Goal: Task Accomplishment & Management: Use online tool/utility

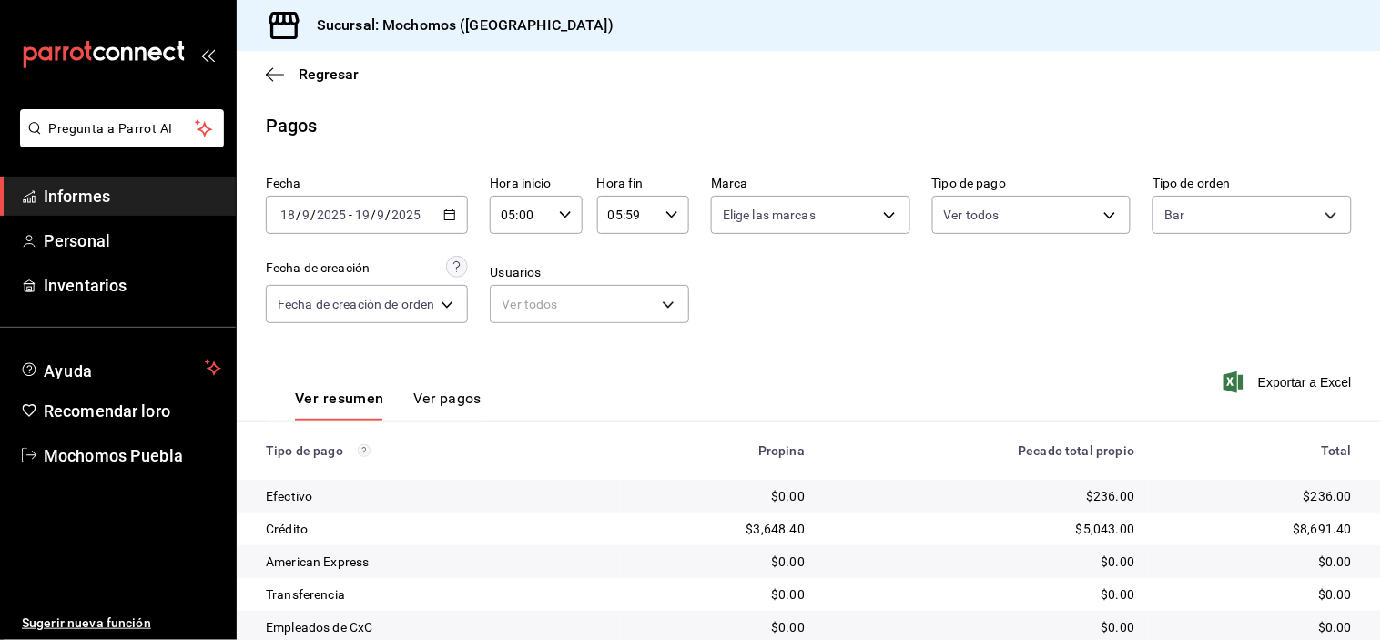
scroll to position [197, 0]
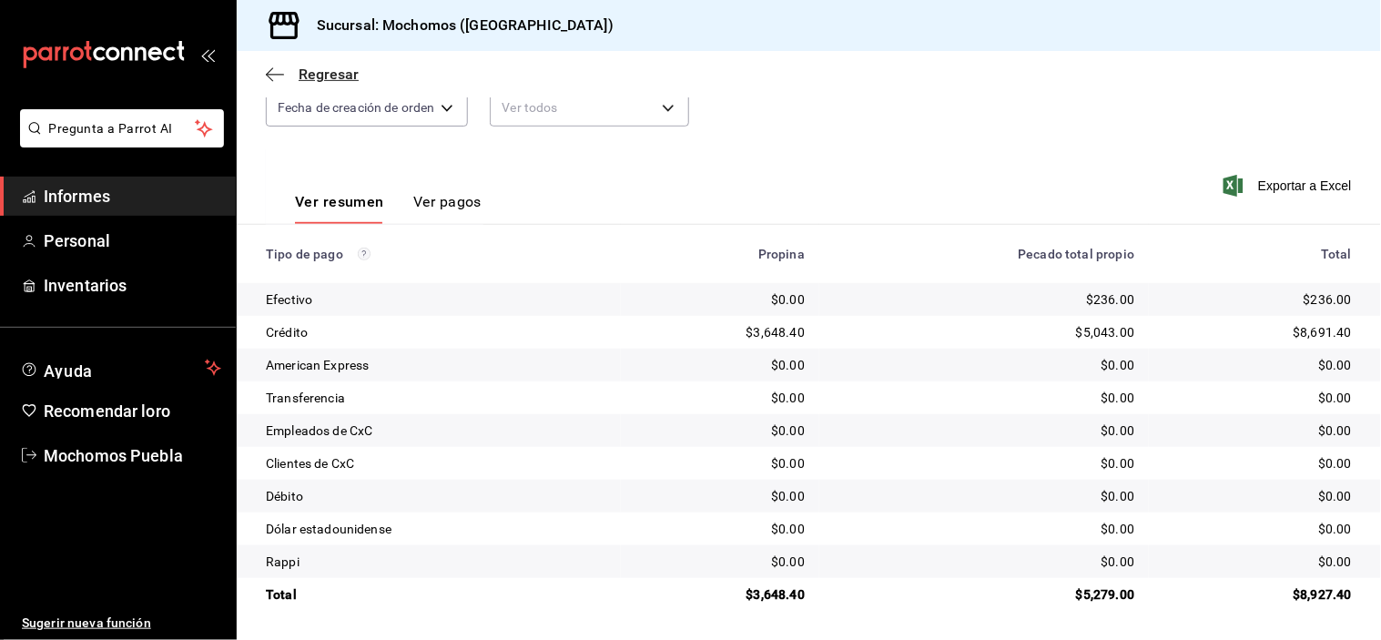
click at [274, 68] on icon "button" at bounding box center [275, 74] width 18 height 16
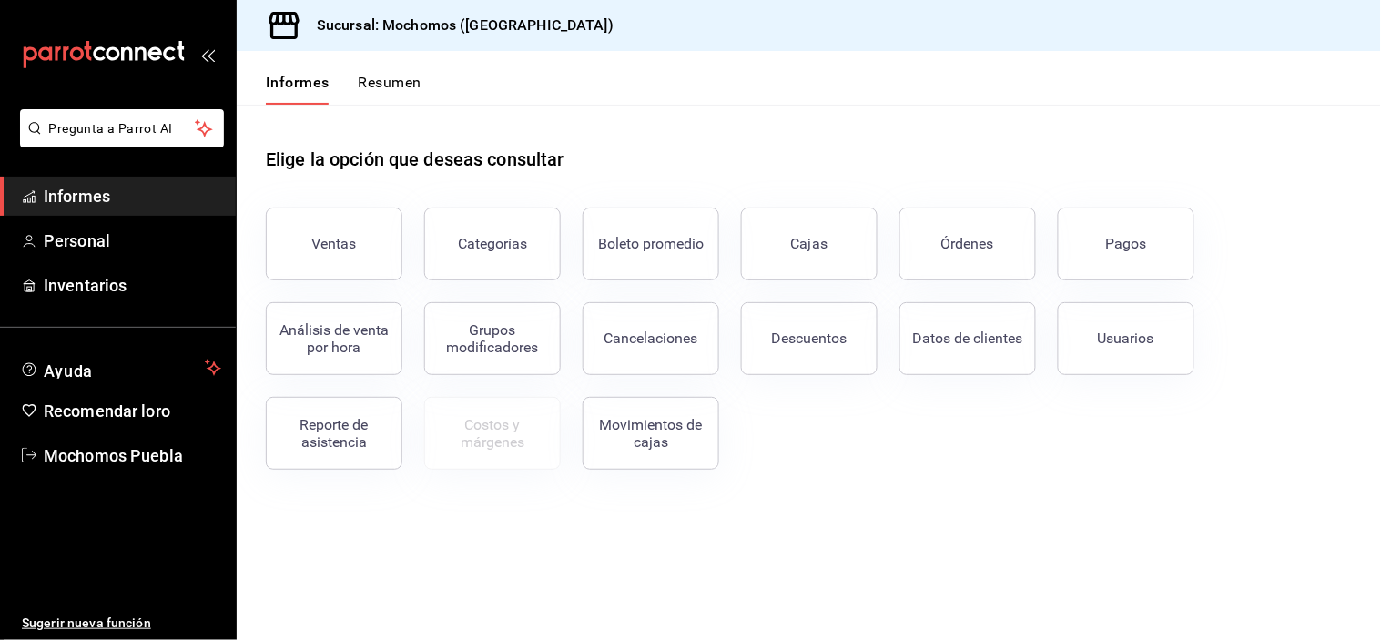
click at [950, 259] on button "Órdenes" at bounding box center [967, 244] width 137 height 73
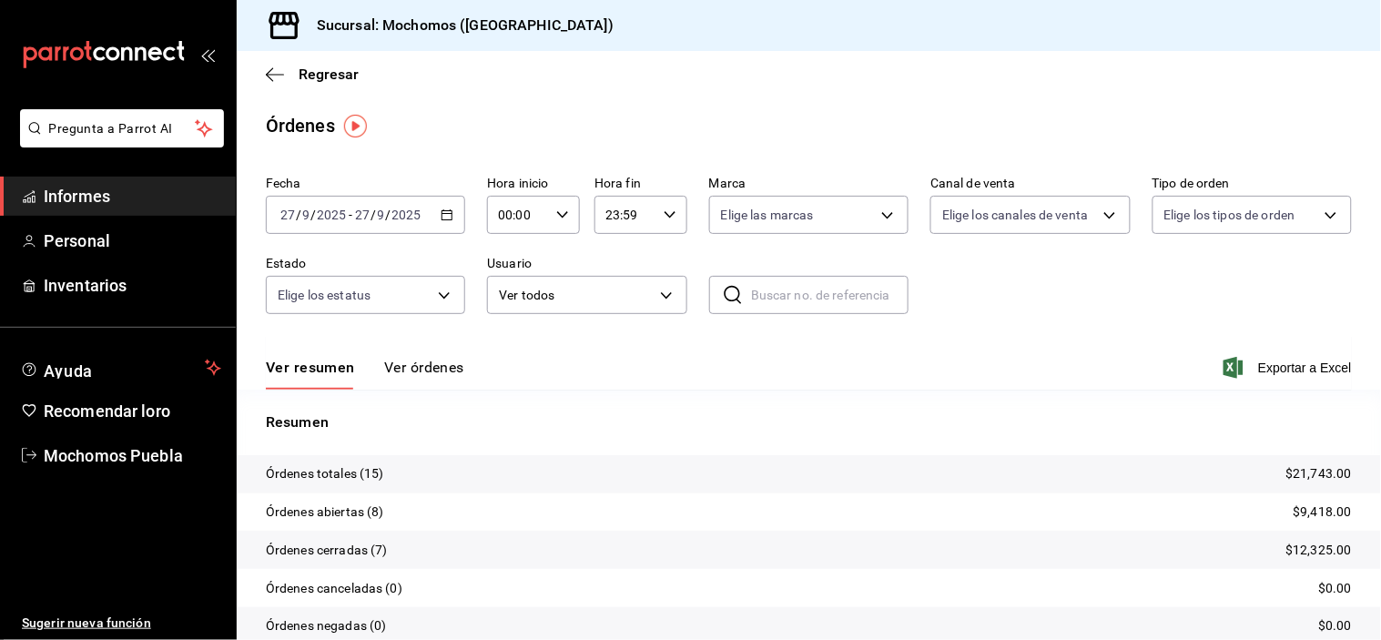
click at [441, 217] on icon "button" at bounding box center [447, 214] width 13 height 13
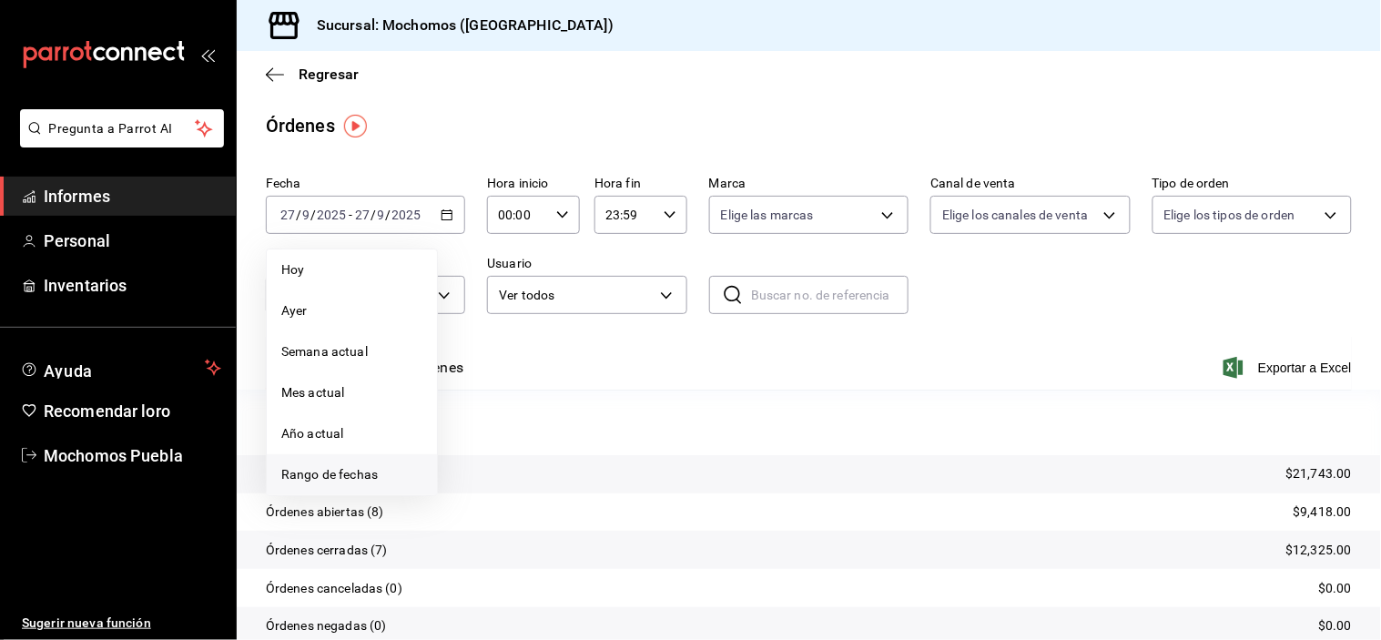
click at [304, 470] on font "Rango de fechas" at bounding box center [329, 474] width 97 height 15
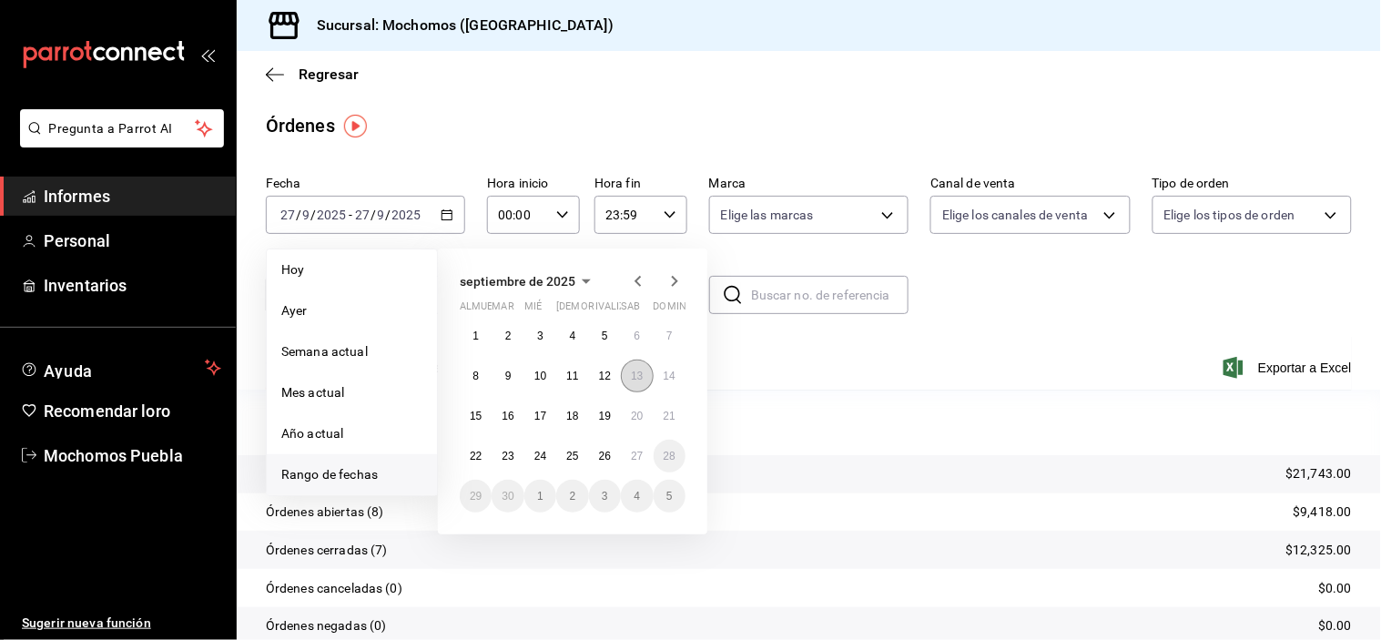
click at [631, 378] on font "13" at bounding box center [637, 376] width 12 height 13
click at [659, 373] on button "14" at bounding box center [670, 376] width 32 height 33
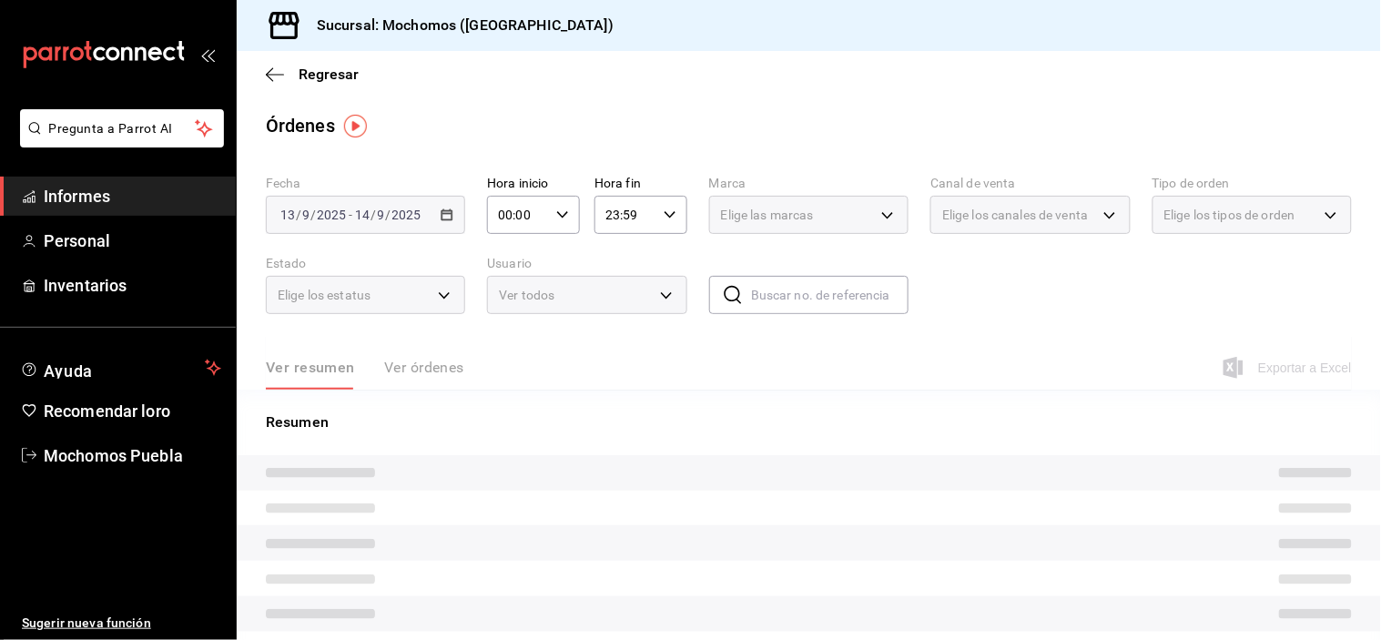
click at [556, 212] on icon "button" at bounding box center [562, 214] width 13 height 13
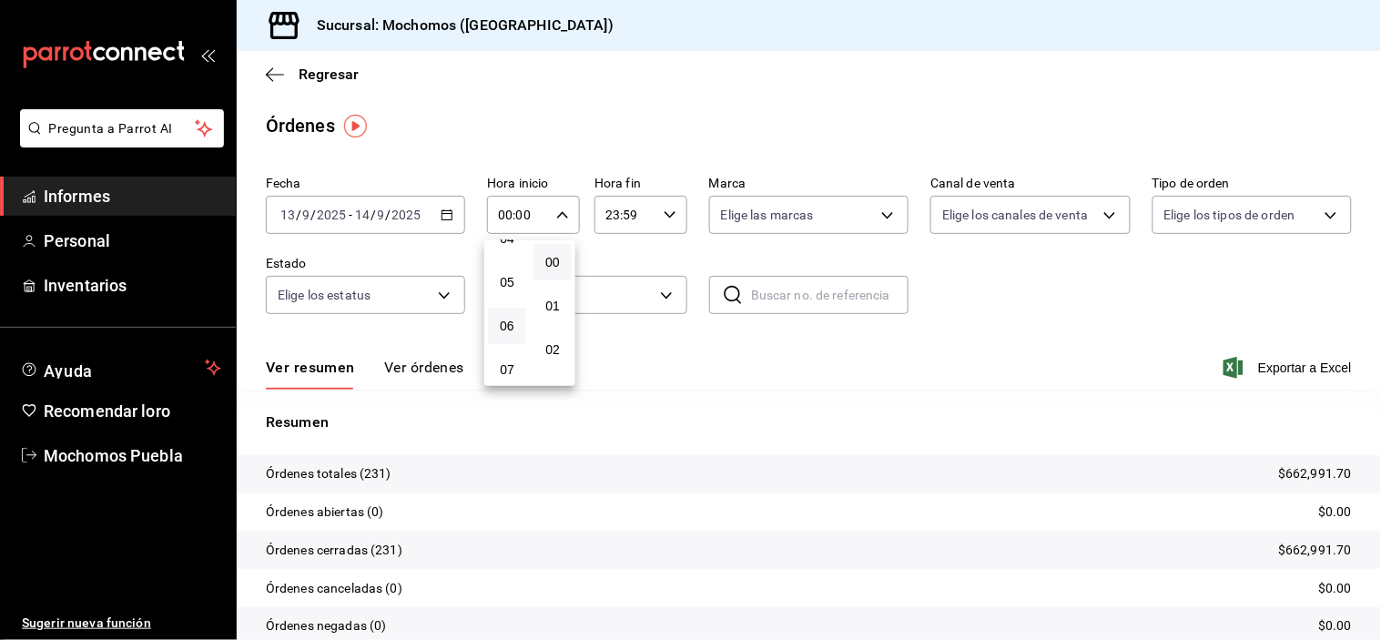
scroll to position [202, 0]
click at [505, 279] on font "05" at bounding box center [507, 278] width 15 height 15
type input "05:00"
click at [660, 213] on div at bounding box center [690, 320] width 1381 height 640
click at [665, 213] on \(Stroke\) "button" at bounding box center [670, 214] width 11 height 6
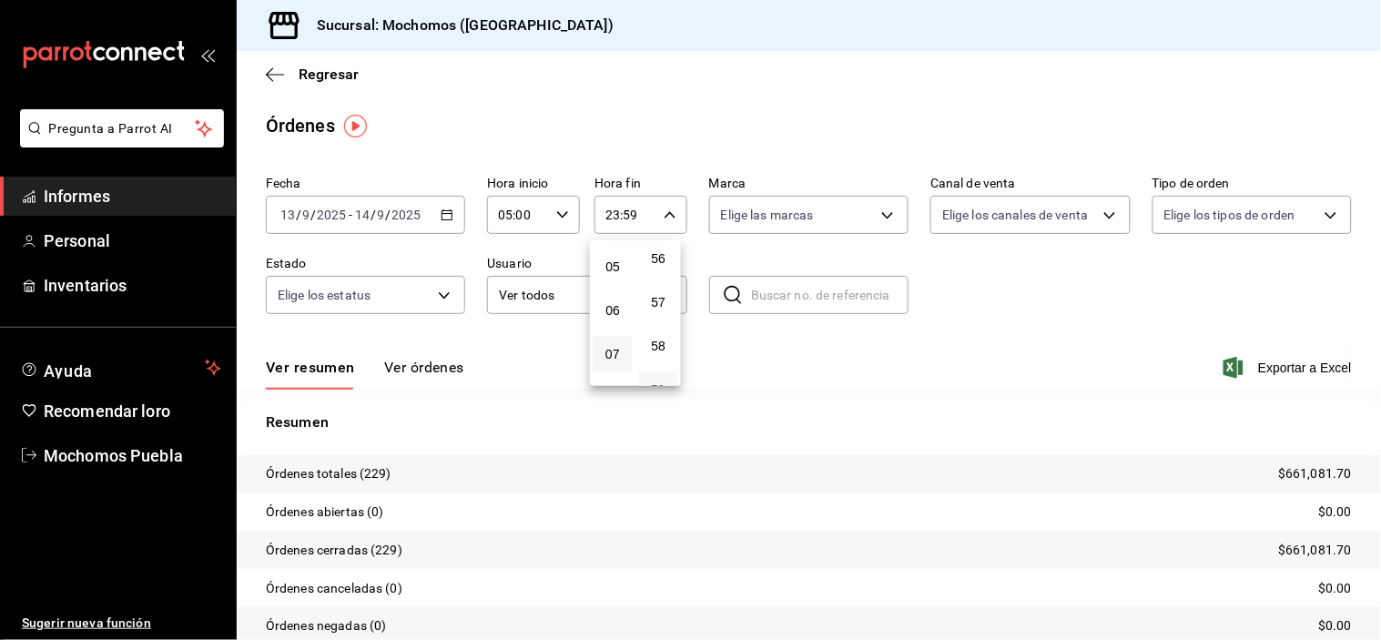
scroll to position [185, 0]
click at [616, 293] on font "05" at bounding box center [612, 296] width 15 height 15
type input "05:59"
click at [952, 305] on div at bounding box center [690, 320] width 1381 height 640
click at [431, 364] on font "Ver órdenes" at bounding box center [424, 367] width 80 height 17
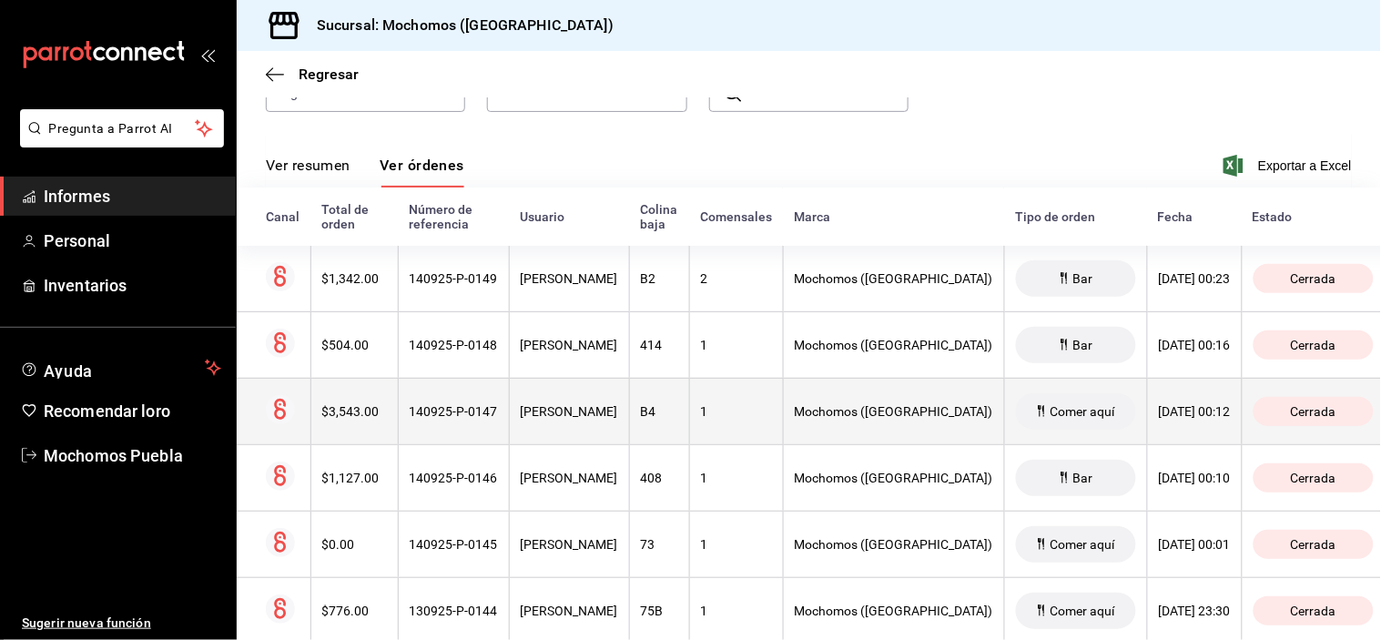
scroll to position [303, 0]
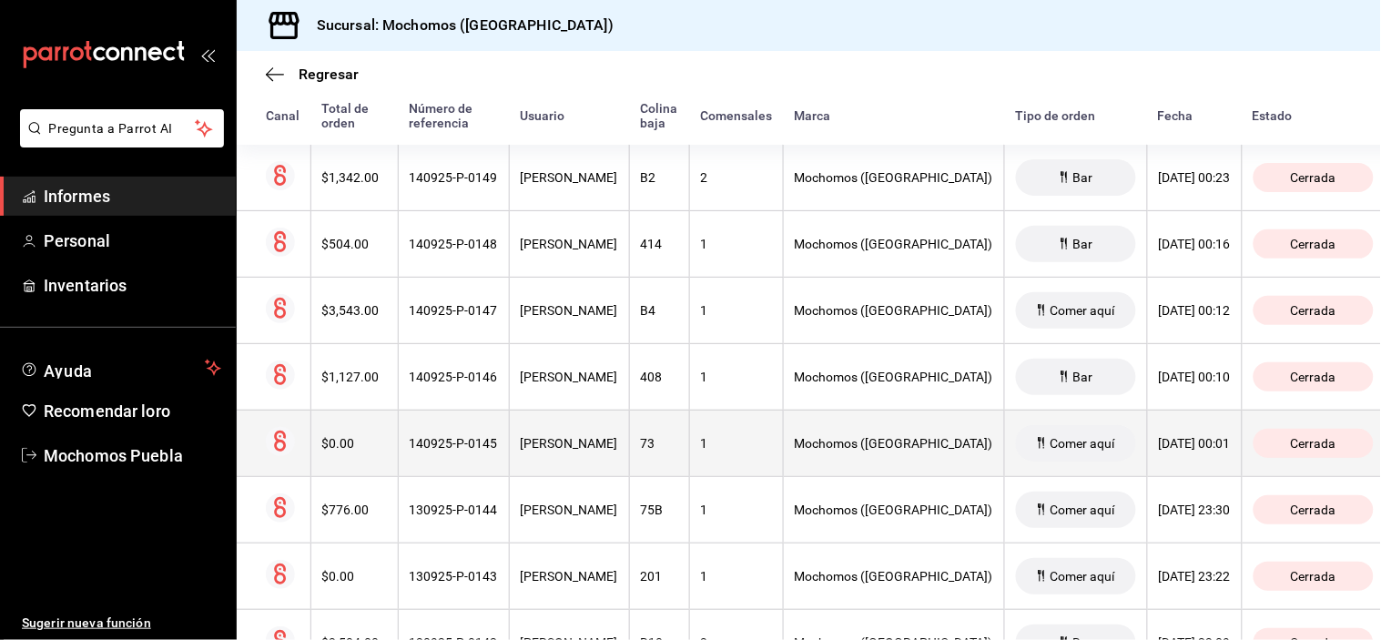
click at [618, 451] on div "[PERSON_NAME]" at bounding box center [569, 443] width 97 height 15
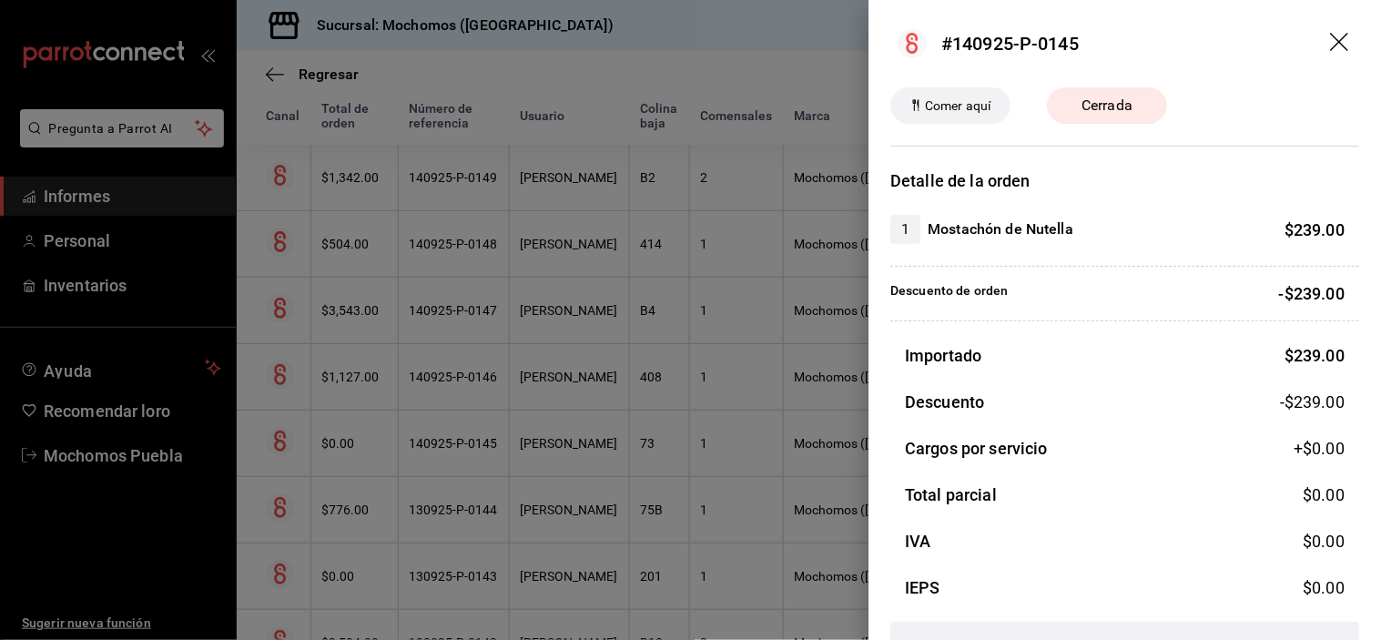
click at [1330, 37] on icon "arrastrar" at bounding box center [1341, 44] width 22 height 22
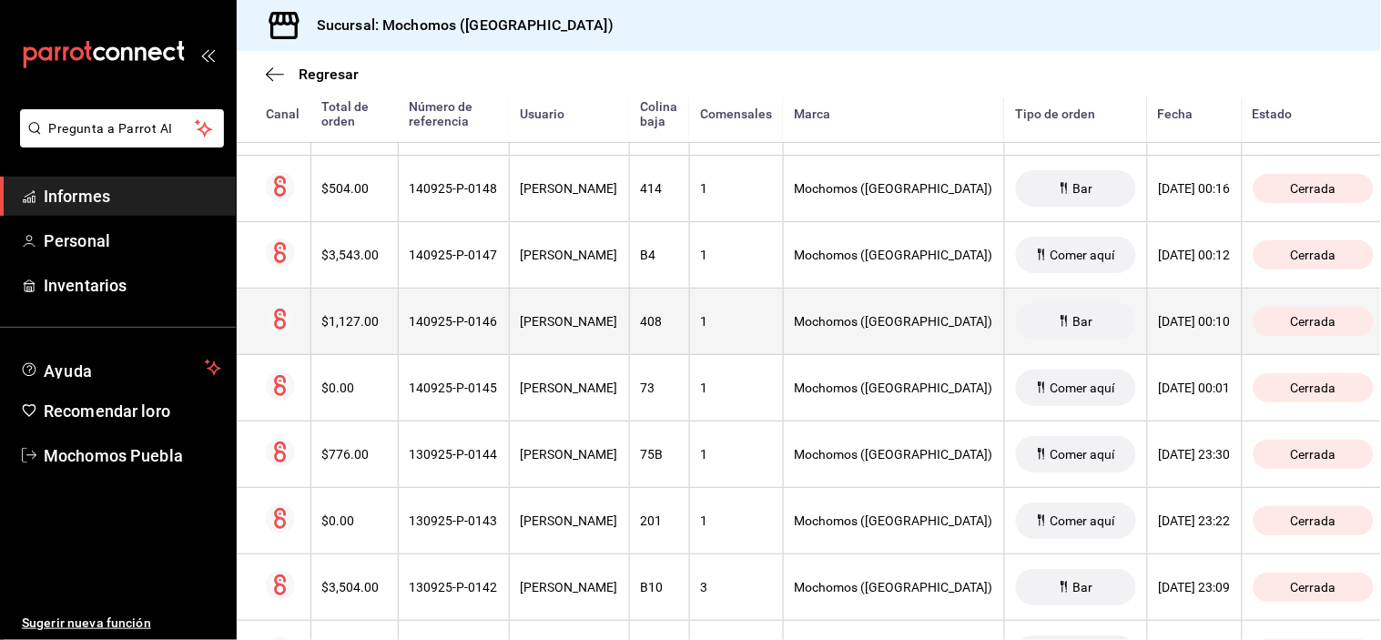
scroll to position [404, 0]
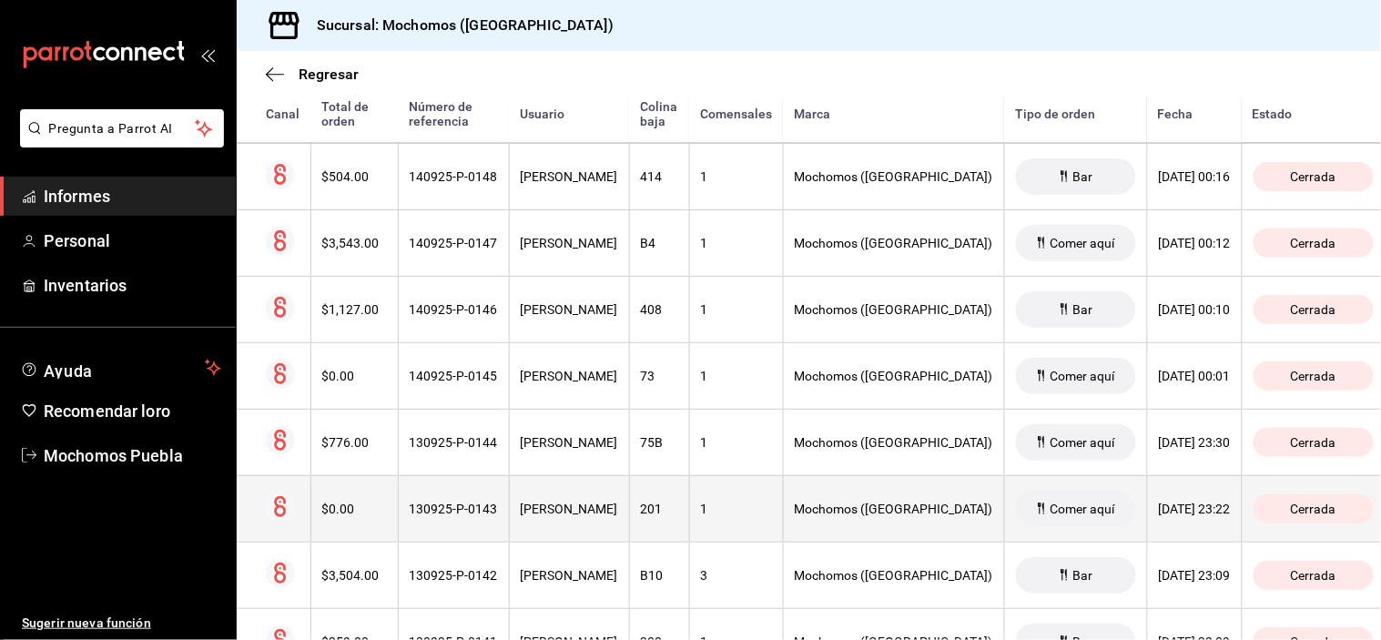
click at [572, 512] on font "[PERSON_NAME]" at bounding box center [569, 509] width 97 height 15
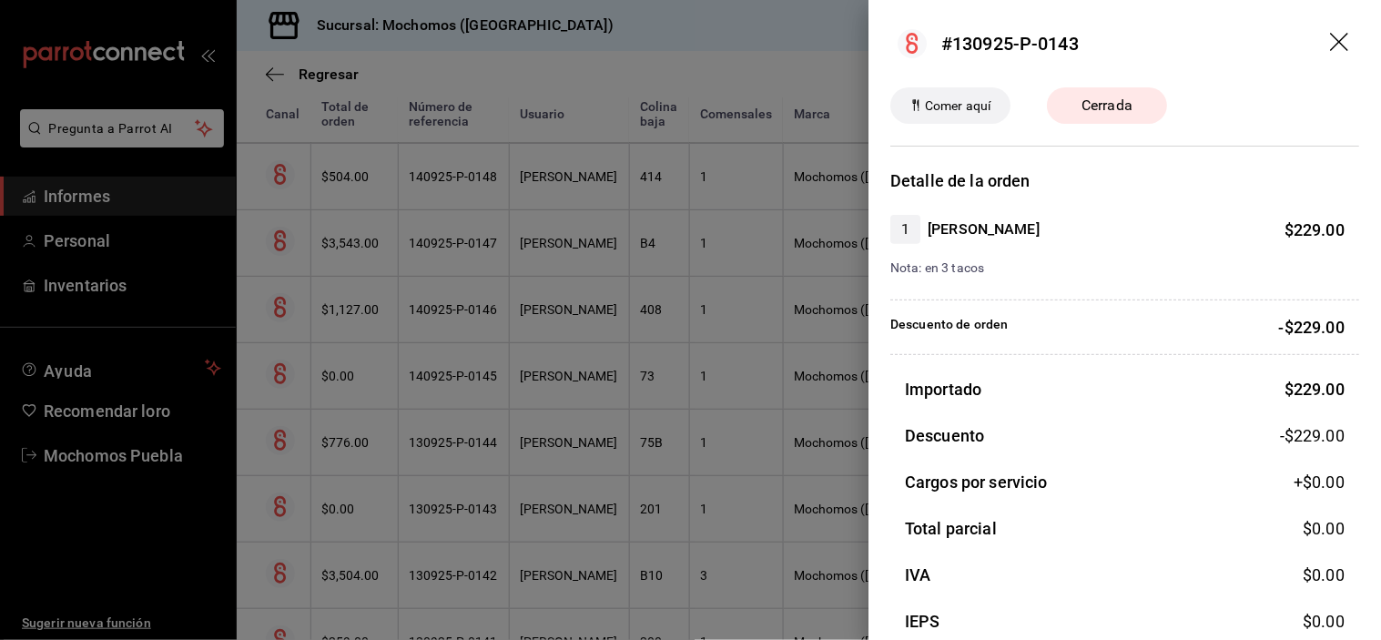
click at [1330, 41] on icon "arrastrar" at bounding box center [1341, 44] width 22 height 22
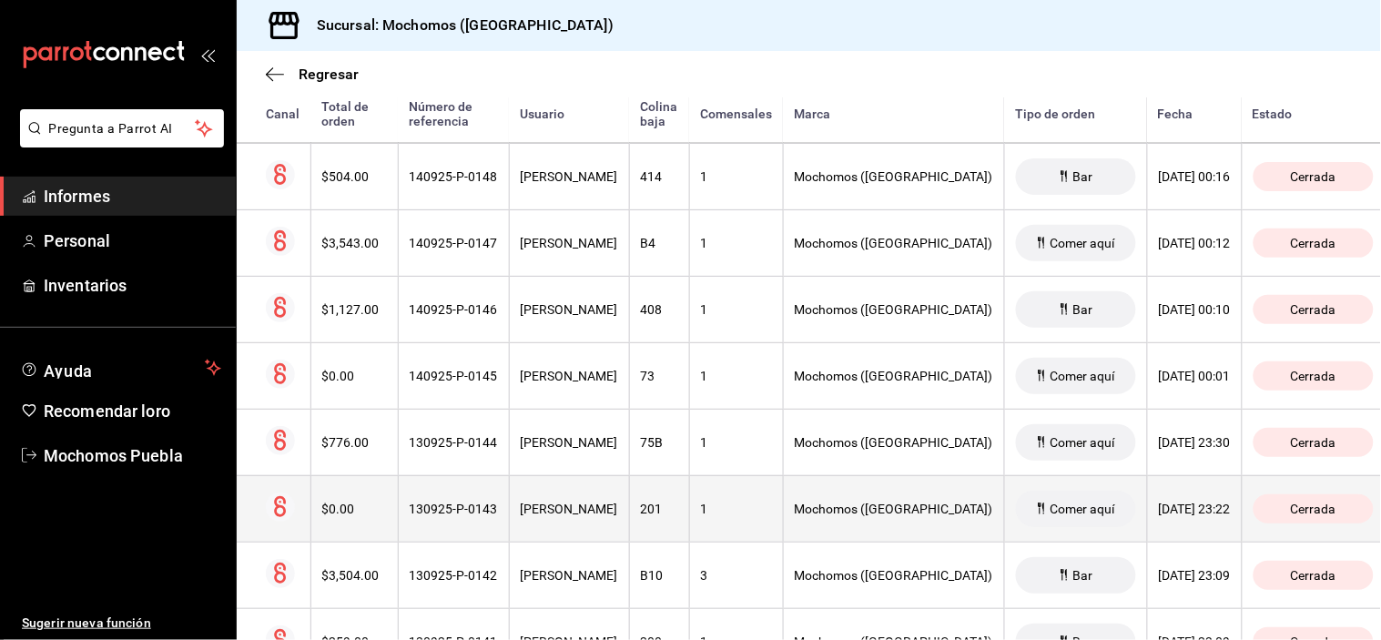
scroll to position [505, 0]
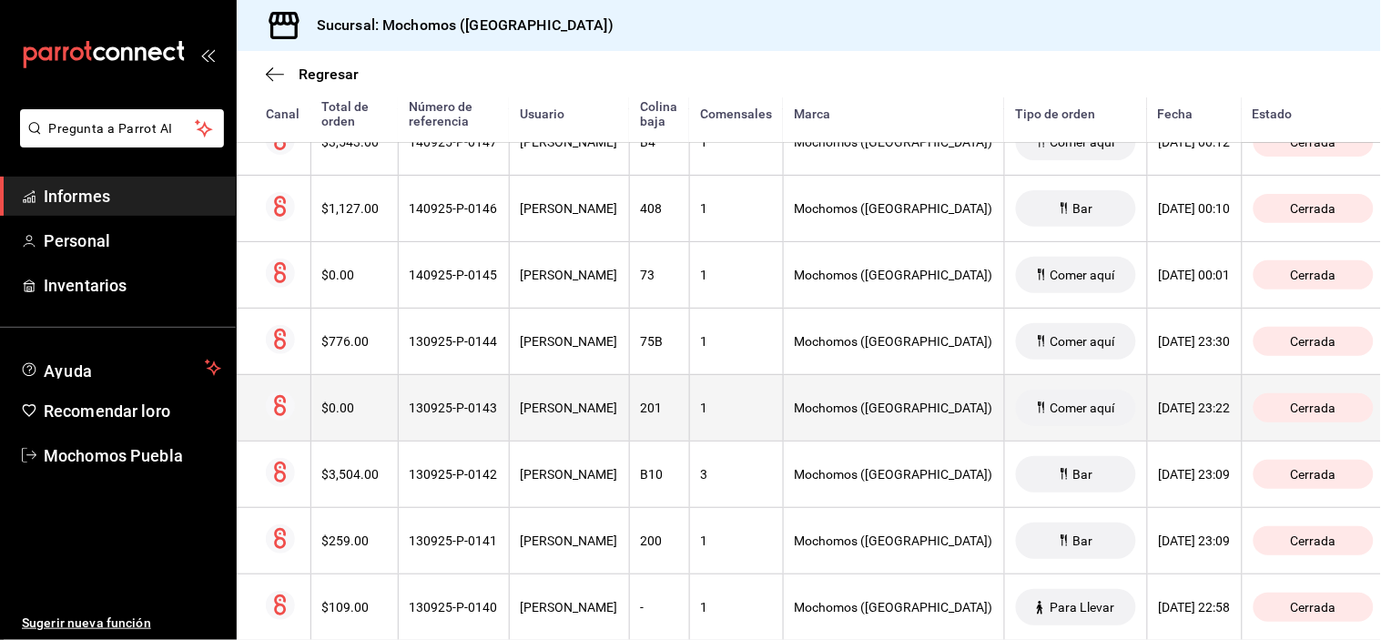
click at [617, 411] on div "[PERSON_NAME]" at bounding box center [569, 408] width 97 height 15
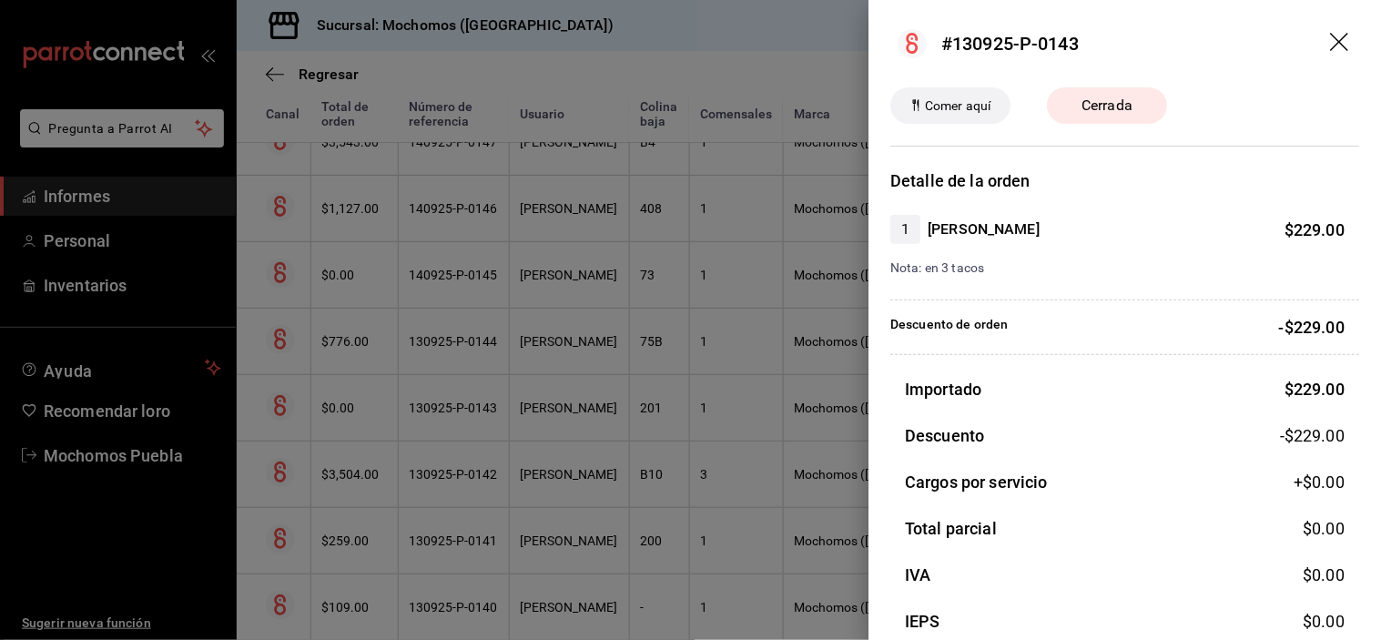
click at [1330, 49] on icon "arrastrar" at bounding box center [1341, 44] width 22 height 22
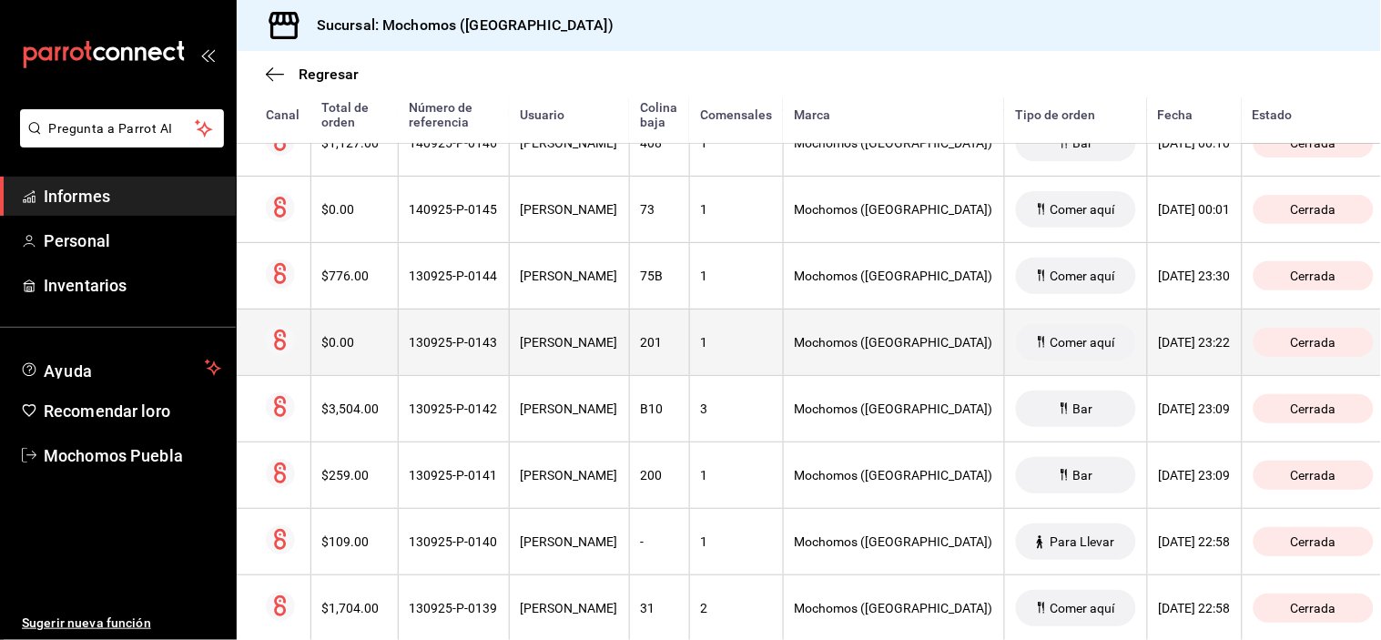
scroll to position [606, 0]
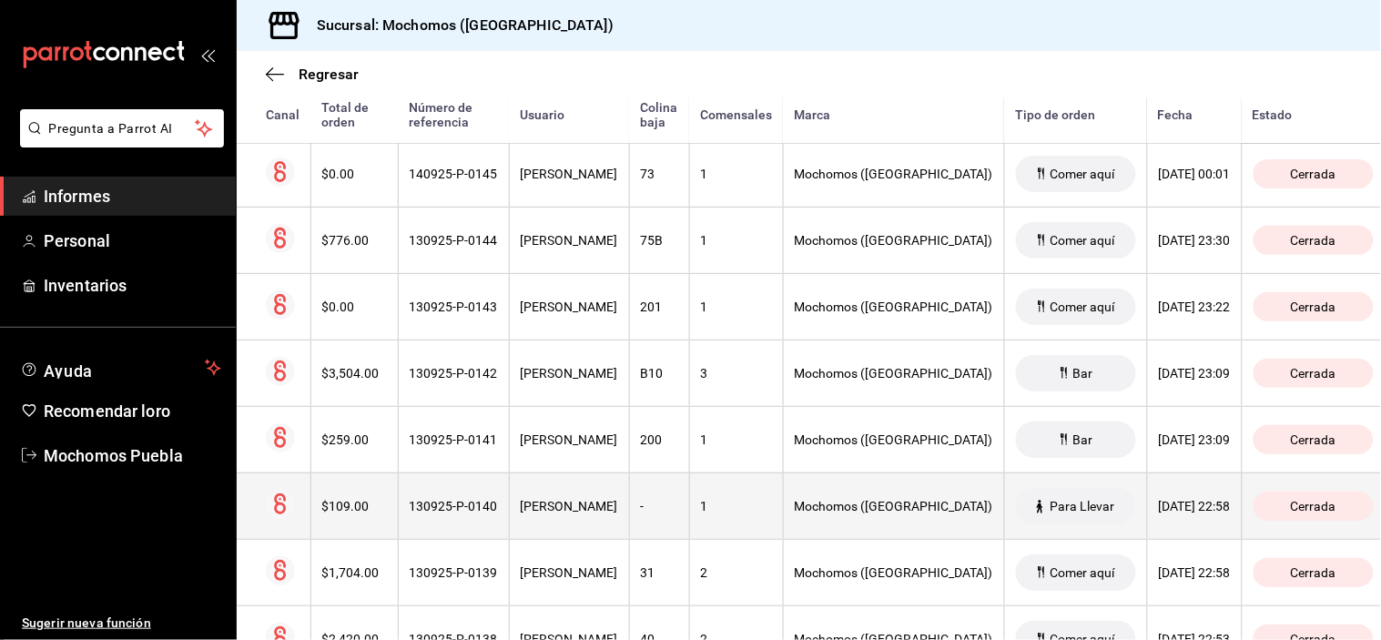
click at [607, 513] on div "[PERSON_NAME]" at bounding box center [569, 506] width 97 height 15
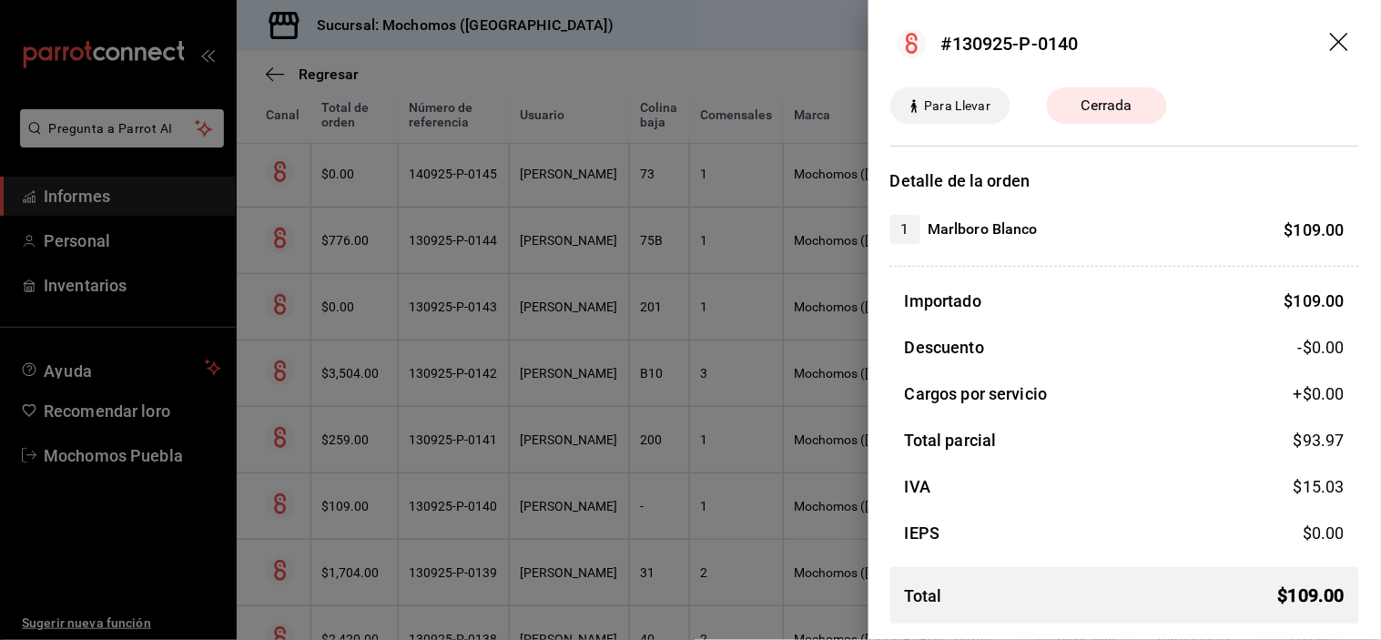
click at [1331, 43] on icon "arrastrar" at bounding box center [1341, 44] width 22 height 22
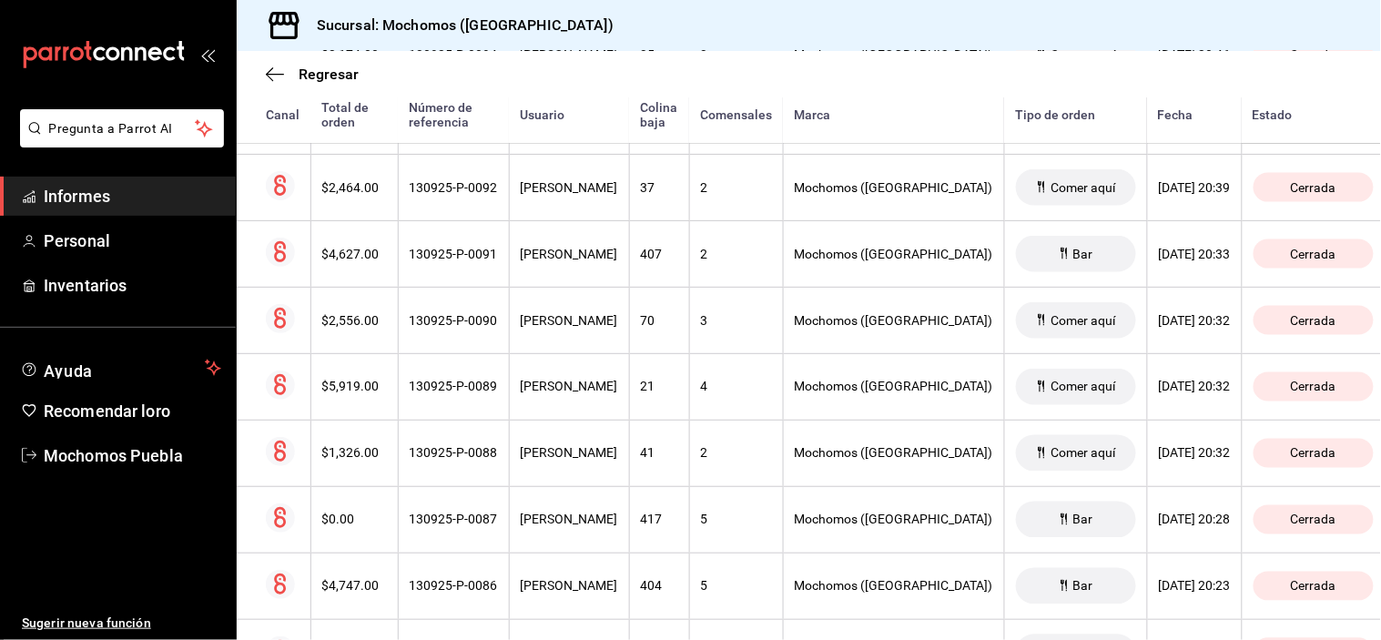
scroll to position [4147, 0]
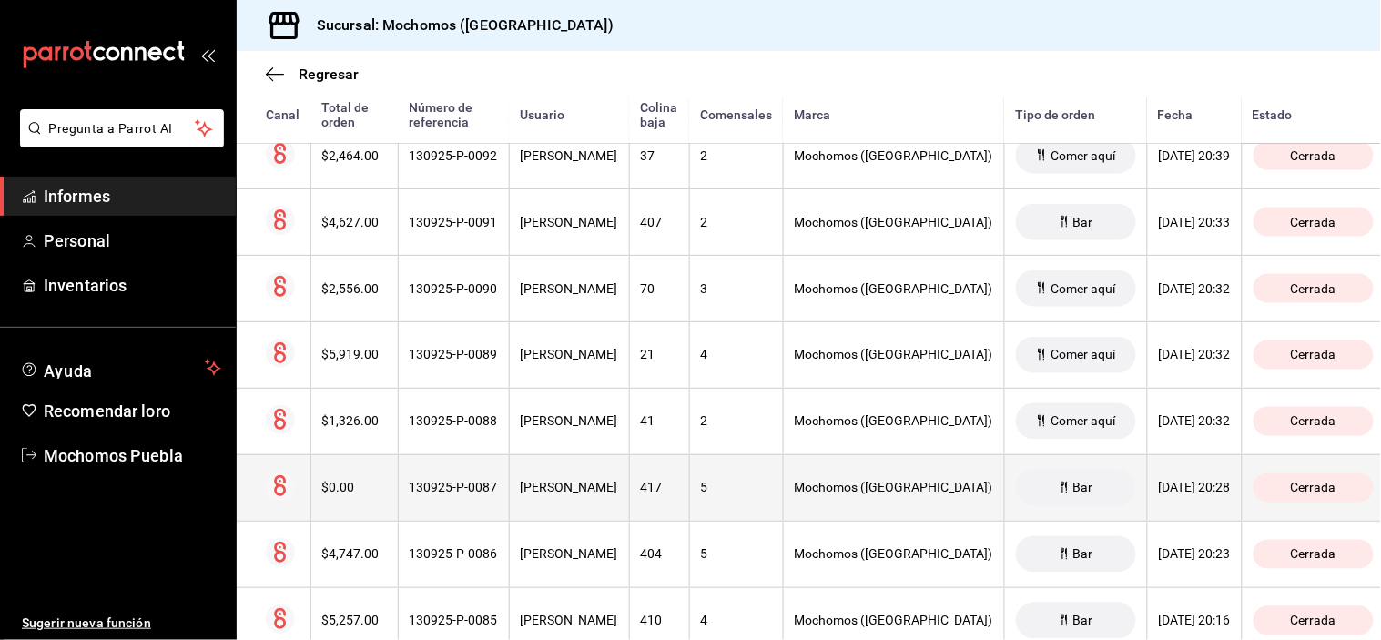
click at [618, 495] on font "[PERSON_NAME]" at bounding box center [569, 488] width 97 height 15
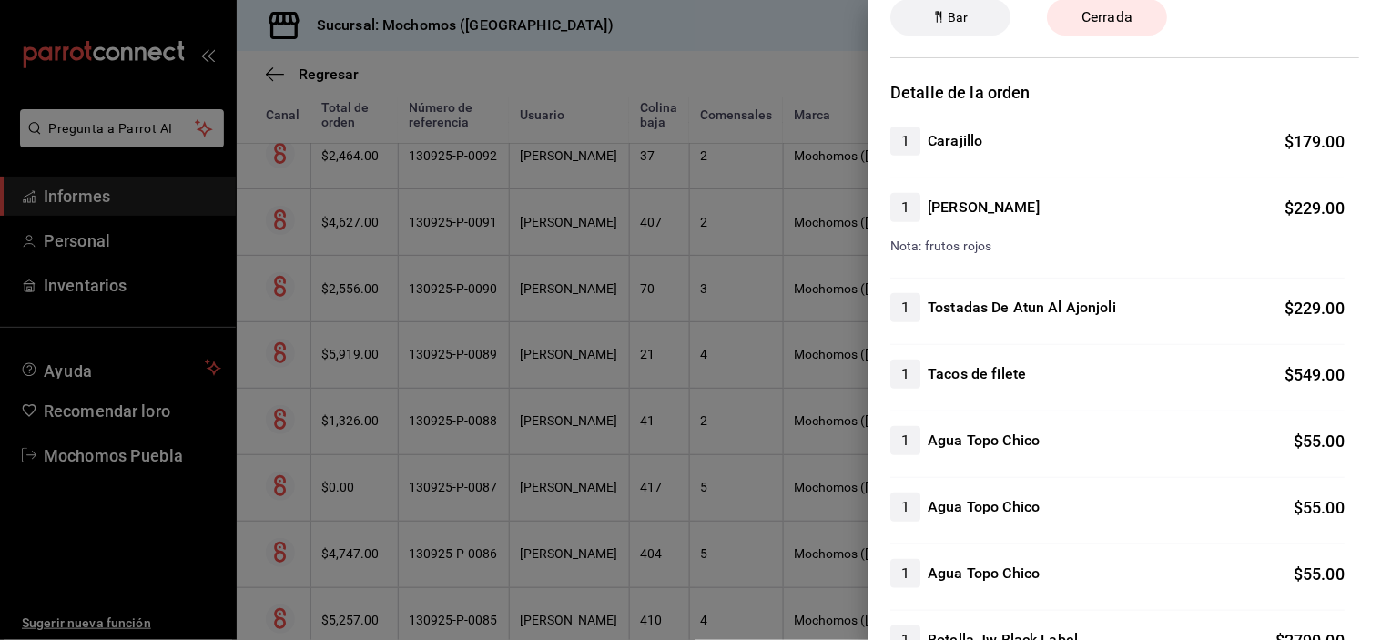
scroll to position [0, 0]
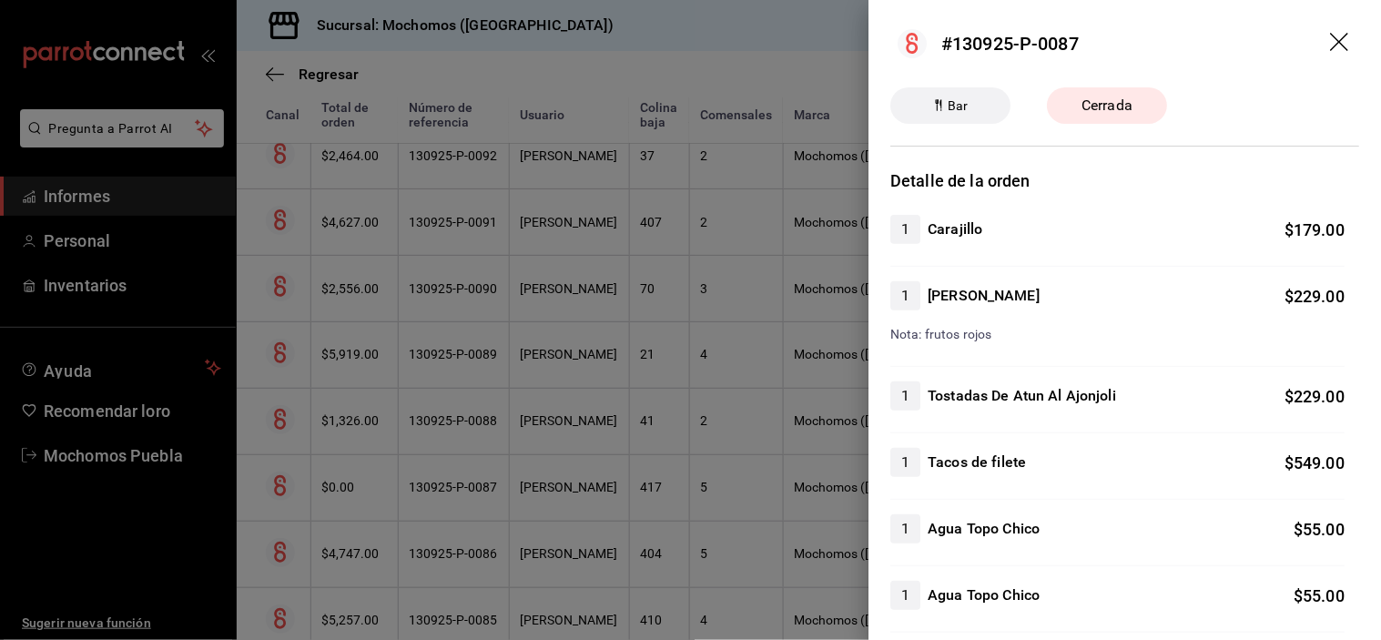
click at [1330, 44] on icon "arrastrar" at bounding box center [1339, 42] width 18 height 18
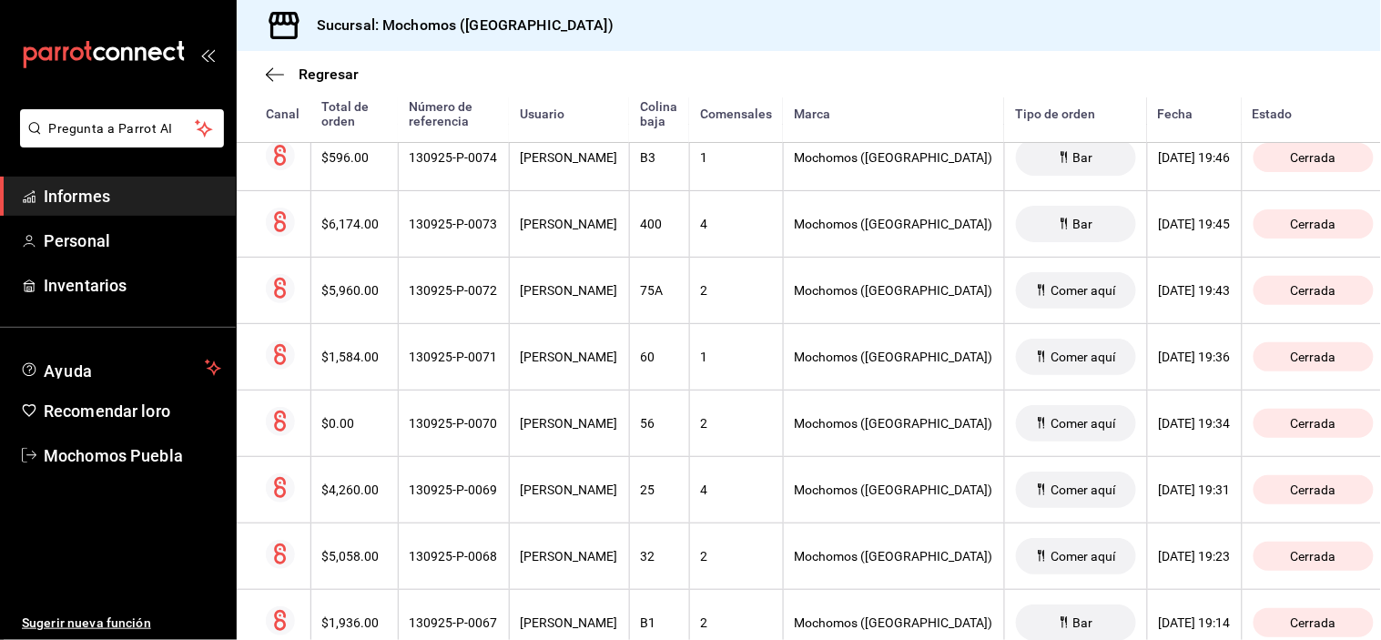
scroll to position [5360, 0]
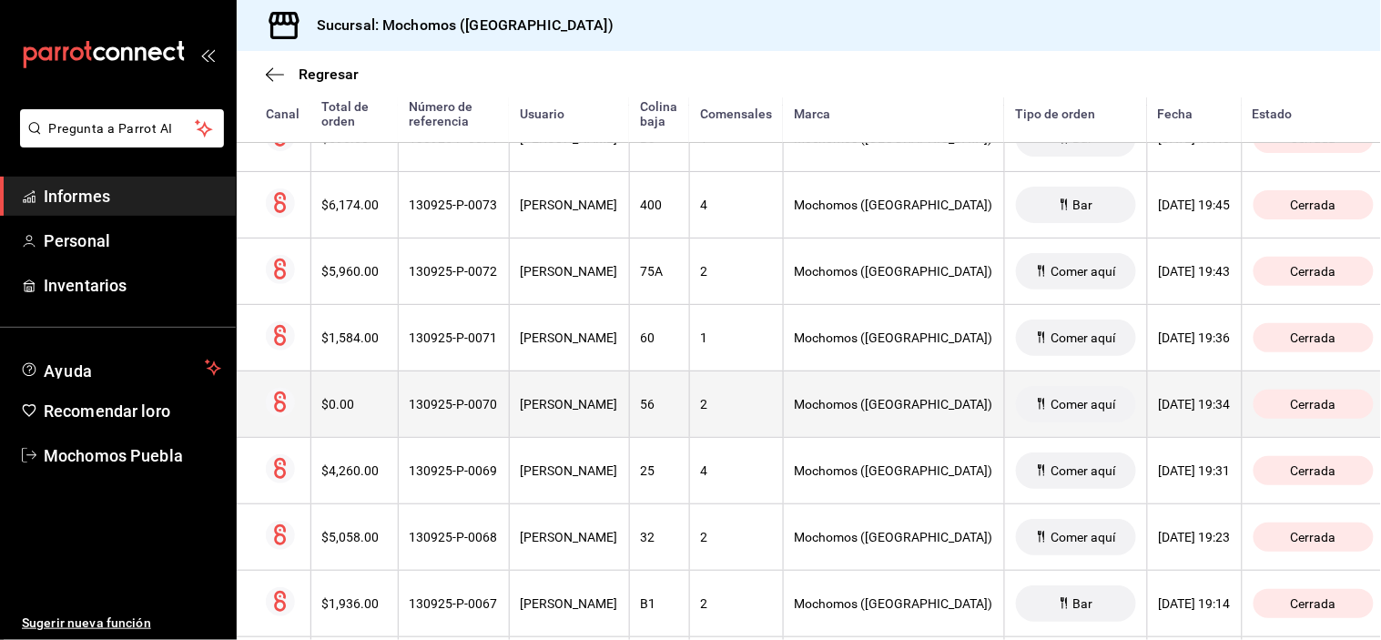
click at [613, 425] on th "[PERSON_NAME]" at bounding box center [569, 404] width 120 height 66
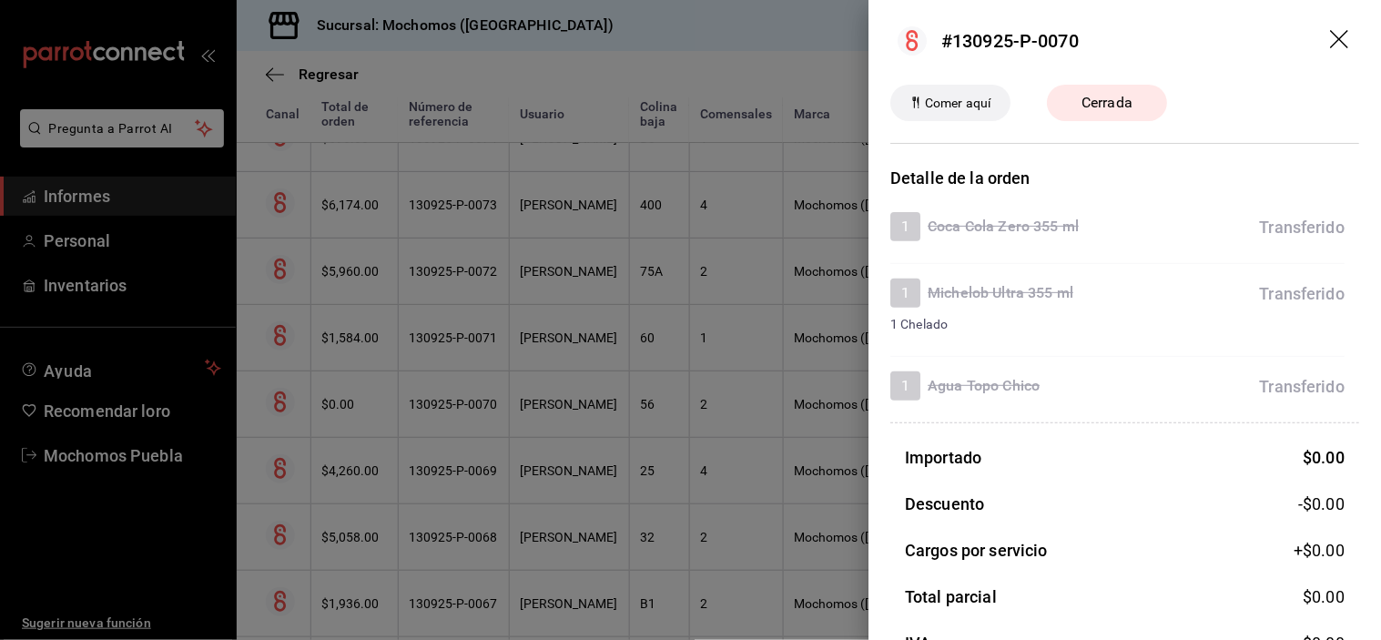
scroll to position [0, 0]
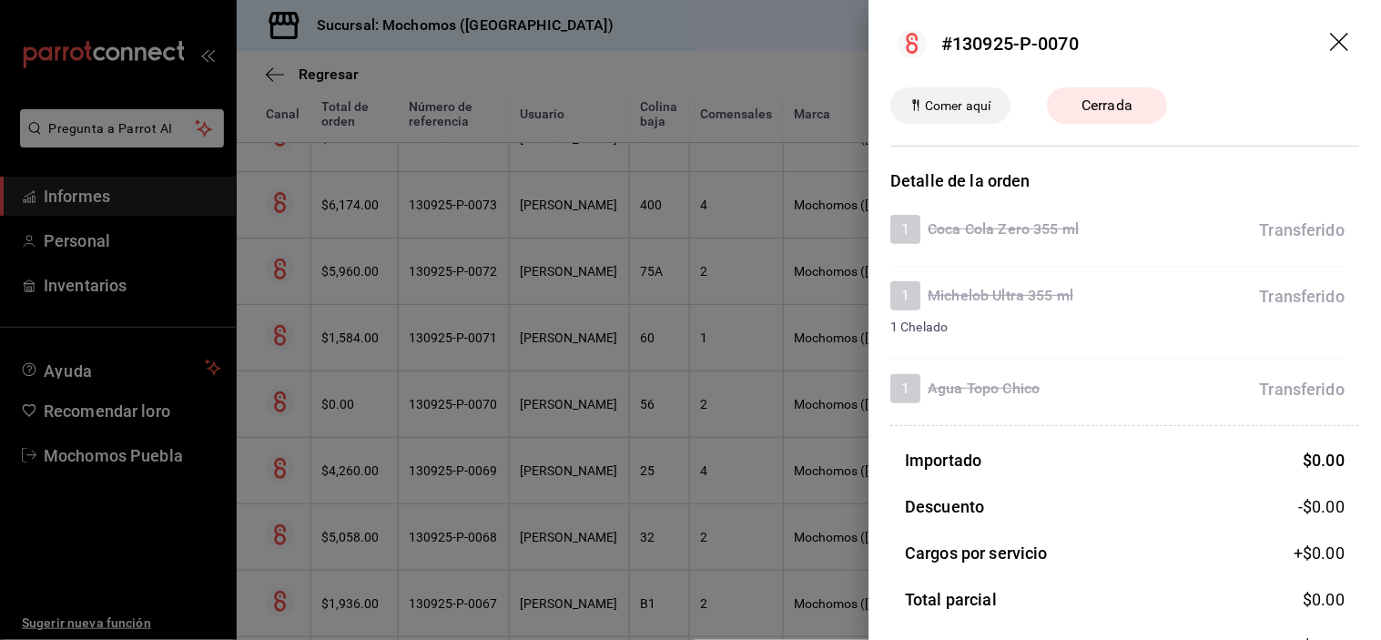
click at [1316, 27] on header "#130925-P-0070" at bounding box center [1125, 43] width 513 height 87
click at [1333, 43] on icon "arrastrar" at bounding box center [1341, 44] width 22 height 22
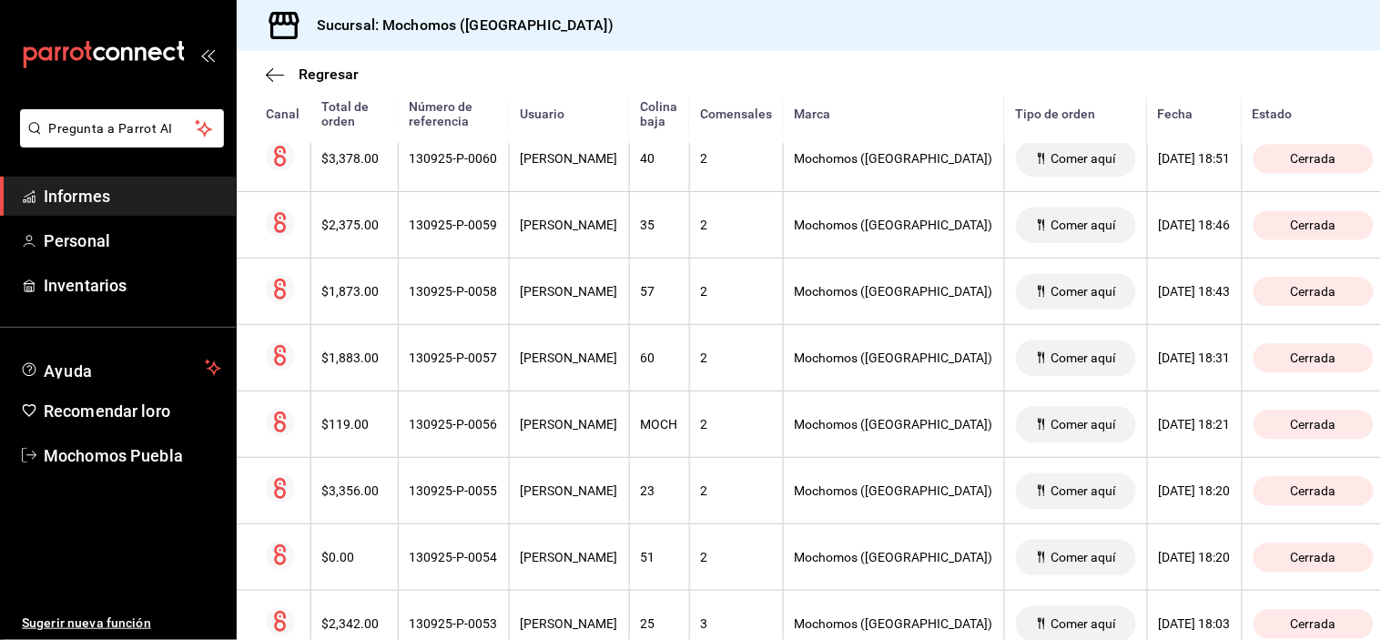
scroll to position [6373, 0]
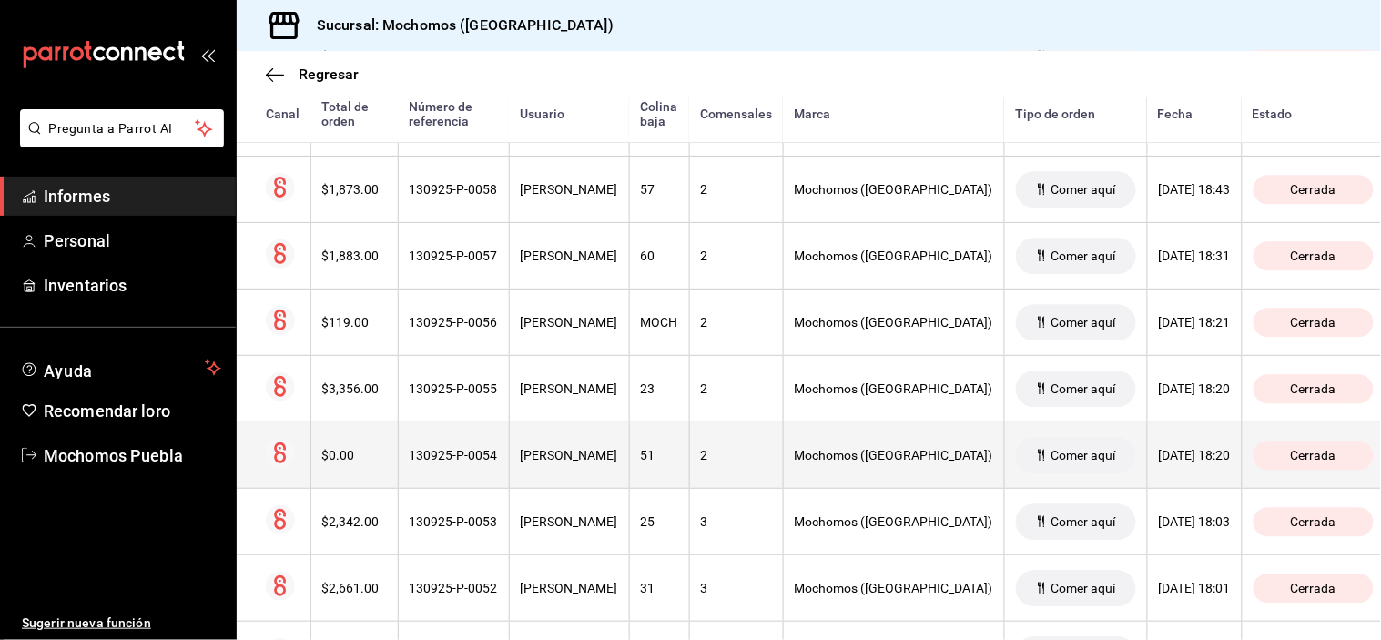
click at [618, 462] on font "[PERSON_NAME]" at bounding box center [569, 455] width 97 height 15
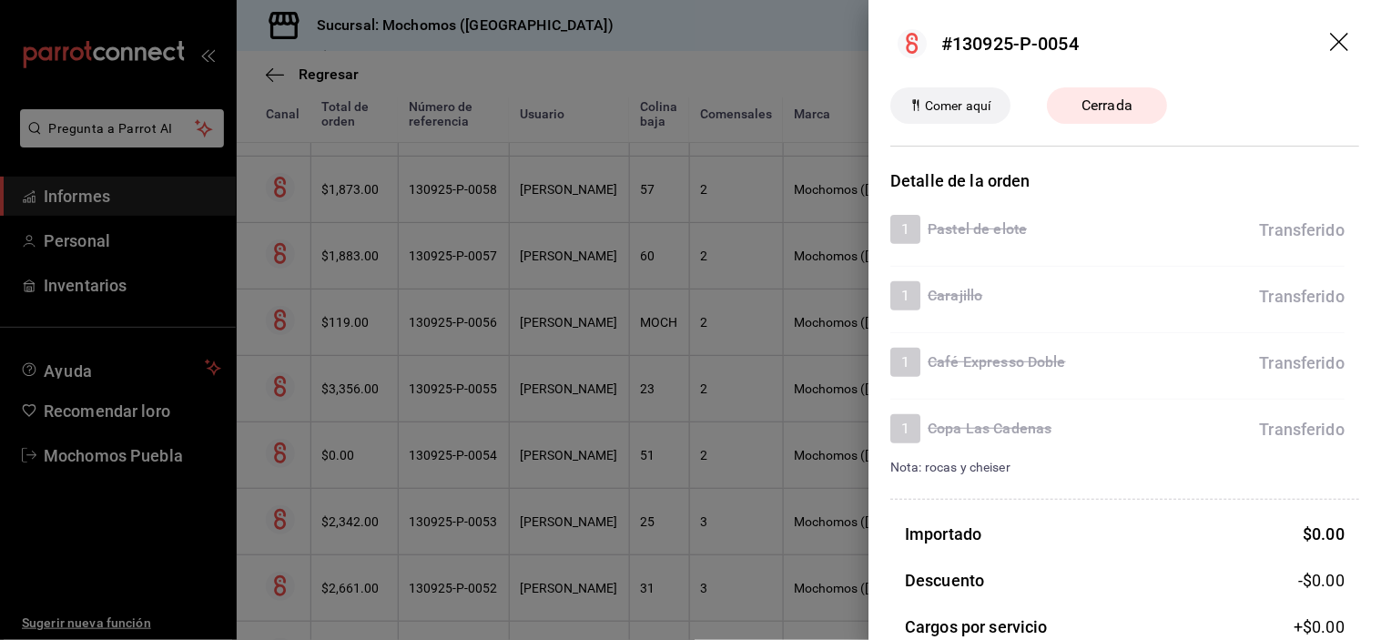
click at [1330, 42] on icon "arrastrar" at bounding box center [1341, 44] width 22 height 22
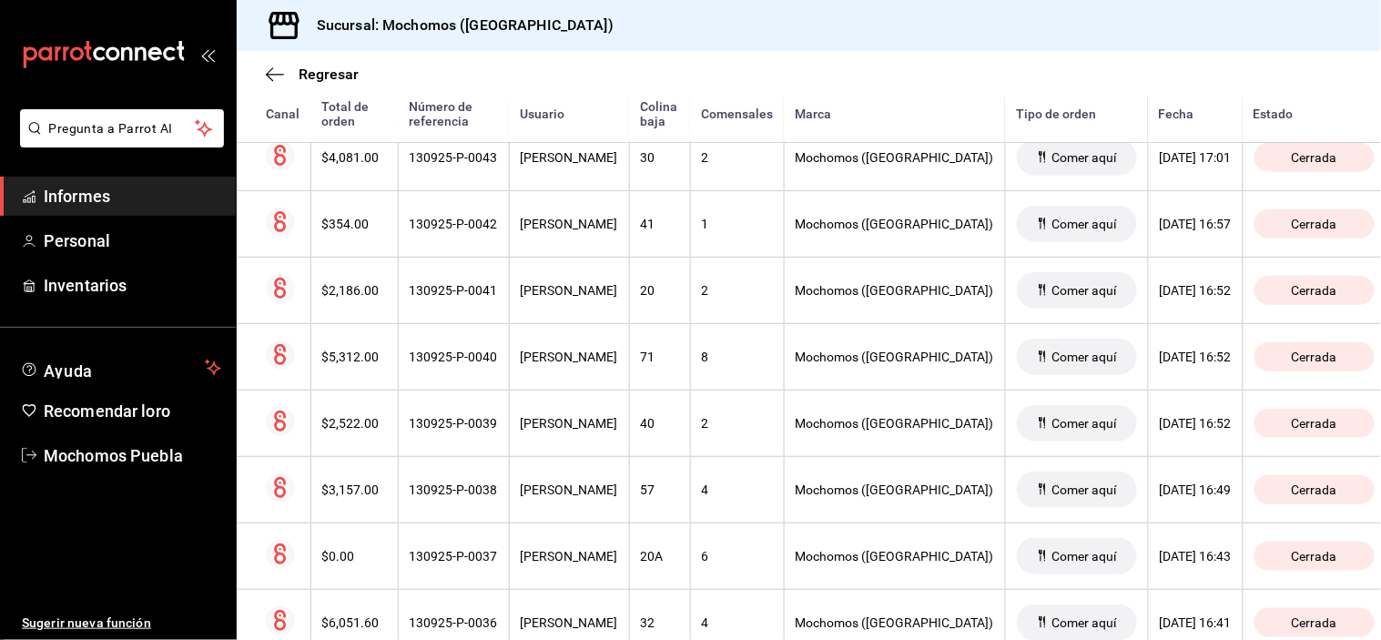
scroll to position [7503, 0]
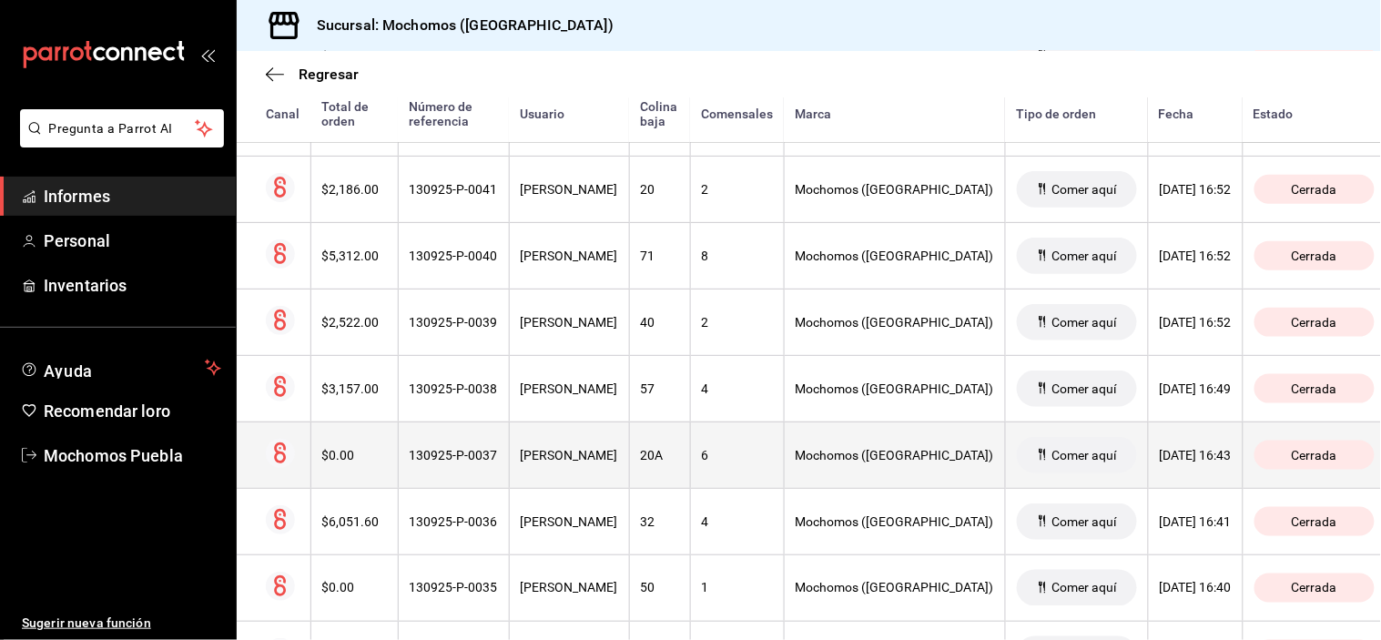
click at [576, 462] on font "[PERSON_NAME]" at bounding box center [569, 455] width 97 height 15
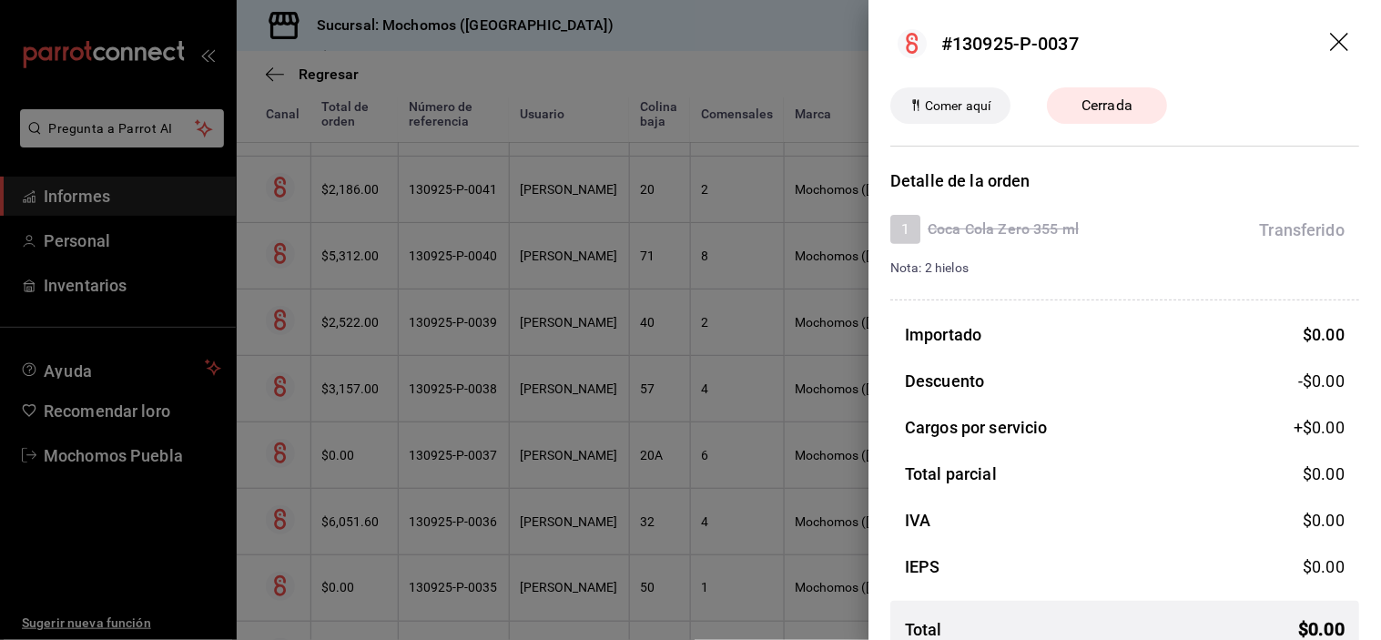
click at [1330, 34] on icon "arrastrar" at bounding box center [1339, 42] width 18 height 18
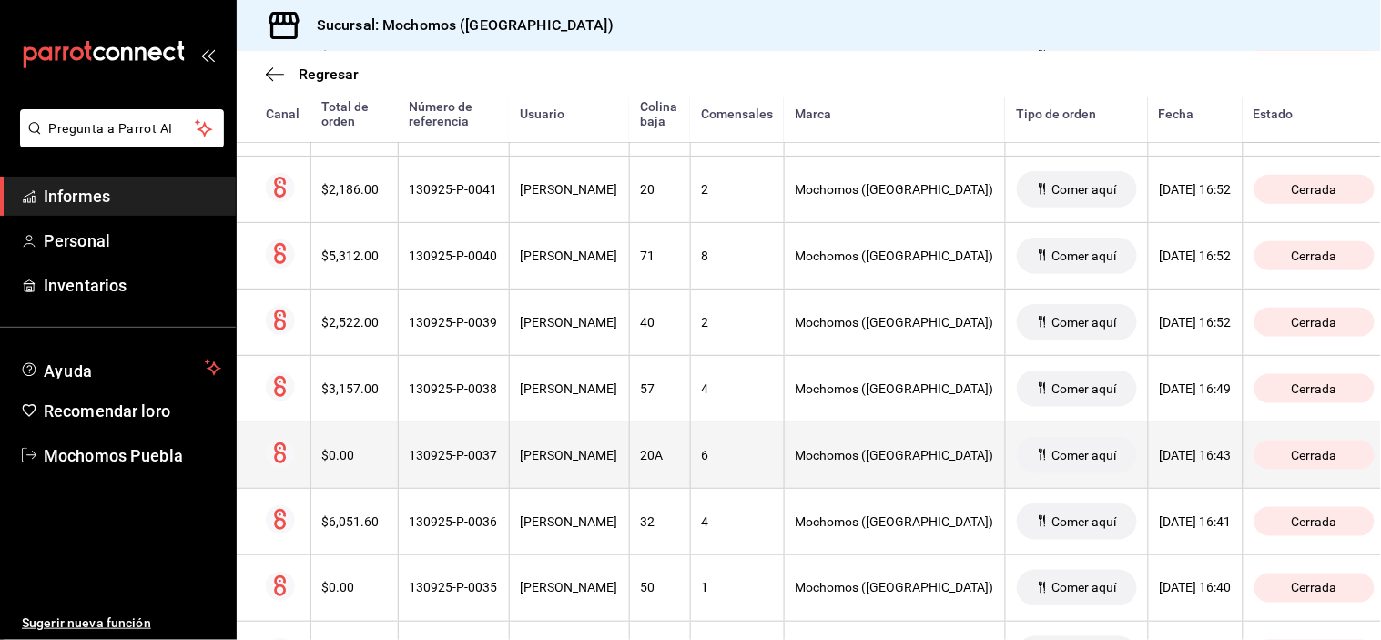
scroll to position [7604, 0]
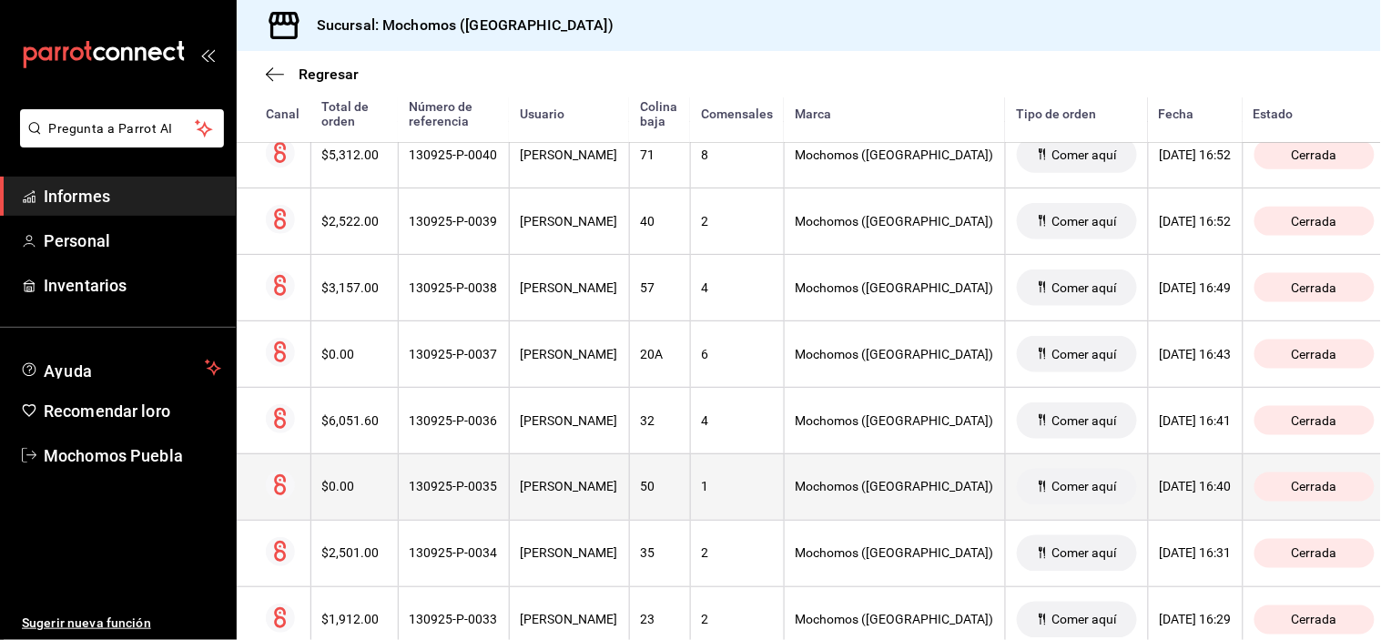
click at [543, 494] on font "[PERSON_NAME]" at bounding box center [569, 487] width 97 height 15
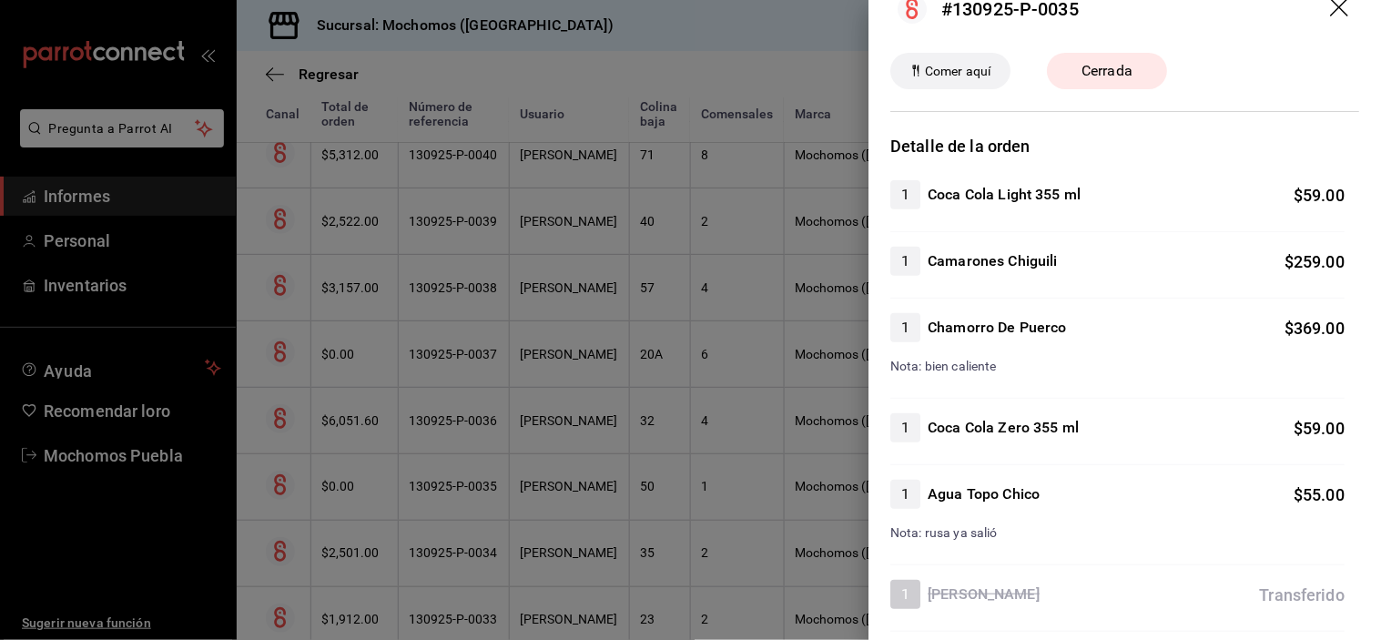
scroll to position [0, 0]
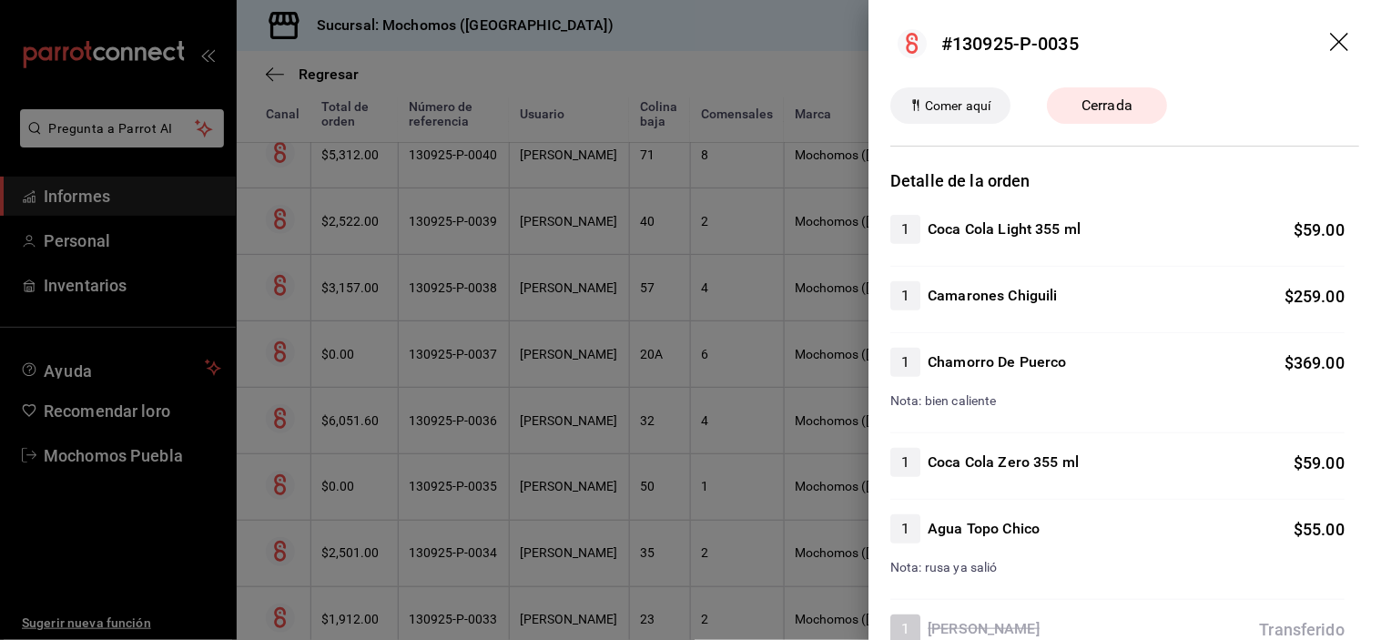
drag, startPoint x: 1324, startPoint y: 37, endPoint x: 956, endPoint y: 139, distance: 381.7
click at [1330, 37] on icon "arrastrar" at bounding box center [1341, 44] width 22 height 22
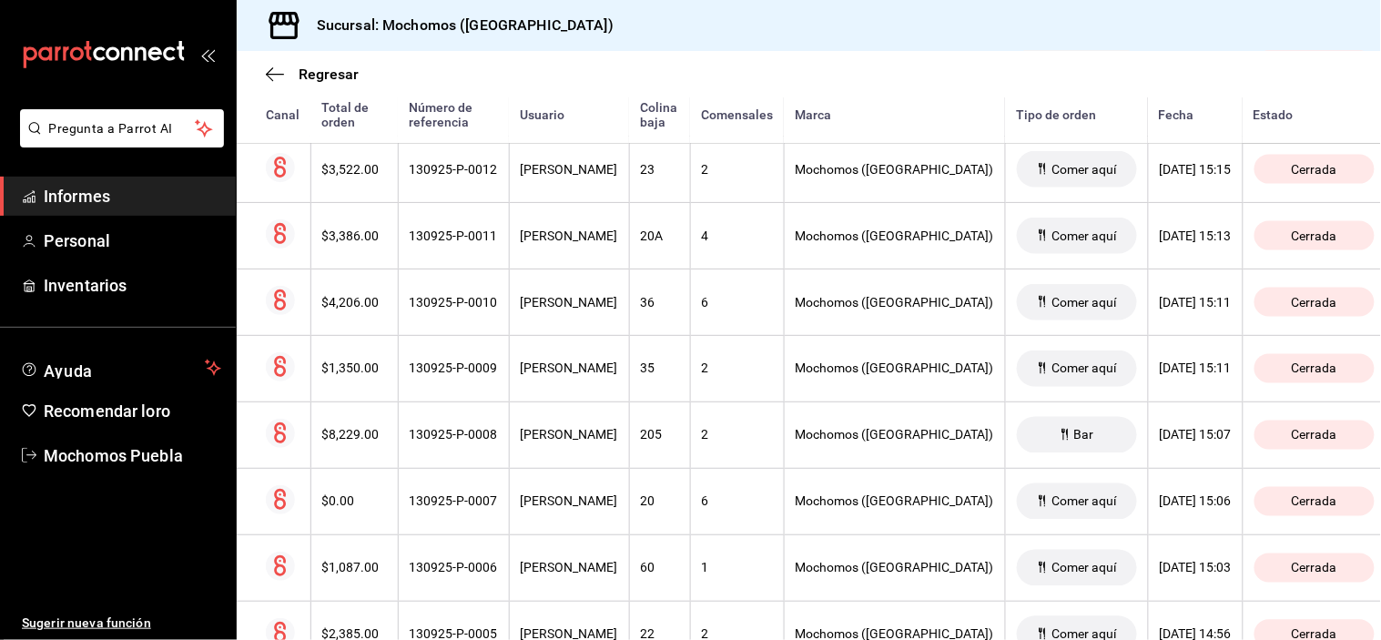
scroll to position [9526, 0]
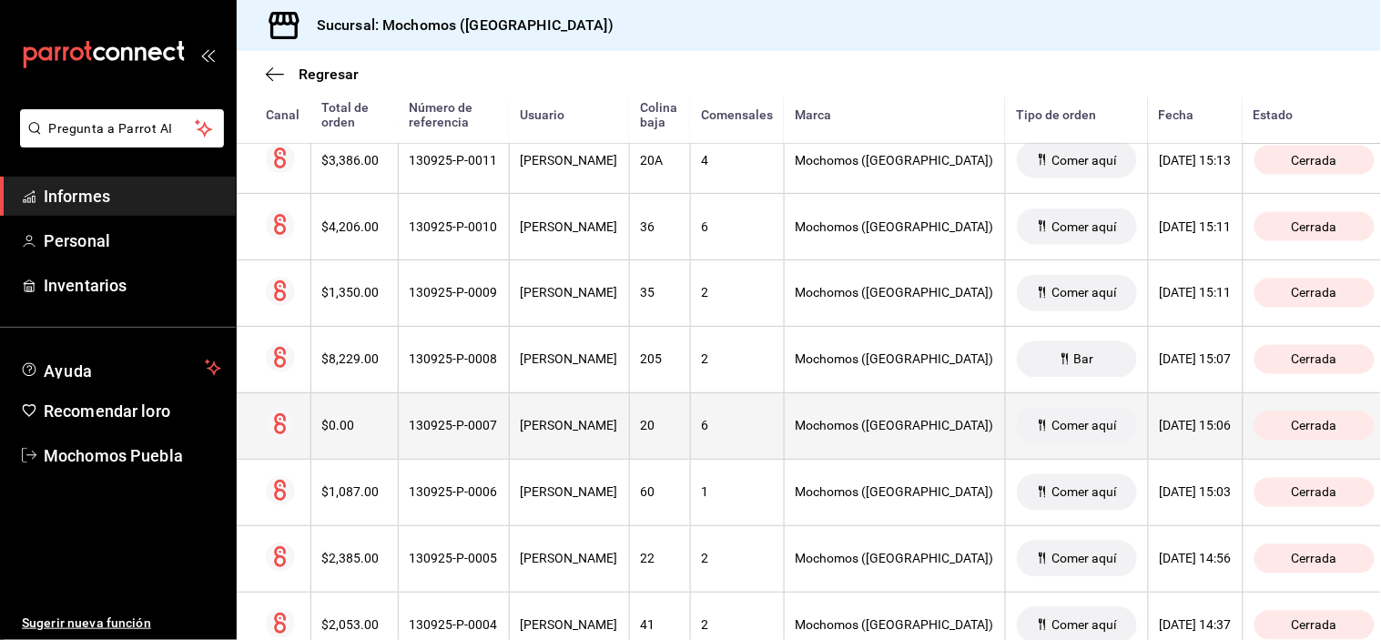
click at [629, 452] on th "[PERSON_NAME]" at bounding box center [569, 425] width 120 height 66
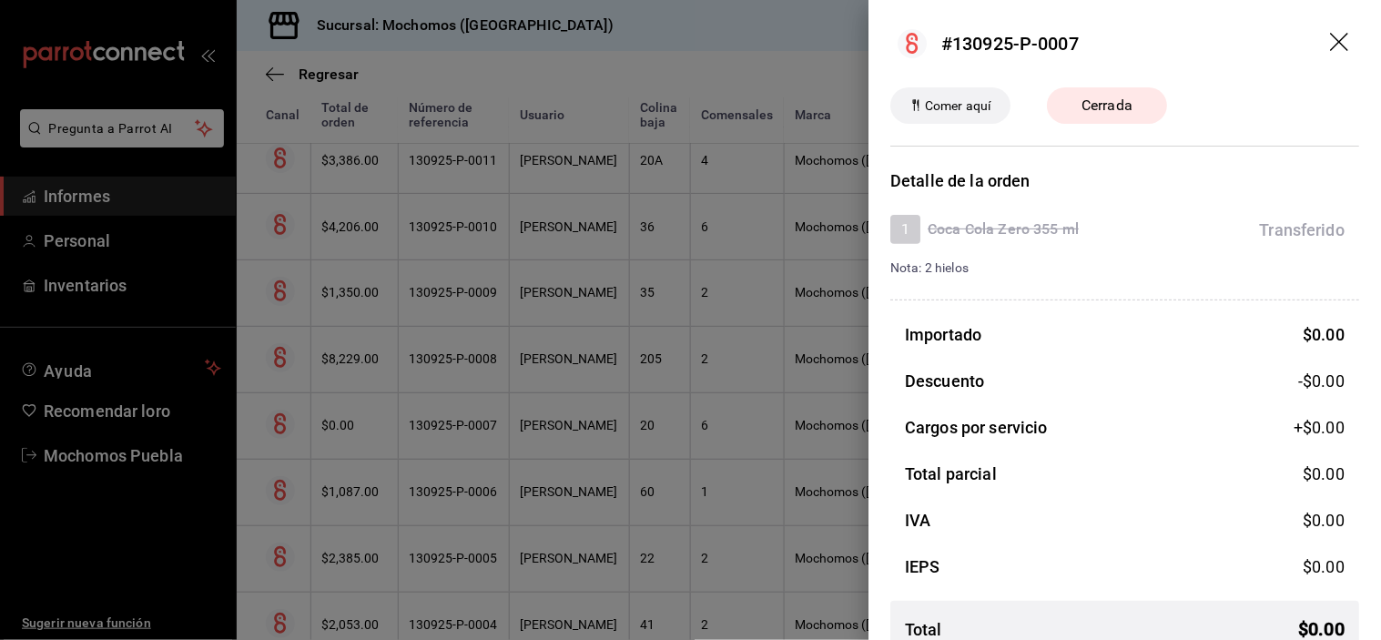
click at [1330, 44] on icon "arrastrar" at bounding box center [1341, 44] width 22 height 22
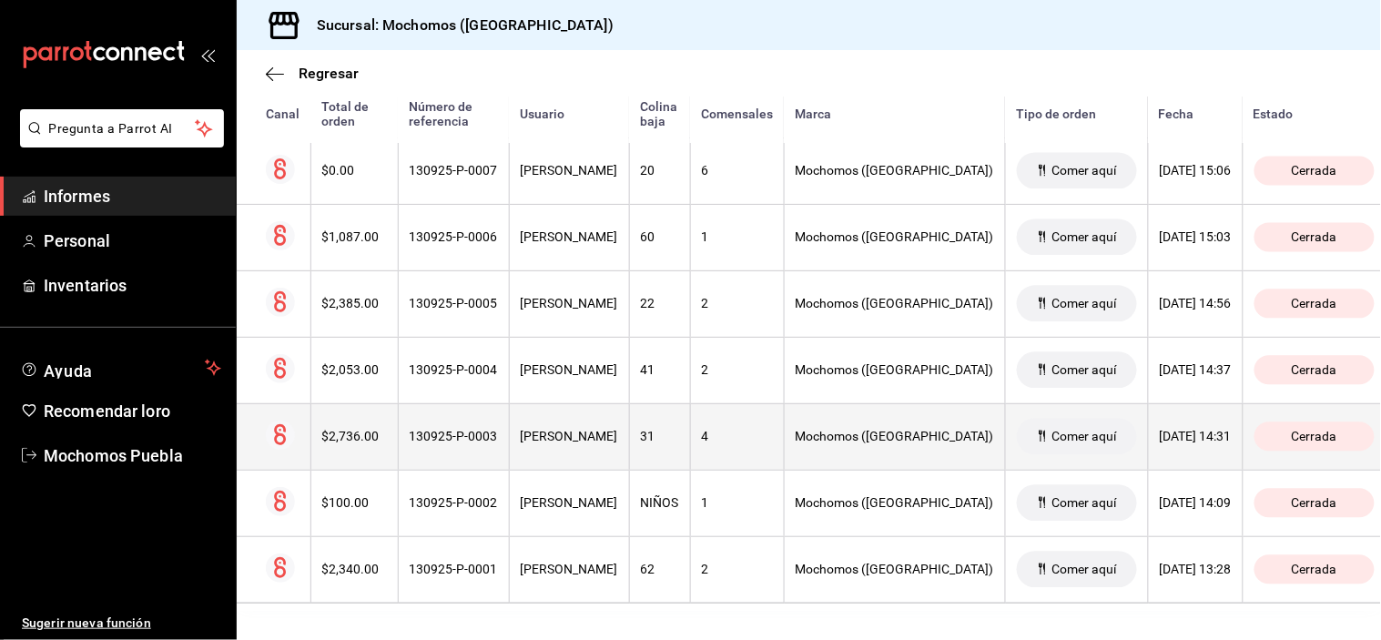
scroll to position [9809, 0]
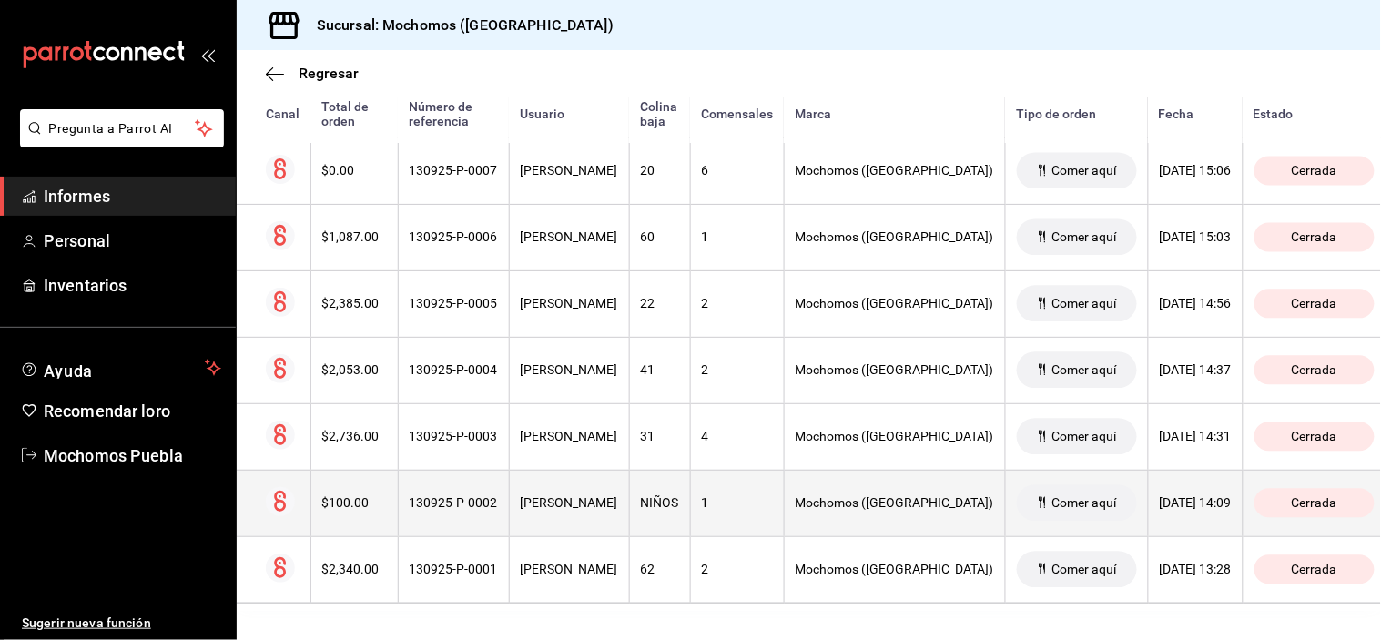
click at [558, 496] on font "[PERSON_NAME]" at bounding box center [569, 503] width 97 height 15
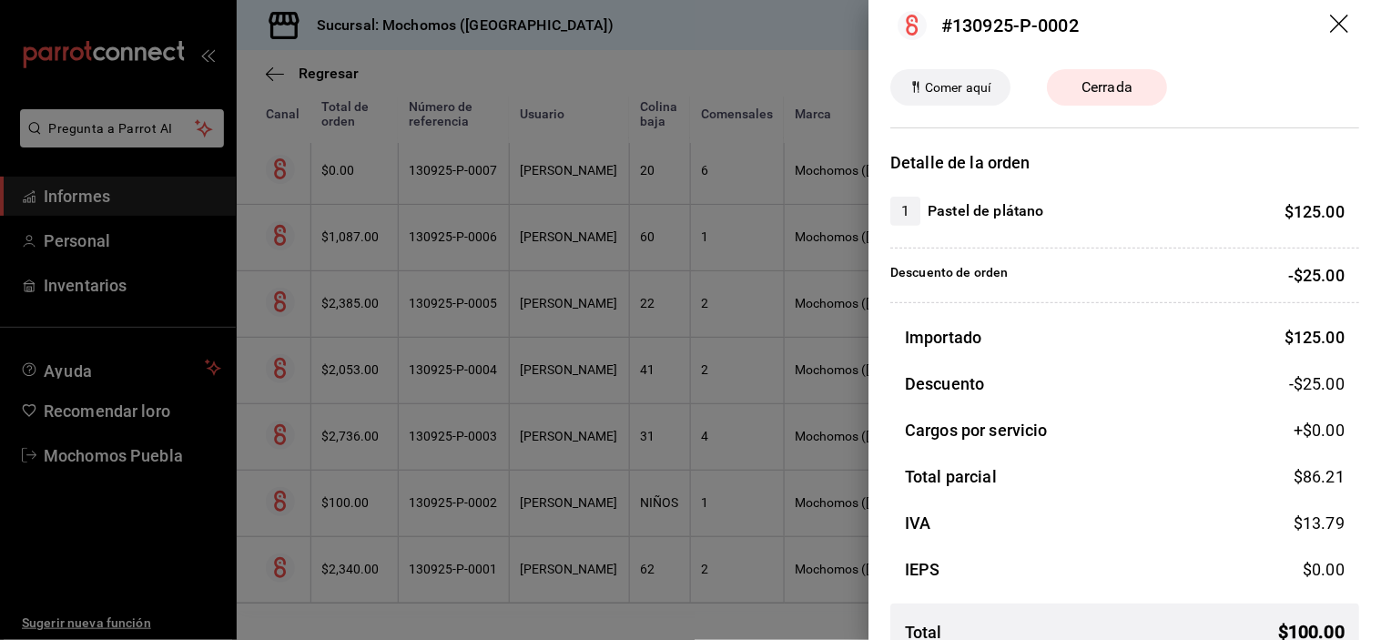
scroll to position [0, 0]
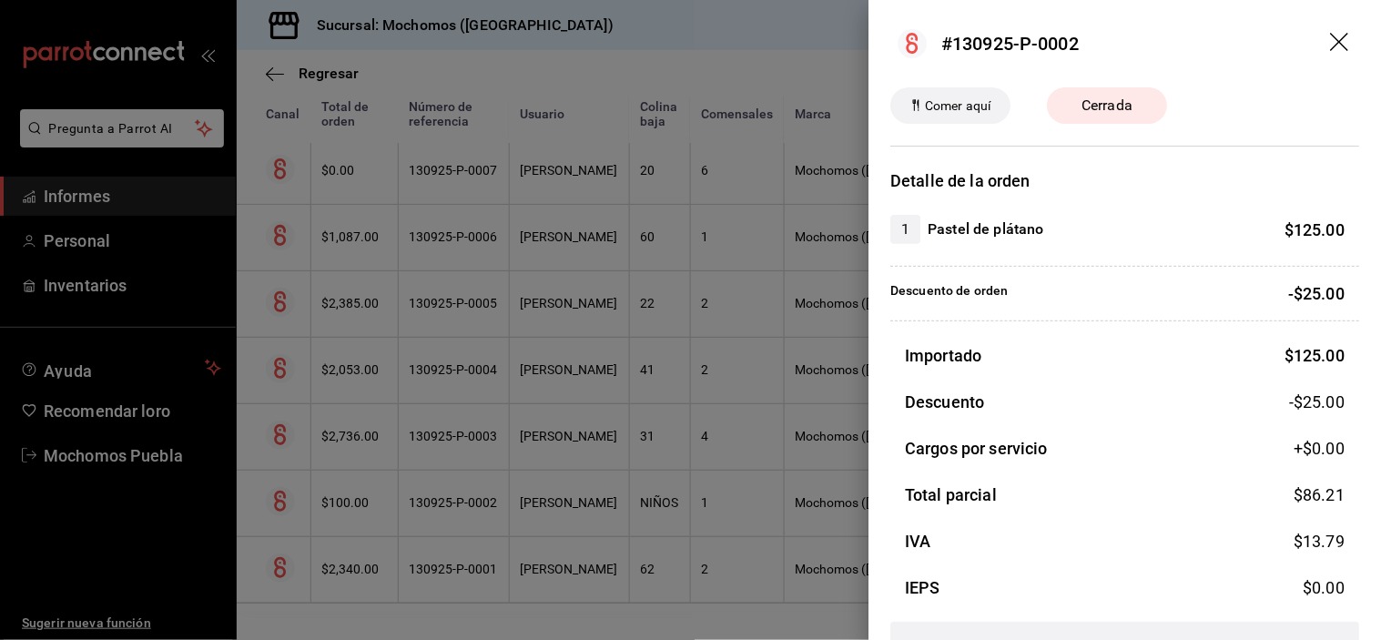
click at [1330, 47] on icon "arrastrar" at bounding box center [1341, 44] width 22 height 22
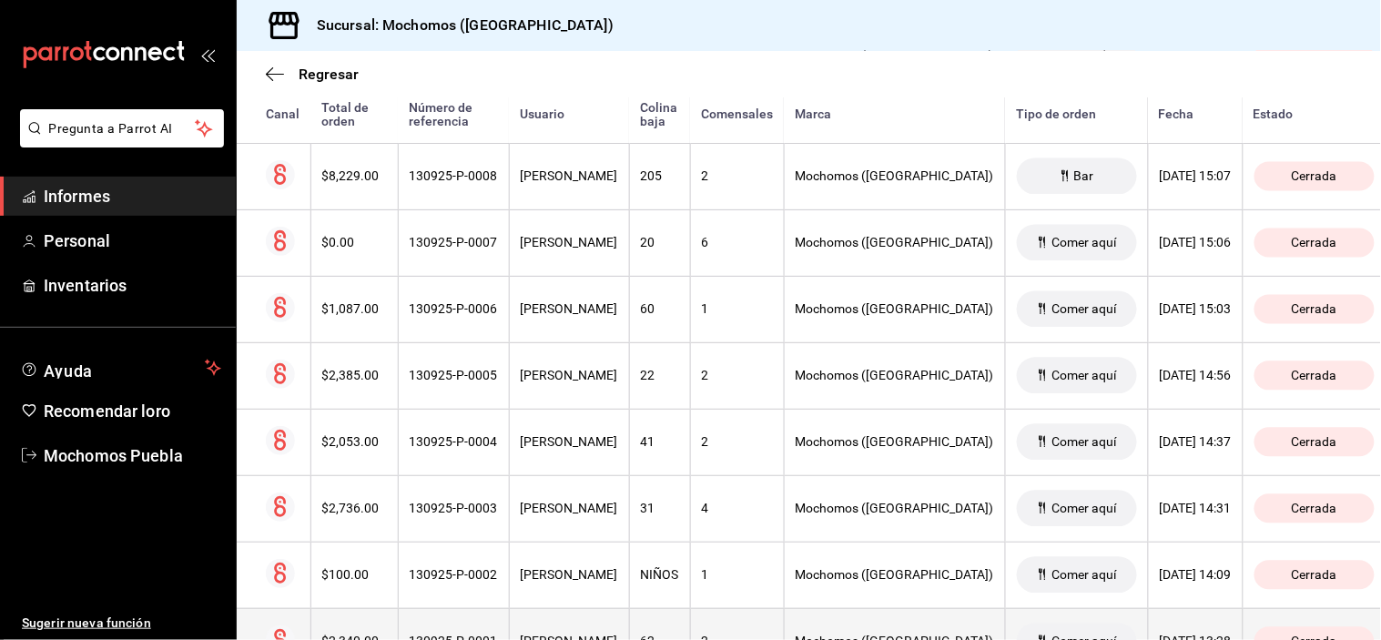
scroll to position [9809, 0]
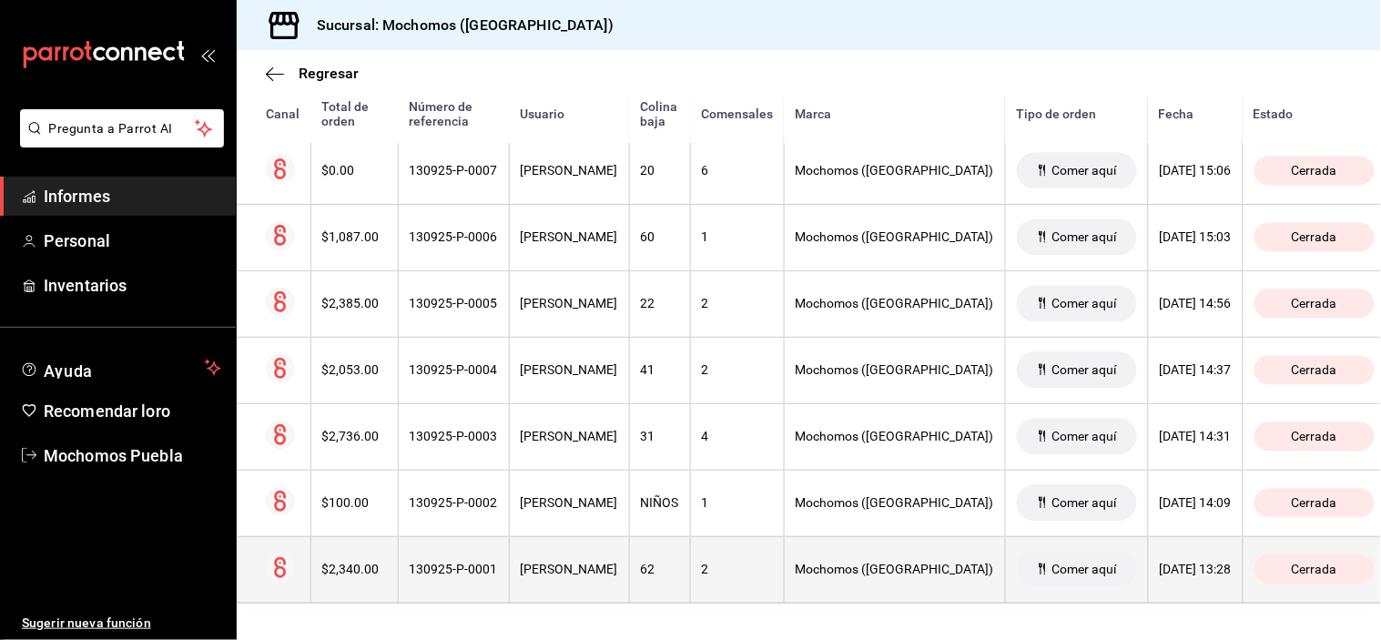
click at [563, 563] on font "[PERSON_NAME]" at bounding box center [569, 570] width 97 height 15
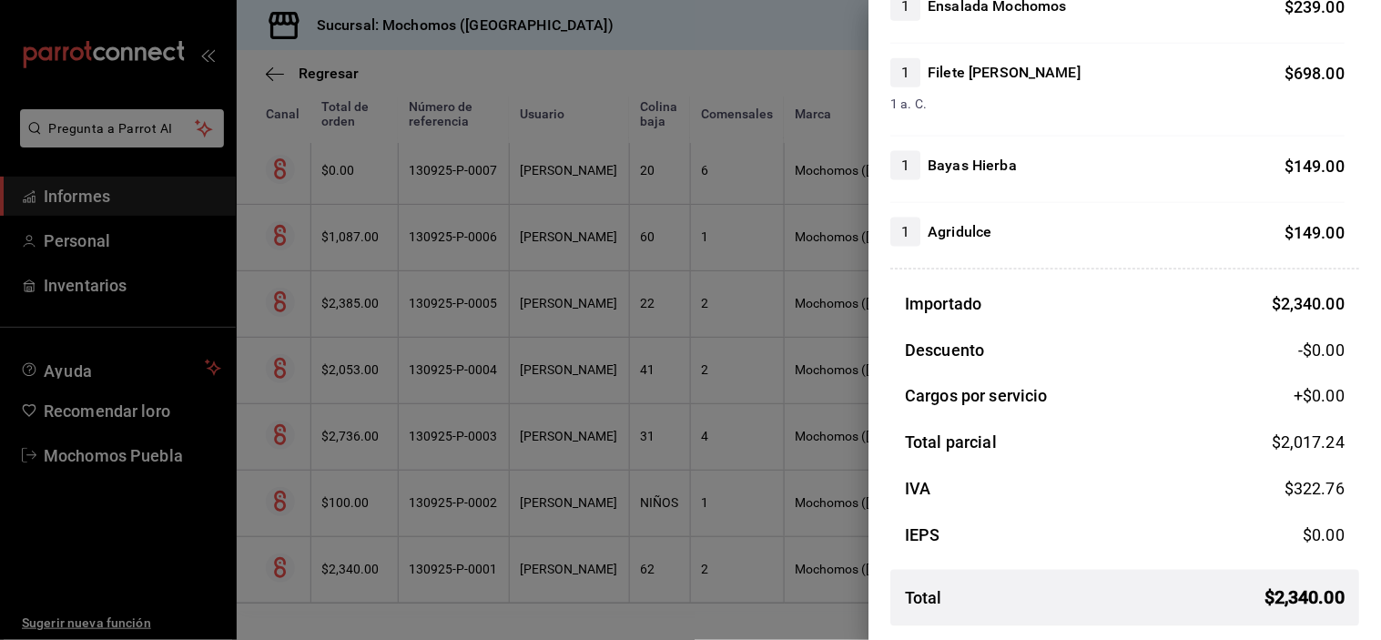
scroll to position [523, 0]
click at [571, 422] on div at bounding box center [690, 320] width 1381 height 640
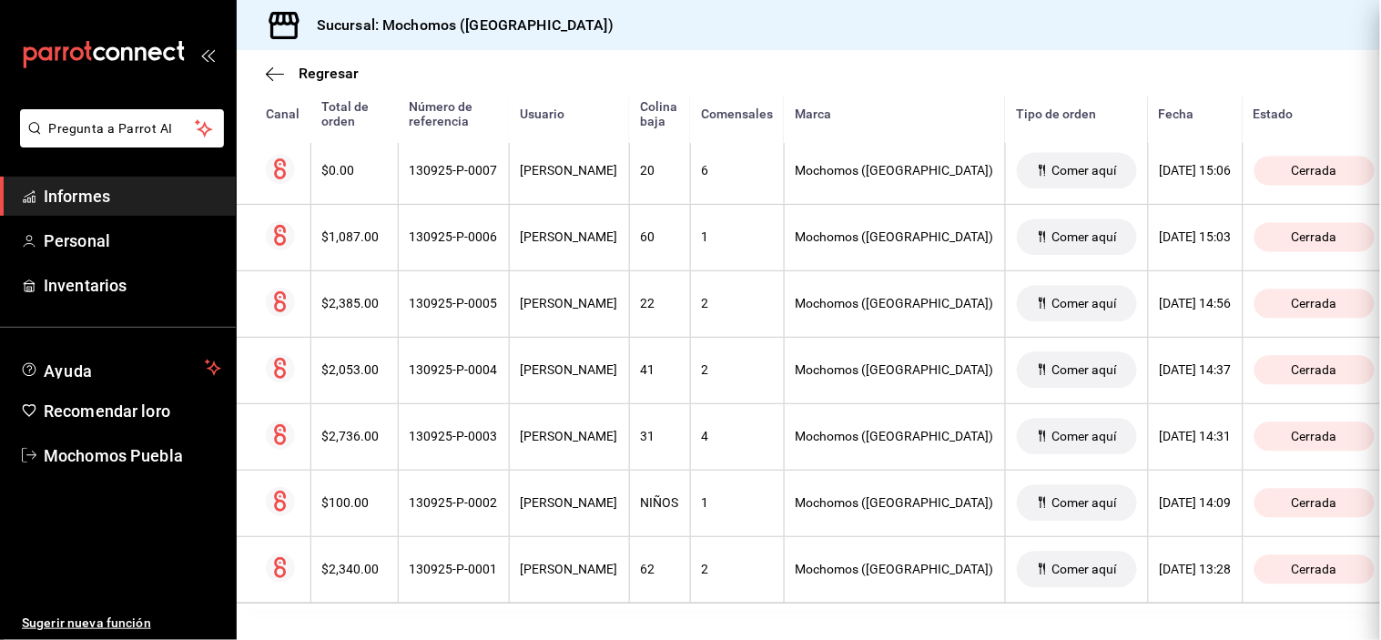
scroll to position [0, 0]
click at [571, 430] on font "[PERSON_NAME]" at bounding box center [569, 437] width 97 height 15
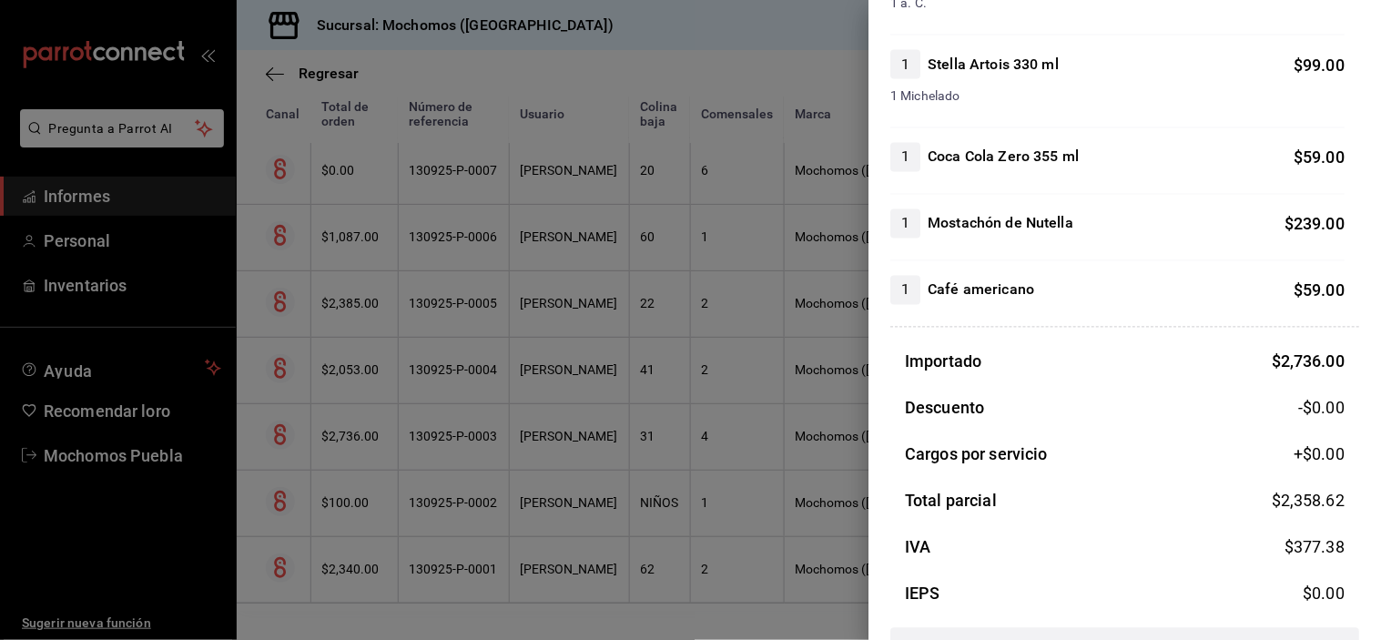
scroll to position [835, 0]
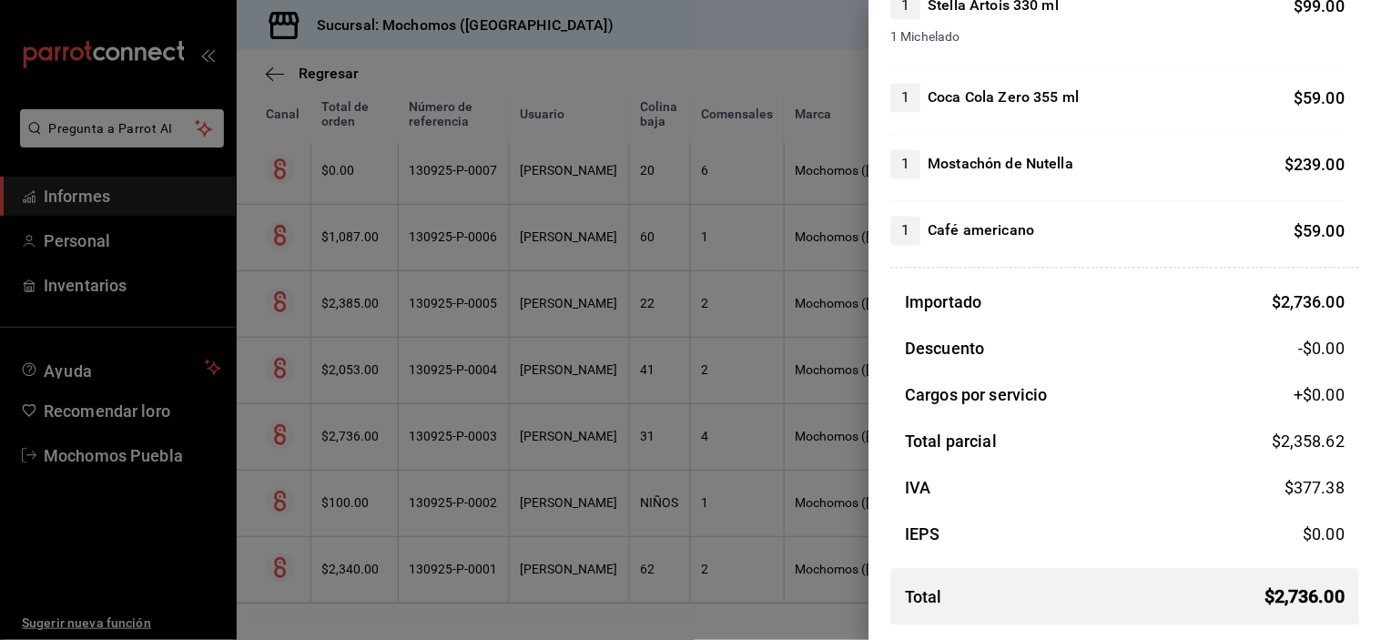
click at [561, 351] on div at bounding box center [690, 320] width 1381 height 640
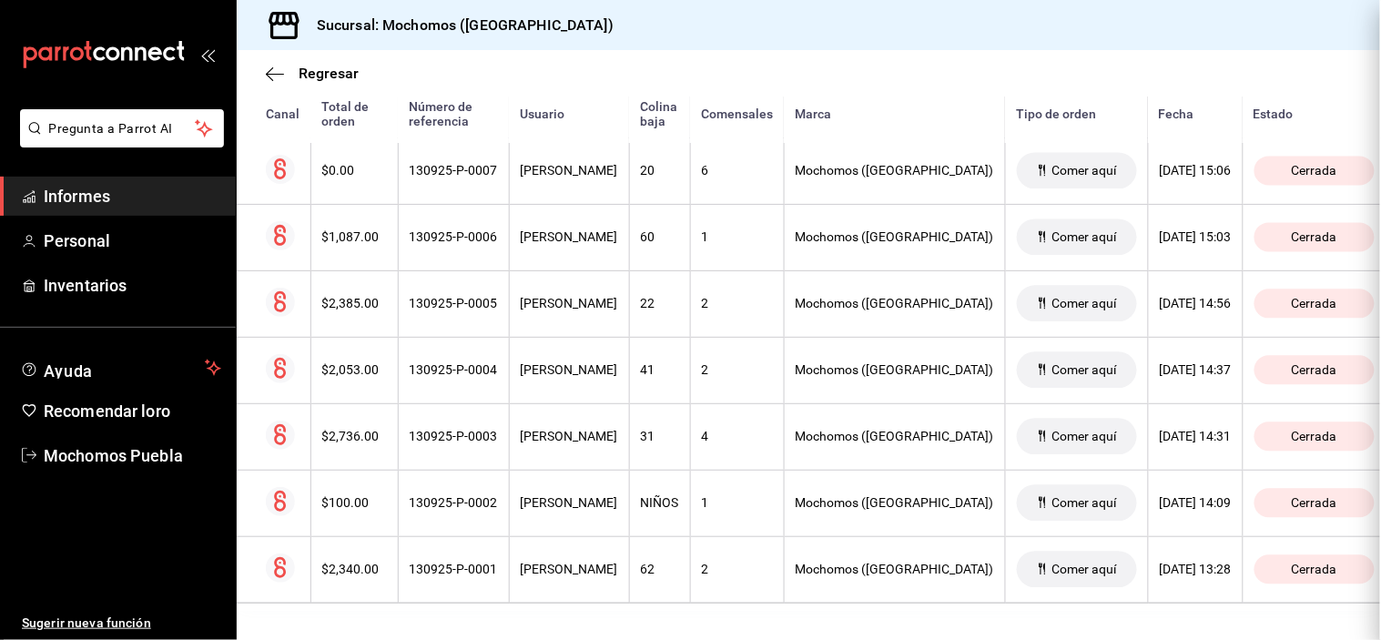
scroll to position [0, 0]
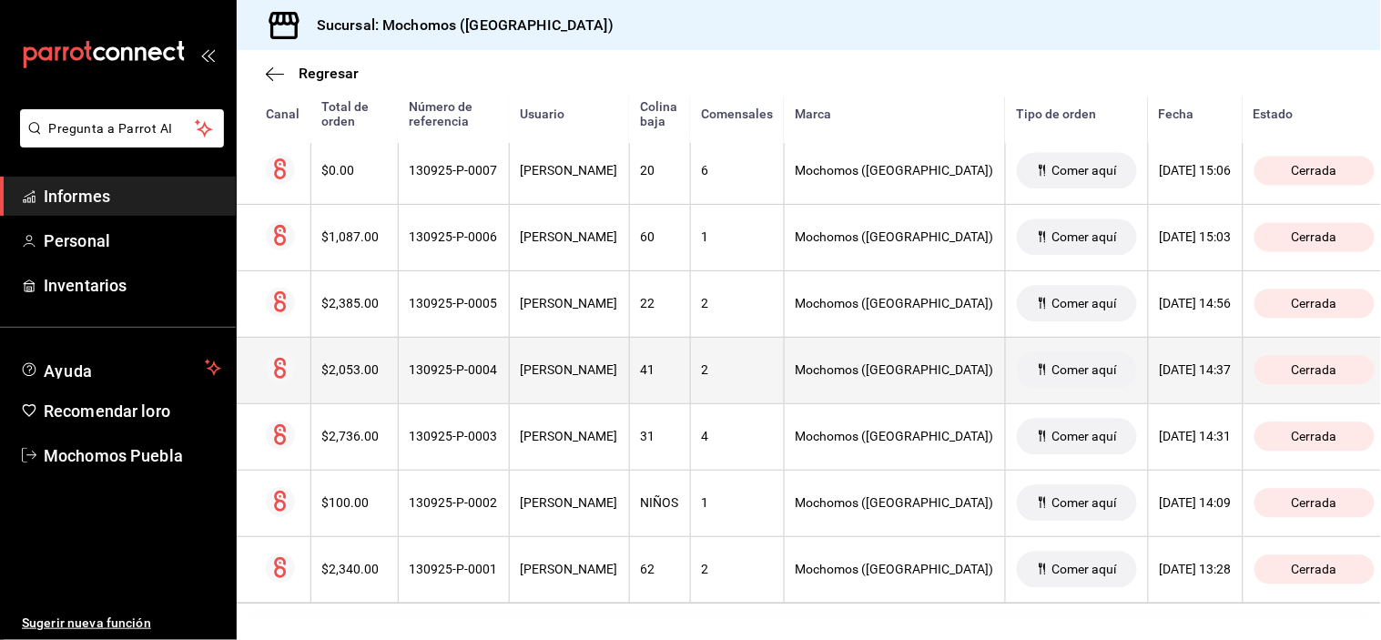
click at [571, 363] on font "[PERSON_NAME]" at bounding box center [569, 370] width 97 height 15
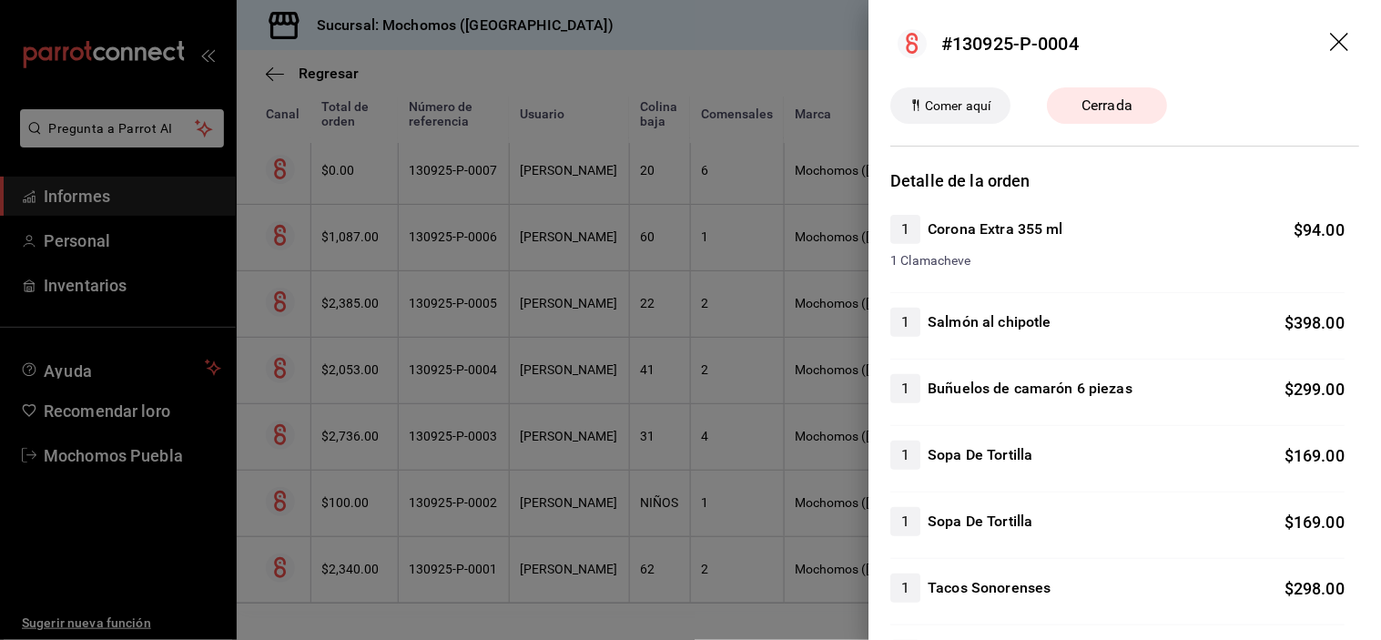
click at [610, 297] on div at bounding box center [690, 320] width 1381 height 640
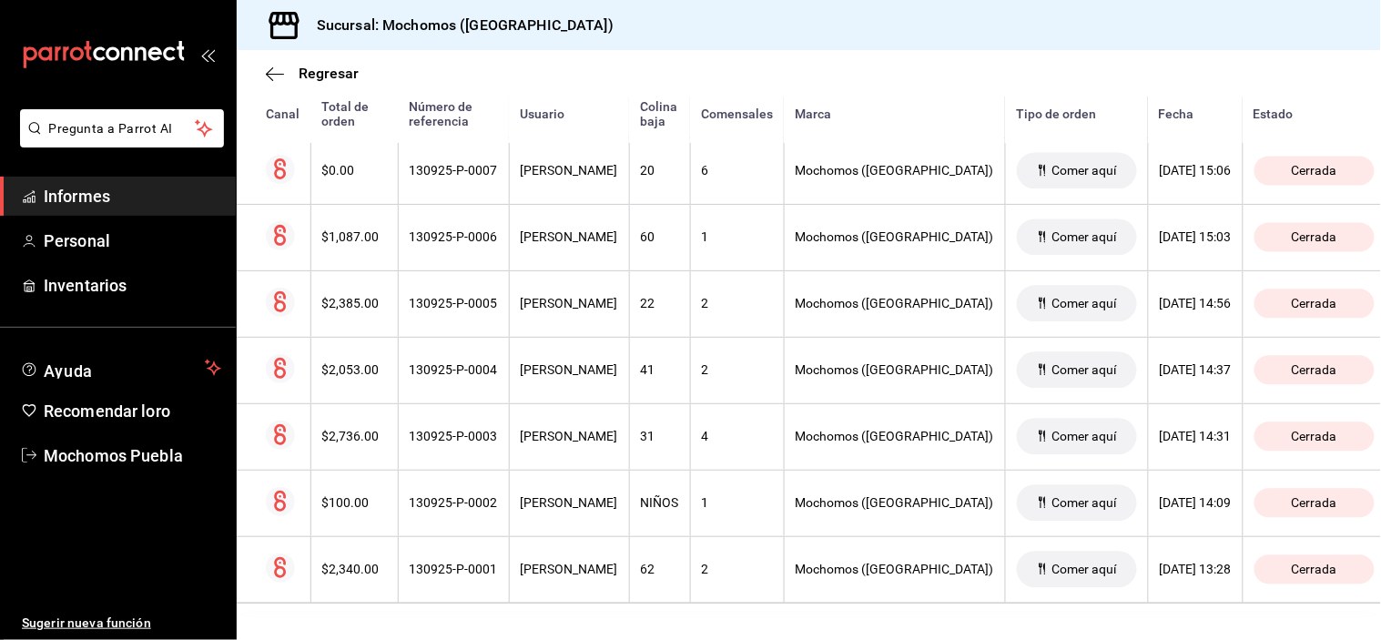
click at [606, 298] on th "[PERSON_NAME]" at bounding box center [569, 303] width 120 height 66
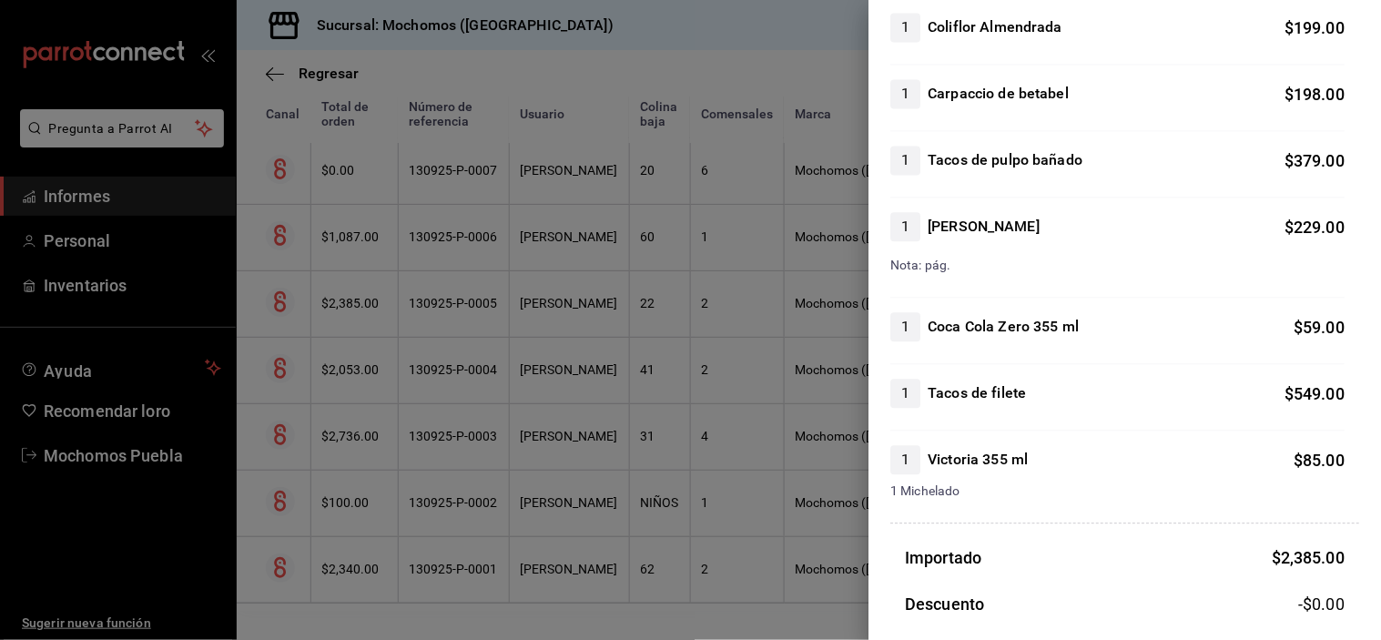
scroll to position [1189, 0]
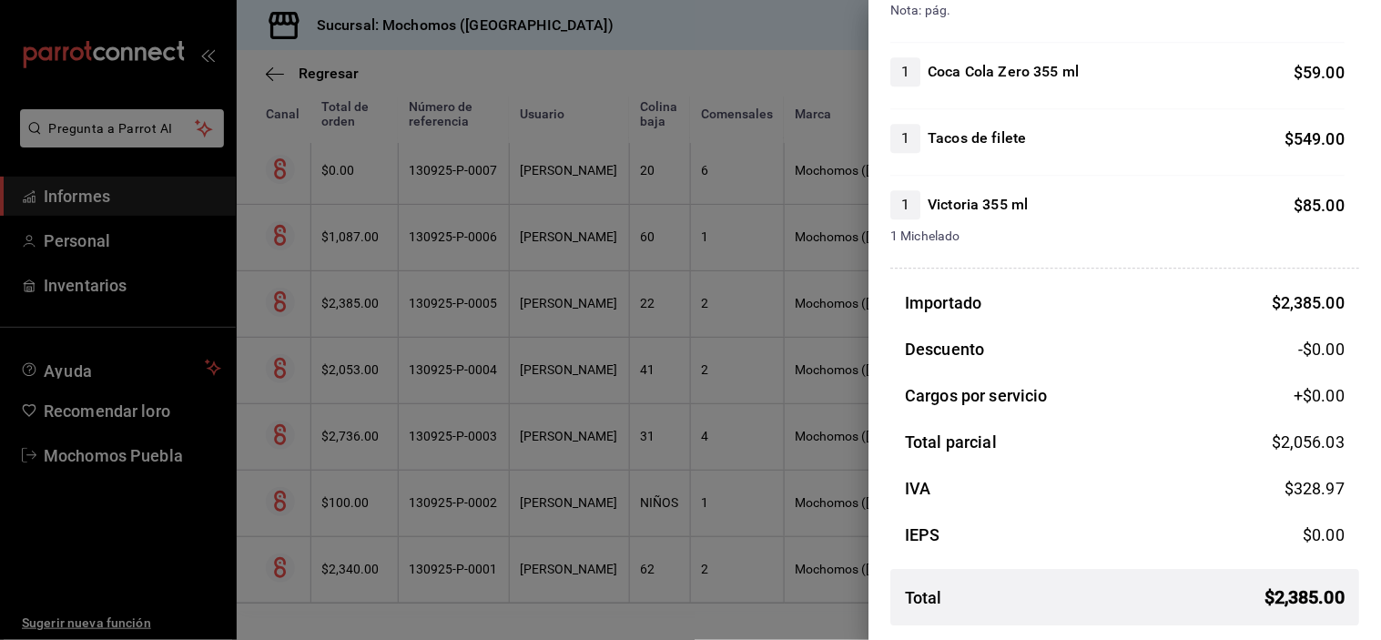
click at [571, 226] on div at bounding box center [690, 320] width 1381 height 640
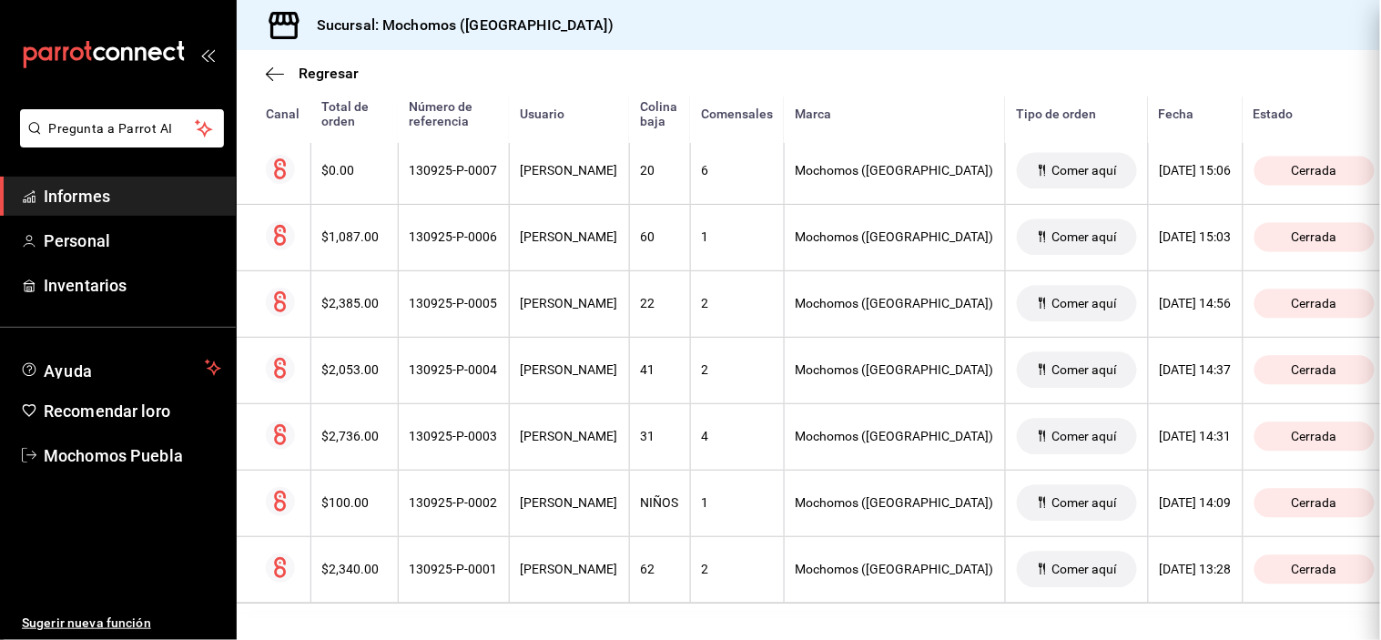
click at [571, 230] on font "[PERSON_NAME]" at bounding box center [569, 237] width 97 height 15
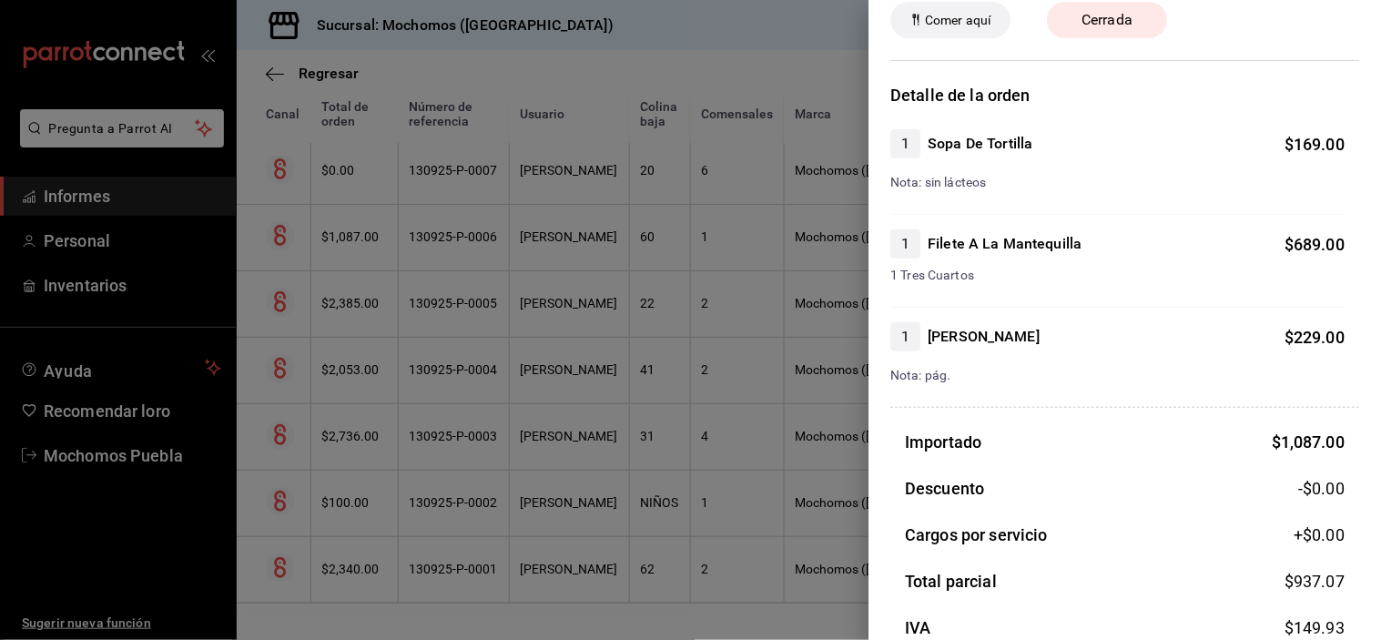
scroll to position [224, 0]
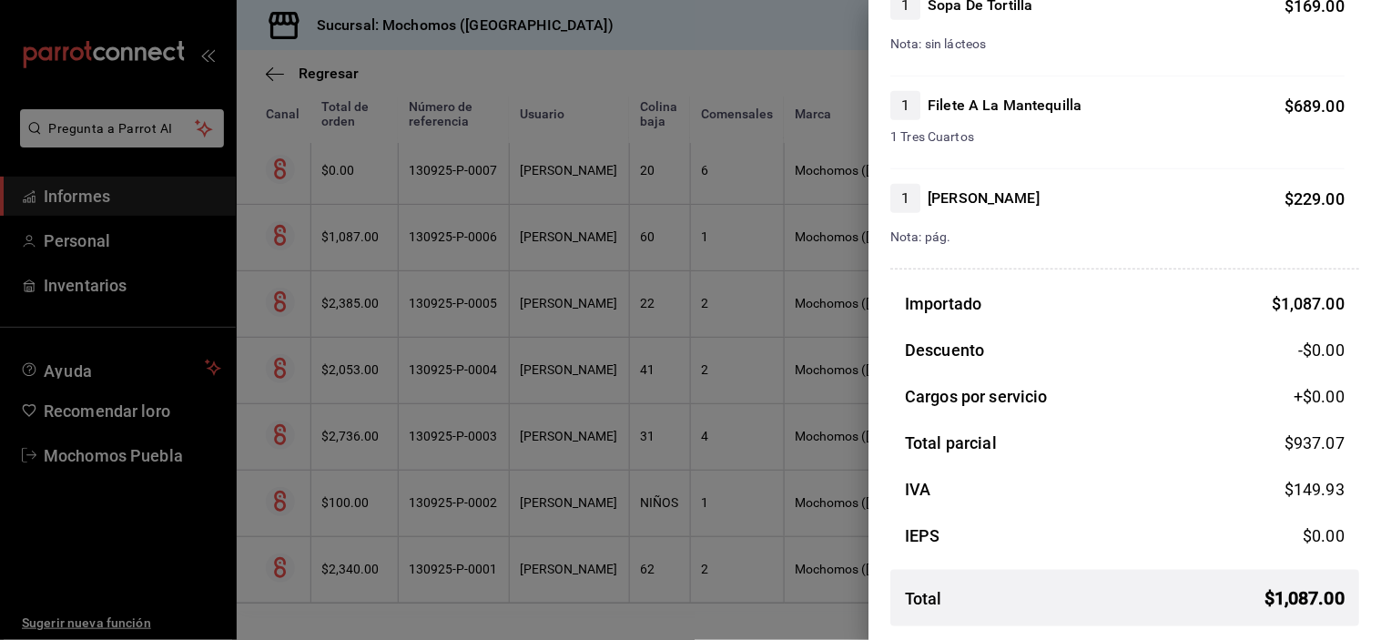
click at [594, 176] on div at bounding box center [690, 320] width 1381 height 640
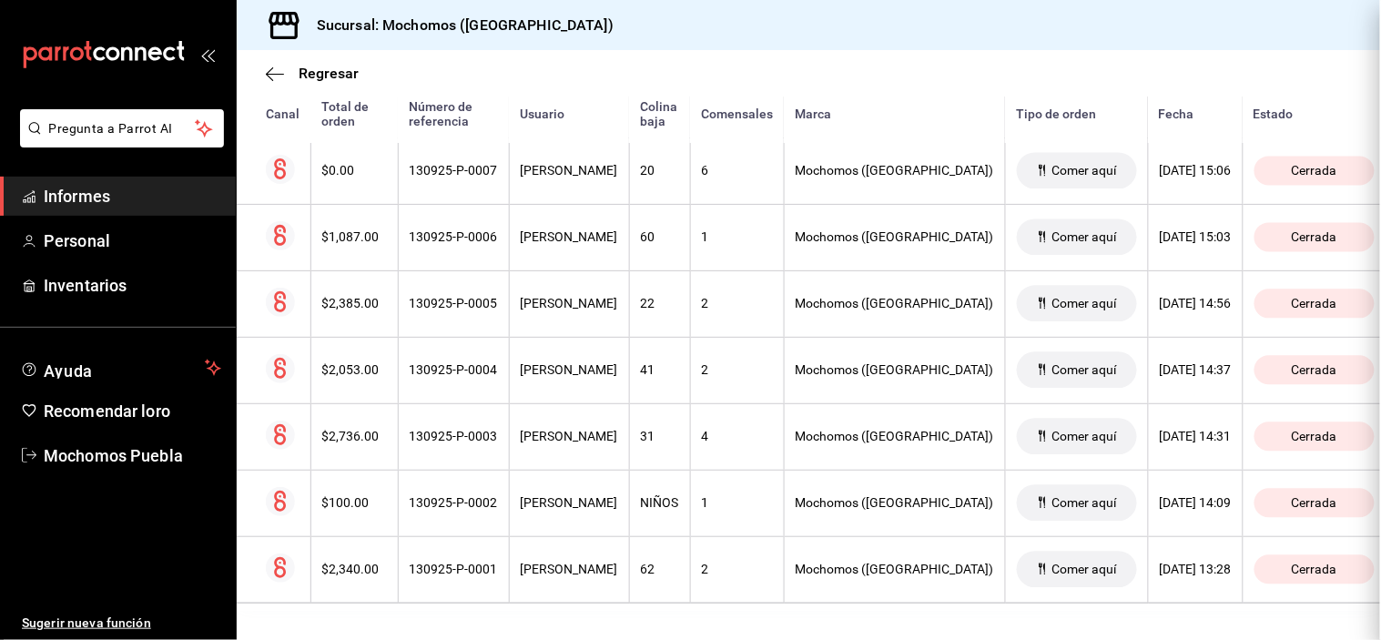
scroll to position [0, 0]
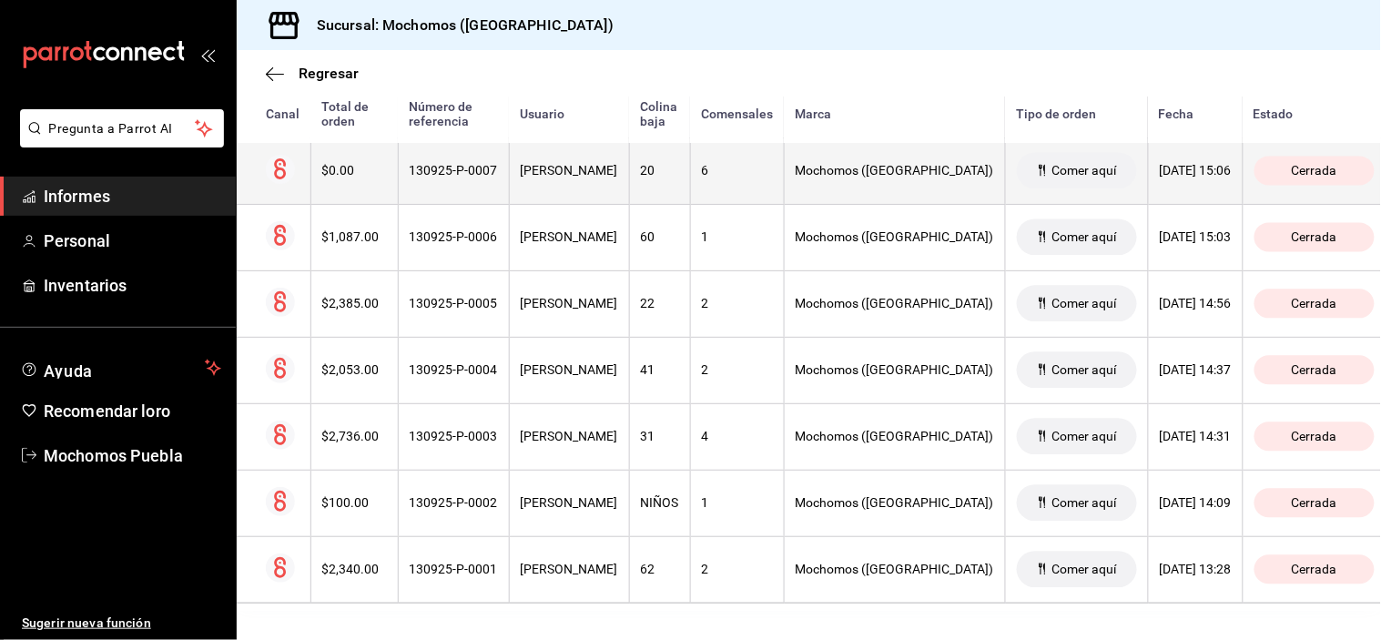
click at [597, 176] on th "[PERSON_NAME]" at bounding box center [569, 170] width 120 height 66
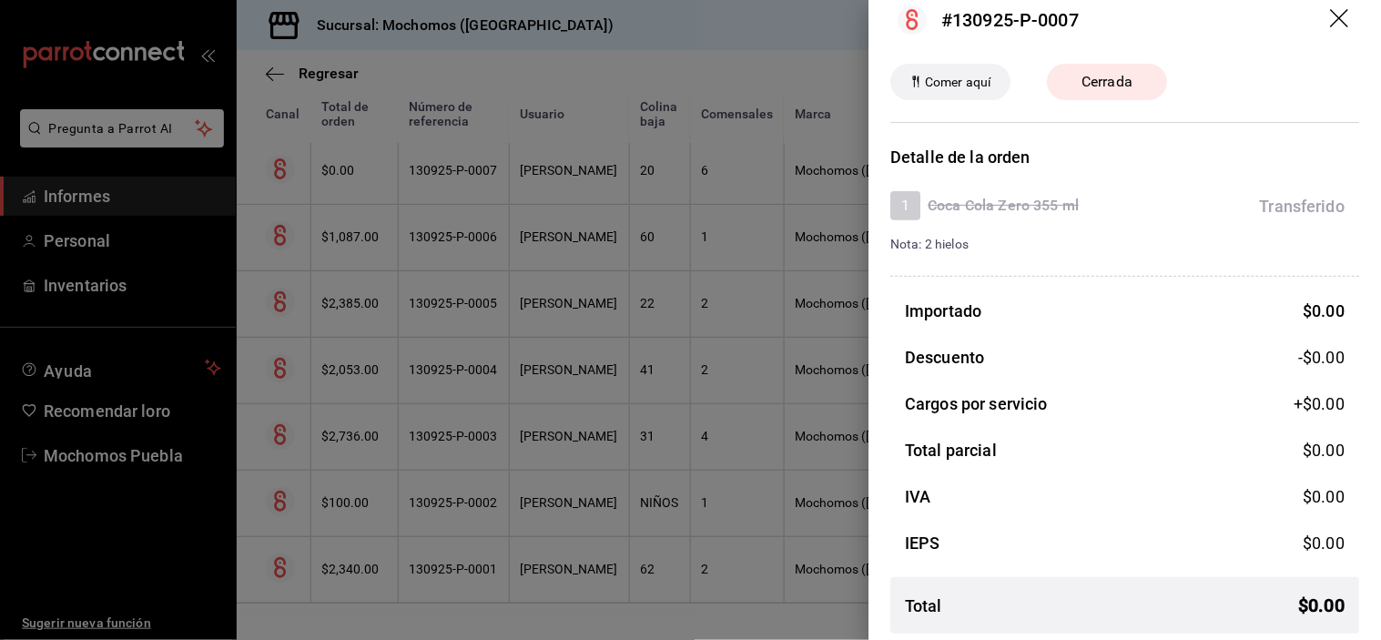
scroll to position [31, 0]
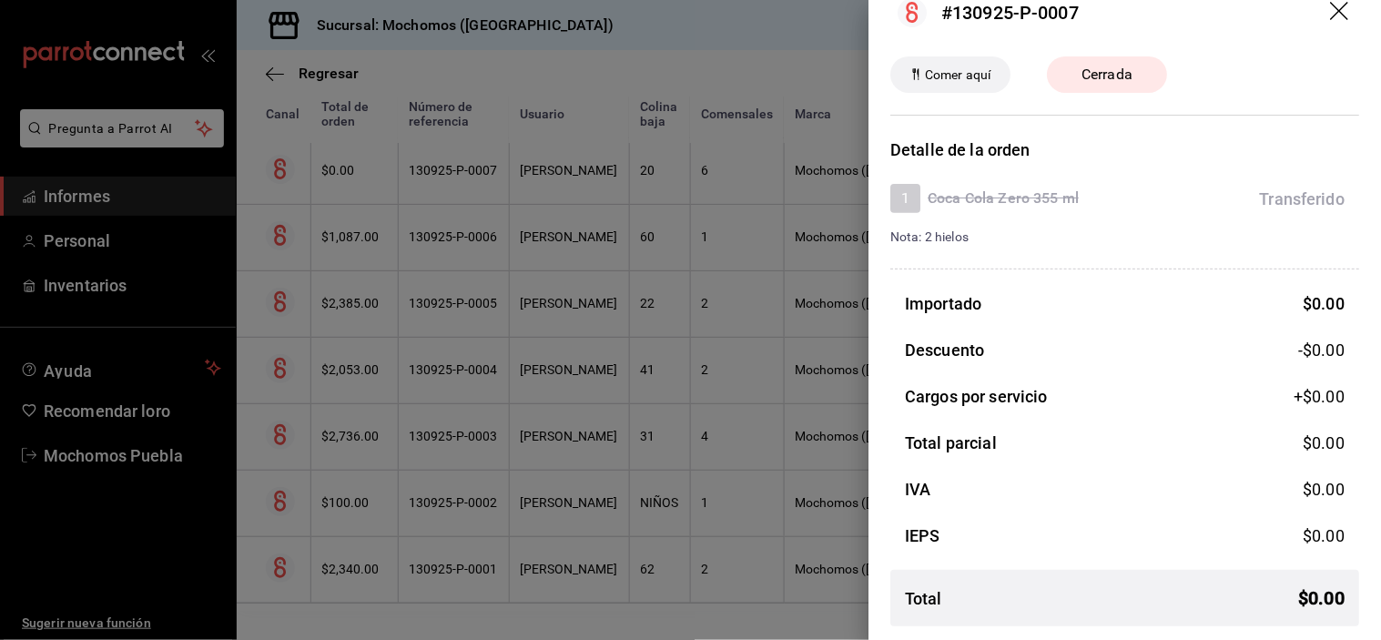
click at [727, 77] on div at bounding box center [690, 320] width 1381 height 640
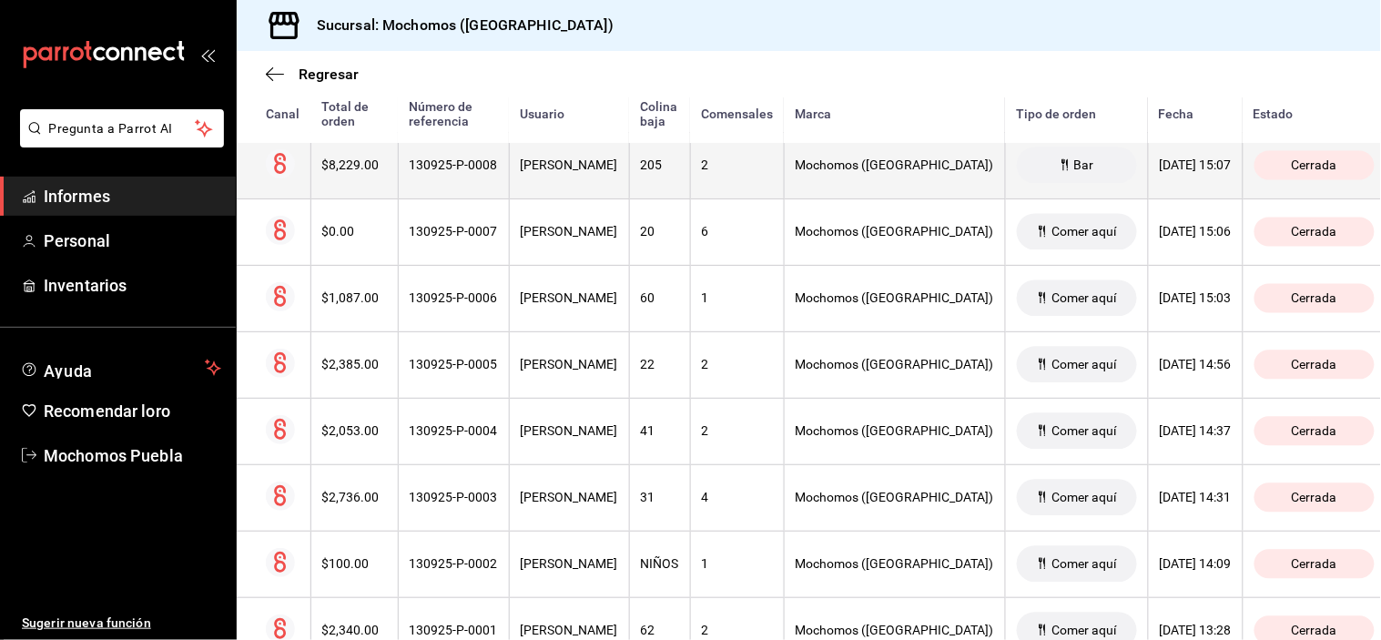
scroll to position [9708, 0]
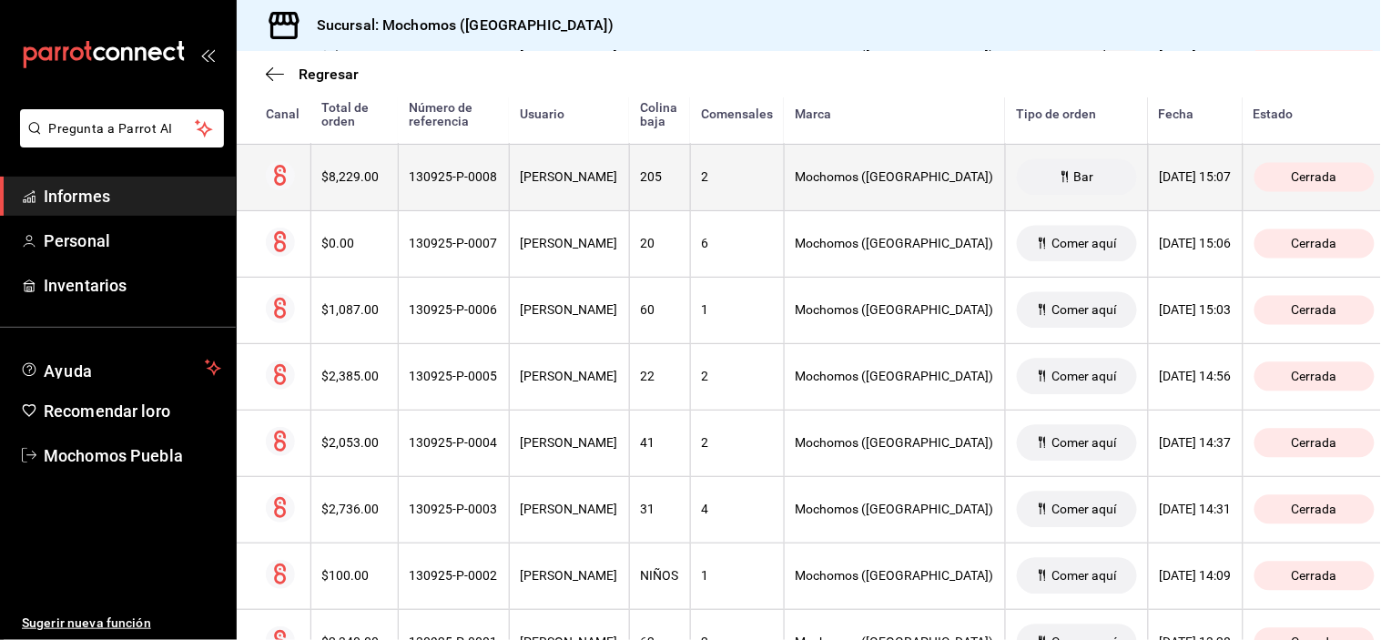
click at [629, 200] on th "[PERSON_NAME]" at bounding box center [569, 177] width 120 height 66
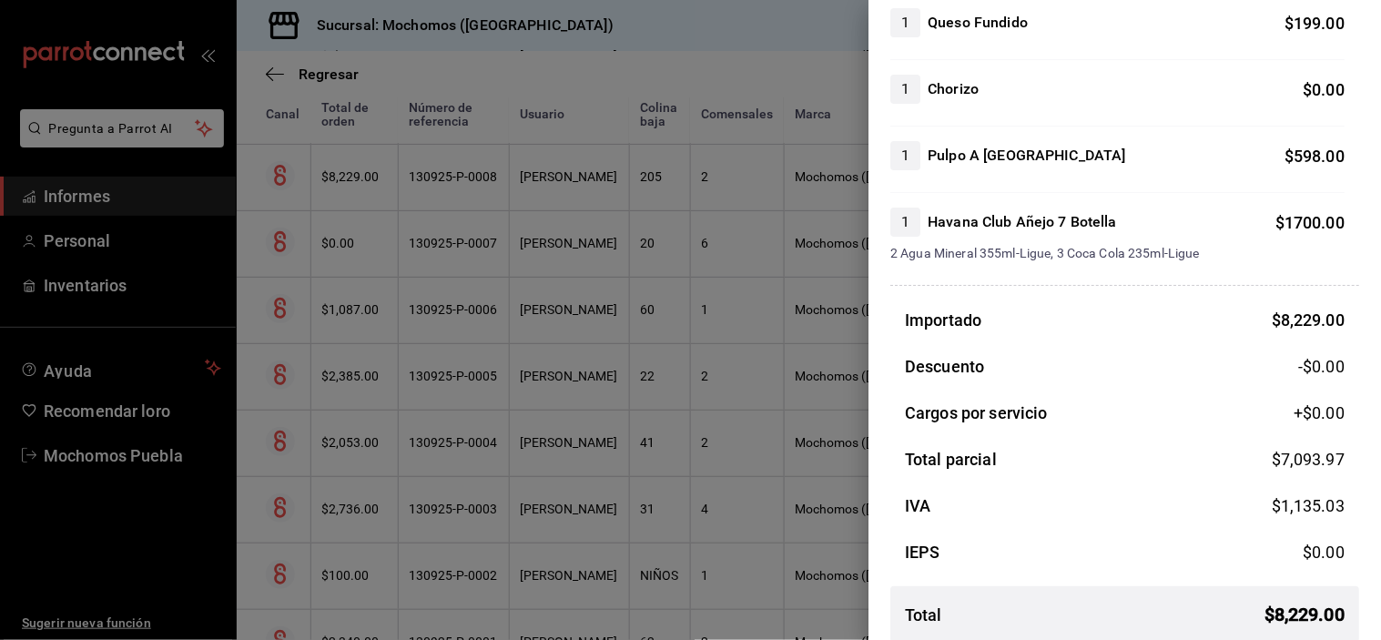
scroll to position [1576, 0]
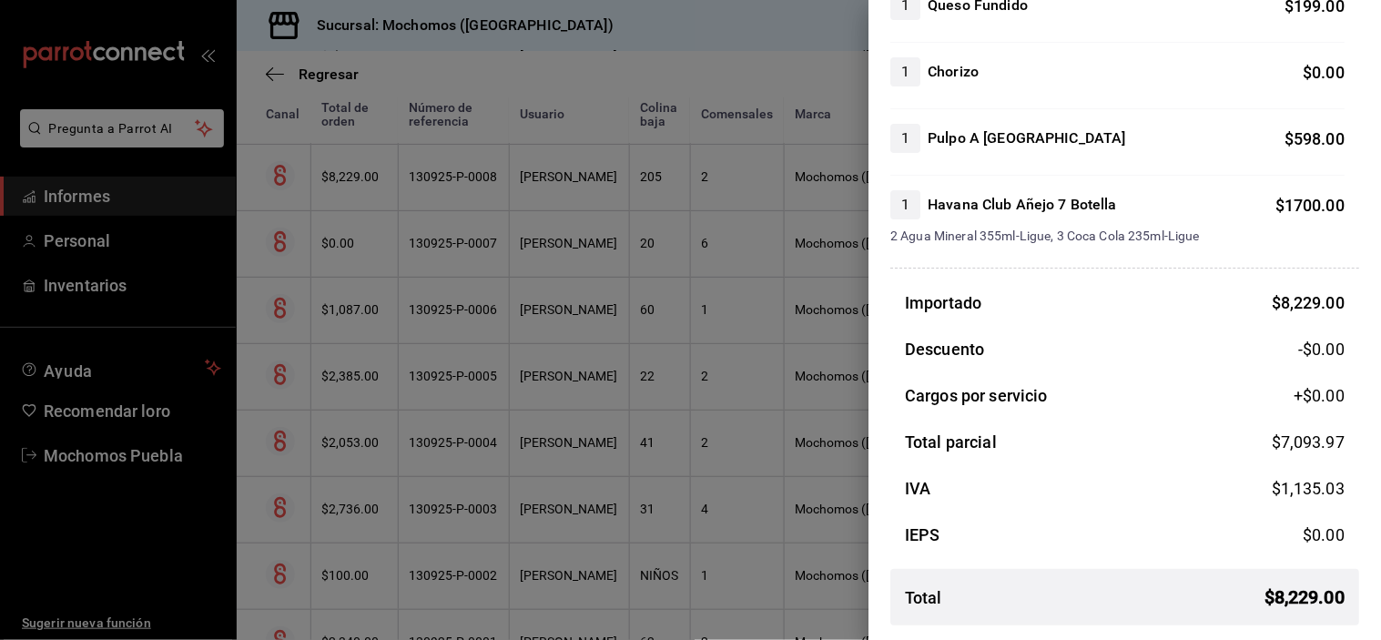
click at [577, 193] on div at bounding box center [690, 320] width 1381 height 640
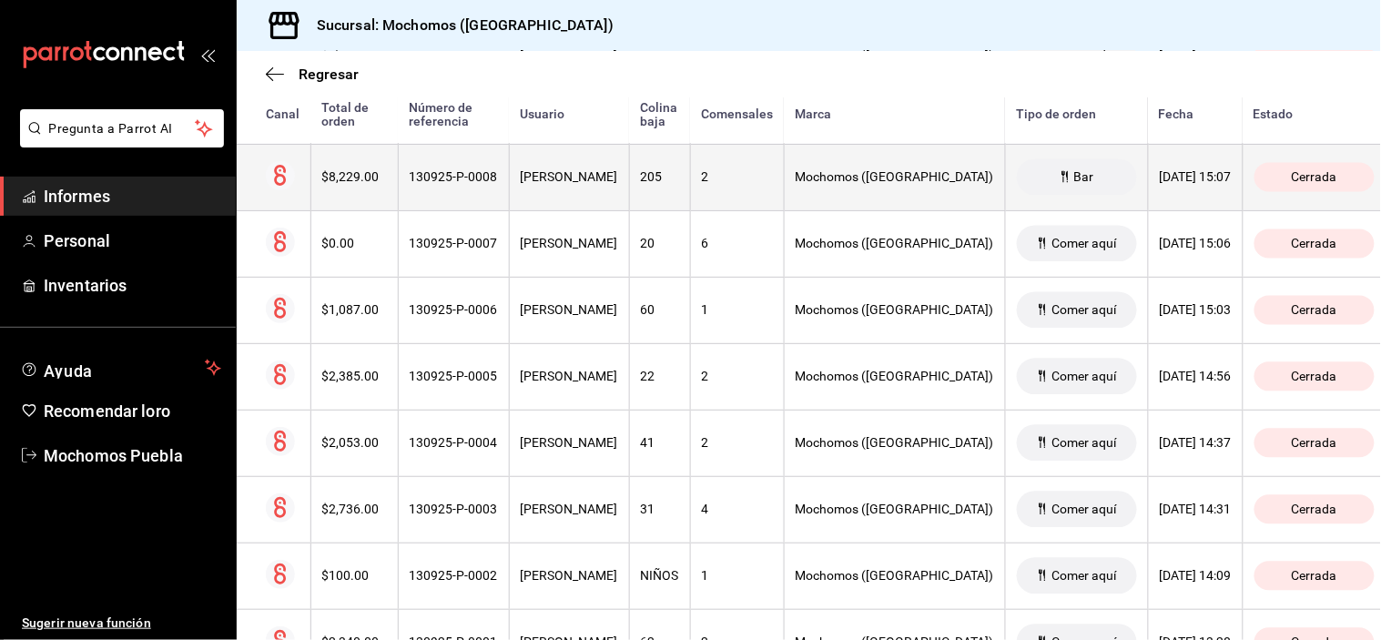
scroll to position [9607, 0]
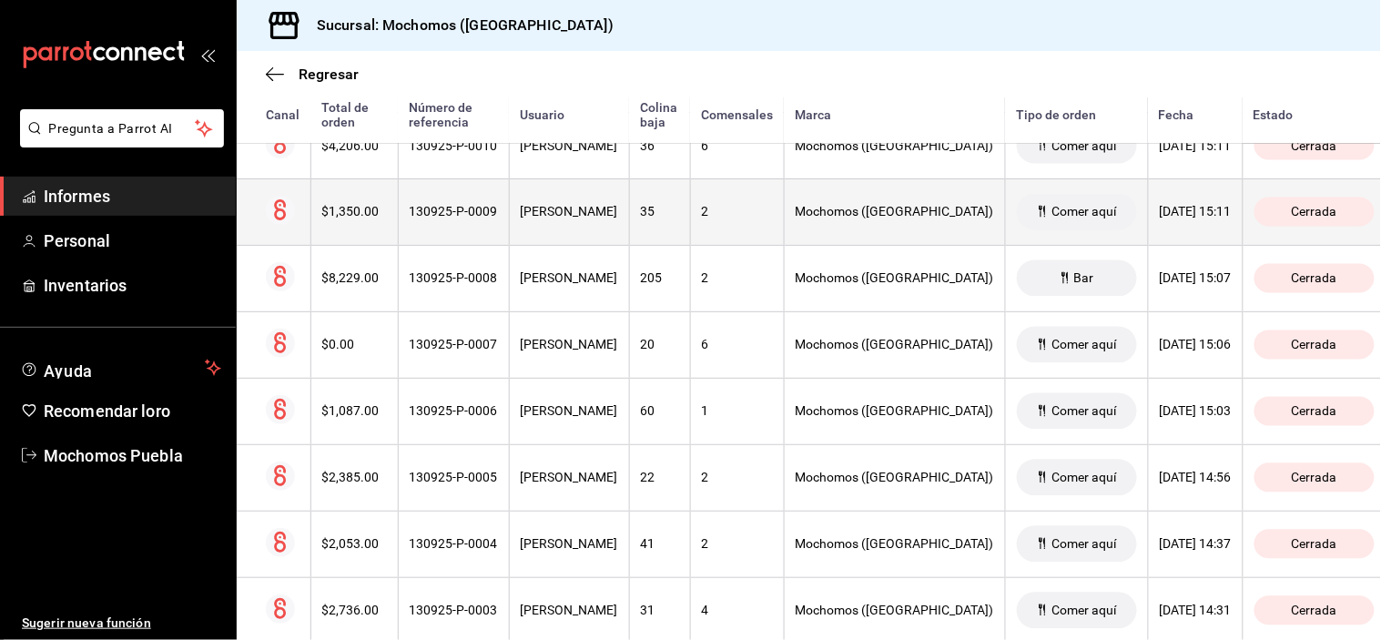
click at [567, 217] on font "[PERSON_NAME]" at bounding box center [569, 212] width 97 height 15
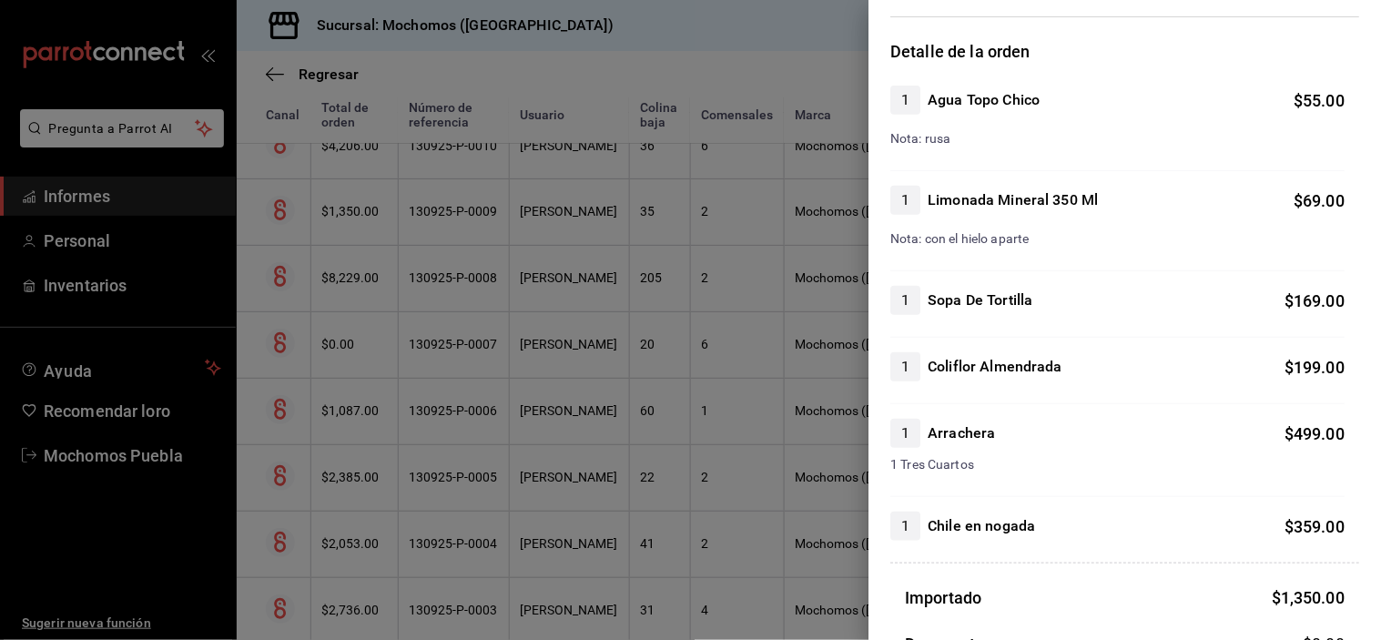
scroll to position [424, 0]
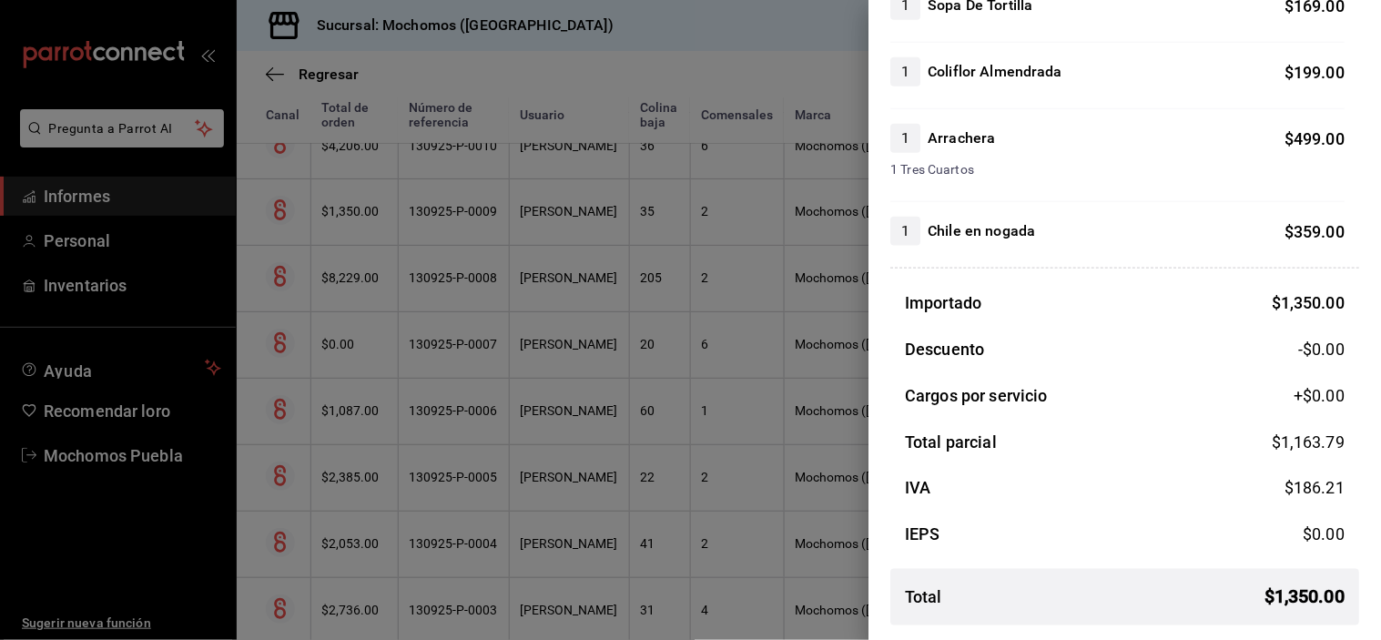
click at [542, 177] on div at bounding box center [690, 320] width 1381 height 640
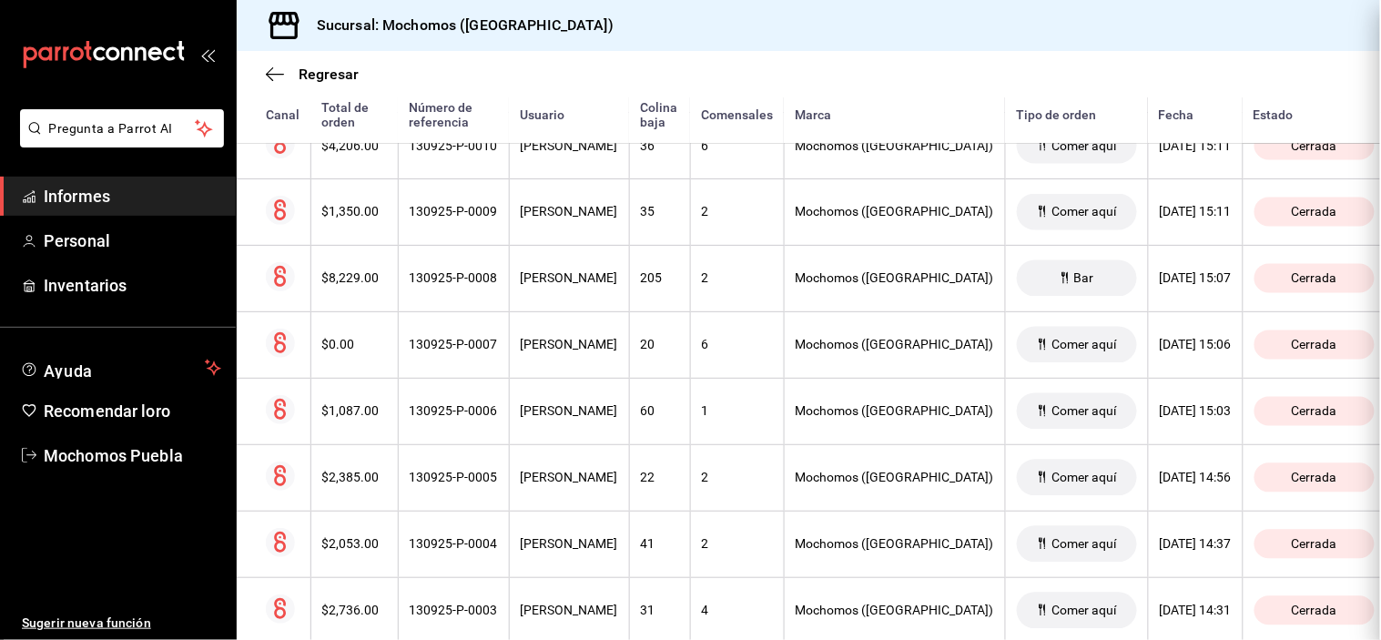
scroll to position [0, 0]
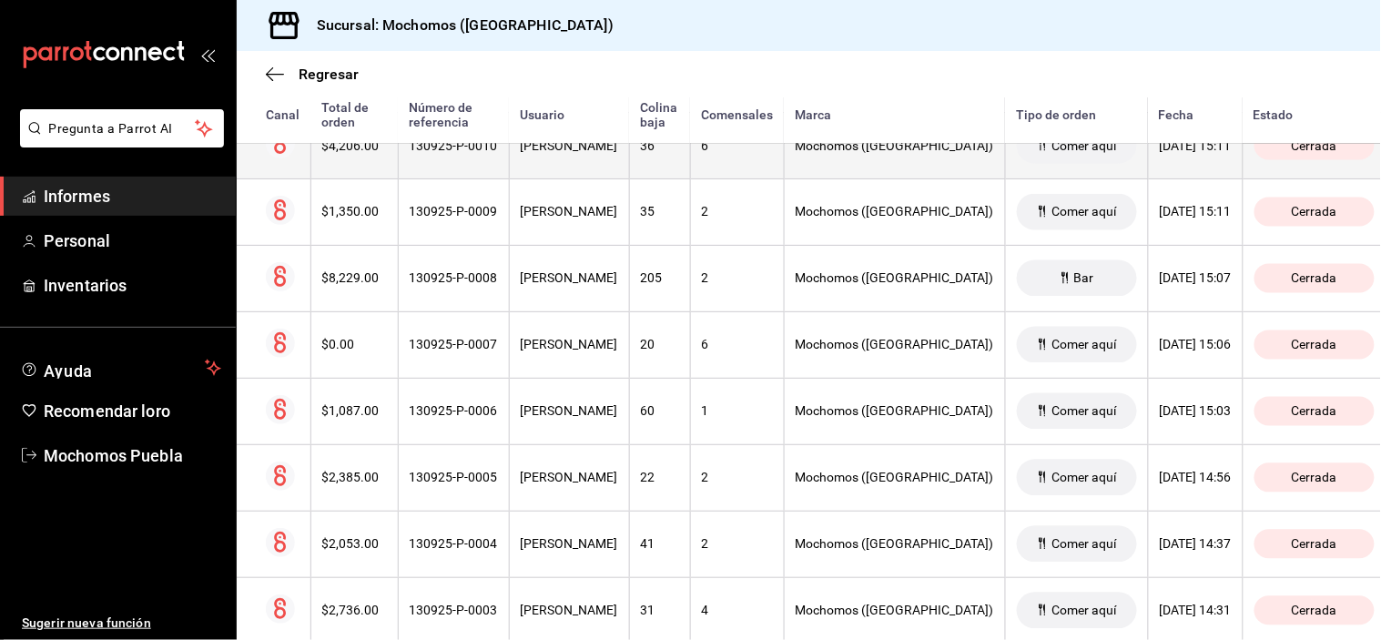
click at [552, 178] on th "[PERSON_NAME]" at bounding box center [569, 145] width 120 height 66
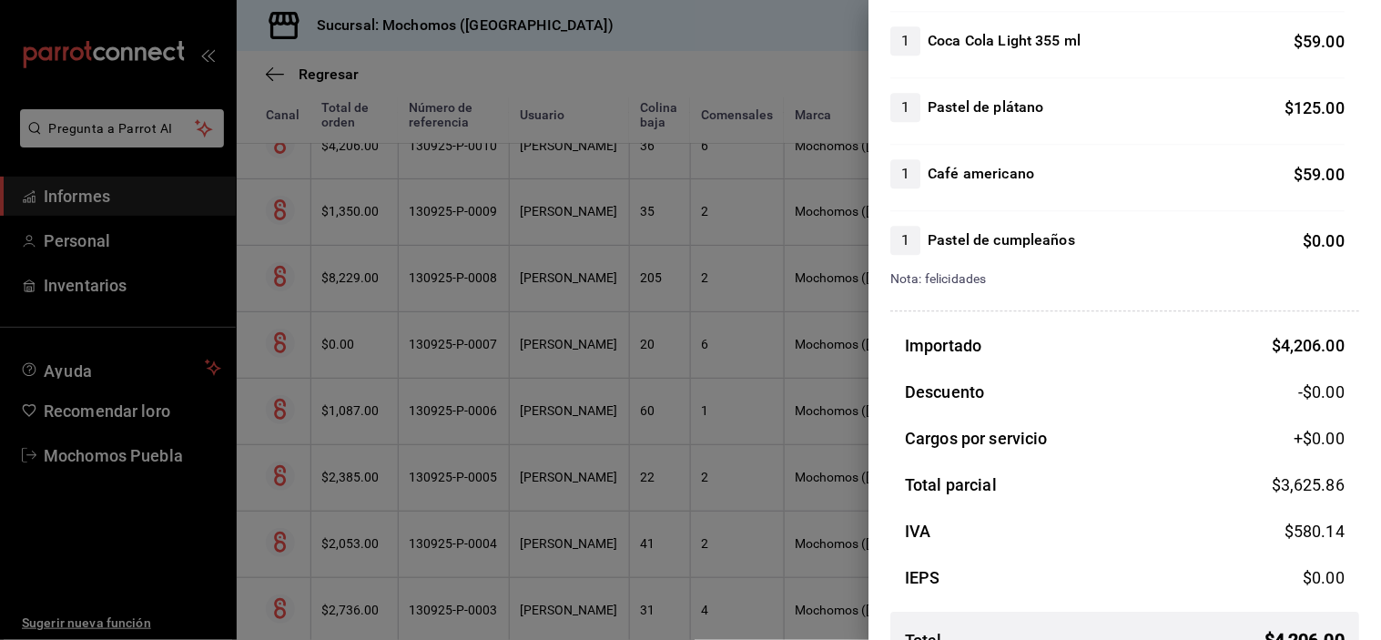
scroll to position [1156, 0]
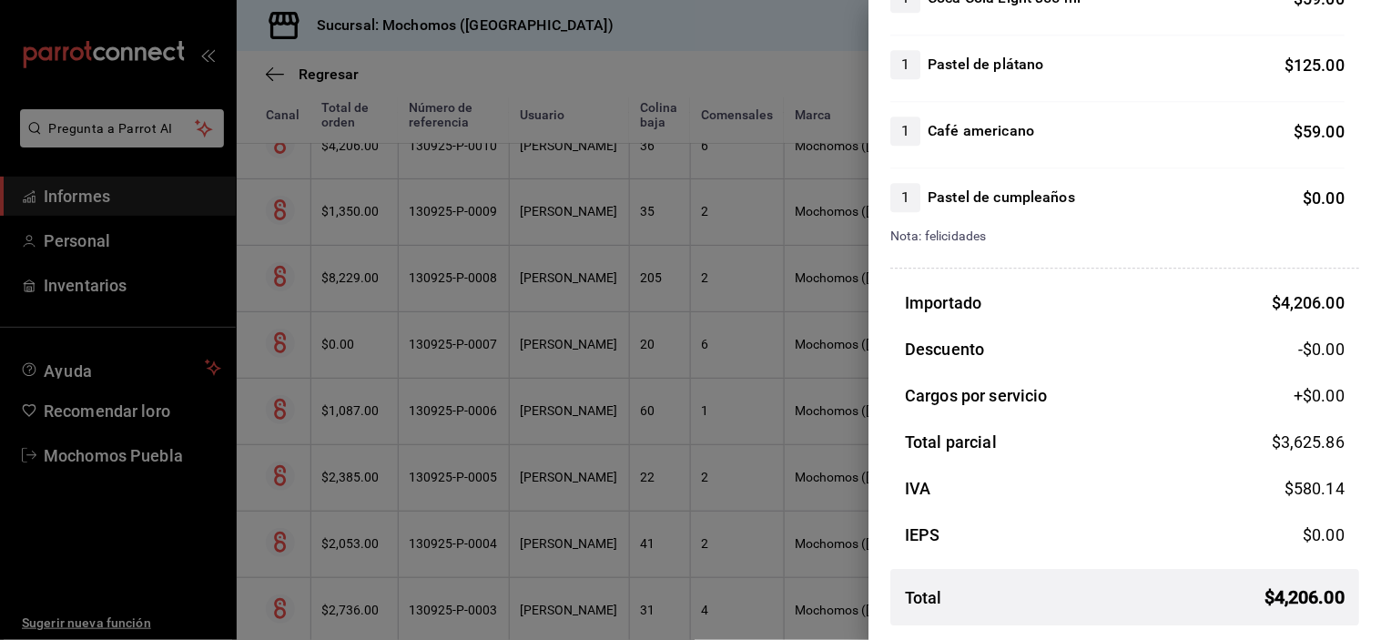
click at [610, 188] on div at bounding box center [690, 320] width 1381 height 640
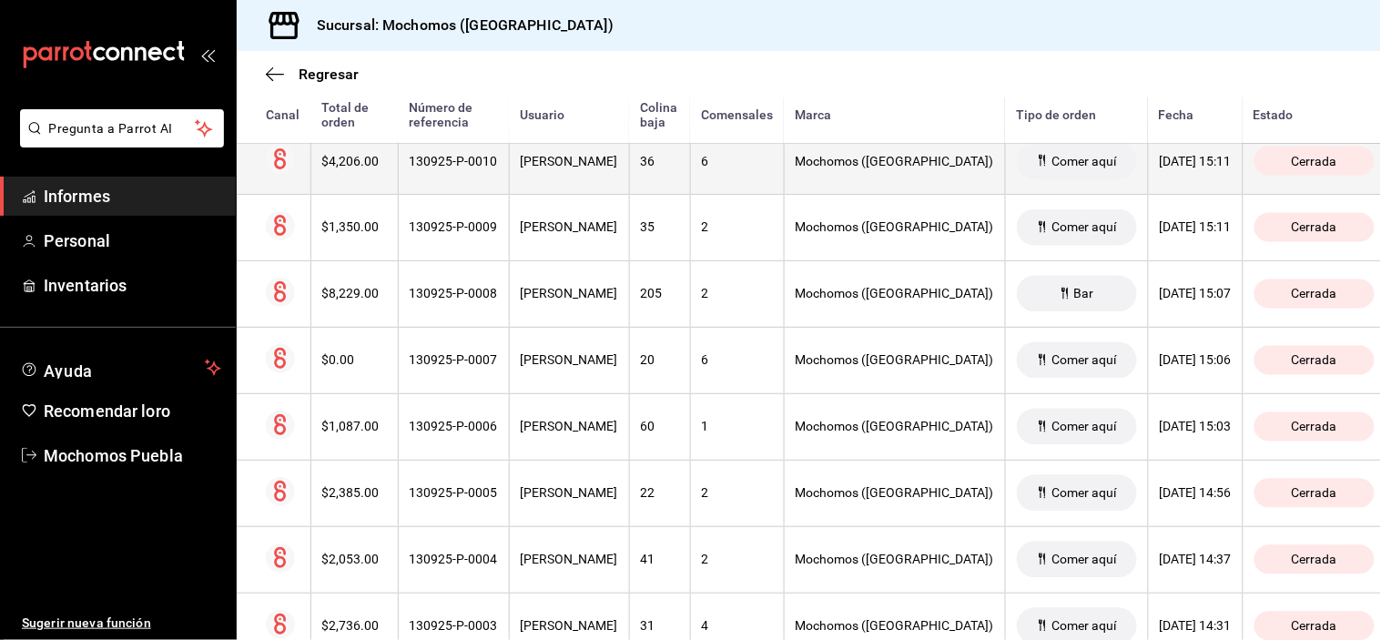
scroll to position [9506, 0]
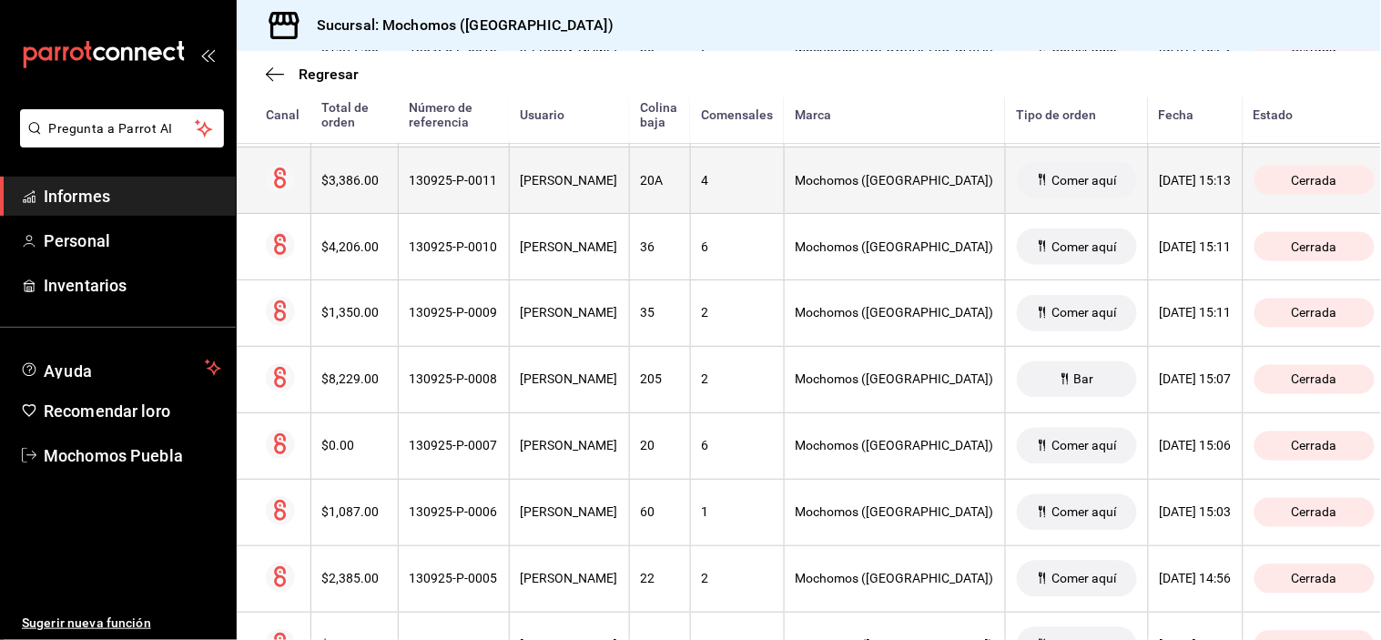
click at [623, 179] on th "[PERSON_NAME]" at bounding box center [569, 180] width 120 height 66
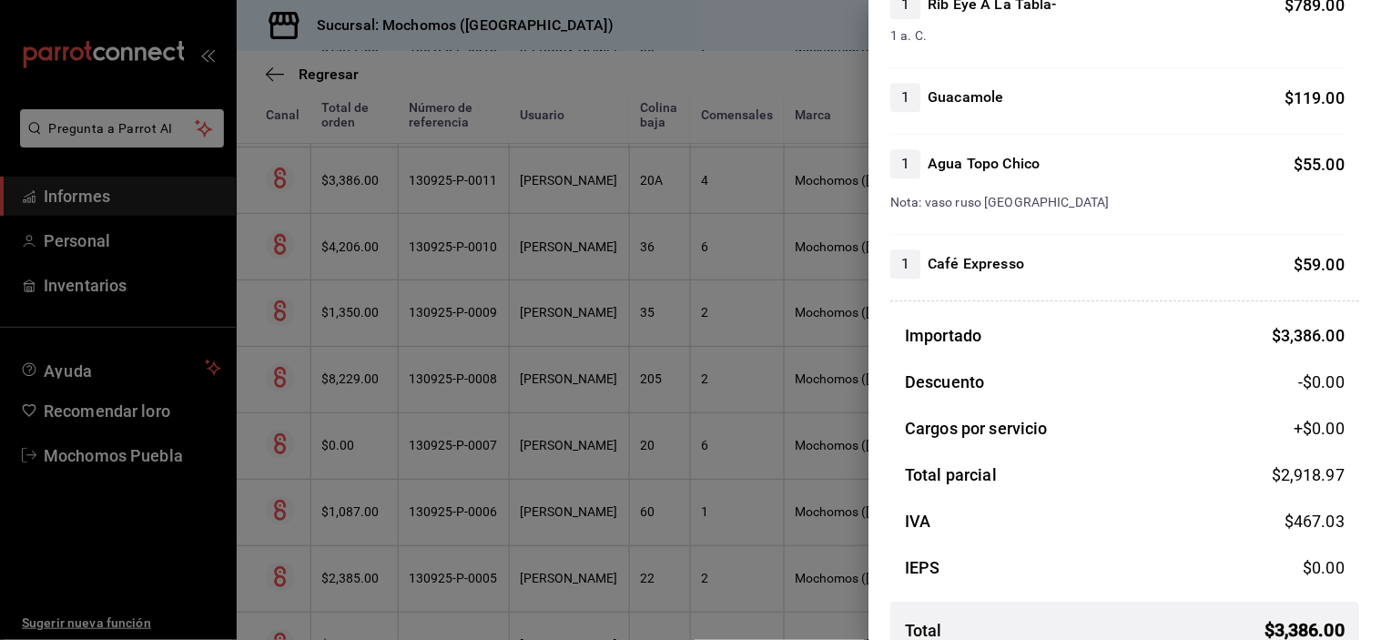
scroll to position [1282, 0]
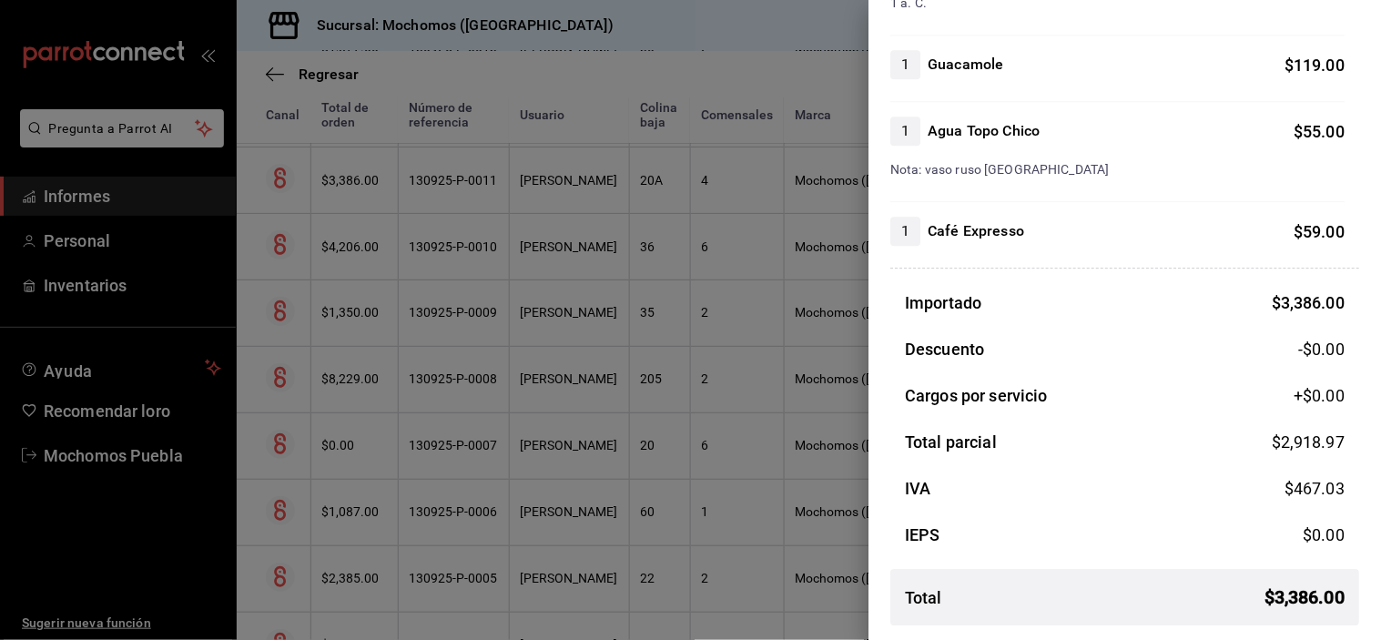
click at [610, 186] on div at bounding box center [690, 320] width 1381 height 640
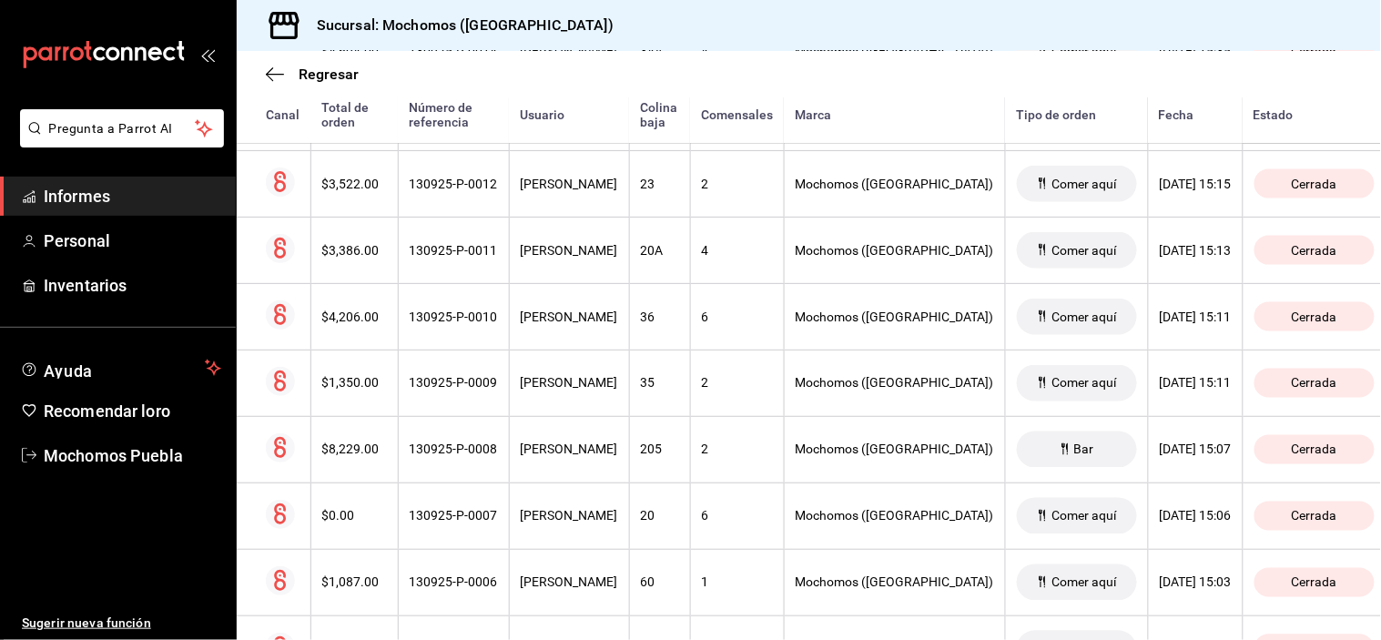
scroll to position [9404, 0]
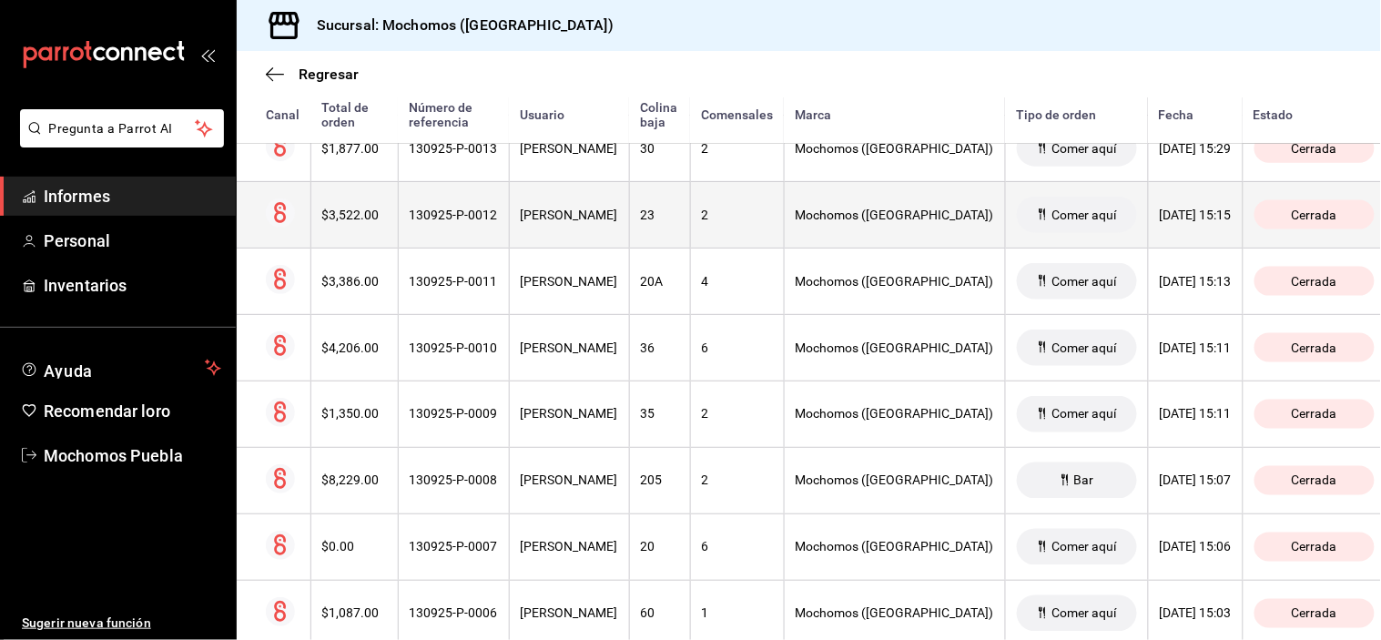
click at [593, 217] on th "[PERSON_NAME]" at bounding box center [569, 214] width 120 height 66
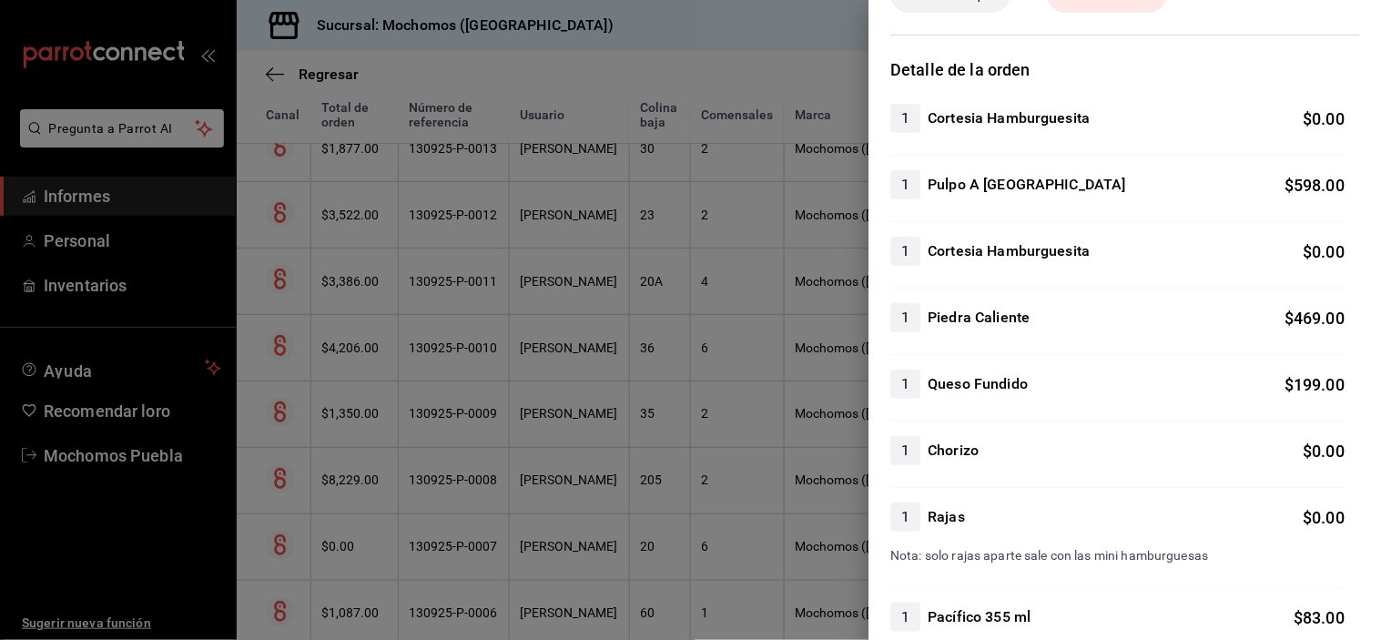
scroll to position [0, 0]
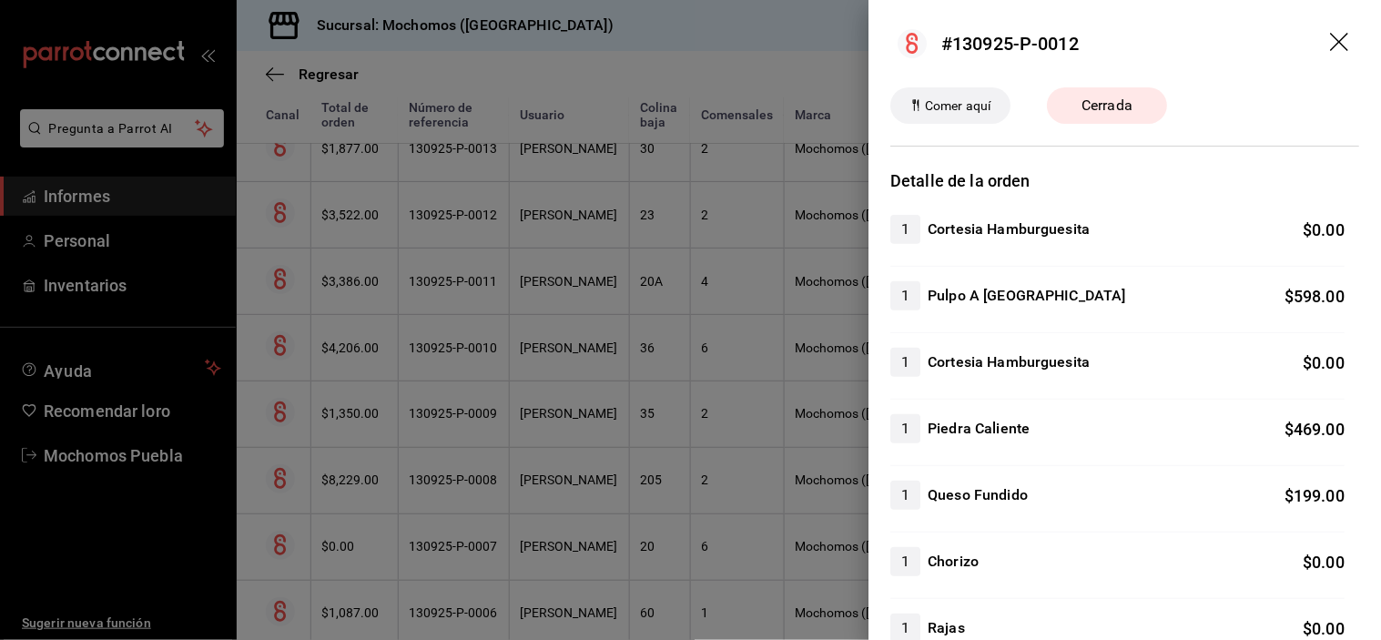
click at [630, 223] on div at bounding box center [690, 320] width 1381 height 640
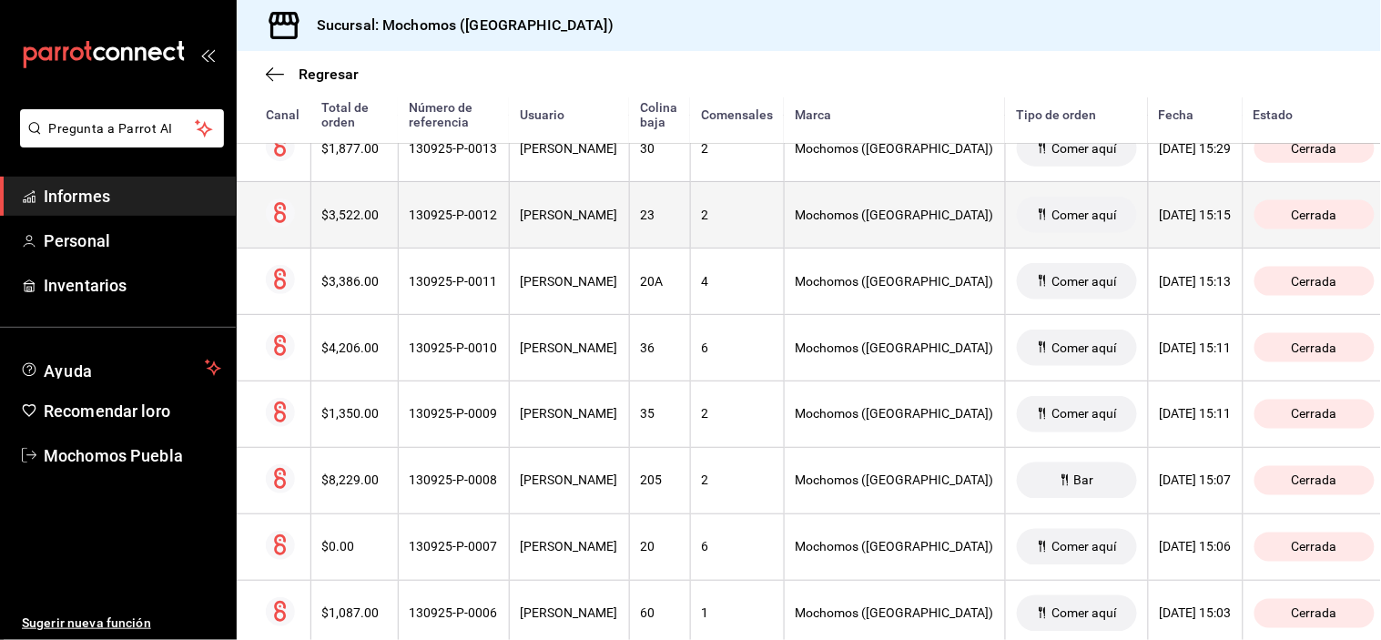
click at [629, 216] on th "[PERSON_NAME]" at bounding box center [569, 214] width 120 height 66
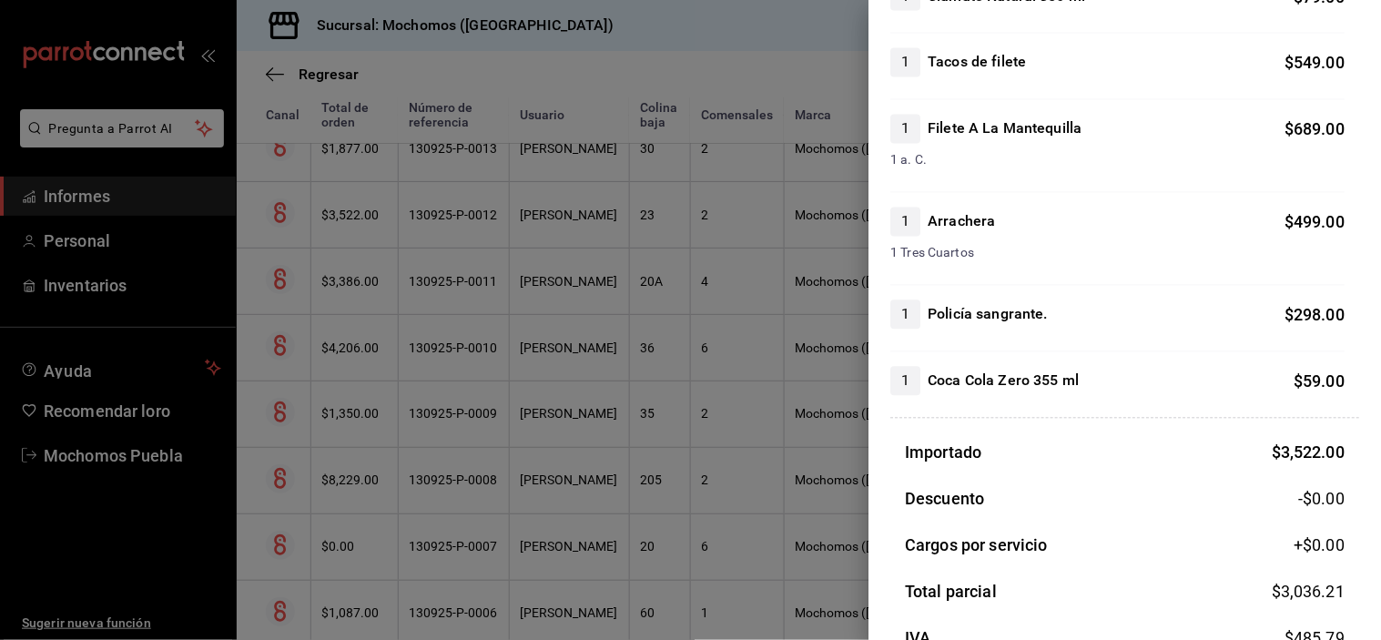
scroll to position [976, 0]
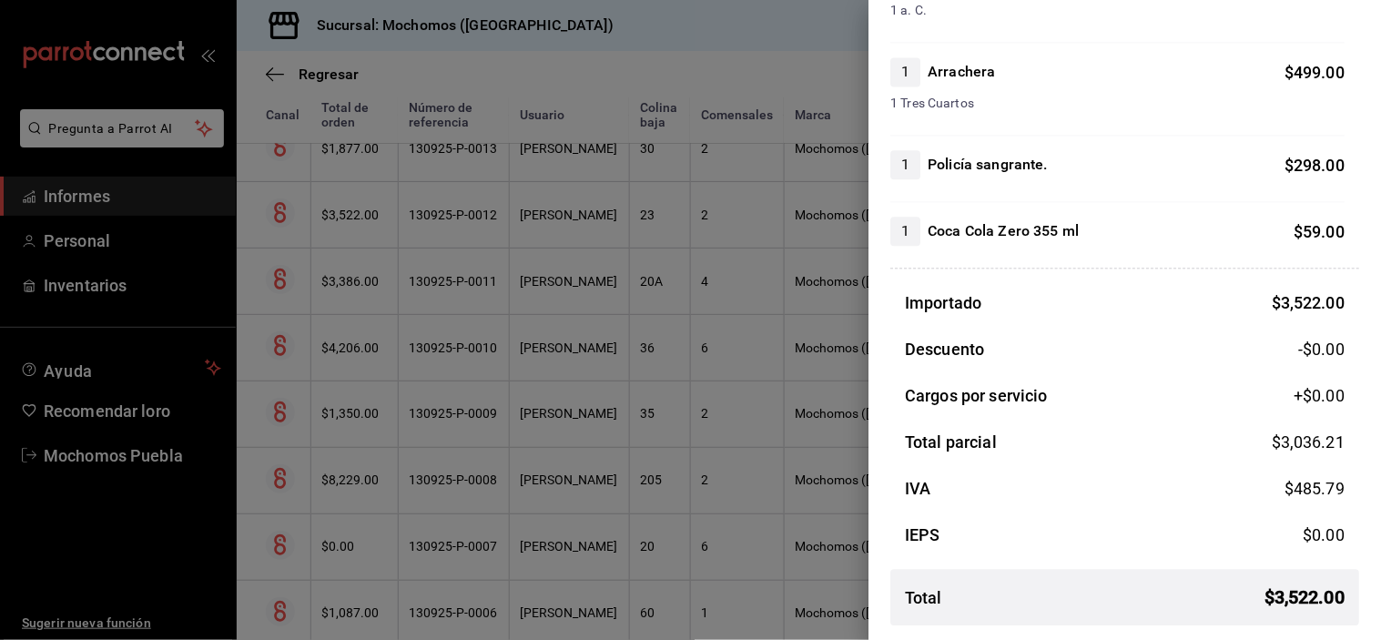
click at [597, 177] on div at bounding box center [690, 320] width 1381 height 640
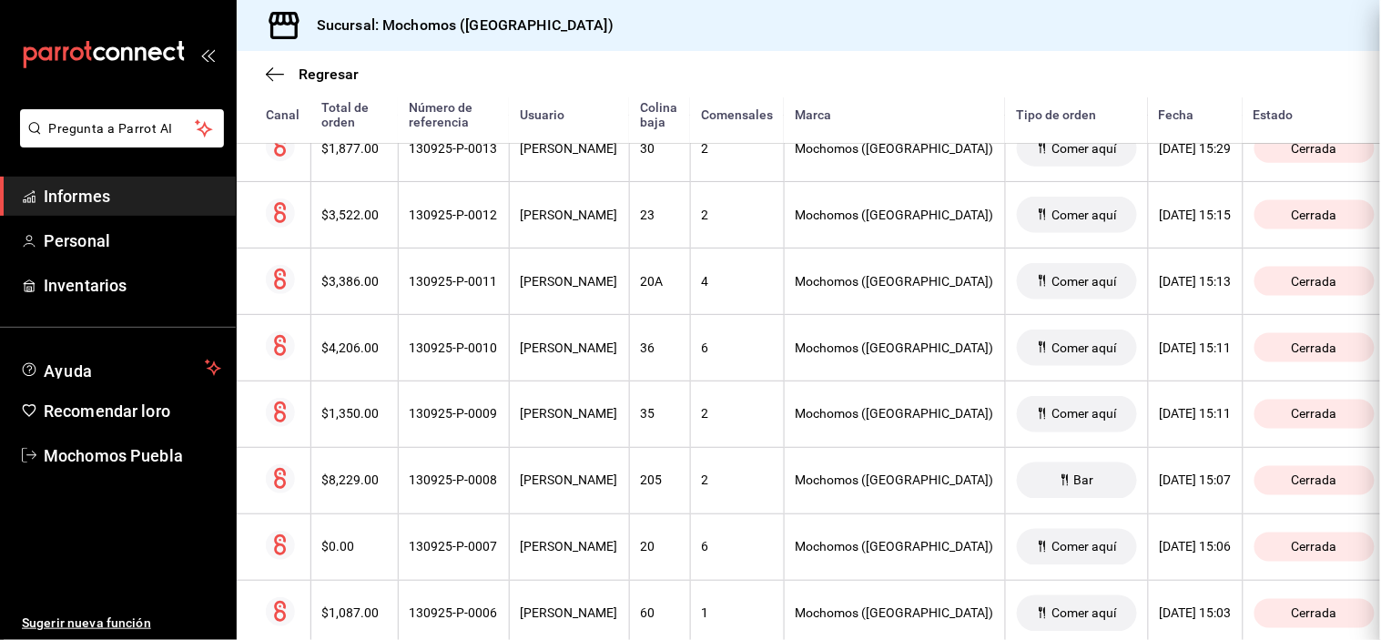
scroll to position [0, 0]
click at [597, 177] on th "[PERSON_NAME]" at bounding box center [569, 148] width 120 height 66
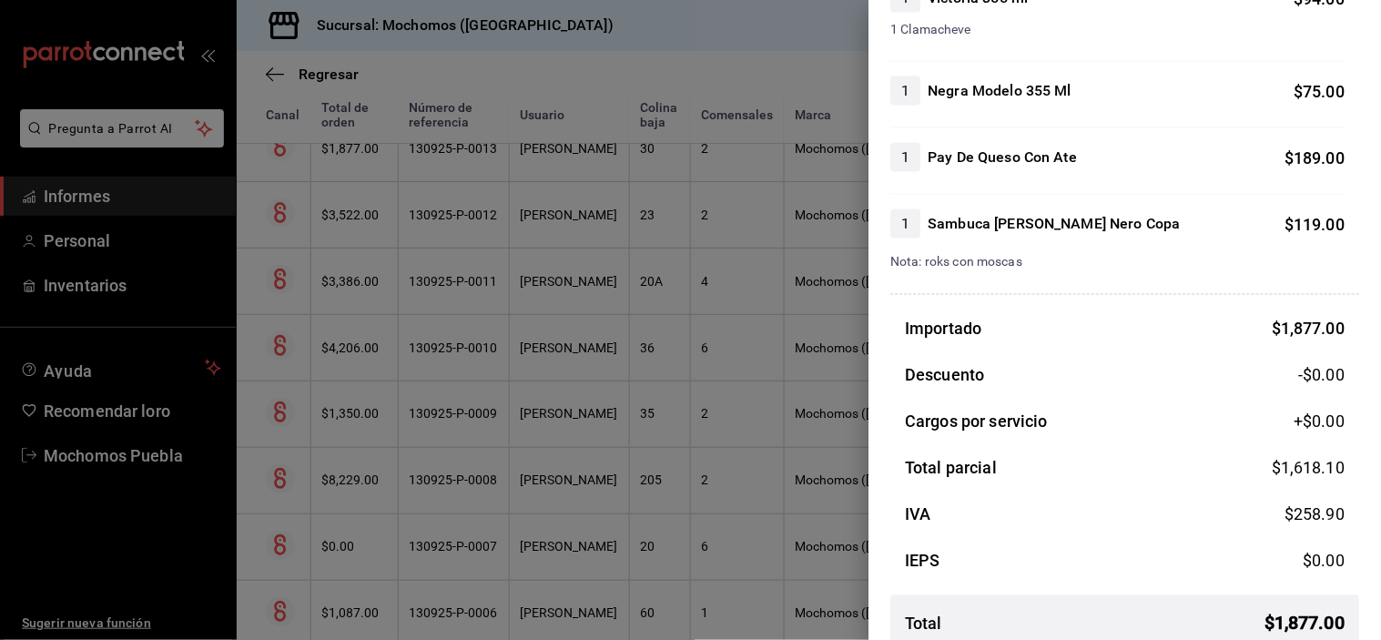
scroll to position [683, 0]
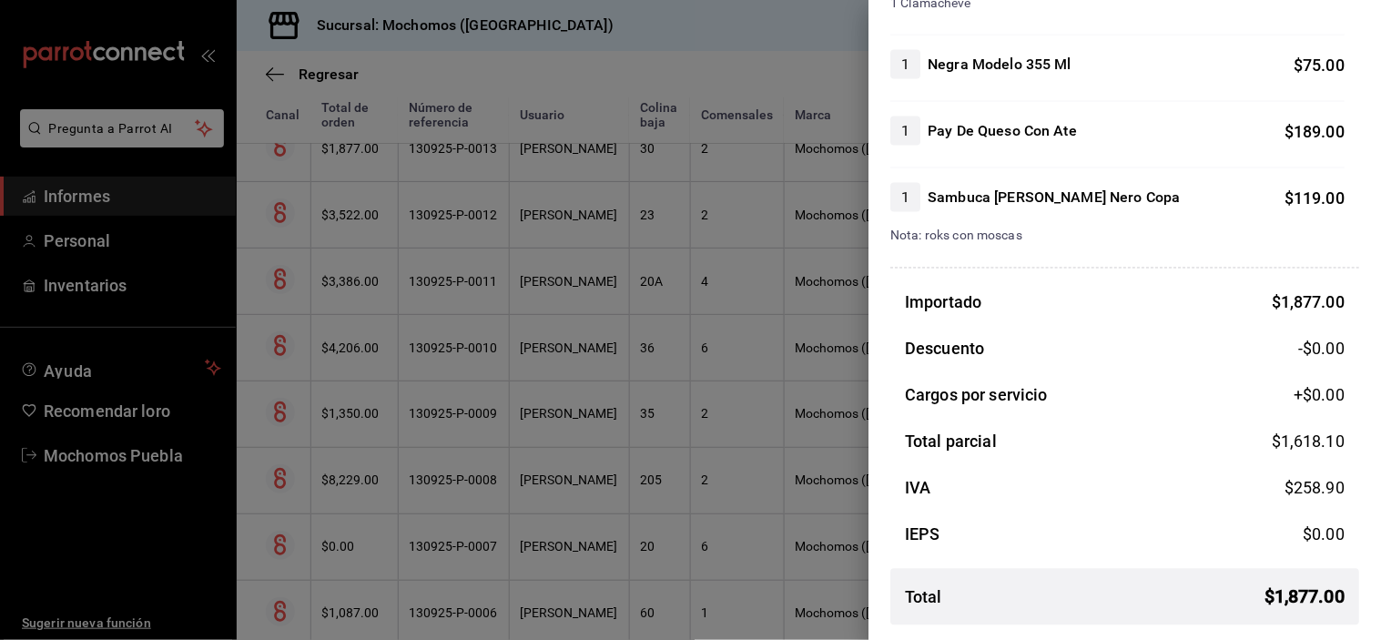
click at [566, 173] on div at bounding box center [690, 320] width 1381 height 640
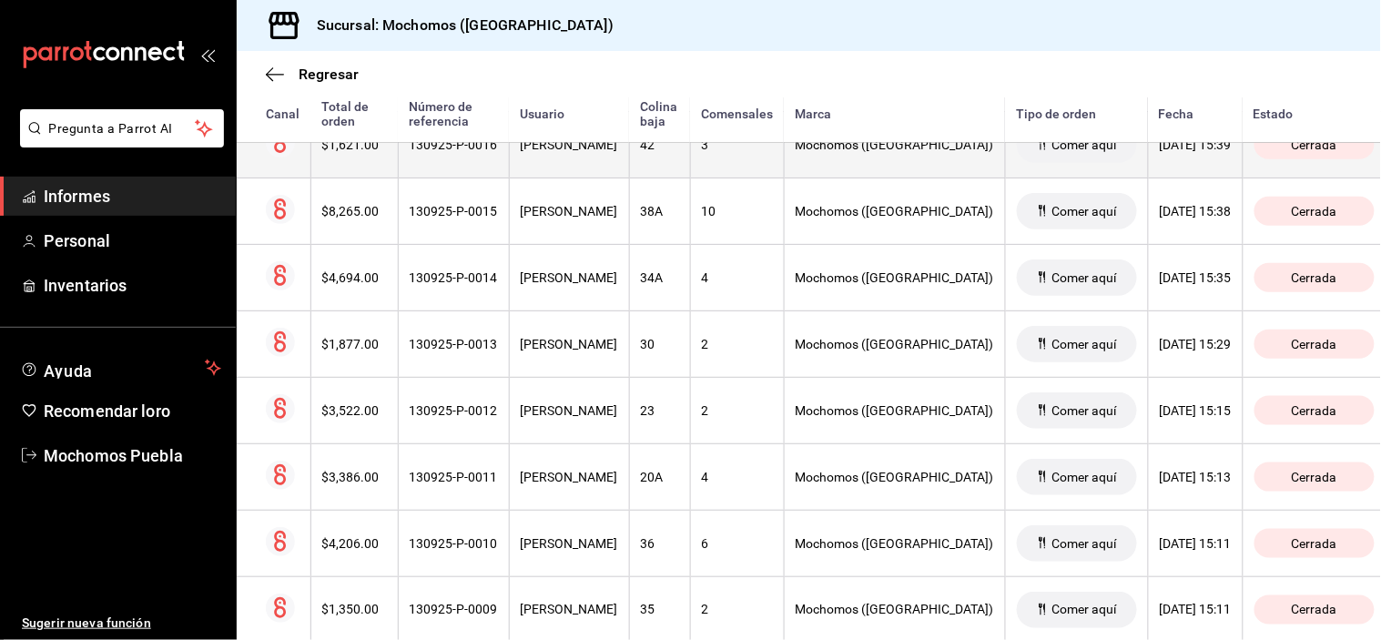
scroll to position [9201, 0]
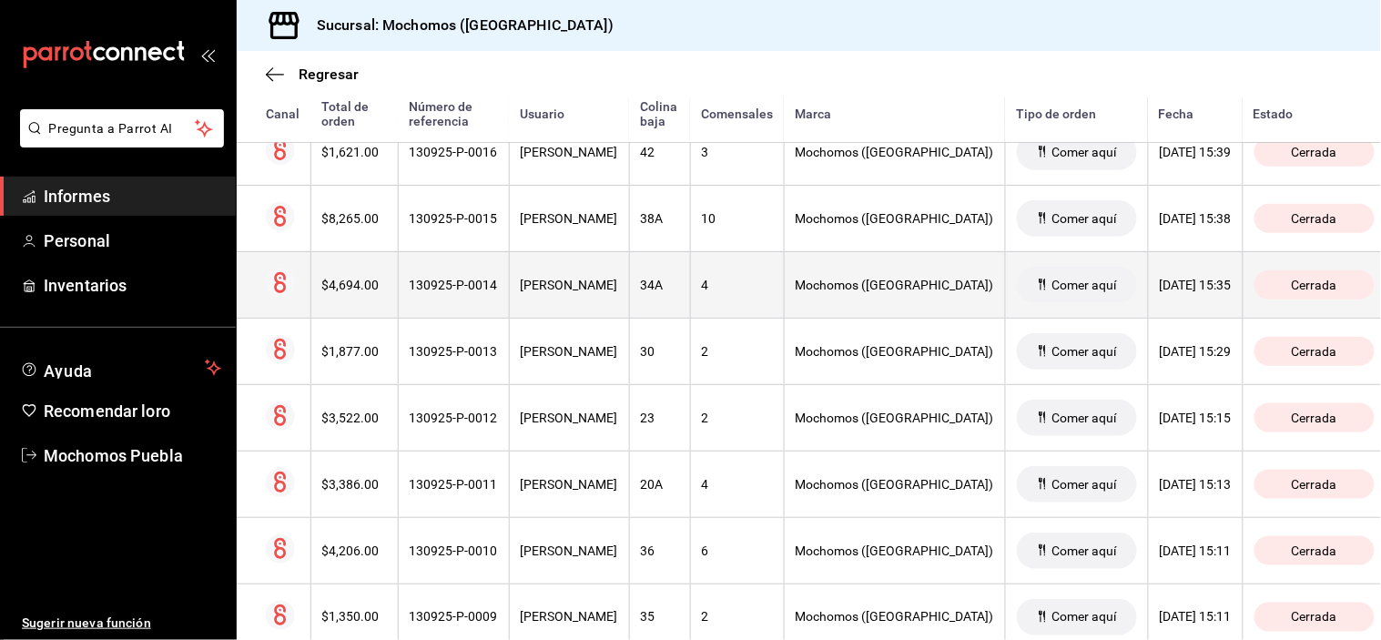
click at [566, 291] on font "[PERSON_NAME]" at bounding box center [569, 285] width 97 height 15
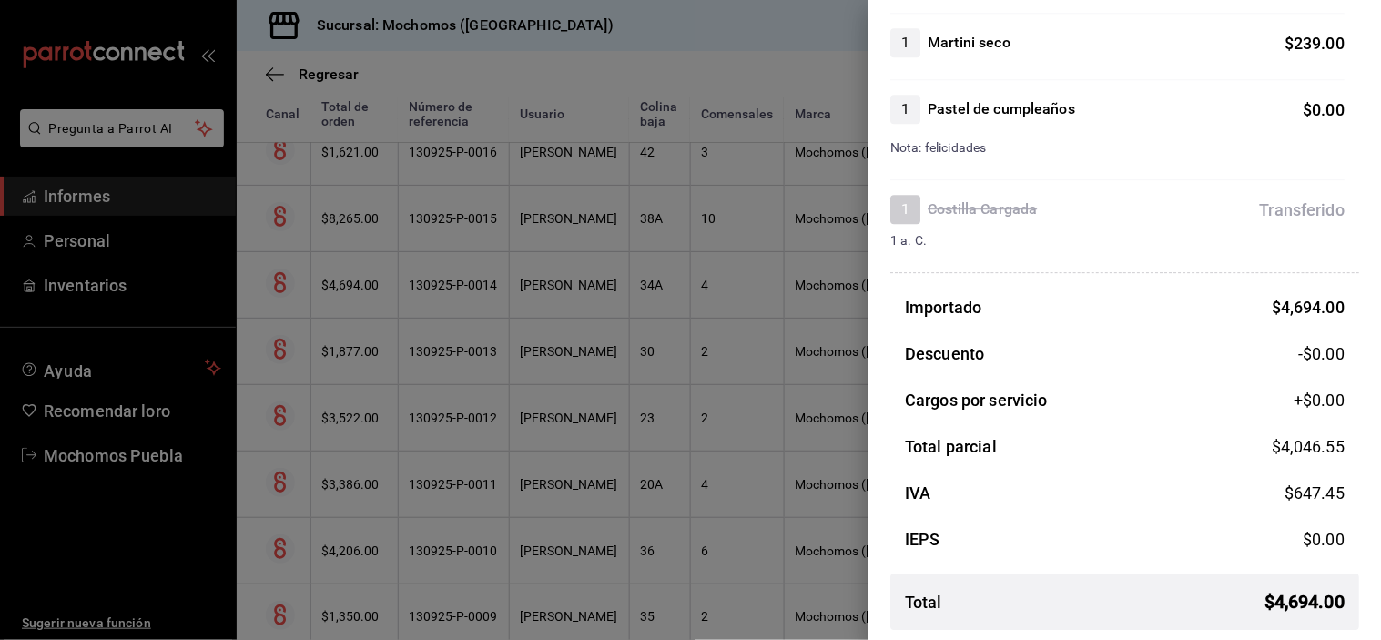
scroll to position [1235, 0]
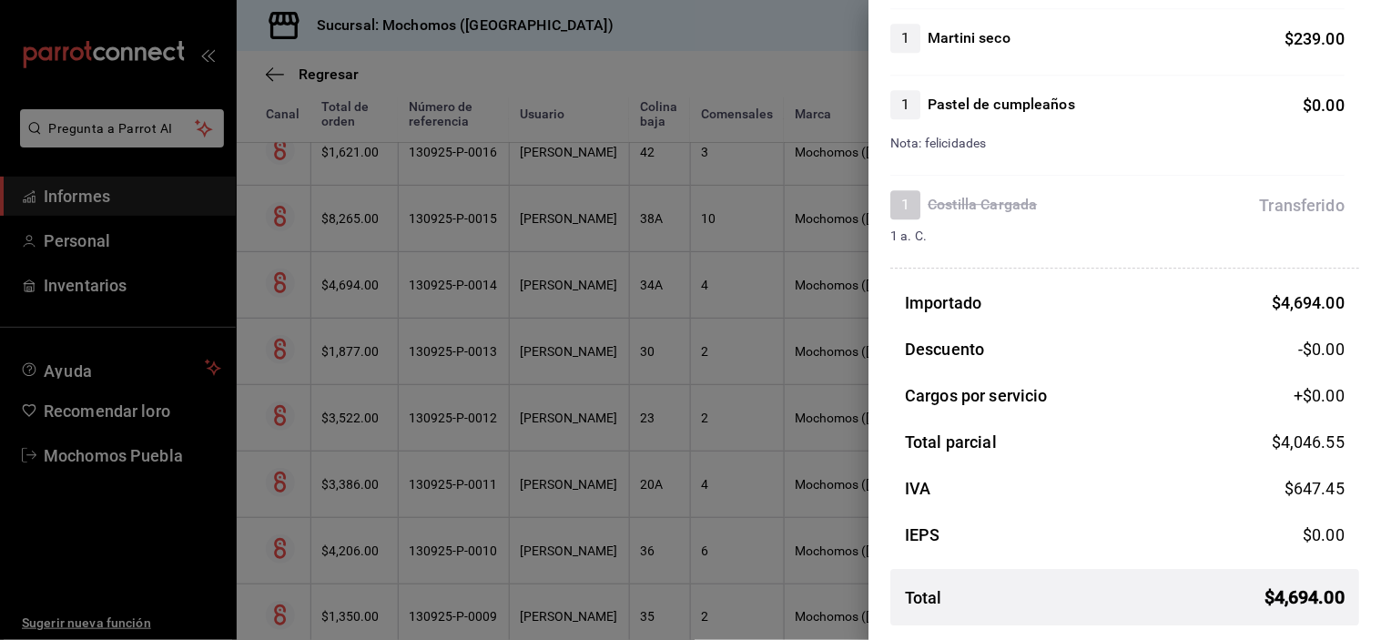
click at [584, 224] on div at bounding box center [690, 320] width 1381 height 640
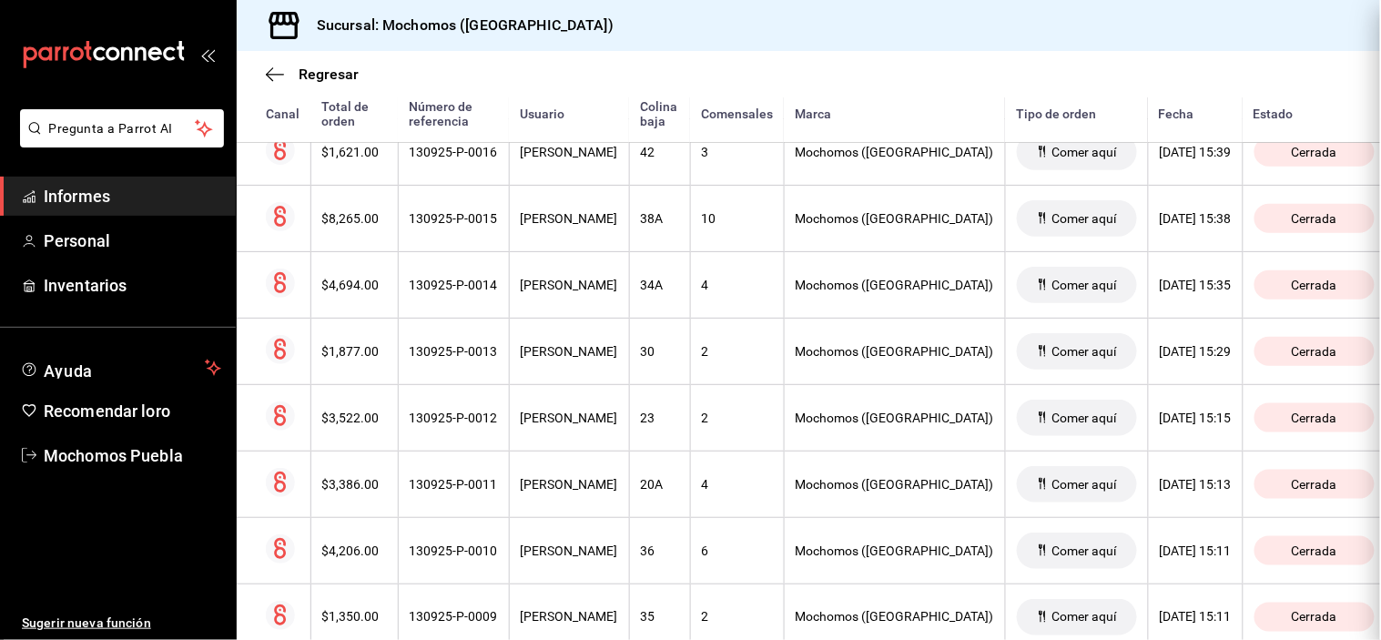
scroll to position [0, 0]
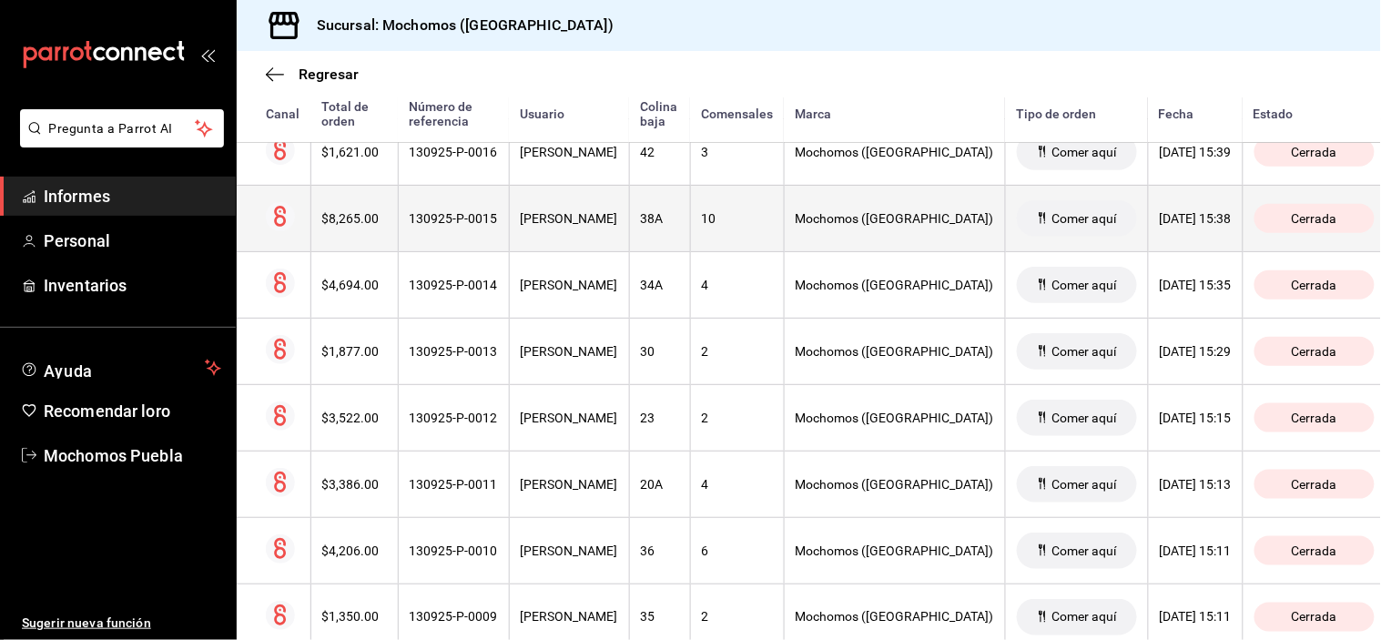
click at [584, 225] on font "[PERSON_NAME]" at bounding box center [569, 218] width 97 height 15
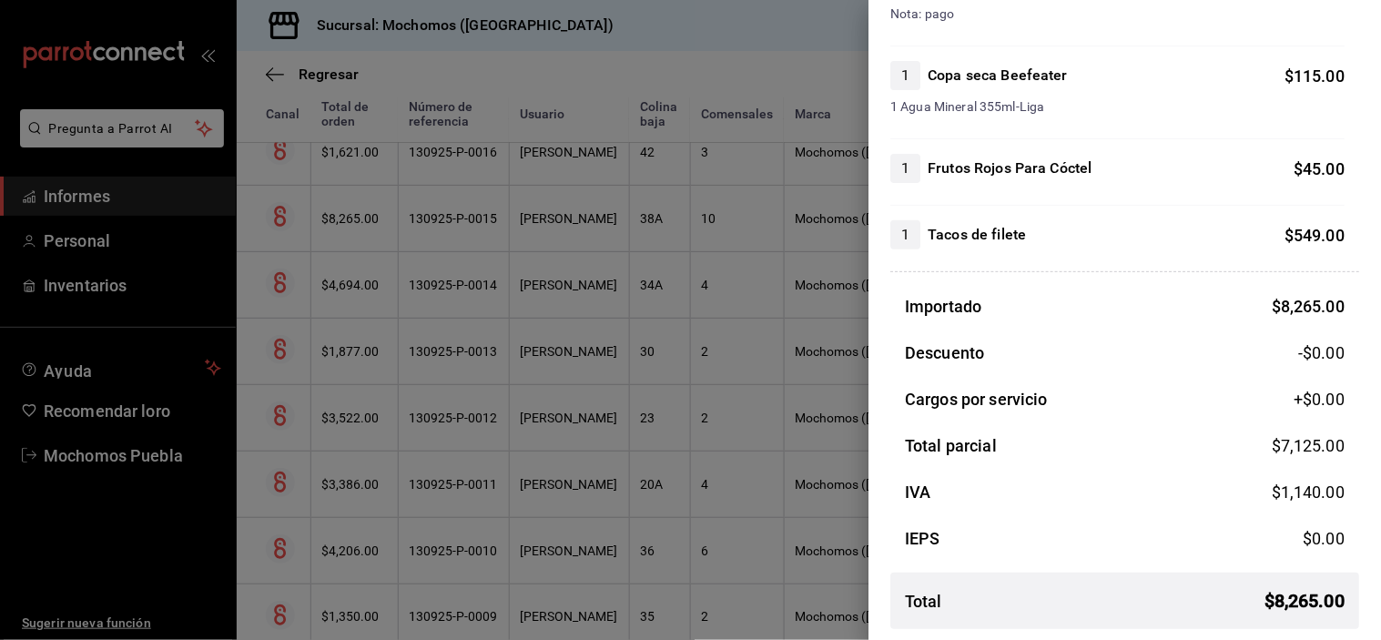
scroll to position [3570, 0]
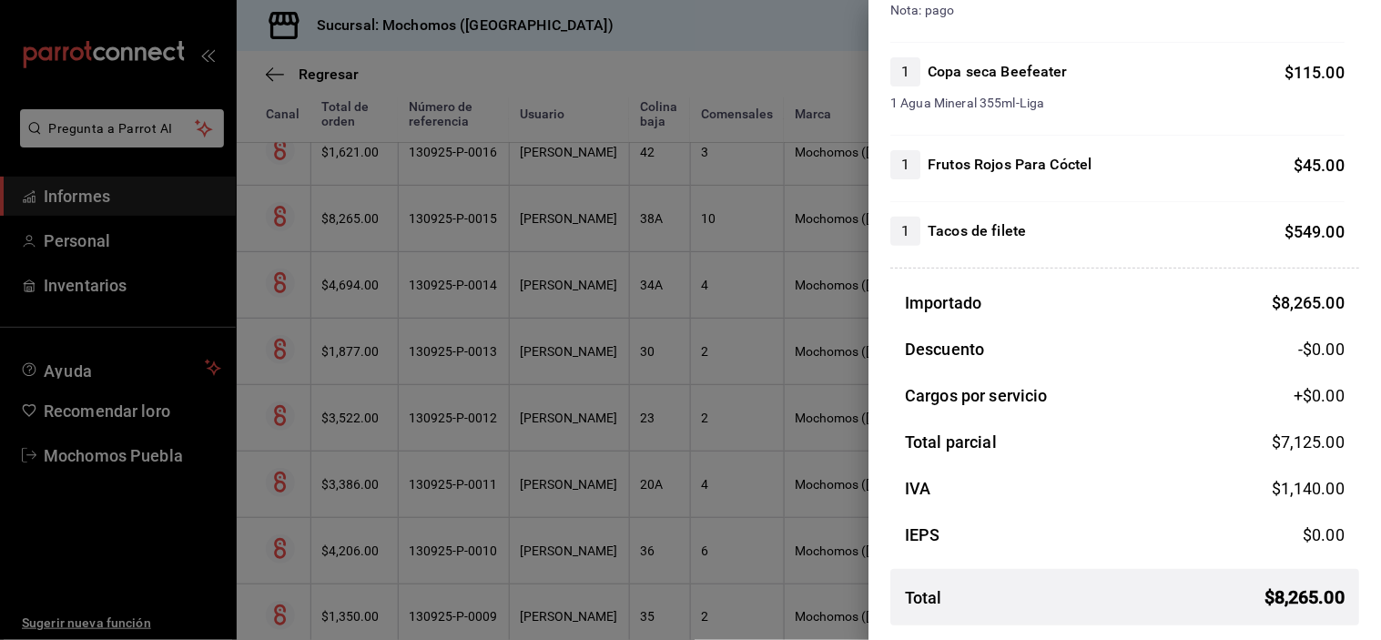
click at [555, 157] on div at bounding box center [690, 320] width 1381 height 640
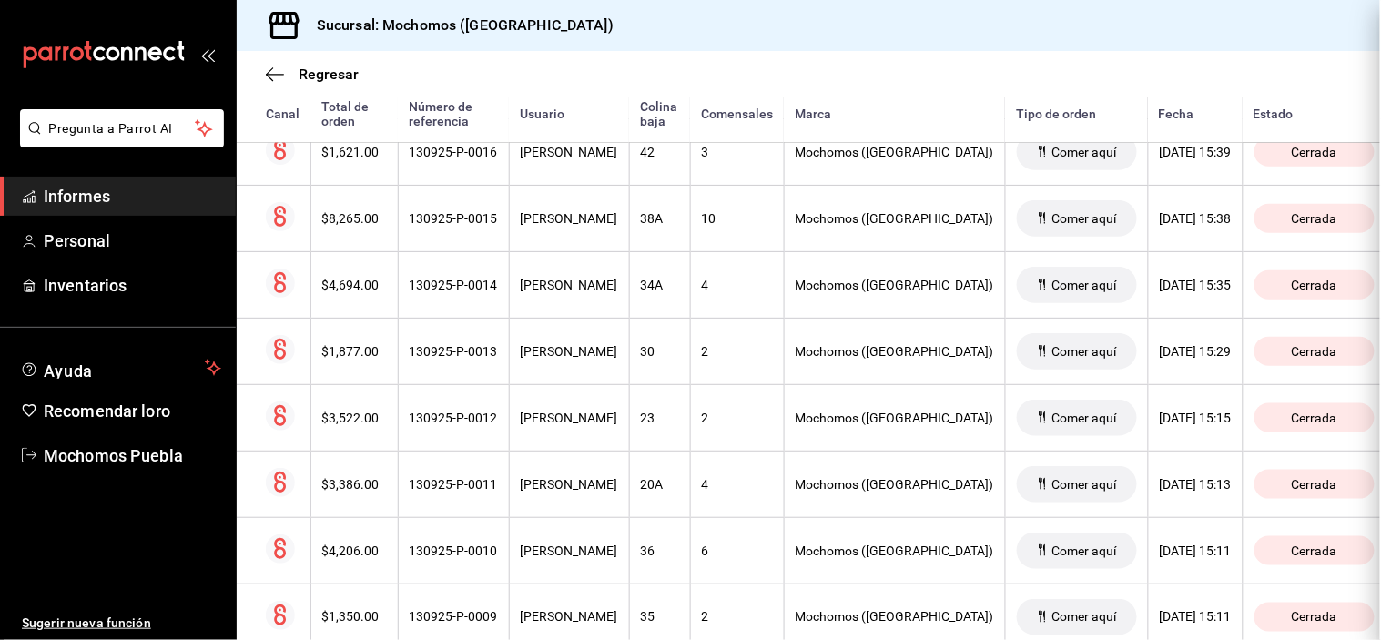
scroll to position [0, 0]
click at [555, 157] on font "[PERSON_NAME]" at bounding box center [569, 152] width 97 height 15
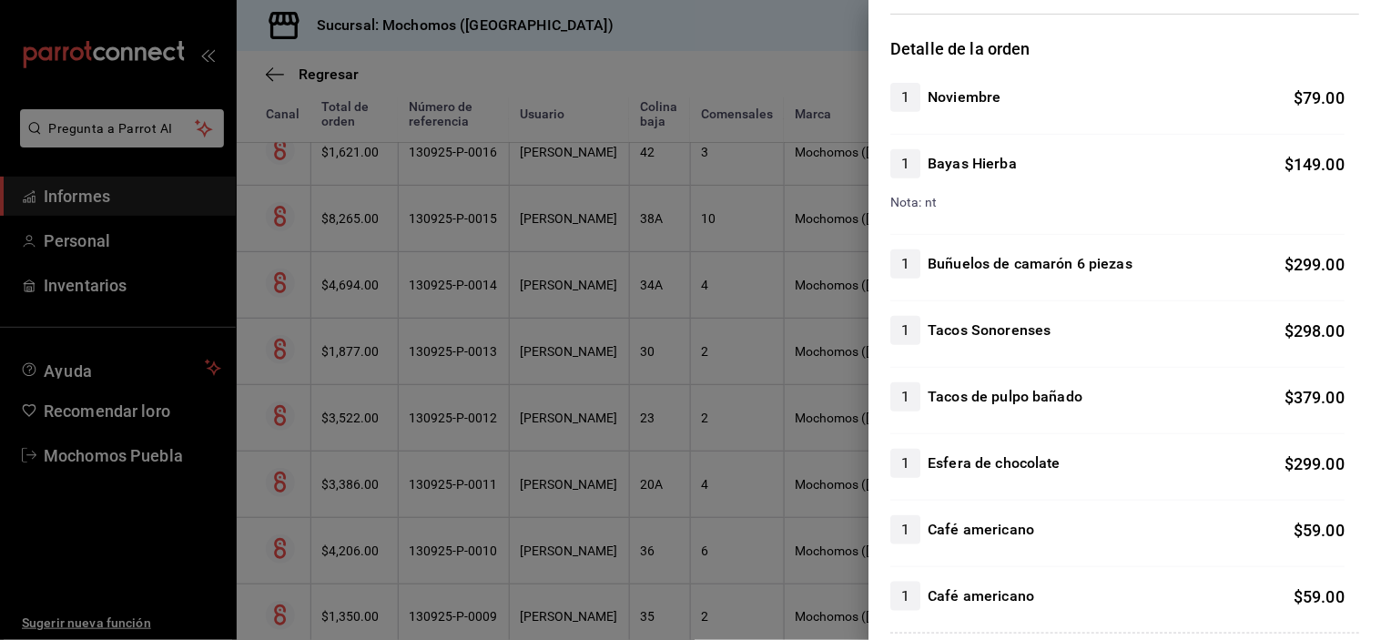
scroll to position [497, 0]
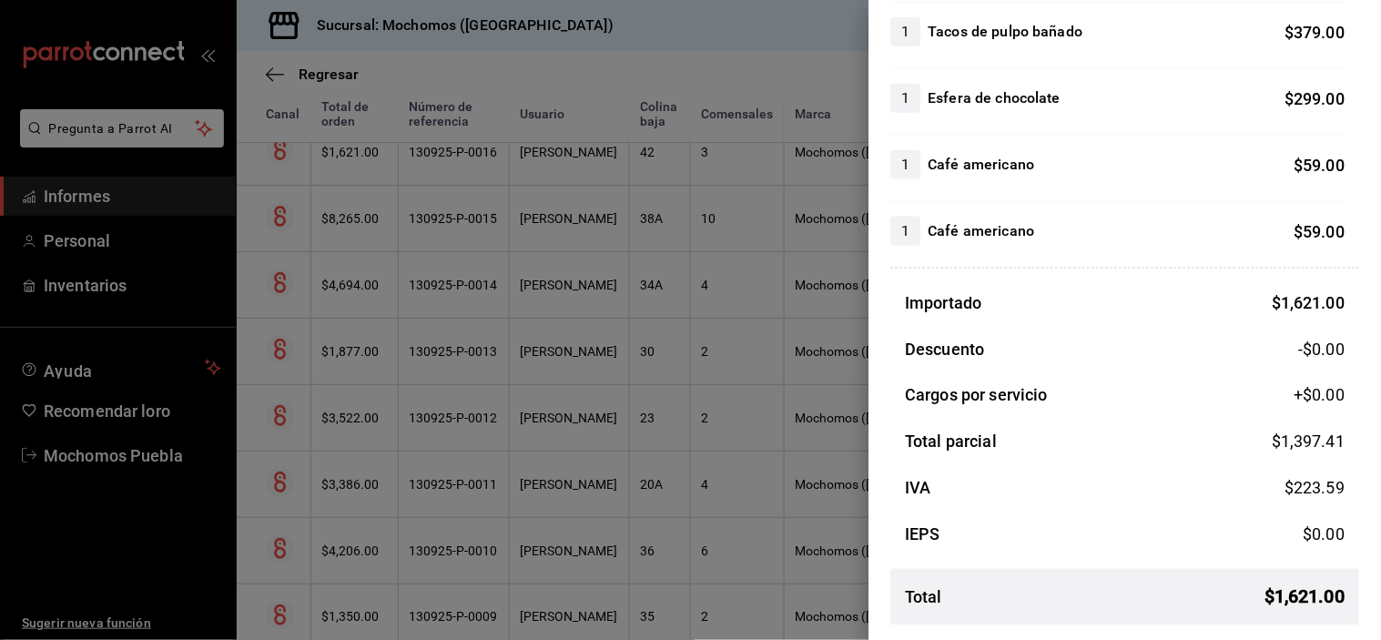
click at [657, 183] on div at bounding box center [690, 320] width 1381 height 640
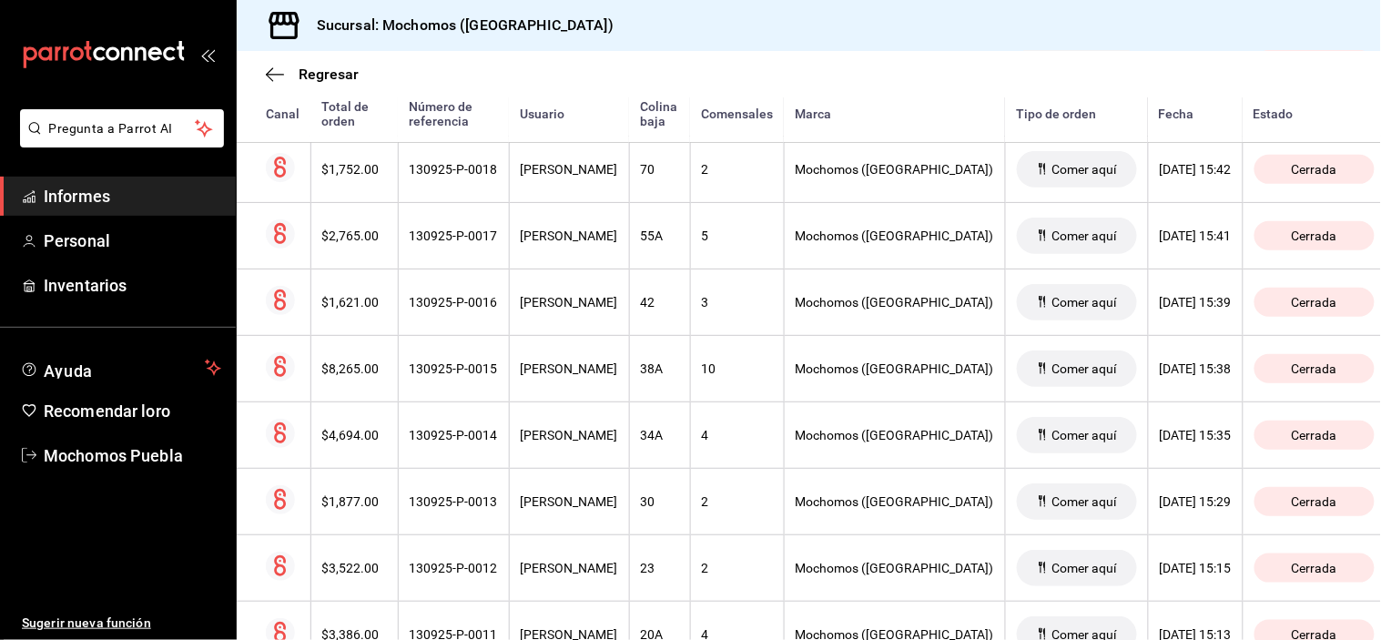
scroll to position [8898, 0]
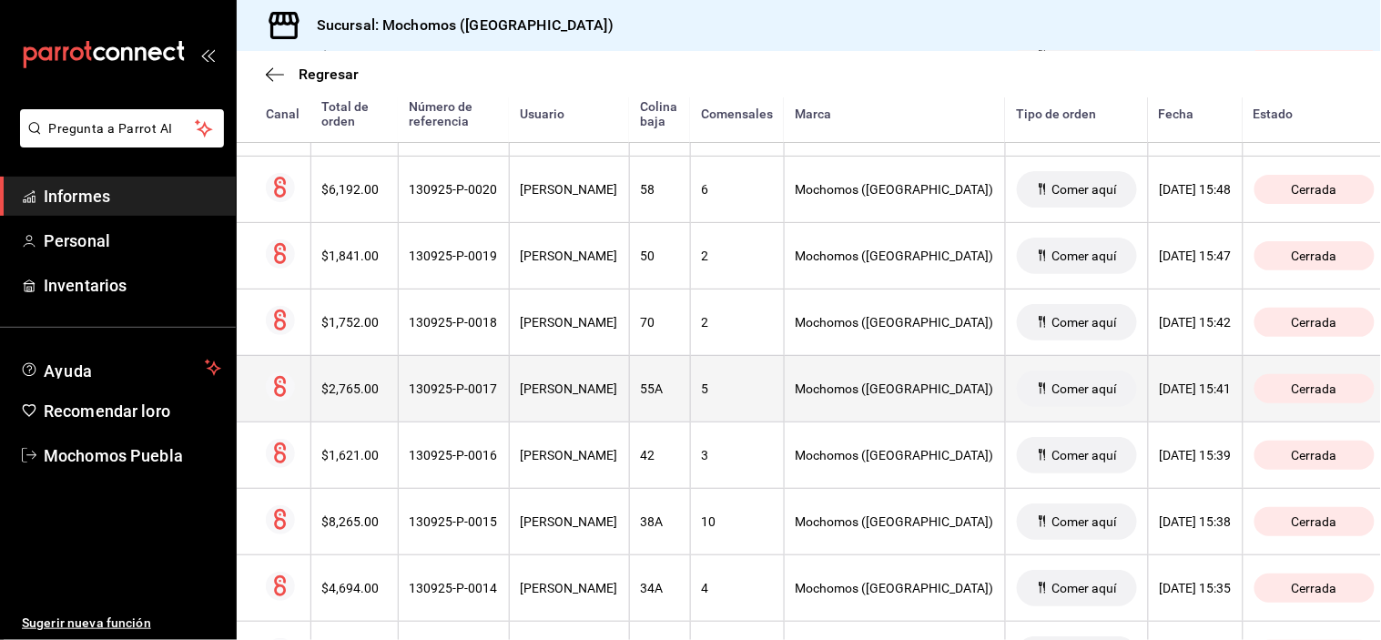
click at [598, 393] on font "[PERSON_NAME]" at bounding box center [569, 388] width 97 height 15
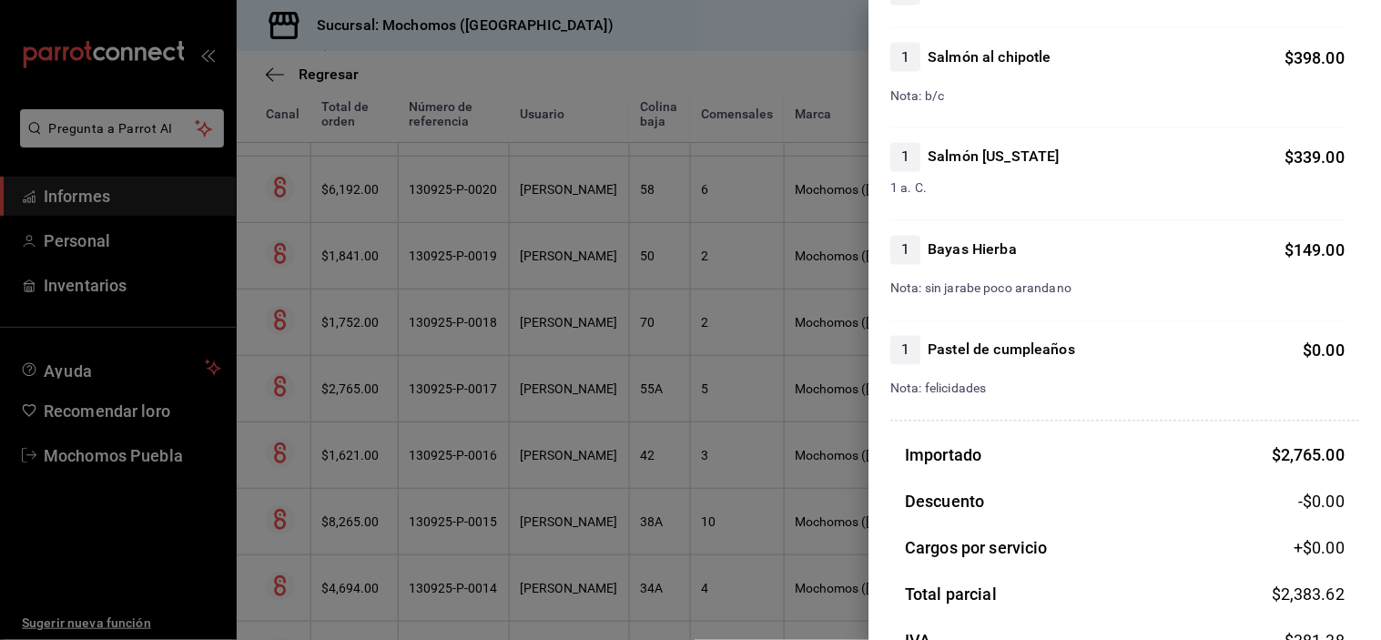
scroll to position [924, 0]
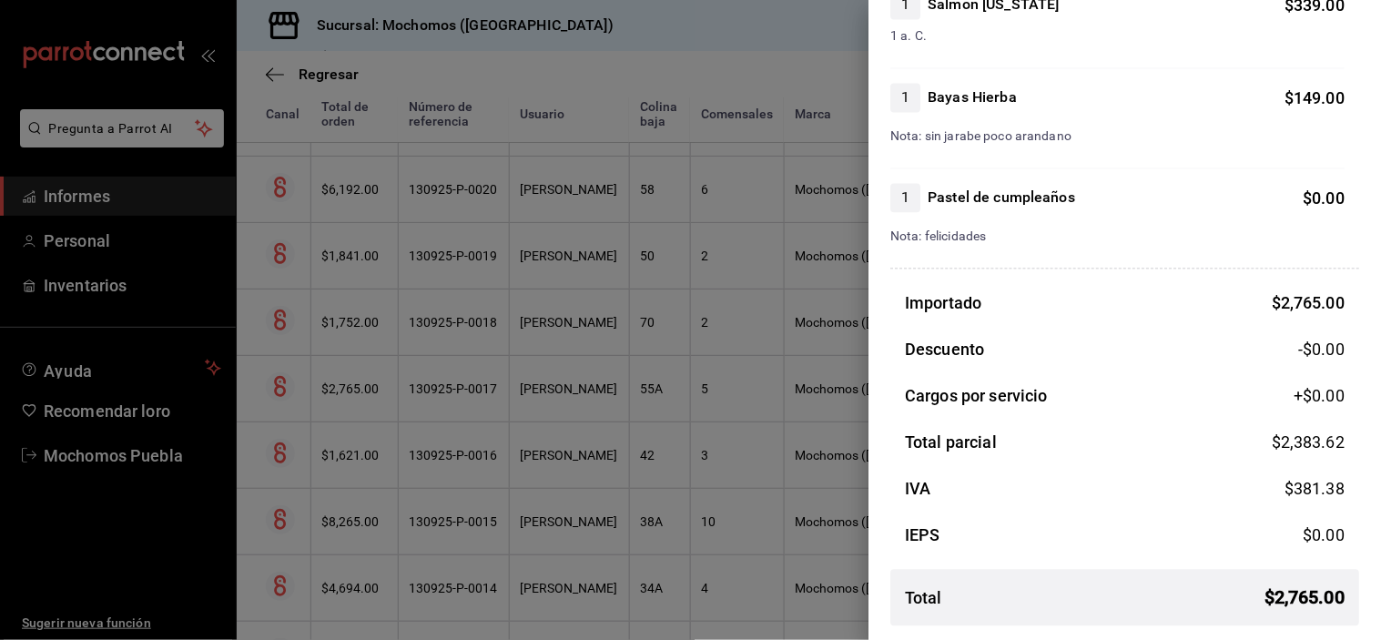
click at [578, 321] on div at bounding box center [690, 320] width 1381 height 640
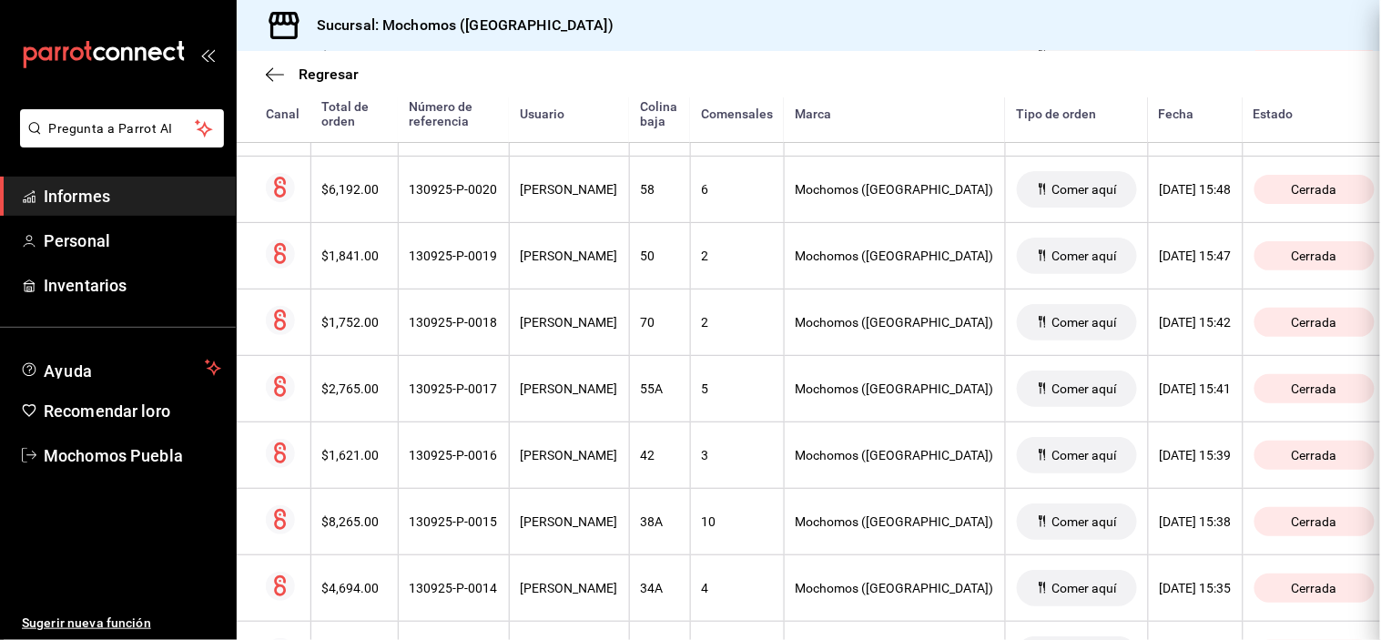
scroll to position [0, 0]
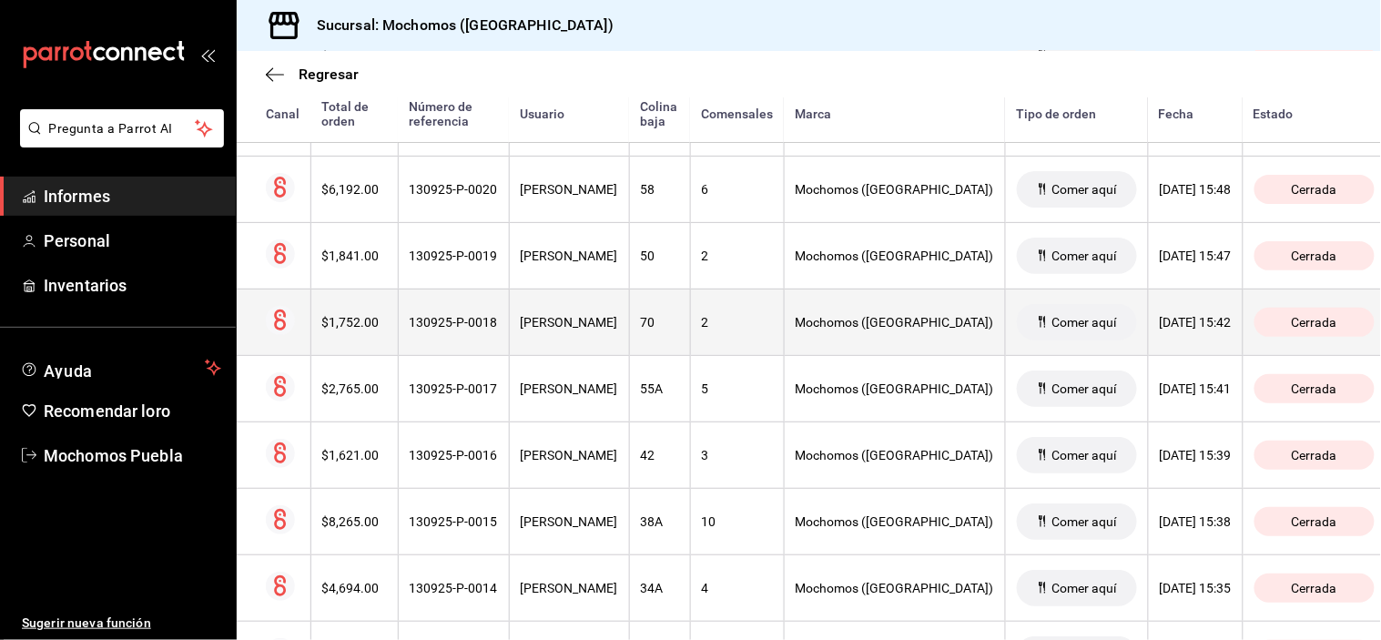
click at [618, 328] on font "[PERSON_NAME]" at bounding box center [569, 322] width 97 height 15
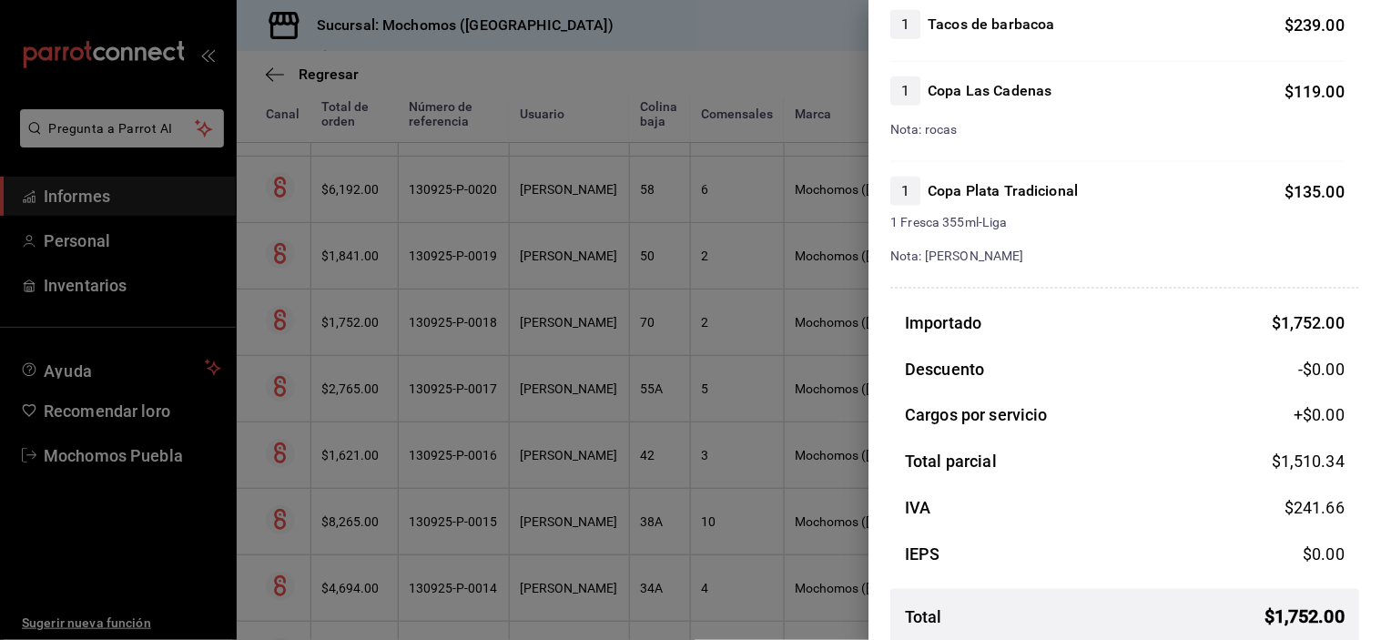
scroll to position [490, 0]
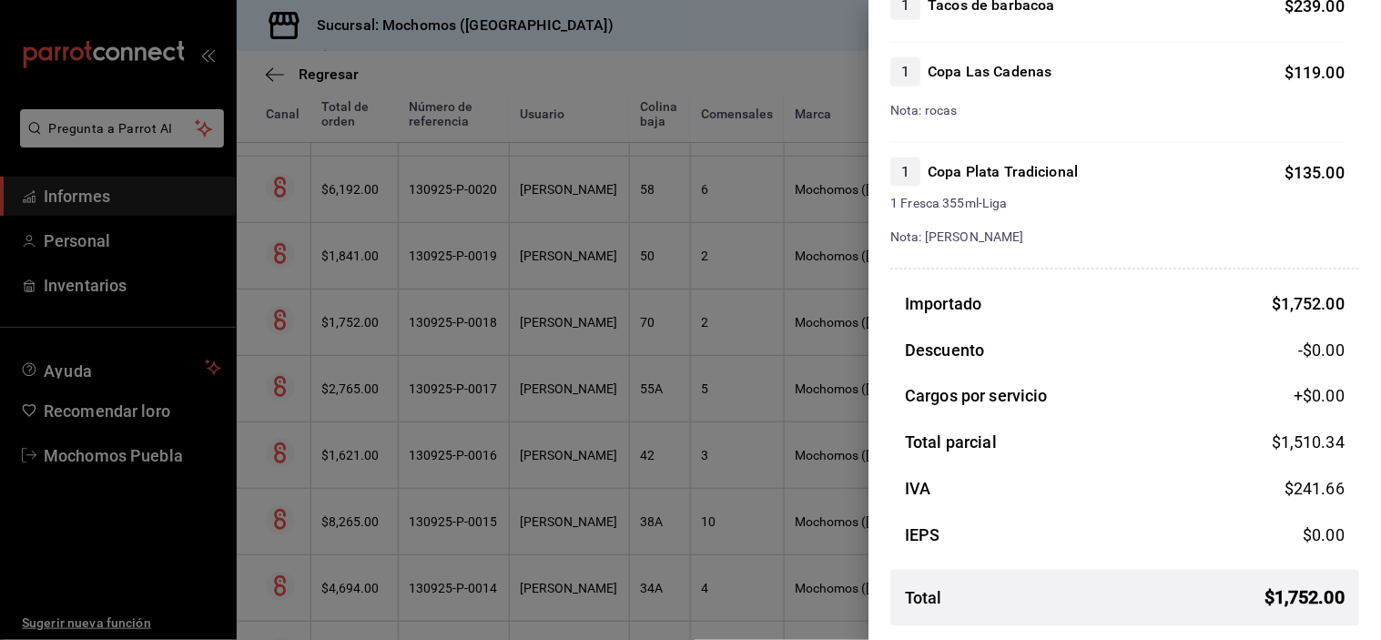
click at [602, 267] on div at bounding box center [690, 320] width 1381 height 640
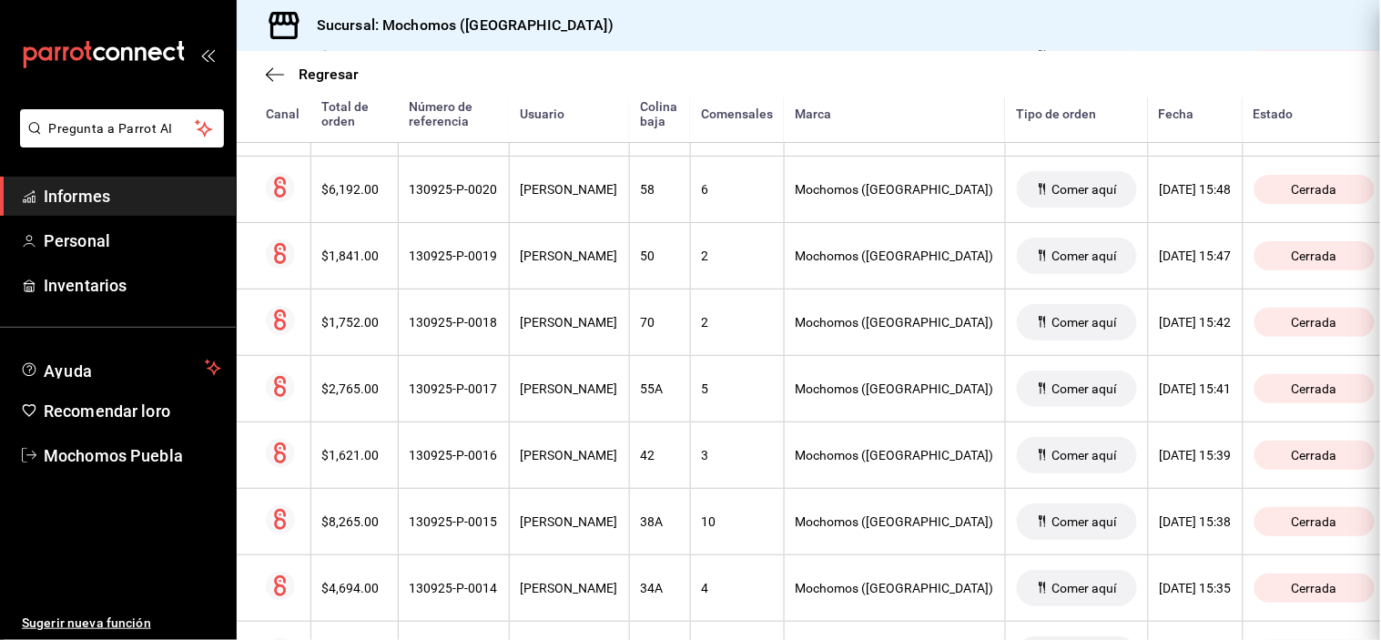
scroll to position [0, 0]
click at [601, 263] on font "[PERSON_NAME]" at bounding box center [569, 256] width 97 height 15
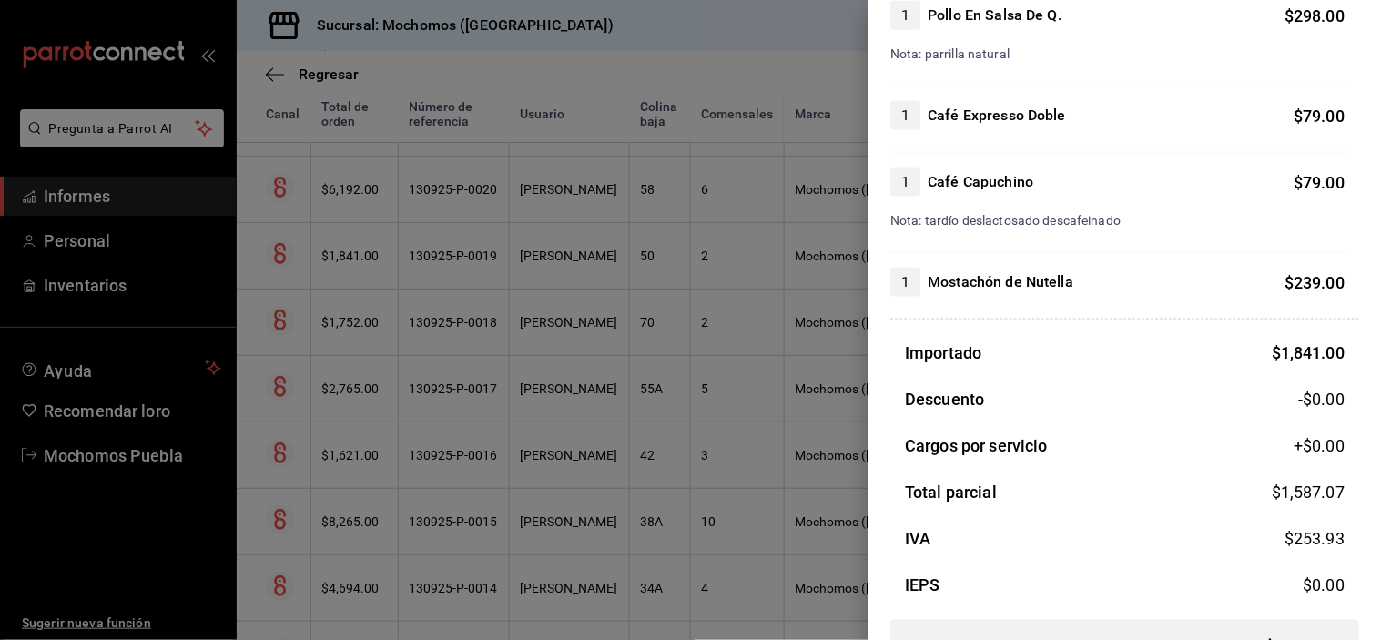
scroll to position [625, 0]
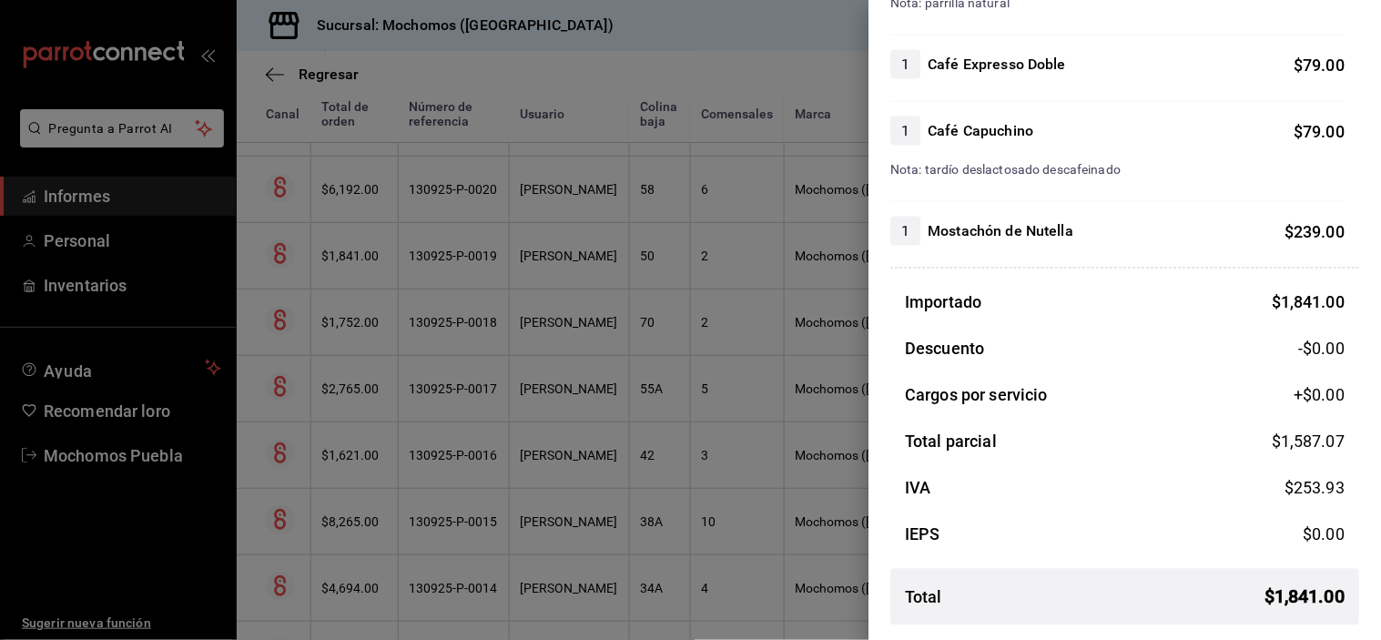
click at [619, 204] on div at bounding box center [690, 320] width 1381 height 640
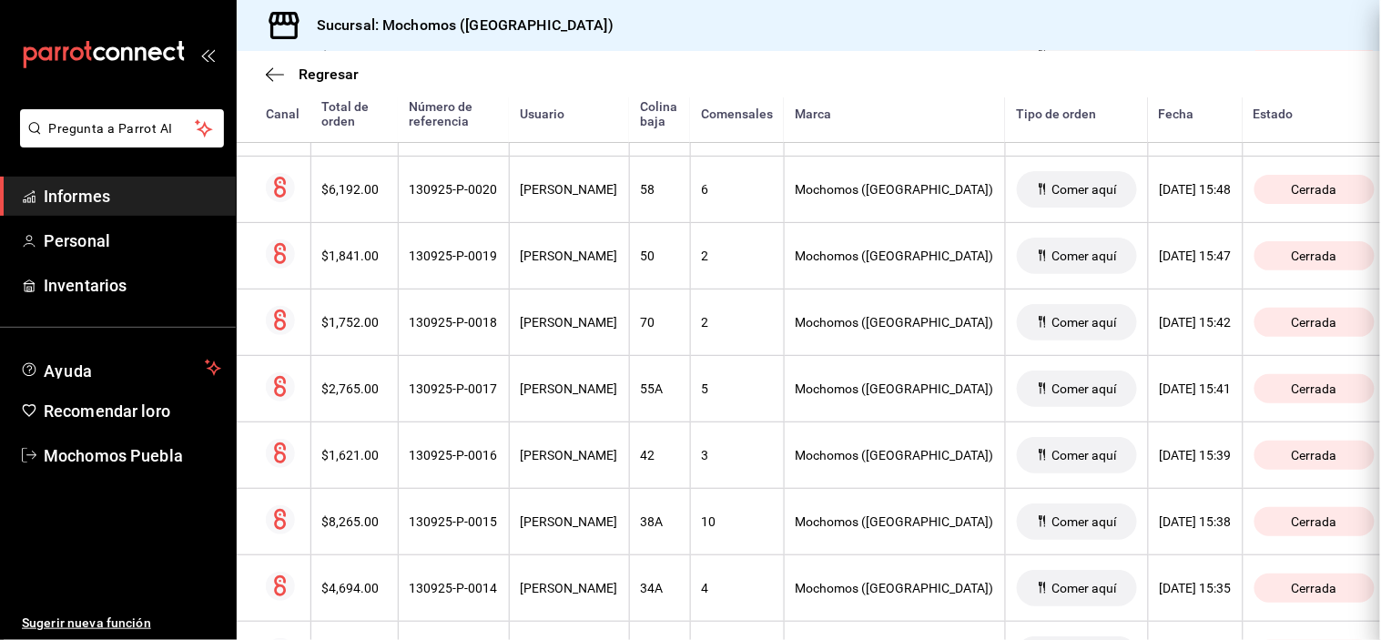
scroll to position [0, 0]
click at [618, 197] on font "[PERSON_NAME]" at bounding box center [569, 189] width 97 height 15
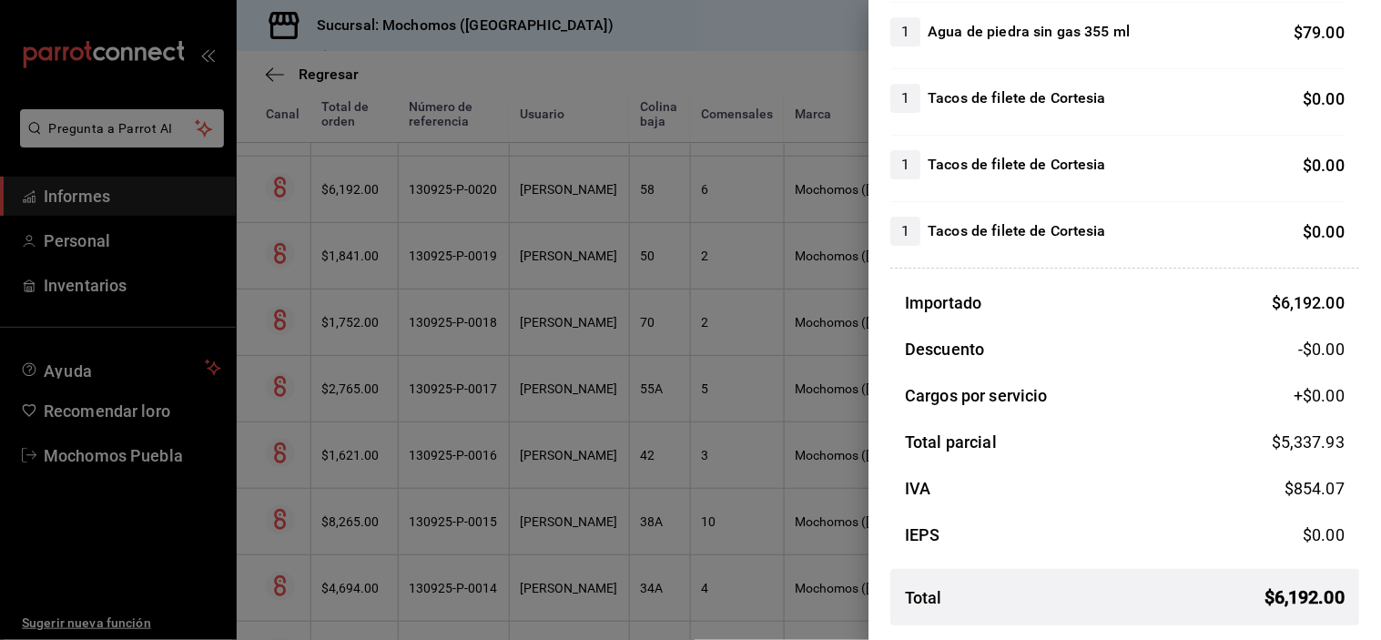
scroll to position [3241, 0]
click at [595, 264] on div at bounding box center [690, 320] width 1381 height 640
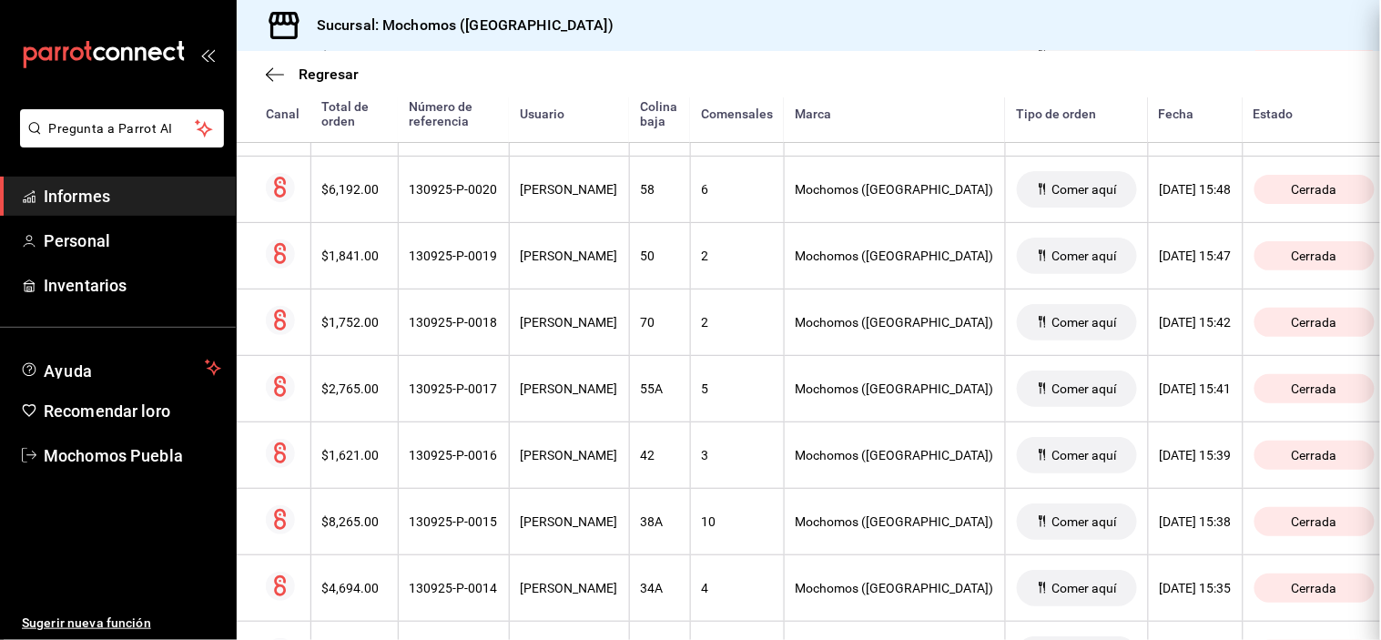
scroll to position [0, 0]
click at [595, 263] on font "[PERSON_NAME]" at bounding box center [569, 256] width 97 height 15
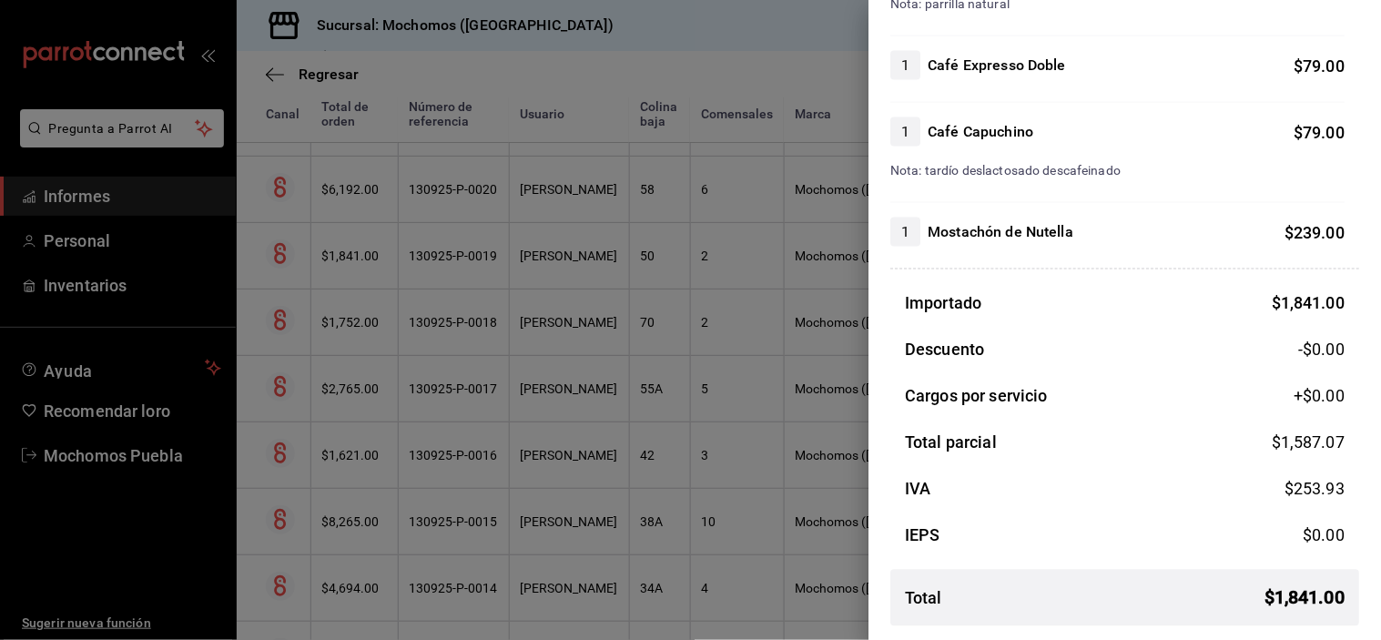
scroll to position [625, 0]
click at [584, 193] on div at bounding box center [690, 320] width 1381 height 640
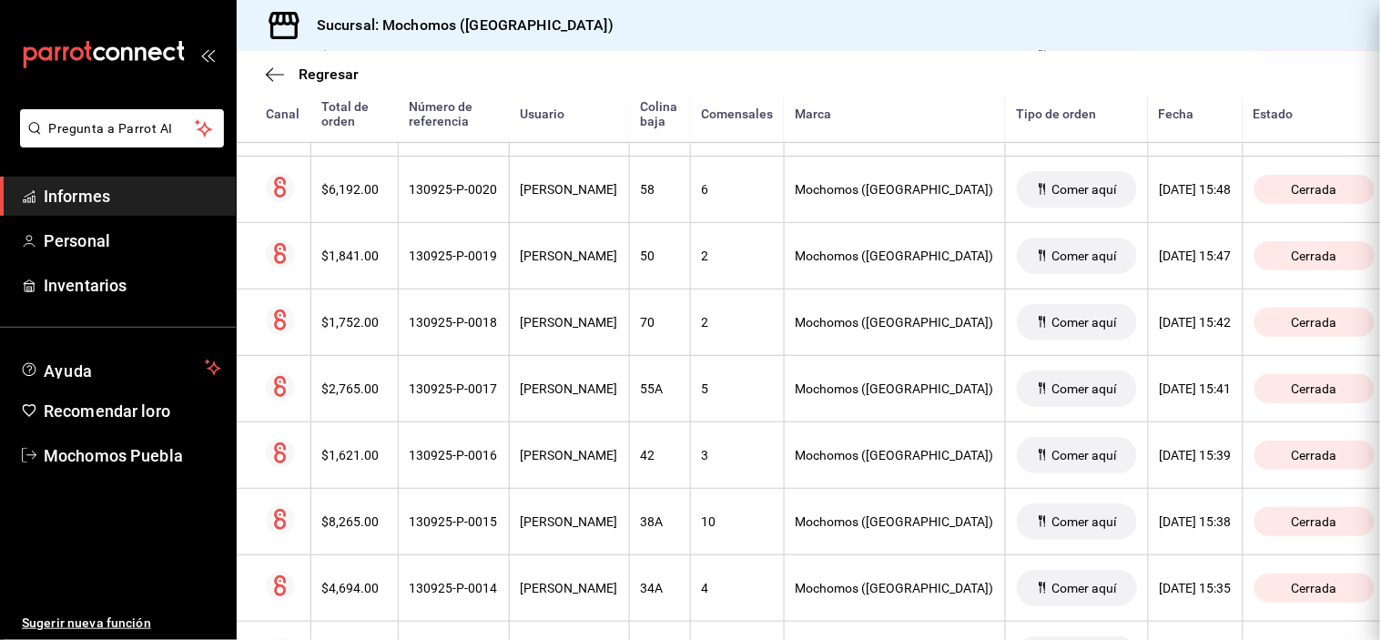
scroll to position [0, 0]
click at [584, 193] on th "[PERSON_NAME]" at bounding box center [569, 189] width 120 height 66
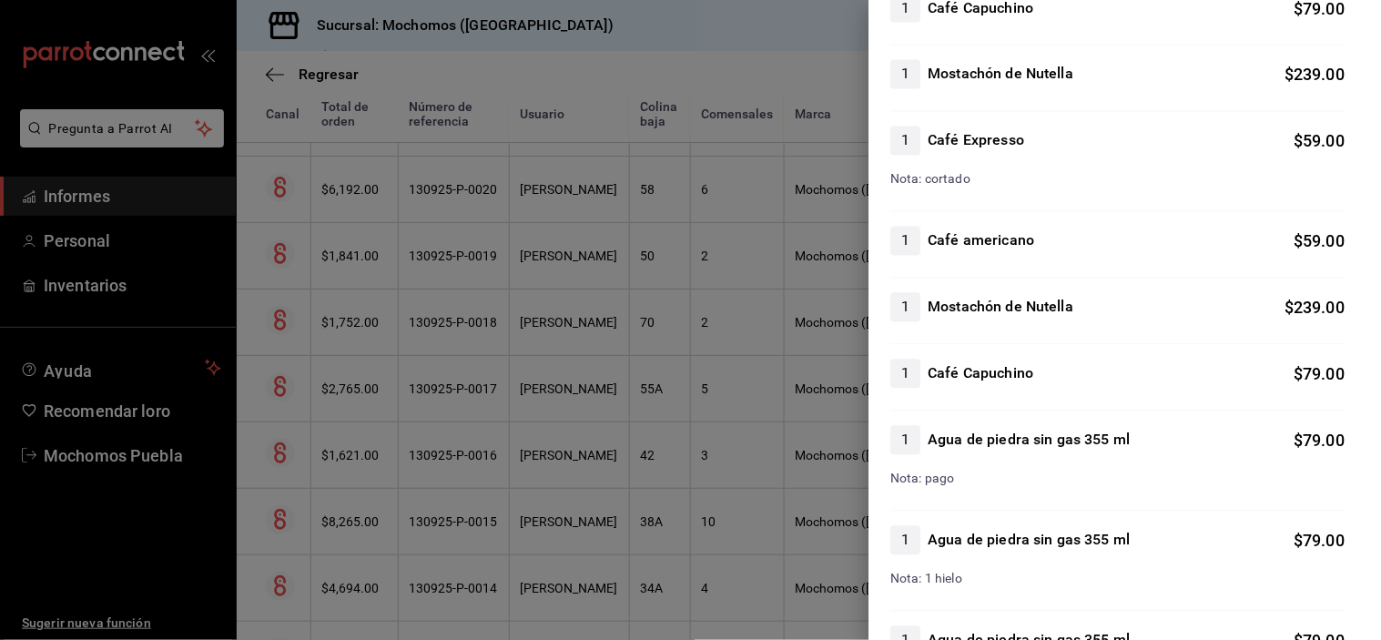
scroll to position [3236, 0]
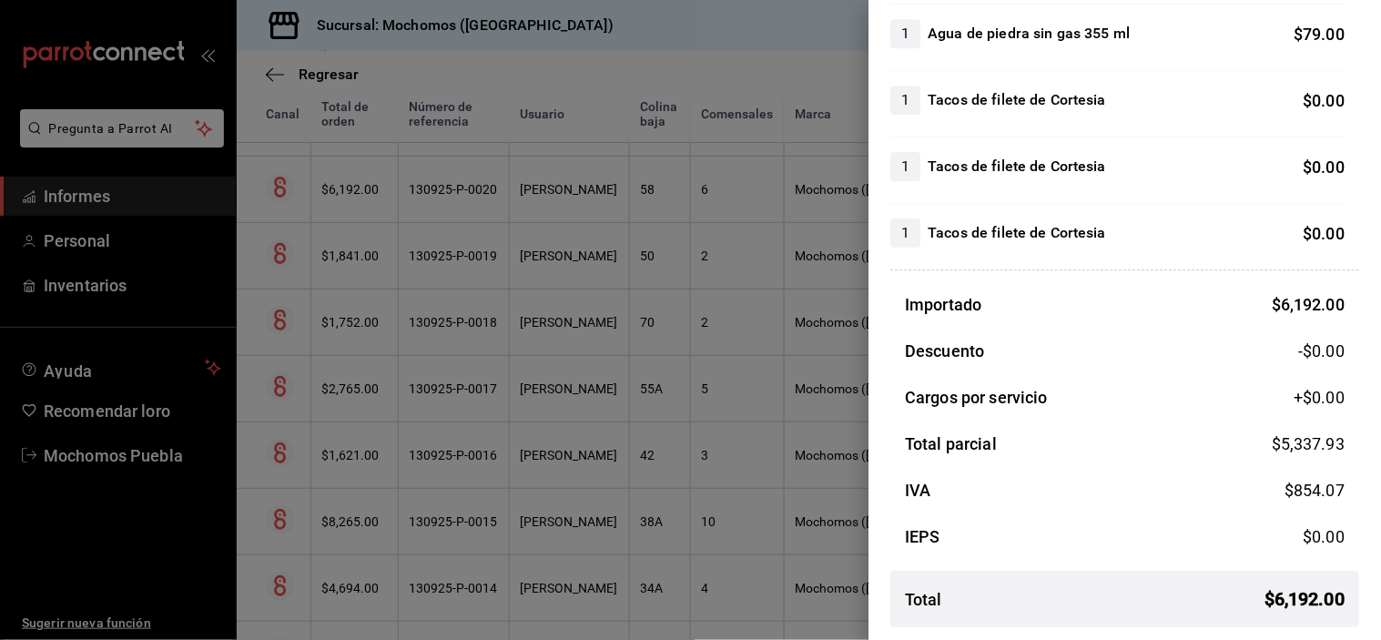
click at [589, 196] on div at bounding box center [690, 320] width 1381 height 640
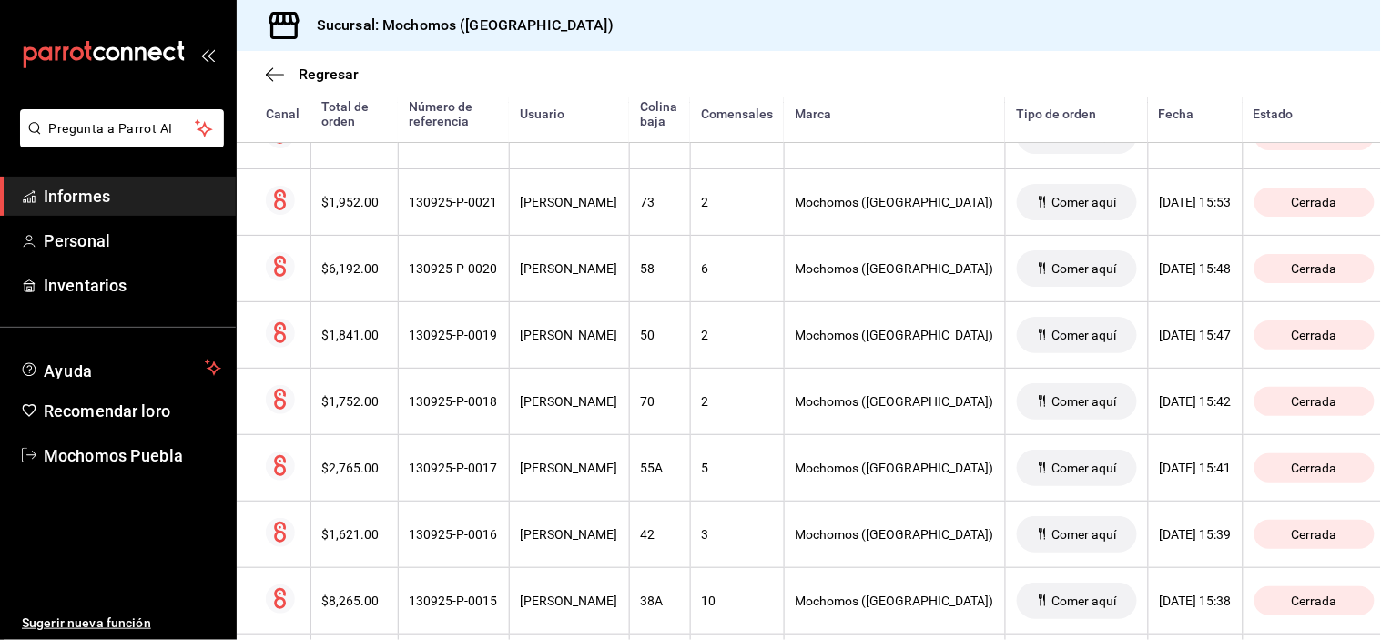
scroll to position [8797, 0]
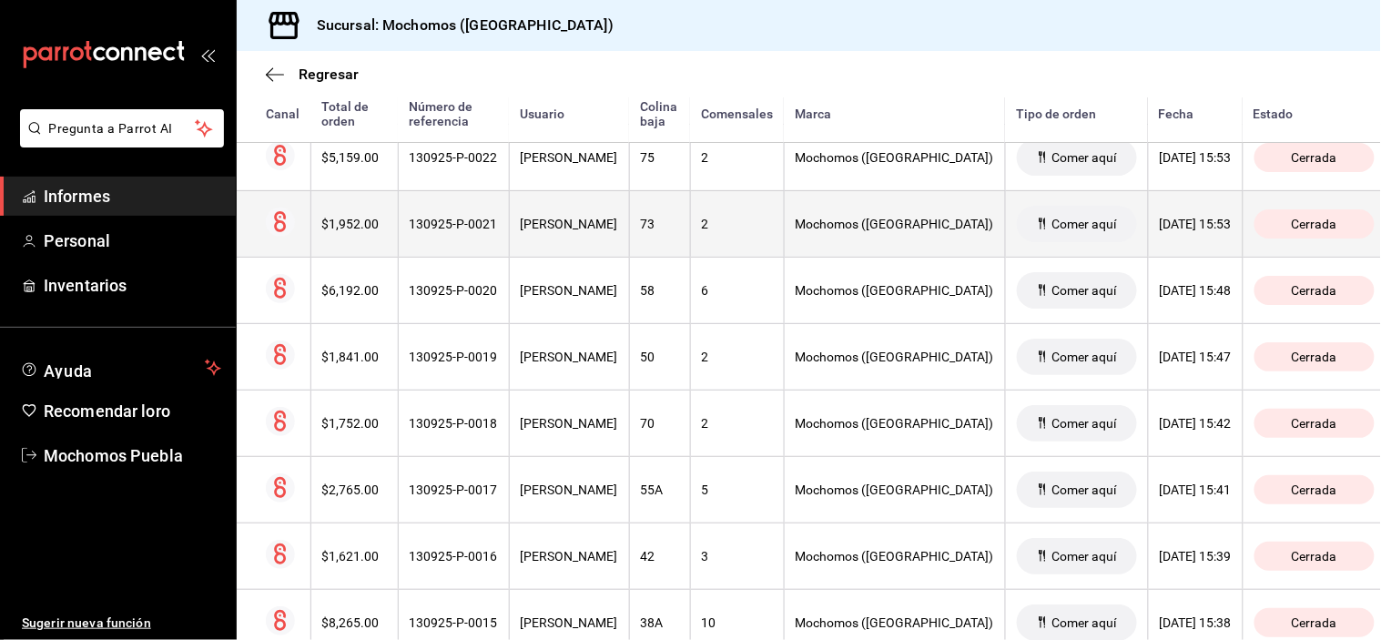
click at [584, 229] on font "[PERSON_NAME]" at bounding box center [569, 224] width 97 height 15
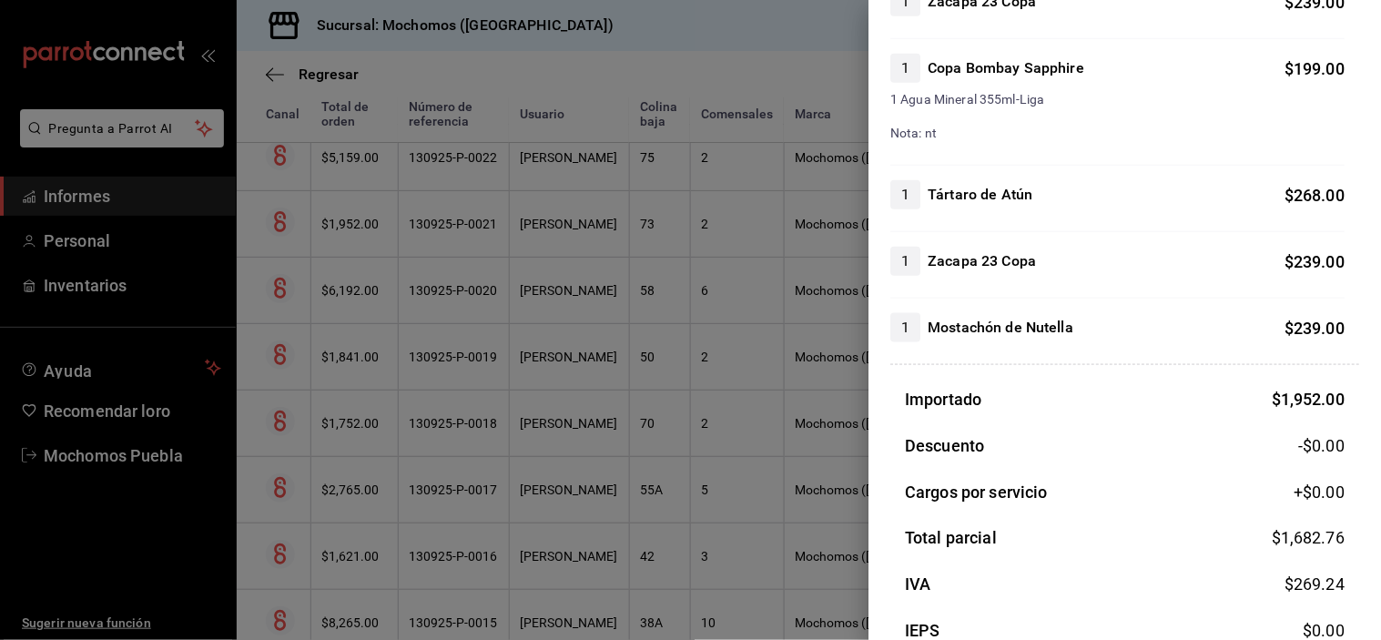
scroll to position [457, 0]
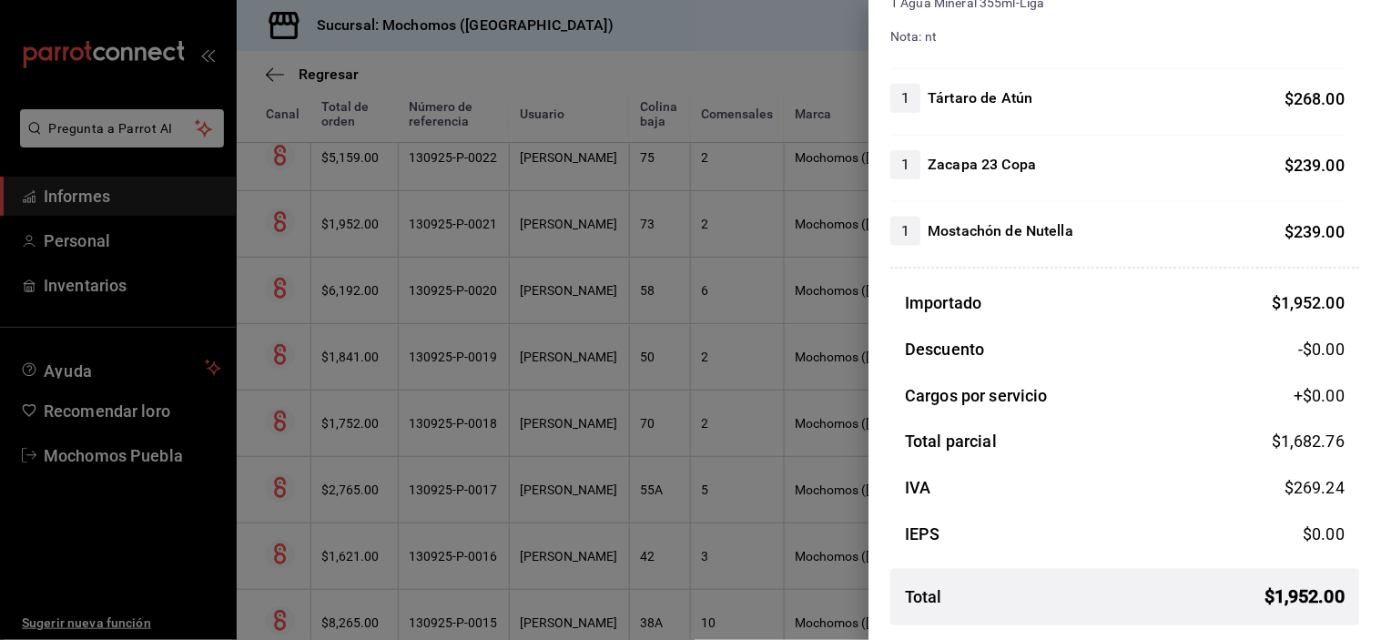
click at [563, 183] on div at bounding box center [690, 320] width 1381 height 640
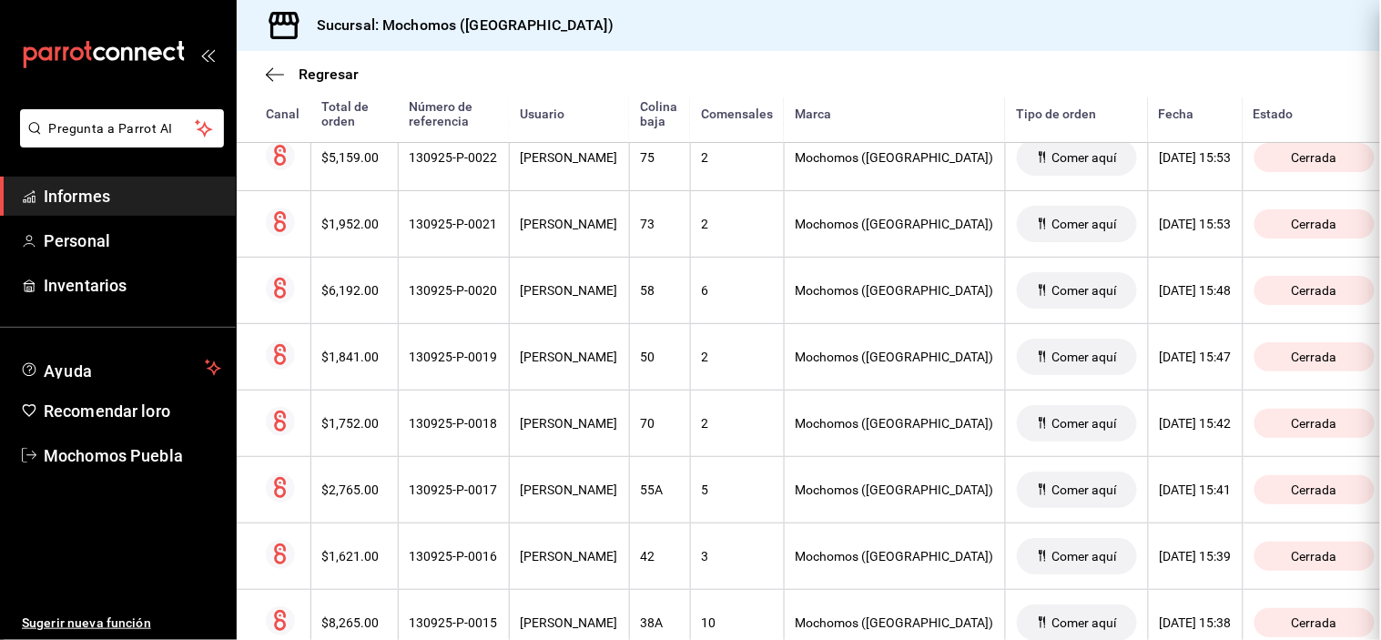
scroll to position [0, 0]
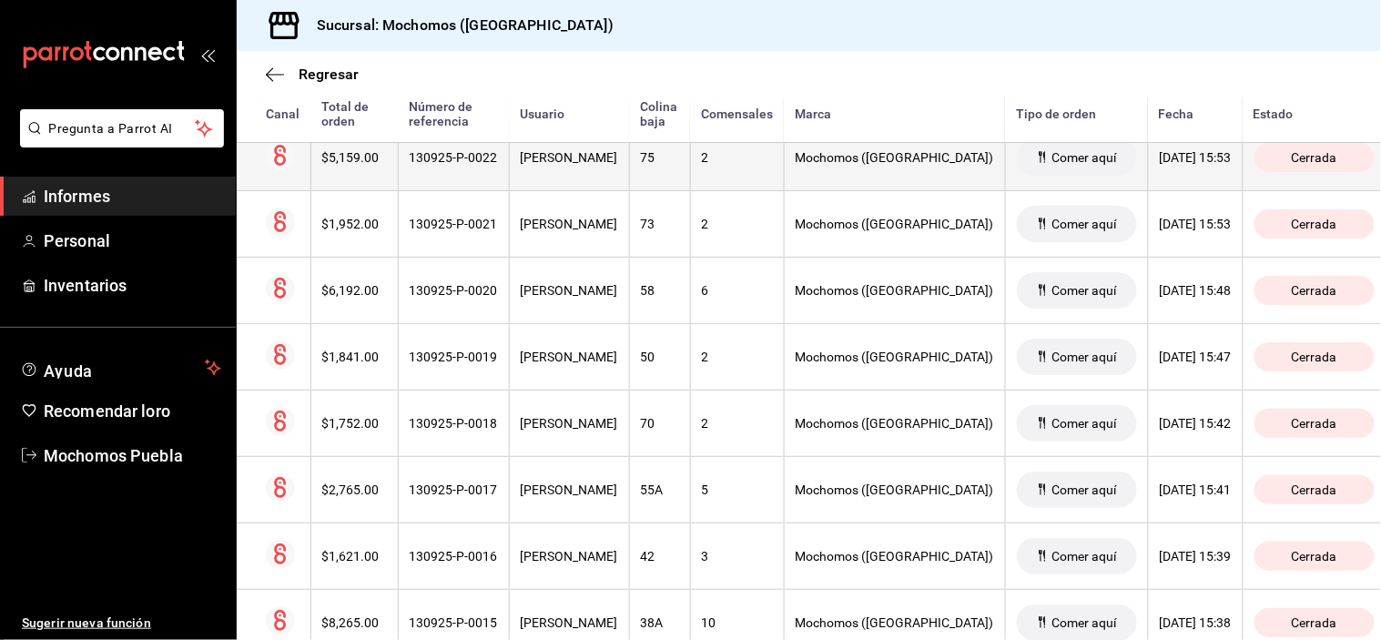
click at [564, 178] on th "[PERSON_NAME]" at bounding box center [569, 157] width 120 height 66
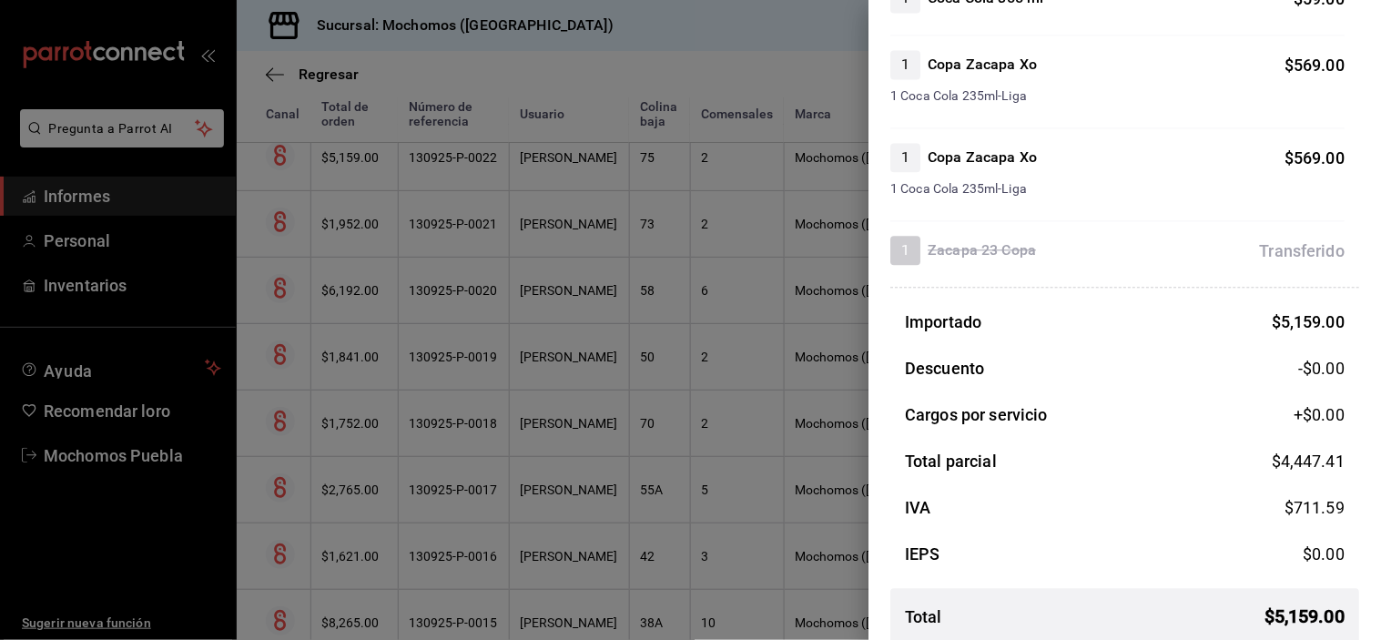
scroll to position [981, 0]
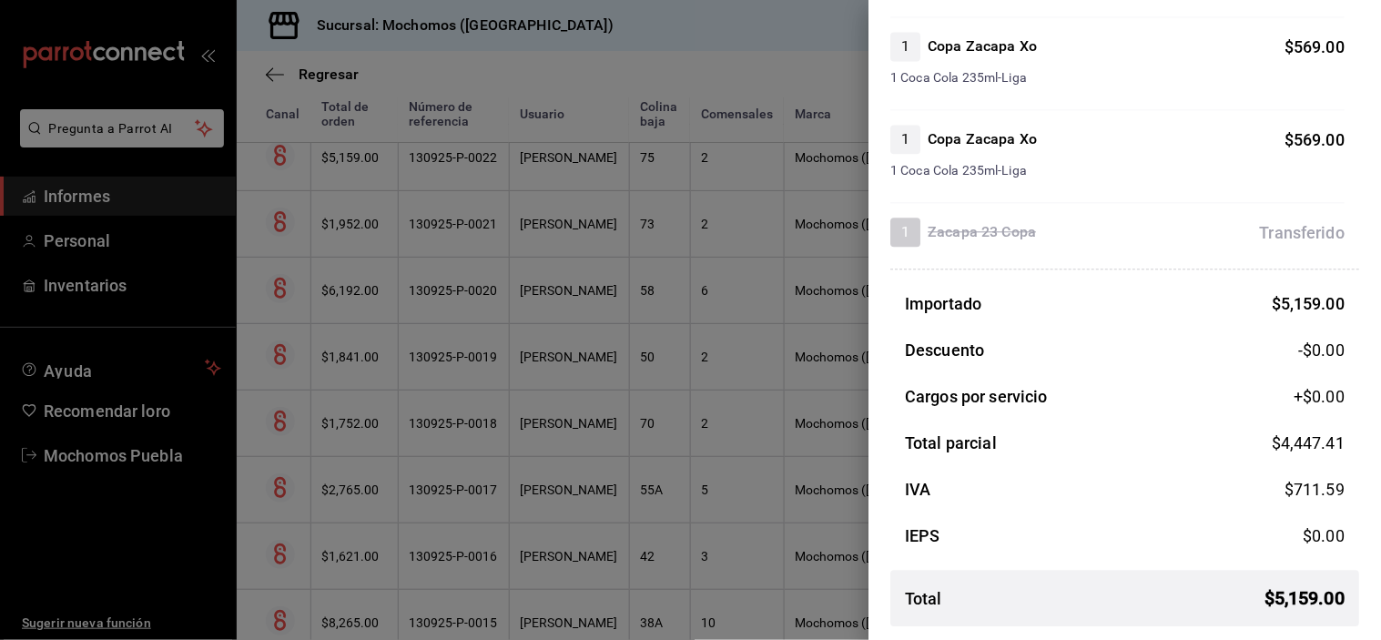
click at [625, 168] on div at bounding box center [690, 320] width 1381 height 640
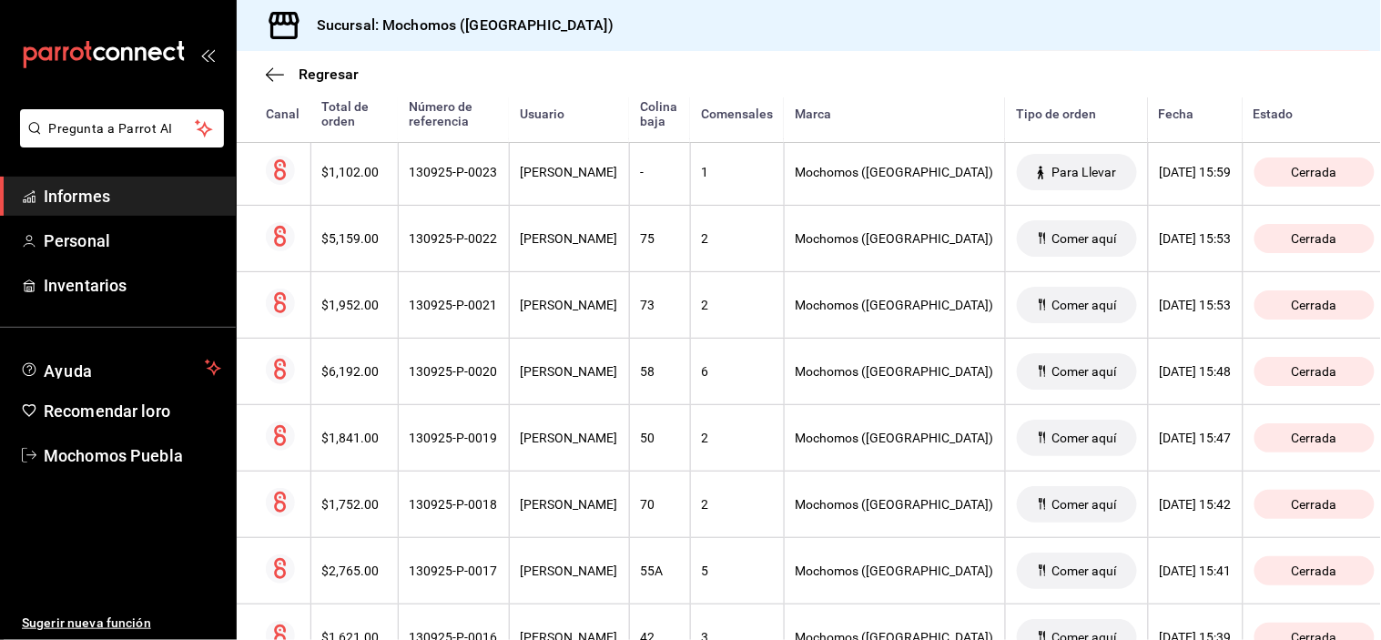
scroll to position [8696, 0]
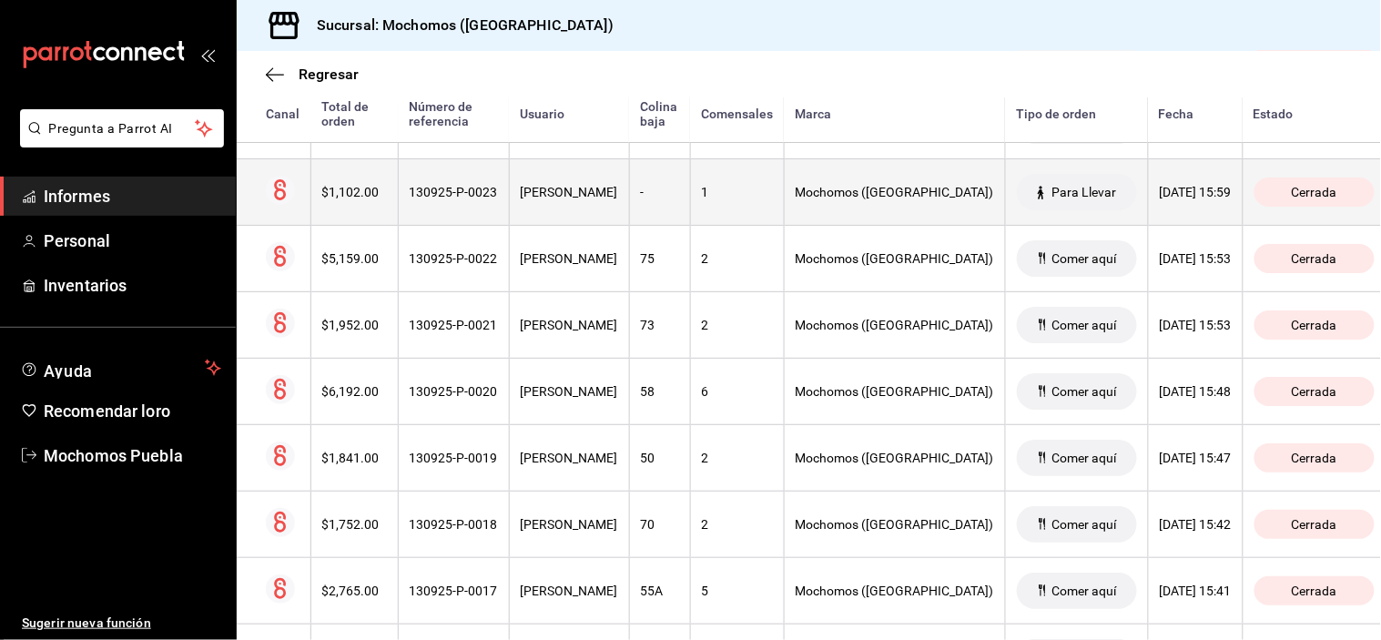
click at [618, 199] on div "[PERSON_NAME]" at bounding box center [569, 192] width 97 height 15
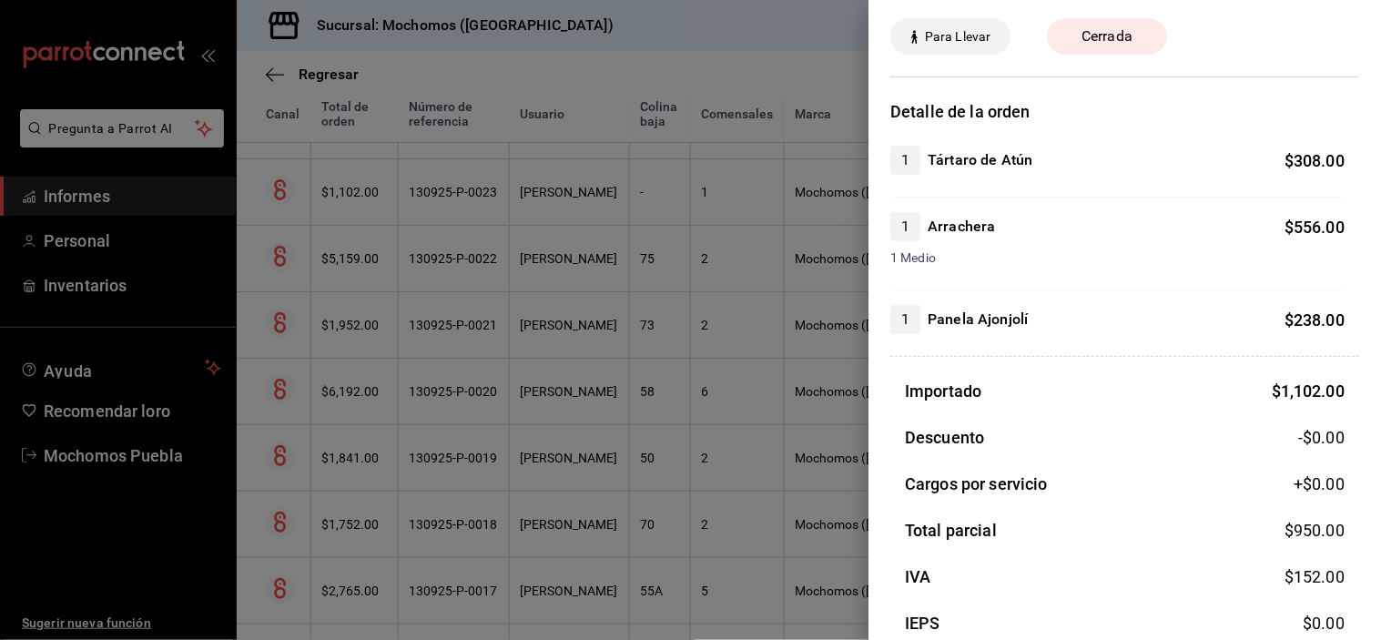
scroll to position [157, 0]
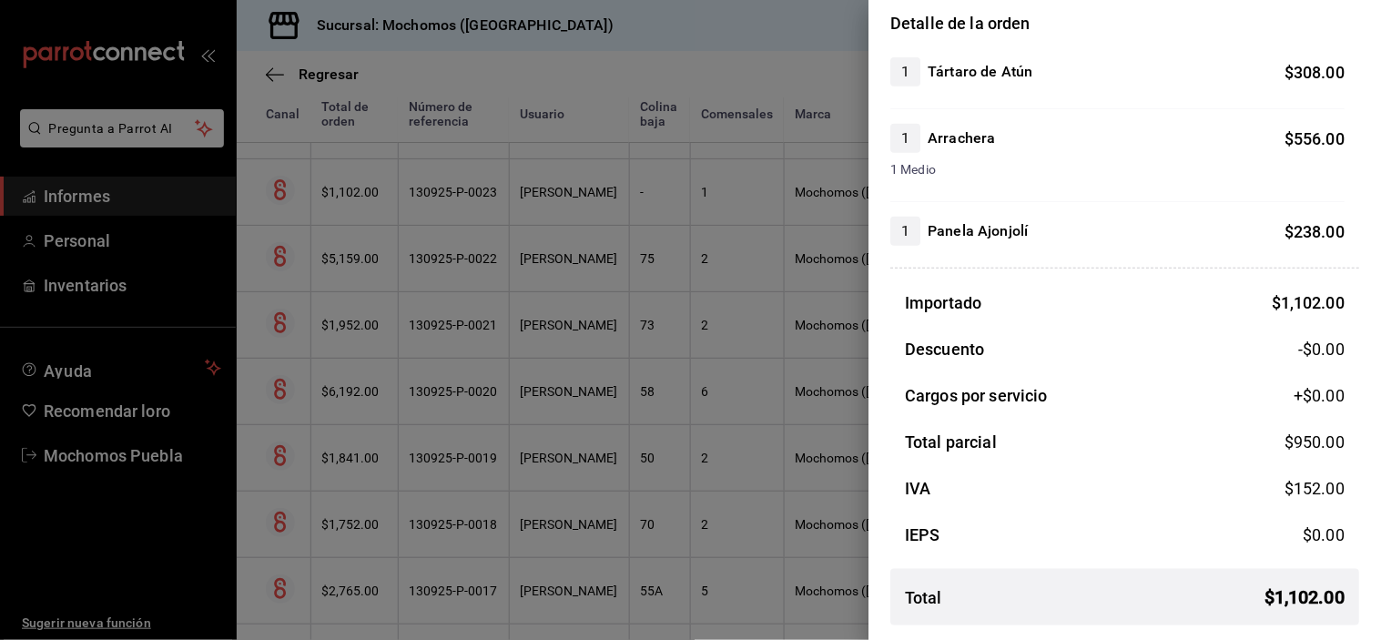
click at [594, 198] on div at bounding box center [690, 320] width 1381 height 640
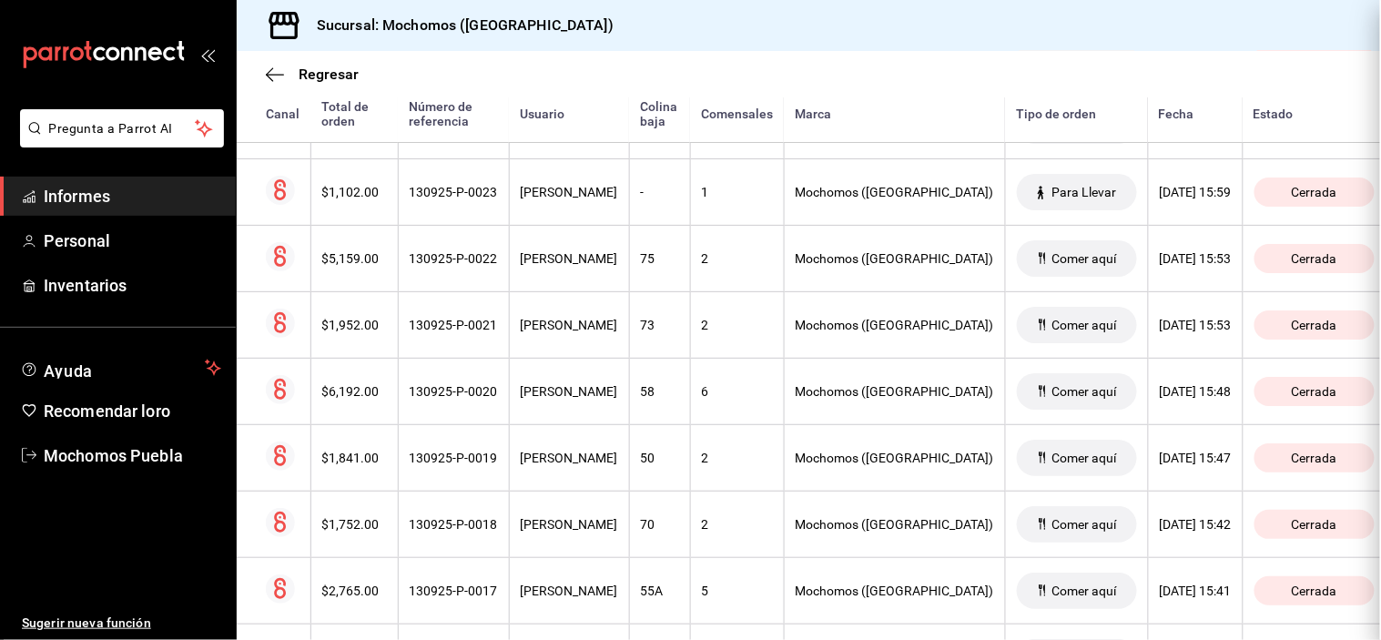
scroll to position [0, 0]
click at [594, 198] on font "[PERSON_NAME]" at bounding box center [569, 192] width 97 height 15
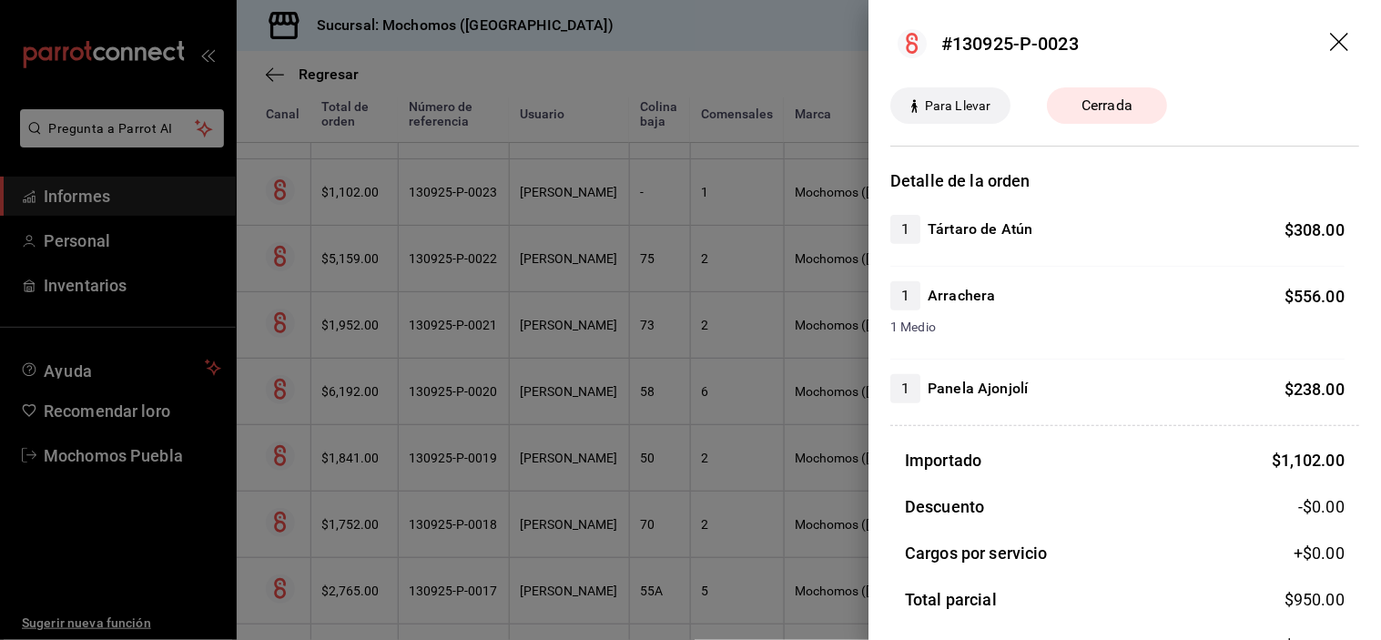
click at [525, 194] on div at bounding box center [690, 320] width 1381 height 640
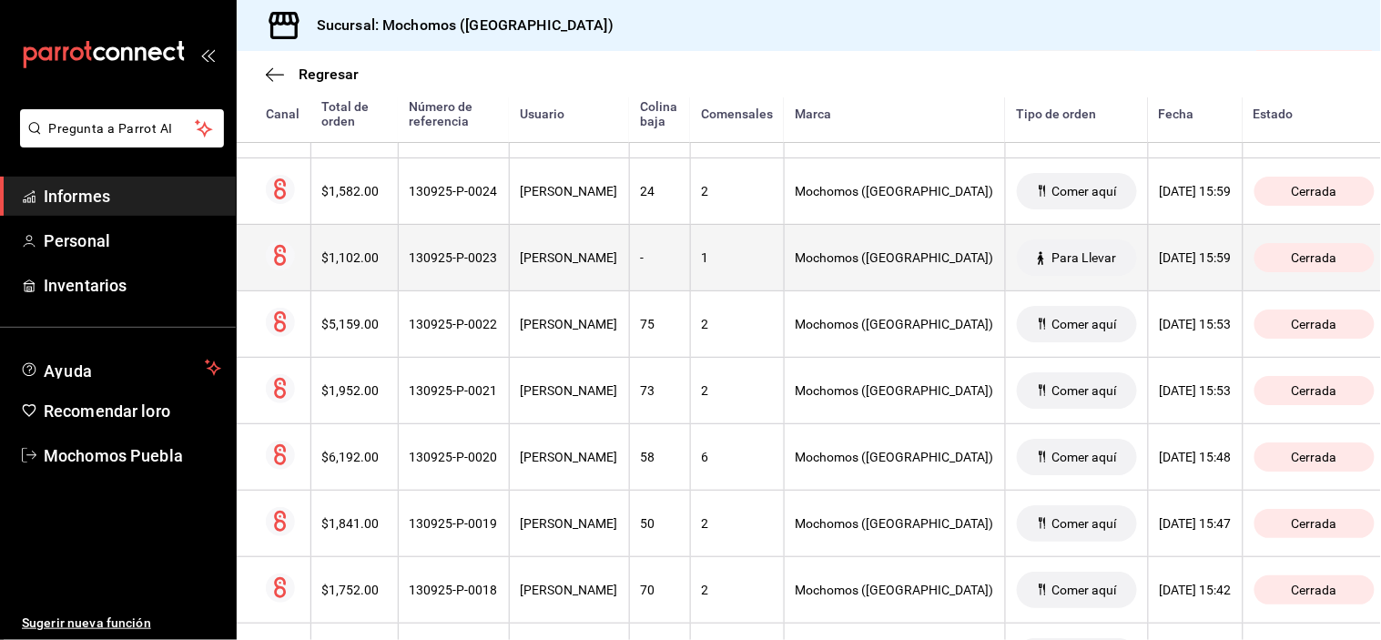
scroll to position [8595, 0]
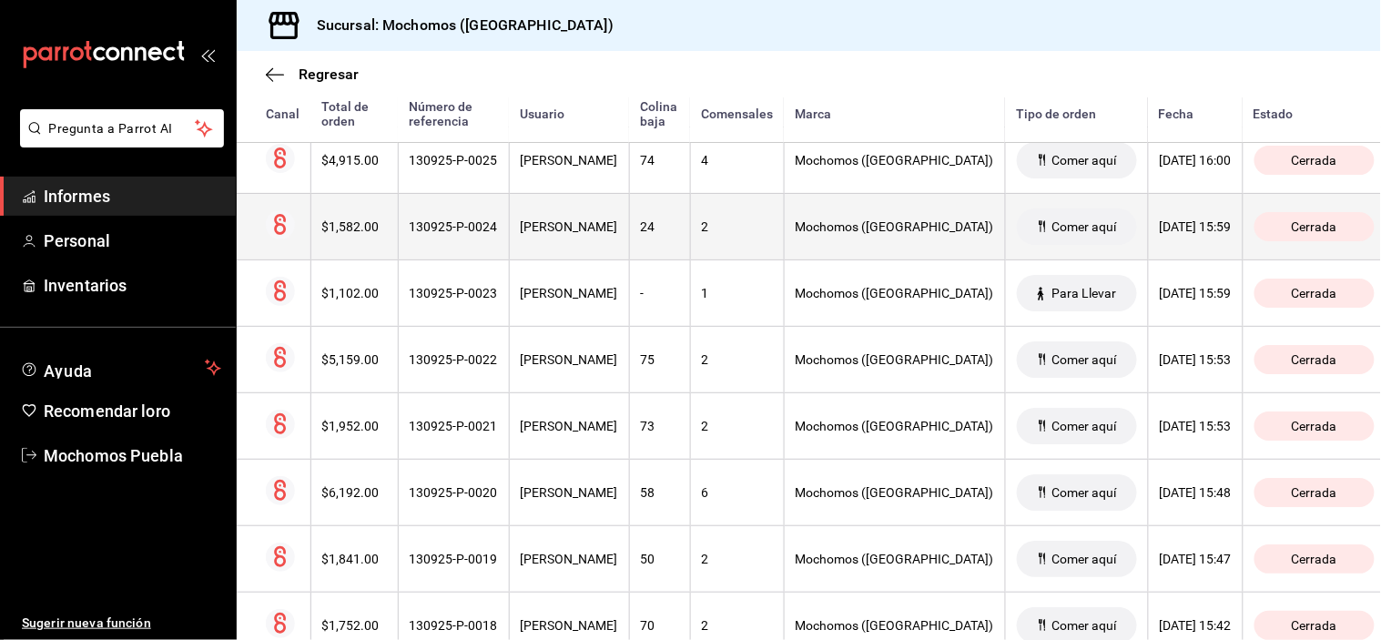
click at [561, 247] on th "[PERSON_NAME]" at bounding box center [569, 226] width 120 height 66
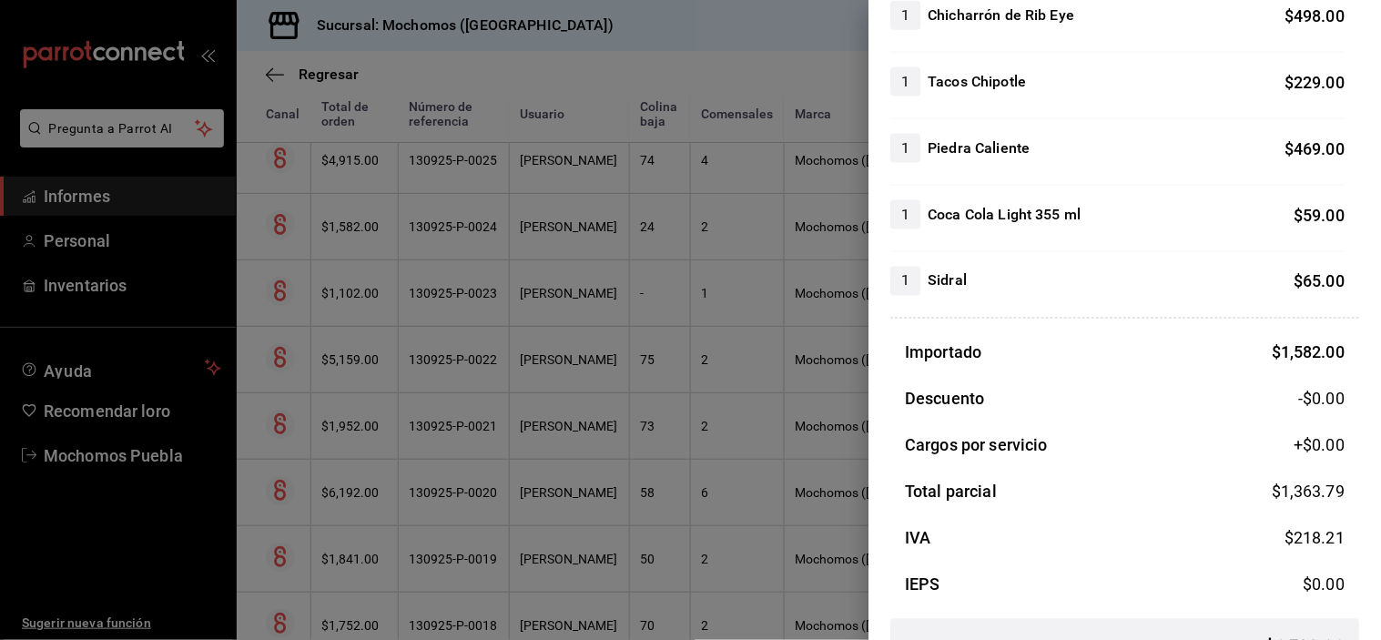
scroll to position [656, 0]
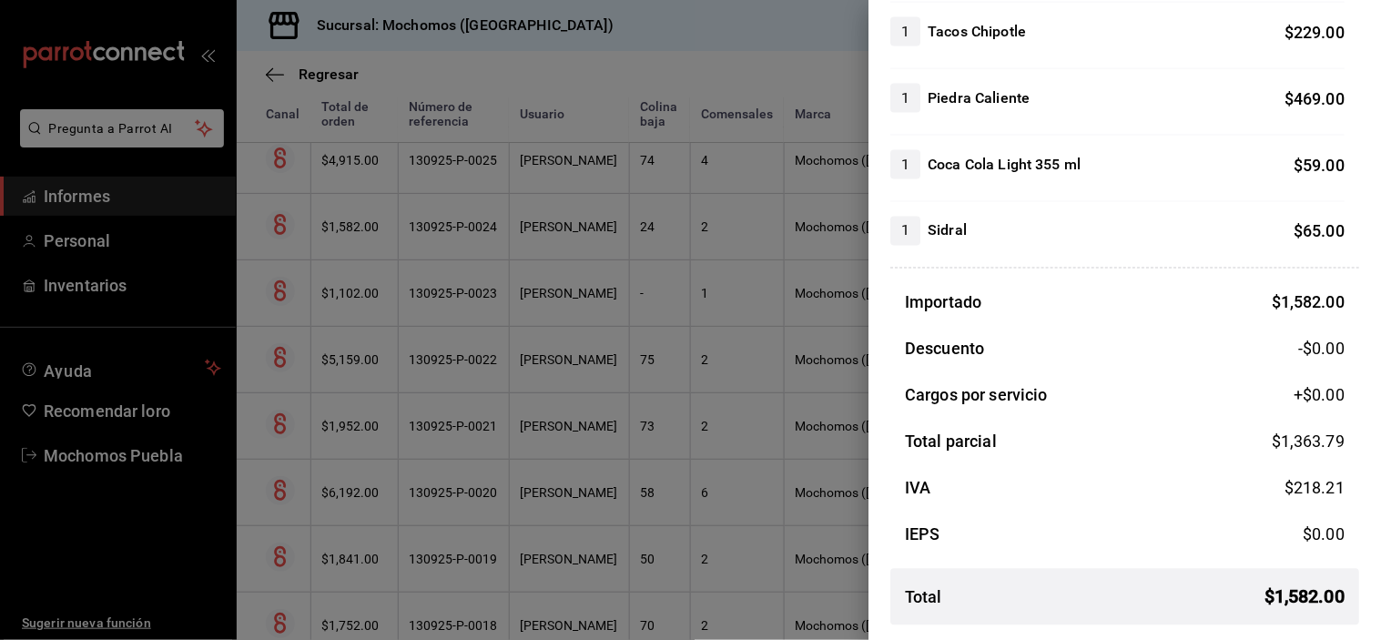
click at [592, 179] on div at bounding box center [690, 320] width 1381 height 640
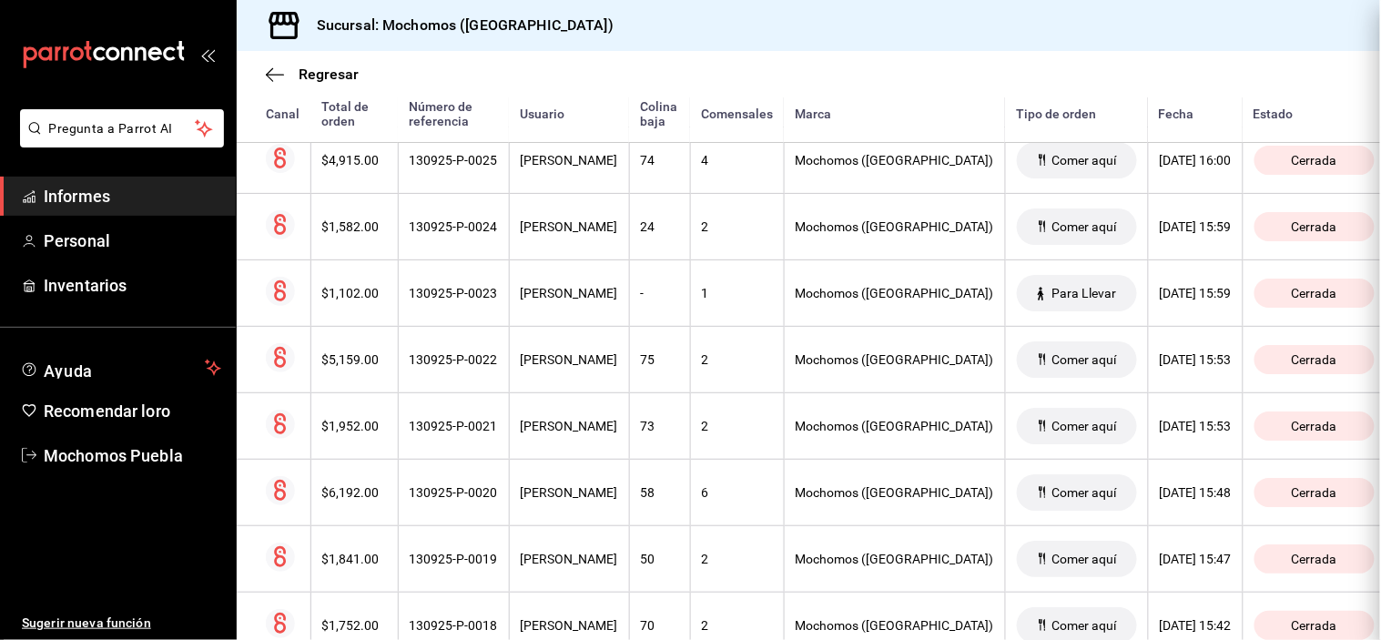
scroll to position [0, 0]
click at [592, 168] on font "[PERSON_NAME]" at bounding box center [569, 160] width 97 height 15
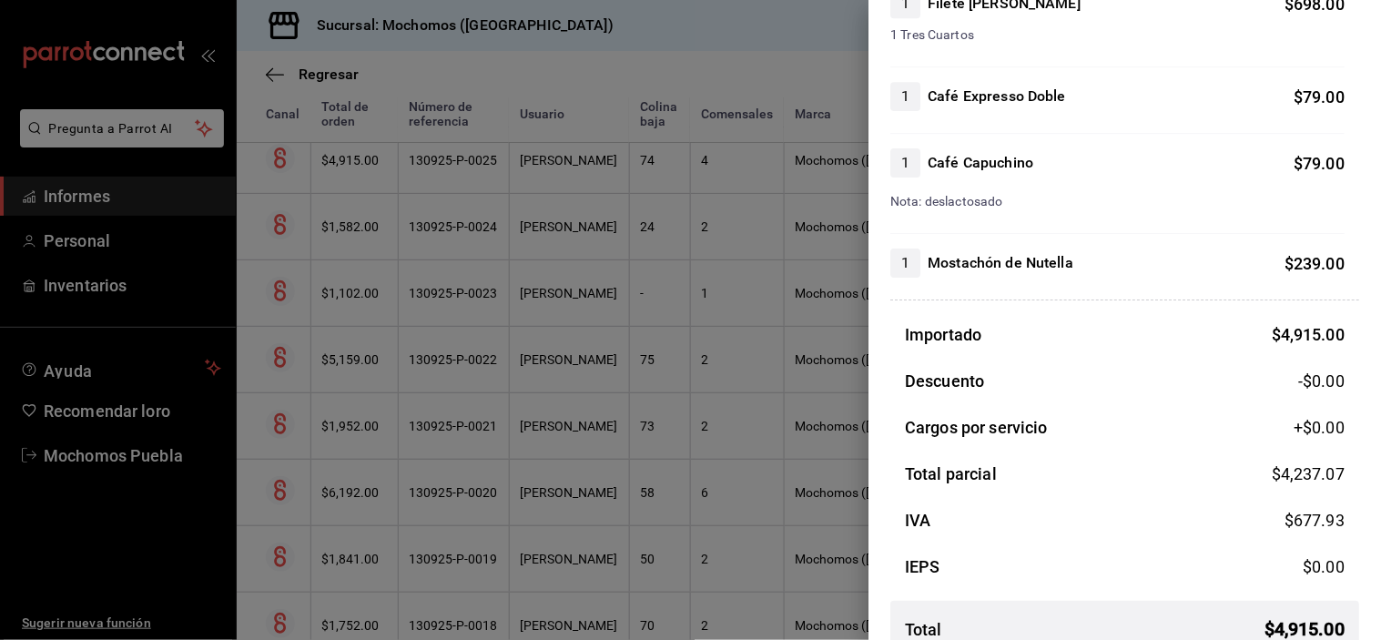
scroll to position [1484, 0]
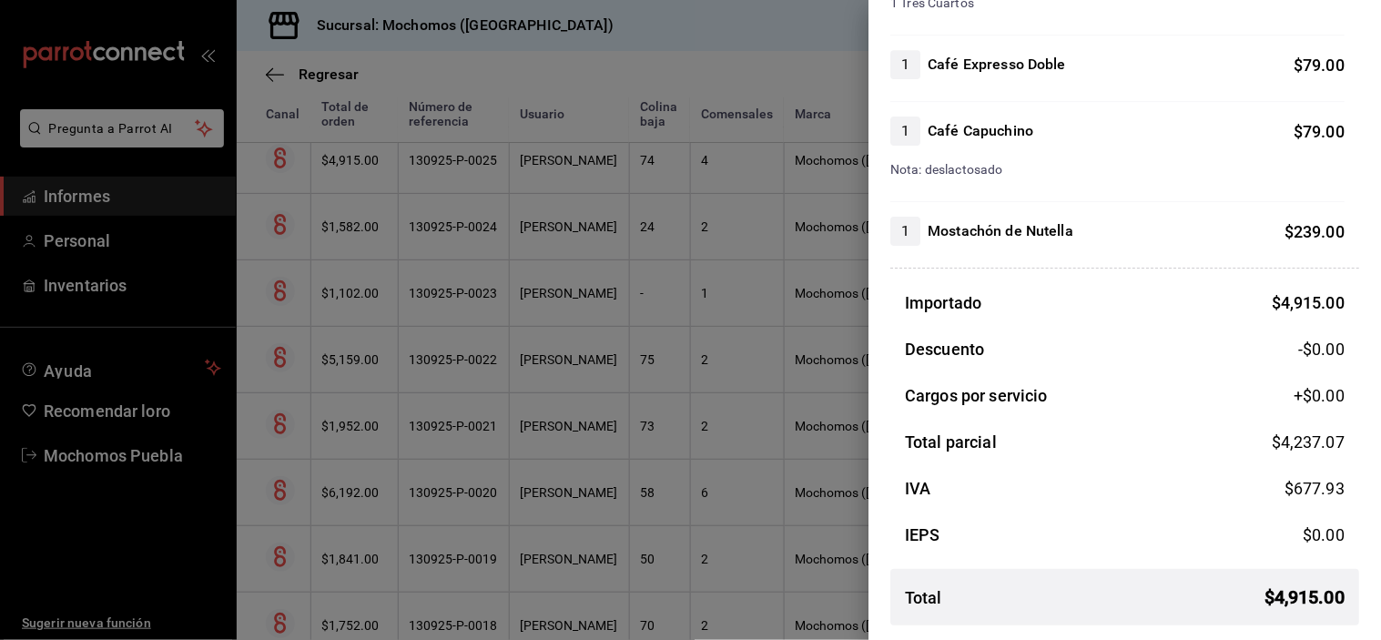
click at [561, 168] on div at bounding box center [690, 320] width 1381 height 640
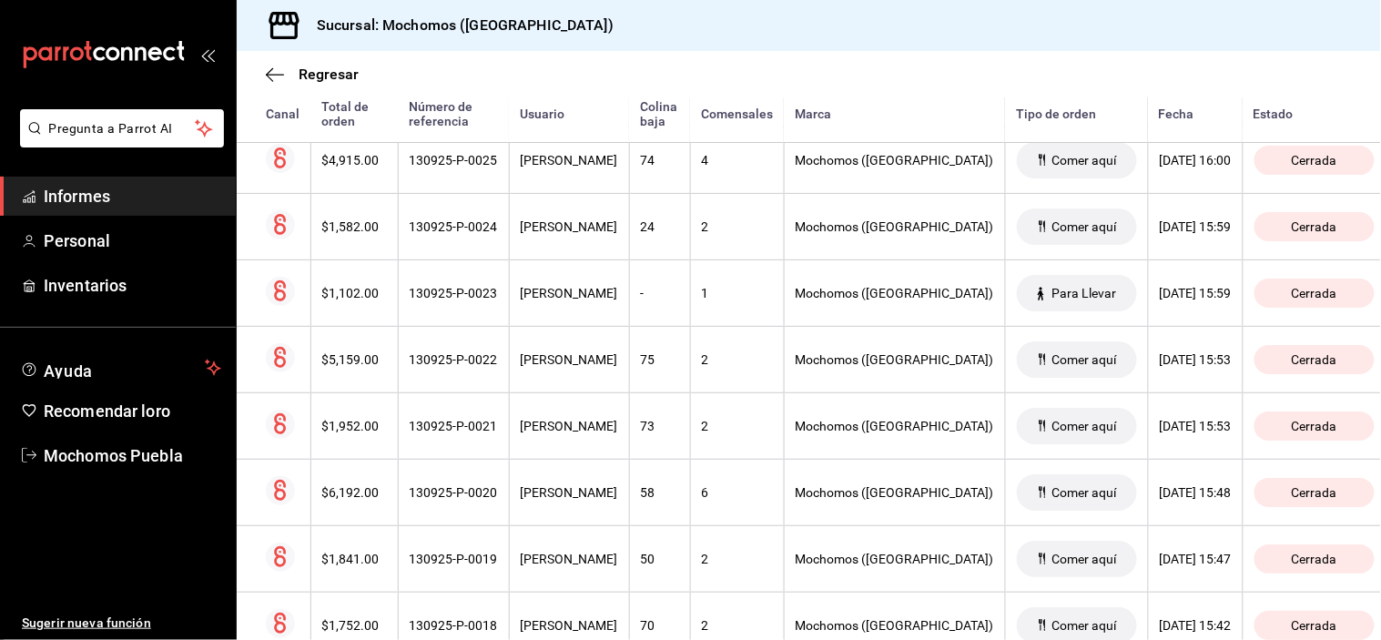
scroll to position [8392, 0]
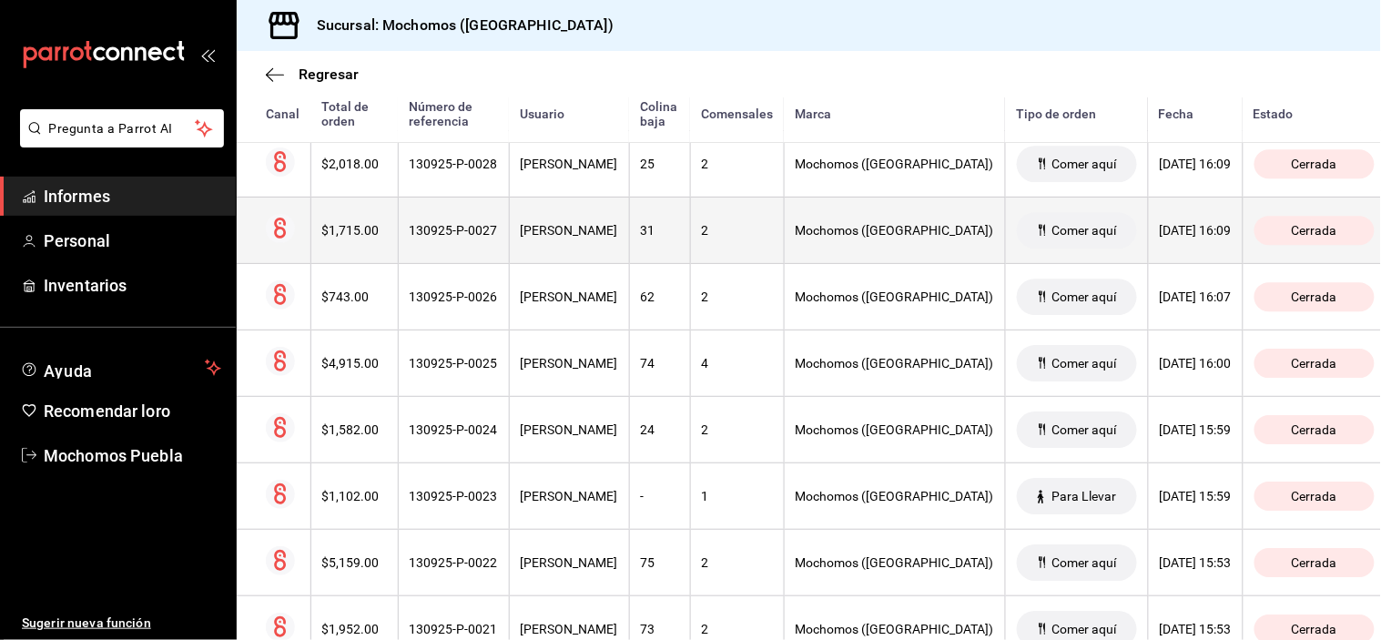
click at [574, 220] on th "[PERSON_NAME]" at bounding box center [569, 230] width 120 height 66
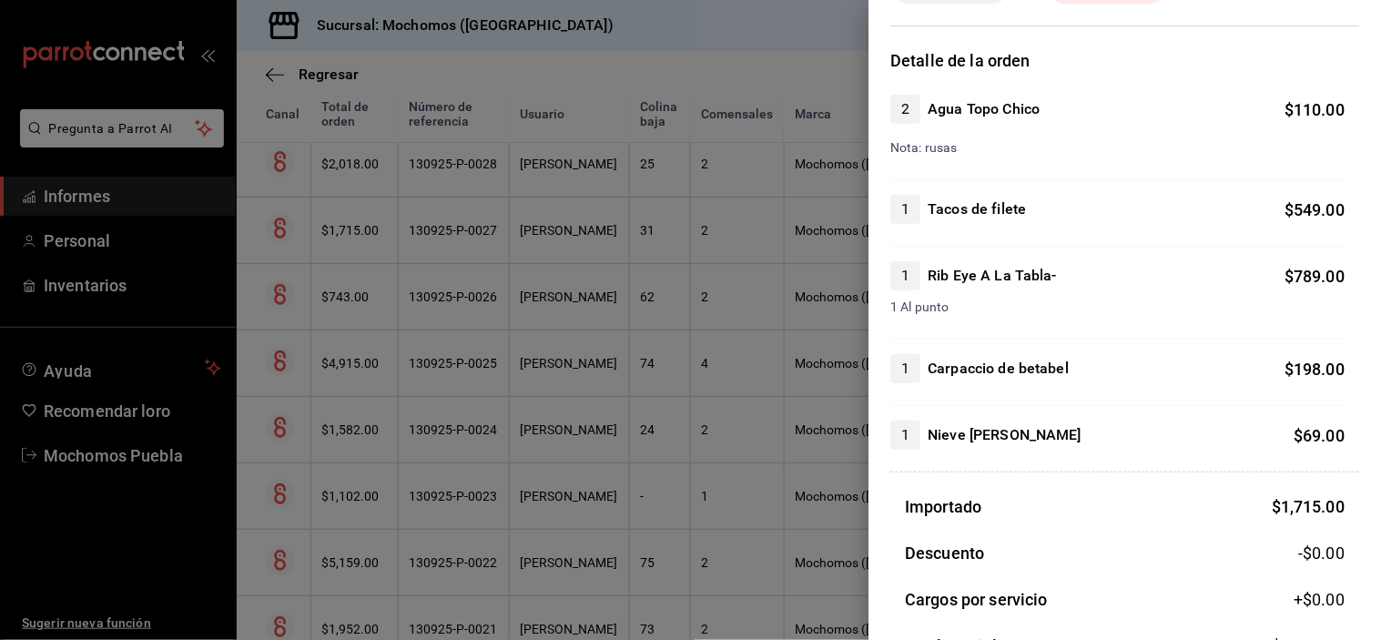
scroll to position [323, 0]
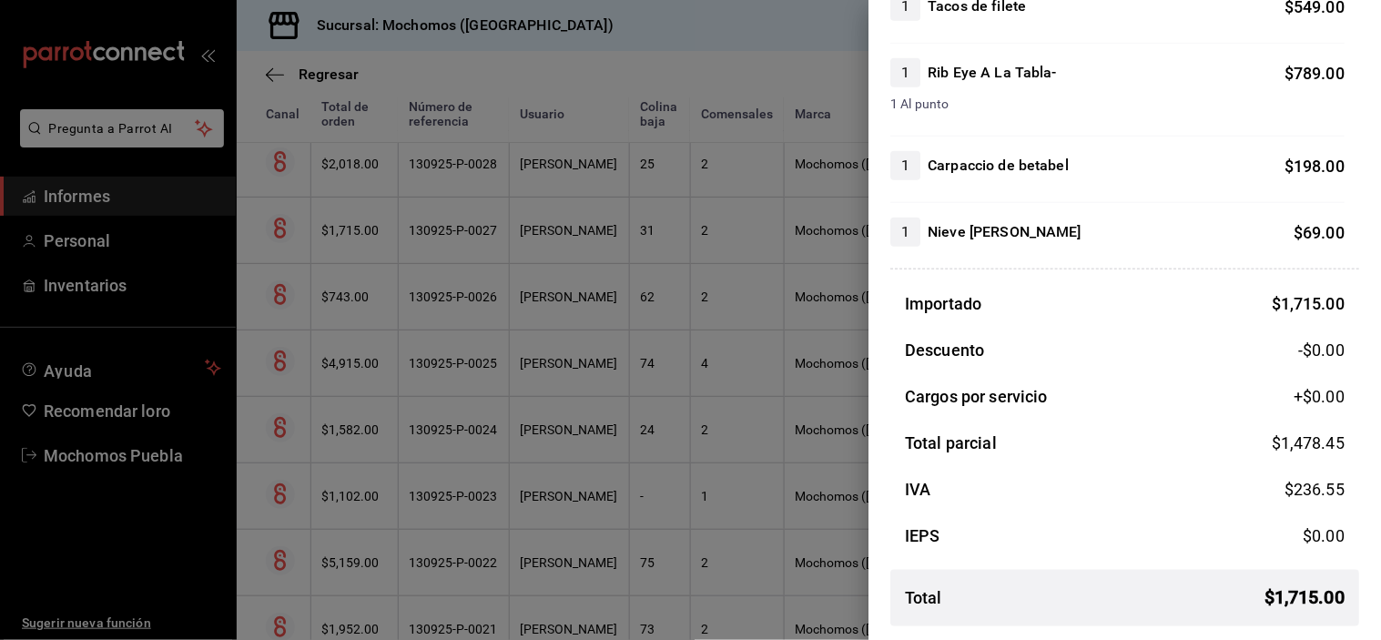
click at [595, 175] on div at bounding box center [690, 320] width 1381 height 640
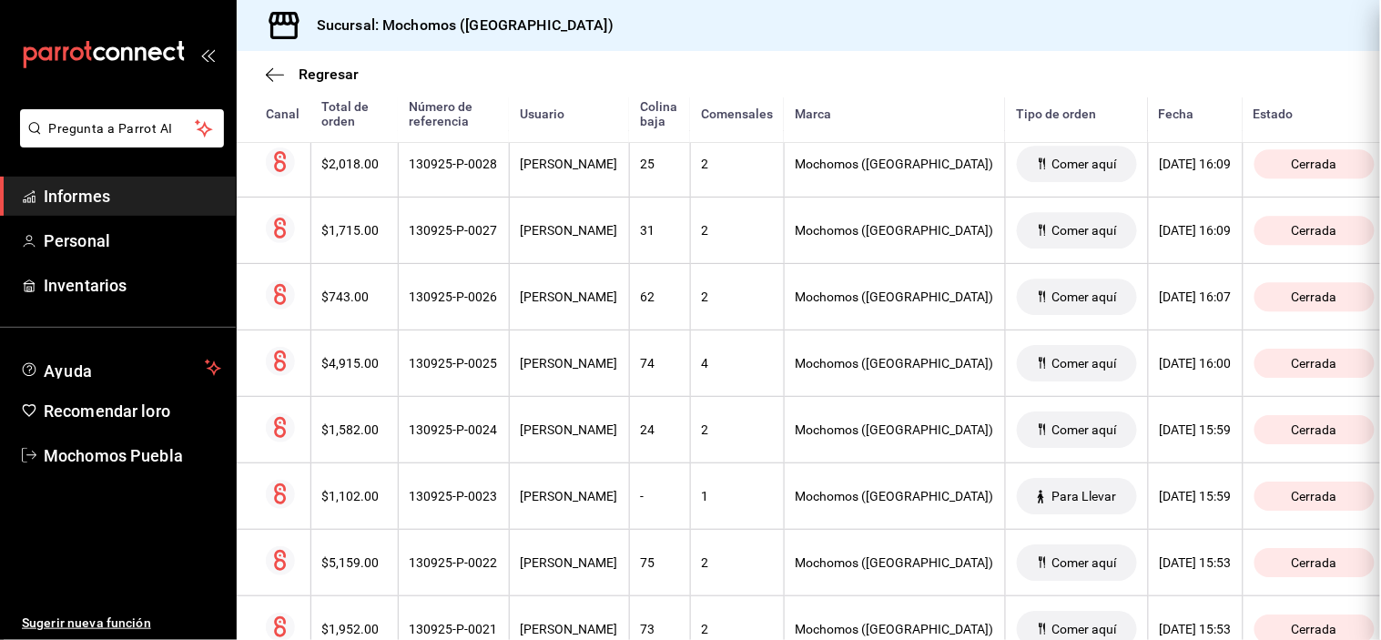
scroll to position [0, 0]
click at [595, 171] on font "[PERSON_NAME]" at bounding box center [569, 164] width 97 height 15
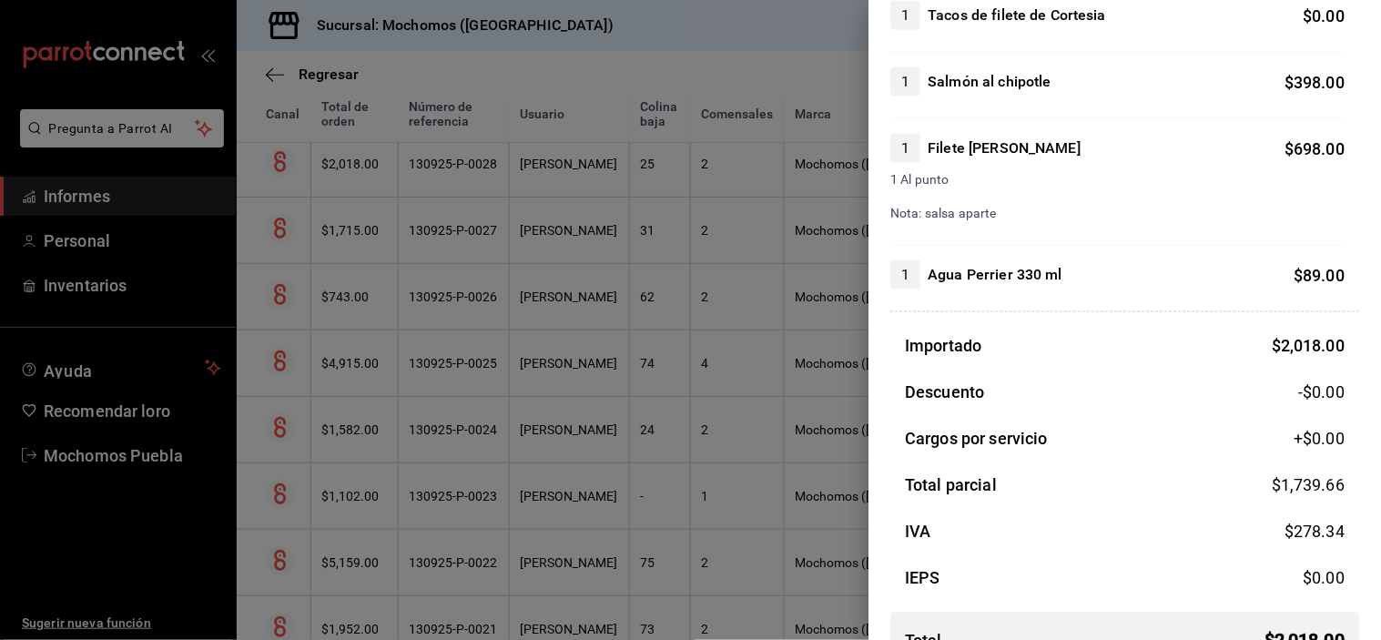
scroll to position [650, 0]
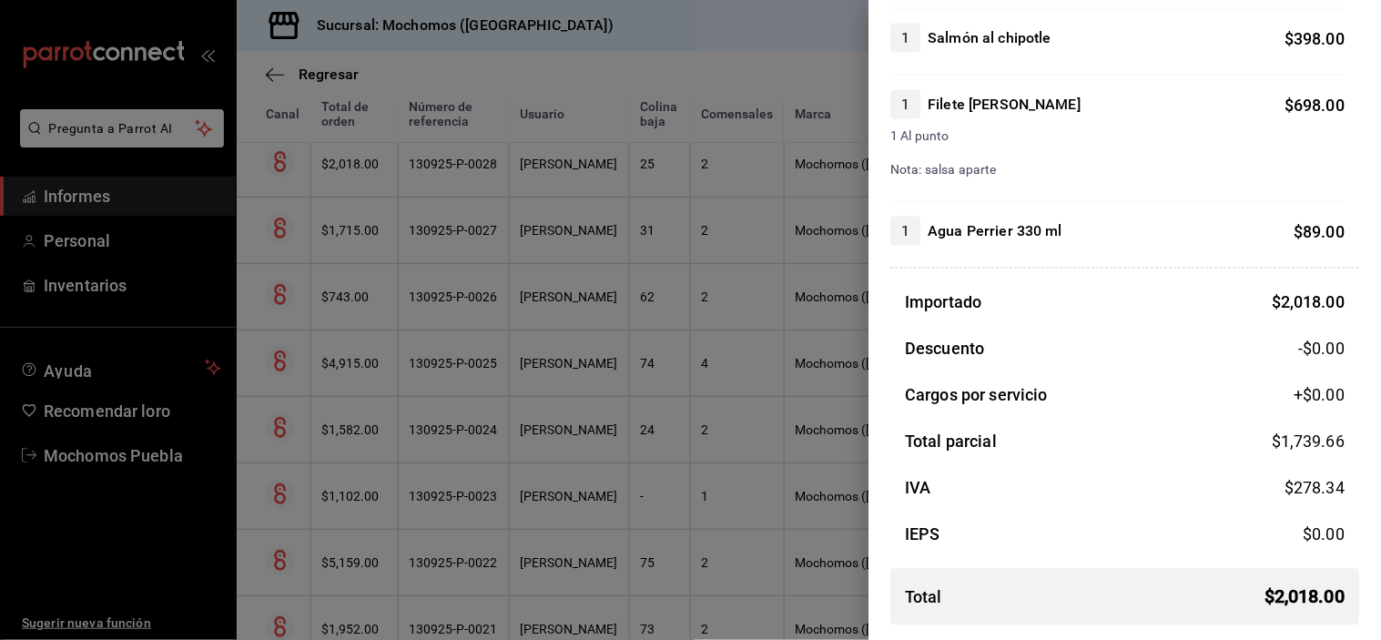
click at [674, 187] on div at bounding box center [690, 320] width 1381 height 640
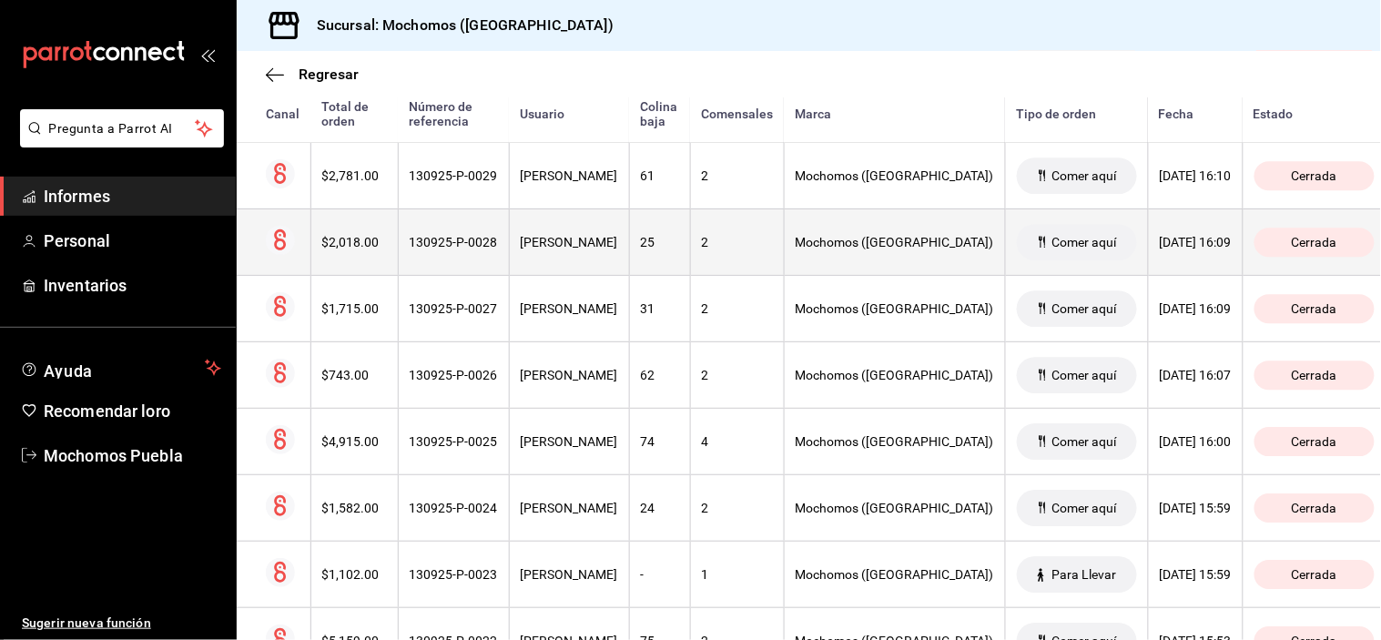
scroll to position [8291, 0]
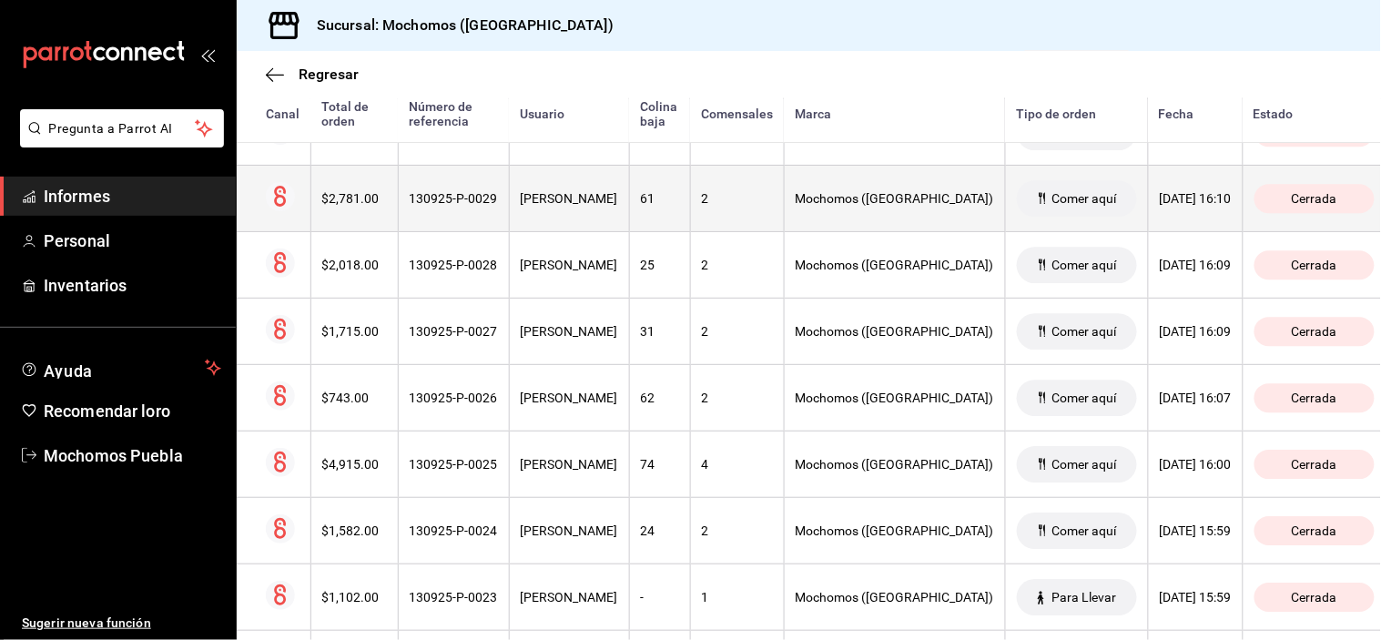
click at [618, 206] on div "[PERSON_NAME]" at bounding box center [569, 198] width 97 height 15
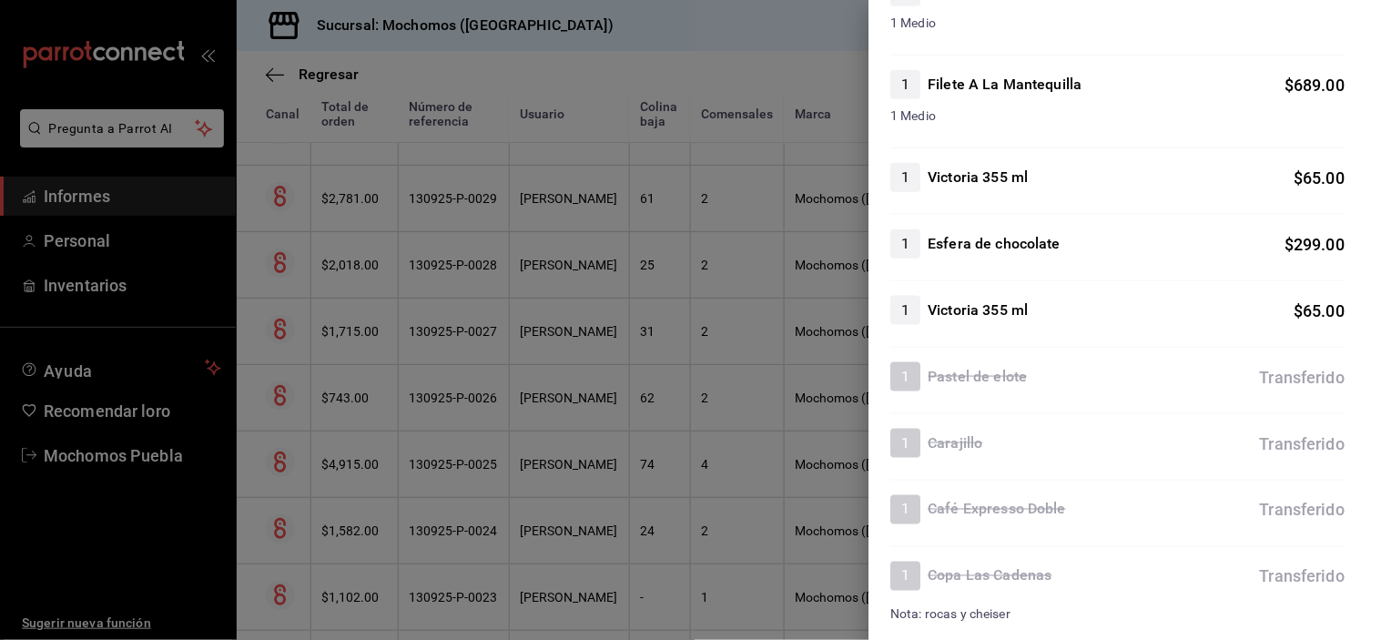
scroll to position [784, 0]
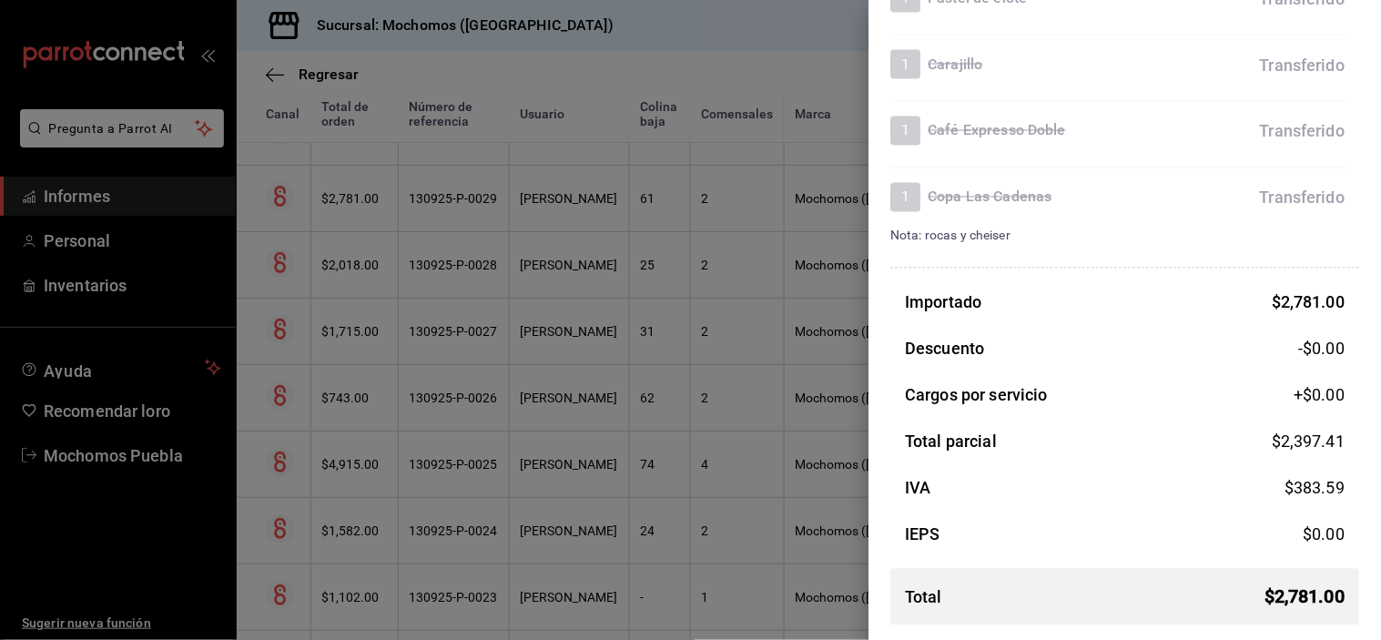
click at [548, 187] on div at bounding box center [690, 320] width 1381 height 640
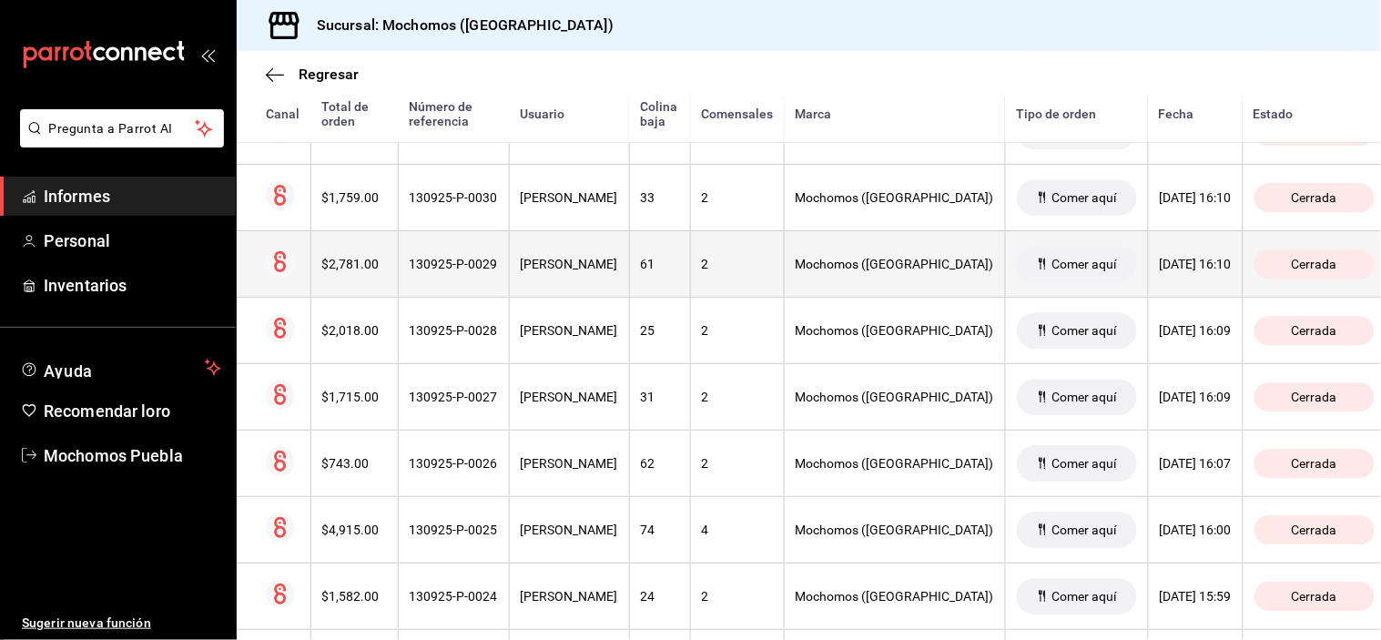
scroll to position [8190, 0]
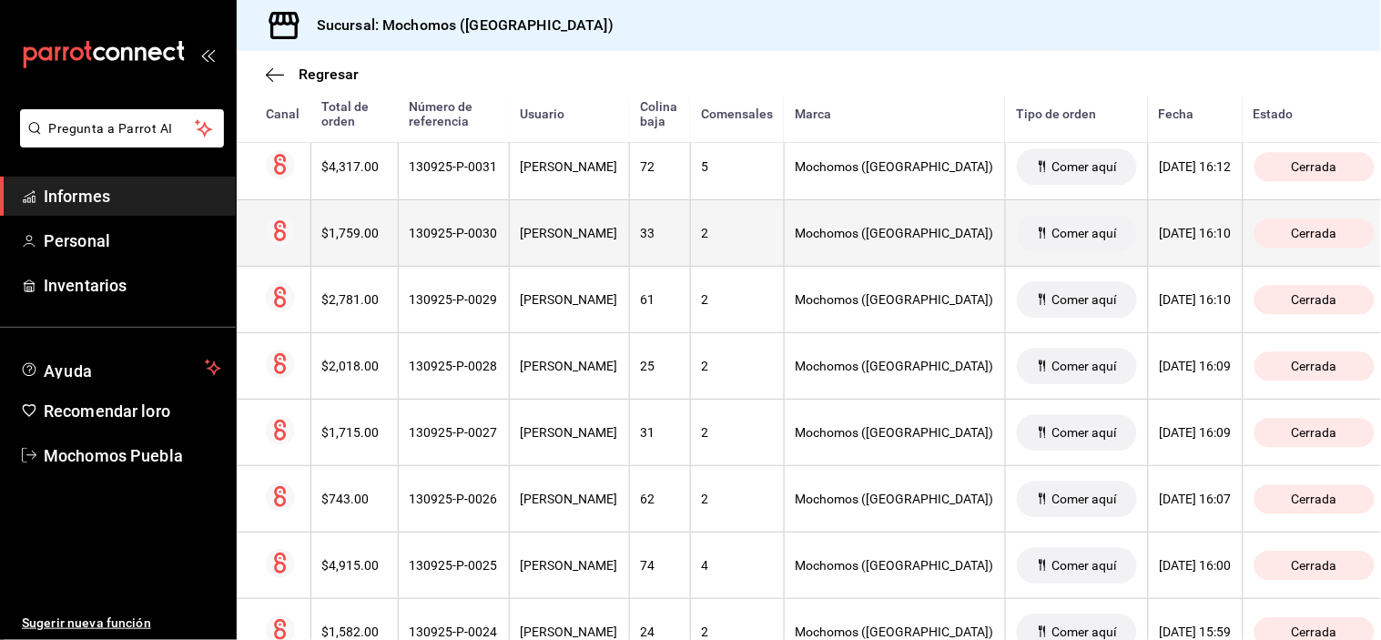
click at [550, 235] on th "[PERSON_NAME]" at bounding box center [569, 232] width 120 height 66
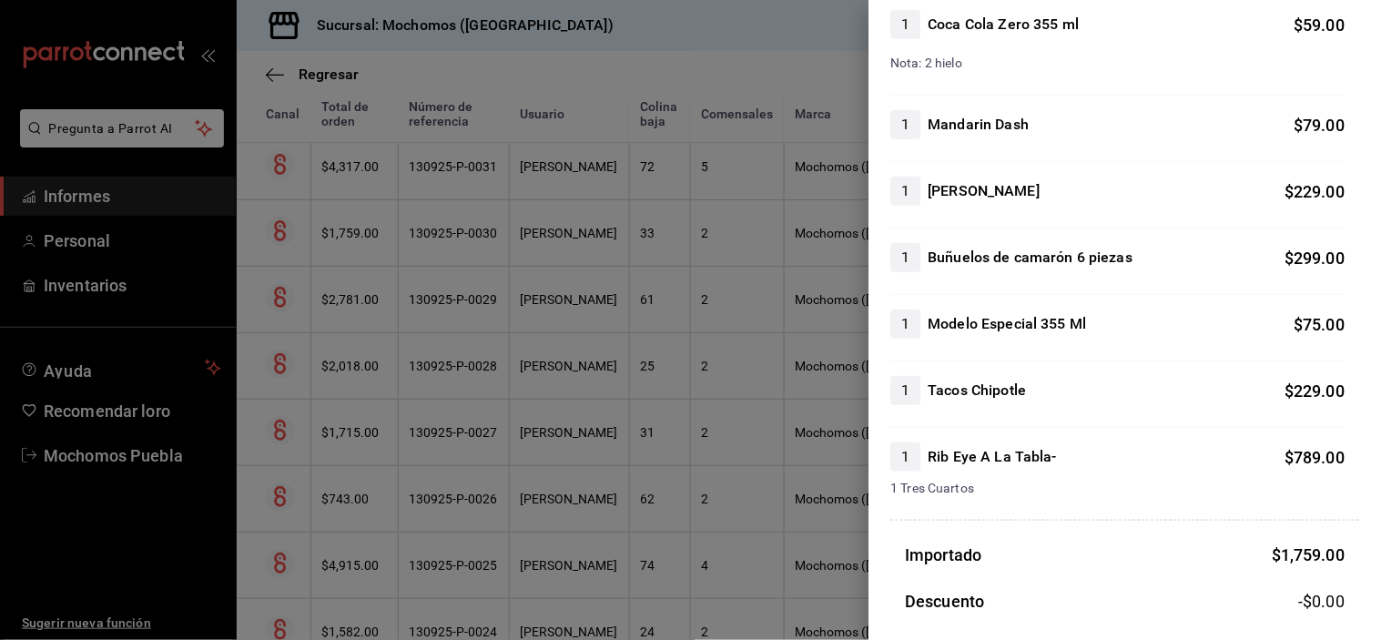
scroll to position [457, 0]
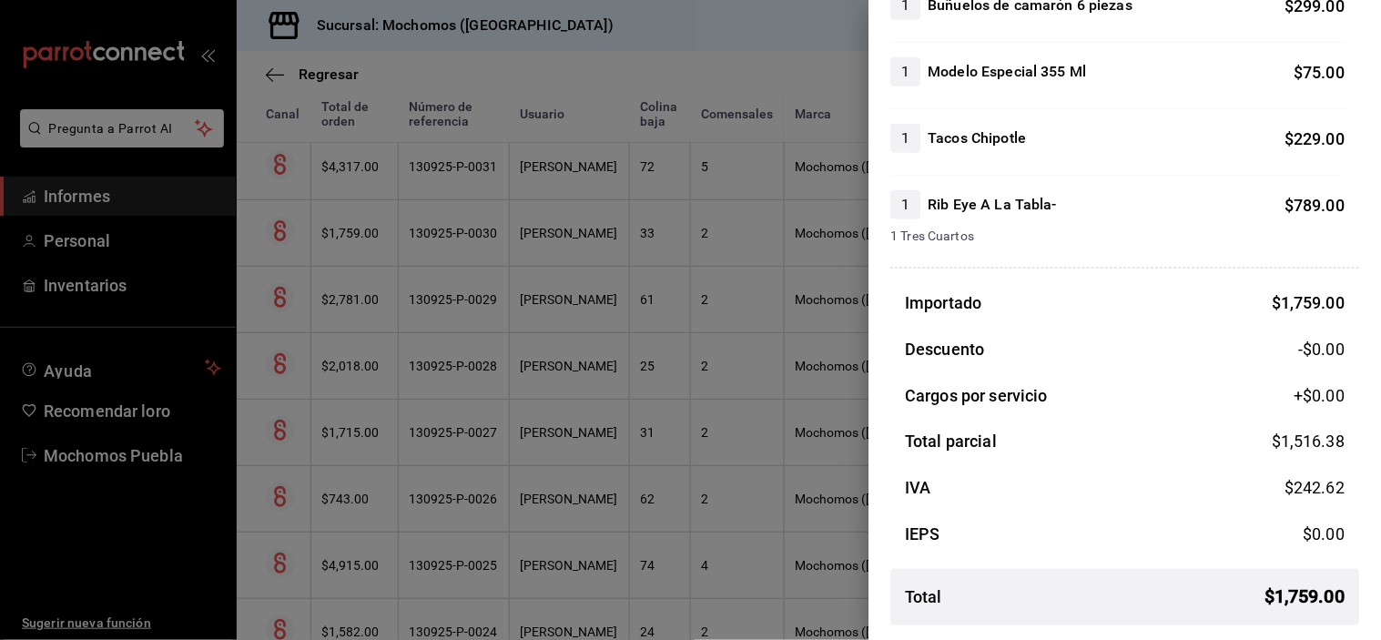
click at [597, 171] on div at bounding box center [690, 320] width 1381 height 640
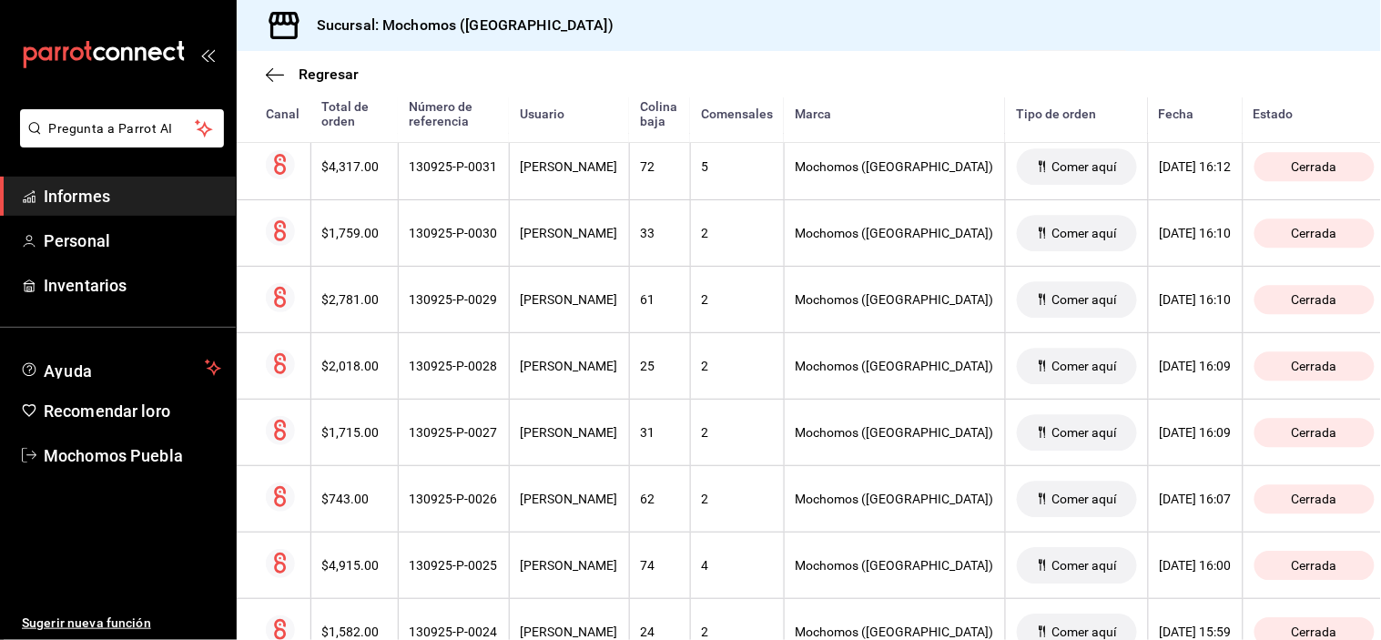
click at [597, 171] on font "[PERSON_NAME]" at bounding box center [569, 166] width 97 height 15
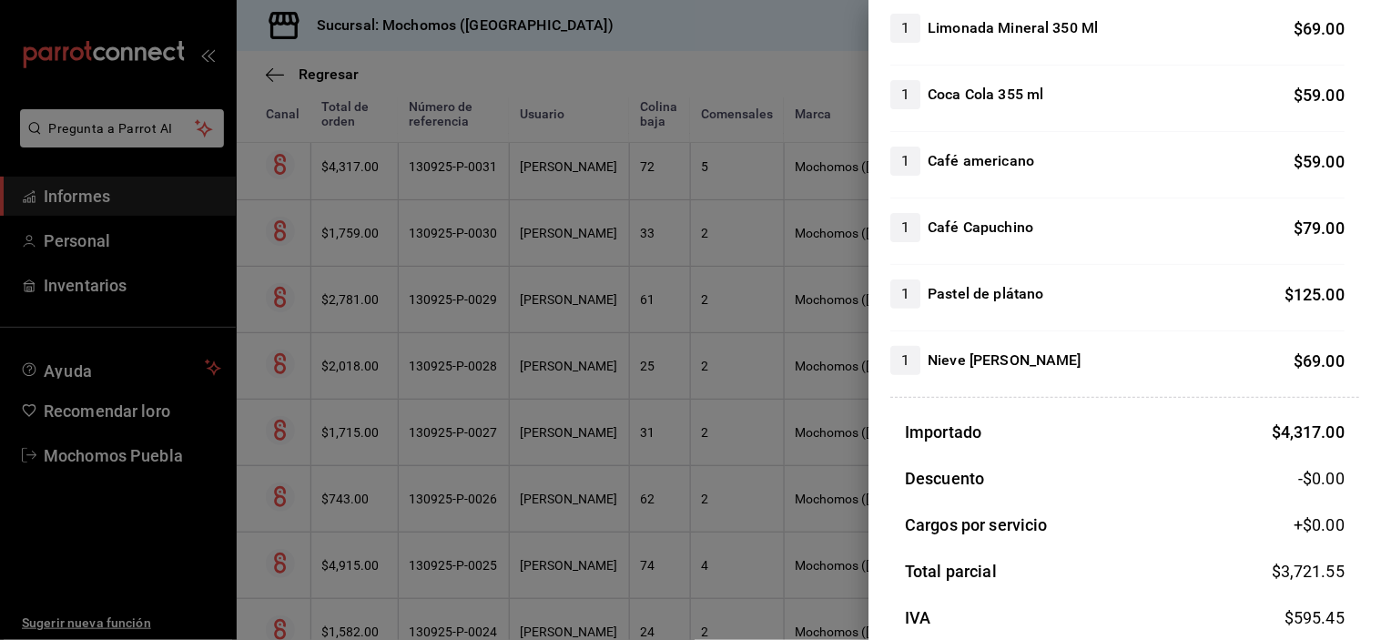
scroll to position [1850, 0]
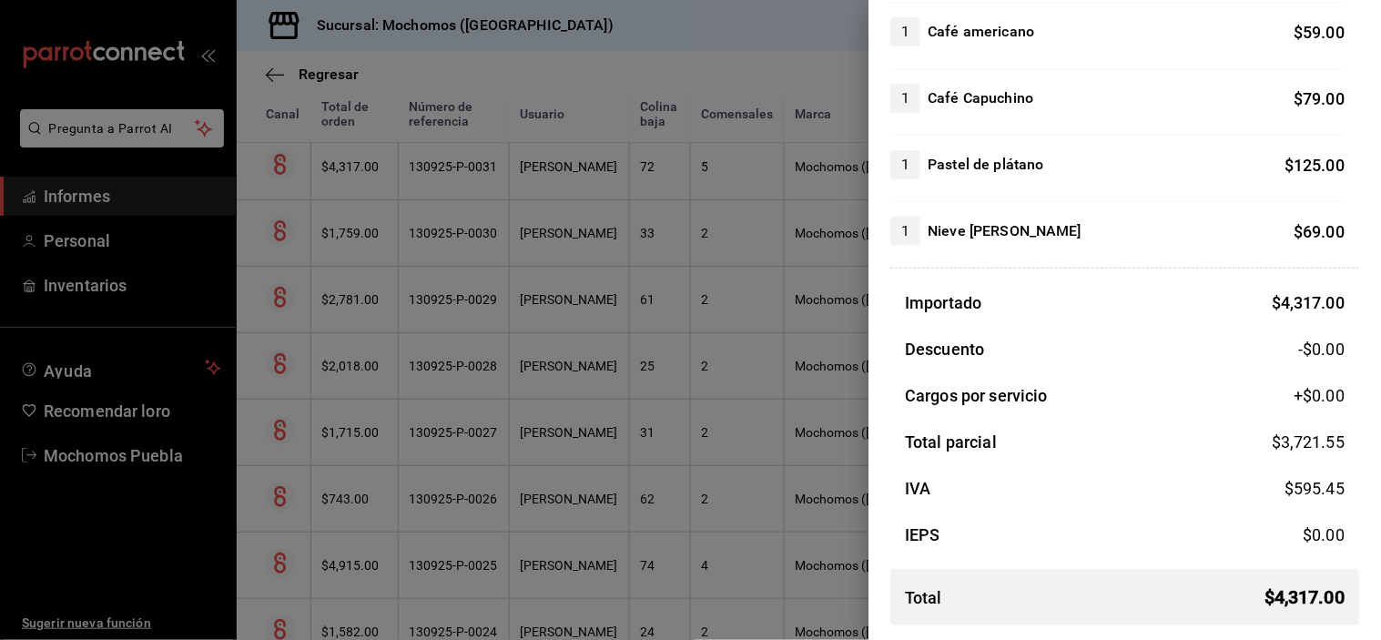
click at [550, 165] on div at bounding box center [690, 320] width 1381 height 640
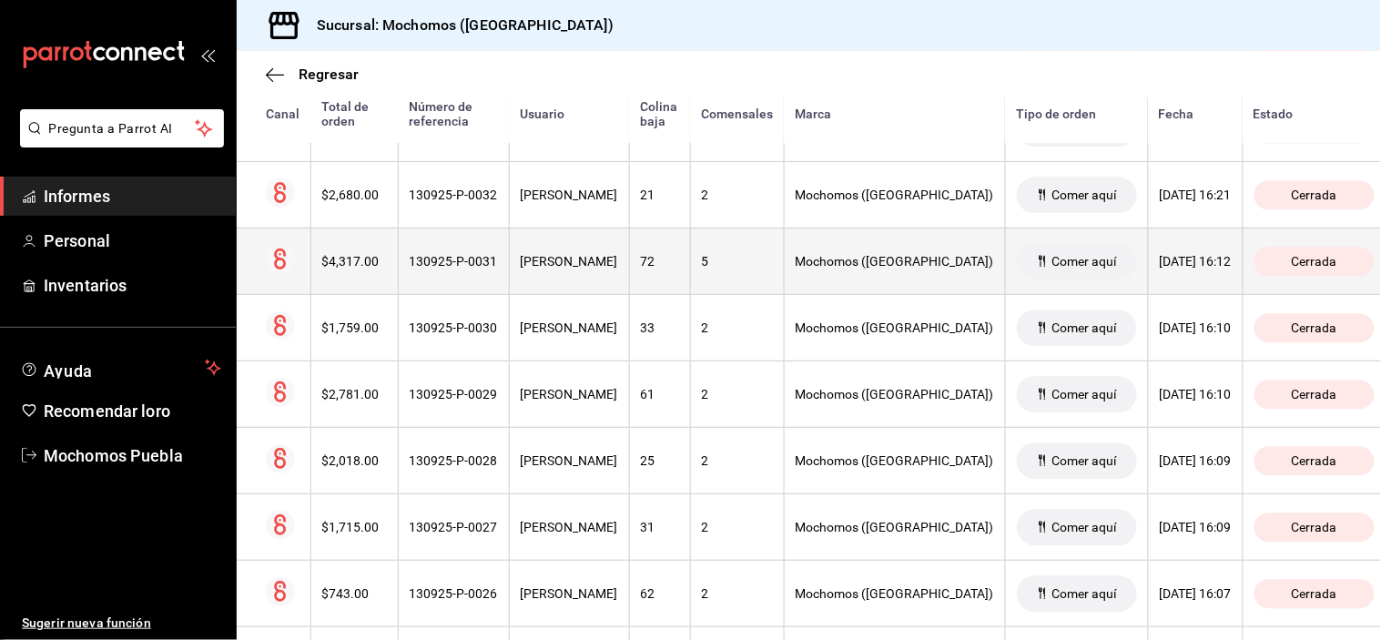
scroll to position [7988, 0]
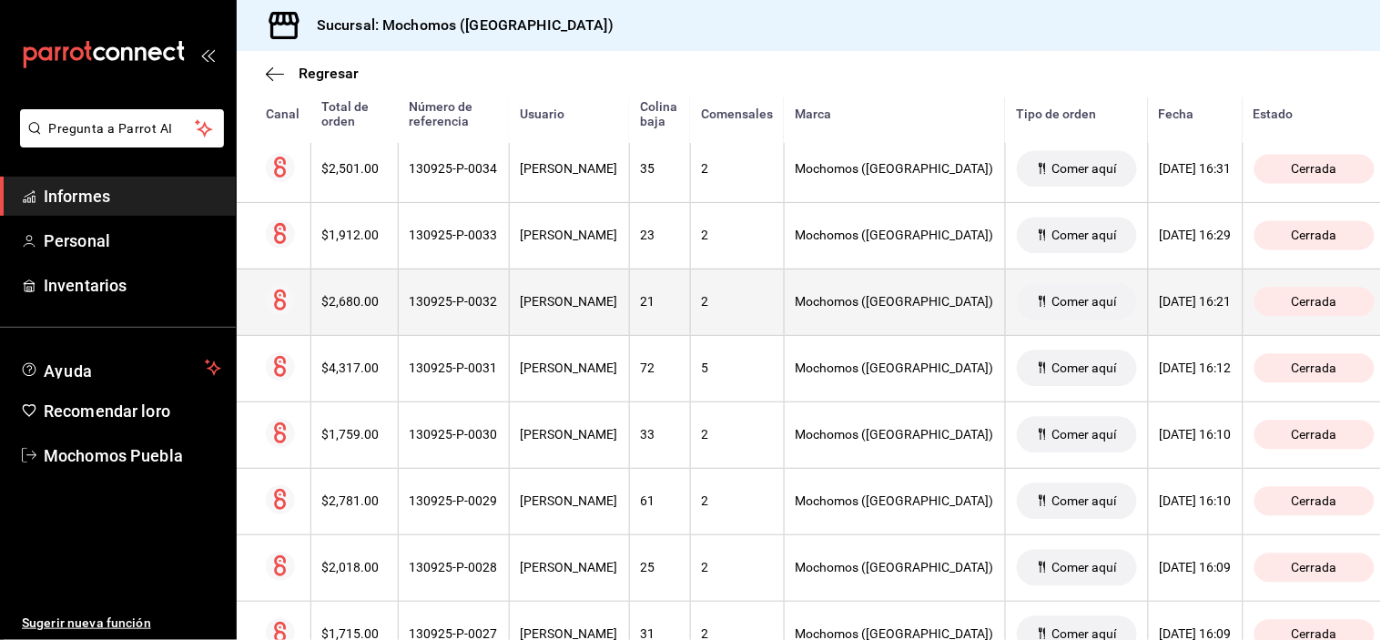
click at [594, 310] on font "[PERSON_NAME]" at bounding box center [569, 302] width 97 height 15
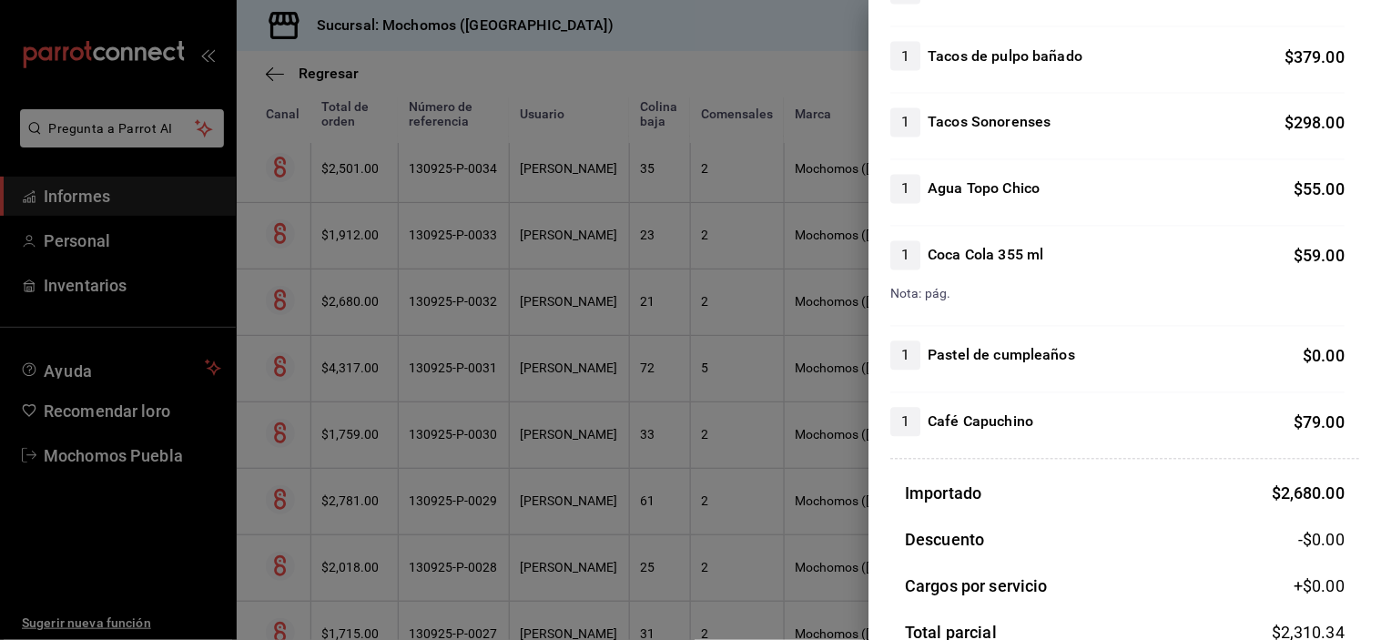
scroll to position [963, 0]
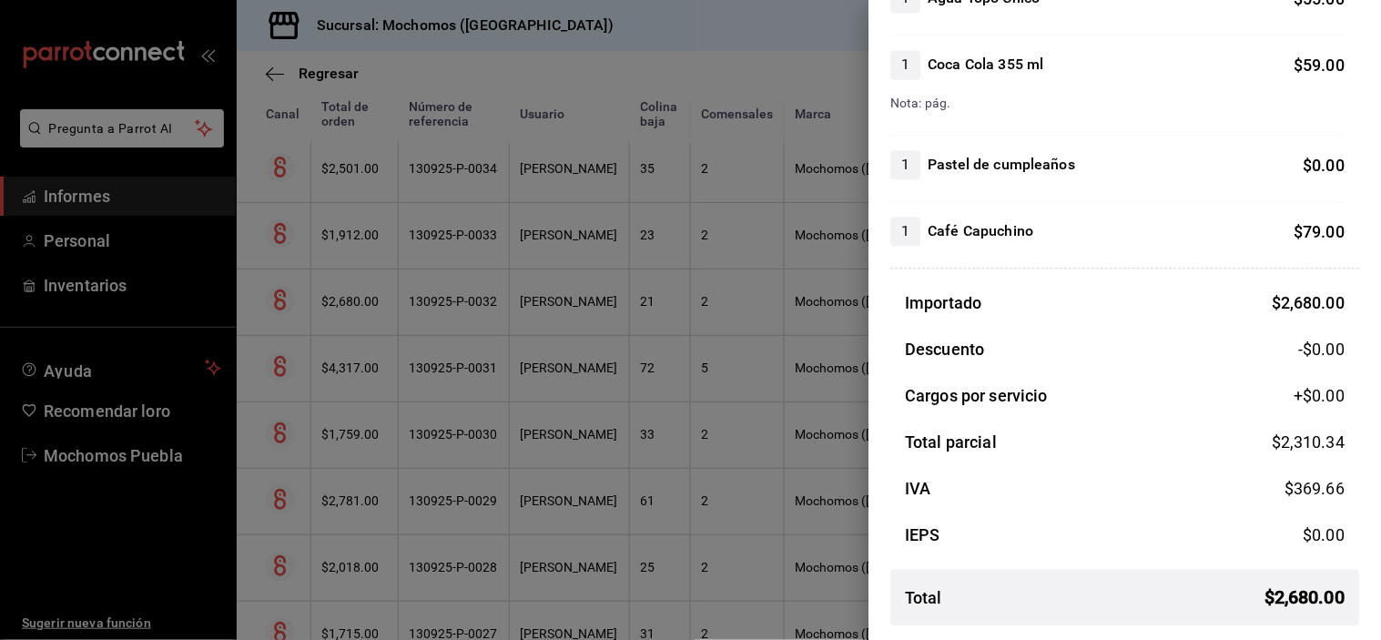
click at [614, 235] on div at bounding box center [690, 320] width 1381 height 640
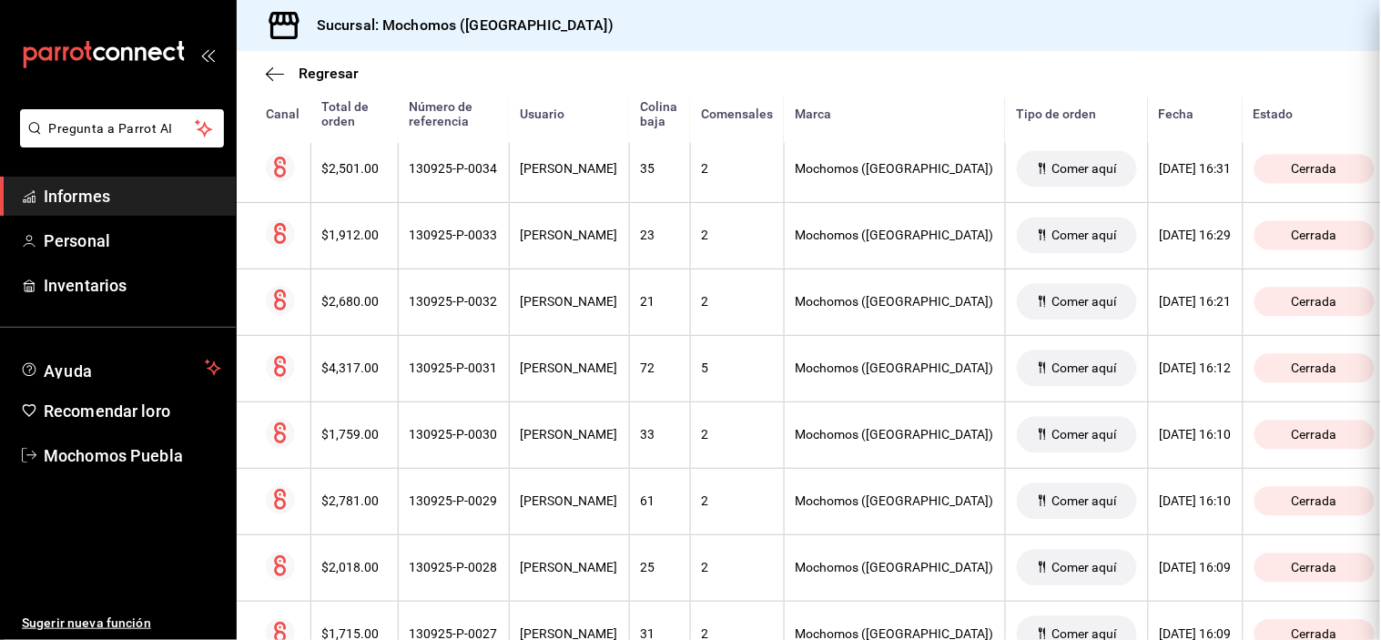
scroll to position [0, 0]
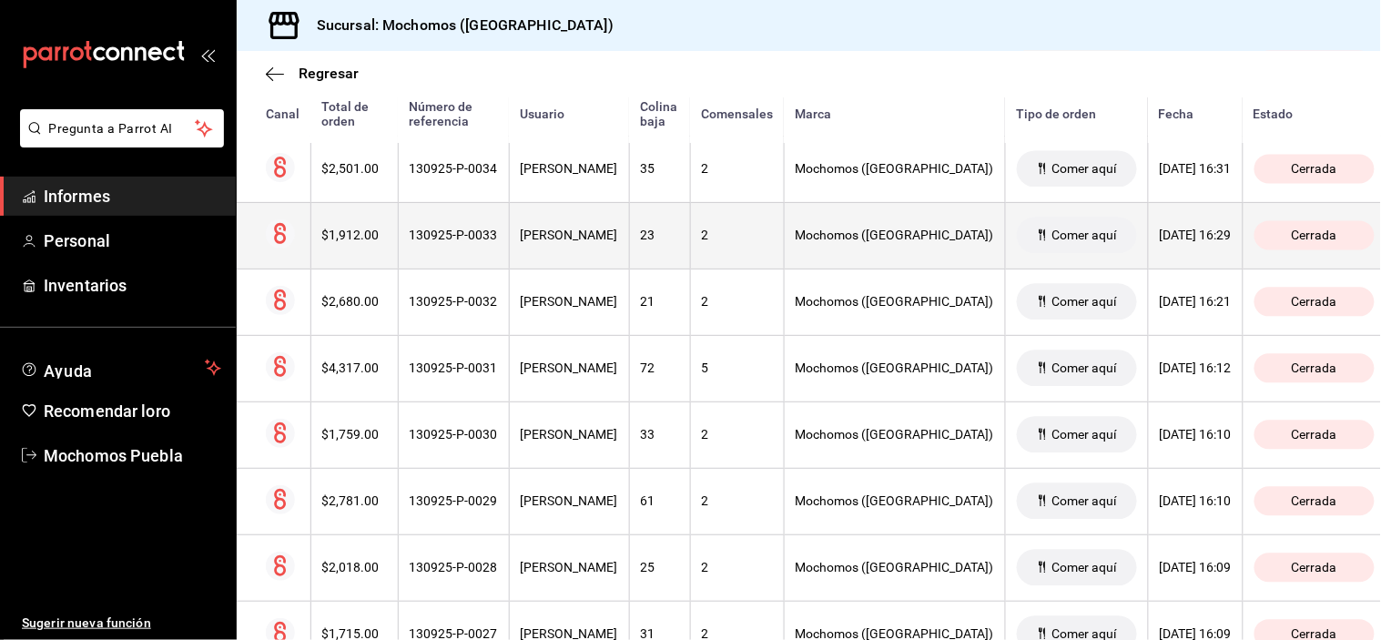
click at [614, 243] on font "[PERSON_NAME]" at bounding box center [569, 236] width 97 height 15
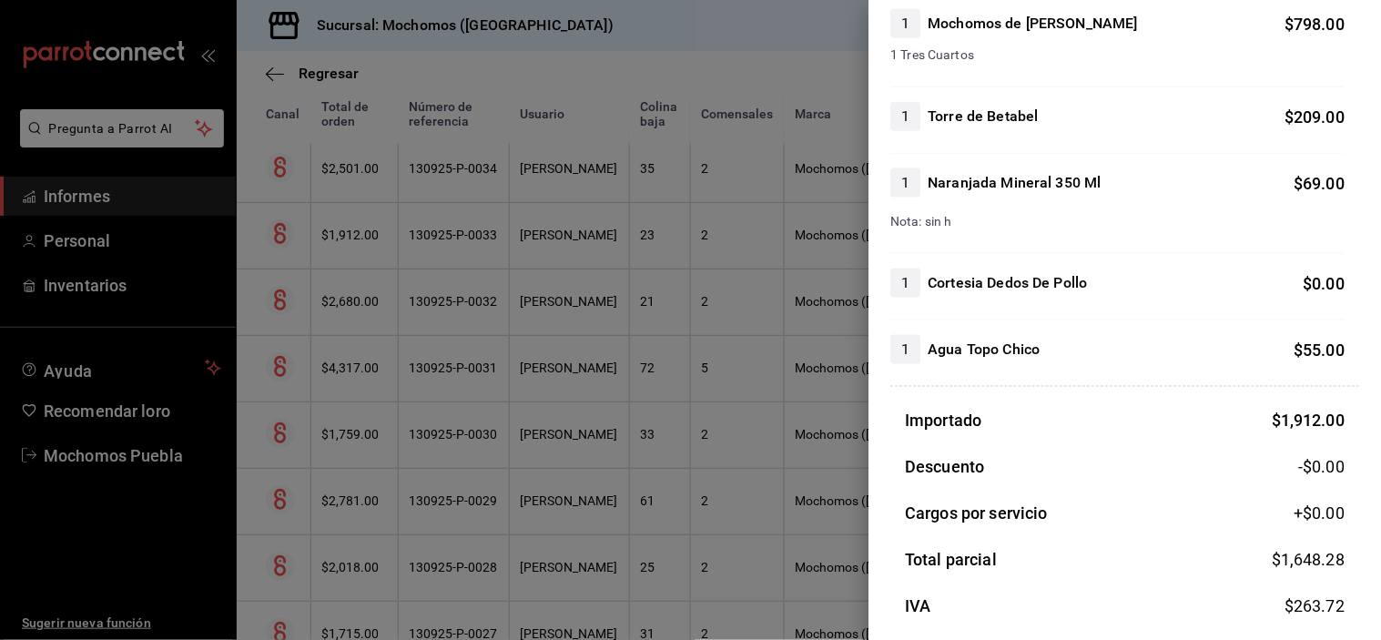
scroll to position [624, 0]
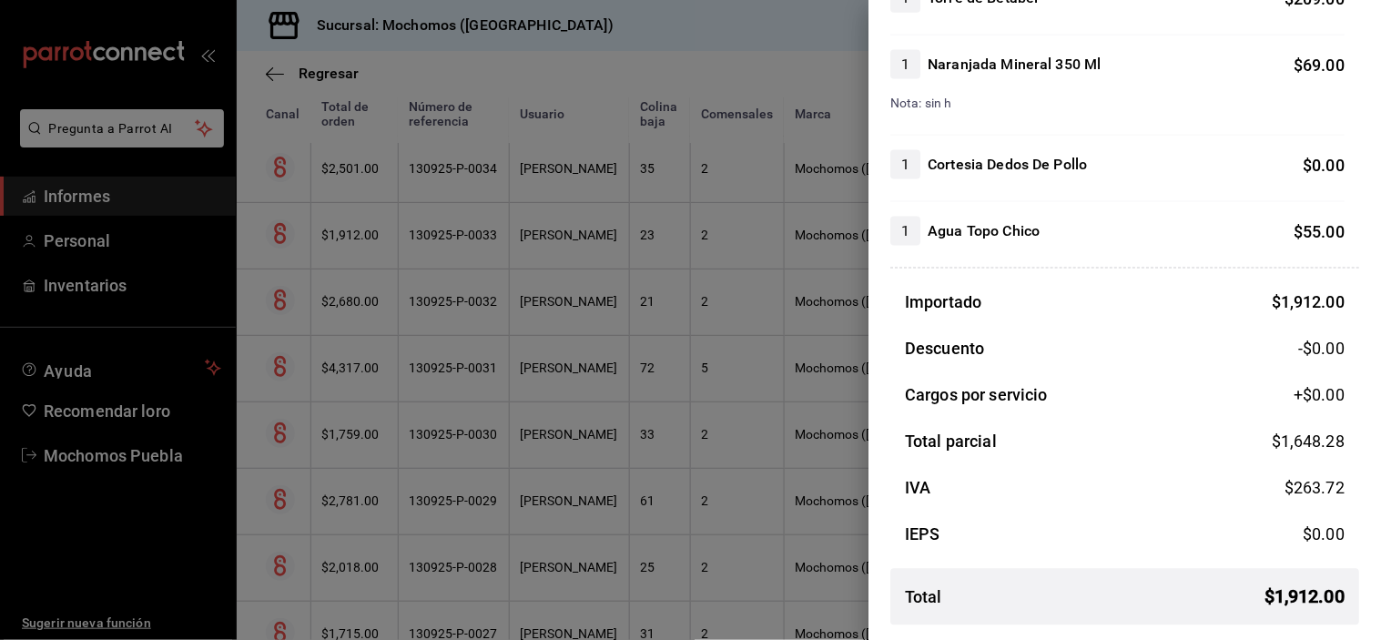
click at [630, 175] on div at bounding box center [690, 320] width 1381 height 640
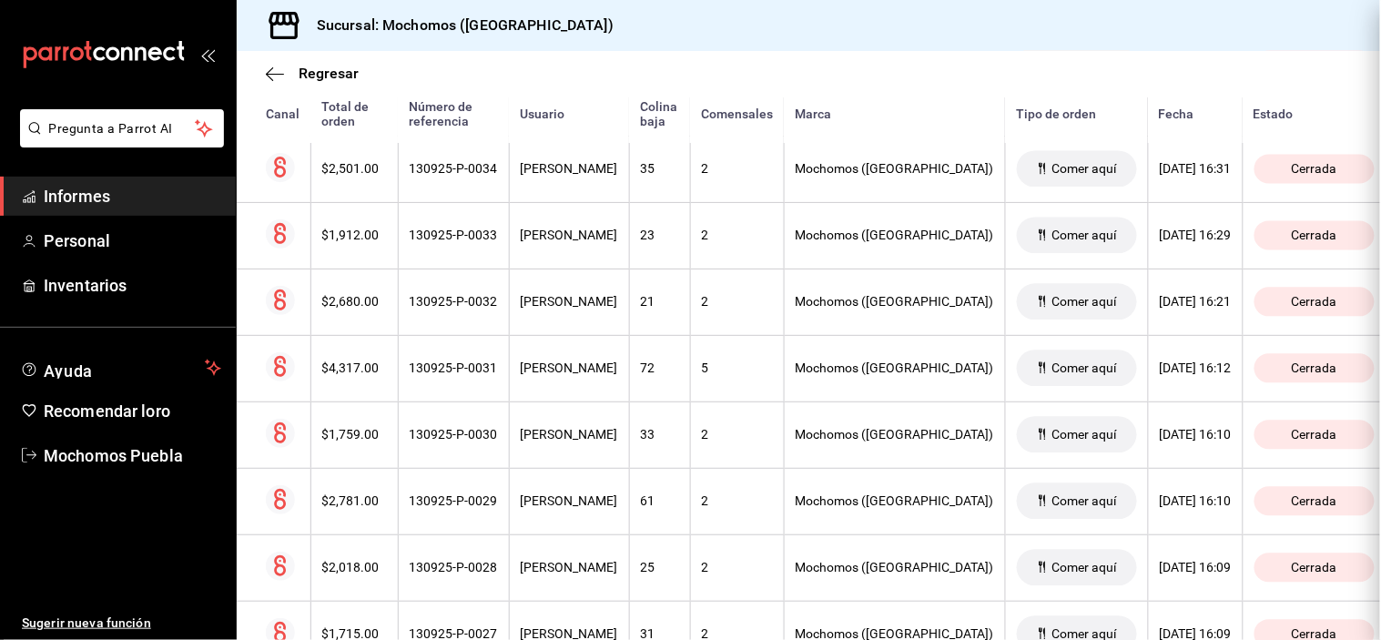
scroll to position [0, 0]
click at [618, 175] on font "[PERSON_NAME]" at bounding box center [569, 169] width 97 height 15
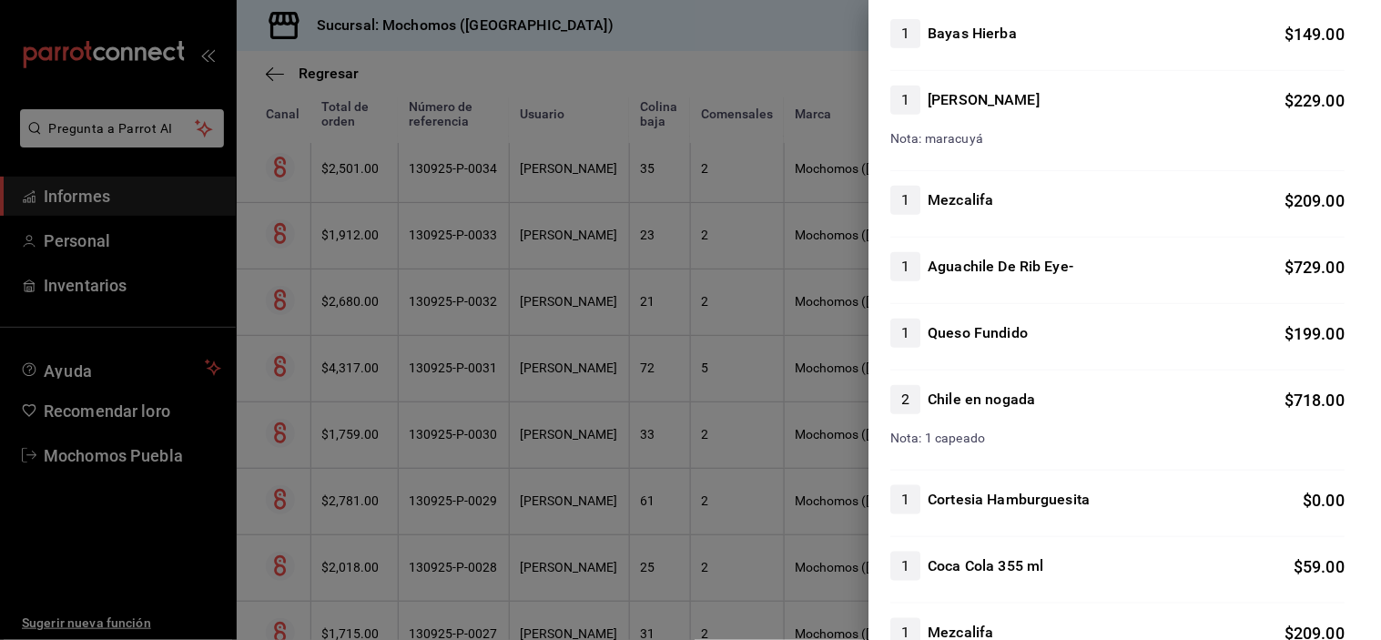
scroll to position [597, 0]
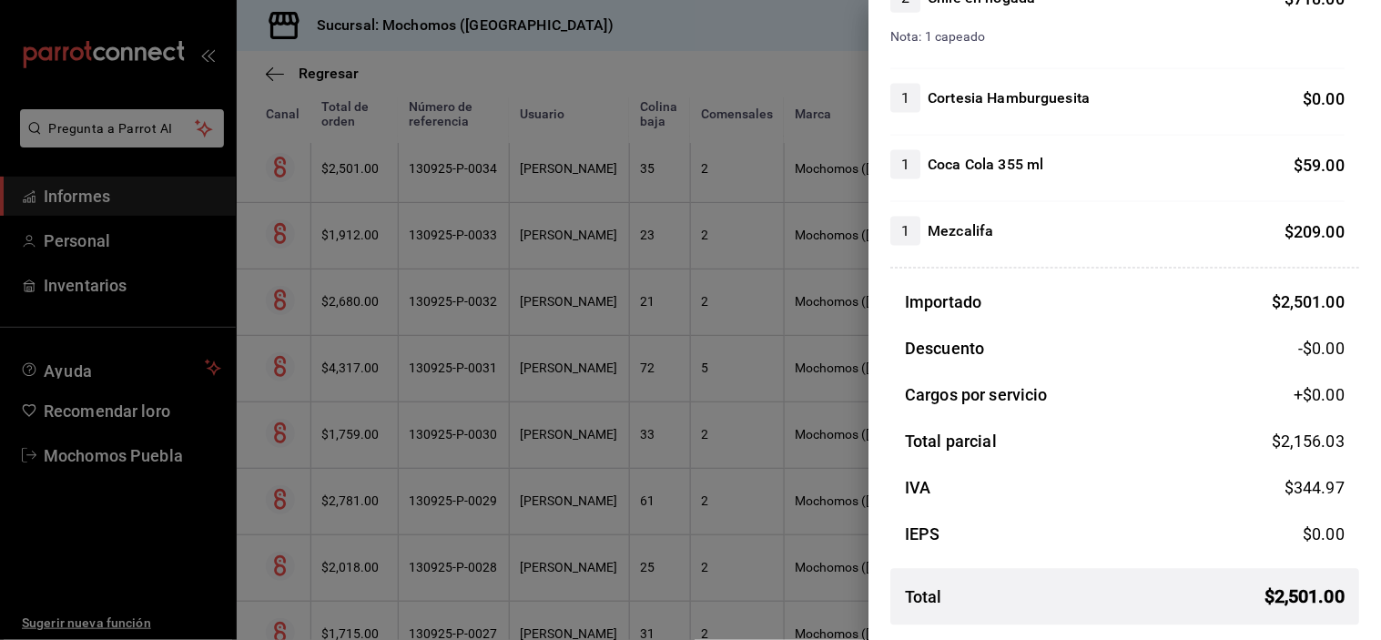
click at [639, 192] on div at bounding box center [690, 320] width 1381 height 640
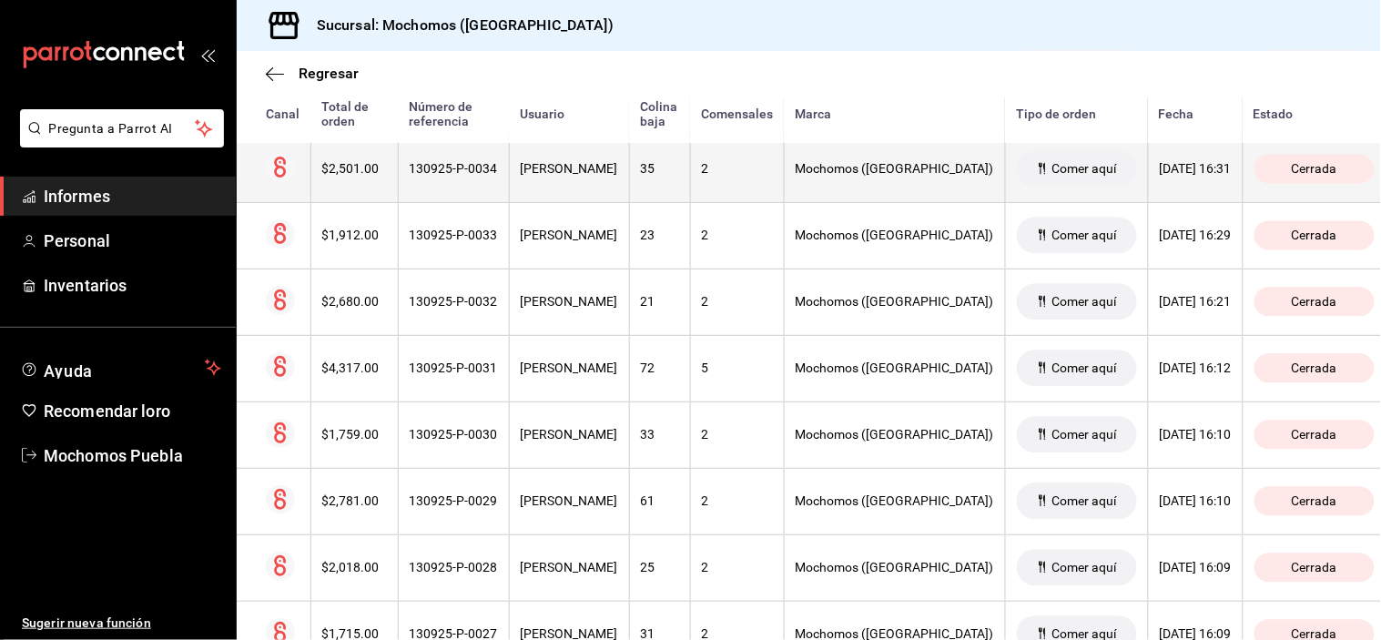
scroll to position [7887, 0]
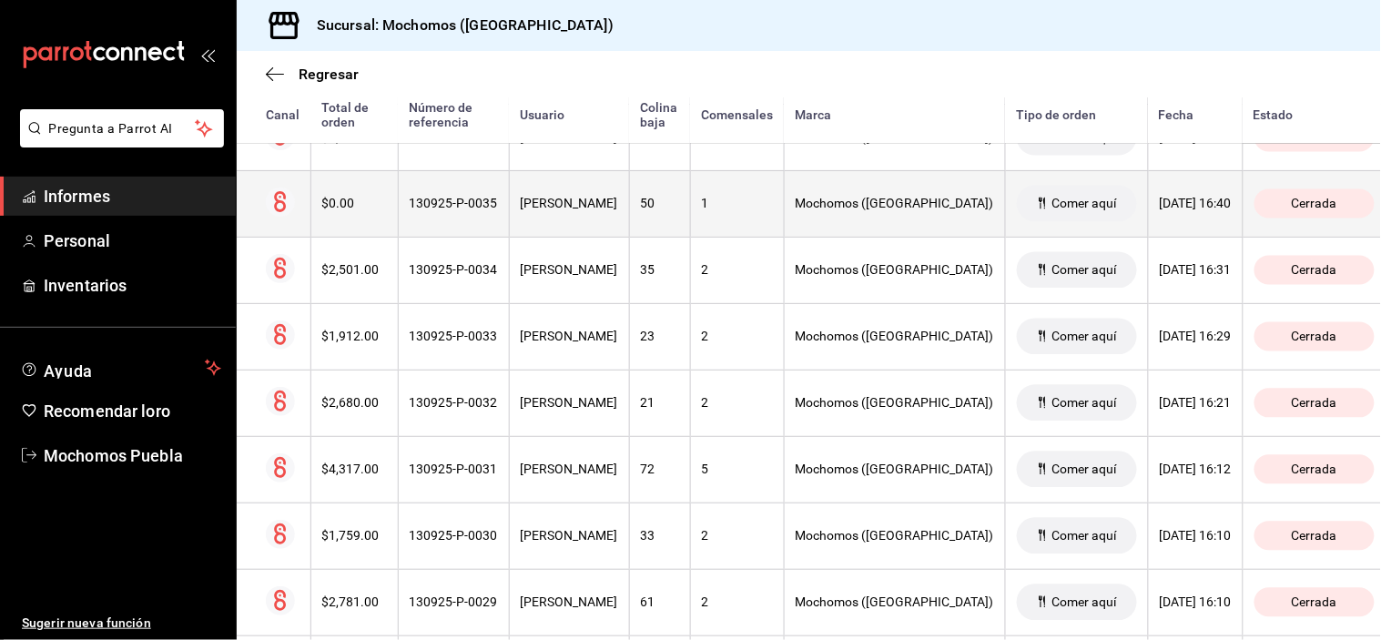
click at [618, 211] on div "[PERSON_NAME]" at bounding box center [569, 204] width 97 height 15
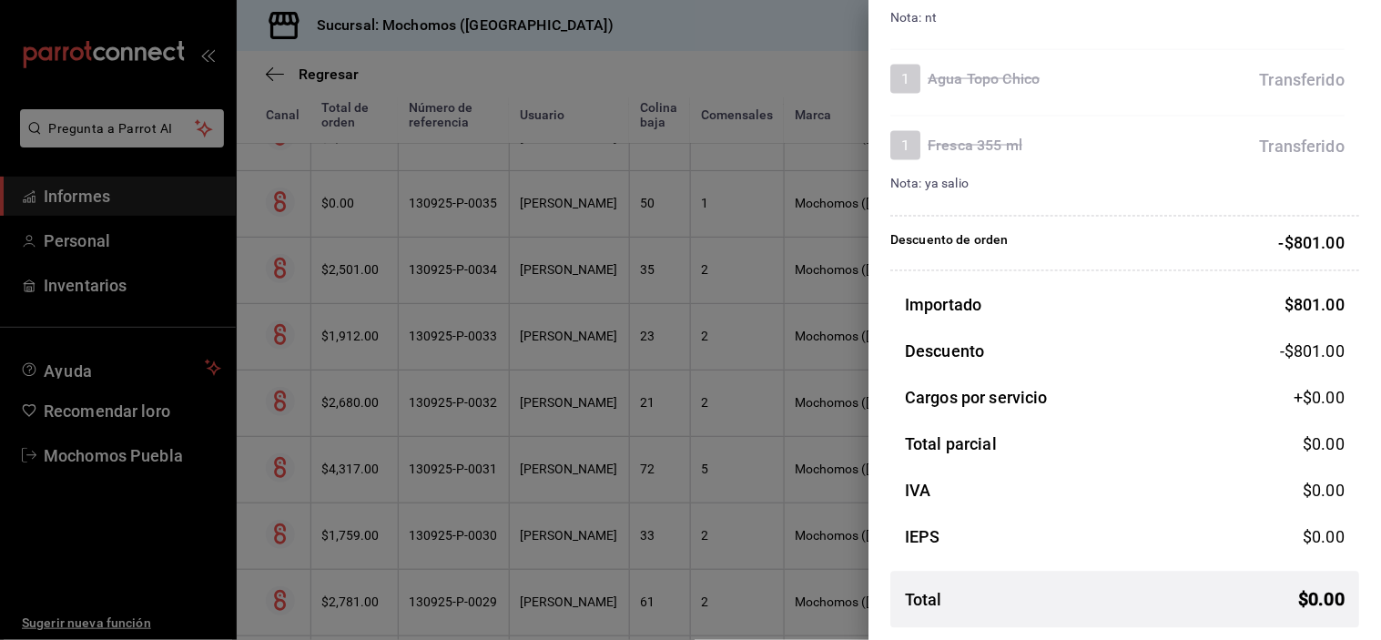
scroll to position [0, 0]
click at [559, 157] on div at bounding box center [690, 320] width 1381 height 640
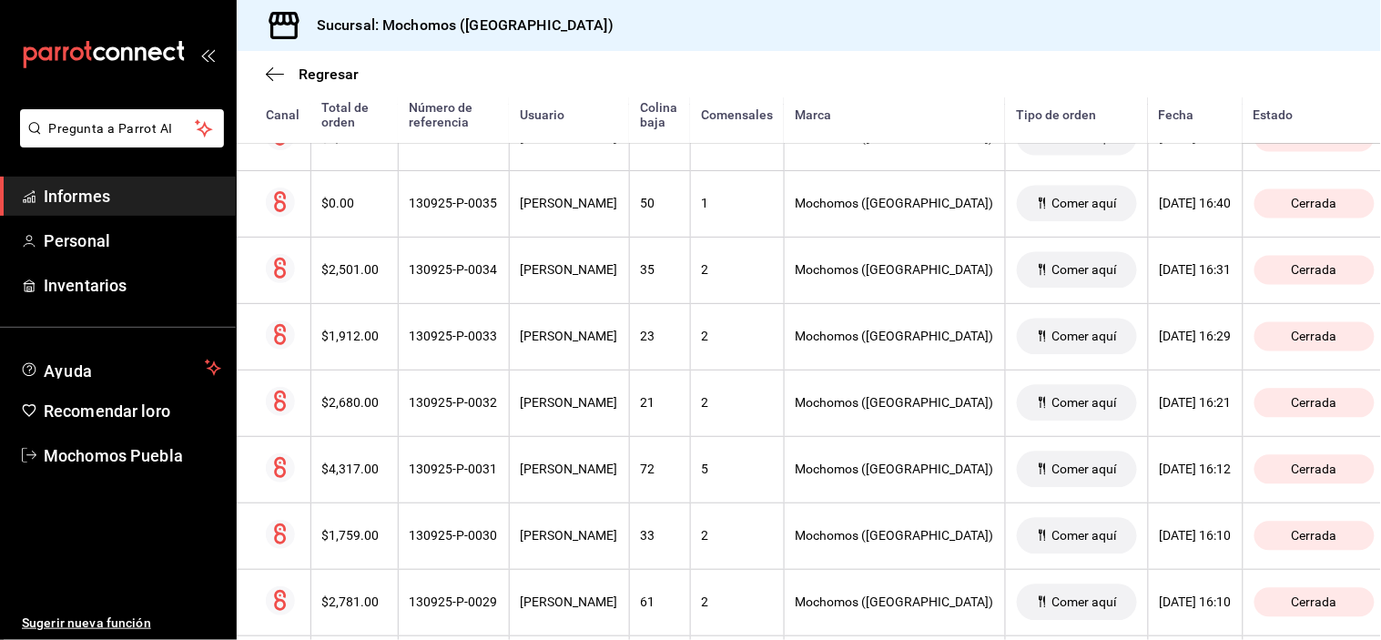
click at [557, 145] on font "[PERSON_NAME]" at bounding box center [569, 137] width 97 height 15
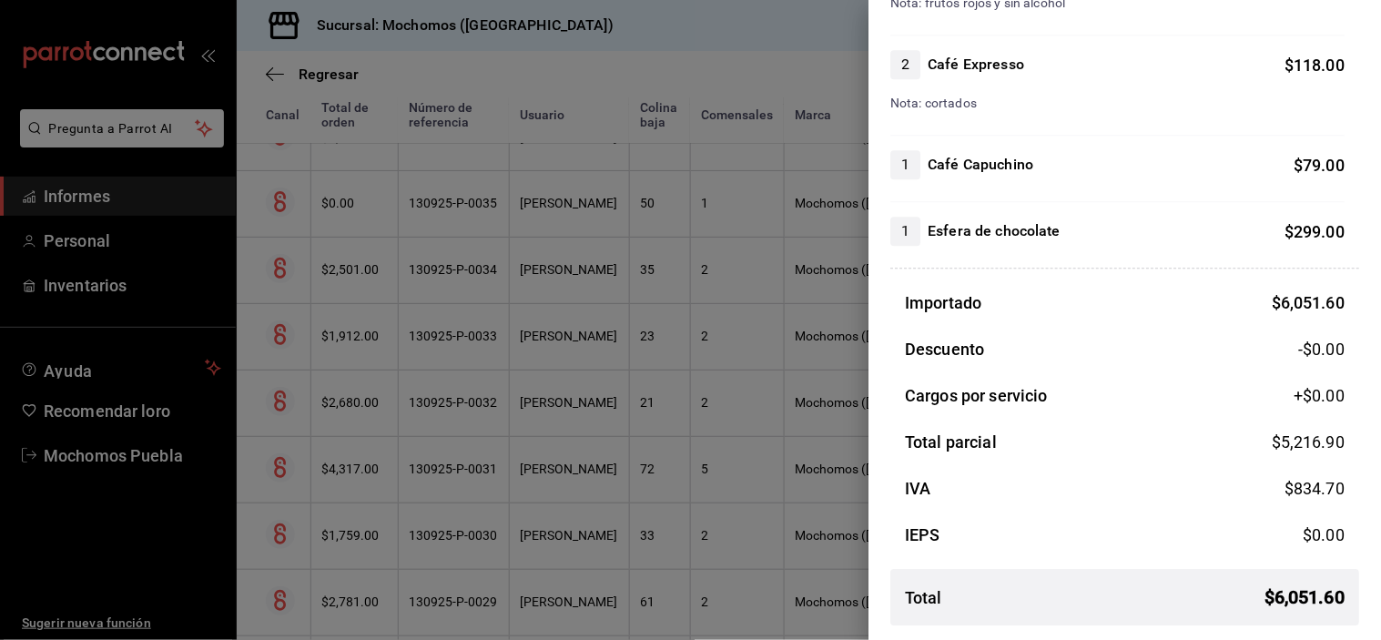
click at [569, 162] on div at bounding box center [690, 320] width 1381 height 640
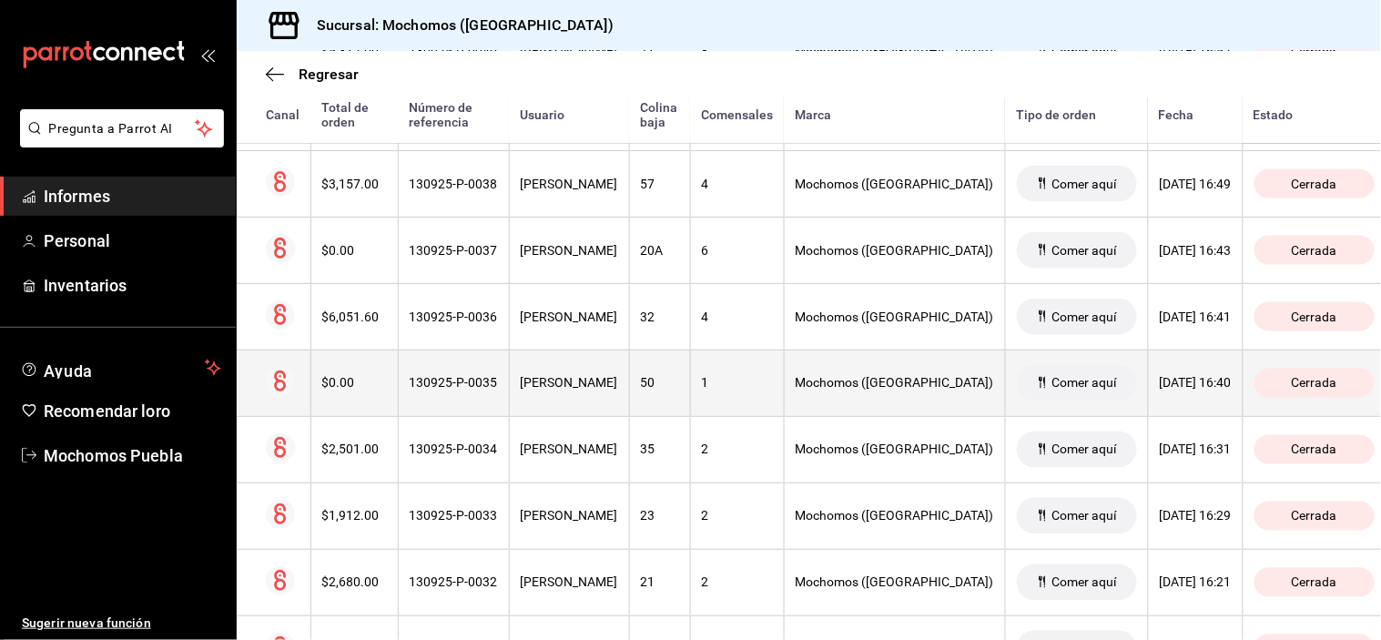
scroll to position [7685, 0]
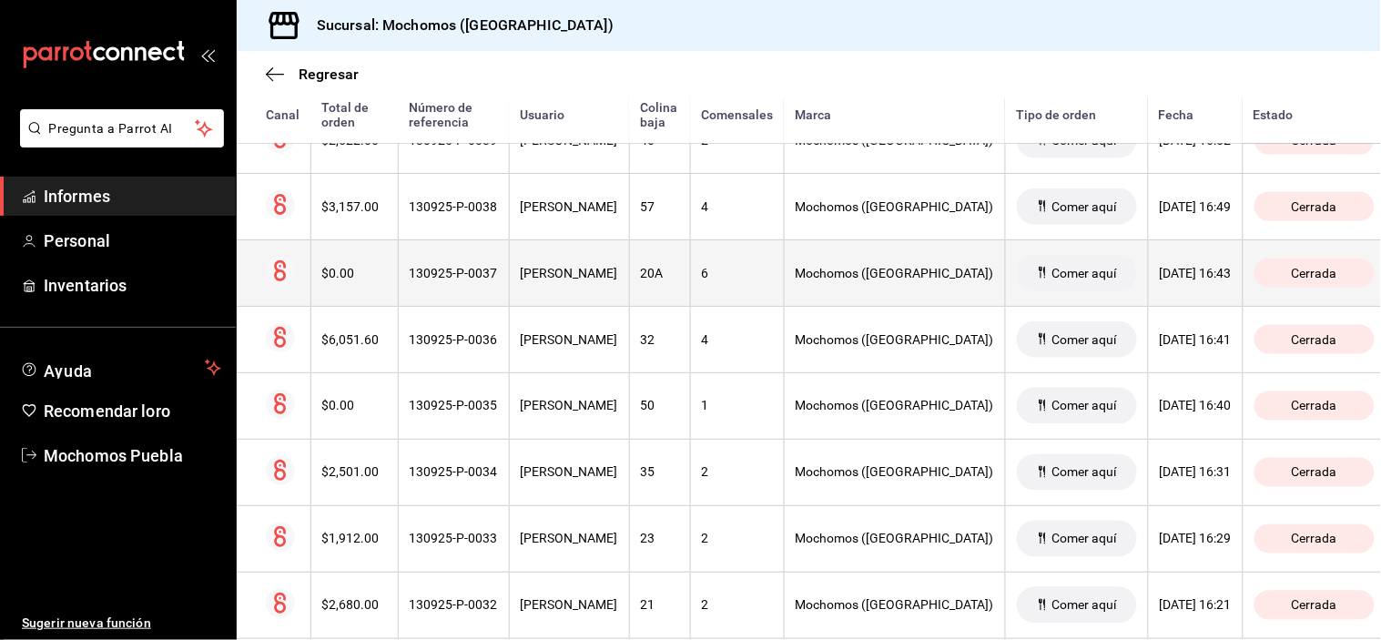
click at [575, 273] on th "[PERSON_NAME]" at bounding box center [569, 272] width 120 height 66
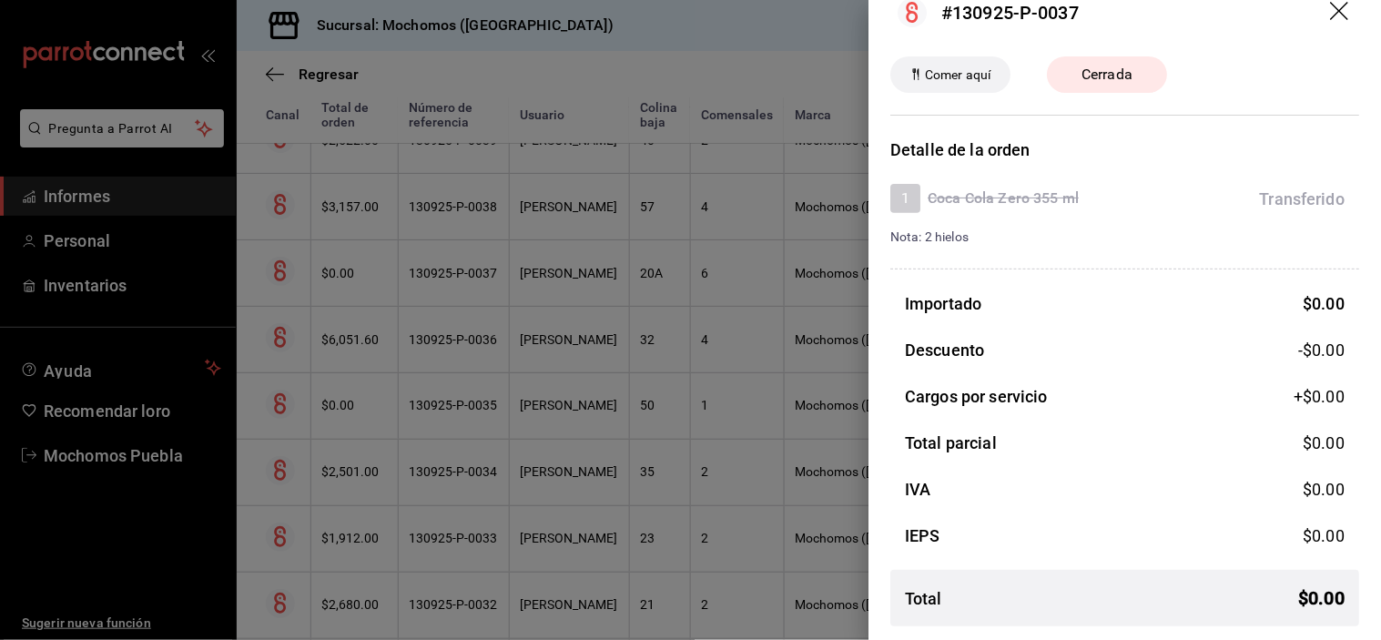
click at [581, 216] on div at bounding box center [690, 320] width 1381 height 640
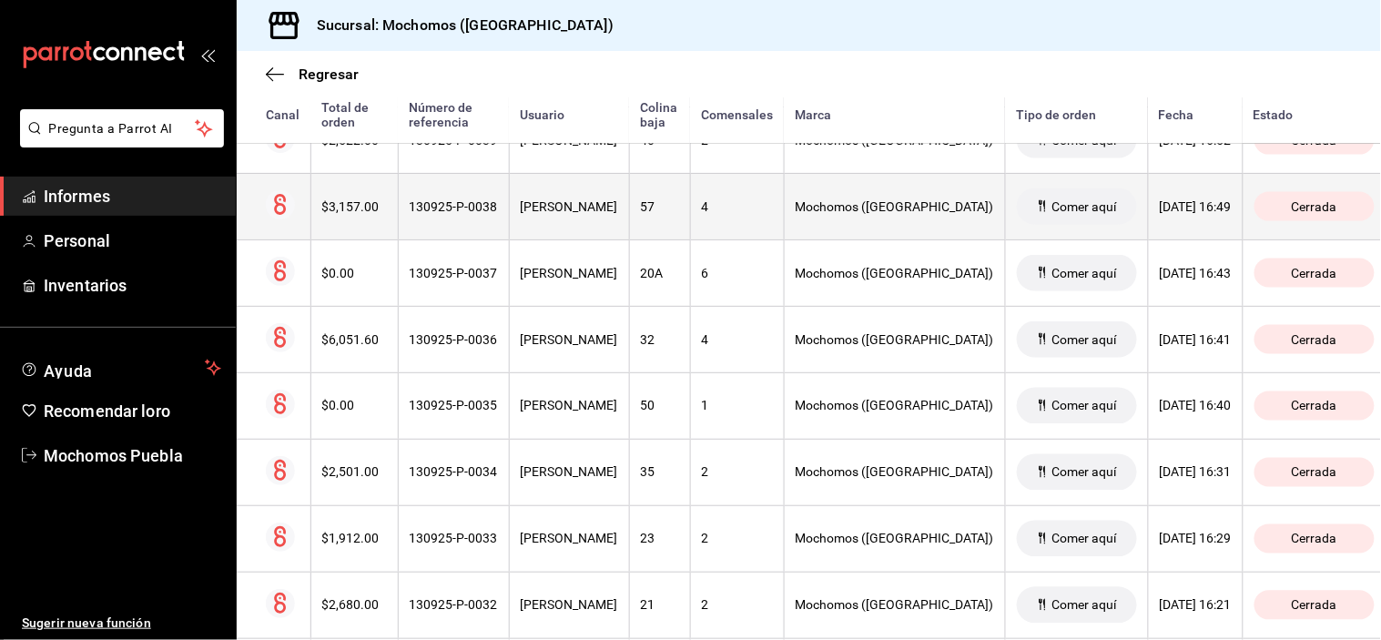
click at [585, 207] on th "[PERSON_NAME]" at bounding box center [569, 206] width 120 height 66
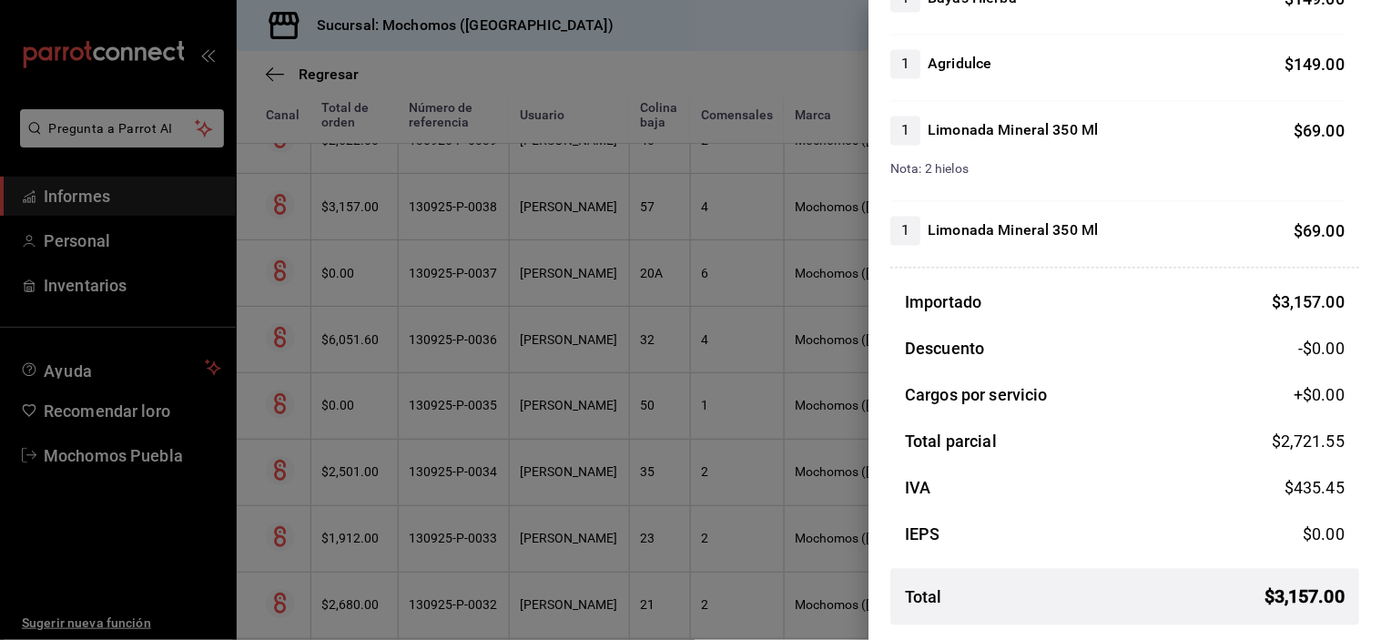
click at [538, 168] on div at bounding box center [690, 320] width 1381 height 640
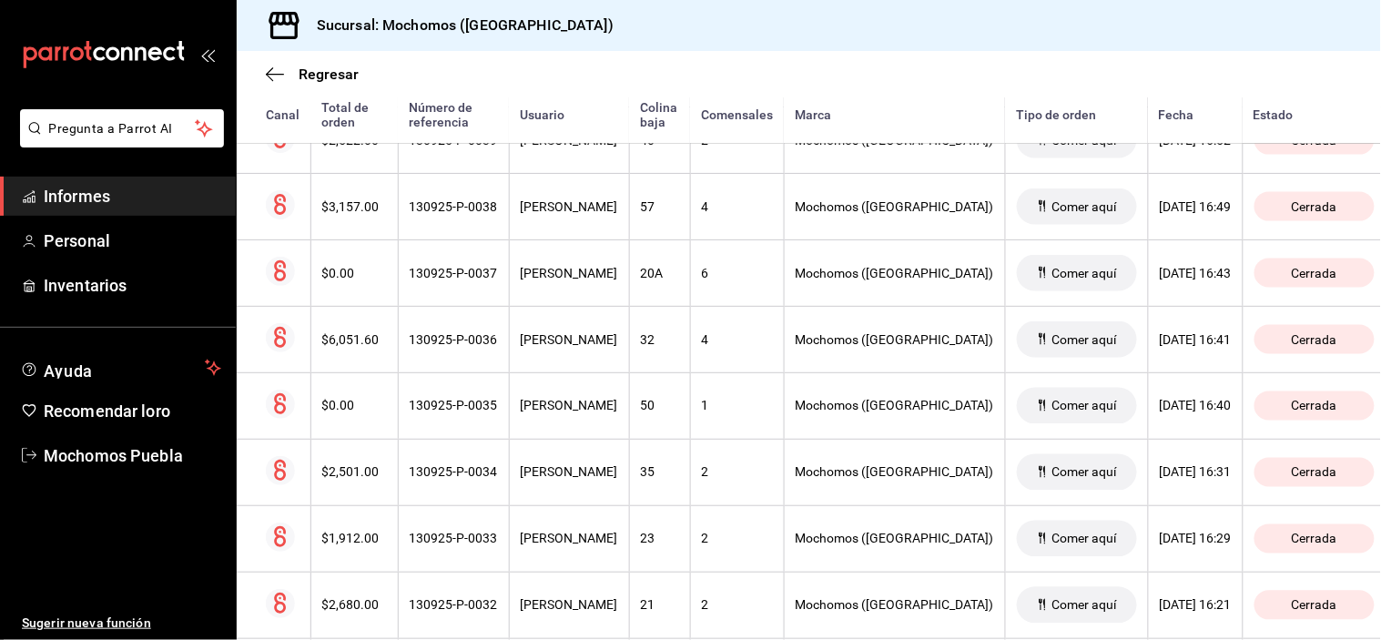
click at [538, 168] on th "[PERSON_NAME]" at bounding box center [569, 140] width 120 height 66
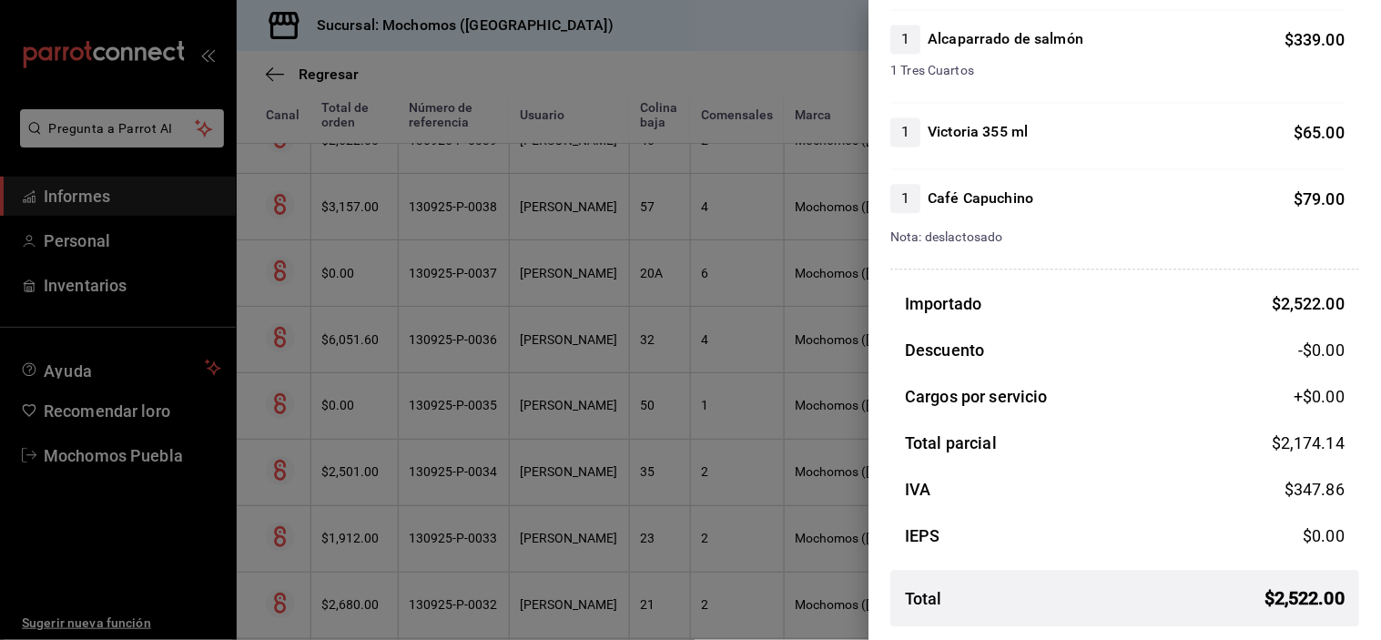
scroll to position [958, 0]
click at [595, 159] on div at bounding box center [690, 320] width 1381 height 640
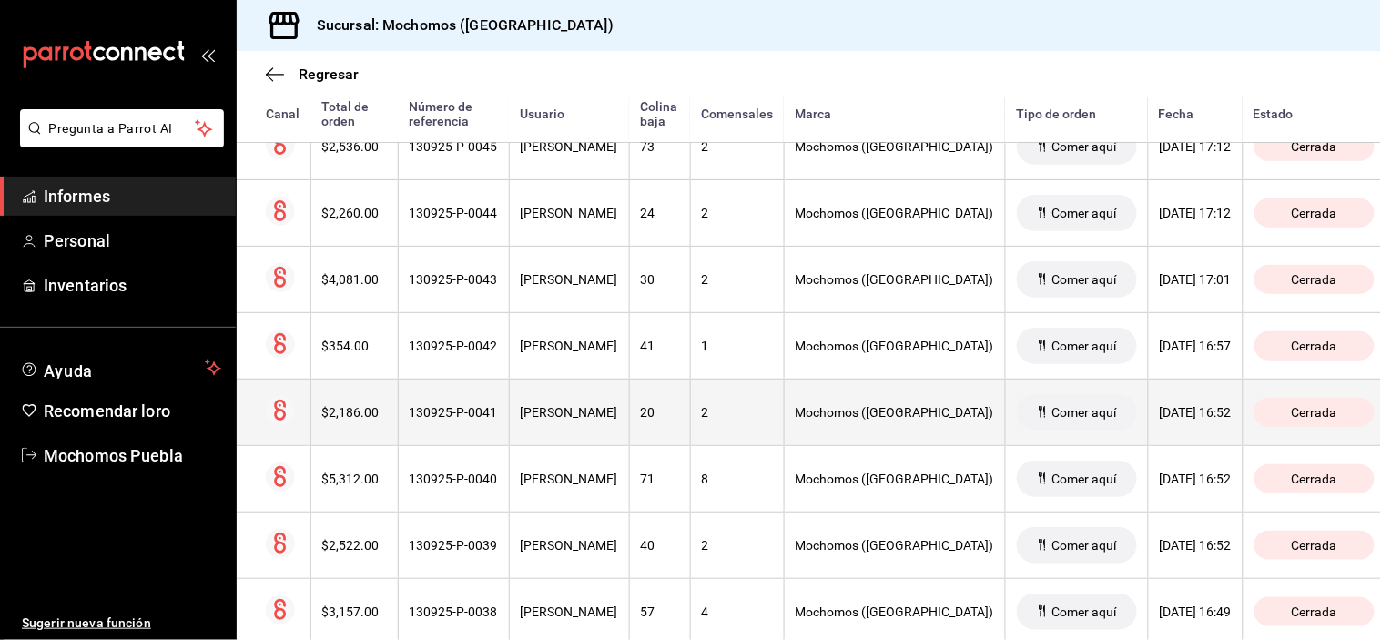
scroll to position [7179, 0]
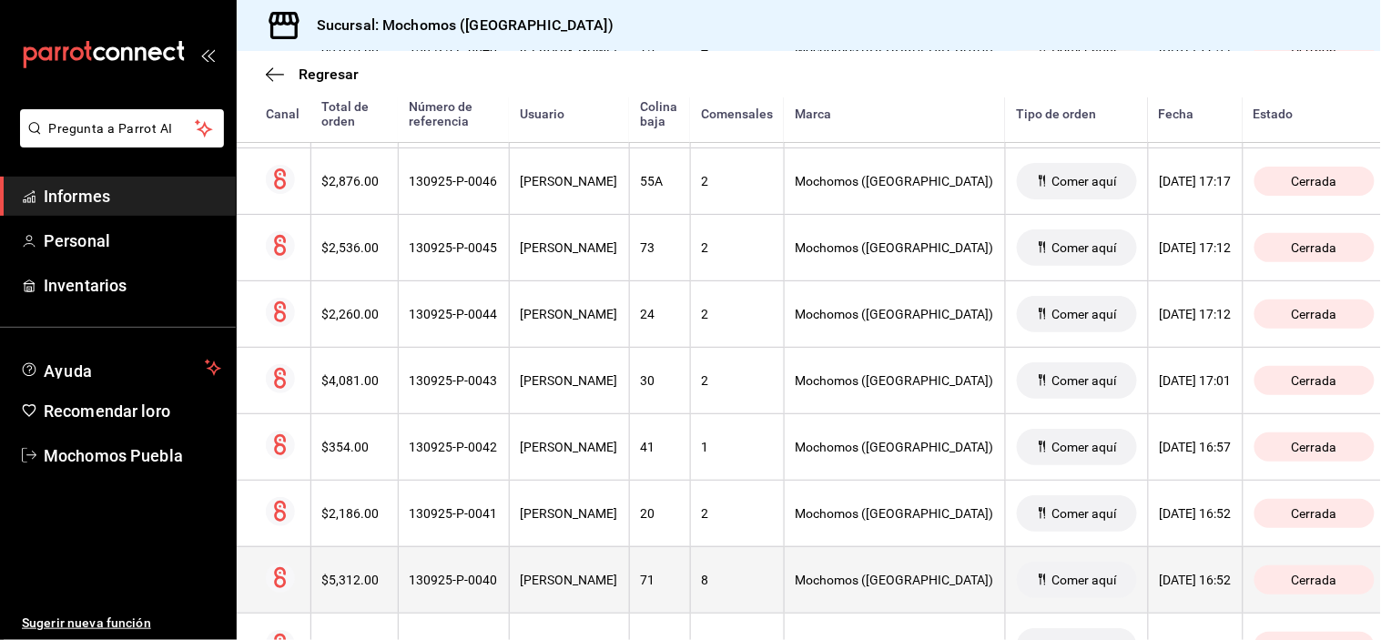
click at [589, 581] on th "[PERSON_NAME]" at bounding box center [569, 579] width 120 height 66
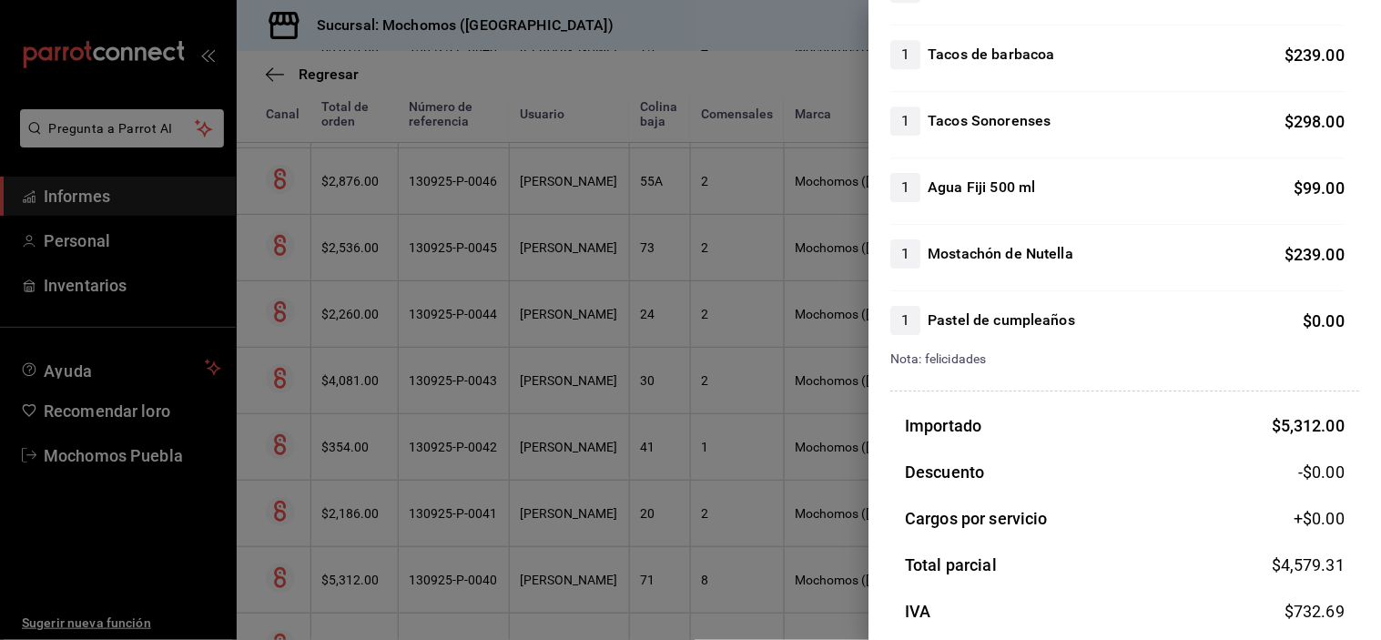
scroll to position [1550, 0]
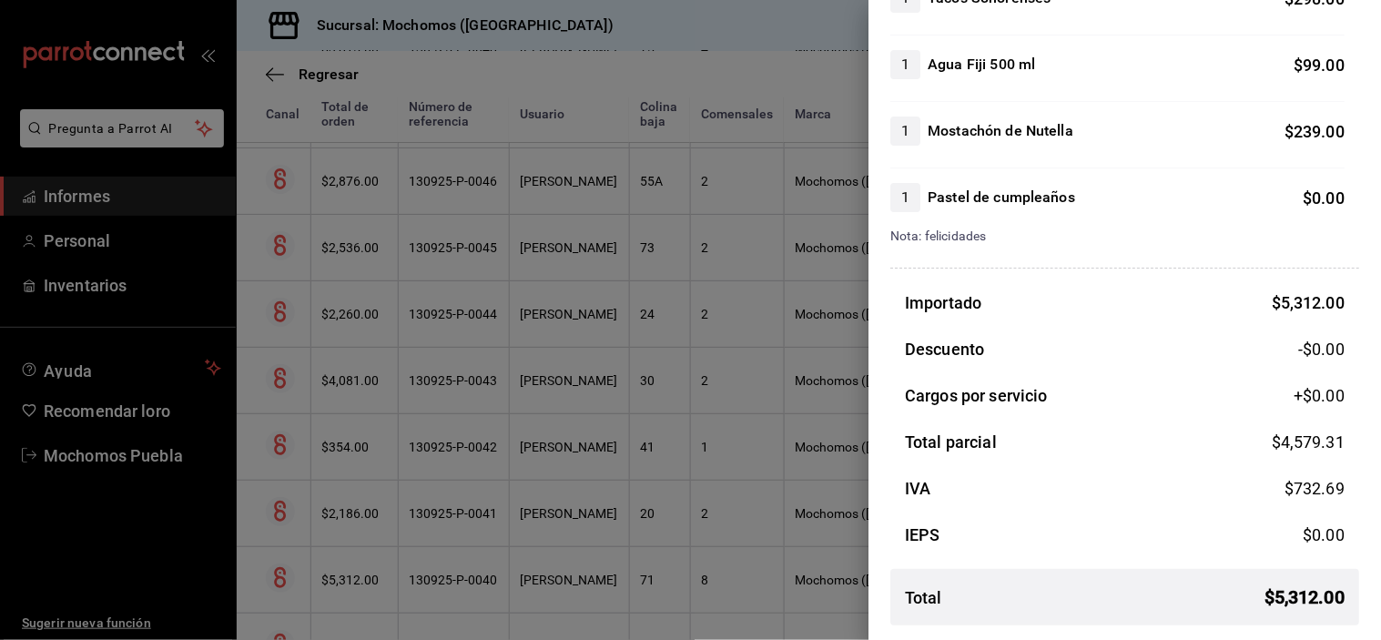
click at [559, 503] on div at bounding box center [690, 320] width 1381 height 640
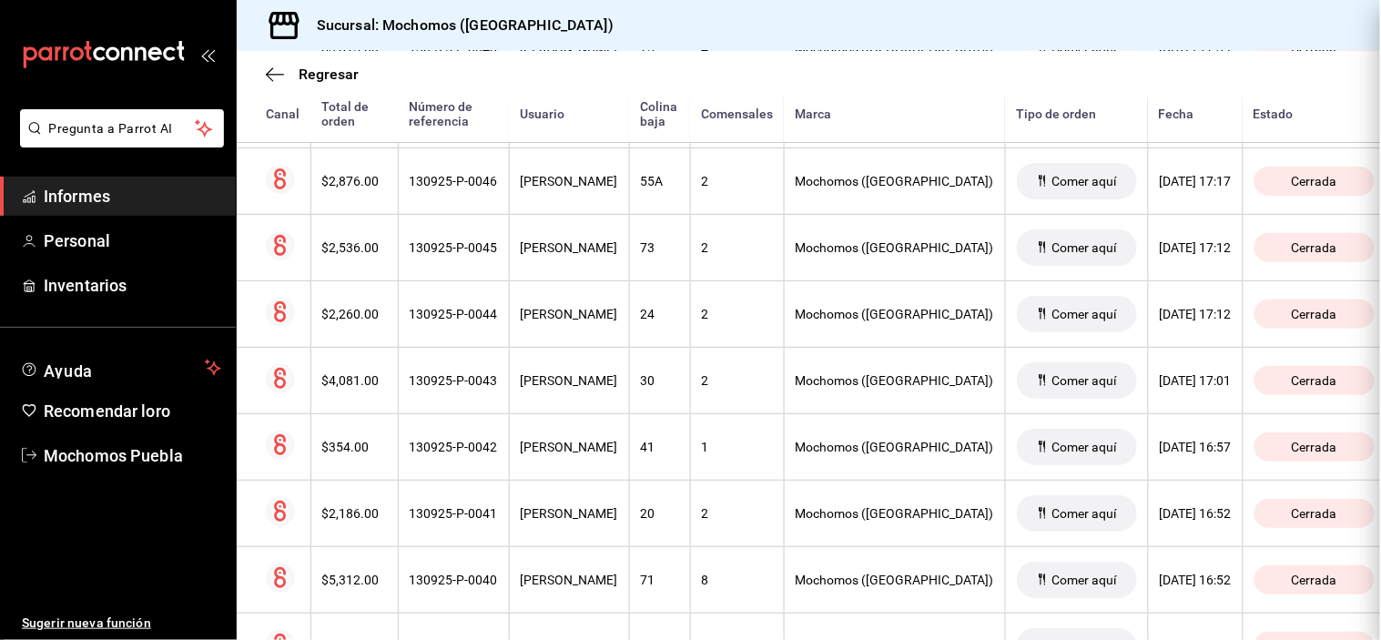
scroll to position [0, 0]
click at [558, 502] on th "[PERSON_NAME]" at bounding box center [569, 513] width 120 height 66
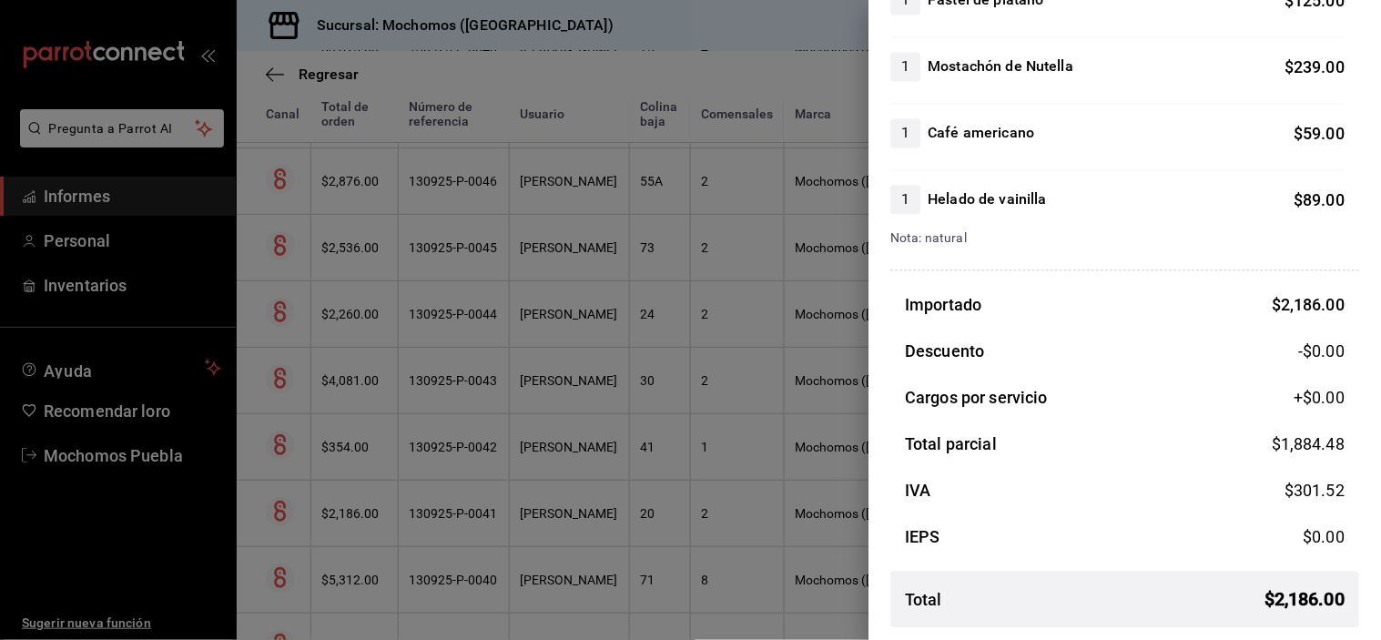
scroll to position [963, 0]
click at [575, 438] on div at bounding box center [690, 320] width 1381 height 640
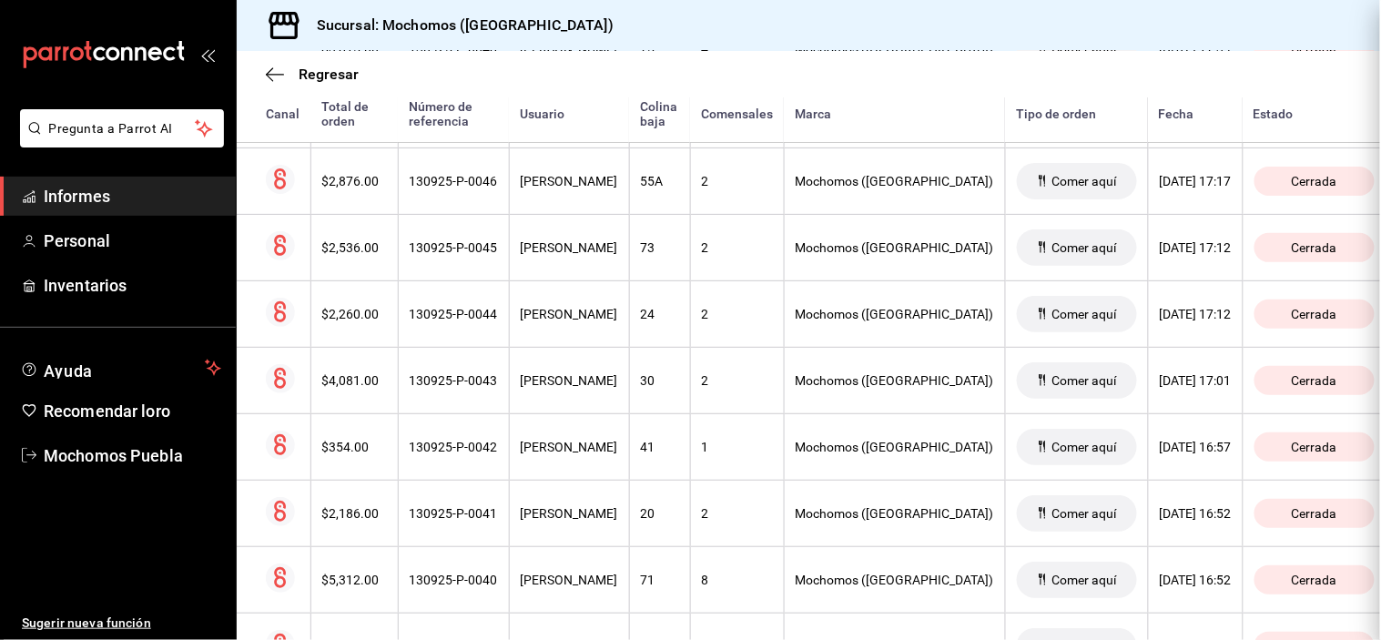
scroll to position [0, 0]
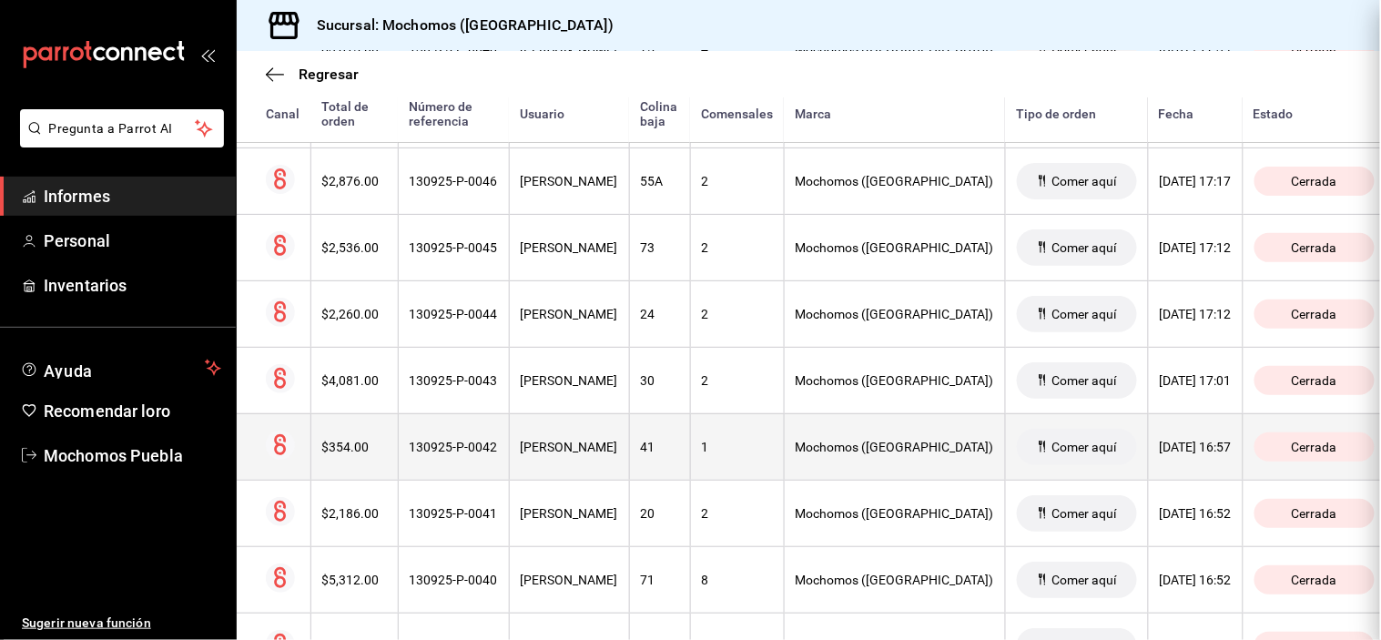
click at [577, 441] on th "[PERSON_NAME]" at bounding box center [569, 446] width 120 height 66
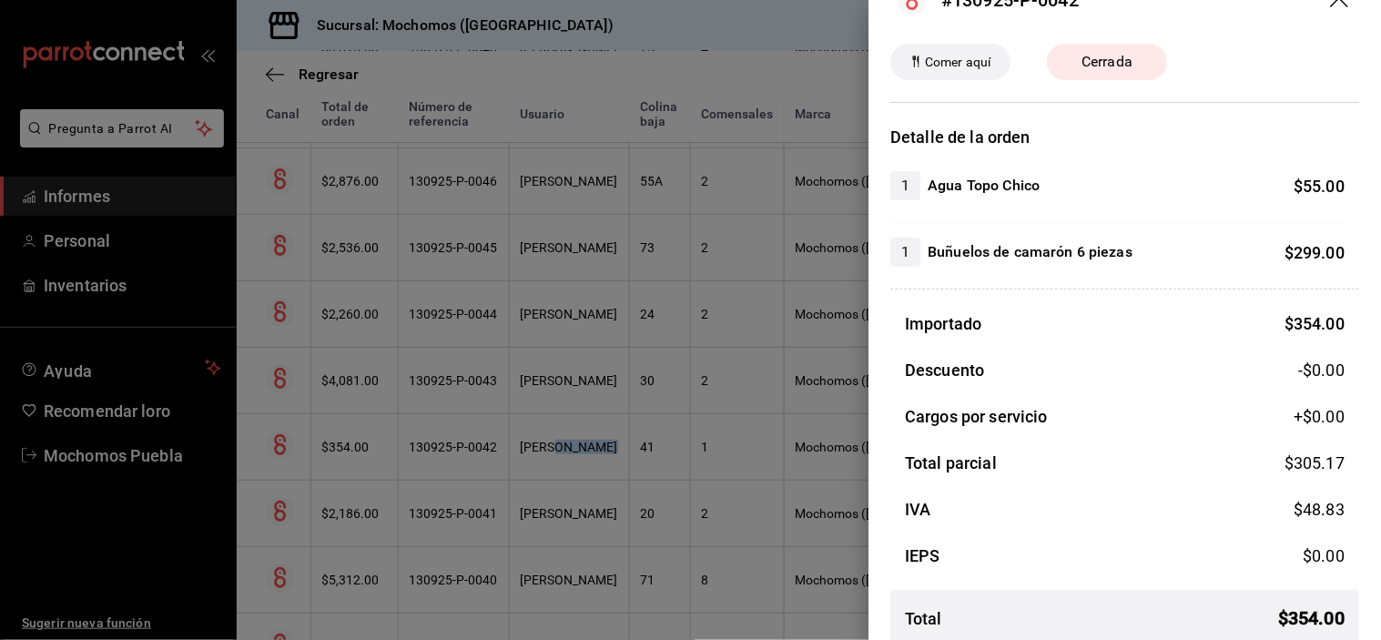
scroll to position [65, 0]
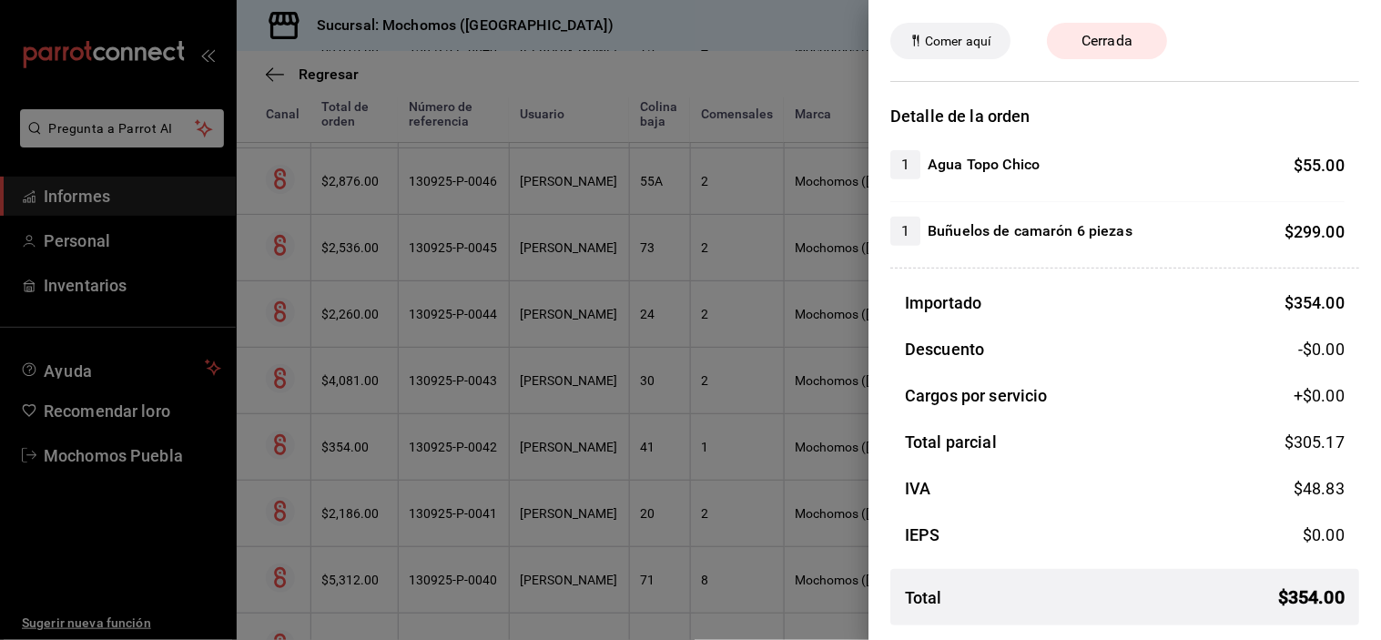
click at [616, 390] on div at bounding box center [690, 320] width 1381 height 640
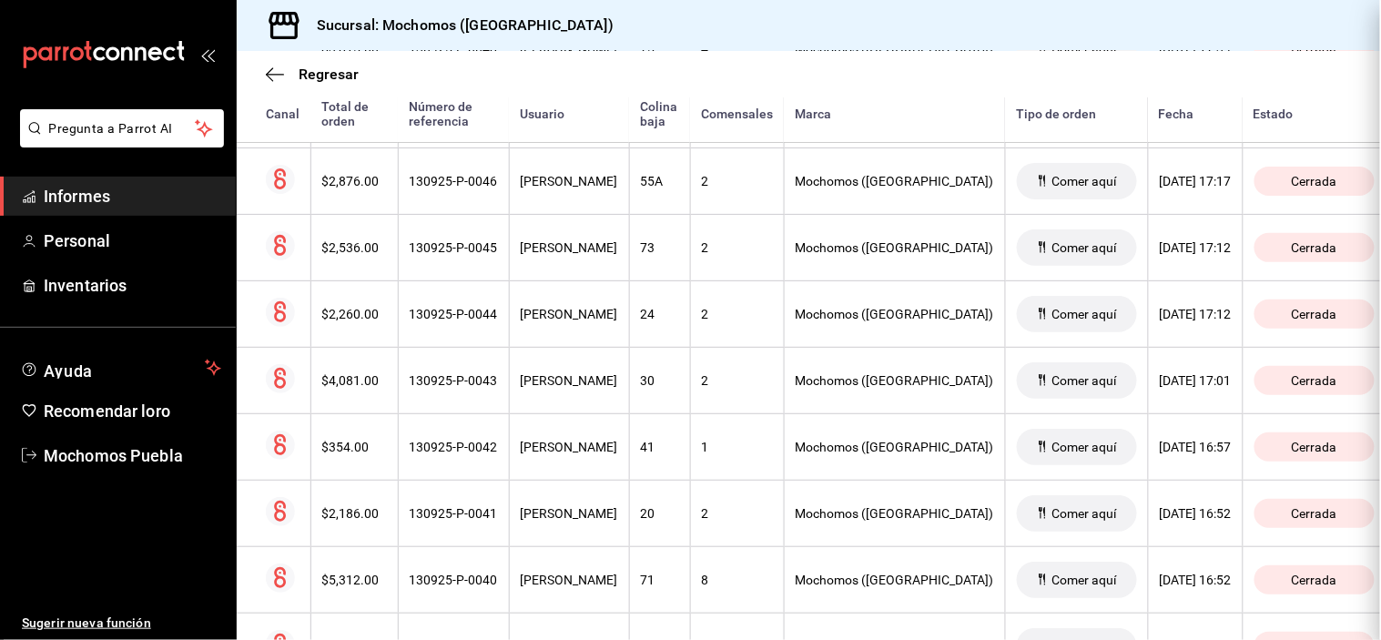
scroll to position [0, 0]
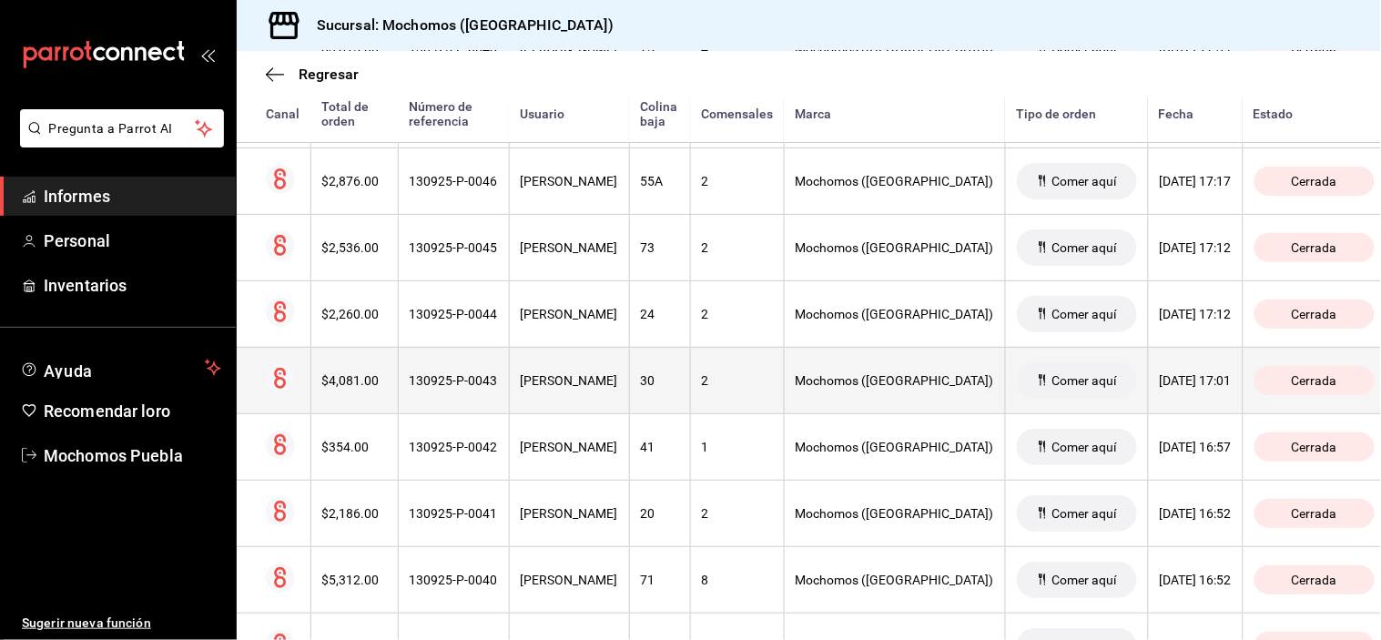
click at [618, 385] on font "[PERSON_NAME]" at bounding box center [569, 380] width 97 height 15
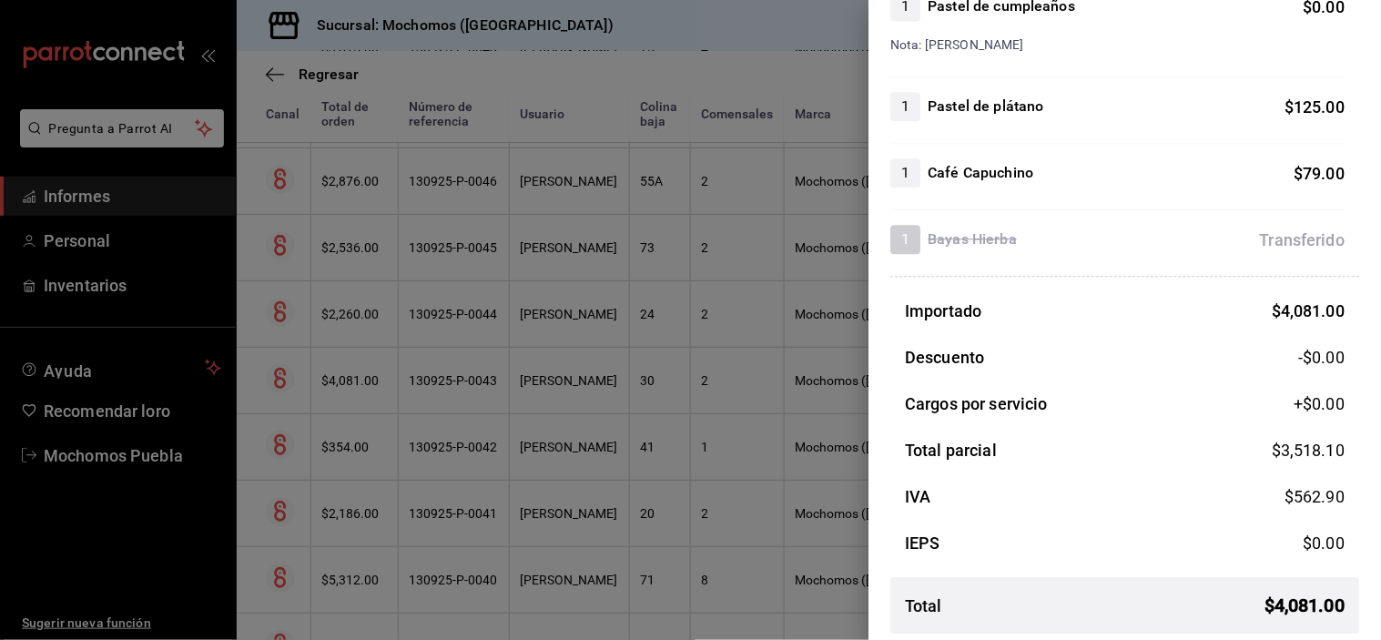
scroll to position [1084, 0]
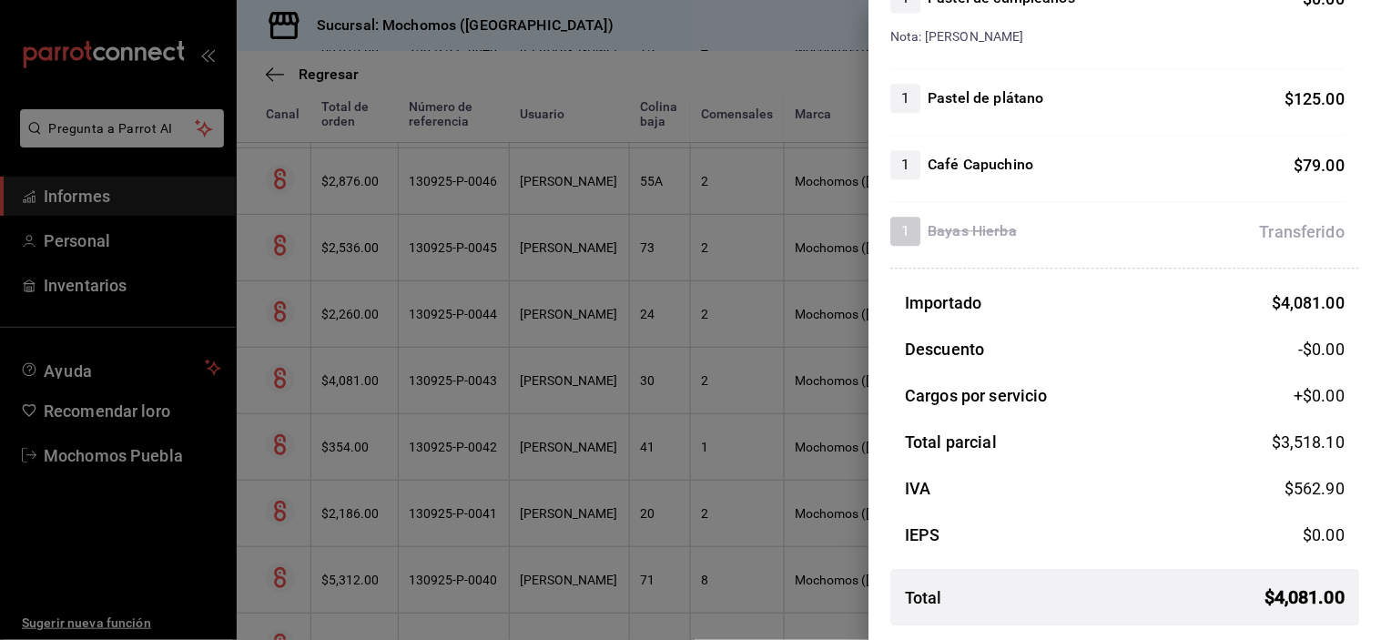
click at [599, 338] on div at bounding box center [690, 320] width 1381 height 640
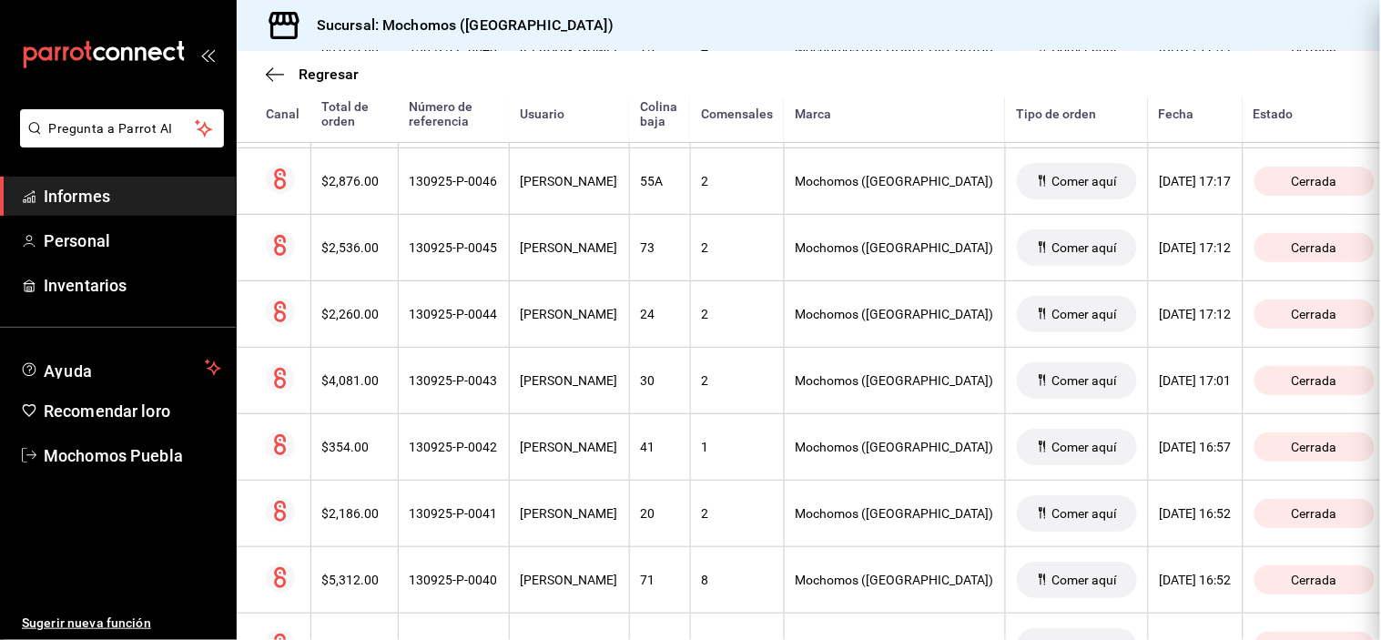
scroll to position [0, 0]
click at [596, 338] on th "[PERSON_NAME]" at bounding box center [569, 313] width 120 height 66
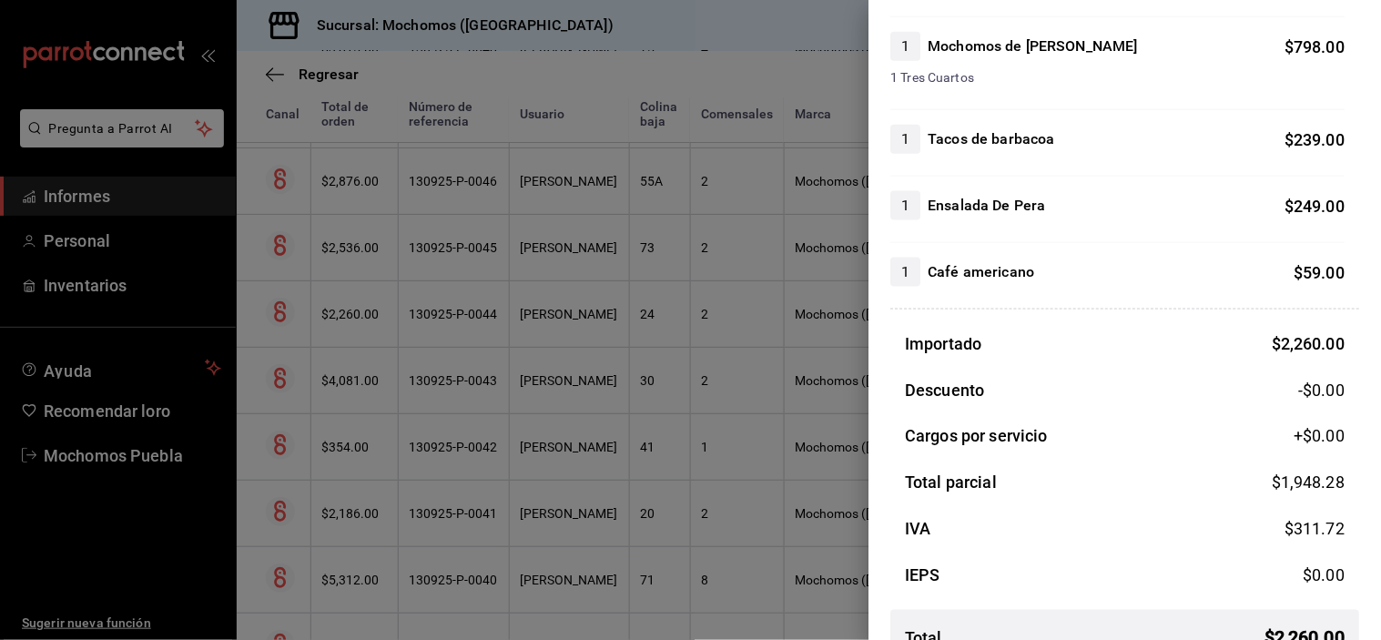
scroll to position [523, 0]
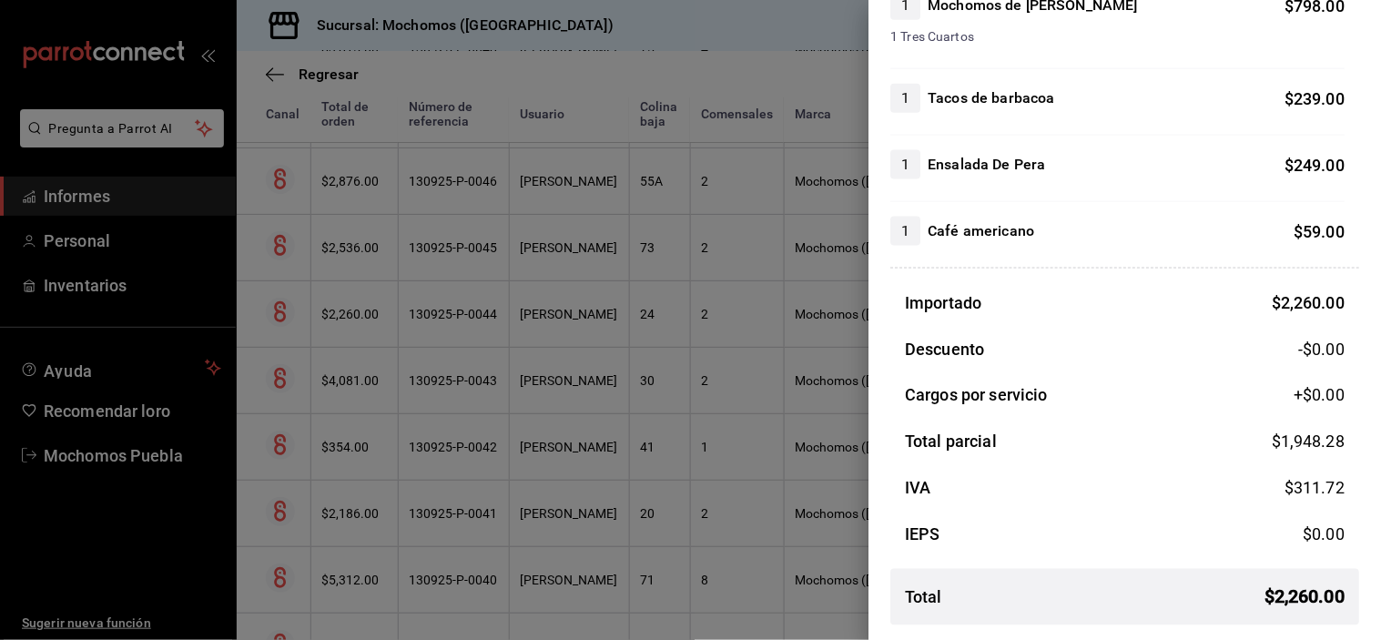
click at [593, 262] on div at bounding box center [690, 320] width 1381 height 640
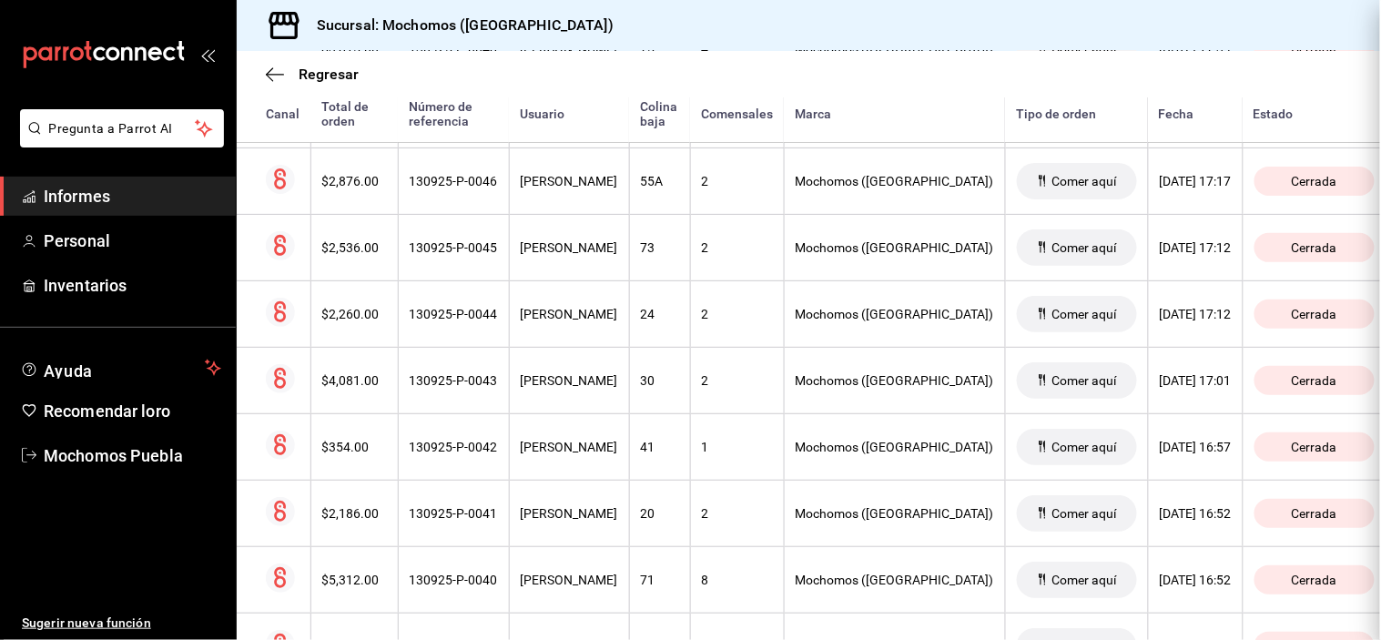
scroll to position [0, 0]
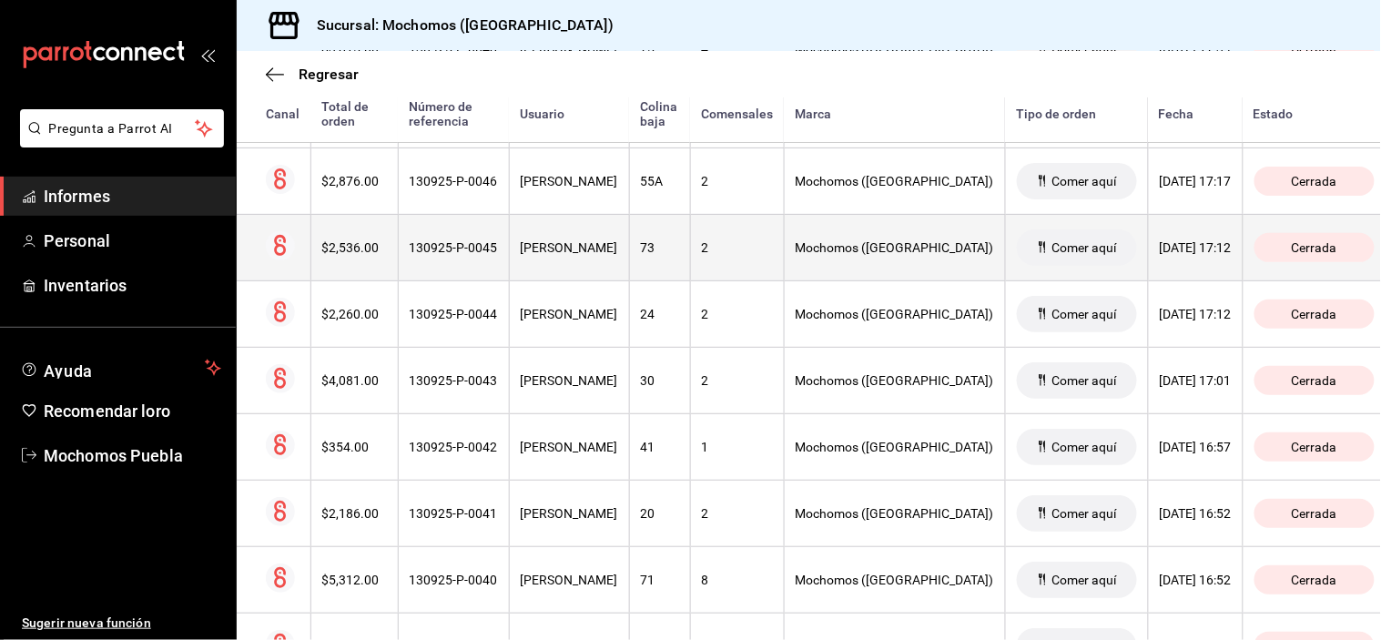
click at [592, 255] on font "[PERSON_NAME]" at bounding box center [569, 247] width 97 height 15
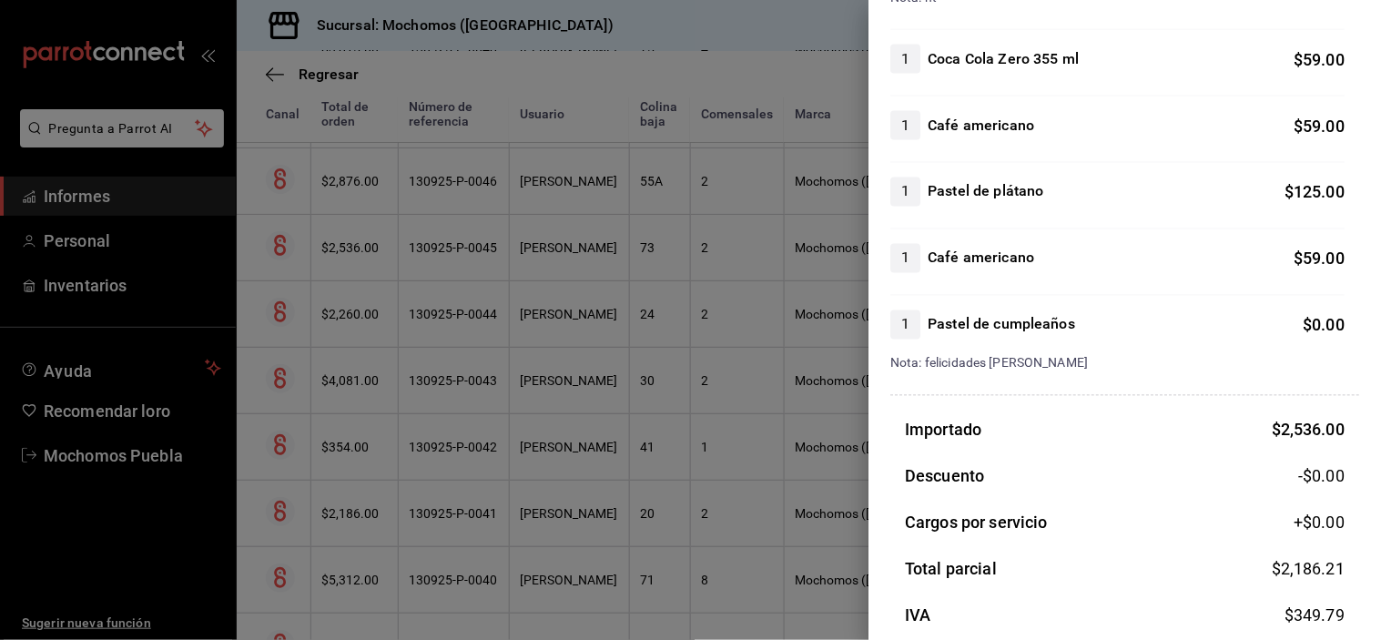
scroll to position [843, 0]
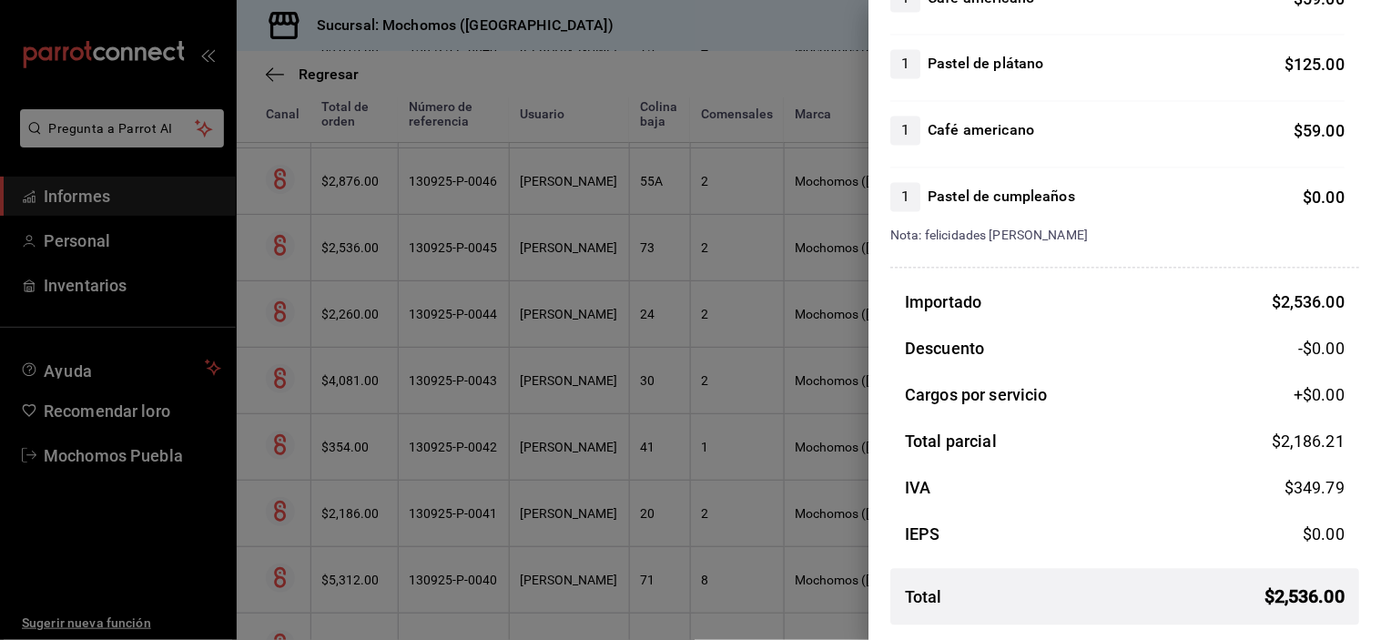
click at [593, 201] on div at bounding box center [690, 320] width 1381 height 640
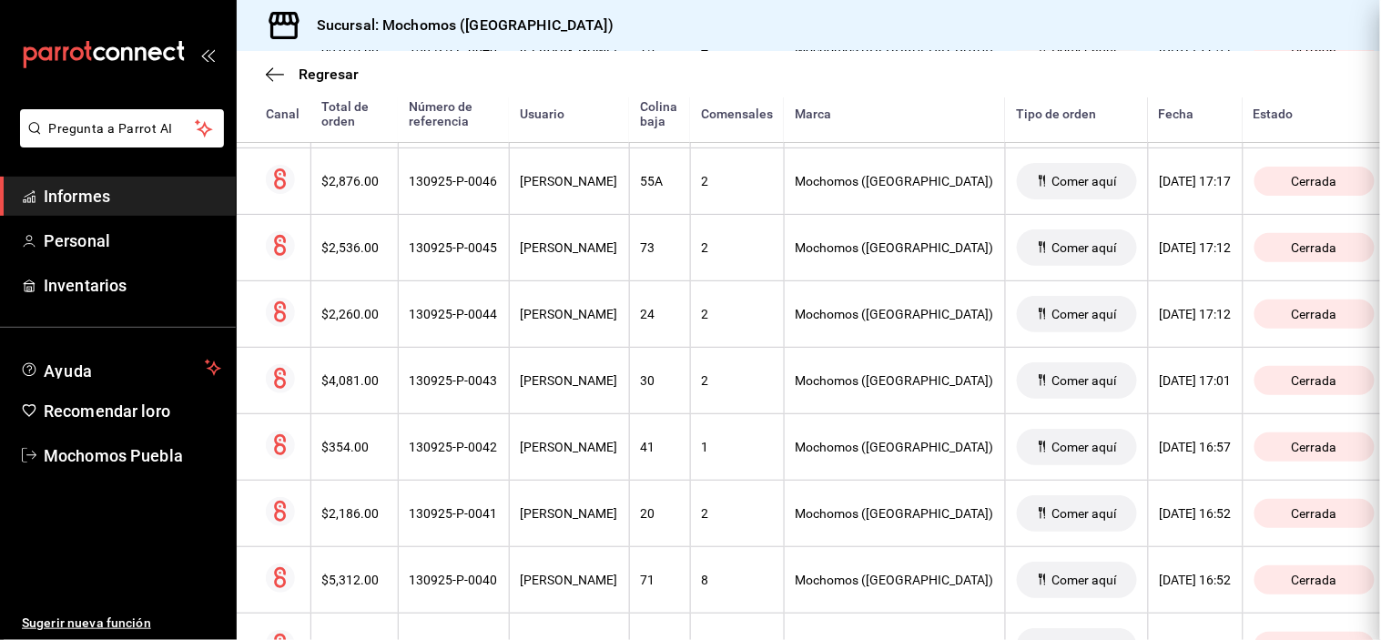
scroll to position [0, 0]
click at [593, 201] on th "[PERSON_NAME]" at bounding box center [569, 180] width 120 height 66
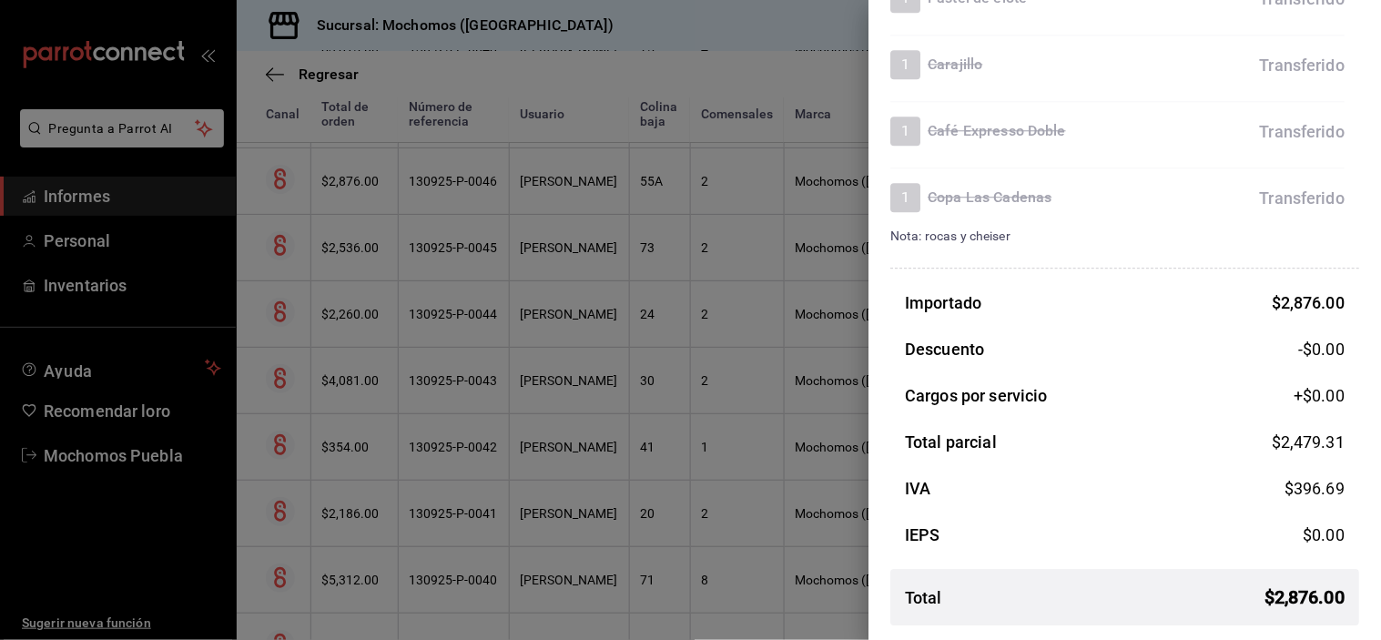
scroll to position [1157, 0]
click at [594, 260] on div at bounding box center [690, 320] width 1381 height 640
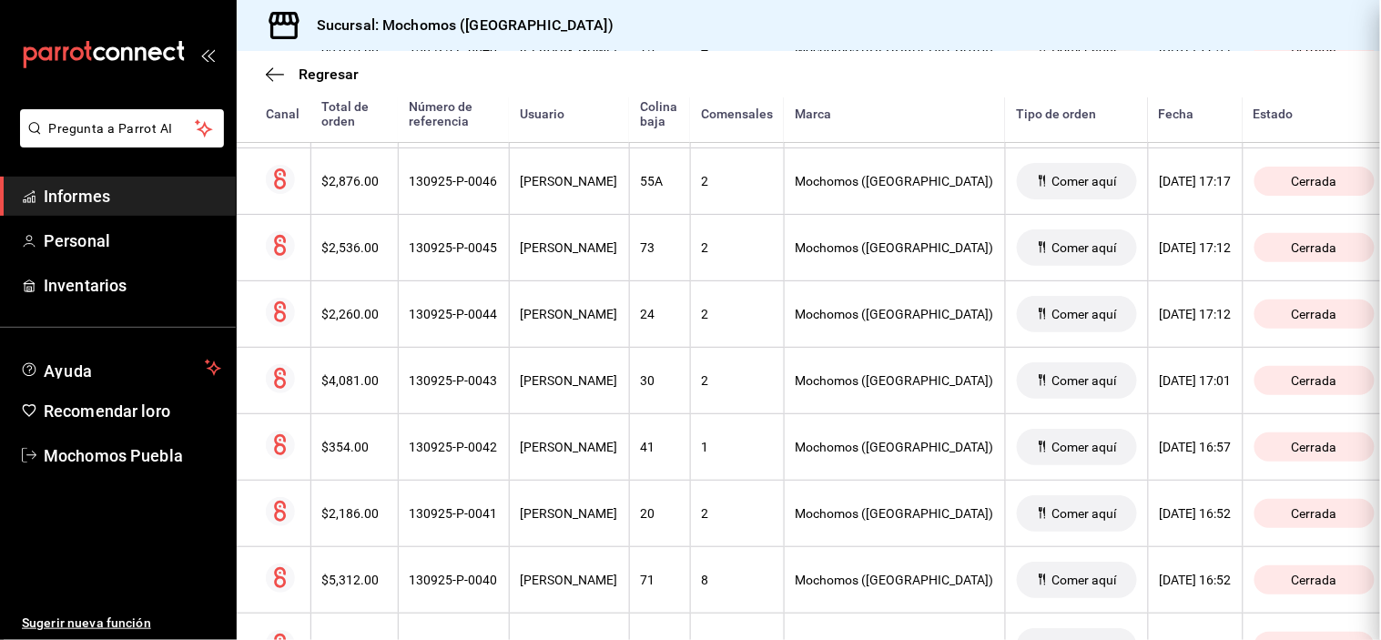
scroll to position [0, 0]
click at [594, 255] on font "[PERSON_NAME]" at bounding box center [569, 247] width 97 height 15
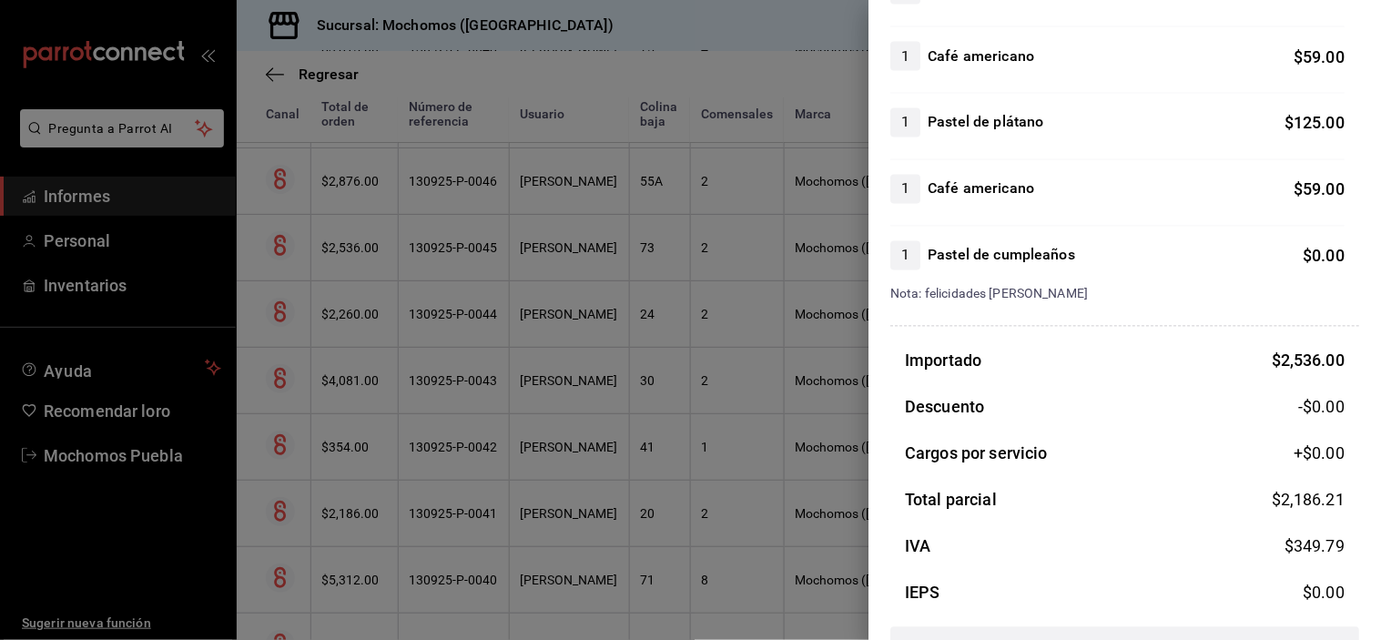
scroll to position [843, 0]
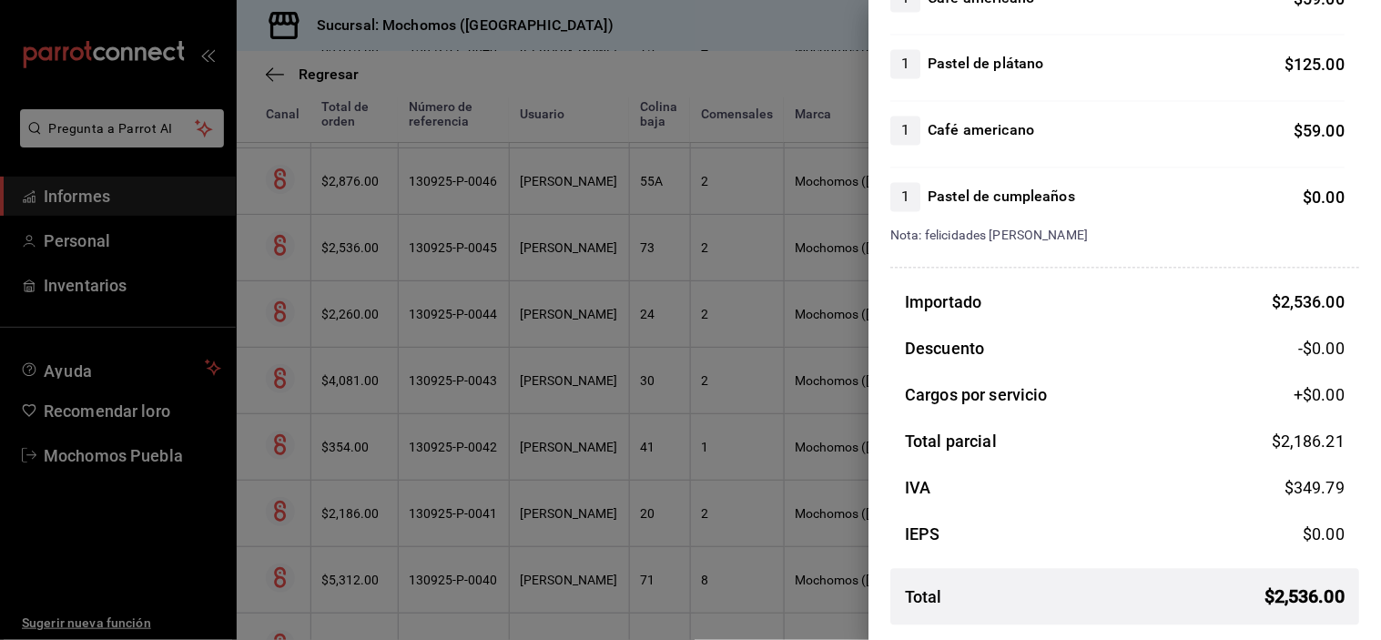
click at [620, 264] on div at bounding box center [690, 320] width 1381 height 640
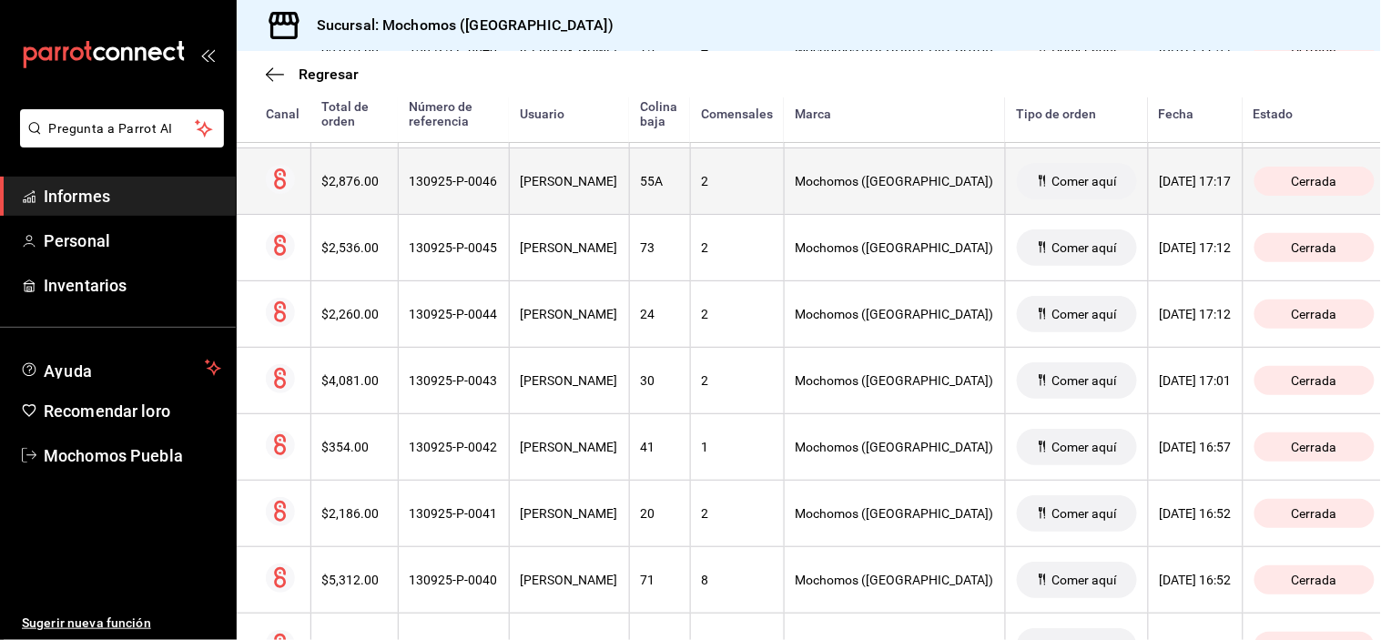
scroll to position [7077, 0]
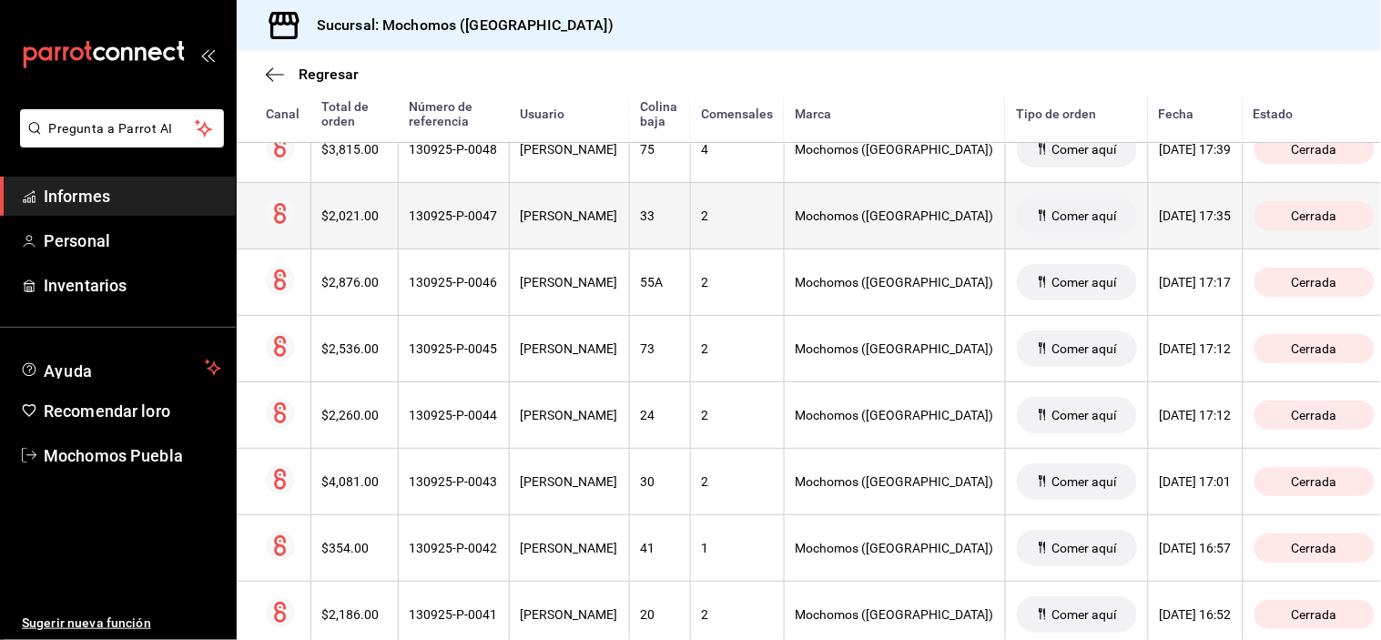
click at [585, 239] on th "[PERSON_NAME]" at bounding box center [569, 215] width 120 height 66
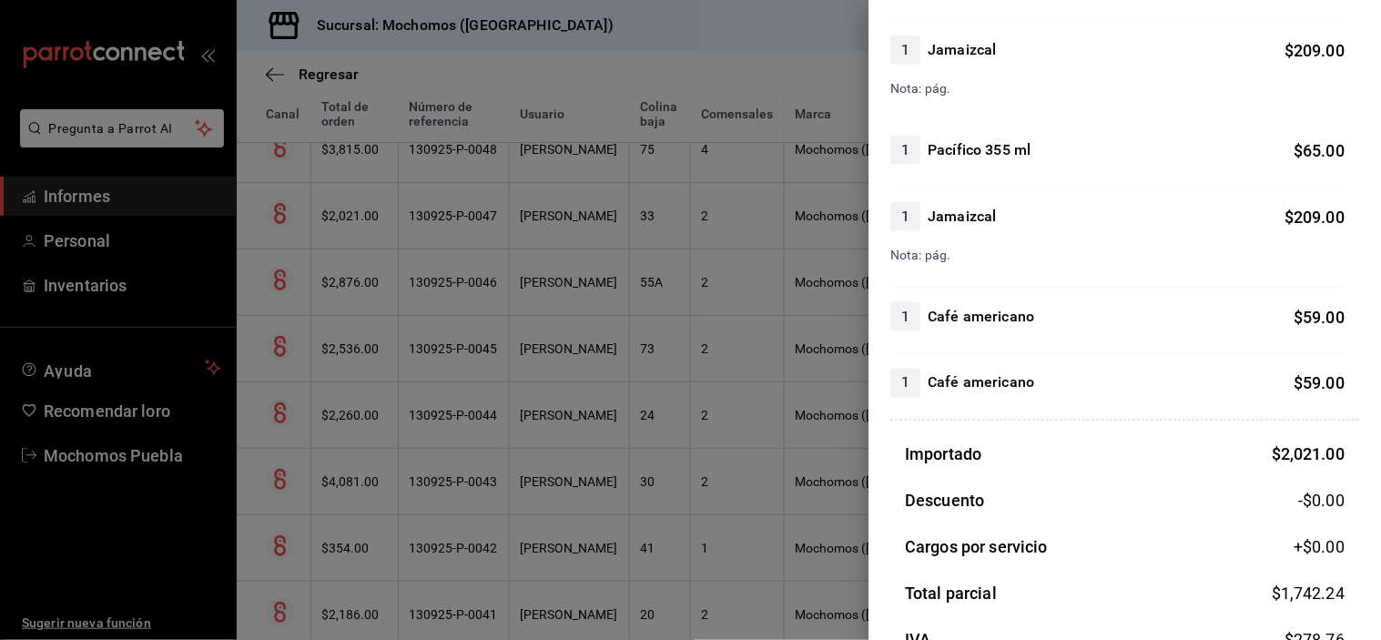
scroll to position [657, 0]
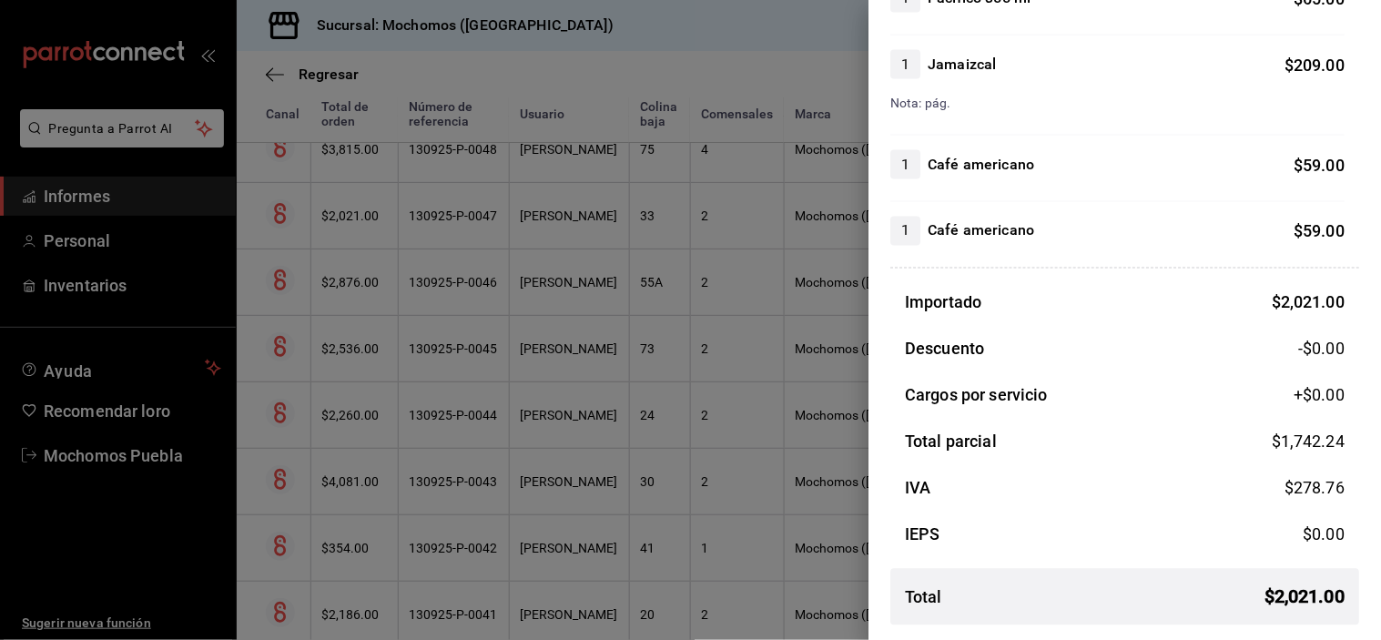
click at [569, 173] on div at bounding box center [690, 320] width 1381 height 640
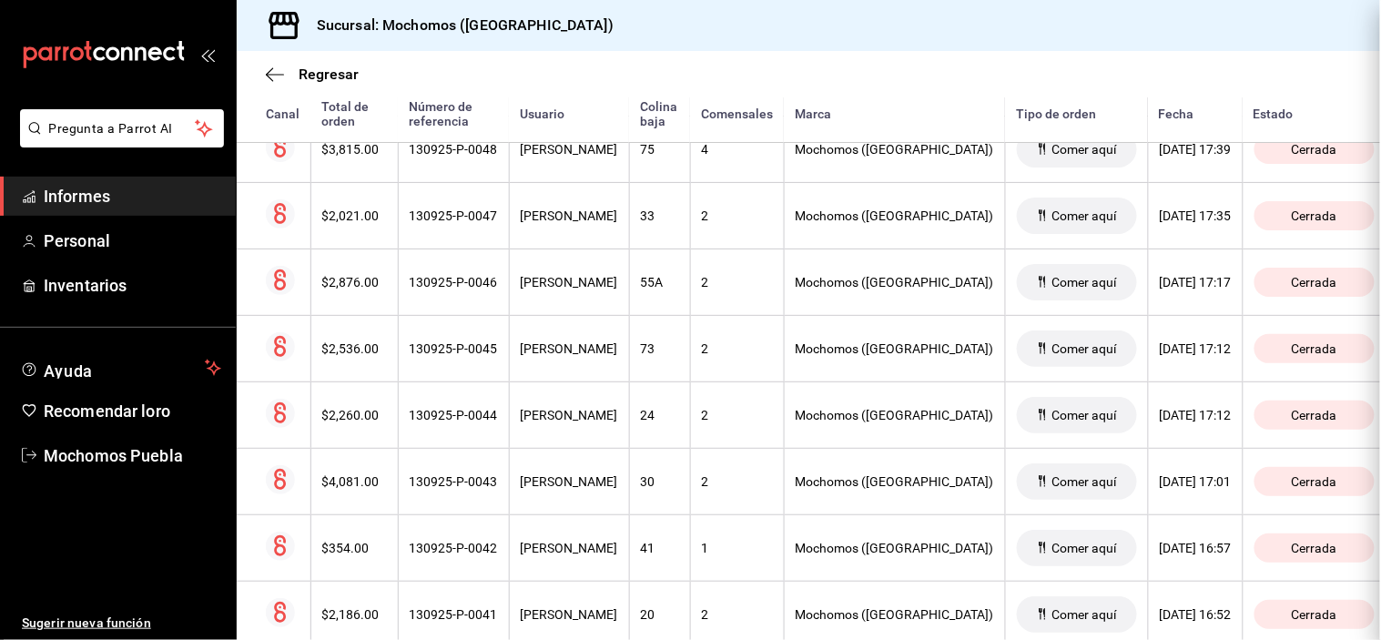
scroll to position [0, 0]
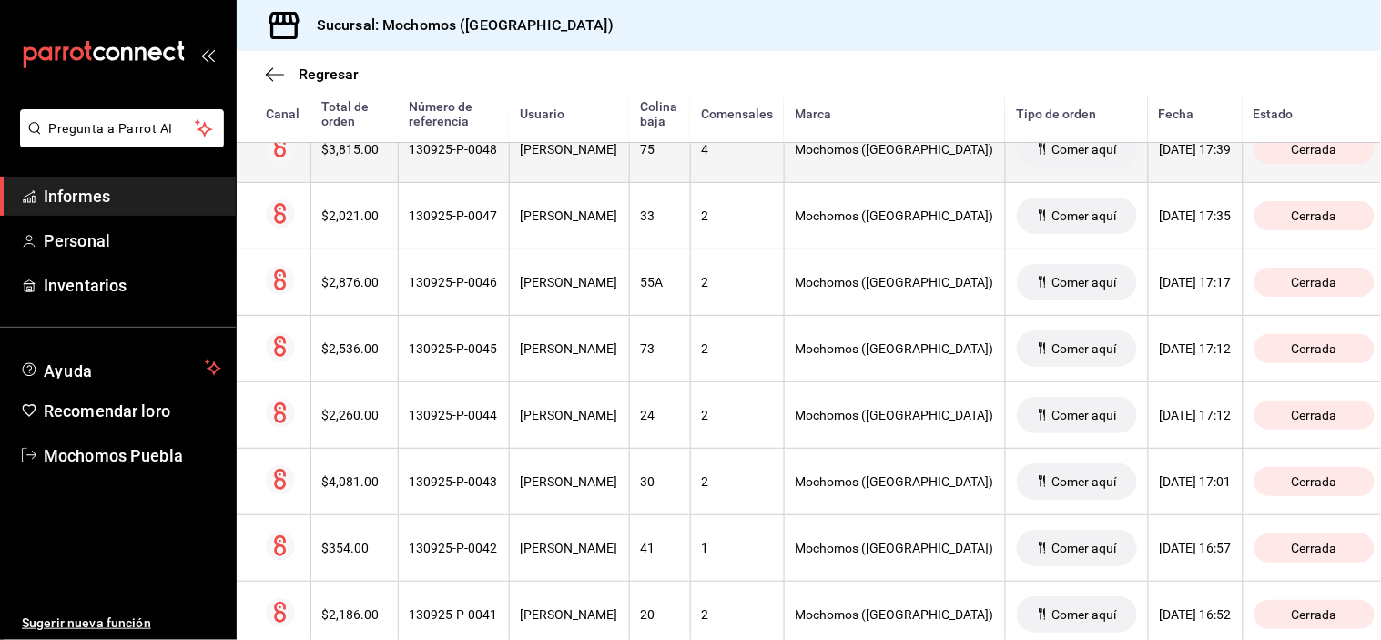
click at [577, 175] on th "[PERSON_NAME]" at bounding box center [569, 149] width 120 height 66
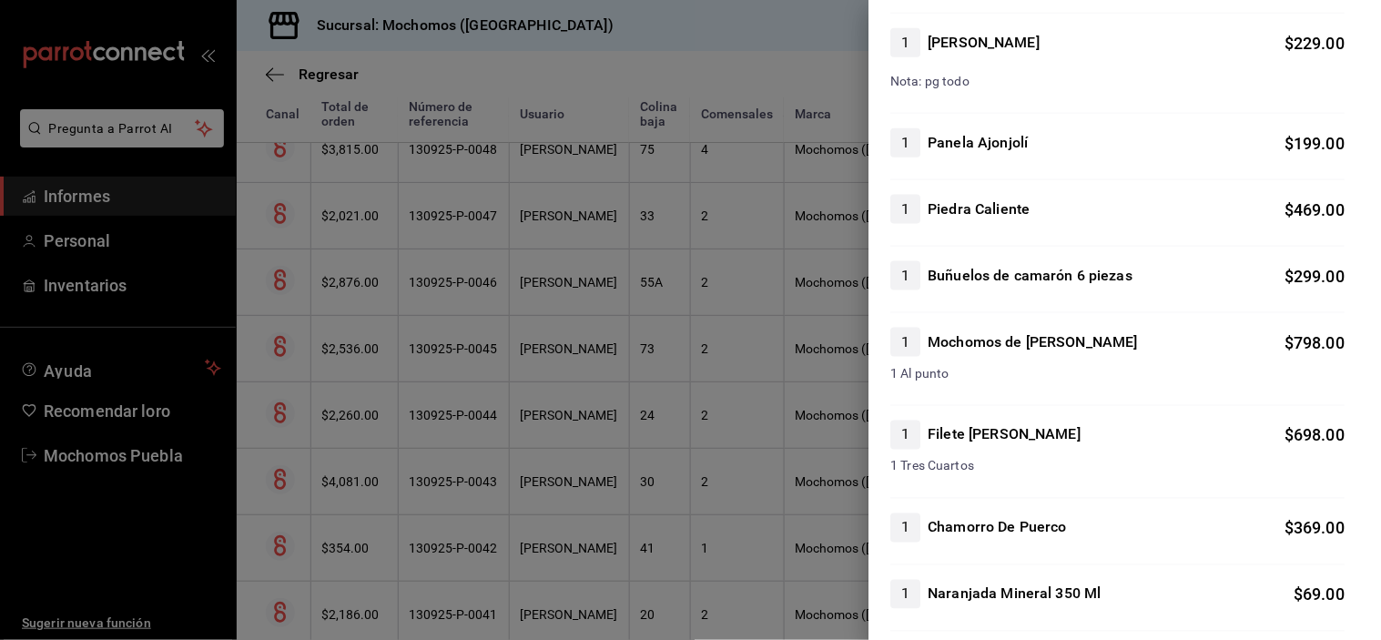
scroll to position [1011, 0]
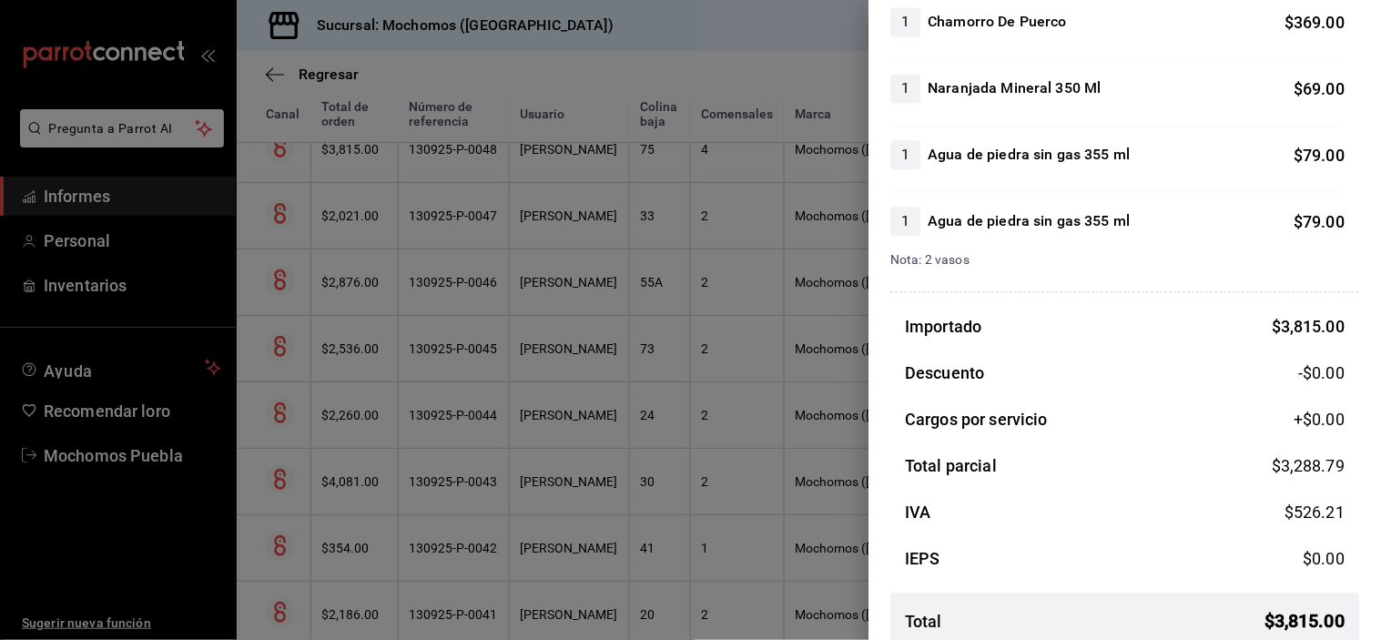
click at [655, 152] on div at bounding box center [690, 320] width 1381 height 640
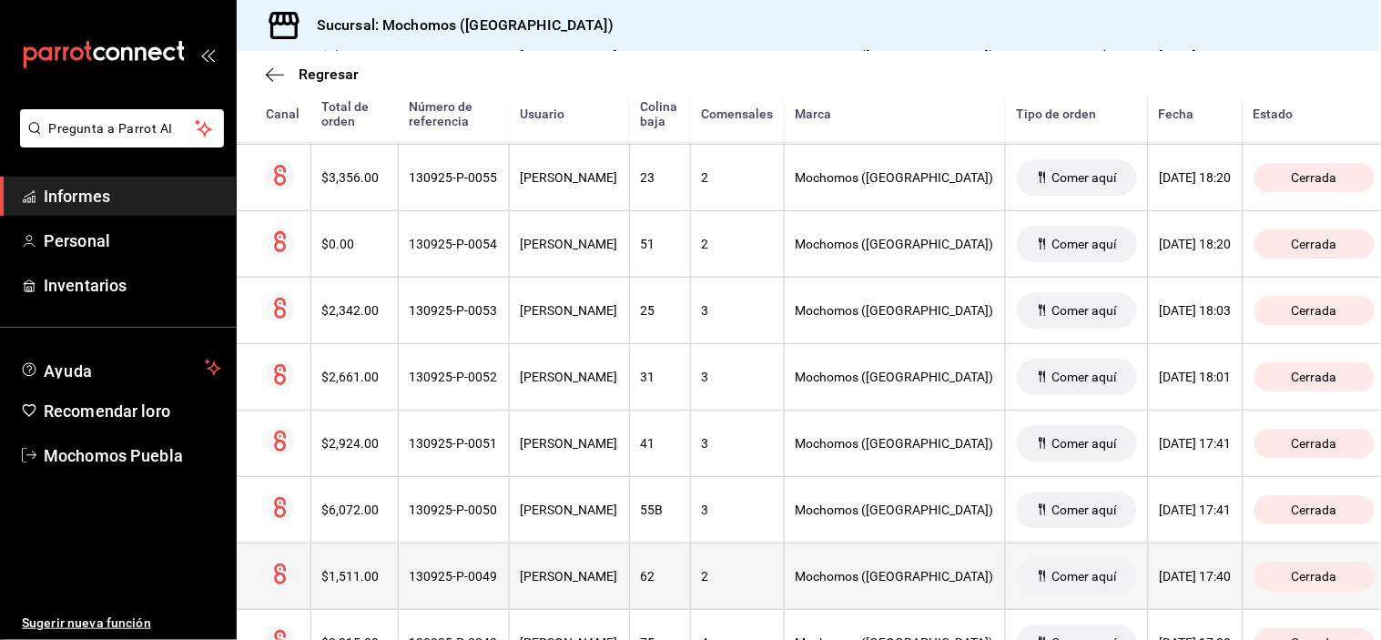
scroll to position [6571, 0]
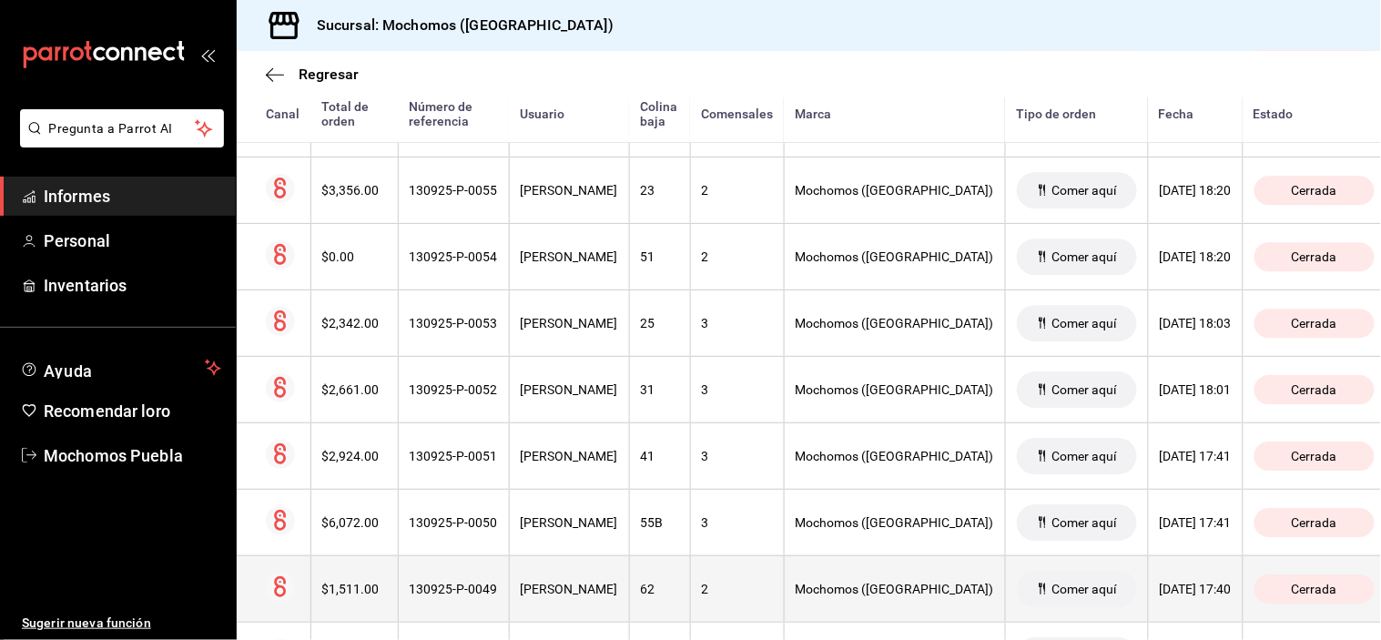
click at [590, 572] on th "[PERSON_NAME]" at bounding box center [569, 588] width 120 height 66
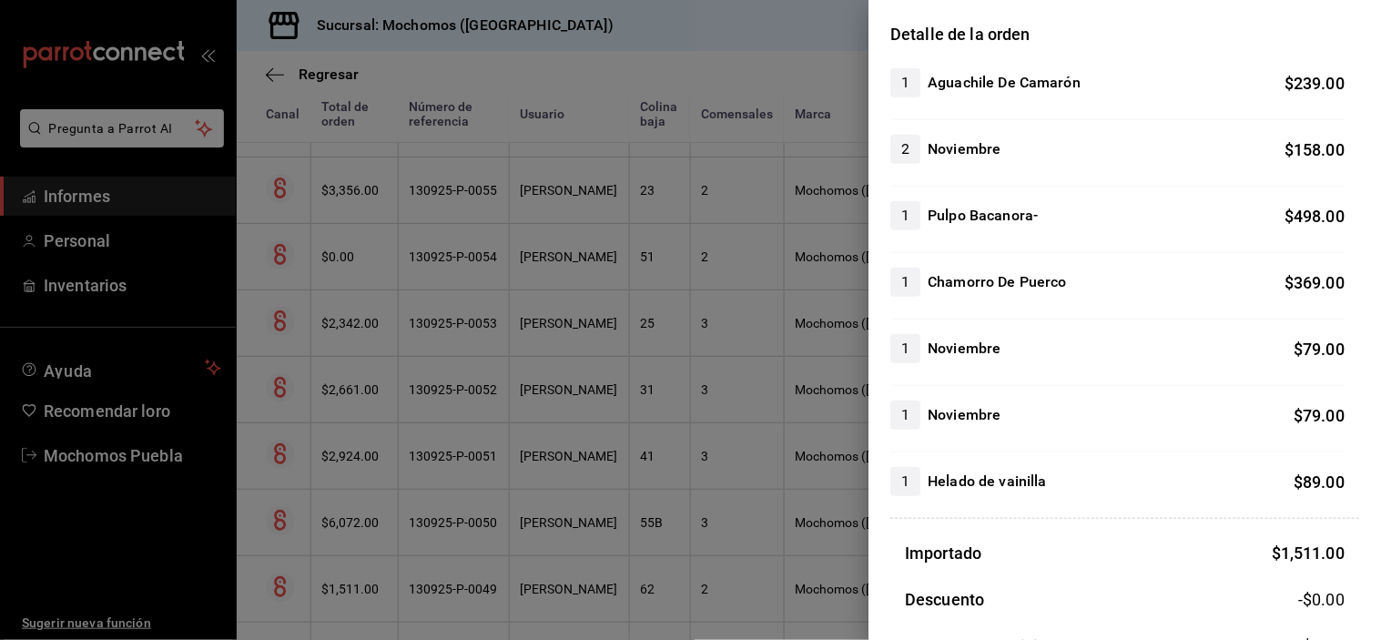
scroll to position [397, 0]
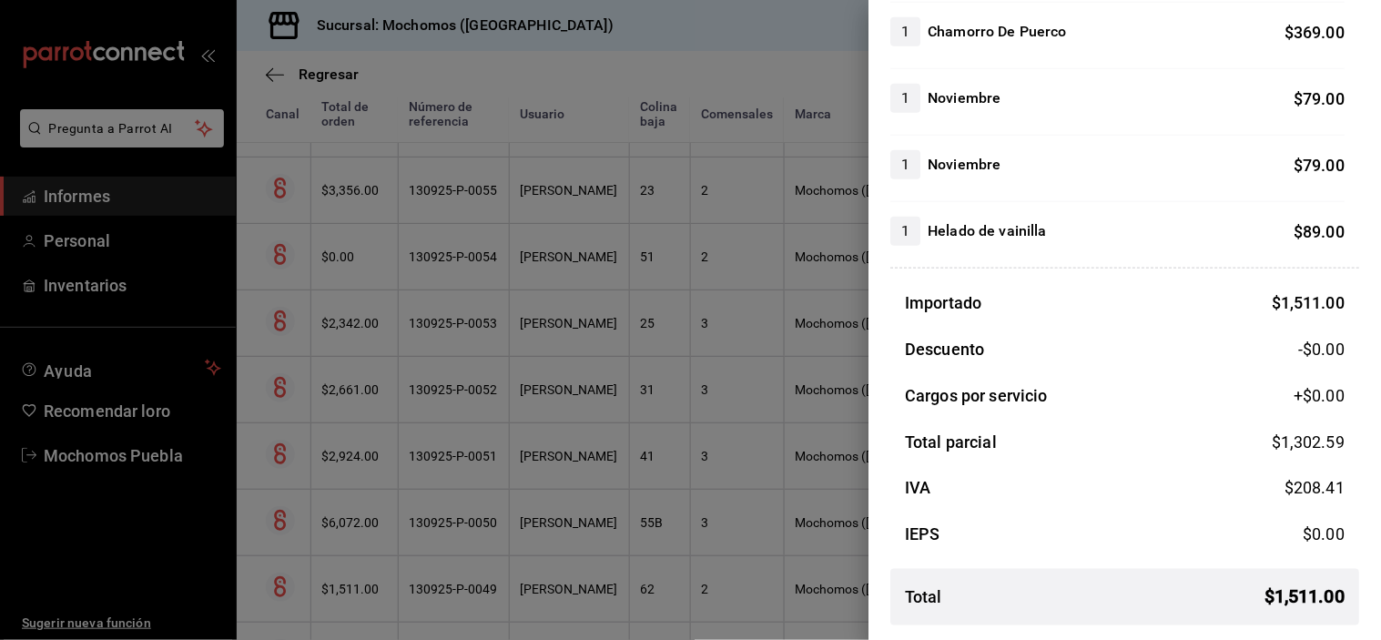
click at [598, 550] on div at bounding box center [690, 320] width 1381 height 640
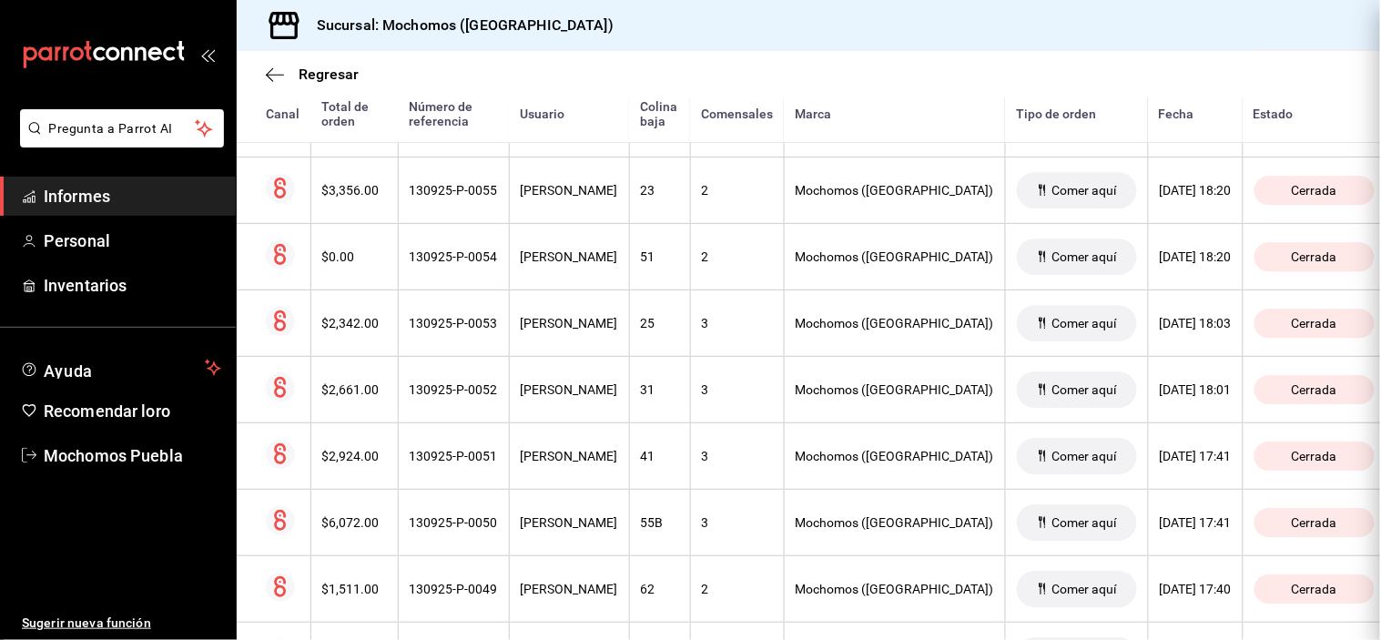
scroll to position [0, 0]
click at [594, 551] on th "[PERSON_NAME]" at bounding box center [569, 522] width 120 height 66
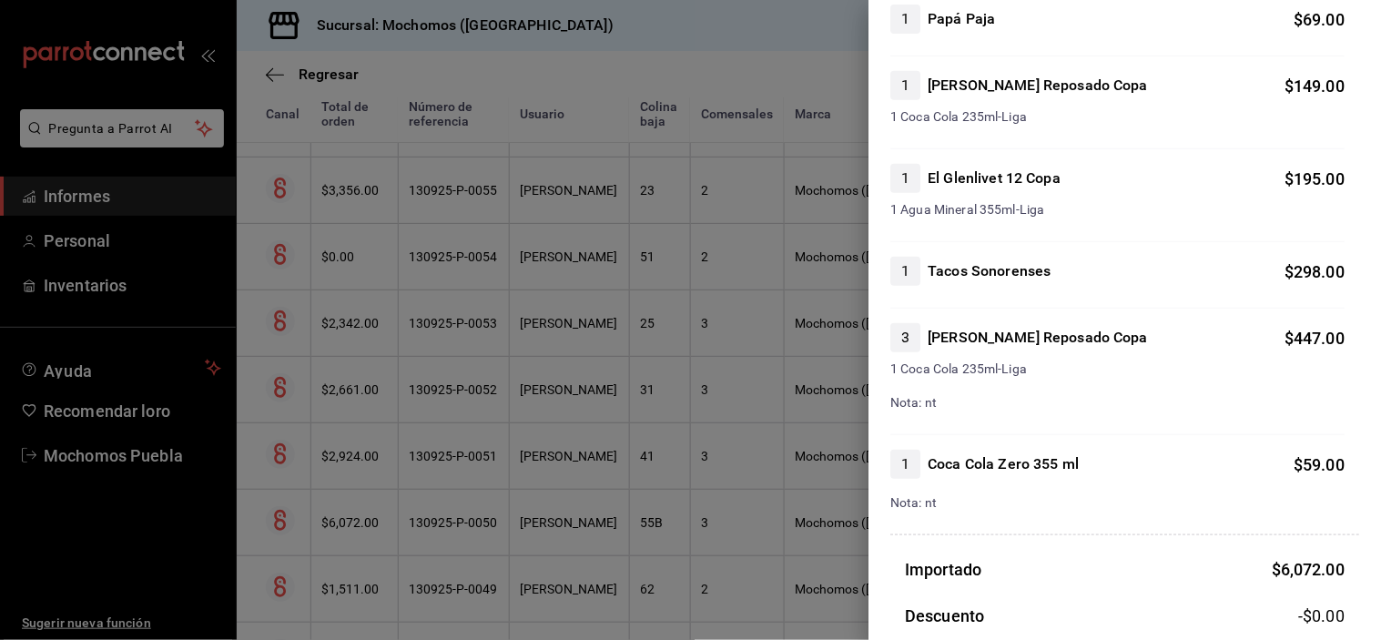
scroll to position [2208, 0]
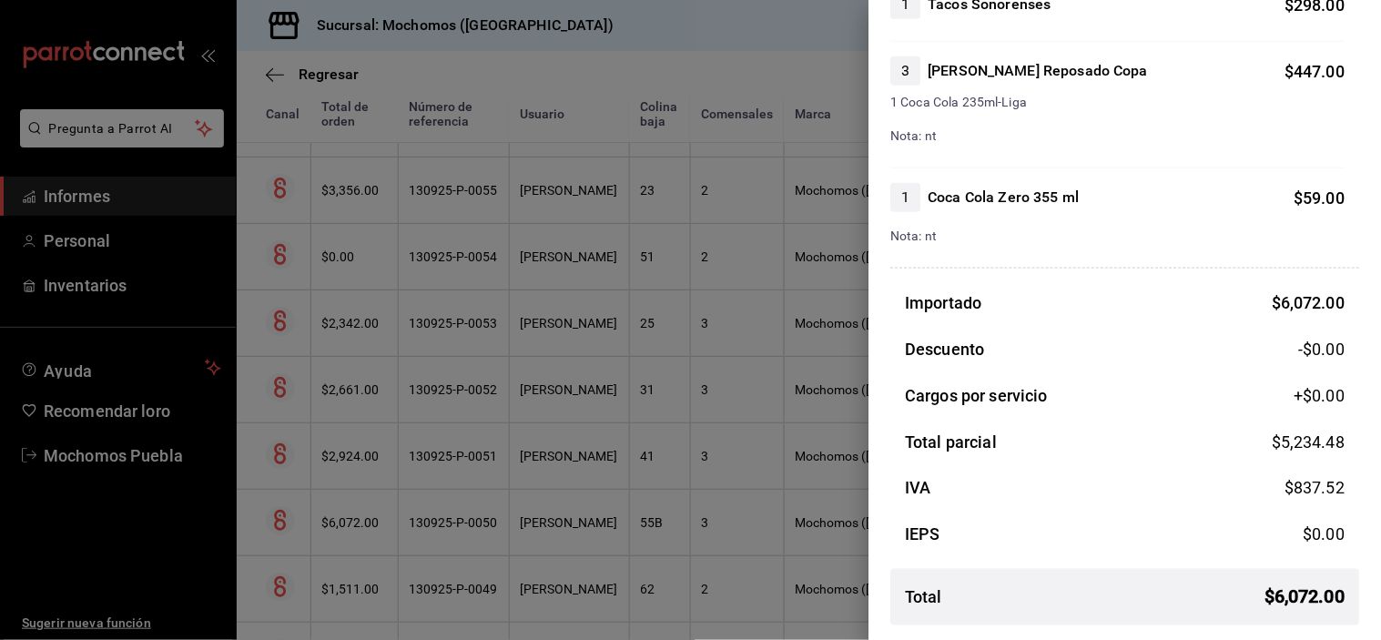
click at [566, 469] on div at bounding box center [690, 320] width 1381 height 640
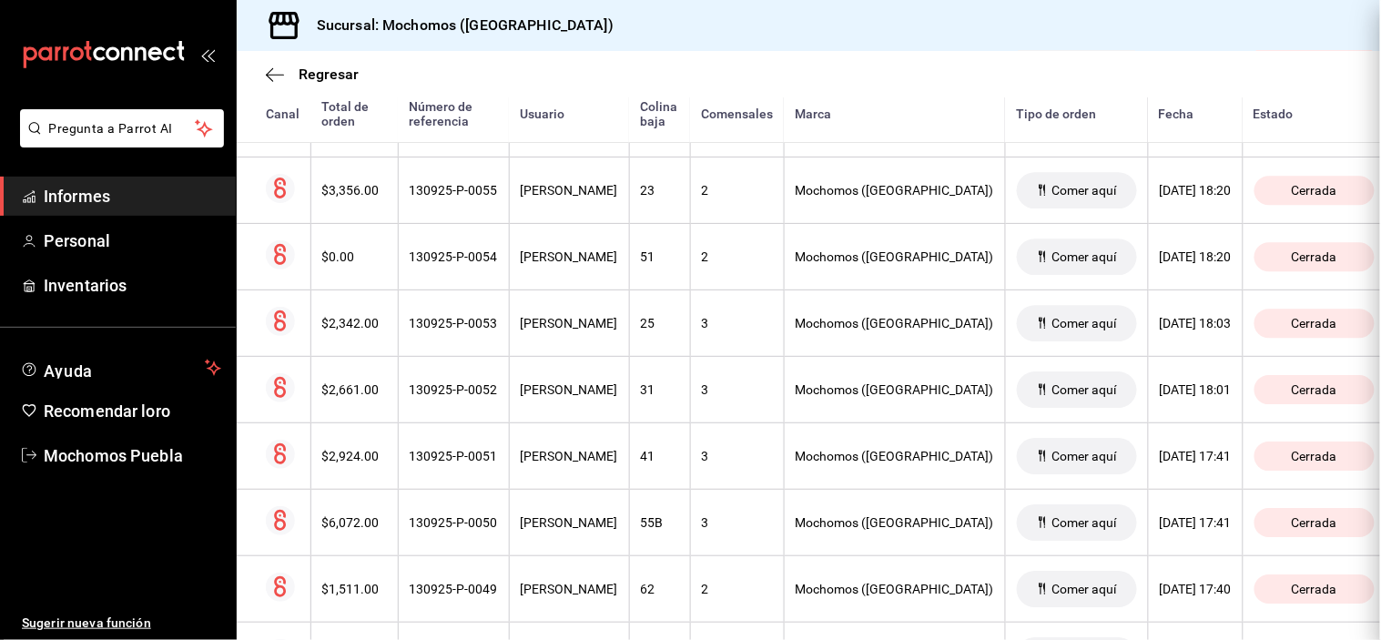
scroll to position [0, 0]
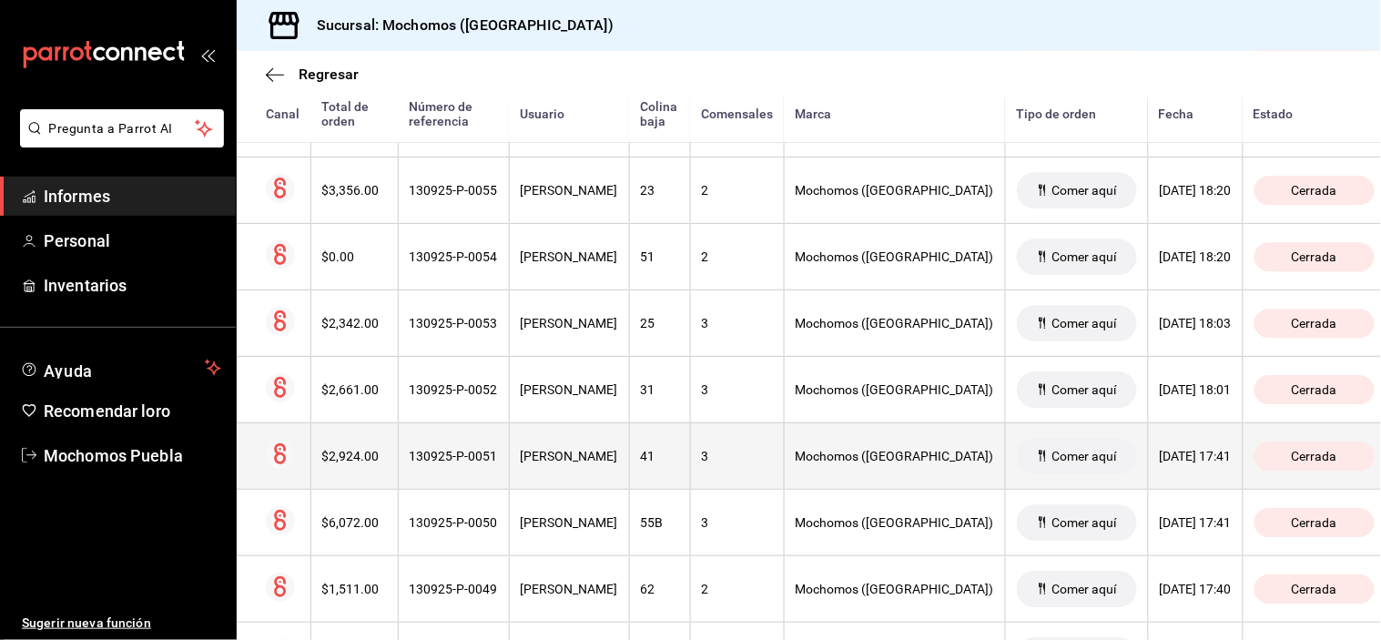
click at [570, 463] on font "[PERSON_NAME]" at bounding box center [569, 456] width 97 height 15
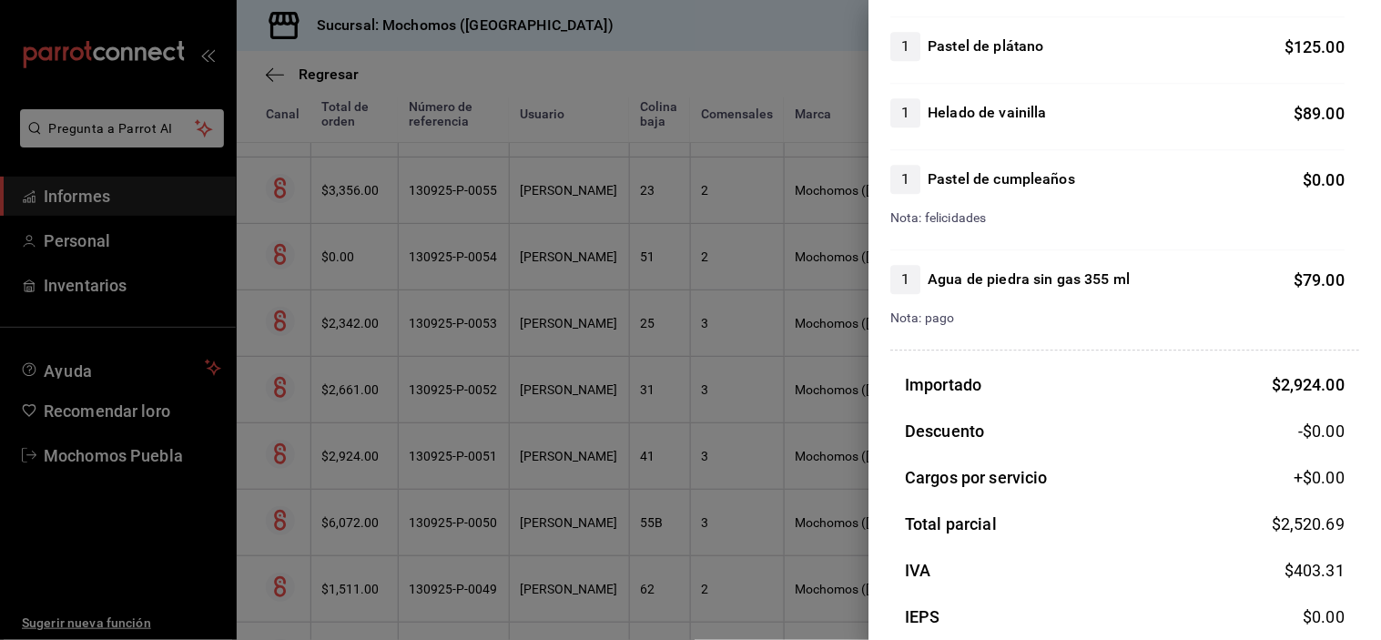
scroll to position [1214, 0]
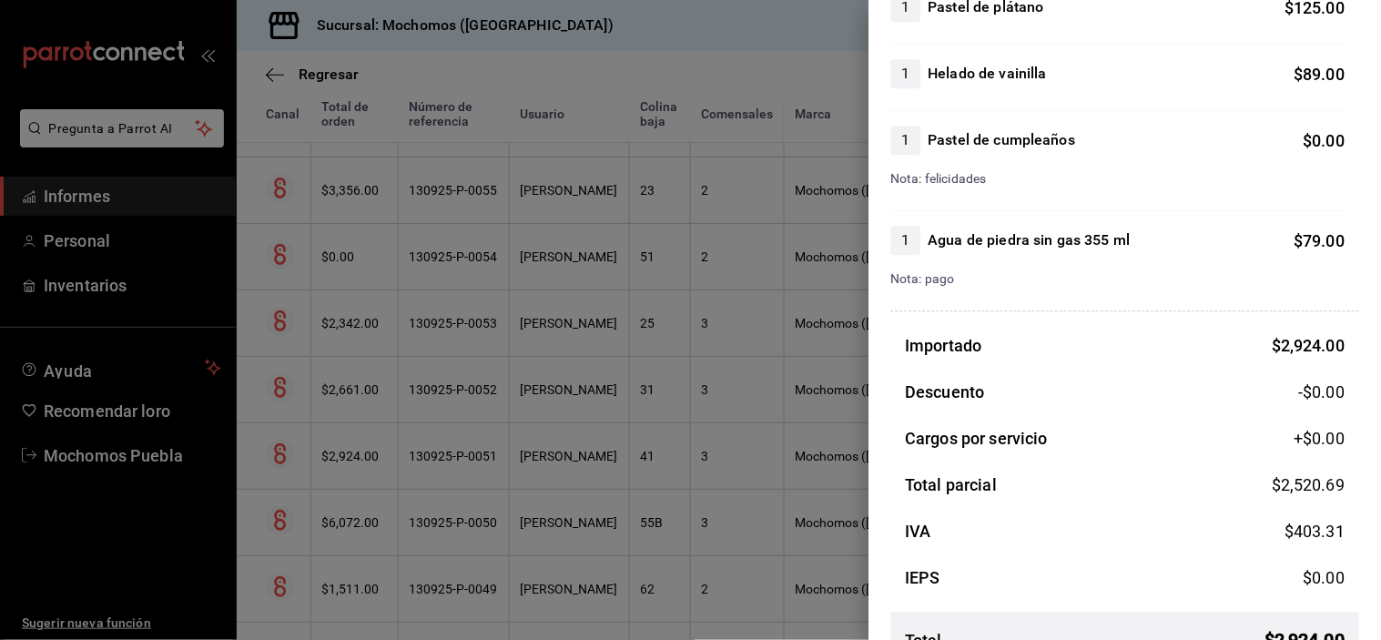
click at [574, 392] on div at bounding box center [690, 320] width 1381 height 640
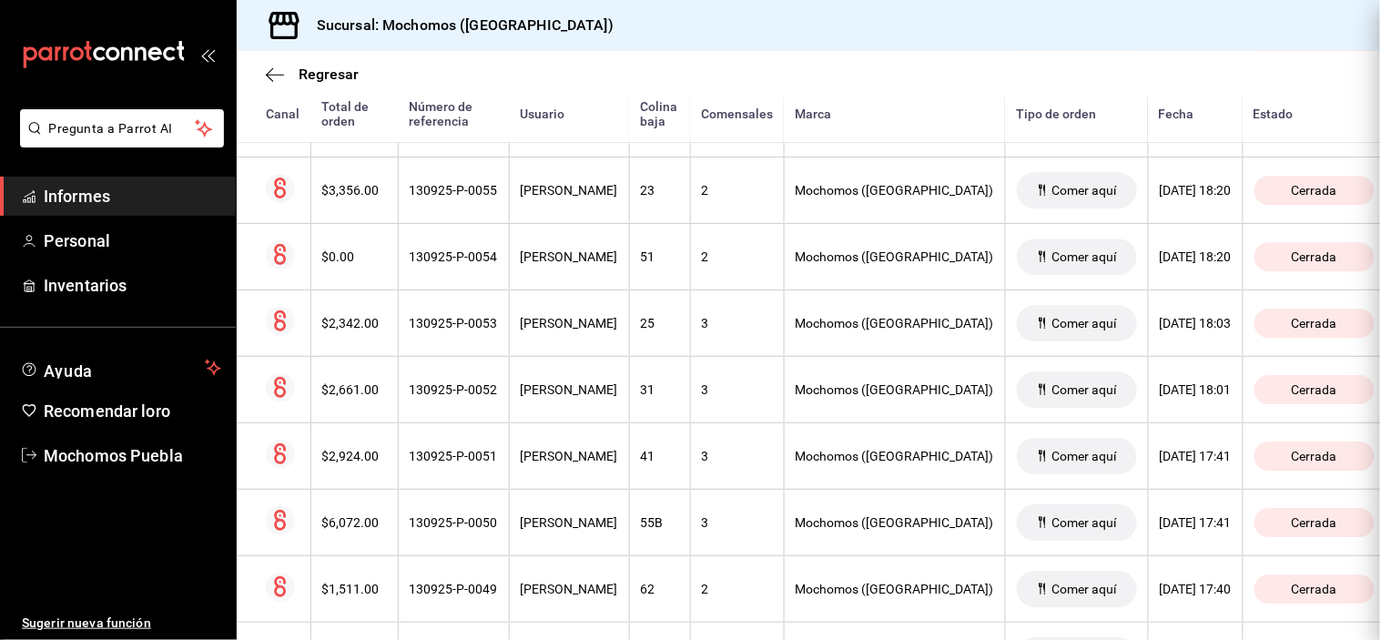
scroll to position [0, 0]
click at [574, 392] on font "[PERSON_NAME]" at bounding box center [569, 389] width 97 height 15
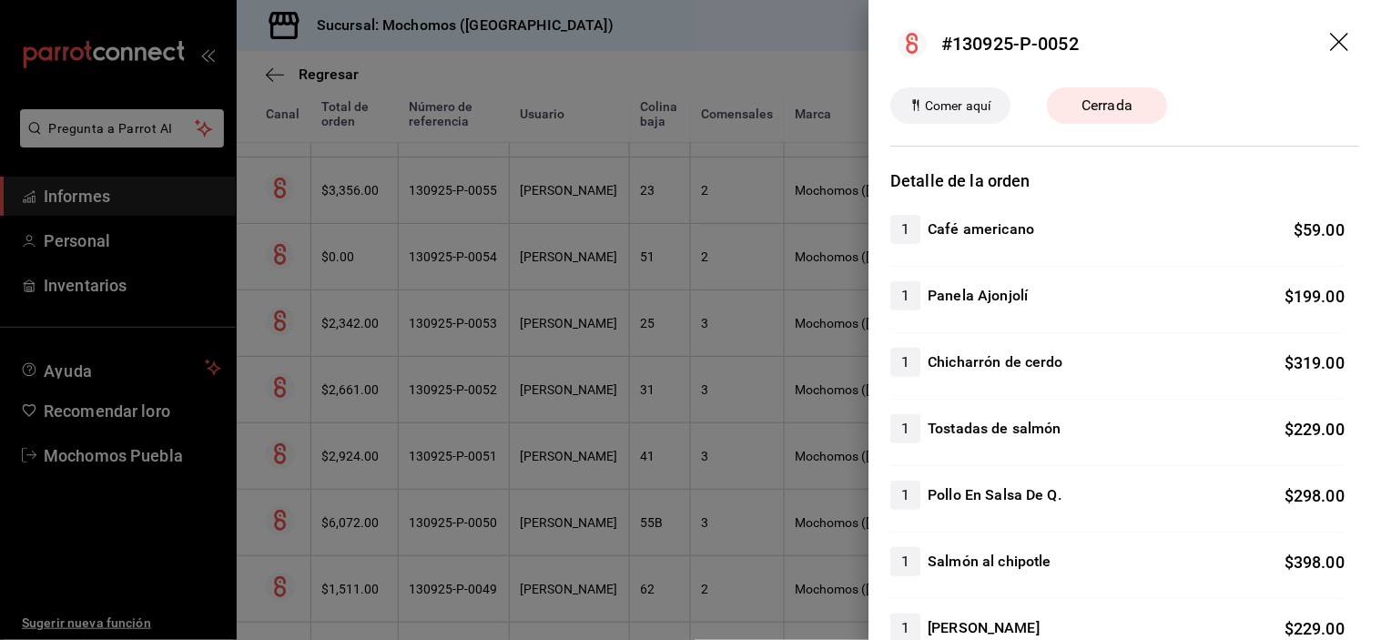
click at [563, 471] on div at bounding box center [690, 320] width 1381 height 640
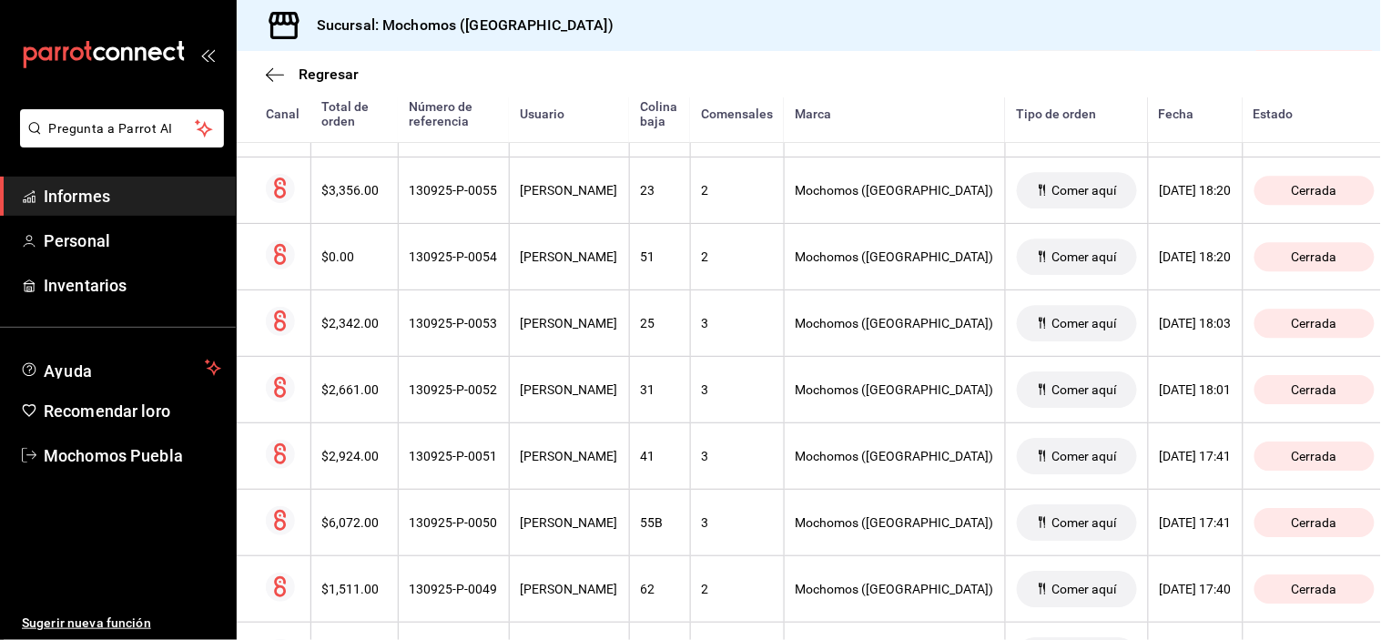
click at [562, 463] on font "[PERSON_NAME]" at bounding box center [569, 456] width 97 height 15
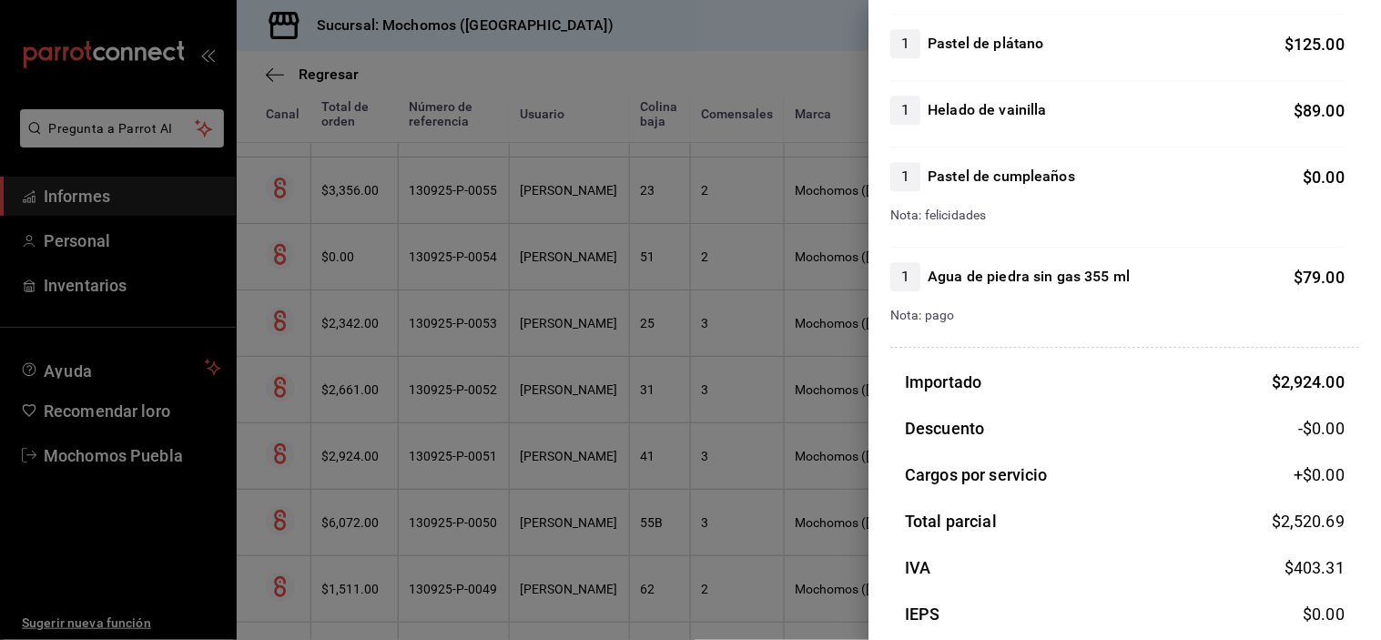
scroll to position [1257, 0]
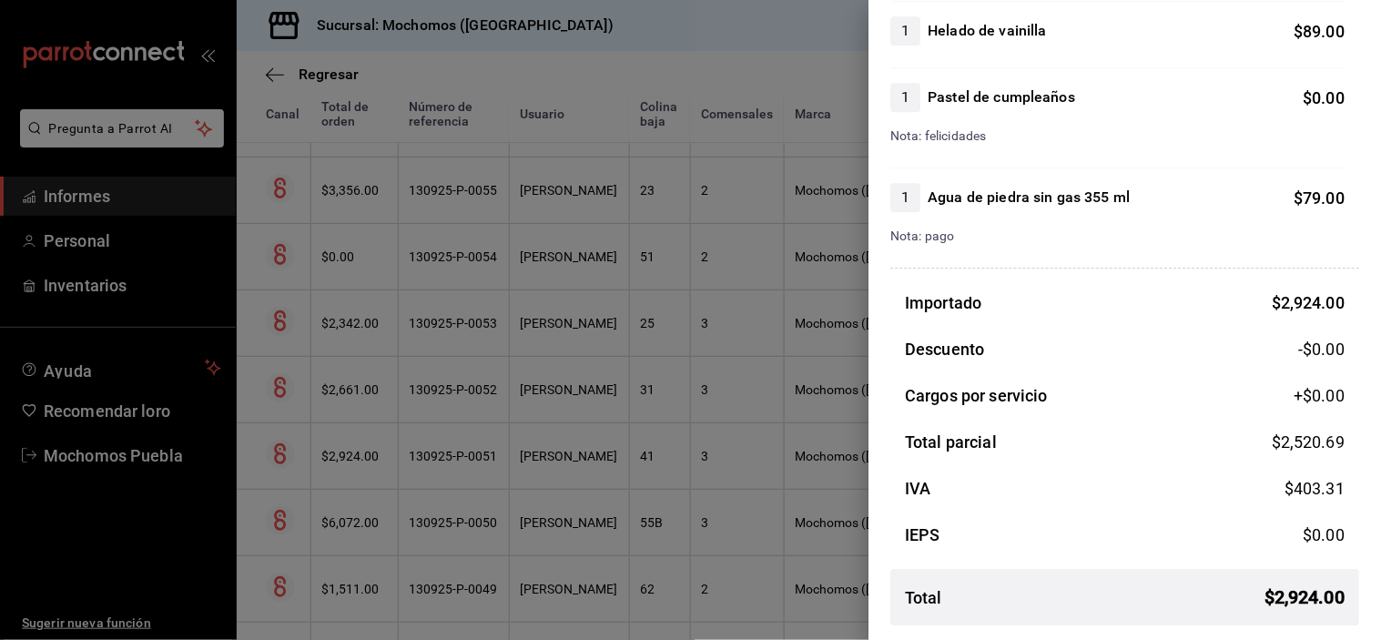
click at [580, 402] on div at bounding box center [690, 320] width 1381 height 640
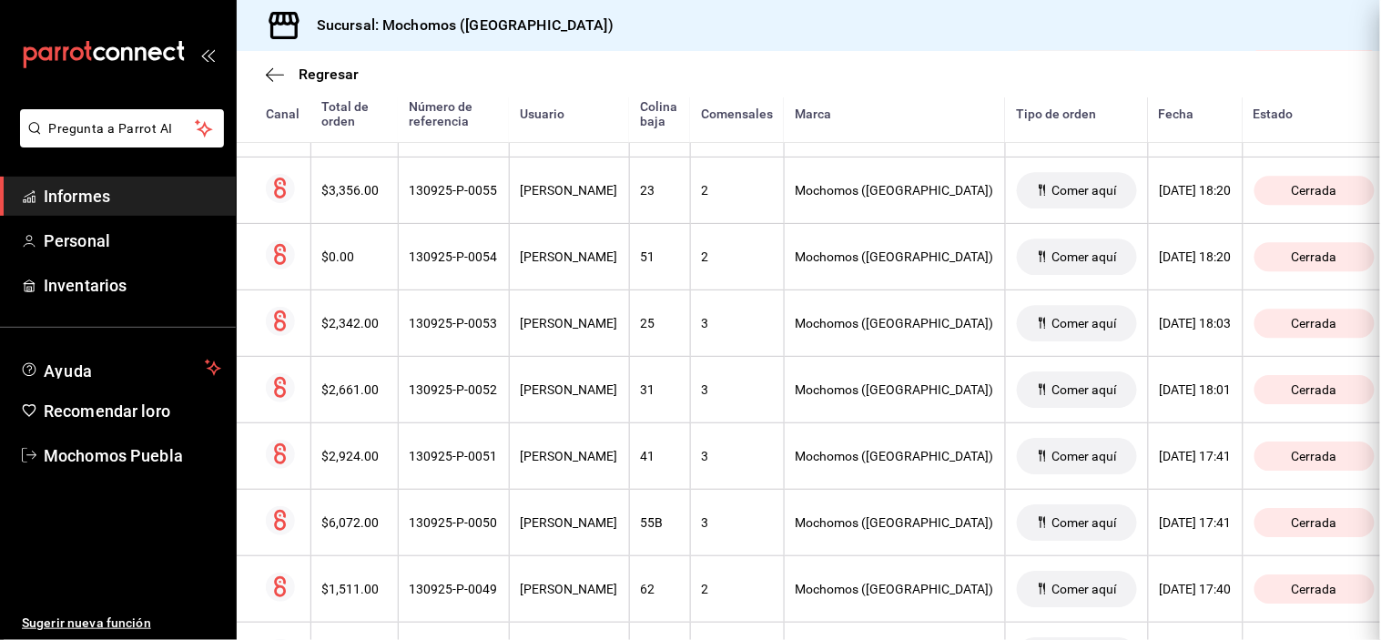
scroll to position [0, 0]
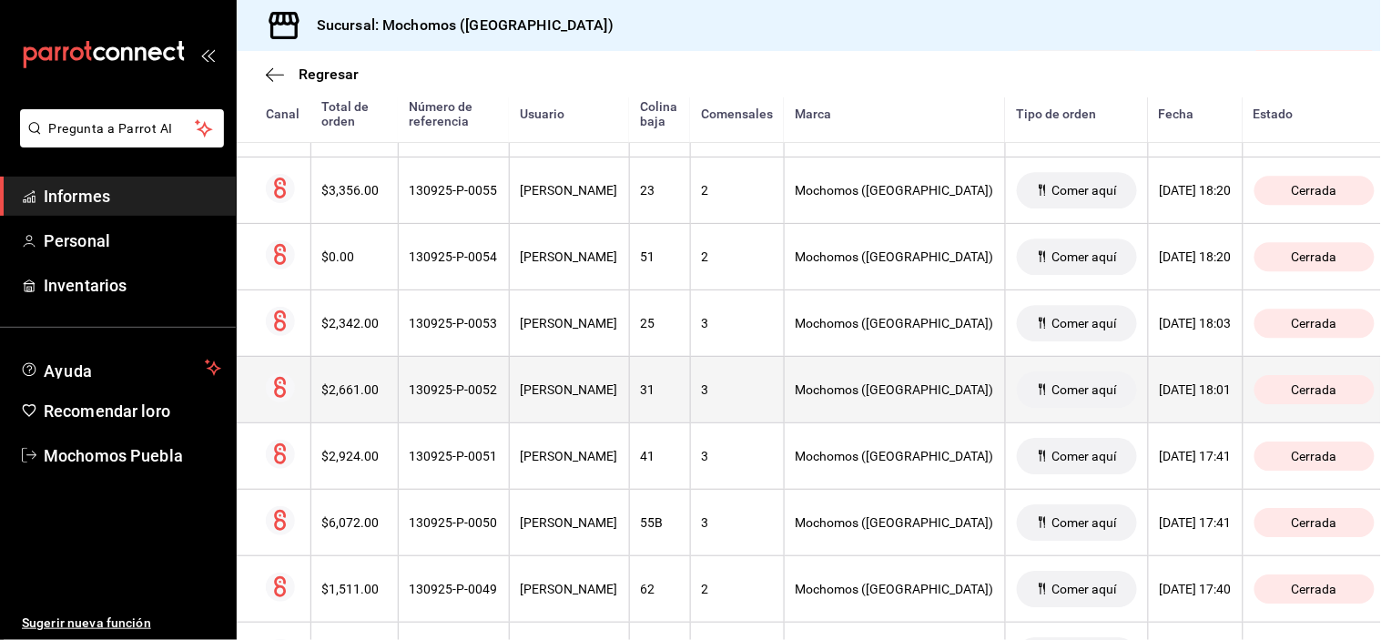
click at [579, 397] on font "[PERSON_NAME]" at bounding box center [569, 389] width 97 height 15
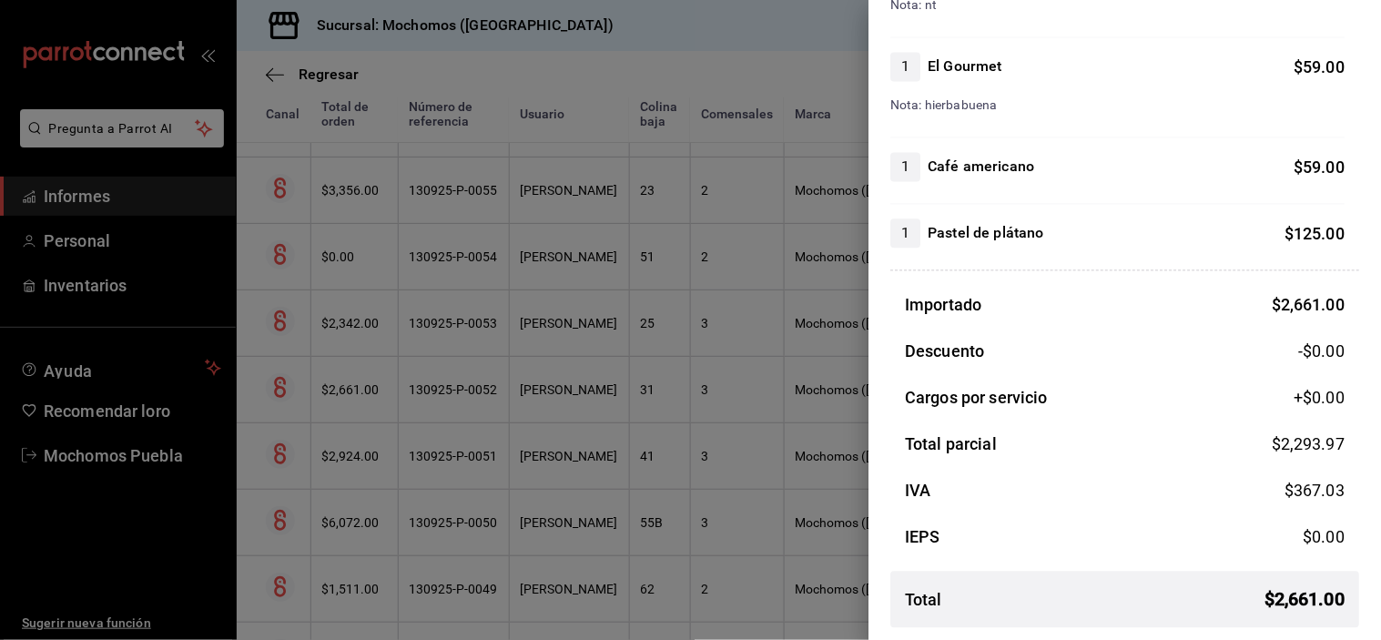
scroll to position [897, 0]
click at [622, 331] on div at bounding box center [690, 320] width 1381 height 640
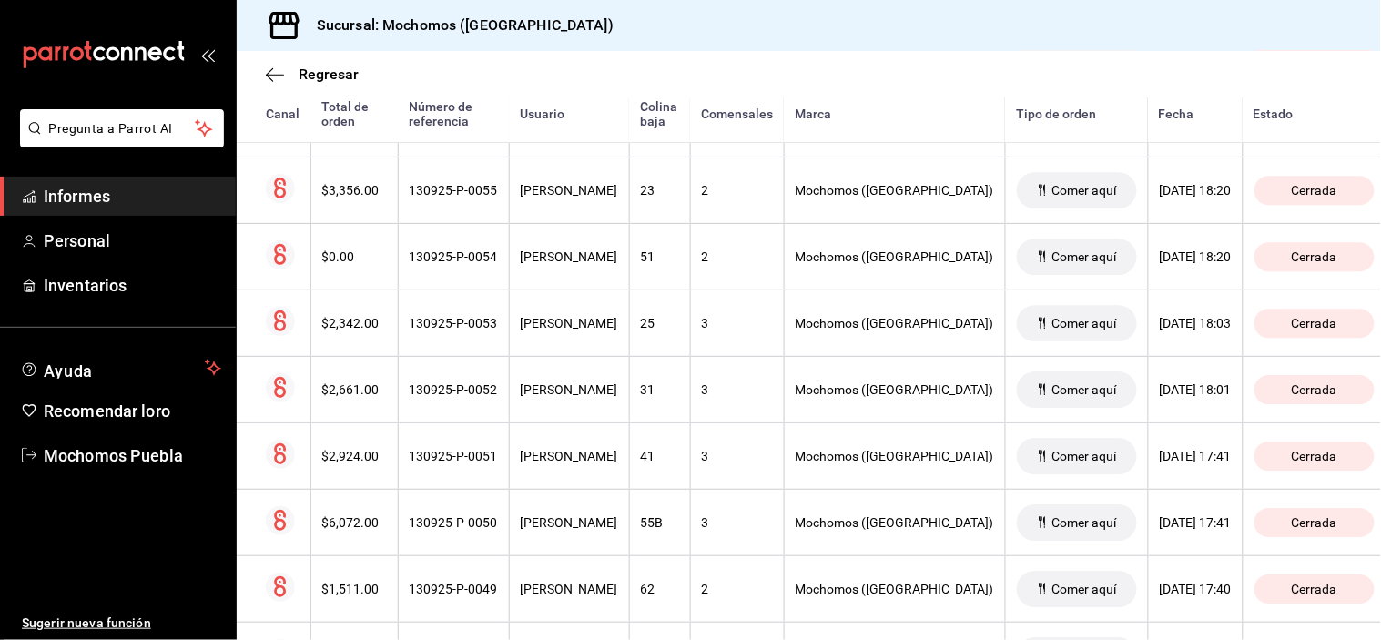
click at [618, 330] on font "[PERSON_NAME]" at bounding box center [569, 323] width 97 height 15
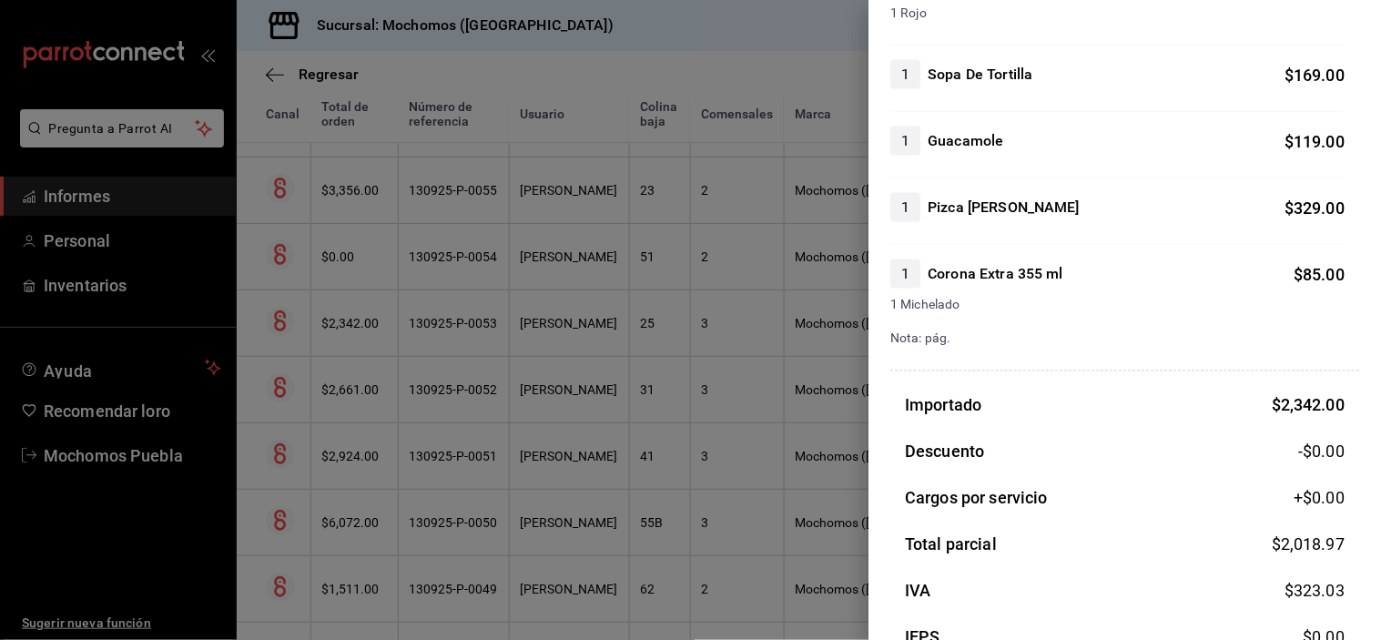
scroll to position [710, 0]
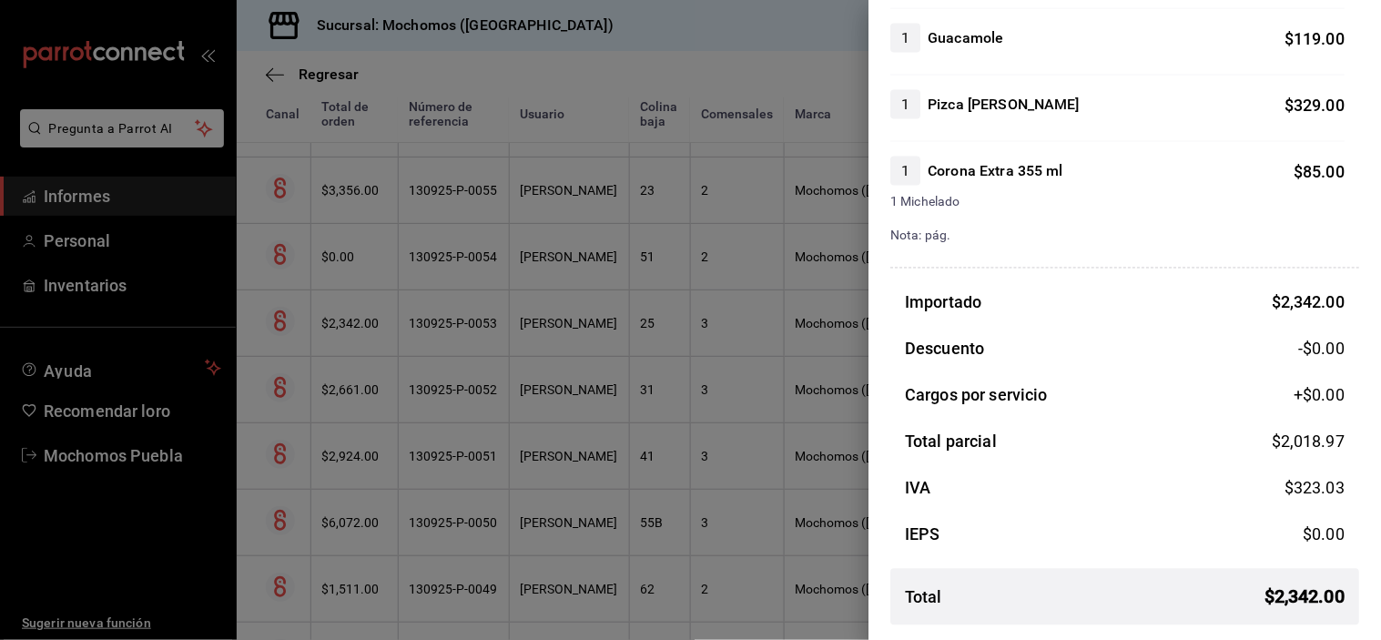
click at [598, 282] on div at bounding box center [690, 320] width 1381 height 640
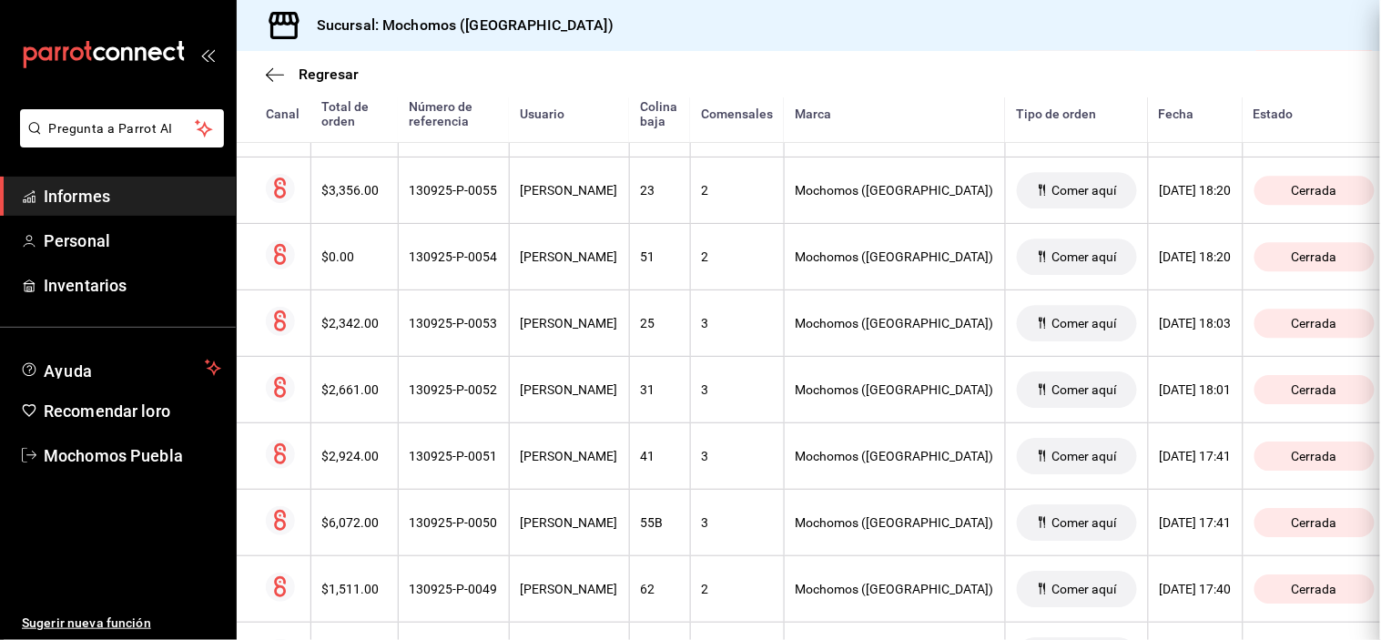
scroll to position [0, 0]
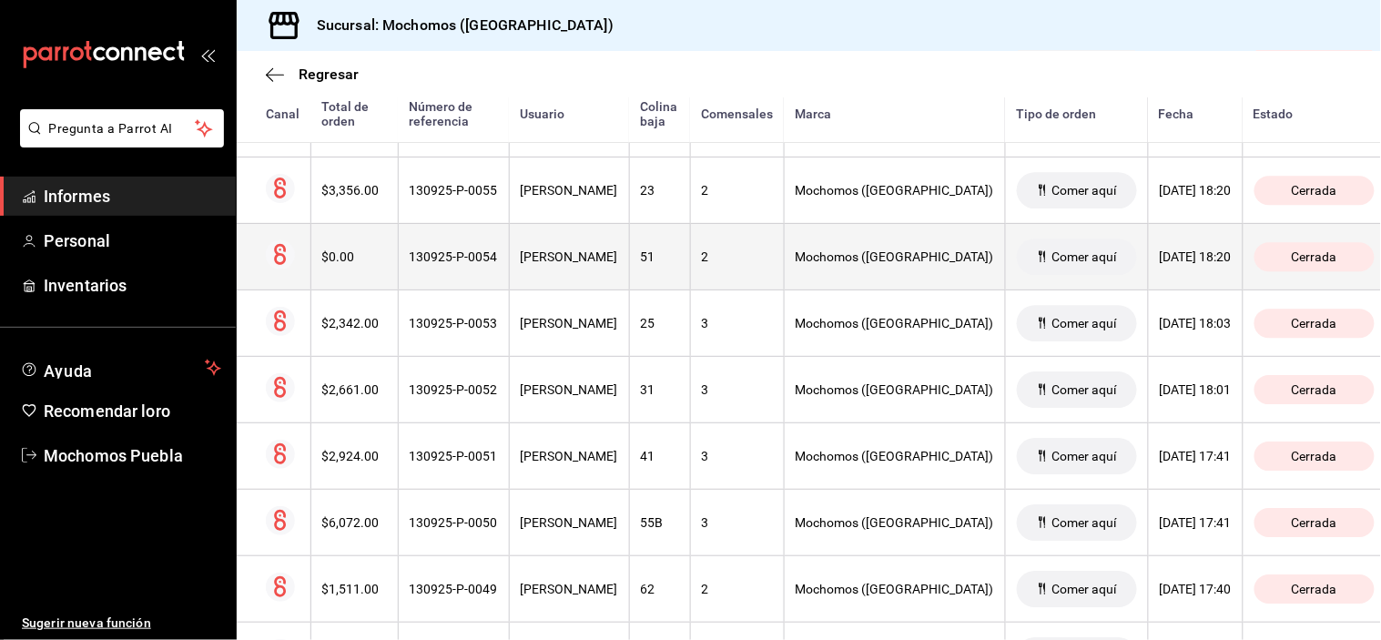
click at [602, 264] on font "[PERSON_NAME]" at bounding box center [569, 256] width 97 height 15
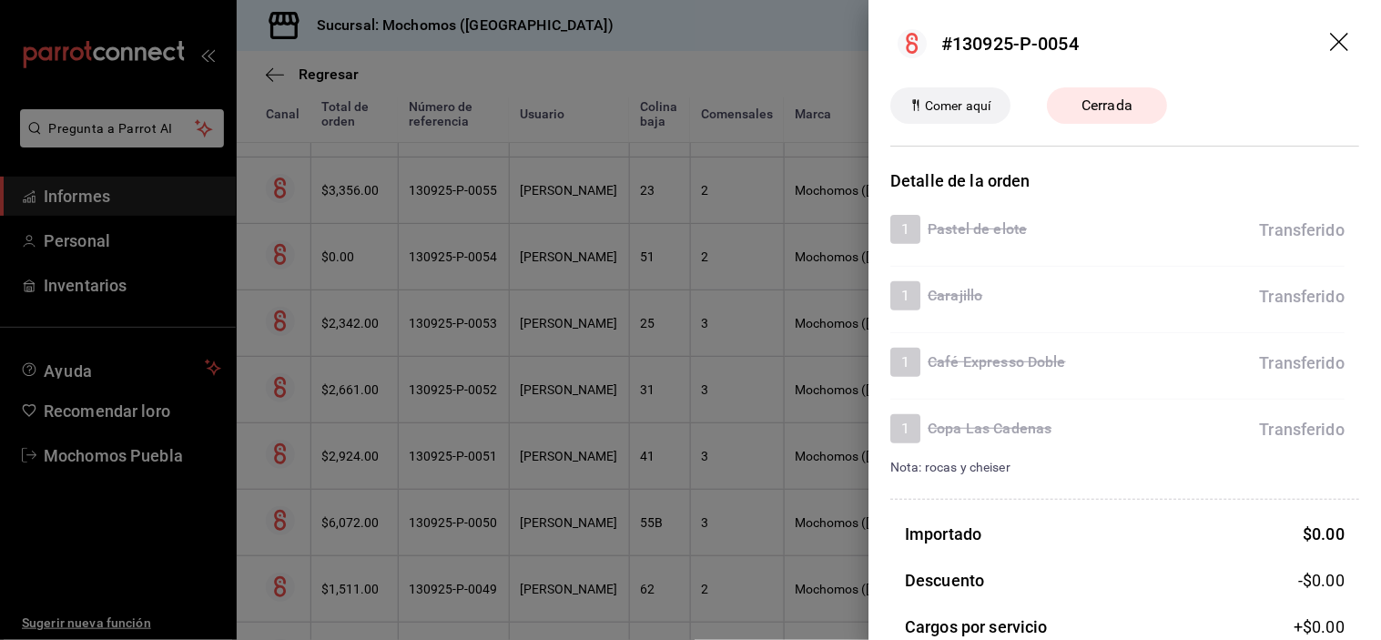
click at [595, 196] on div at bounding box center [690, 320] width 1381 height 640
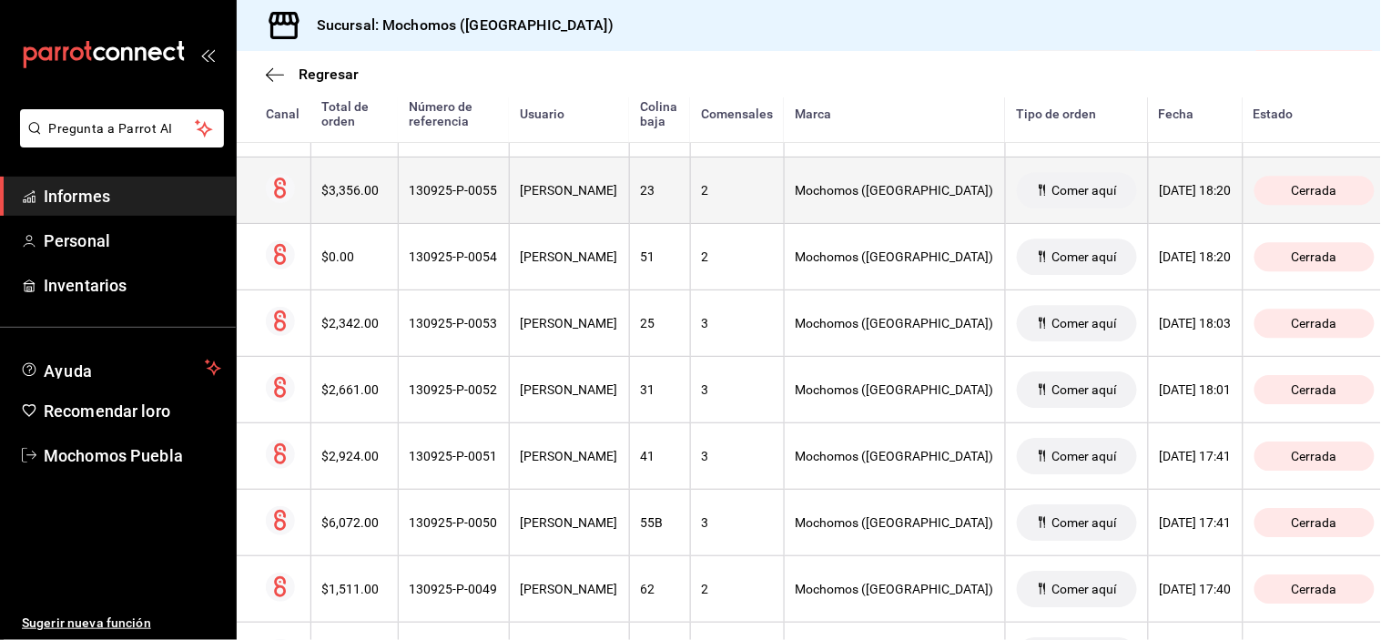
click at [592, 198] on font "[PERSON_NAME]" at bounding box center [569, 190] width 97 height 15
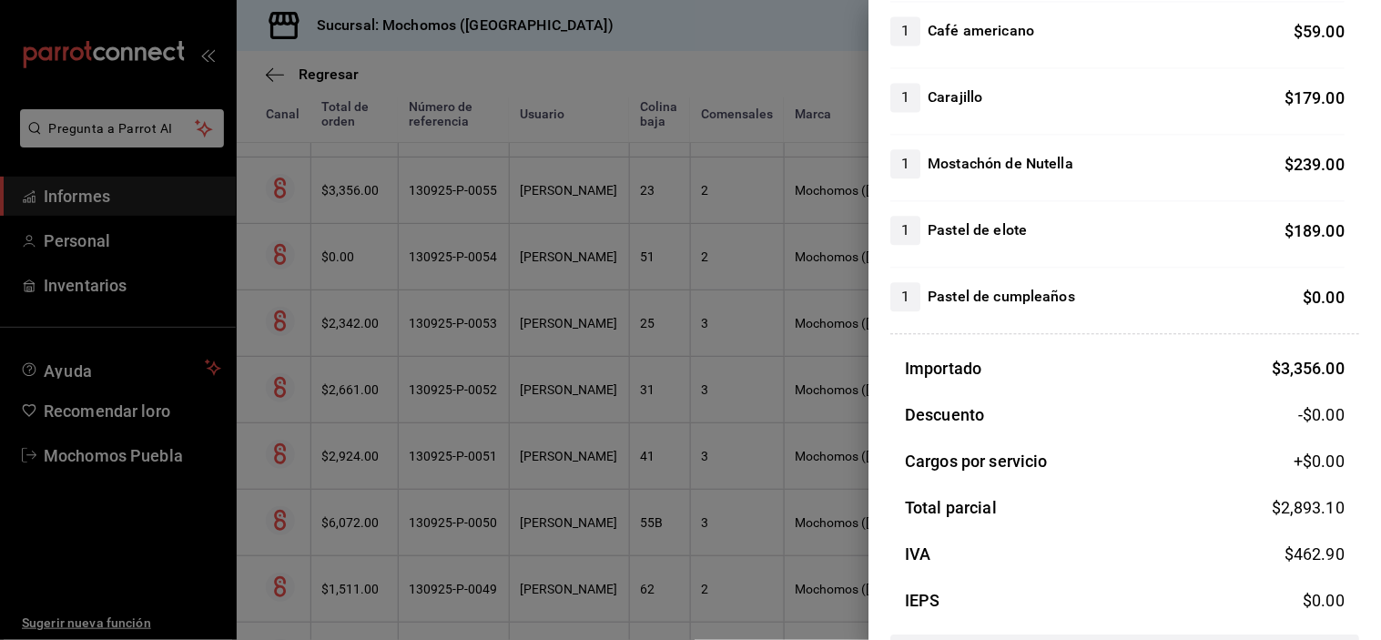
scroll to position [1050, 0]
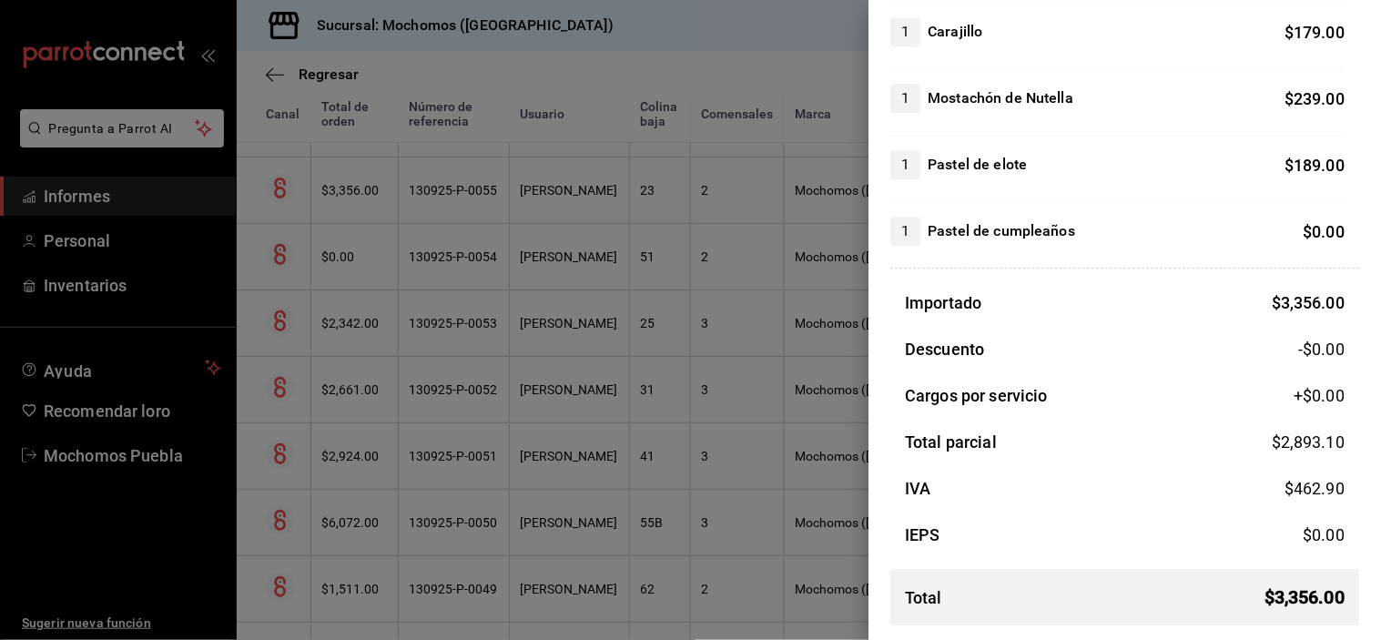
click at [605, 198] on div at bounding box center [690, 320] width 1381 height 640
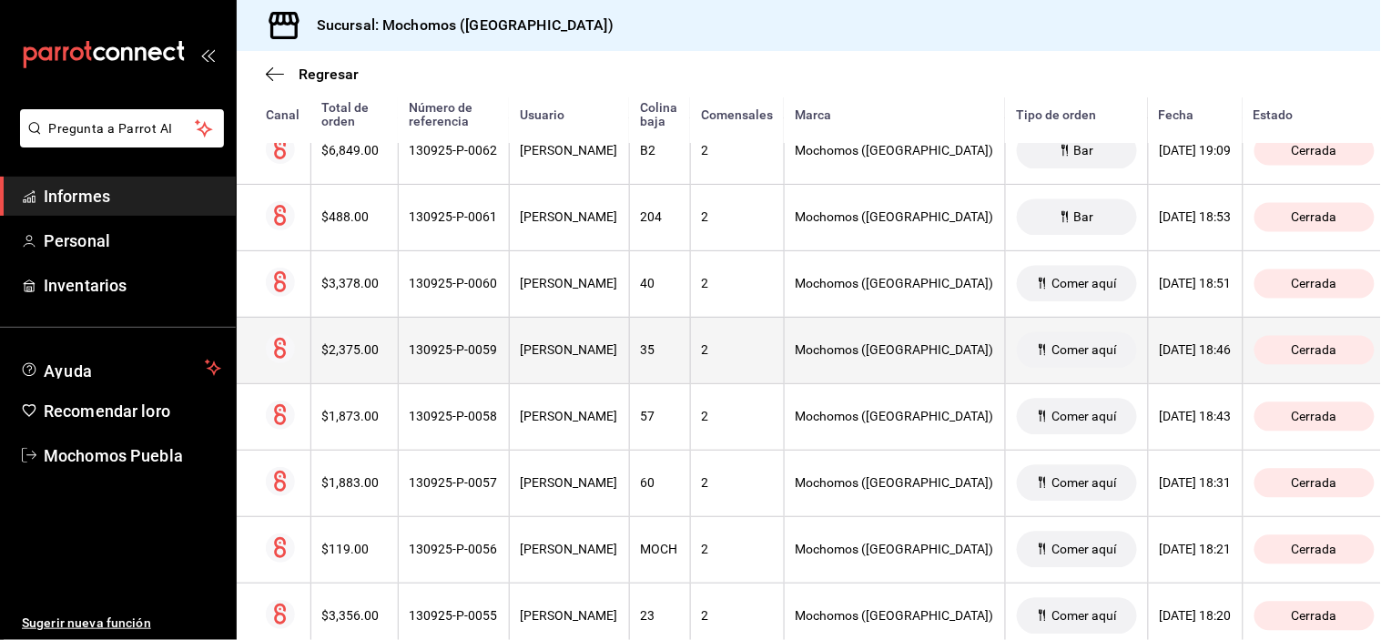
scroll to position [6167, 0]
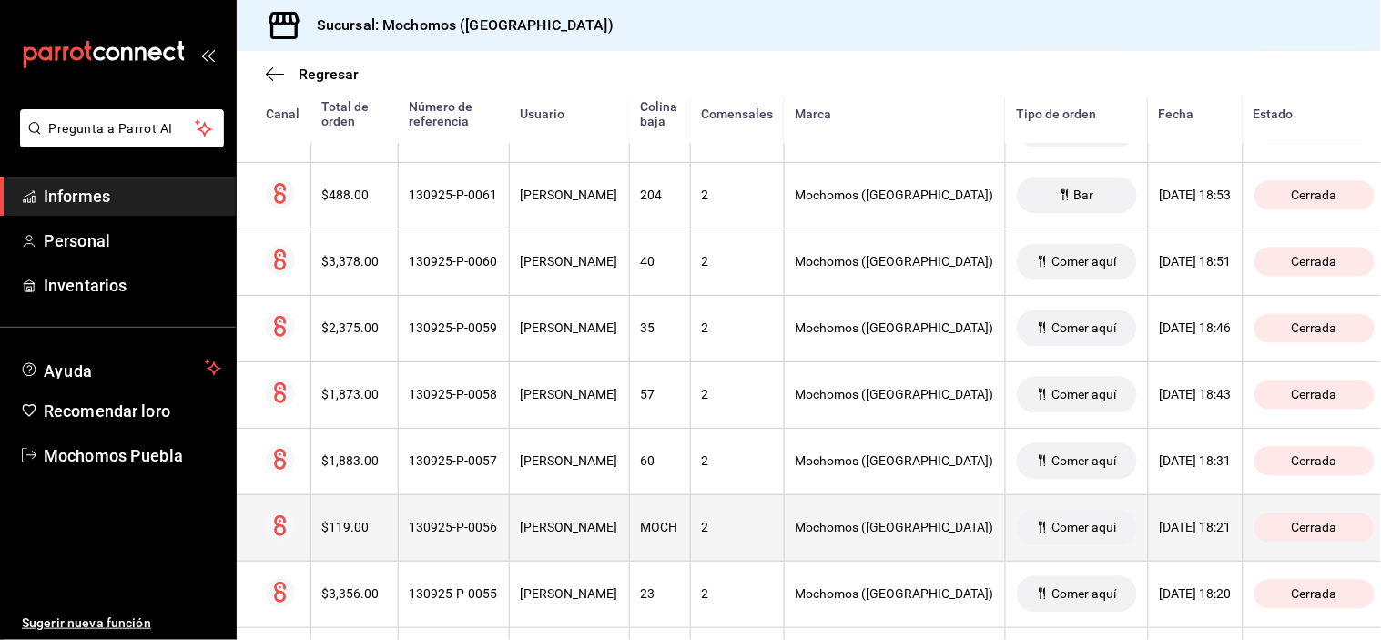
click at [550, 549] on th "[PERSON_NAME]" at bounding box center [569, 527] width 120 height 66
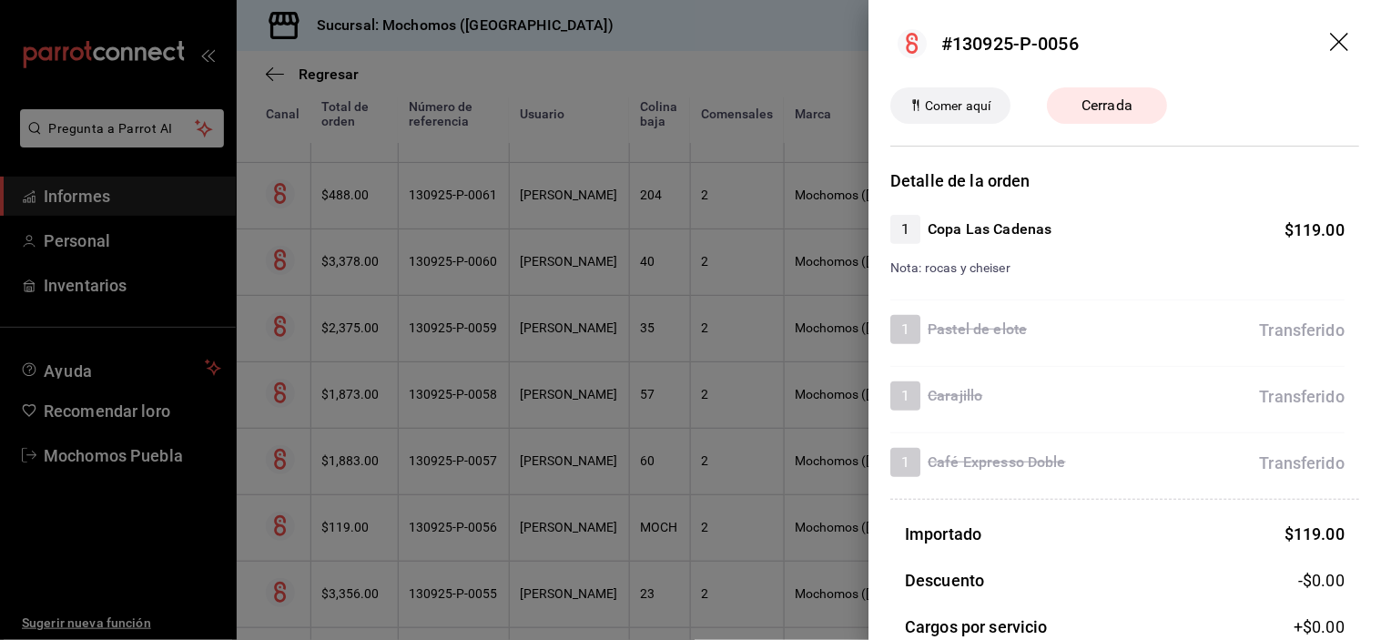
click at [586, 478] on div at bounding box center [690, 320] width 1381 height 640
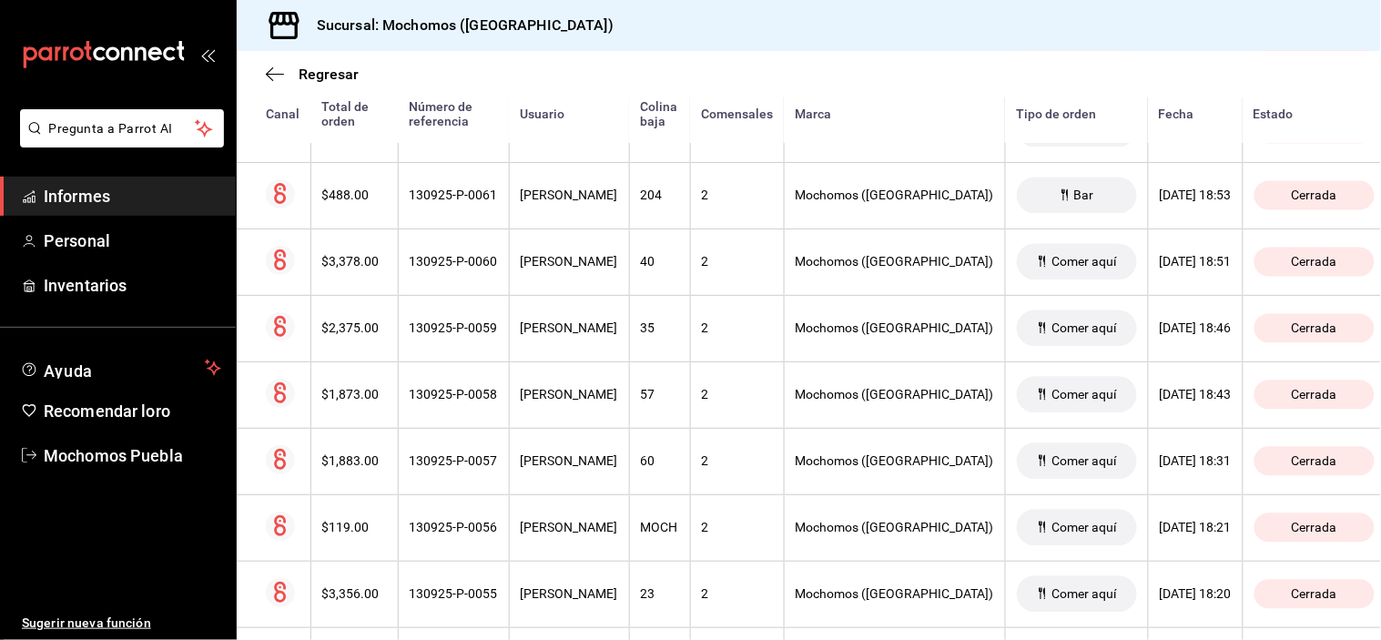
click at [586, 469] on font "[PERSON_NAME]" at bounding box center [569, 461] width 97 height 15
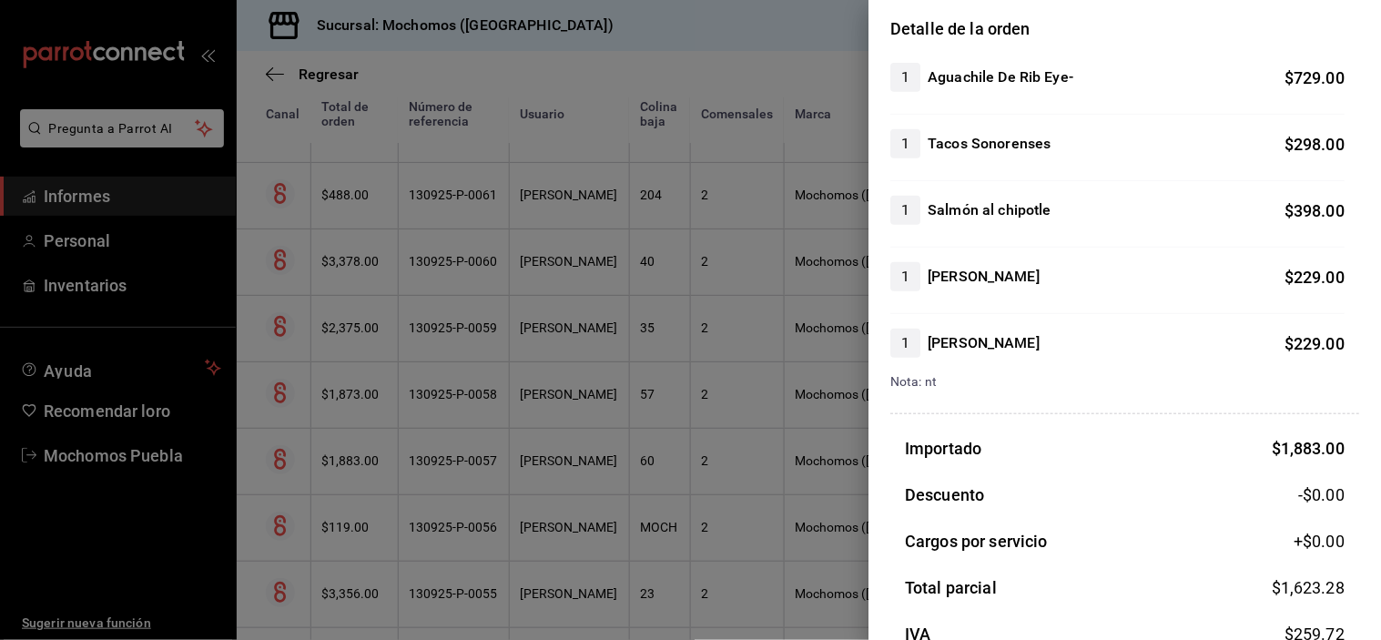
scroll to position [297, 0]
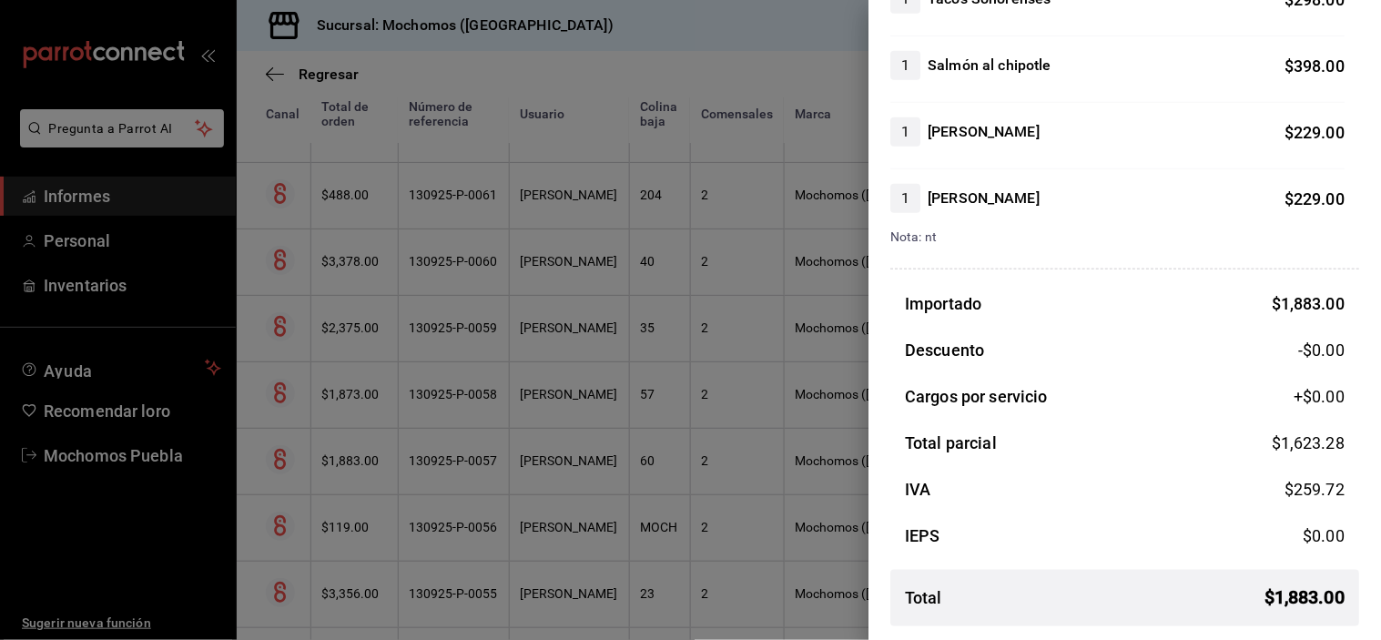
click at [560, 410] on div at bounding box center [690, 320] width 1381 height 640
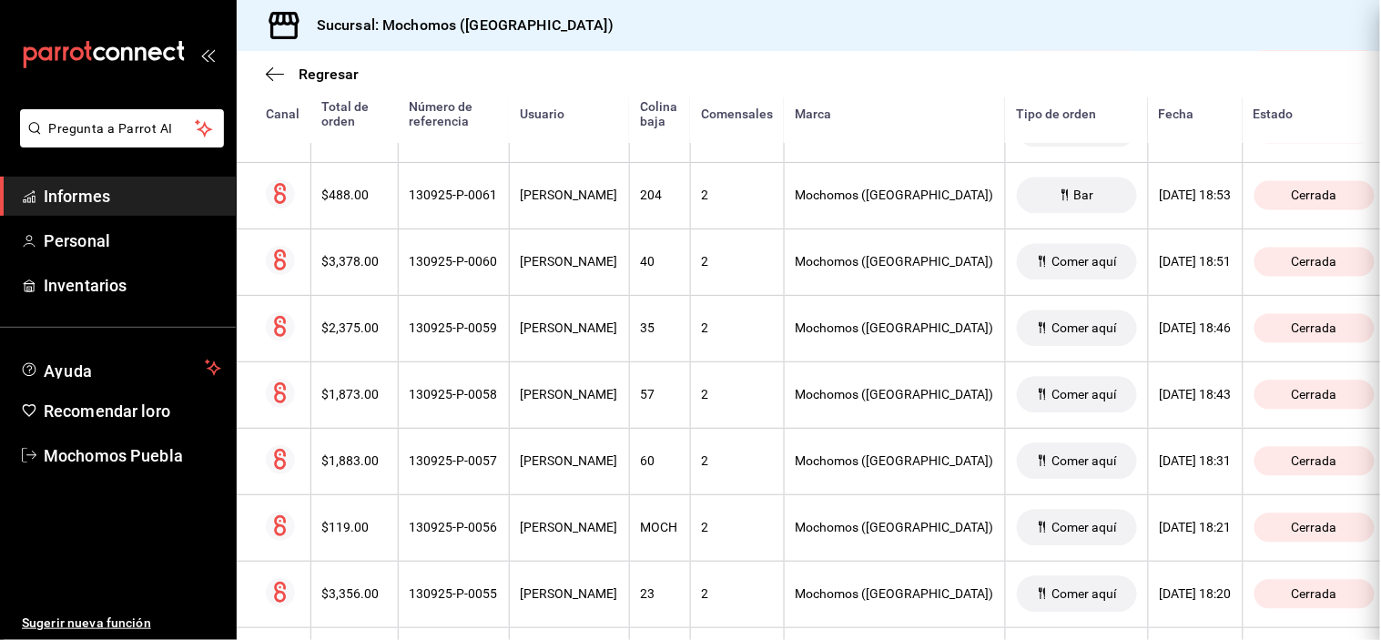
scroll to position [0, 0]
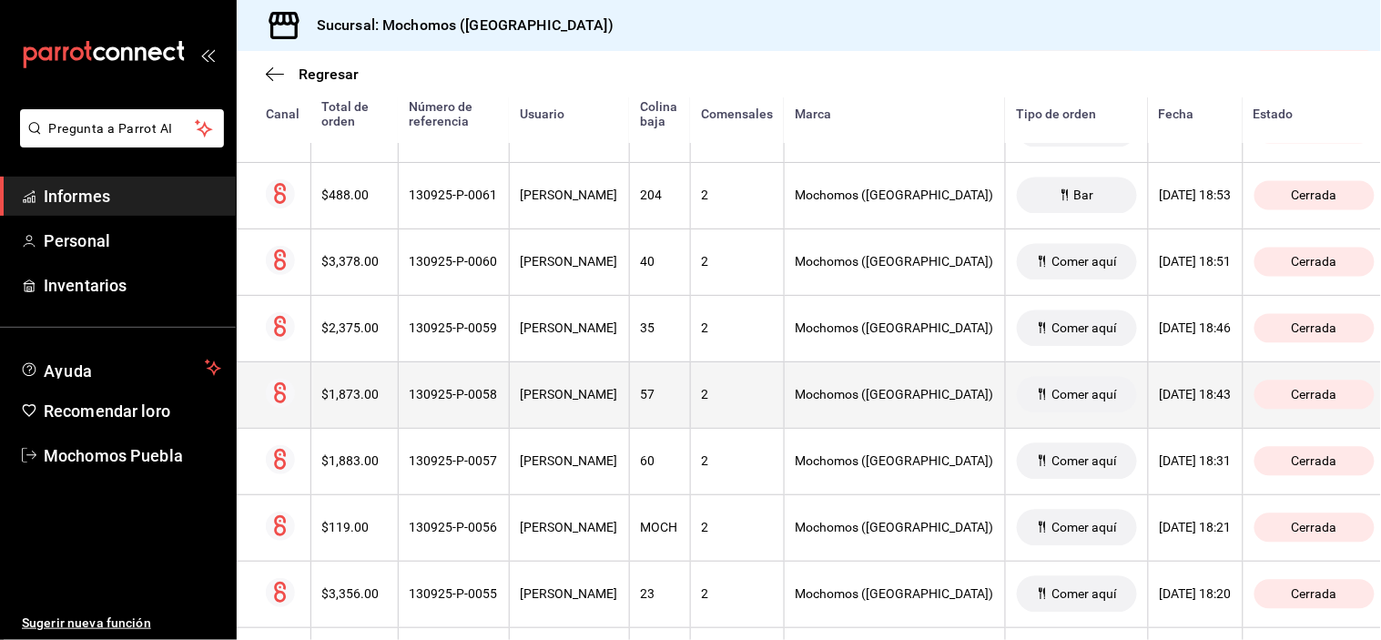
click at [569, 402] on font "[PERSON_NAME]" at bounding box center [569, 395] width 97 height 15
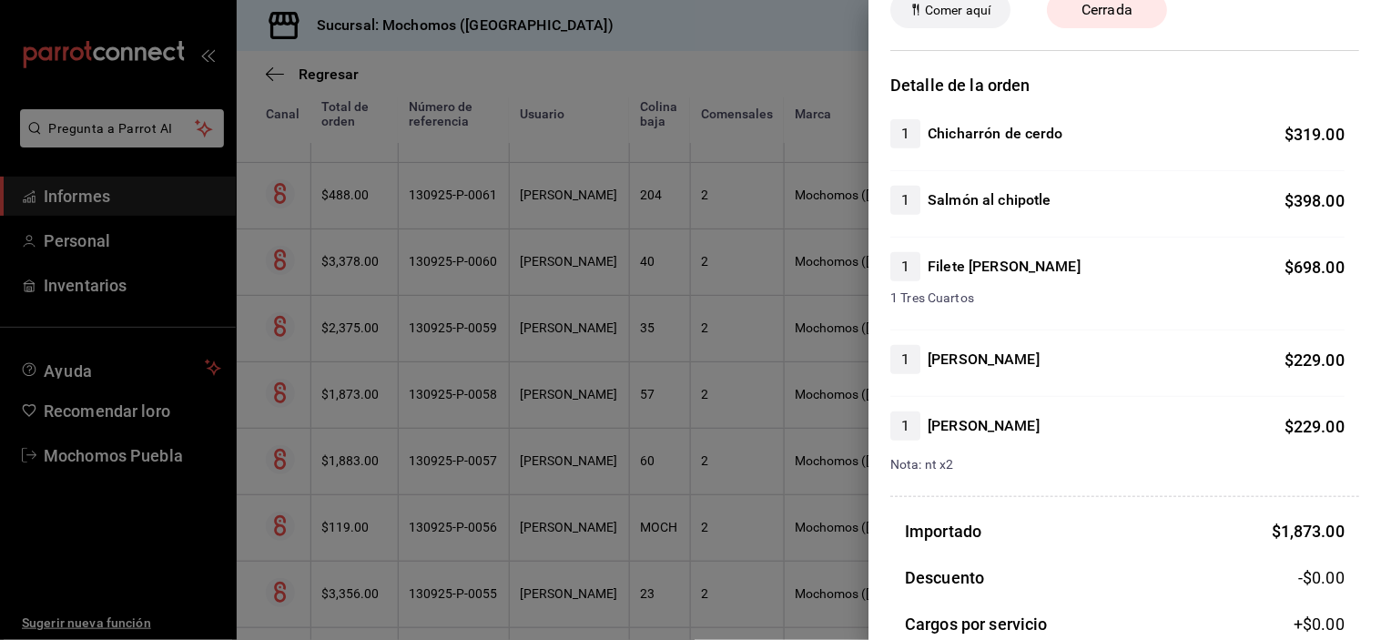
scroll to position [323, 0]
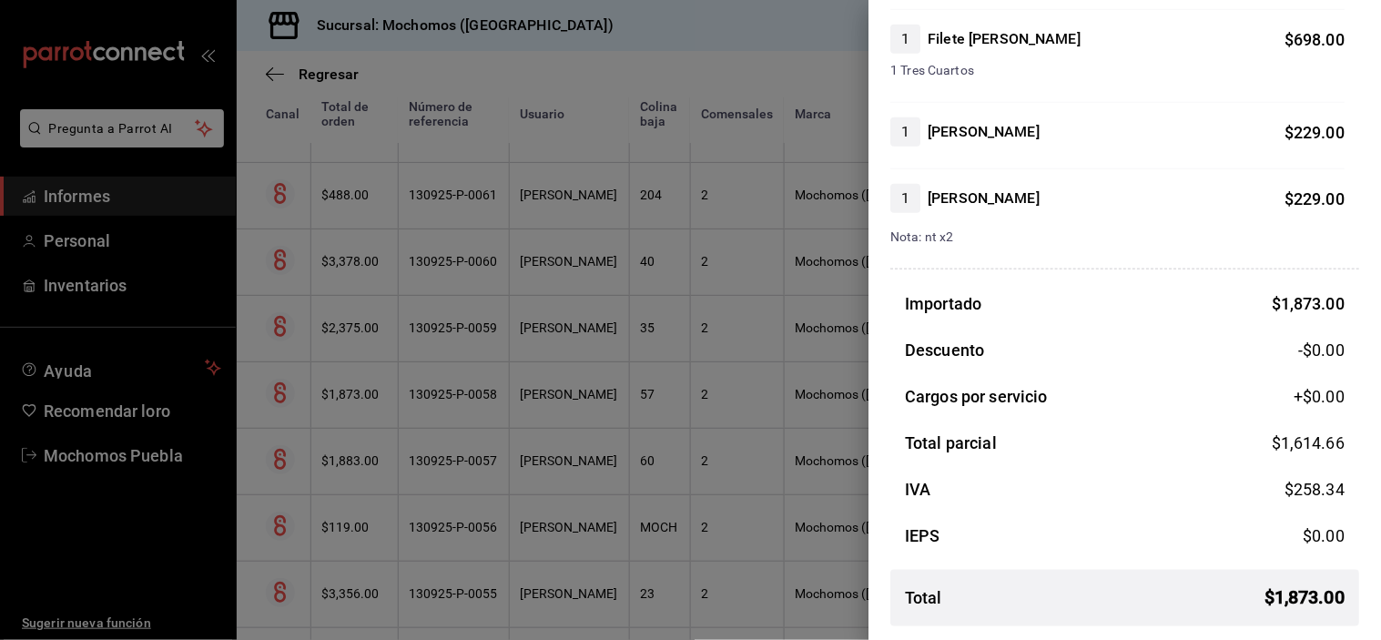
click at [605, 351] on div at bounding box center [690, 320] width 1381 height 640
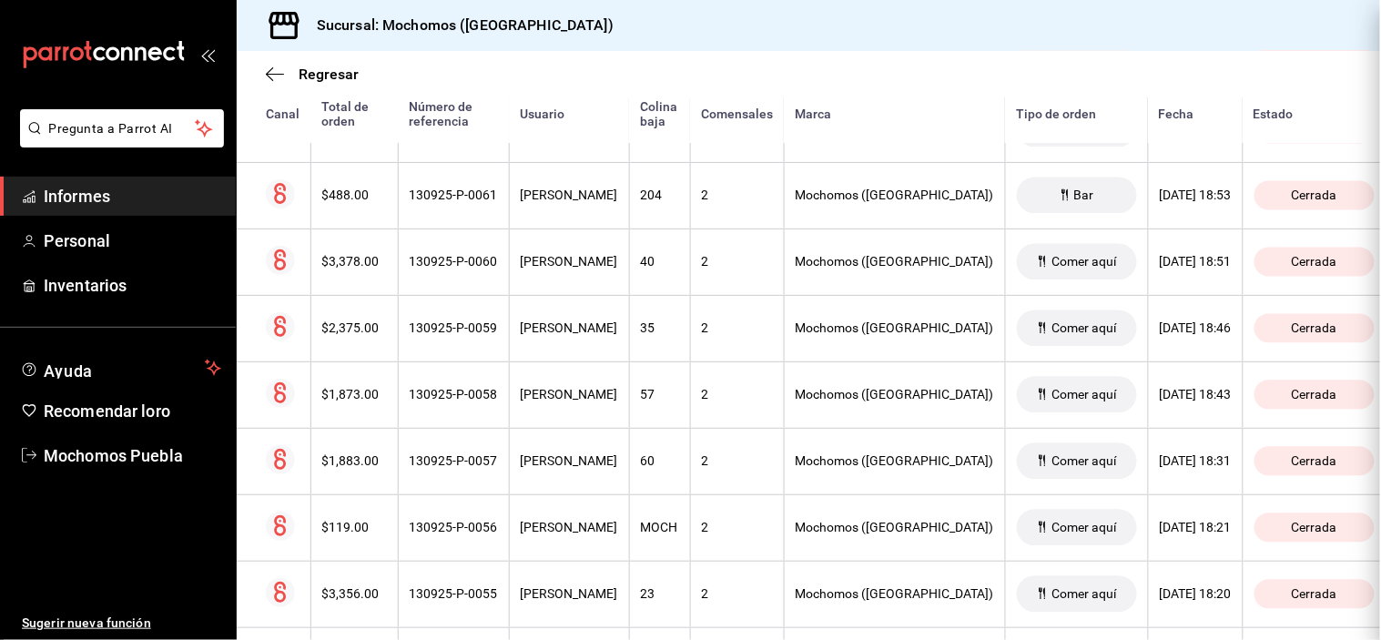
scroll to position [0, 0]
click at [605, 350] on th "[PERSON_NAME]" at bounding box center [569, 328] width 120 height 66
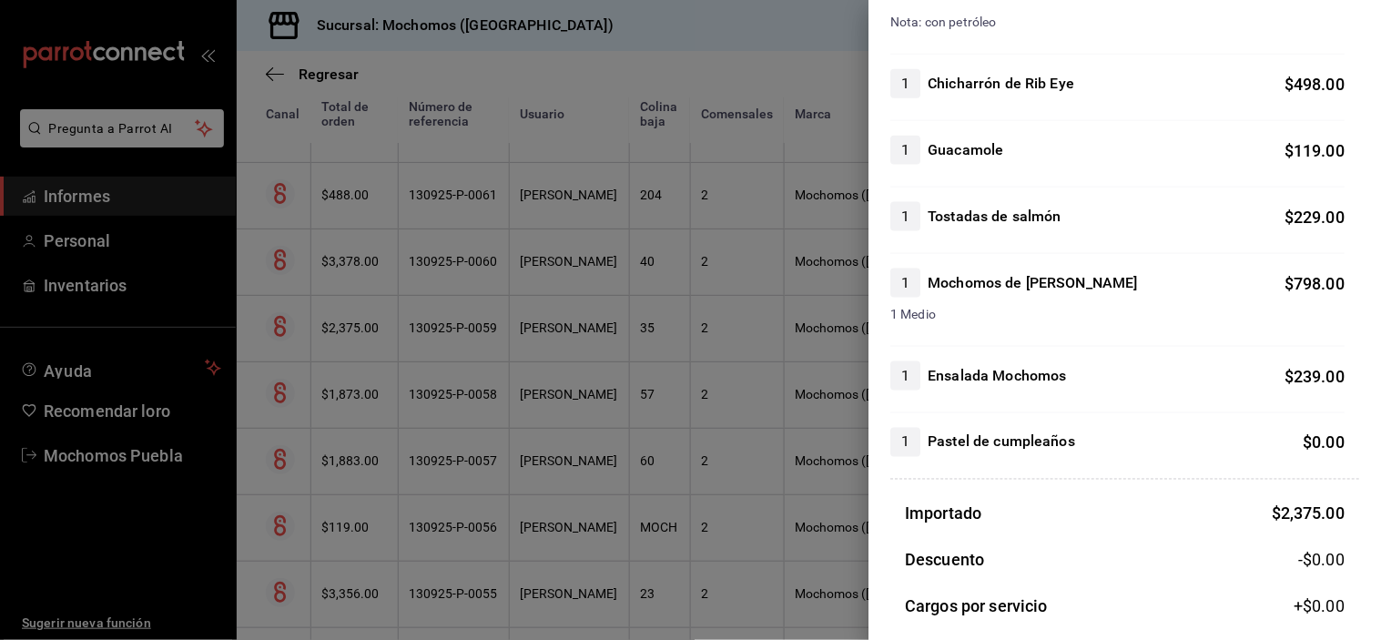
scroll to position [716, 0]
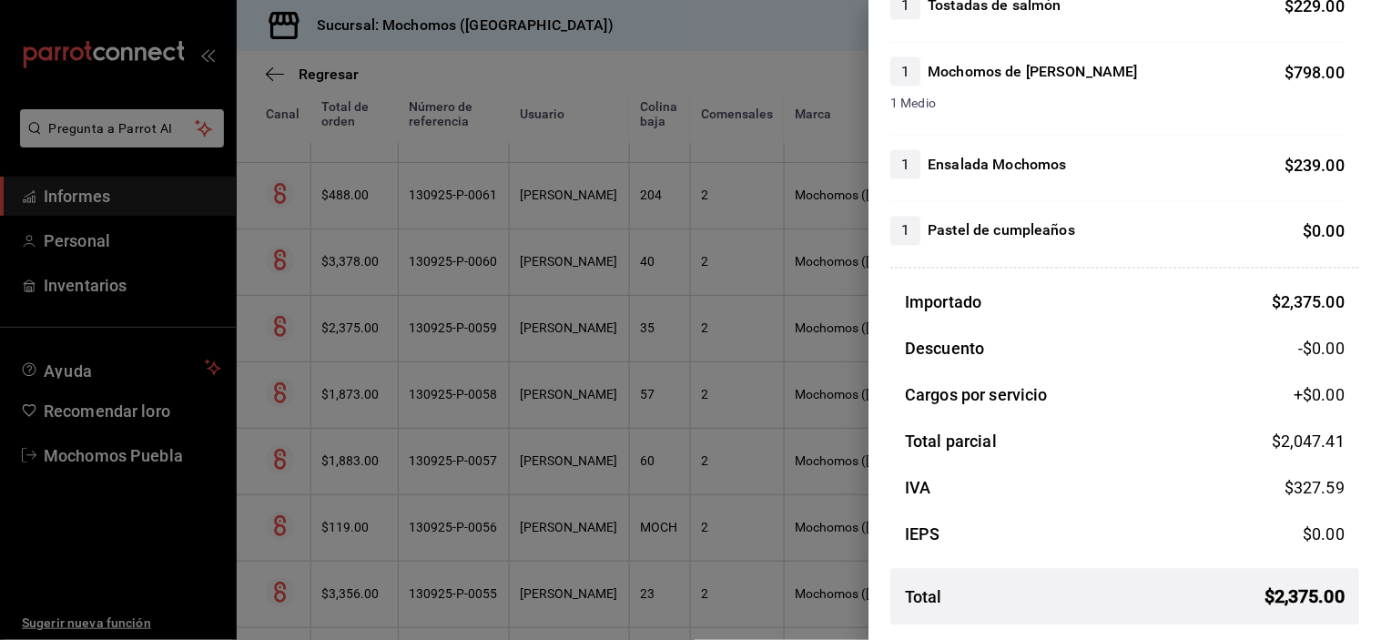
click at [583, 258] on div at bounding box center [690, 320] width 1381 height 640
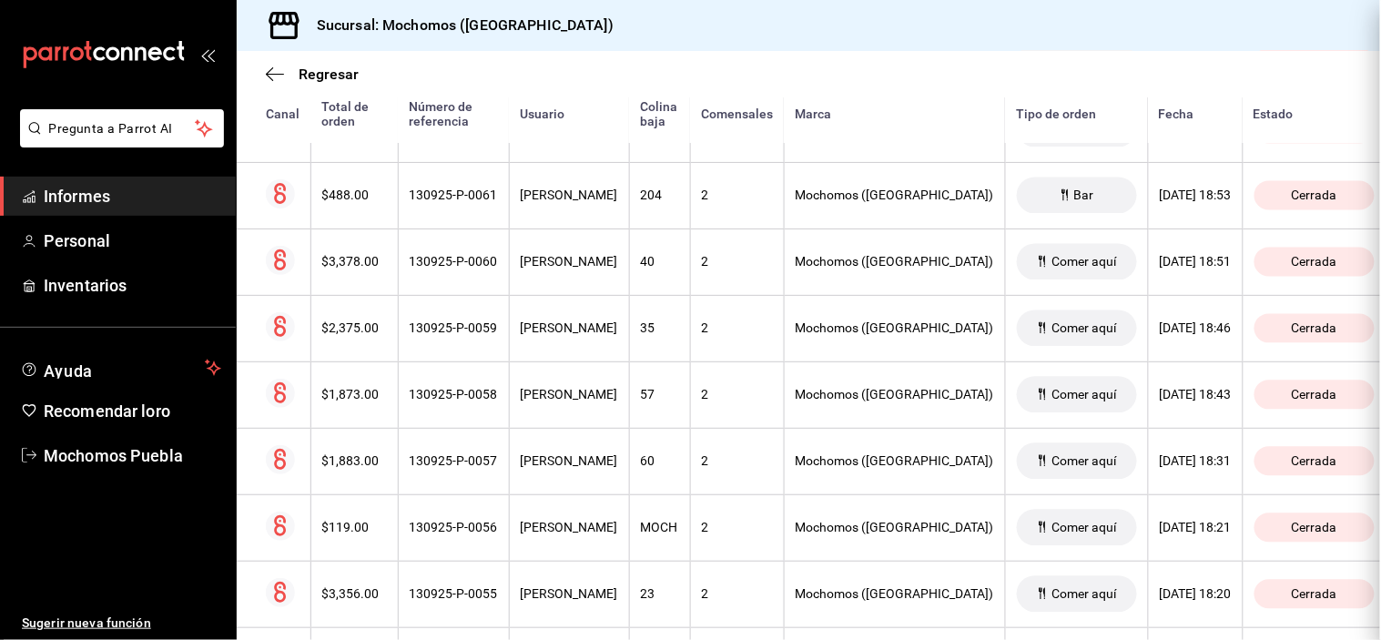
scroll to position [0, 0]
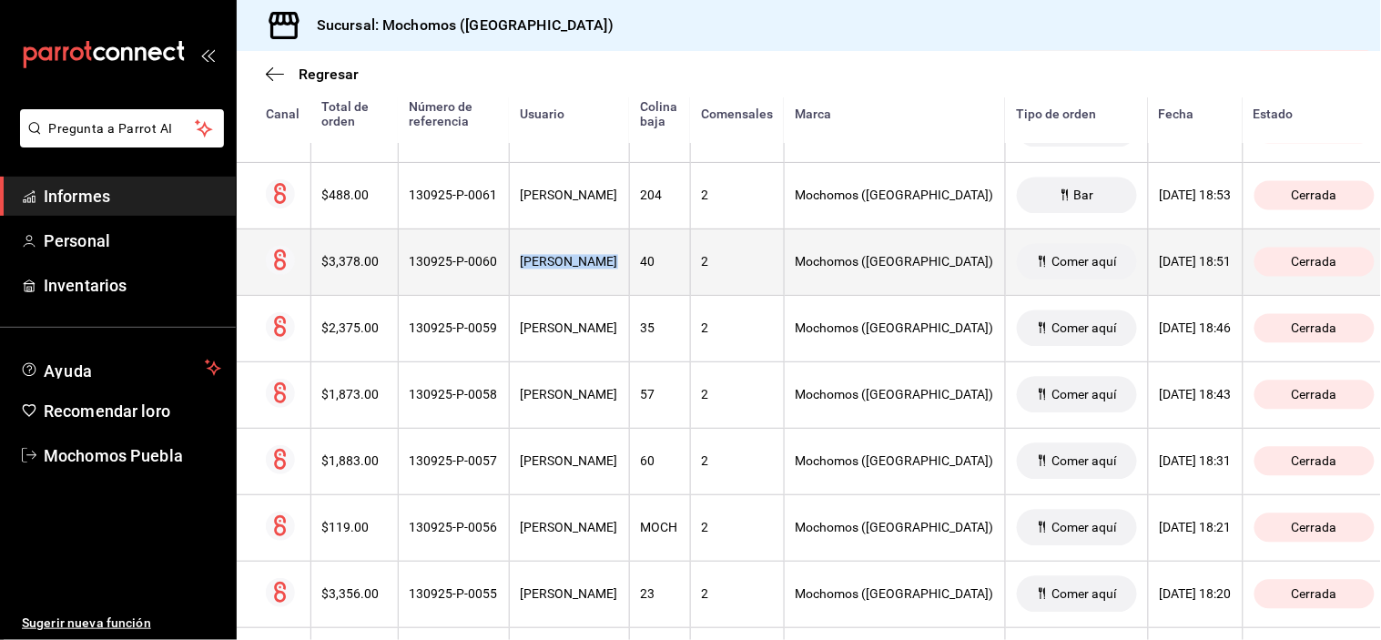
click at [585, 259] on th "[PERSON_NAME]" at bounding box center [569, 262] width 120 height 66
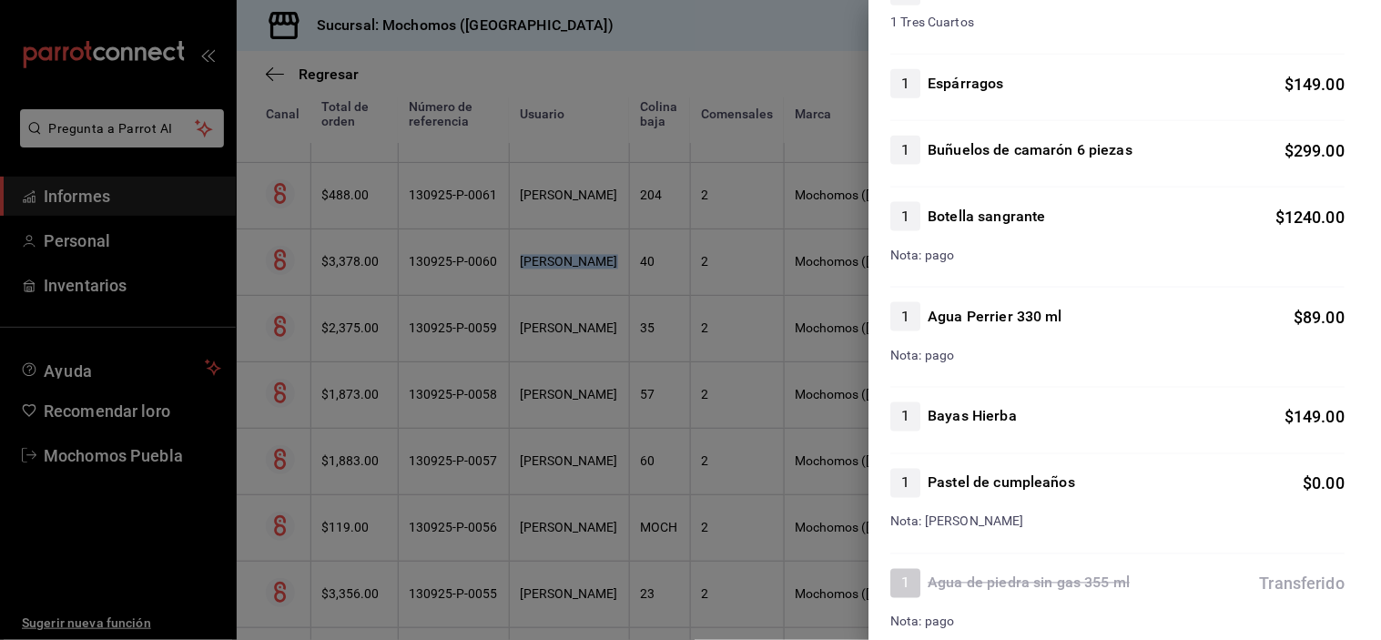
scroll to position [892, 0]
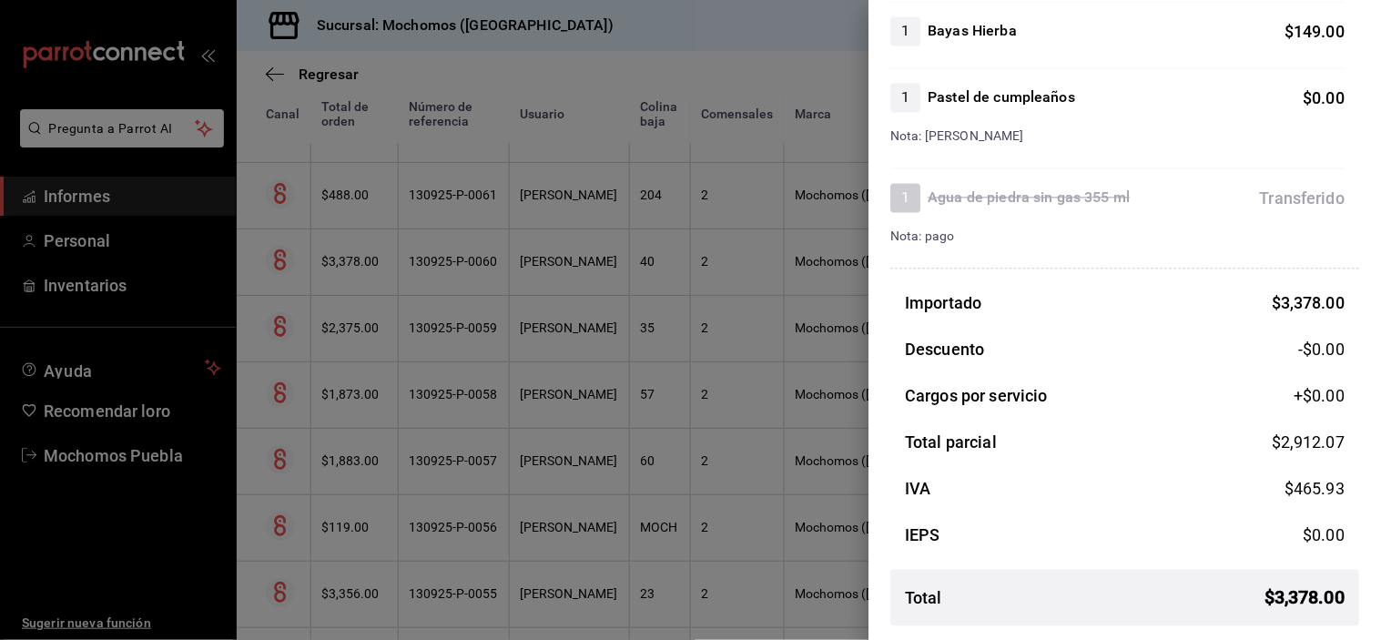
click at [650, 209] on div at bounding box center [690, 320] width 1381 height 640
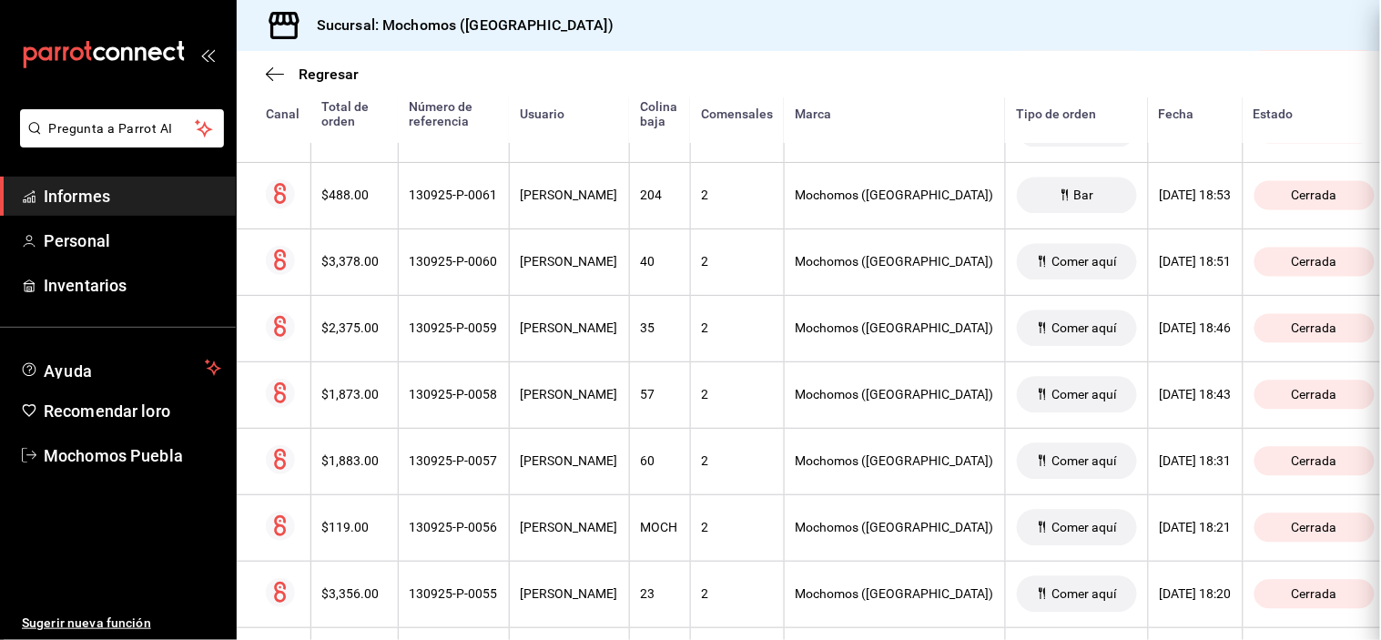
scroll to position [0, 0]
click at [618, 203] on font "[PERSON_NAME]" at bounding box center [569, 195] width 97 height 15
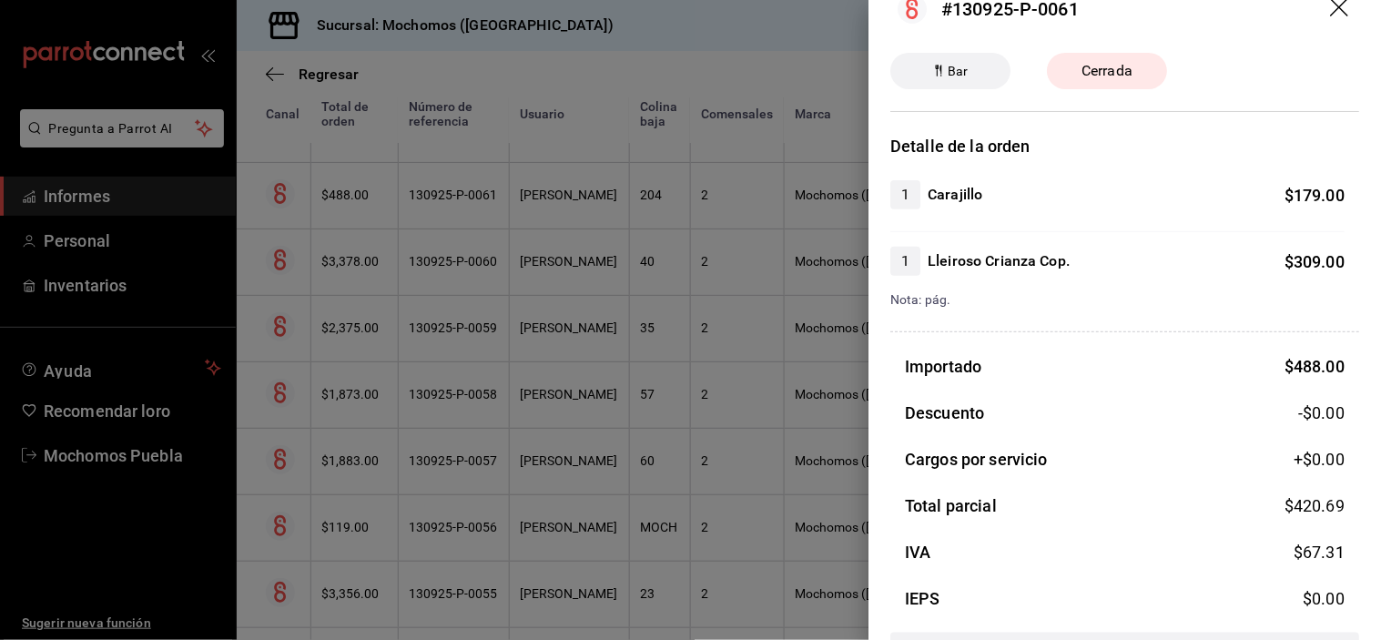
scroll to position [97, 0]
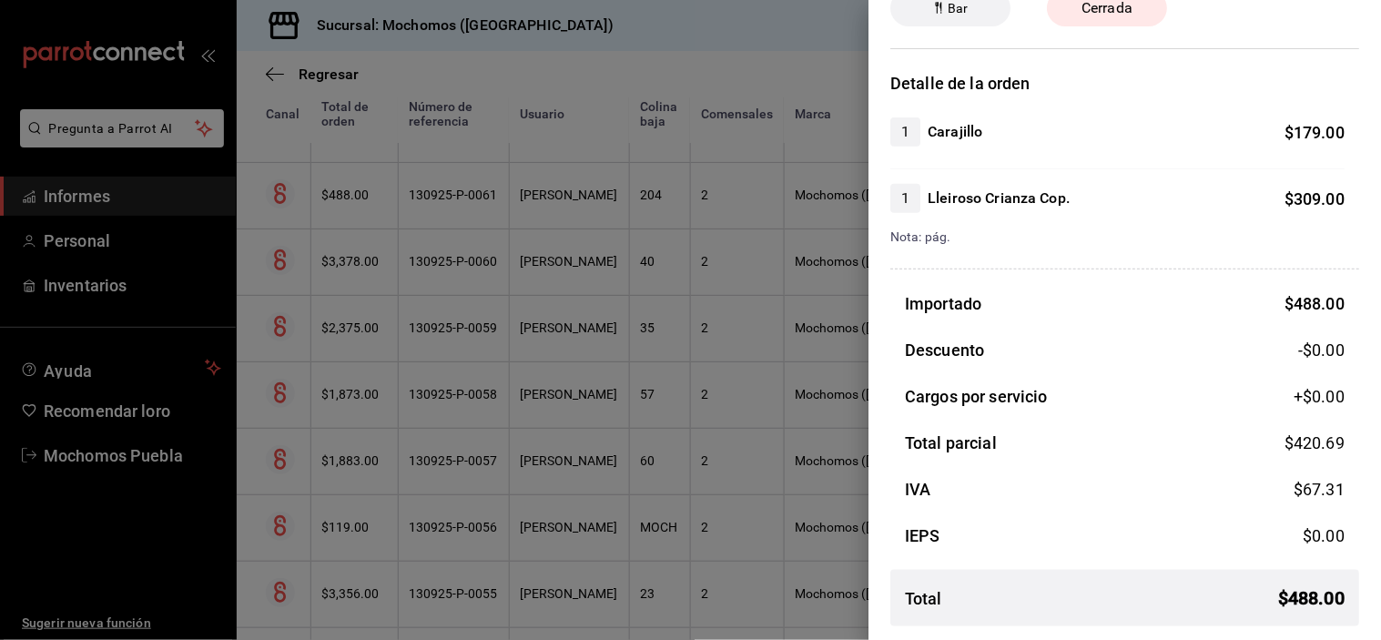
click at [643, 222] on div at bounding box center [690, 320] width 1381 height 640
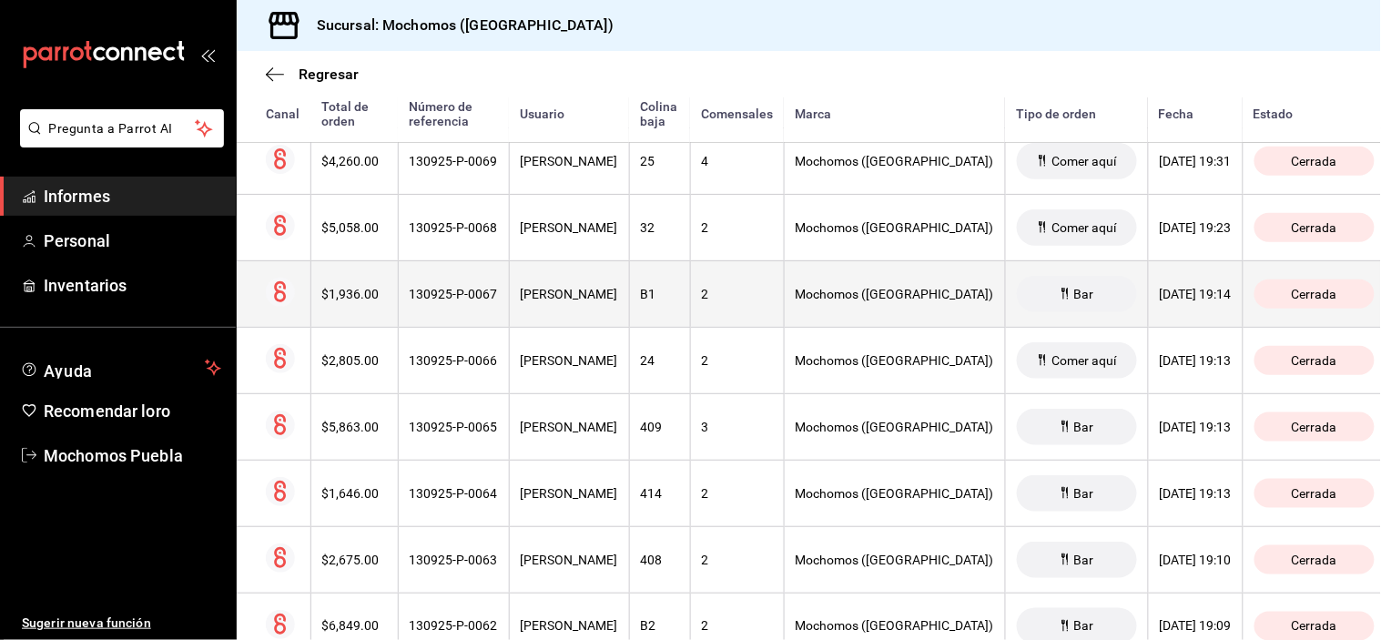
scroll to position [5661, 0]
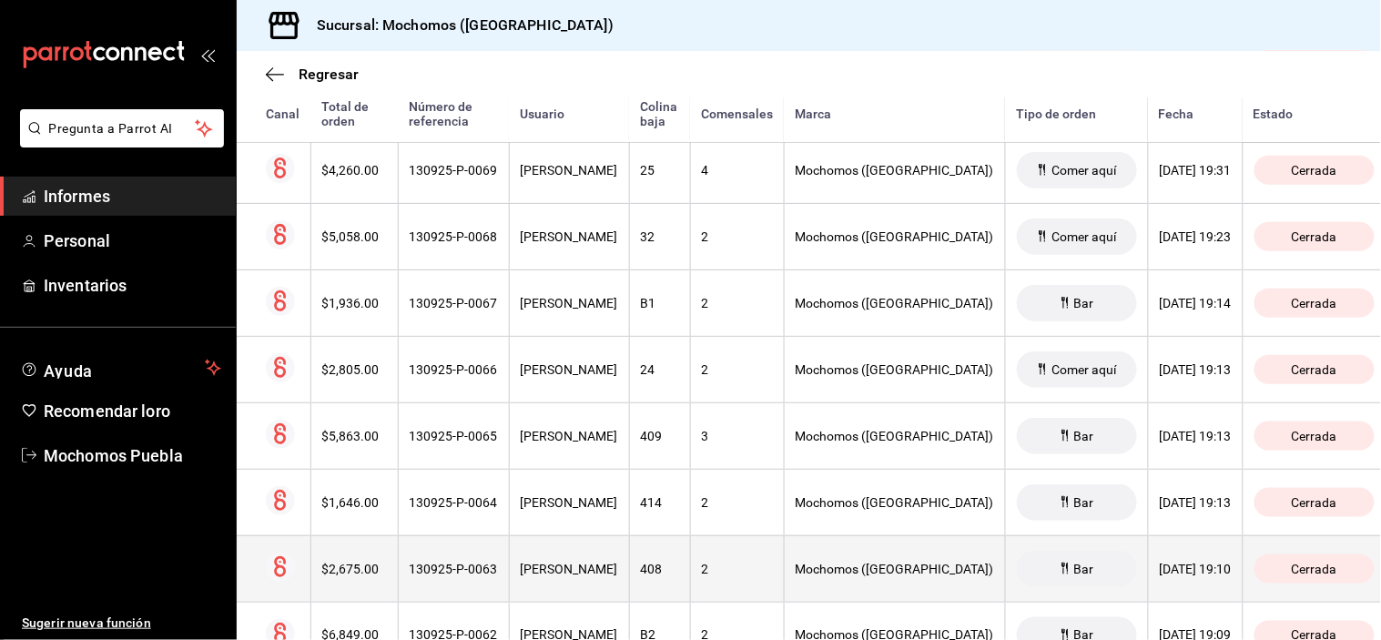
click at [597, 563] on th "[PERSON_NAME]" at bounding box center [569, 568] width 120 height 66
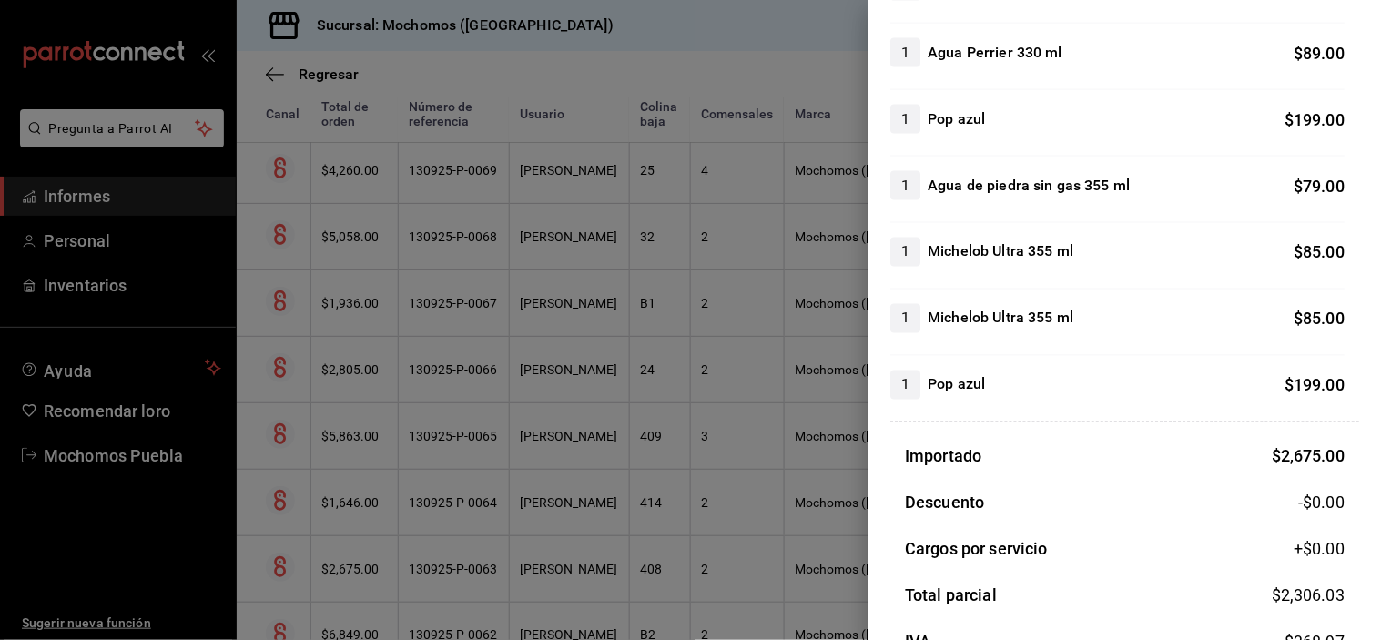
scroll to position [822, 0]
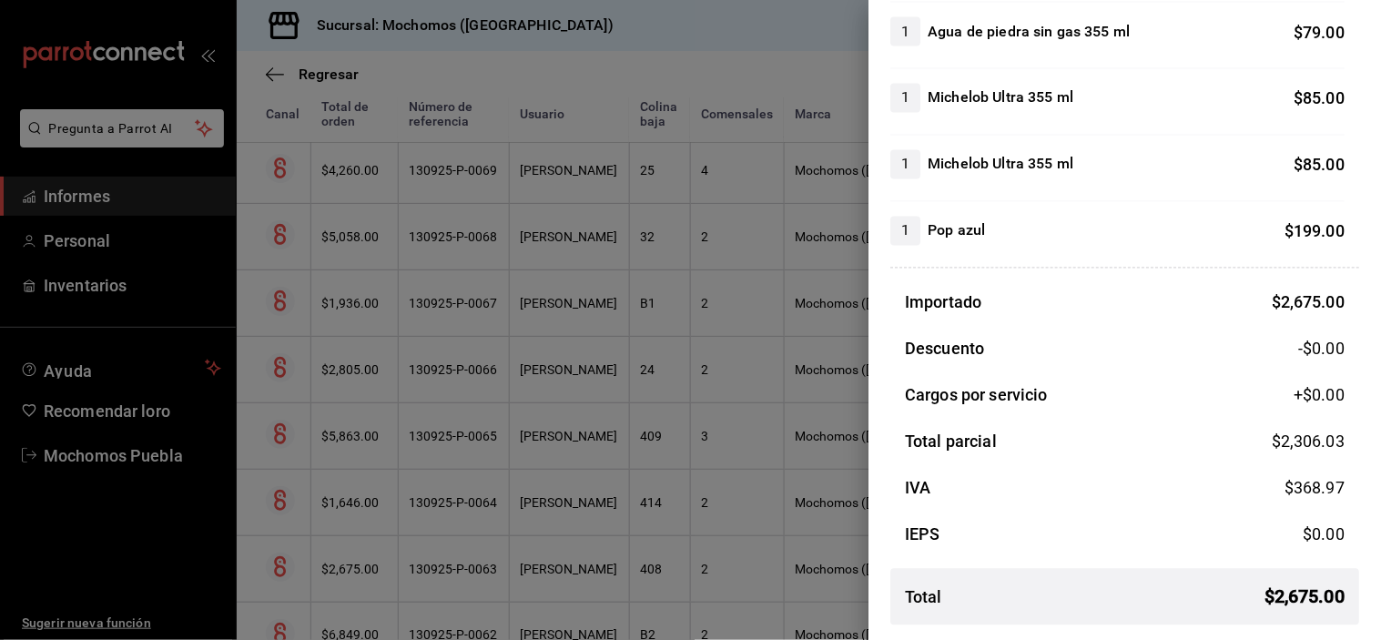
click at [562, 512] on div at bounding box center [690, 320] width 1381 height 640
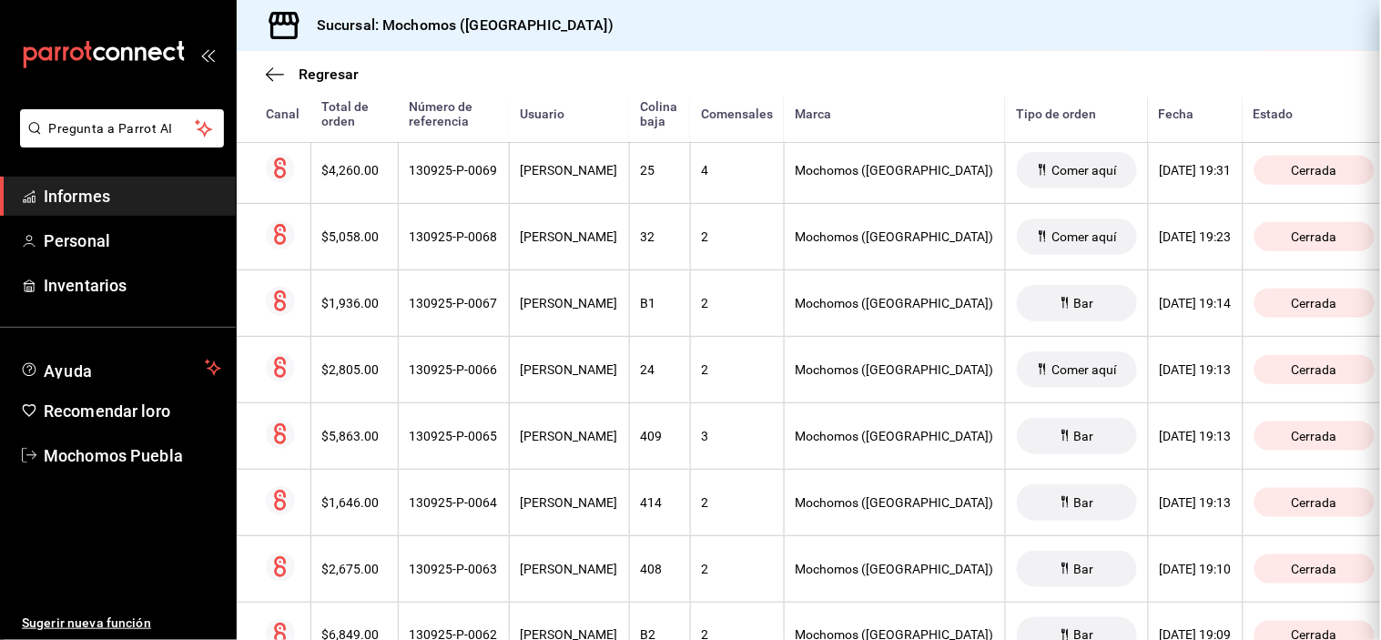
scroll to position [0, 0]
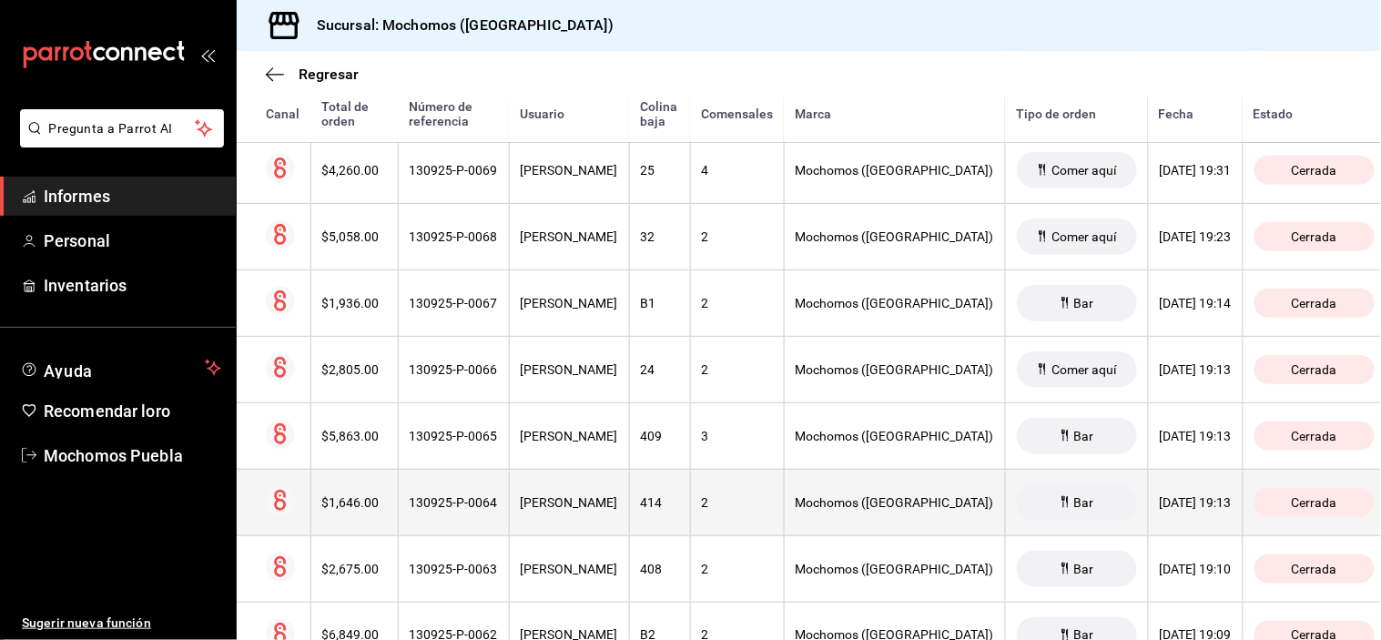
click at [564, 506] on font "[PERSON_NAME]" at bounding box center [569, 502] width 97 height 15
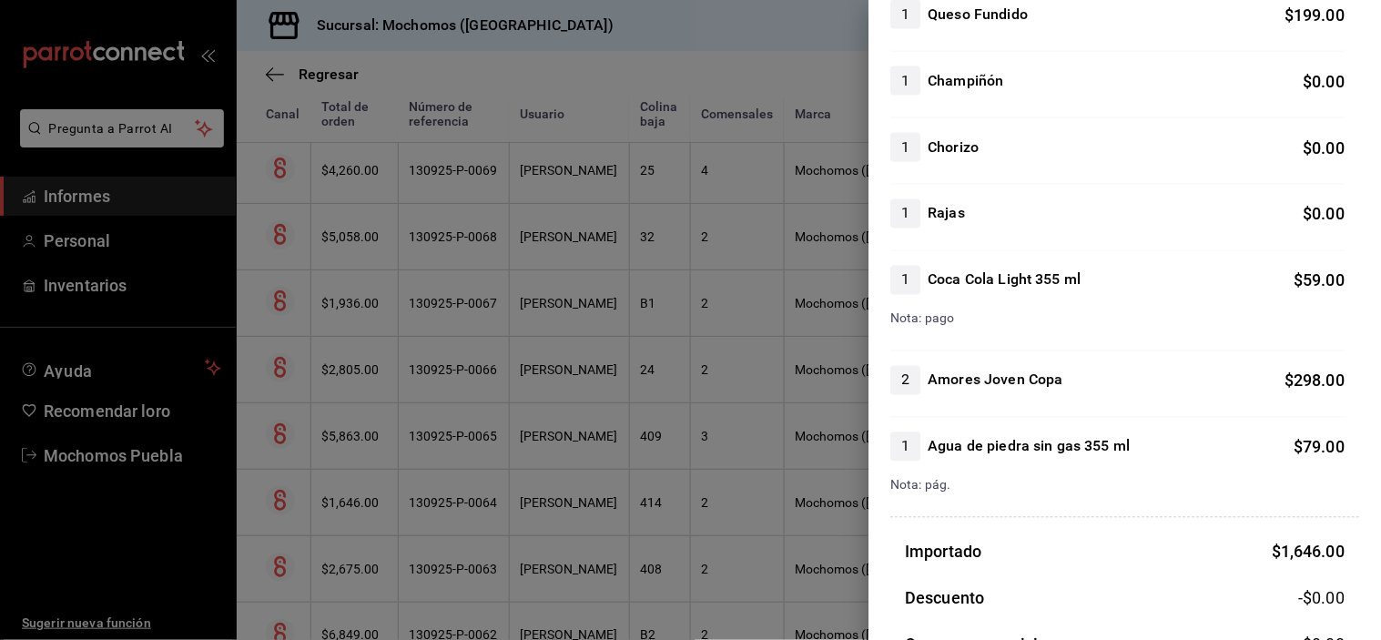
scroll to position [958, 0]
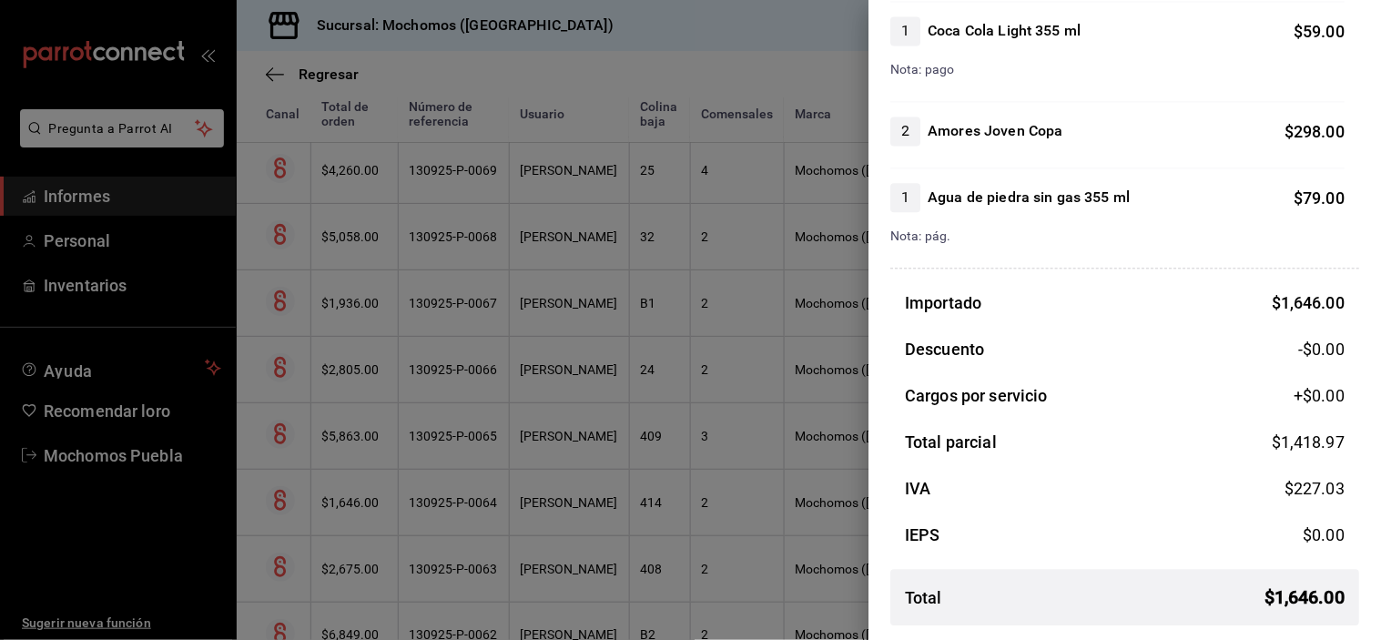
click at [574, 455] on div at bounding box center [690, 320] width 1381 height 640
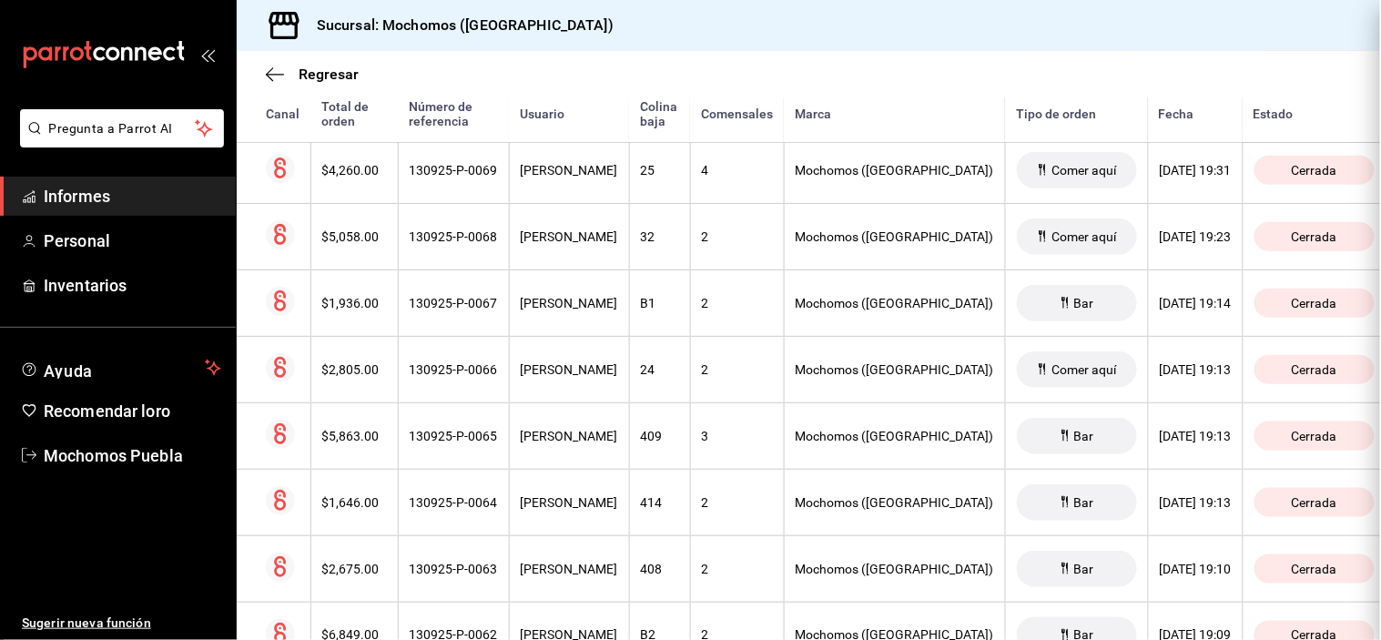
scroll to position [0, 0]
click at [574, 455] on th "[PERSON_NAME]" at bounding box center [569, 435] width 120 height 66
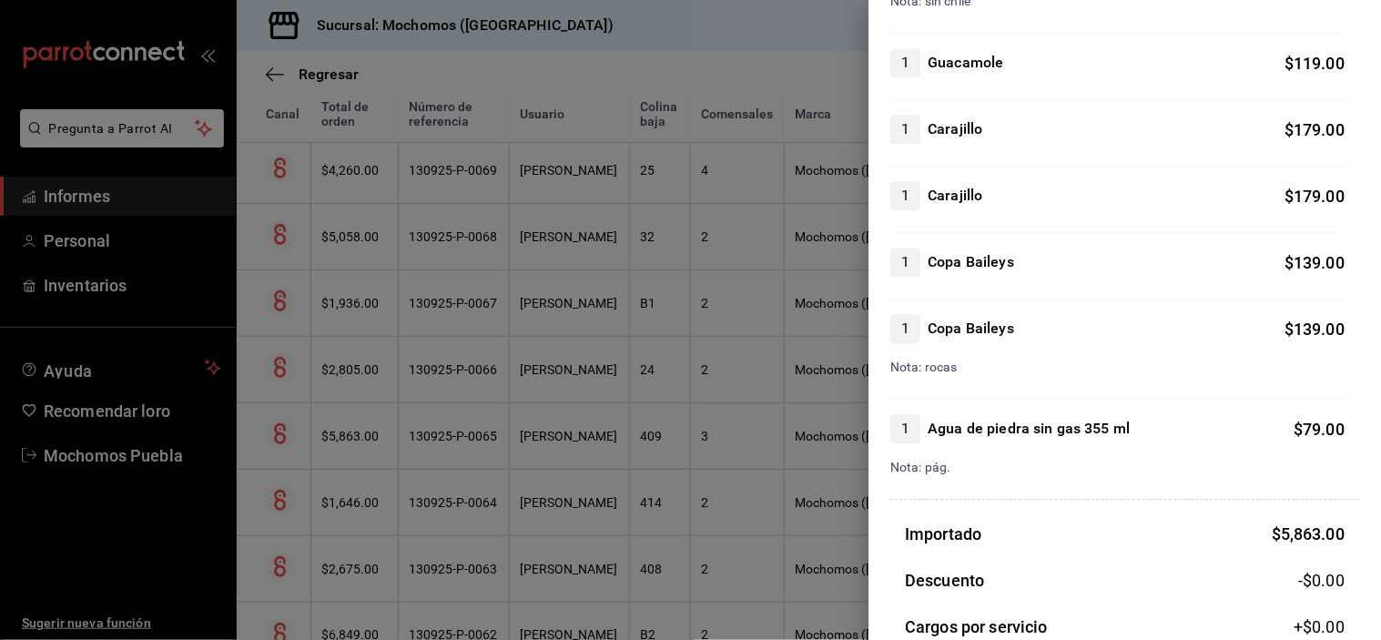
scroll to position [1243, 0]
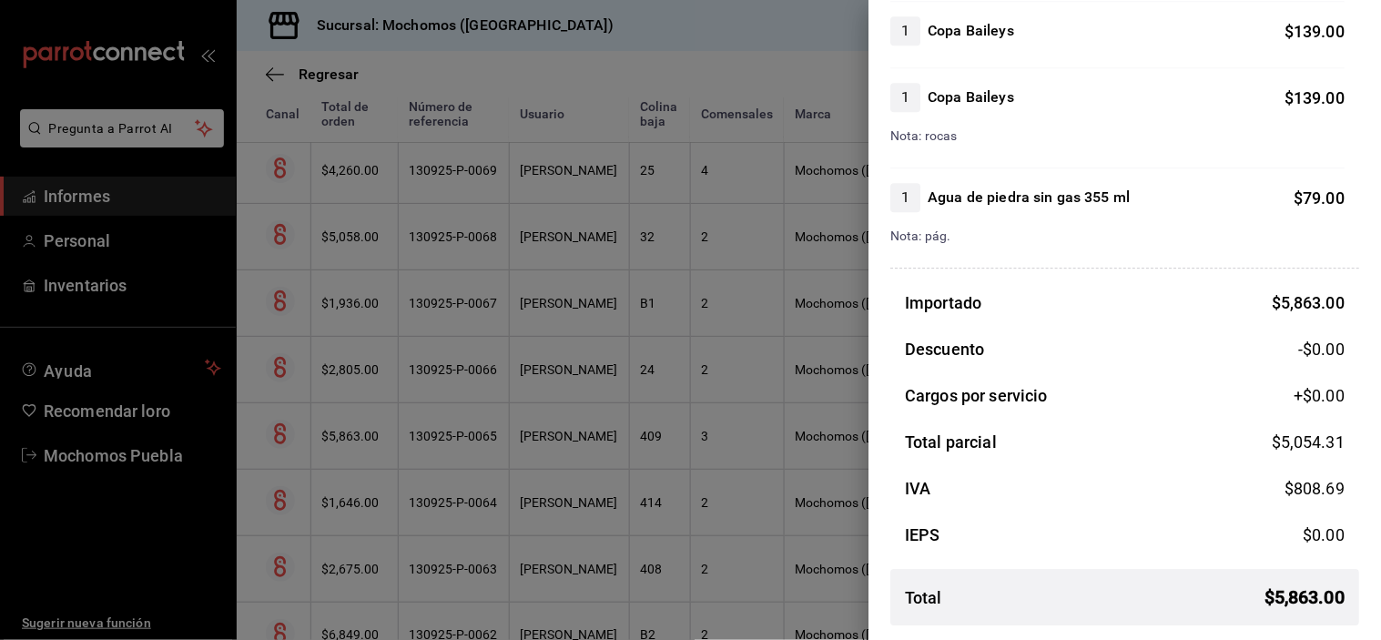
click at [560, 384] on div at bounding box center [690, 320] width 1381 height 640
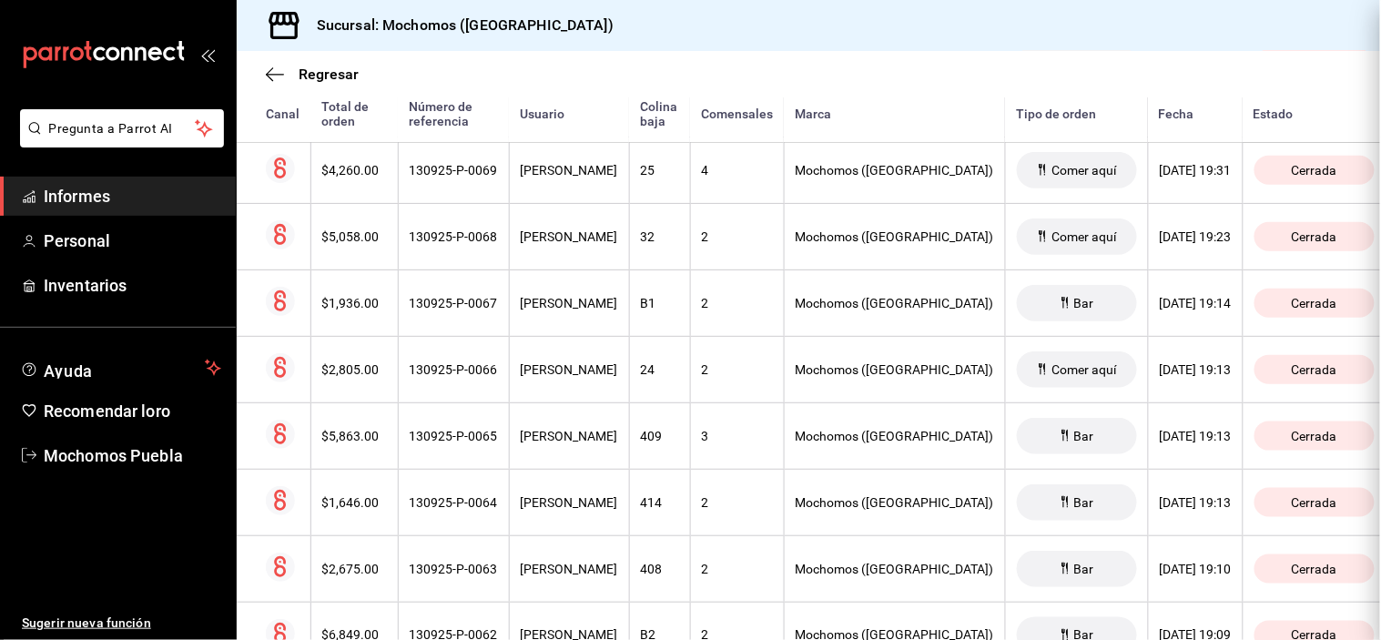
scroll to position [0, 0]
click at [560, 377] on font "[PERSON_NAME]" at bounding box center [569, 369] width 97 height 15
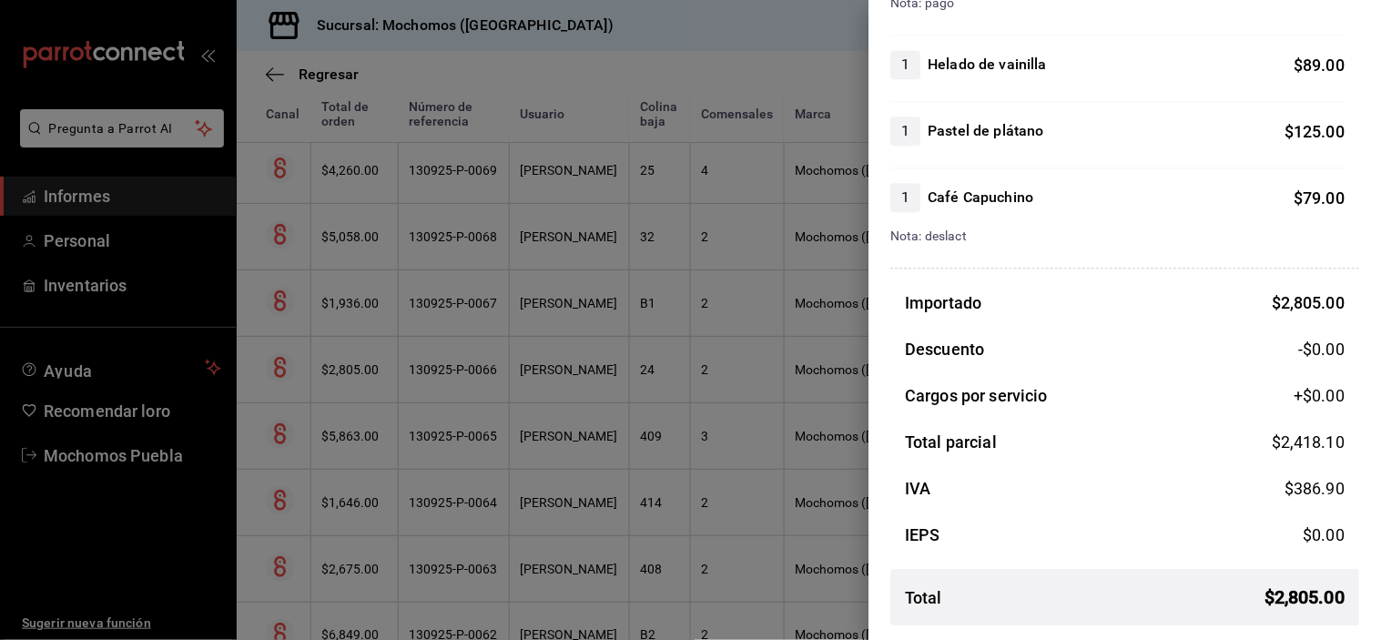
scroll to position [1050, 0]
click at [589, 333] on div at bounding box center [690, 320] width 1381 height 640
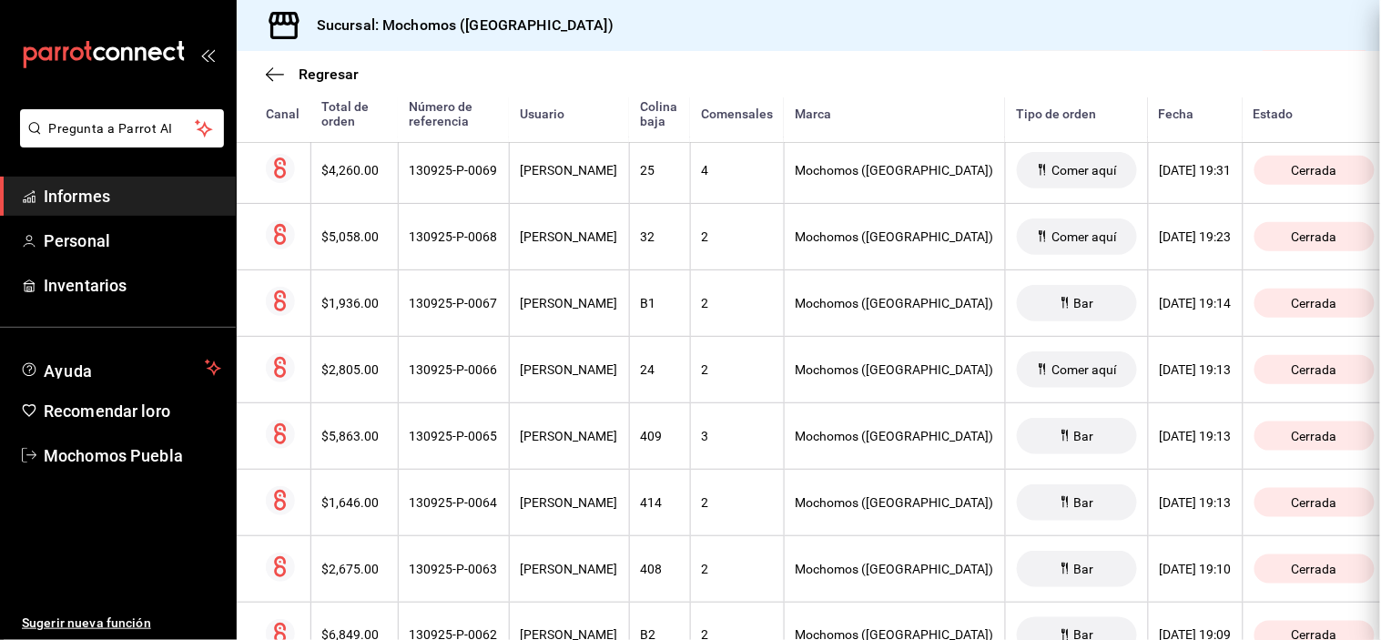
scroll to position [0, 0]
click at [589, 333] on th "[PERSON_NAME]" at bounding box center [569, 302] width 120 height 66
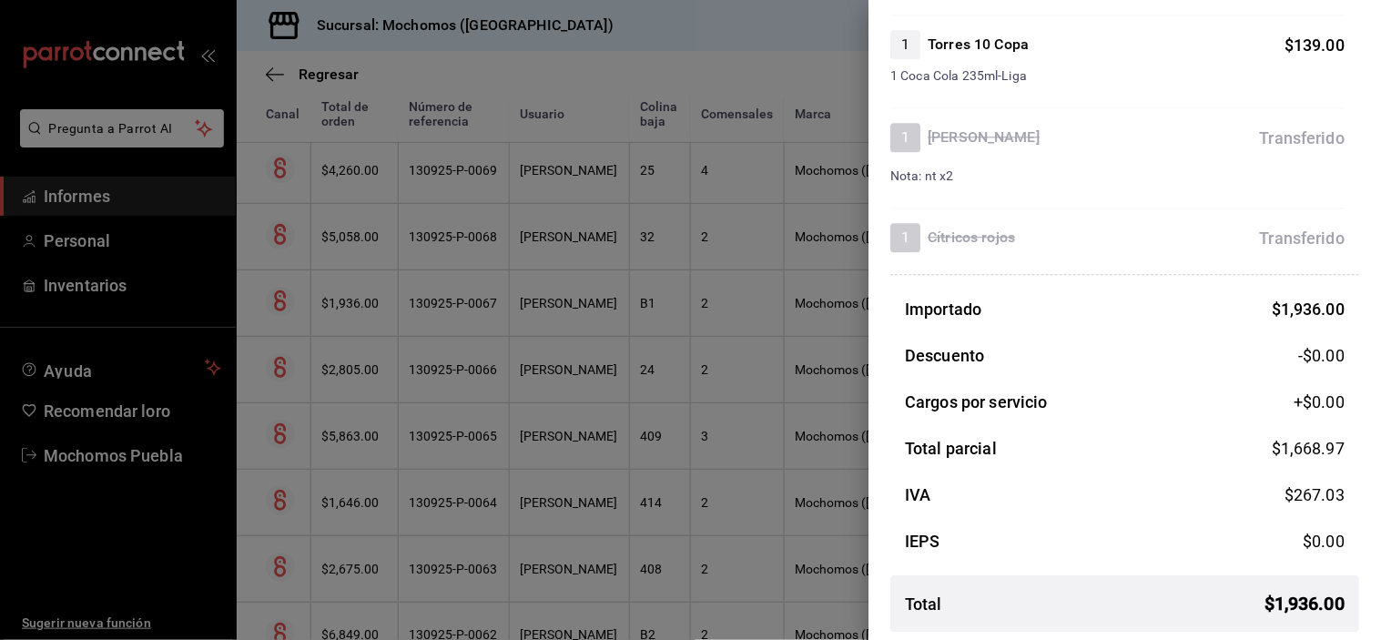
scroll to position [1135, 0]
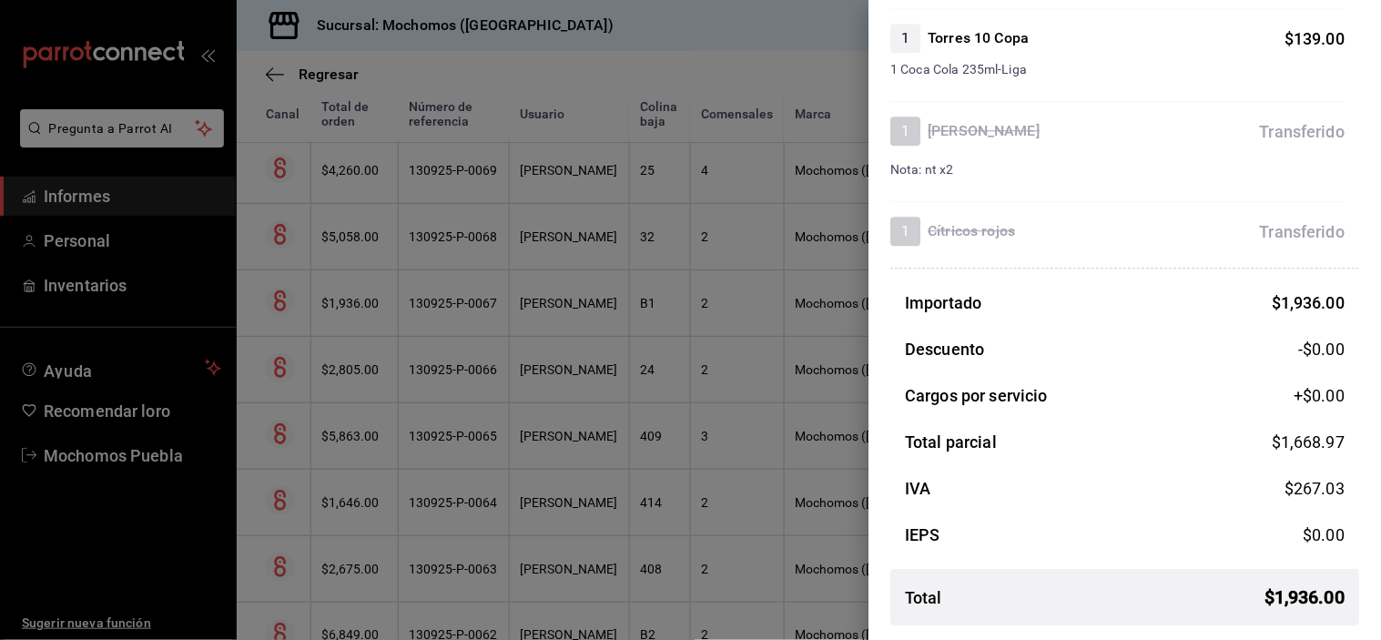
click at [577, 249] on div at bounding box center [690, 320] width 1381 height 640
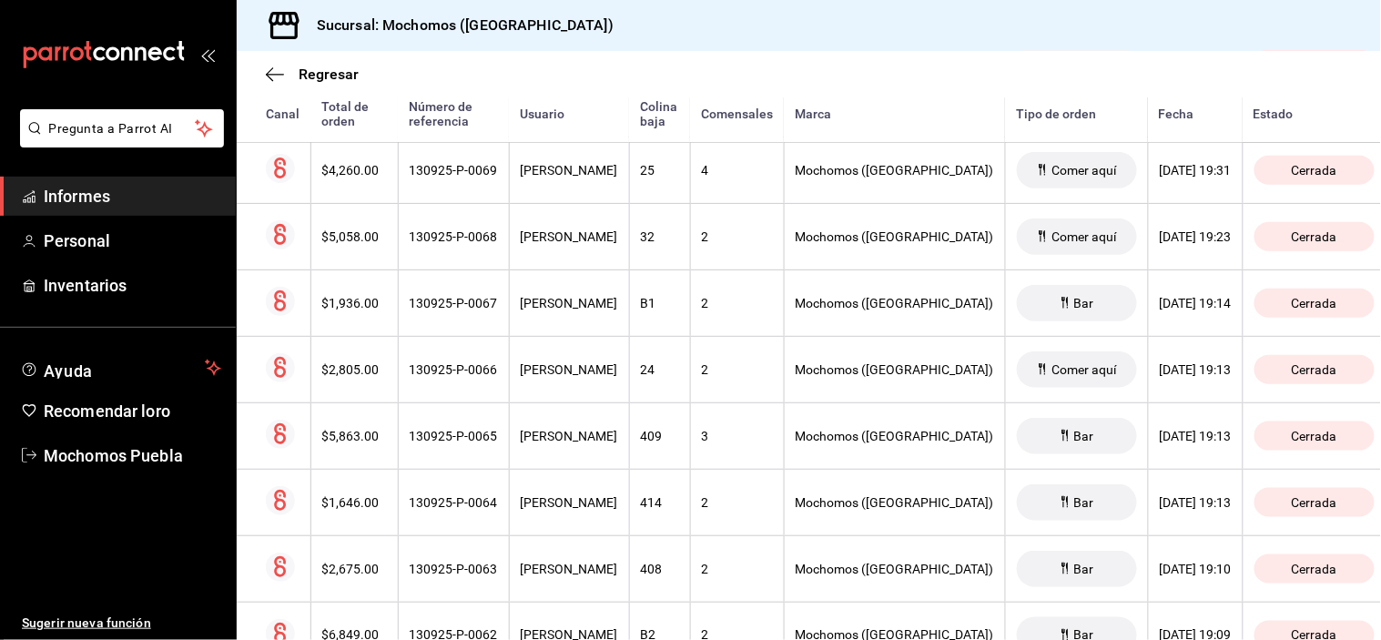
click at [577, 244] on font "[PERSON_NAME]" at bounding box center [569, 236] width 97 height 15
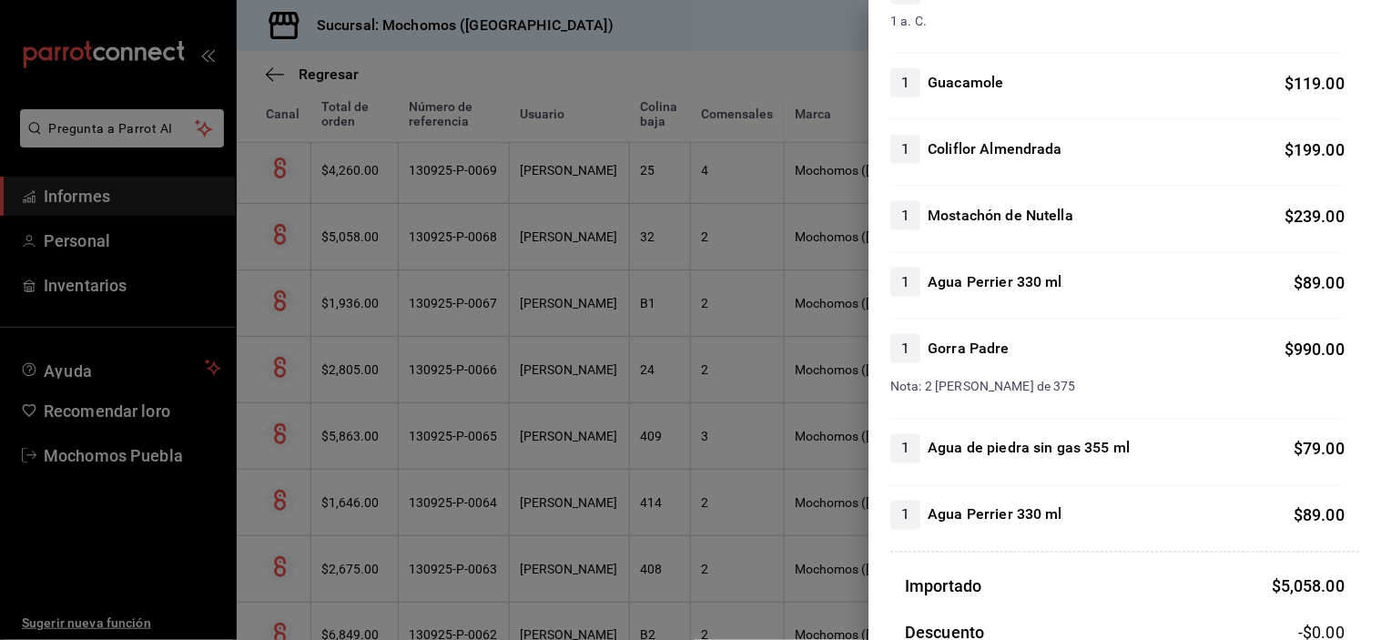
scroll to position [789, 0]
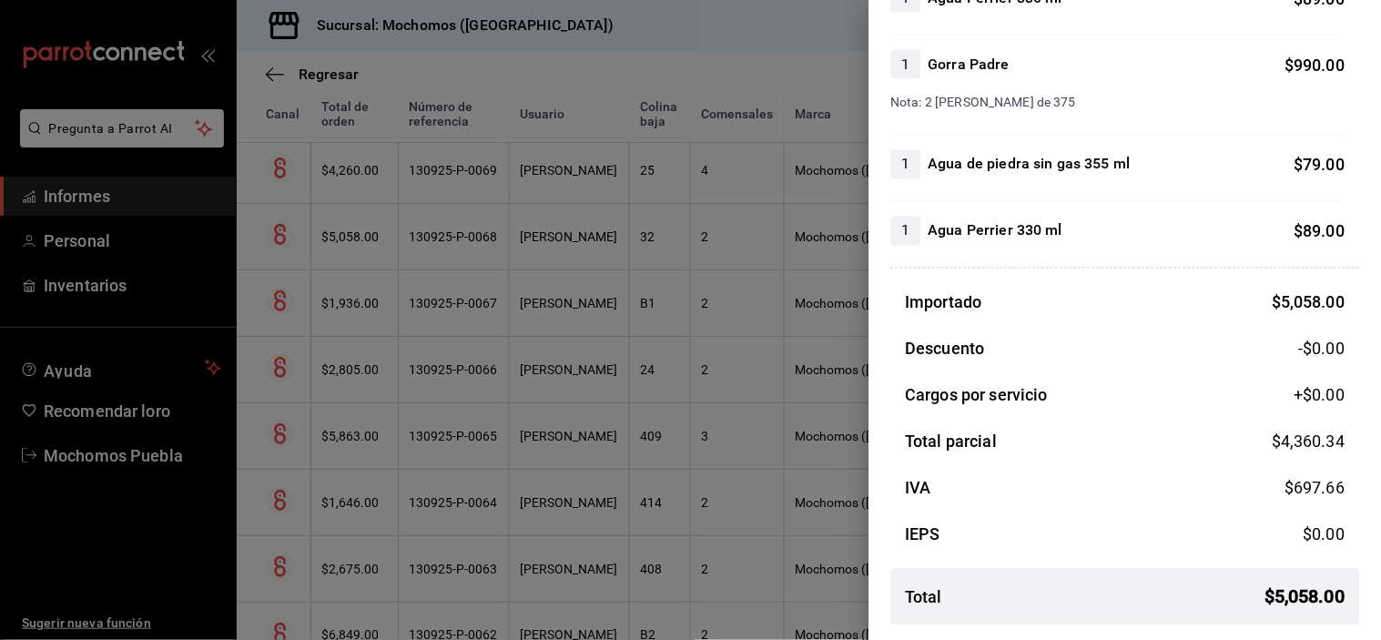
click at [601, 194] on div at bounding box center [690, 320] width 1381 height 640
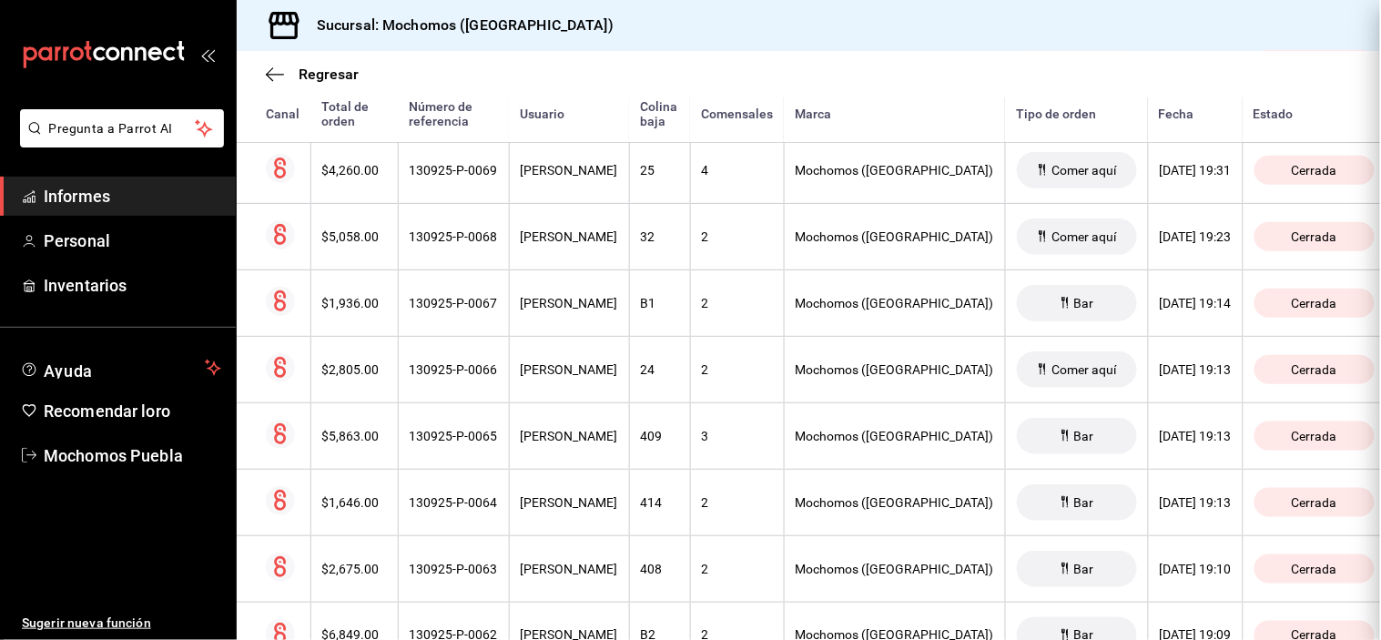
scroll to position [0, 0]
click at [601, 194] on th "[PERSON_NAME]" at bounding box center [569, 170] width 120 height 66
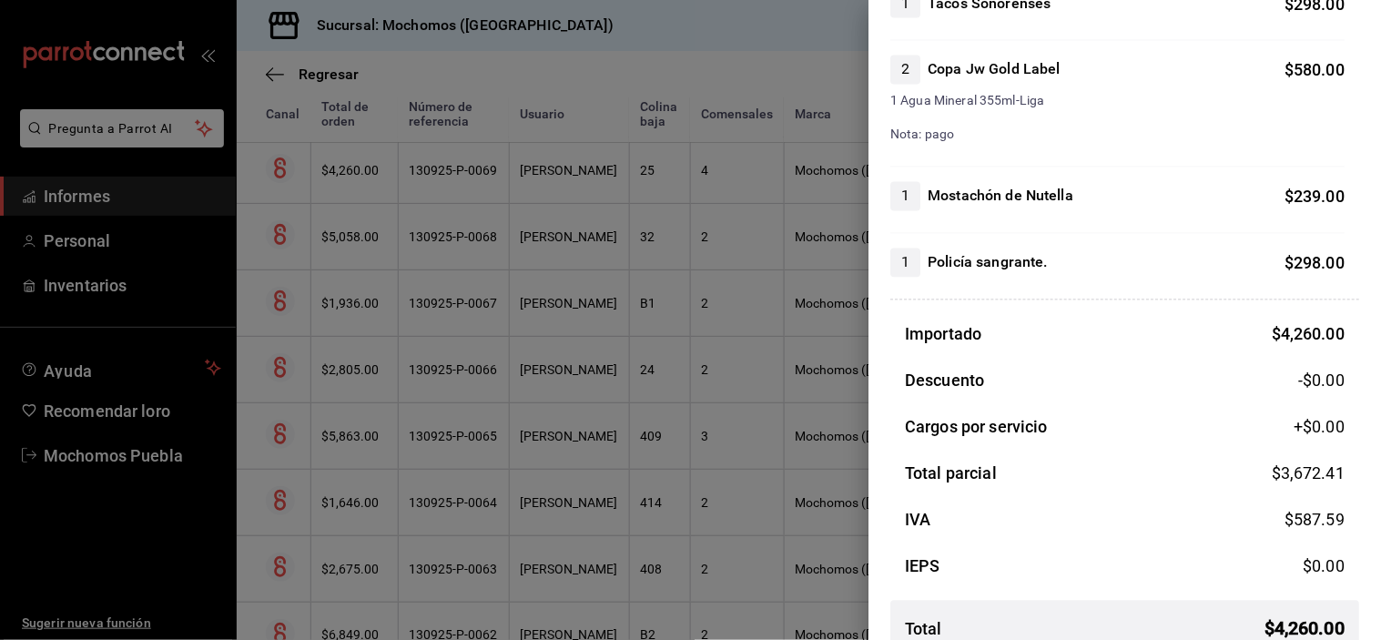
scroll to position [883, 0]
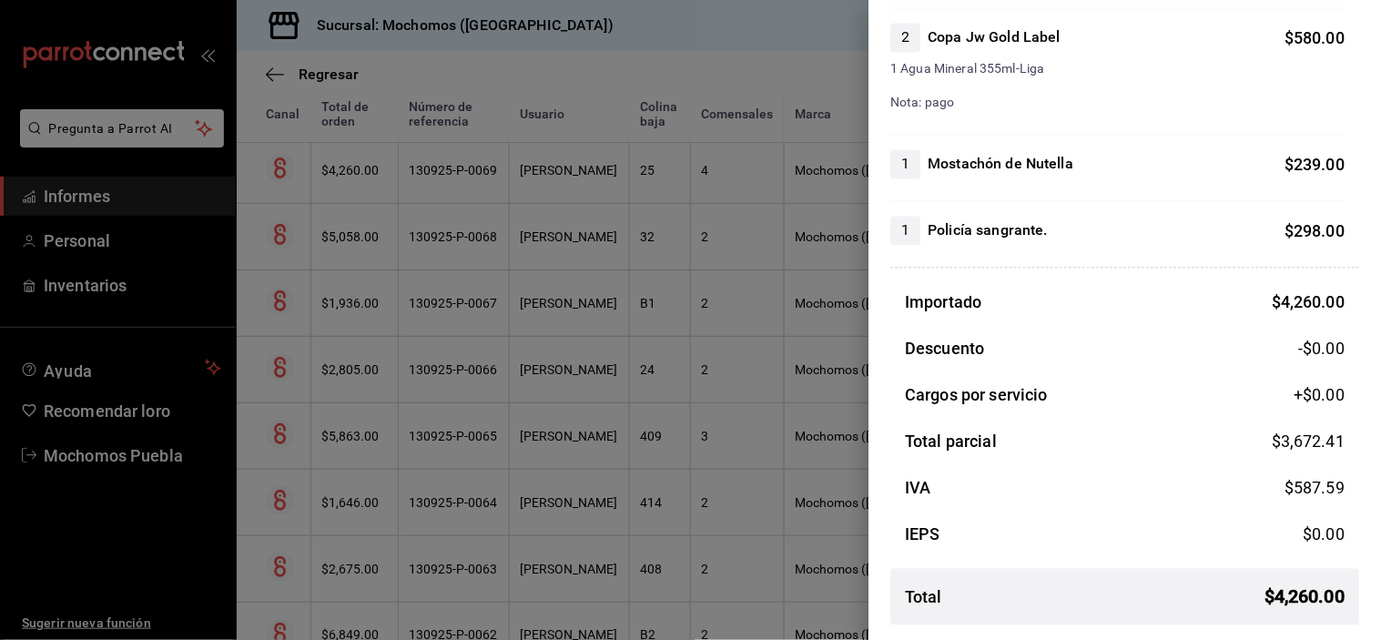
click at [725, 259] on div at bounding box center [690, 320] width 1381 height 640
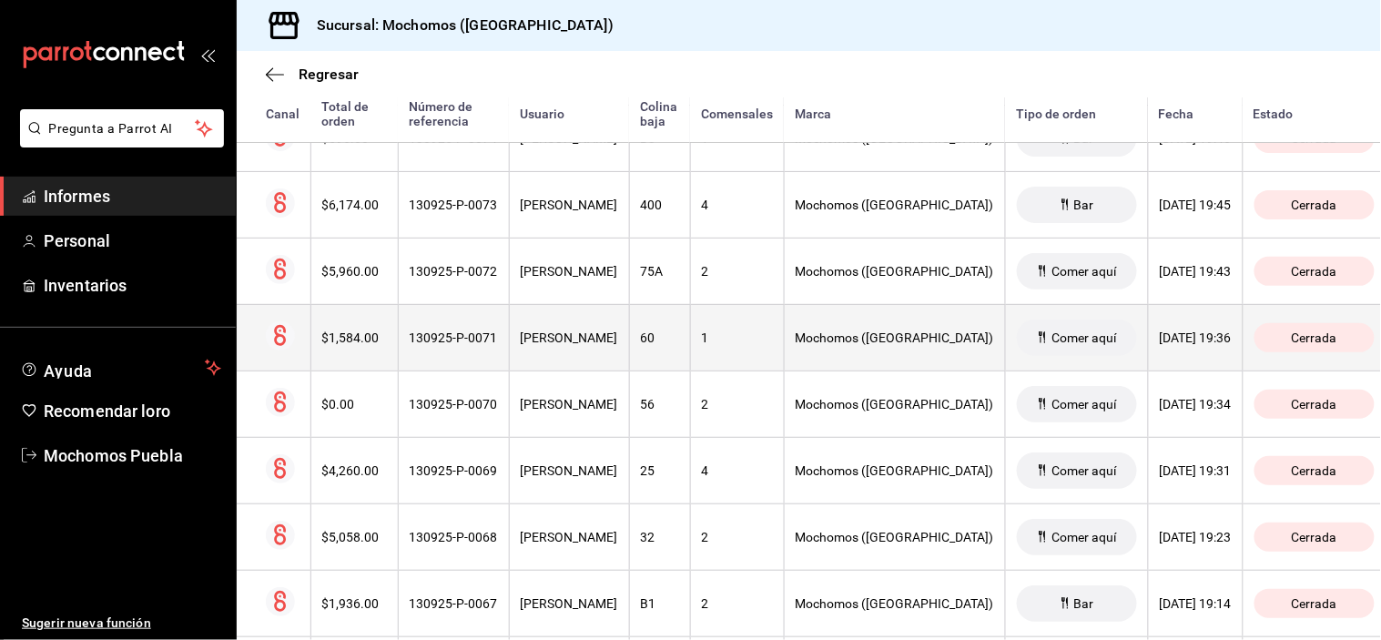
scroll to position [5257, 0]
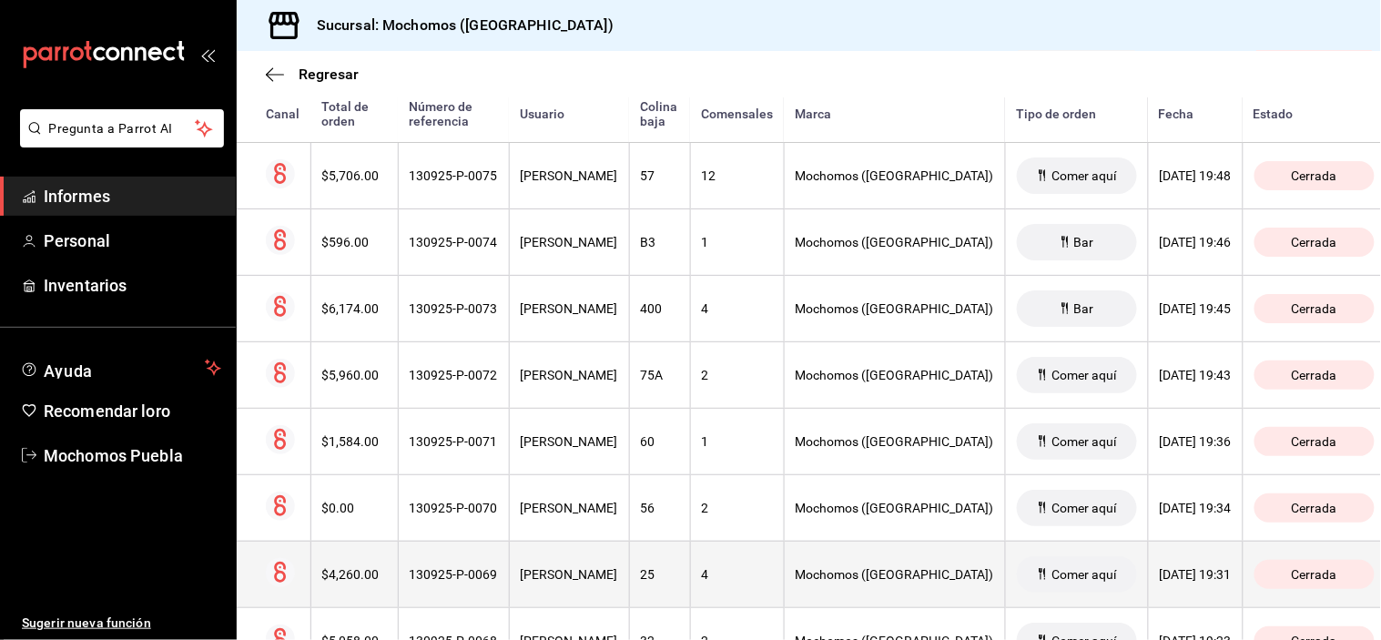
click at [634, 569] on tbody "$1,342.00 140925-P-0149 [PERSON_NAME] B2 2 Mochomos ([GEOGRAPHIC_DATA]) Bar [DA…" at bounding box center [820, 176] width 1167 height 9902
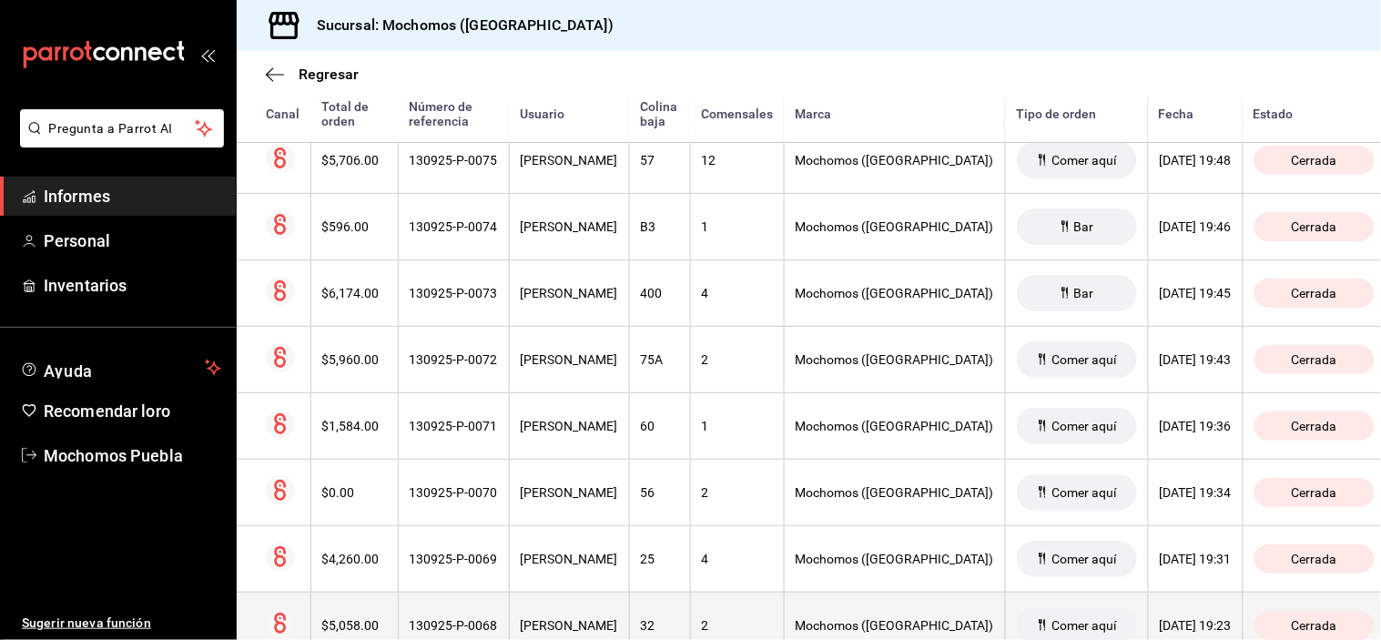
scroll to position [5358, 0]
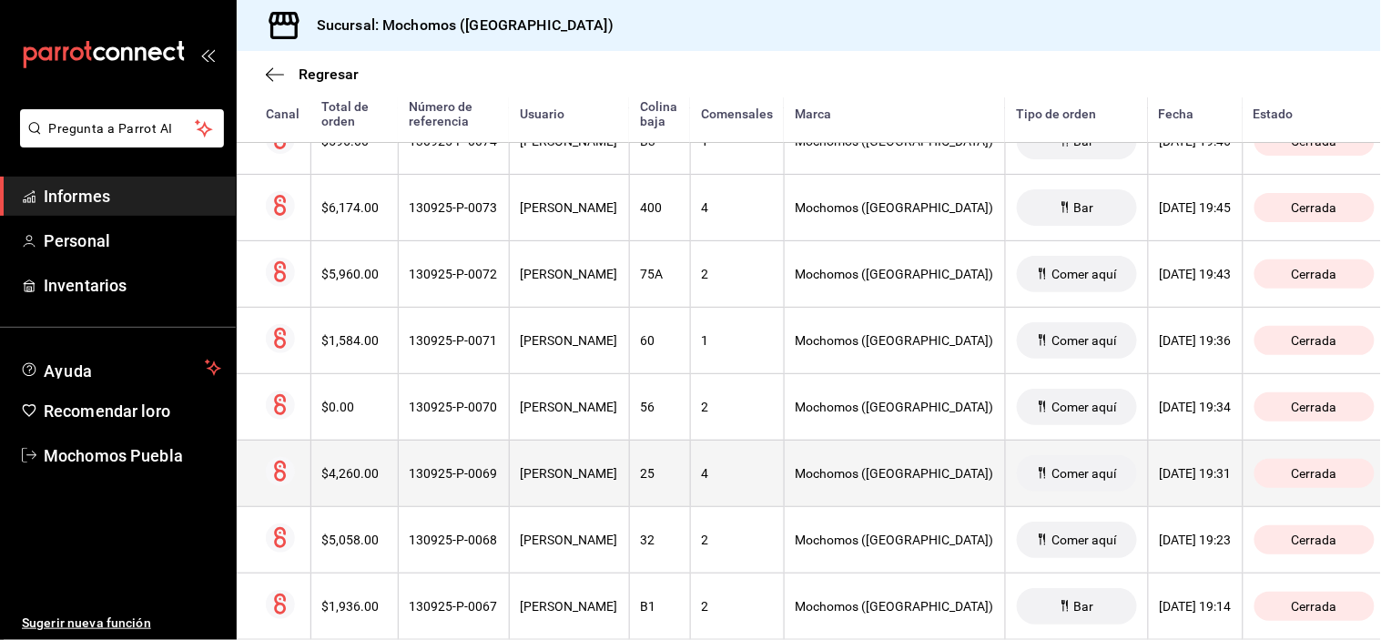
click at [618, 481] on font "[PERSON_NAME]" at bounding box center [569, 473] width 97 height 15
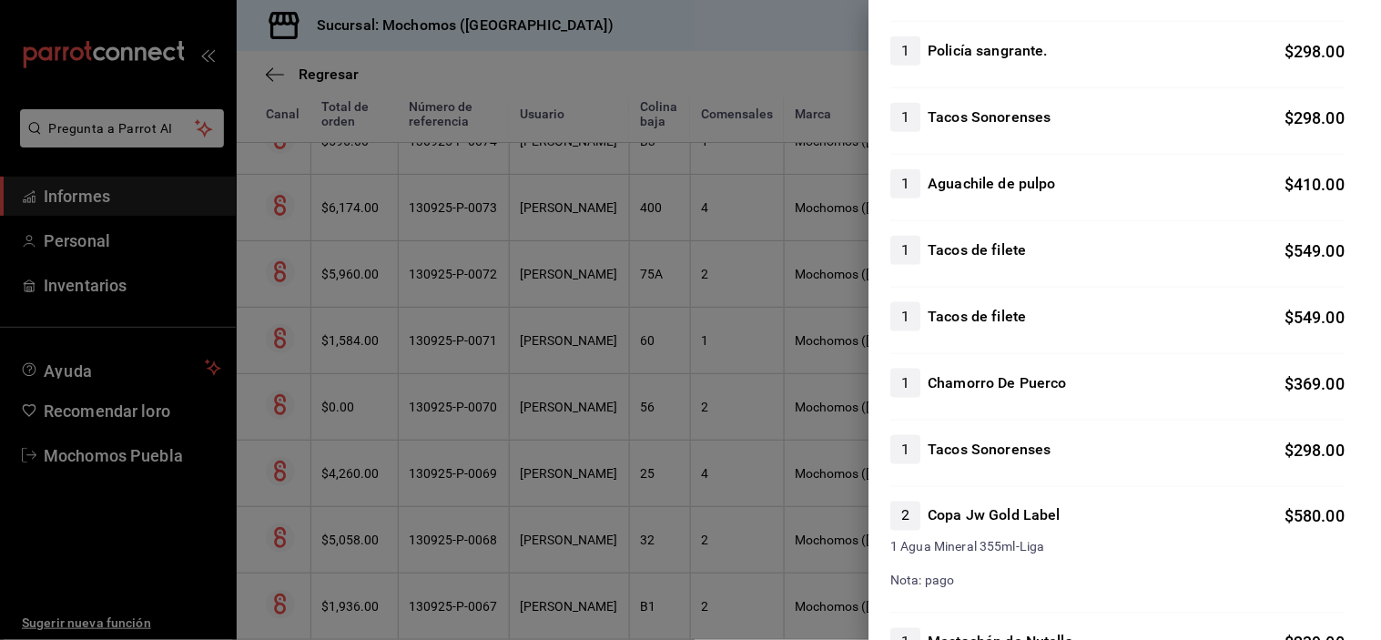
scroll to position [883, 0]
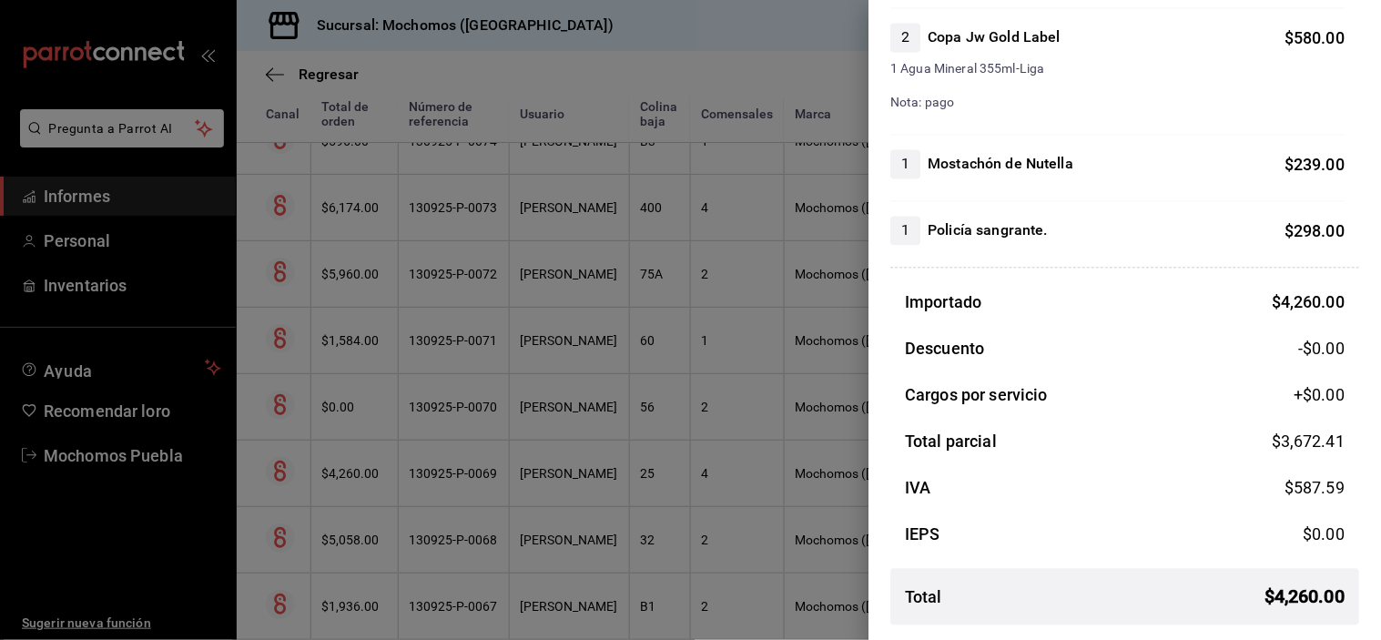
click at [596, 430] on div at bounding box center [690, 320] width 1381 height 640
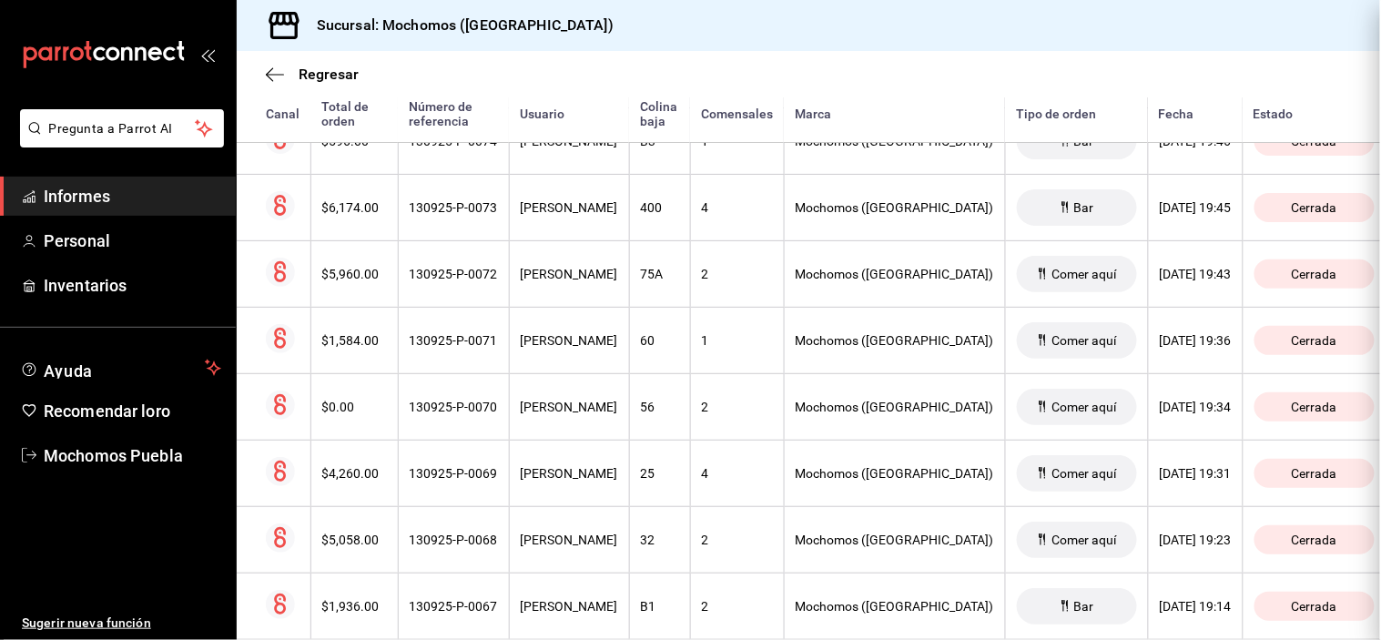
scroll to position [0, 0]
click at [596, 430] on th "[PERSON_NAME]" at bounding box center [569, 406] width 120 height 66
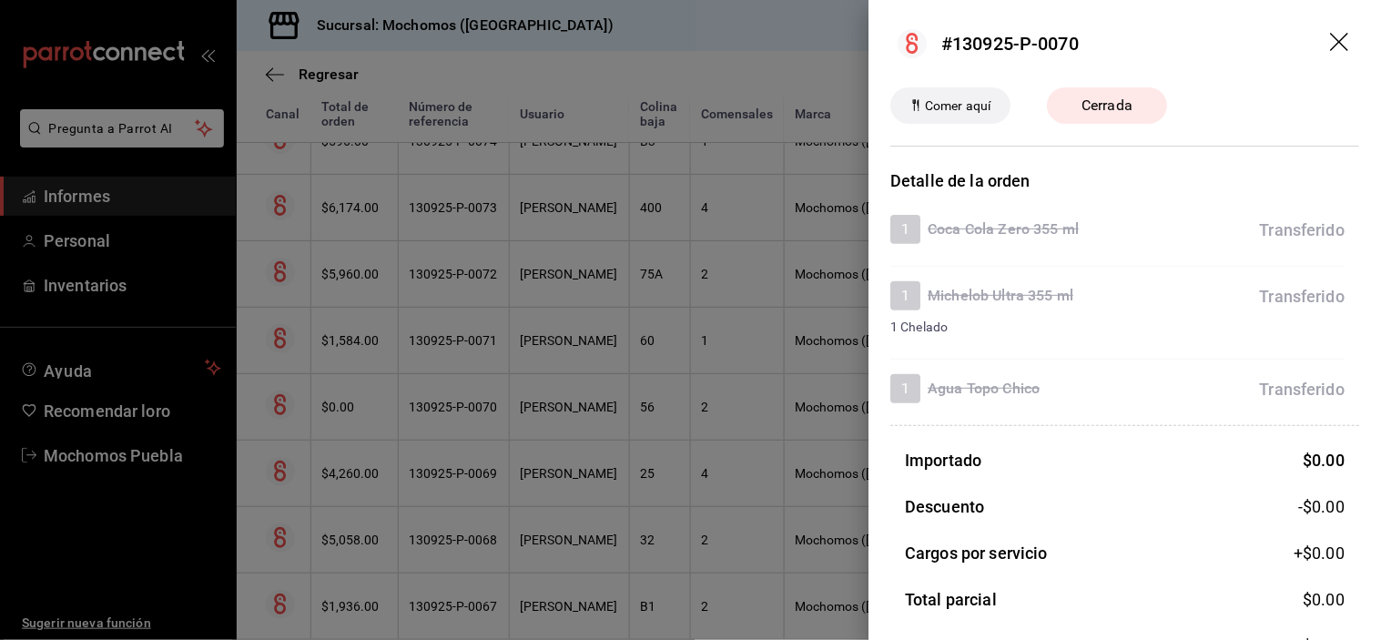
click at [614, 351] on div at bounding box center [690, 320] width 1381 height 640
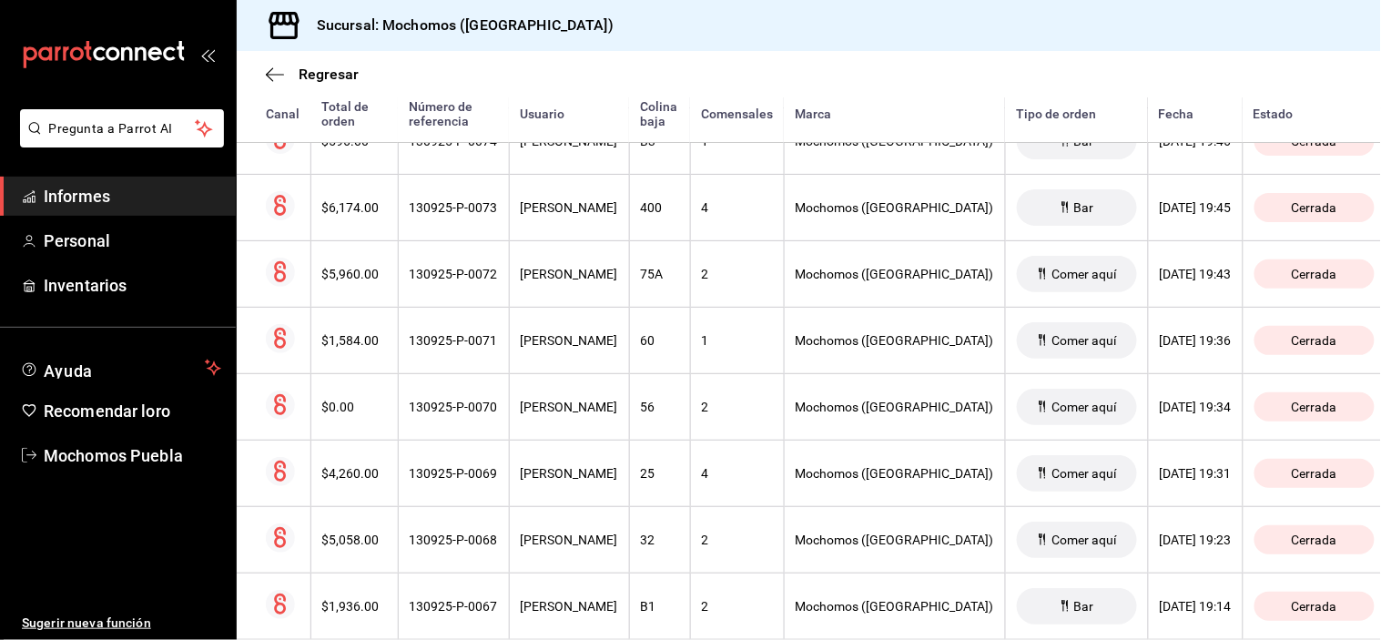
click at [614, 348] on font "[PERSON_NAME]" at bounding box center [569, 340] width 97 height 15
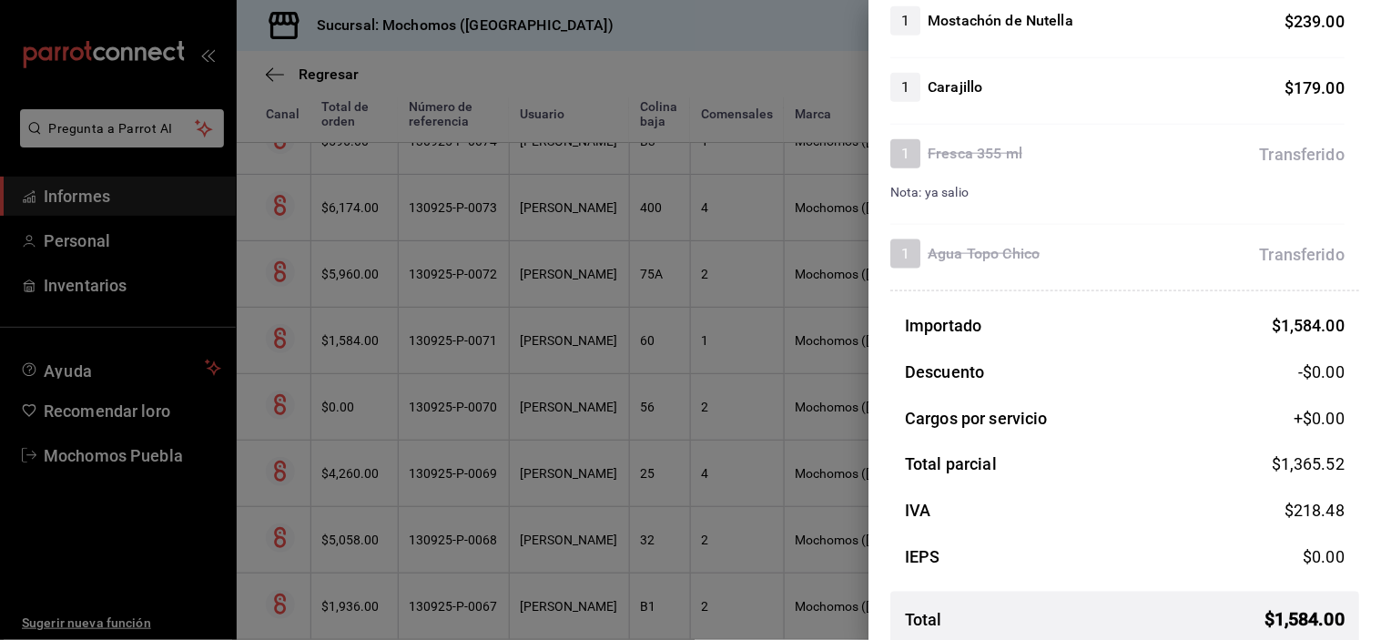
scroll to position [457, 0]
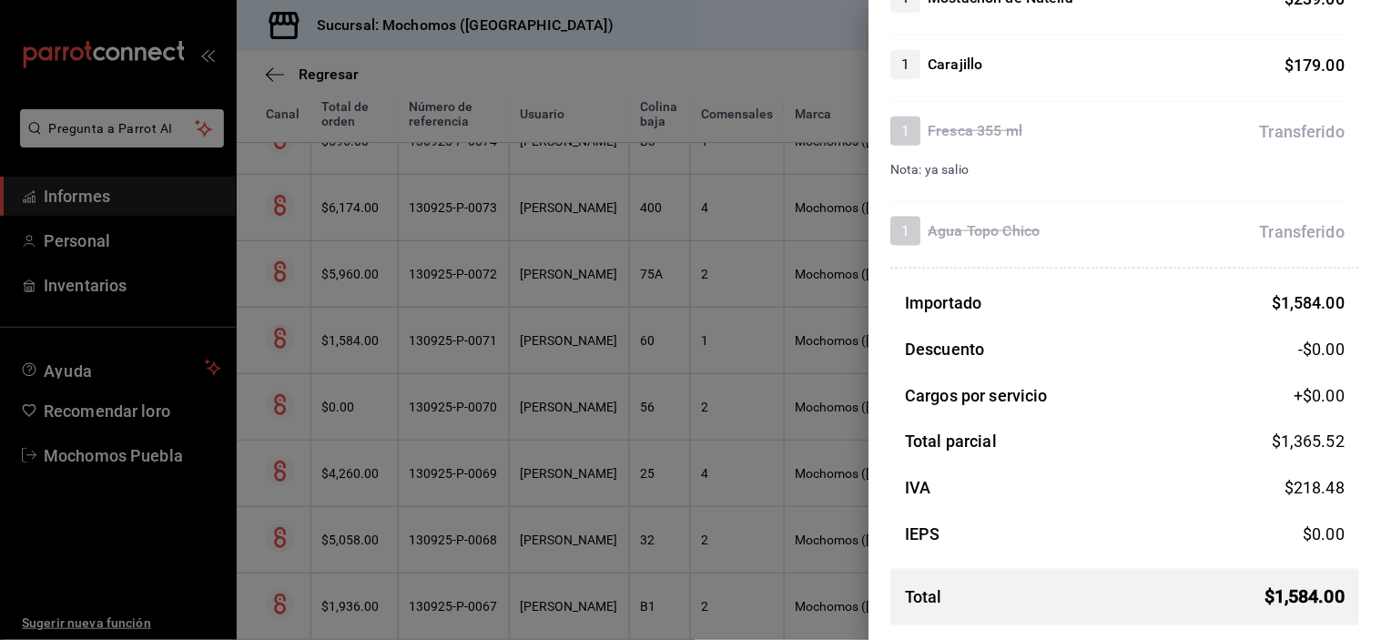
click at [604, 286] on div at bounding box center [690, 320] width 1381 height 640
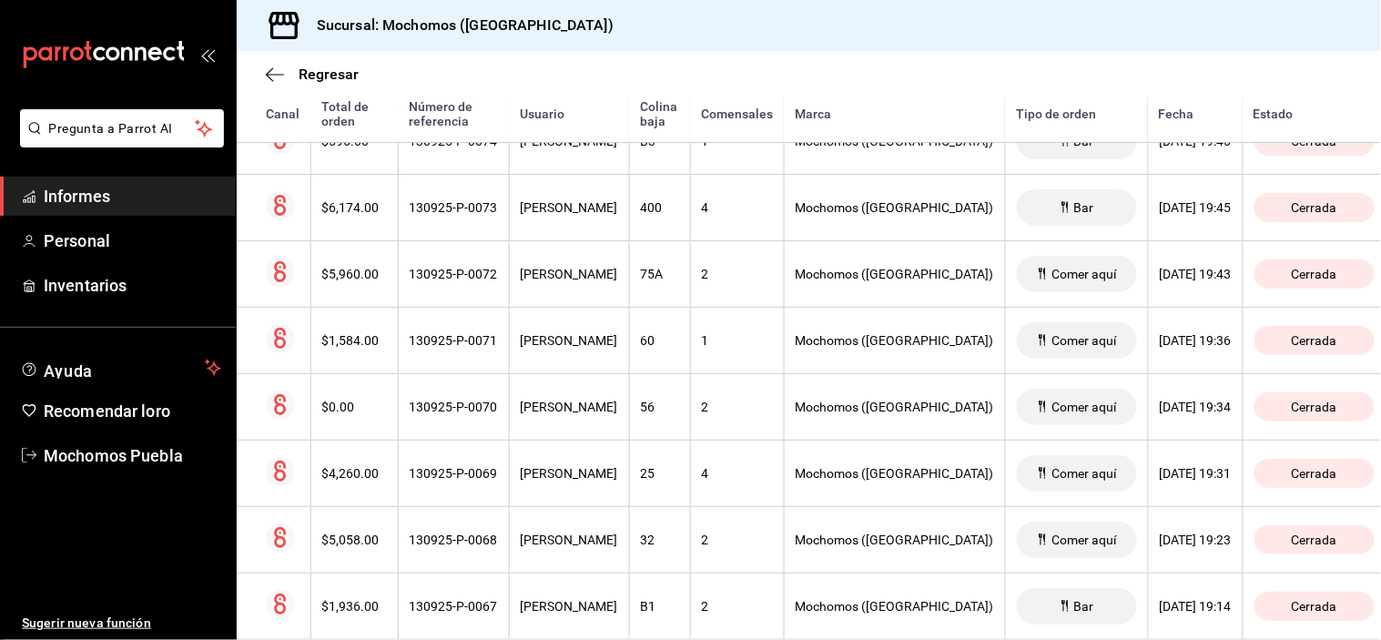
click at [603, 281] on font "[PERSON_NAME]" at bounding box center [569, 274] width 97 height 15
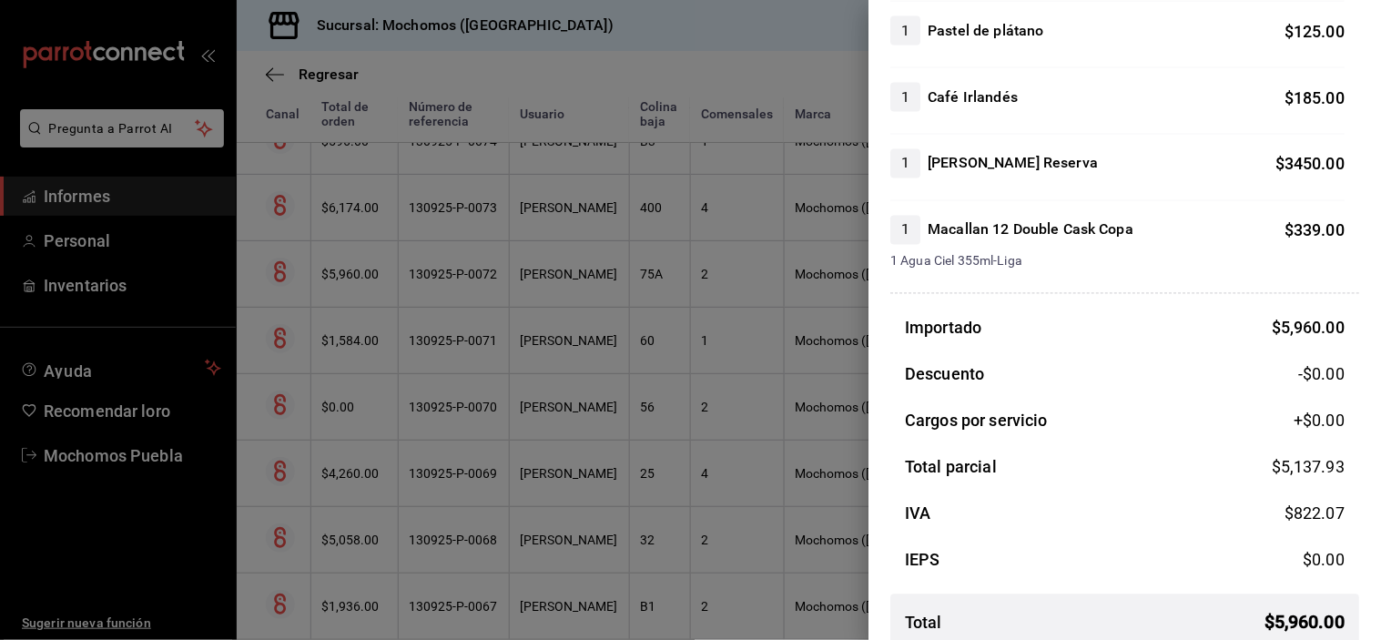
scroll to position [784, 0]
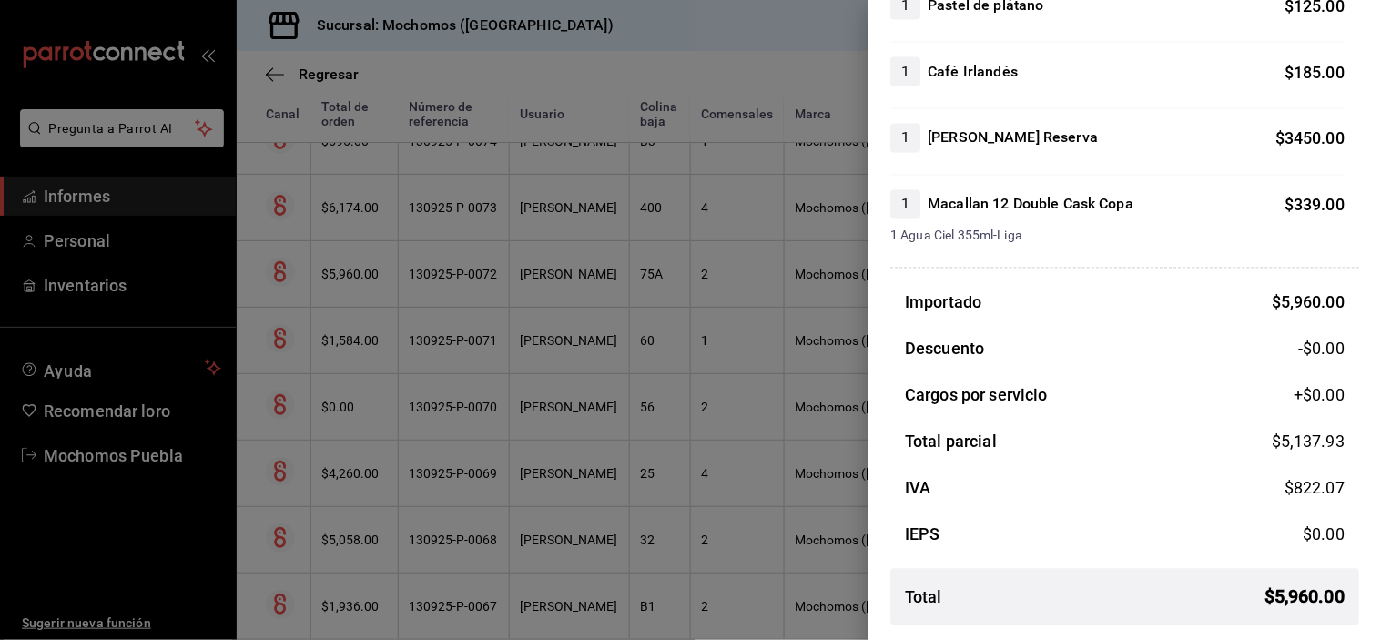
click at [596, 286] on div at bounding box center [690, 320] width 1381 height 640
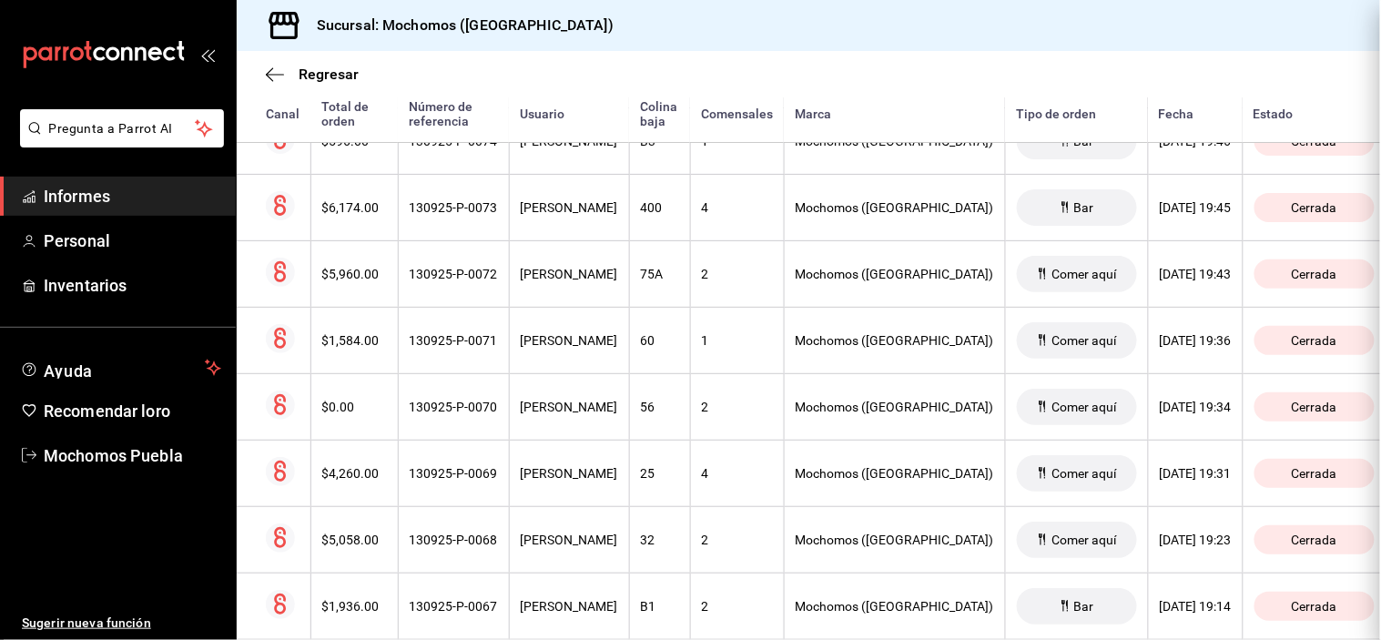
scroll to position [0, 0]
click at [596, 281] on font "[PERSON_NAME]" at bounding box center [569, 274] width 97 height 15
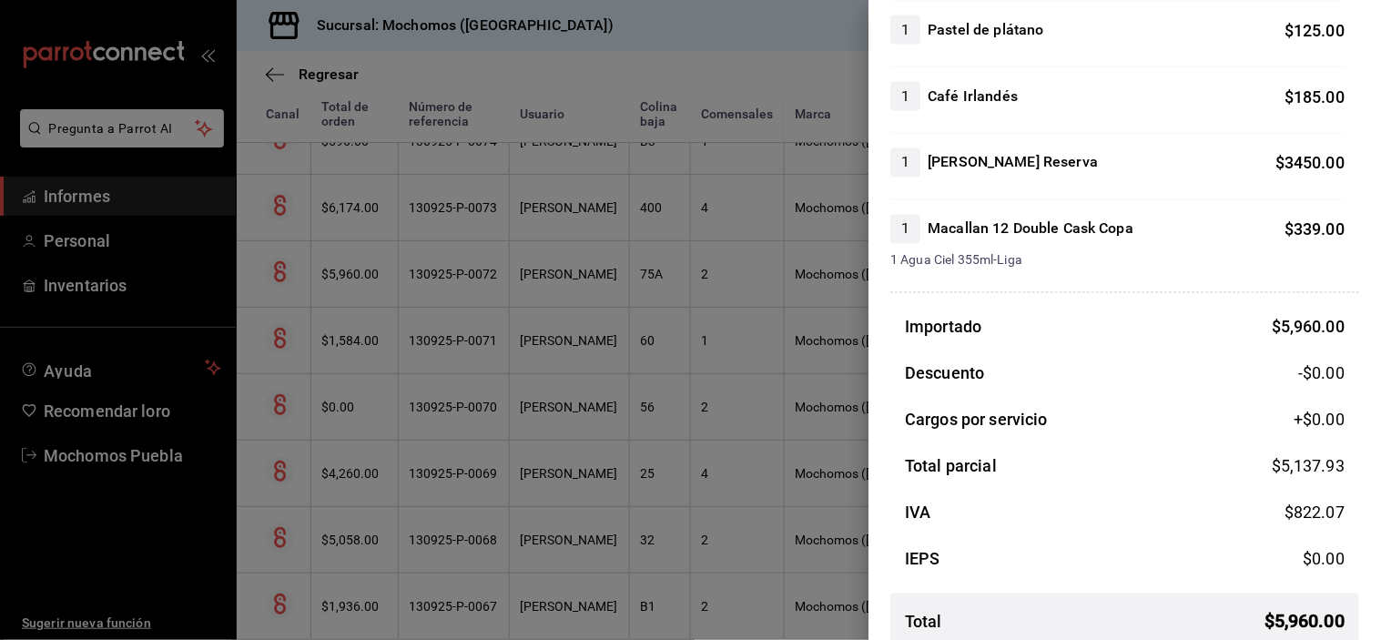
scroll to position [784, 0]
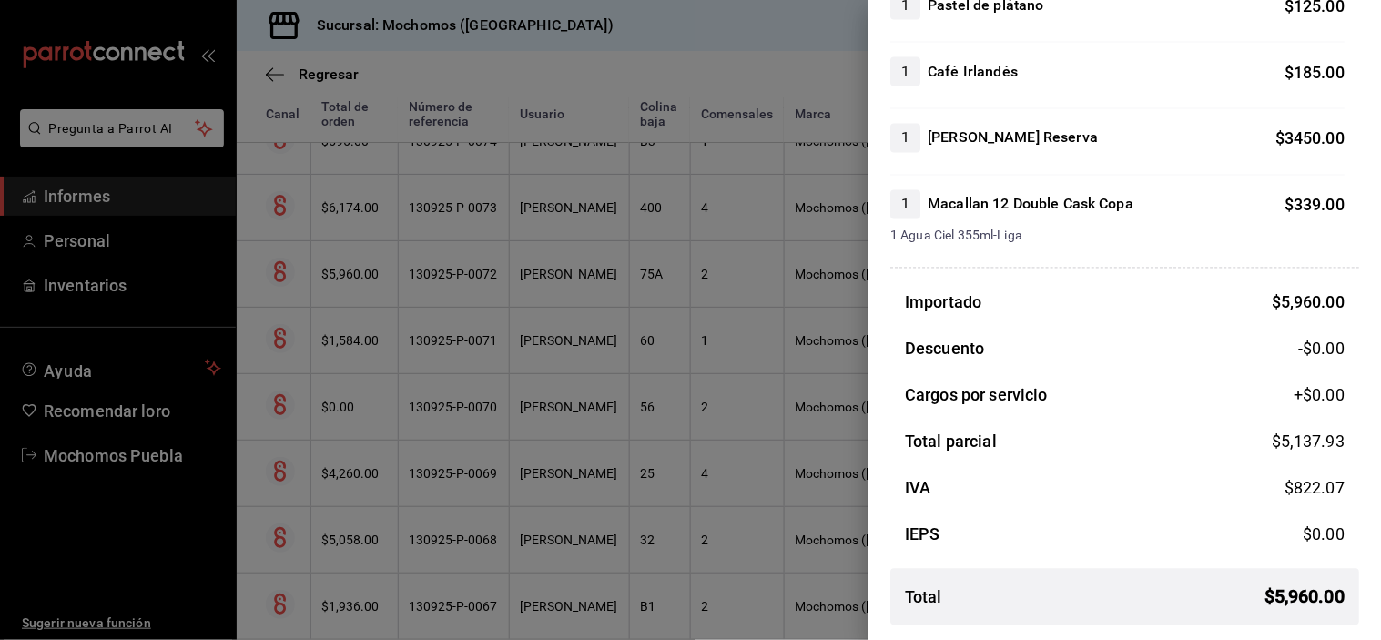
click at [584, 235] on div at bounding box center [690, 320] width 1381 height 640
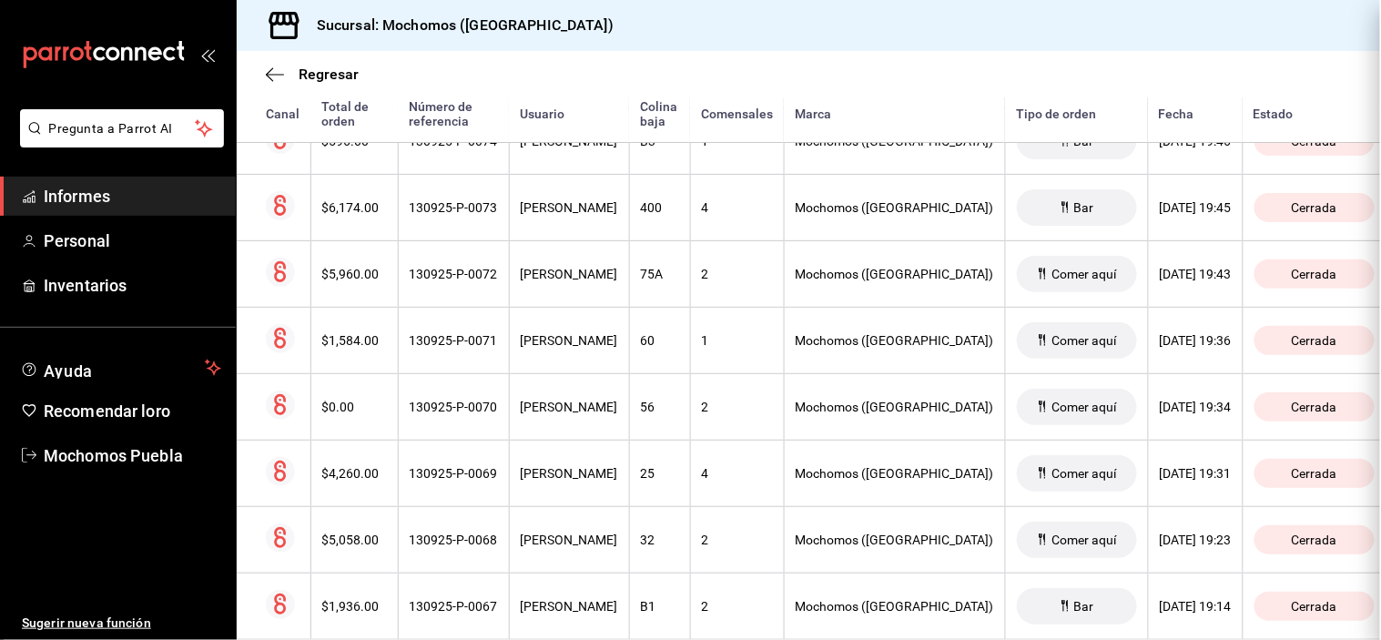
scroll to position [0, 0]
click at [584, 235] on div at bounding box center [690, 320] width 1381 height 640
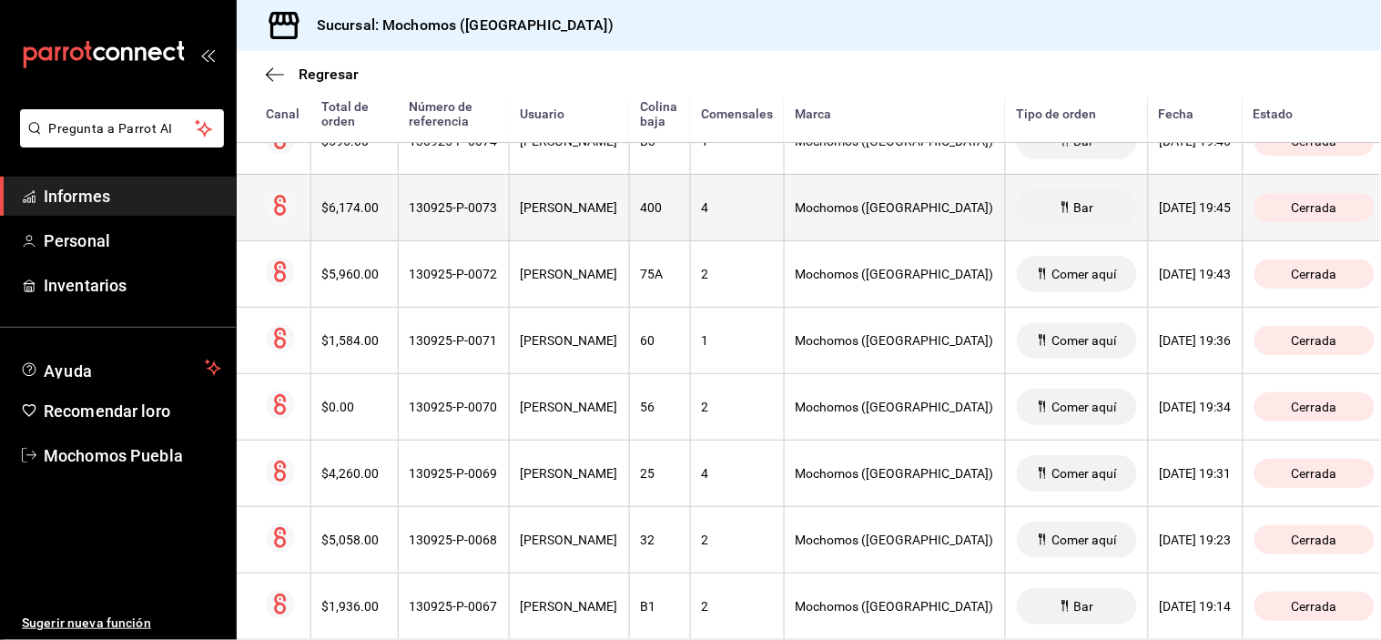
click at [588, 240] on th "[PERSON_NAME]" at bounding box center [569, 207] width 120 height 66
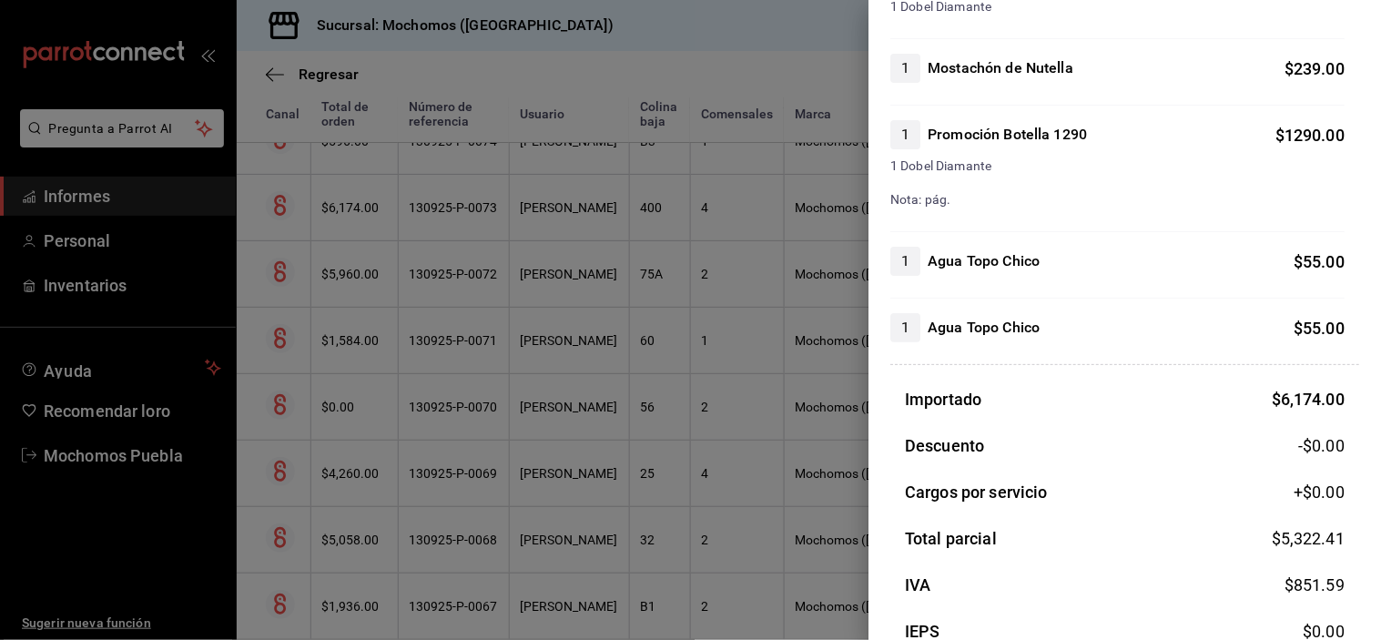
scroll to position [1775, 0]
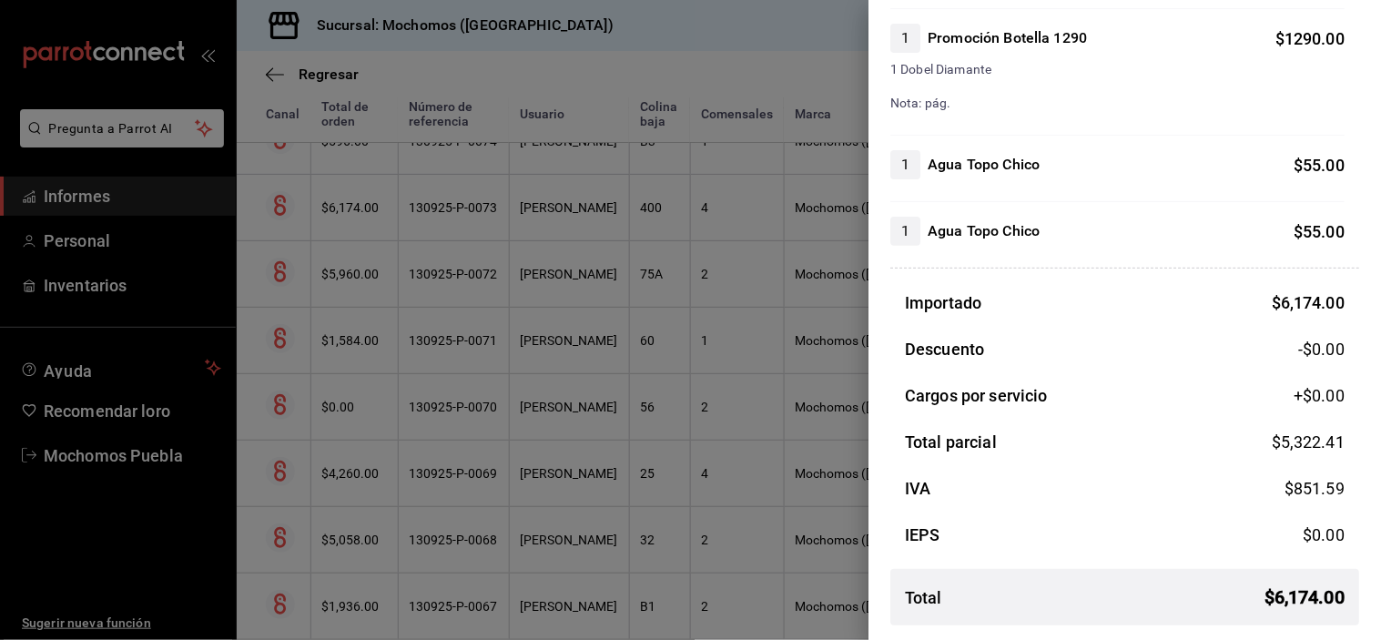
click at [546, 291] on div at bounding box center [690, 320] width 1381 height 640
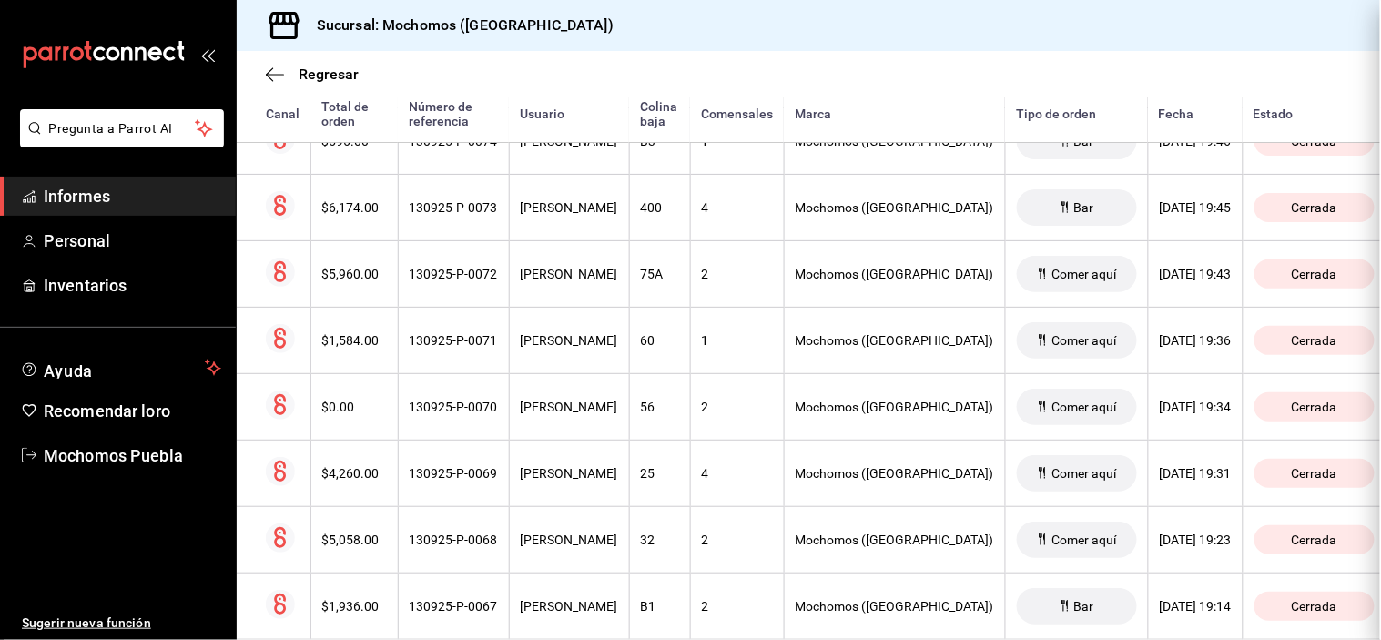
scroll to position [0, 0]
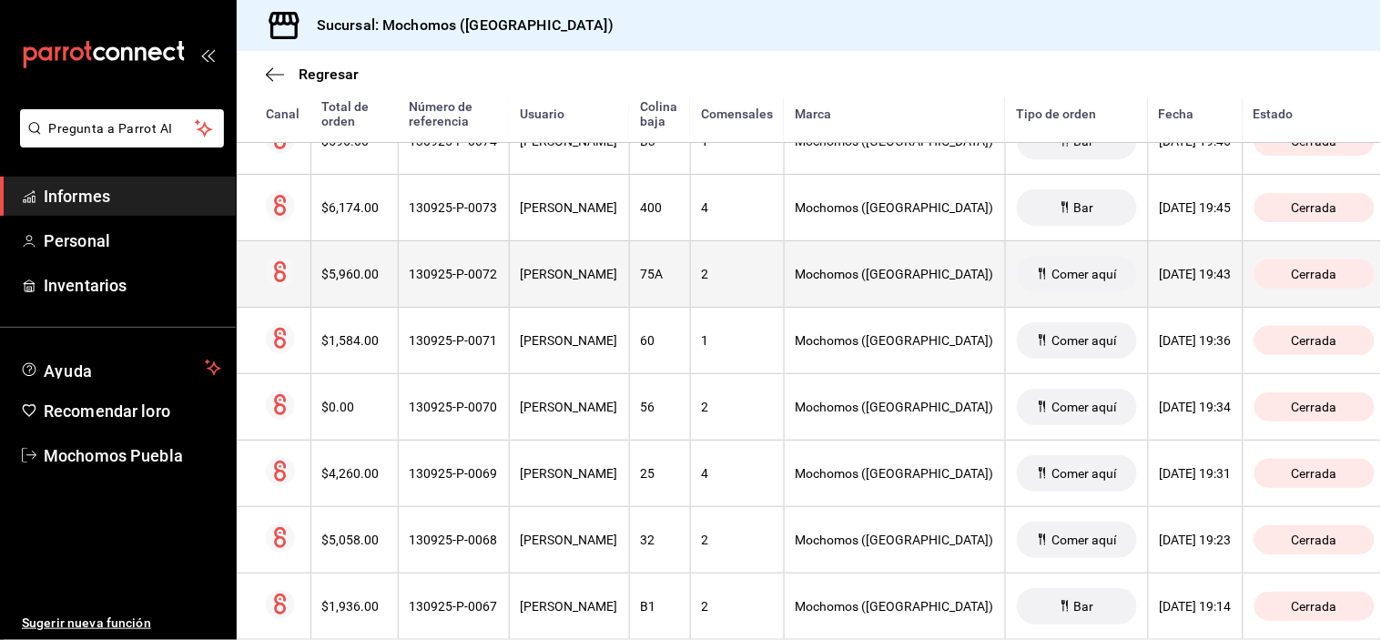
click at [546, 292] on th "[PERSON_NAME]" at bounding box center [569, 273] width 120 height 66
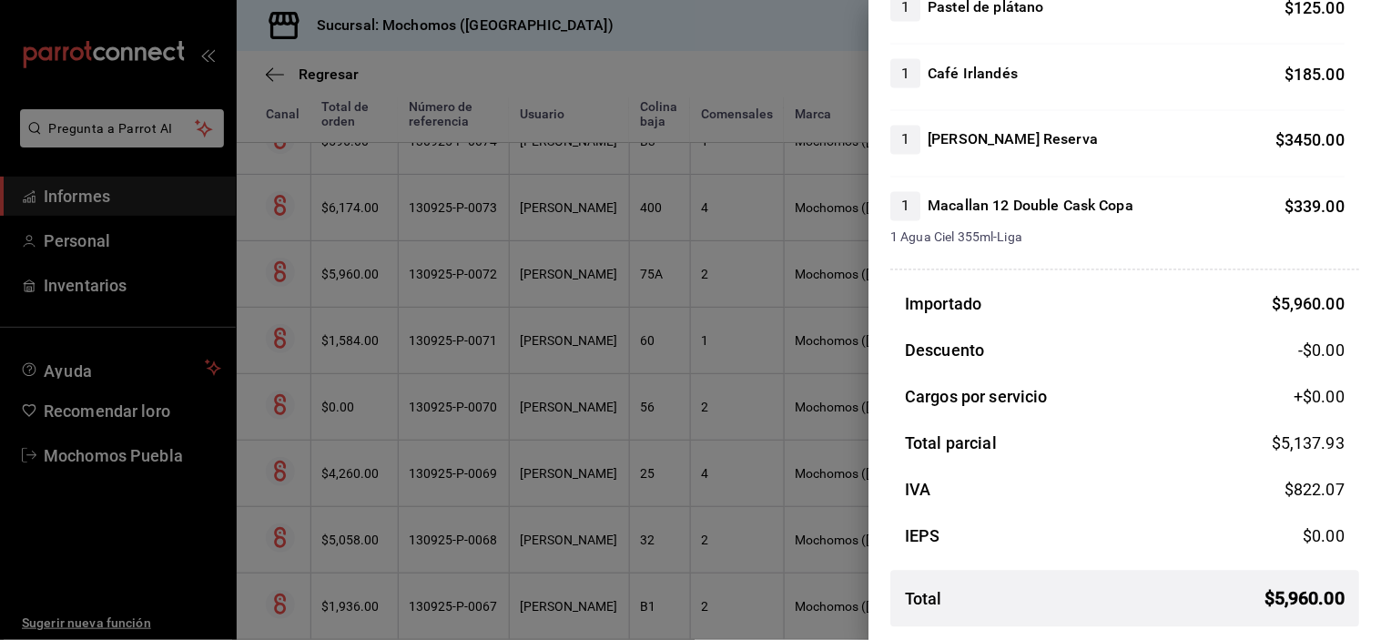
scroll to position [784, 0]
click at [556, 228] on div at bounding box center [690, 320] width 1381 height 640
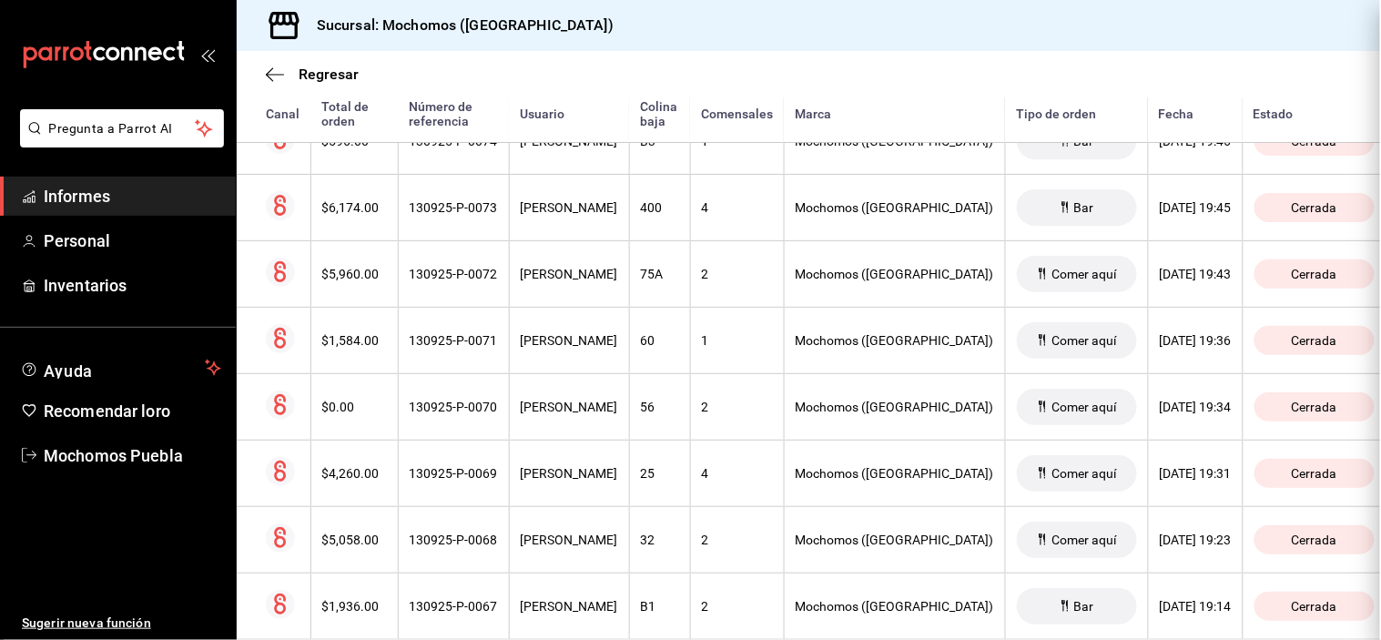
scroll to position [0, 0]
click at [557, 225] on th "[PERSON_NAME]" at bounding box center [569, 207] width 120 height 66
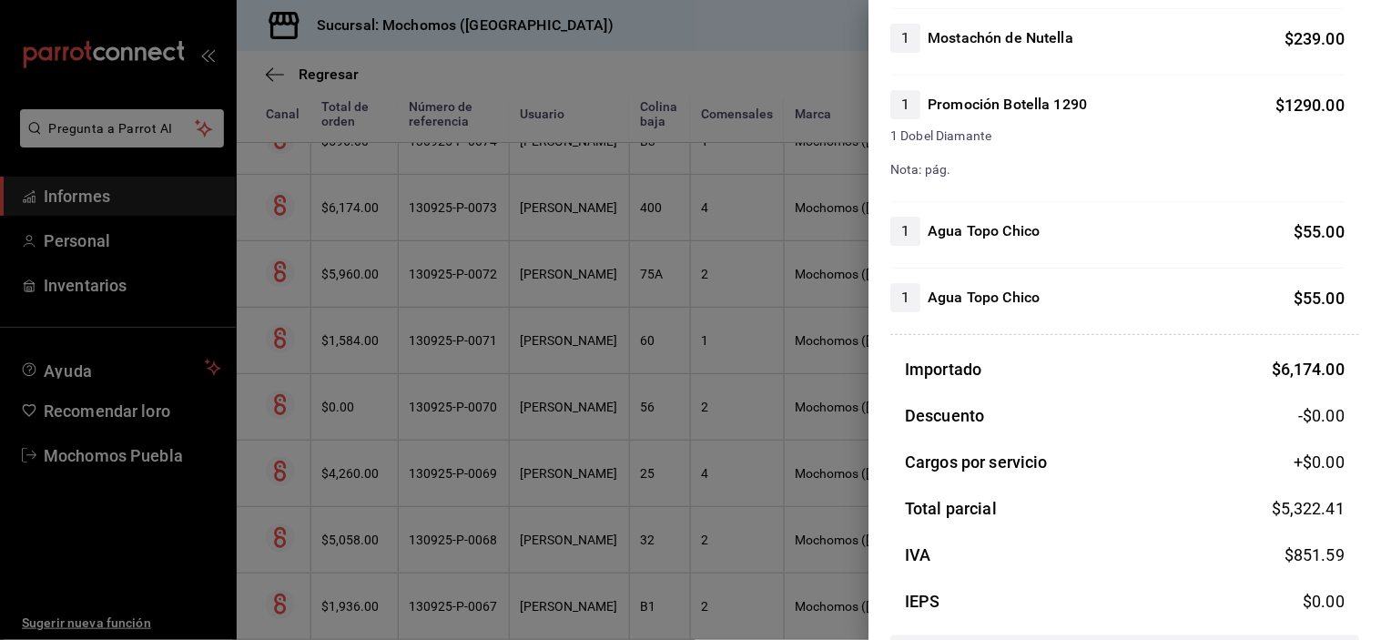
scroll to position [1673, 0]
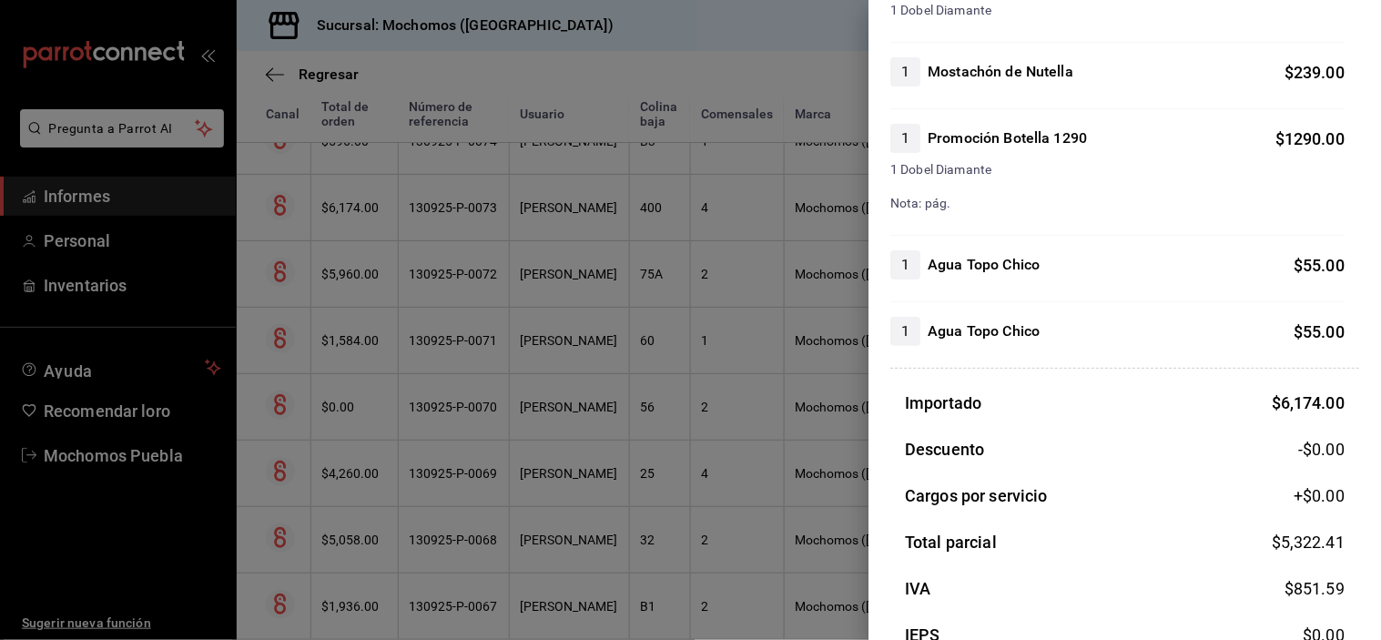
click at [584, 216] on div at bounding box center [690, 320] width 1381 height 640
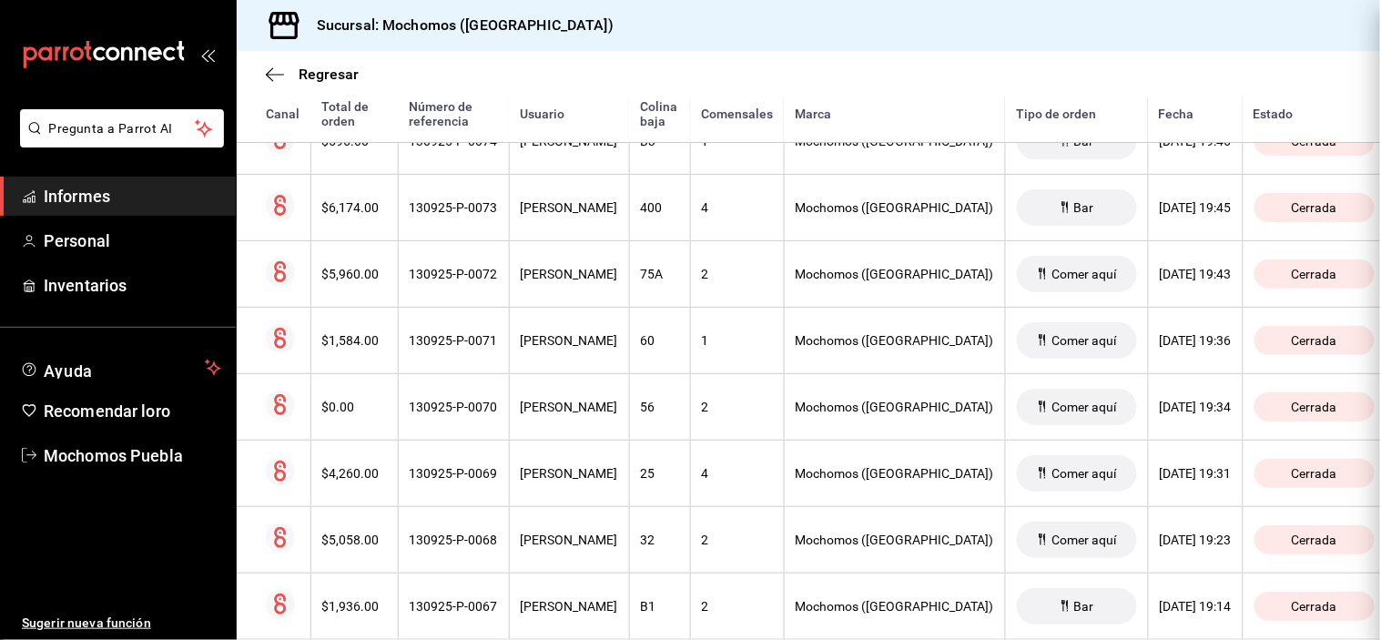
scroll to position [0, 0]
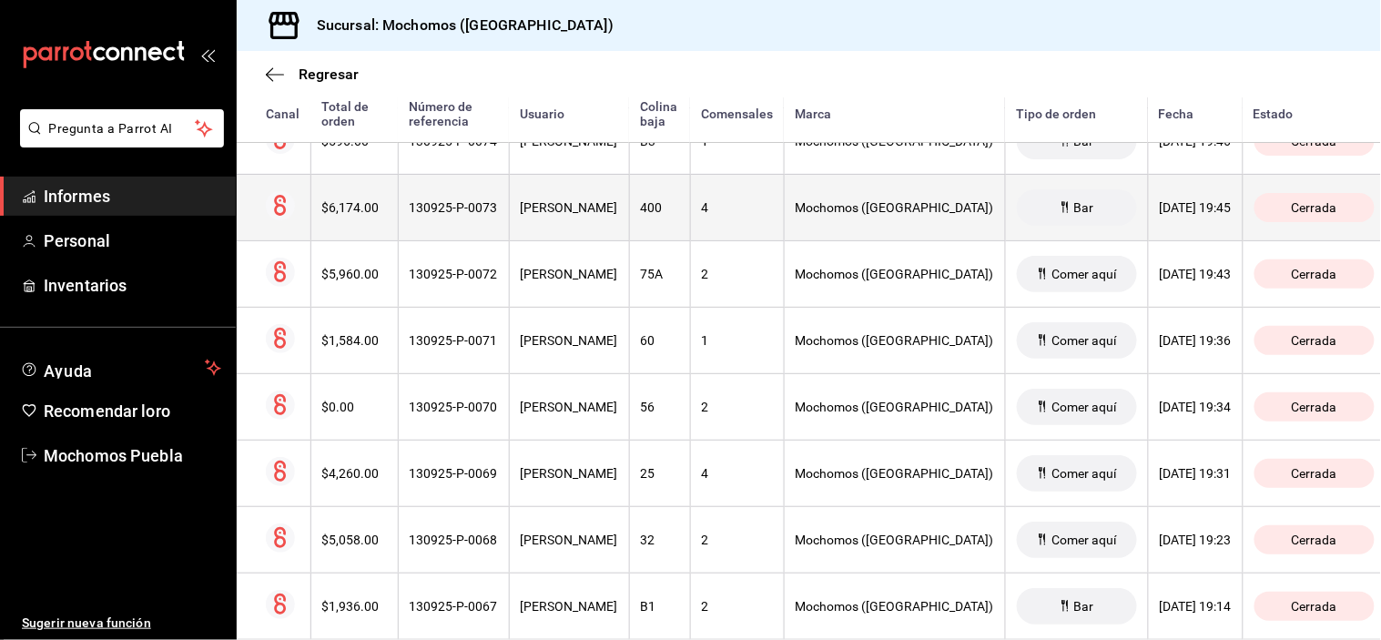
click at [586, 212] on font "[PERSON_NAME]" at bounding box center [569, 207] width 97 height 15
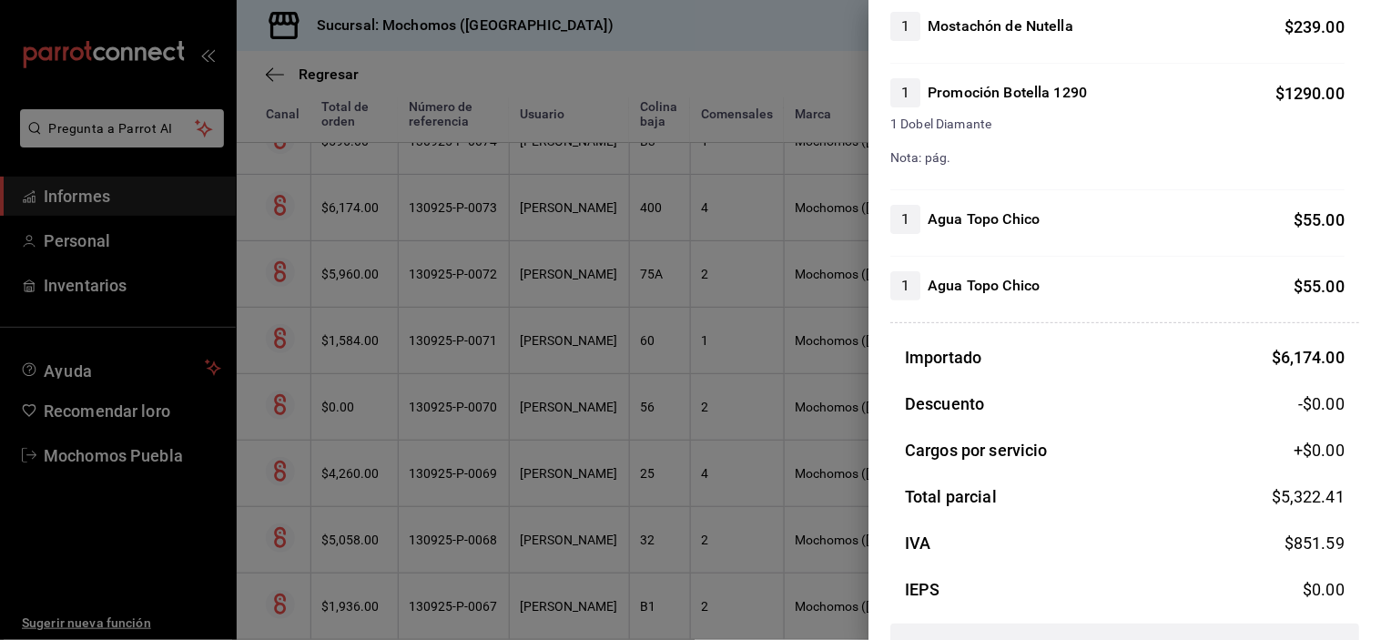
scroll to position [1775, 0]
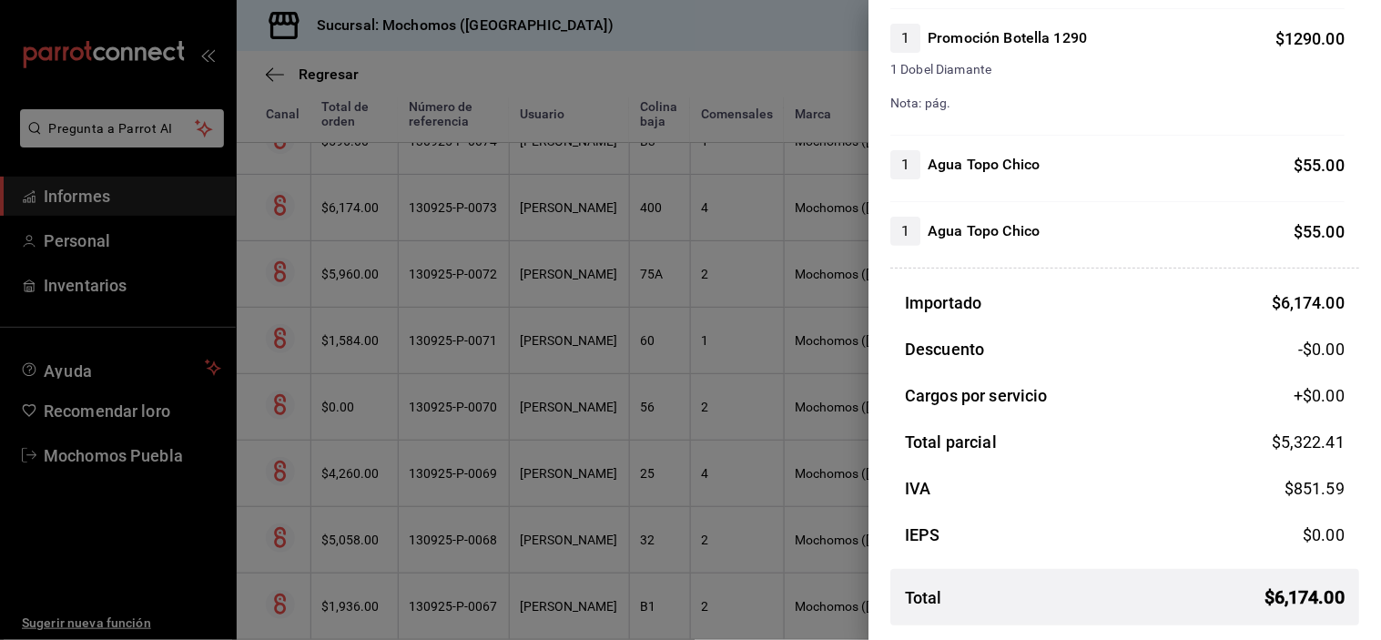
click at [586, 298] on div at bounding box center [690, 320] width 1381 height 640
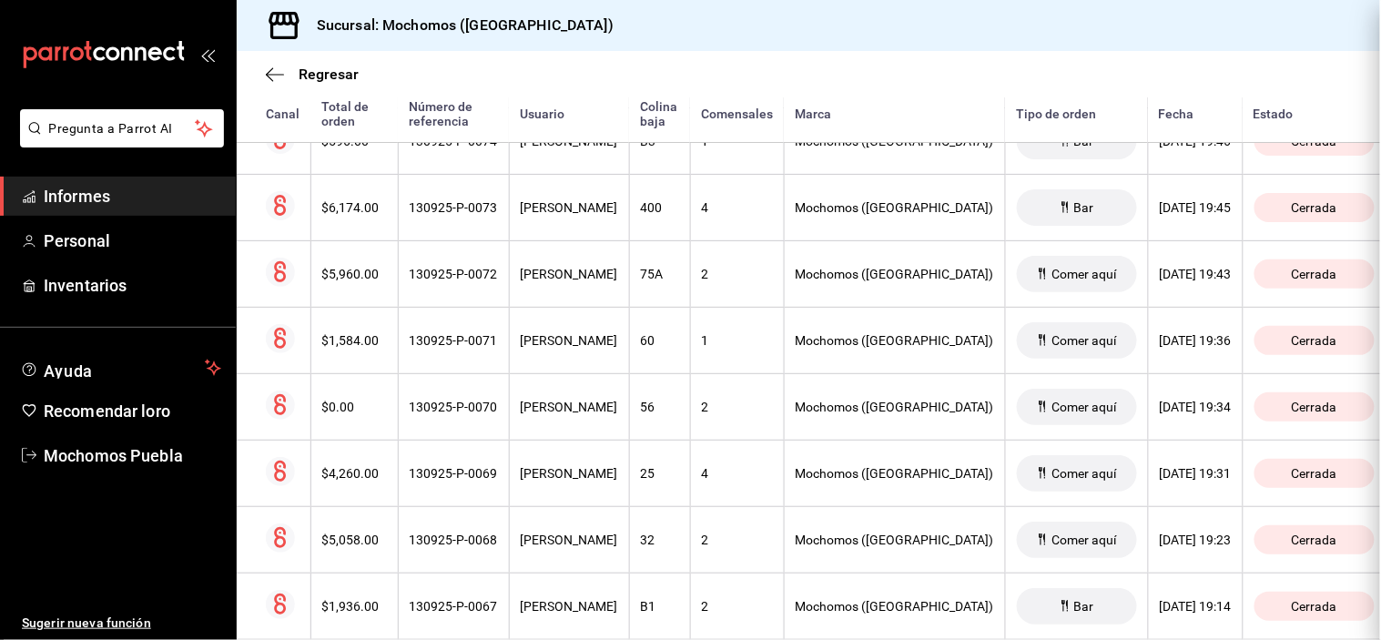
scroll to position [0, 0]
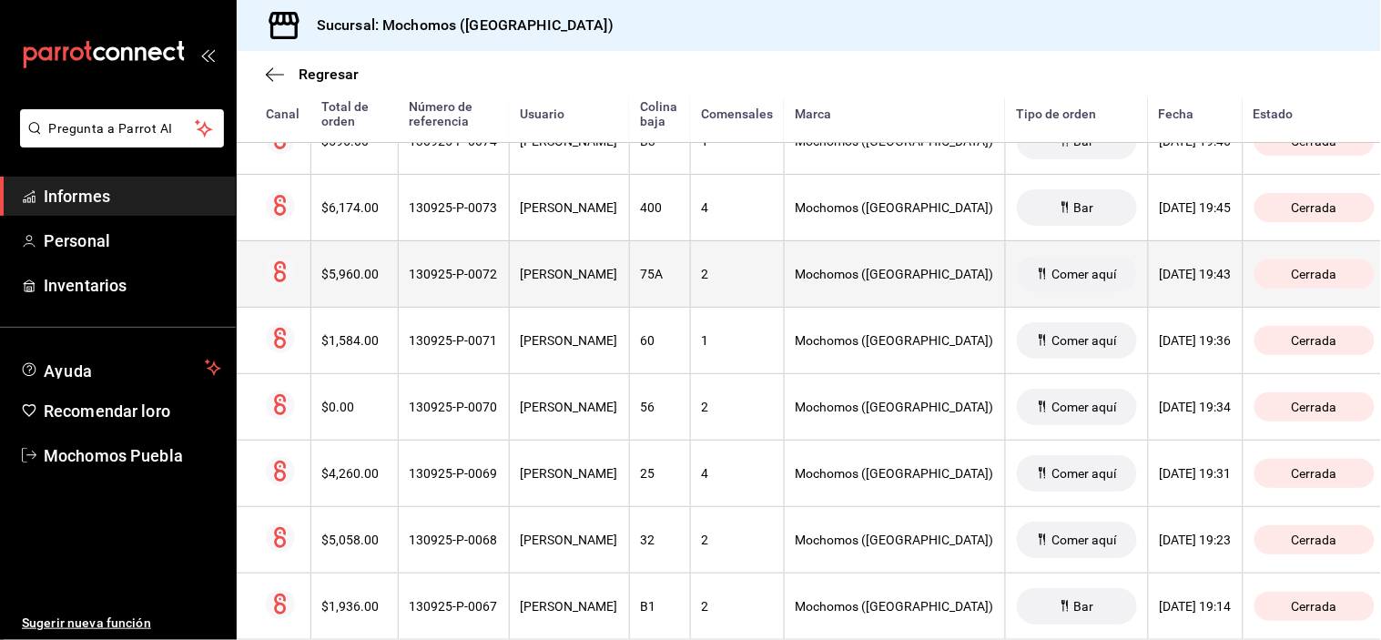
click at [584, 294] on th "[PERSON_NAME]" at bounding box center [569, 273] width 120 height 66
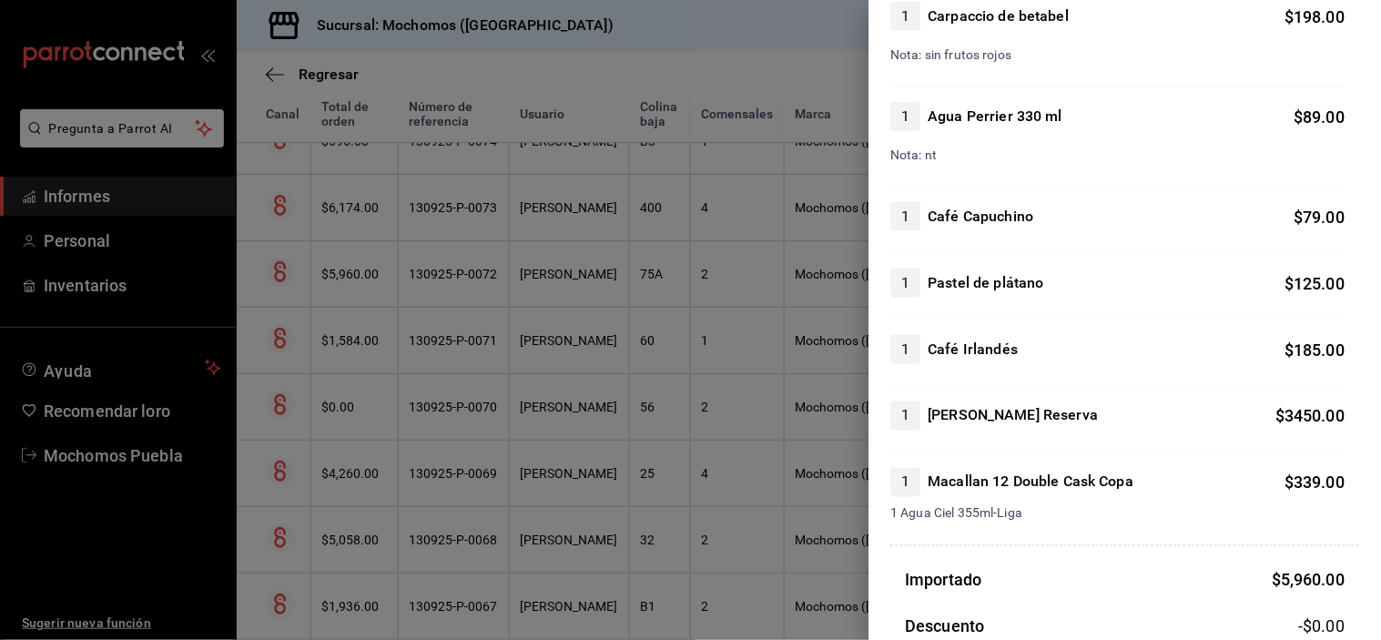
scroll to position [784, 0]
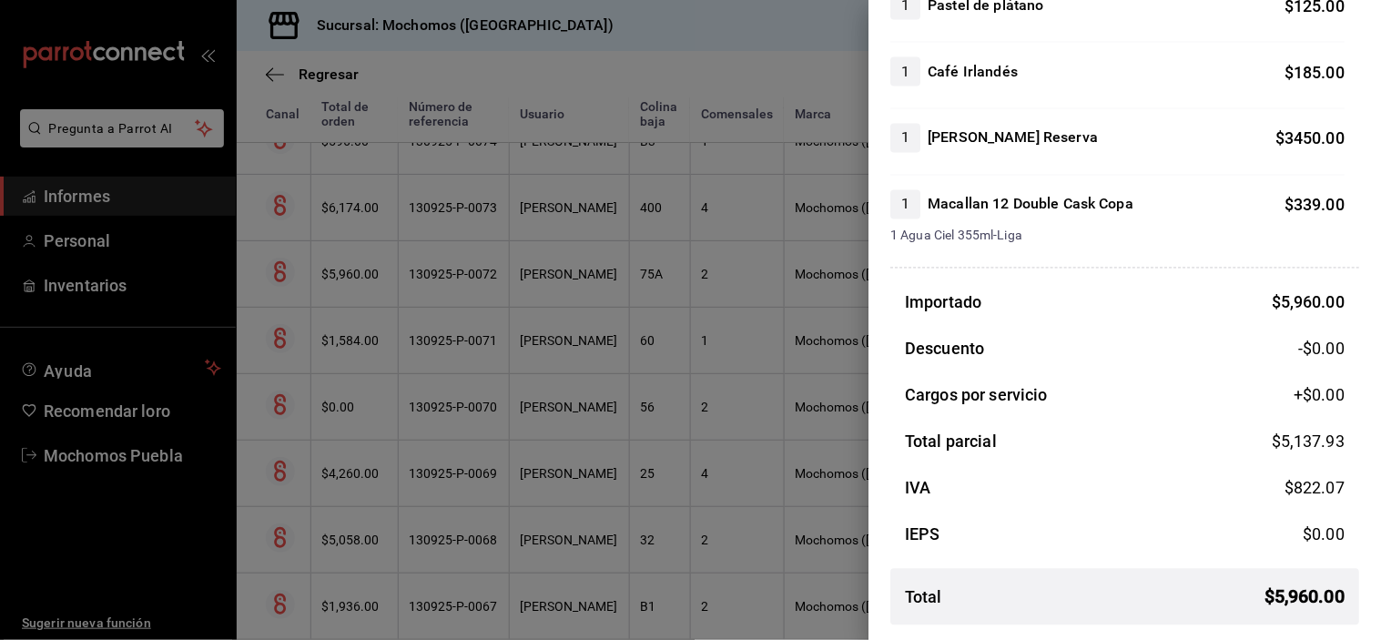
click at [548, 269] on div at bounding box center [690, 320] width 1381 height 640
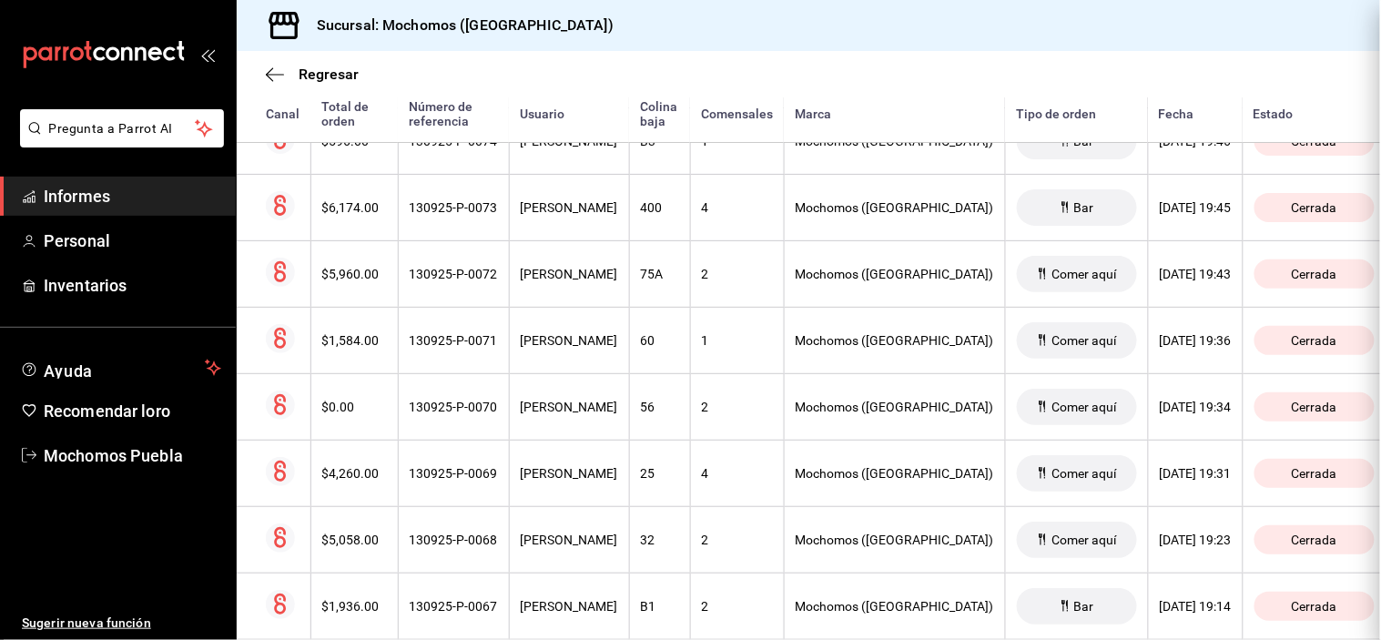
scroll to position [0, 0]
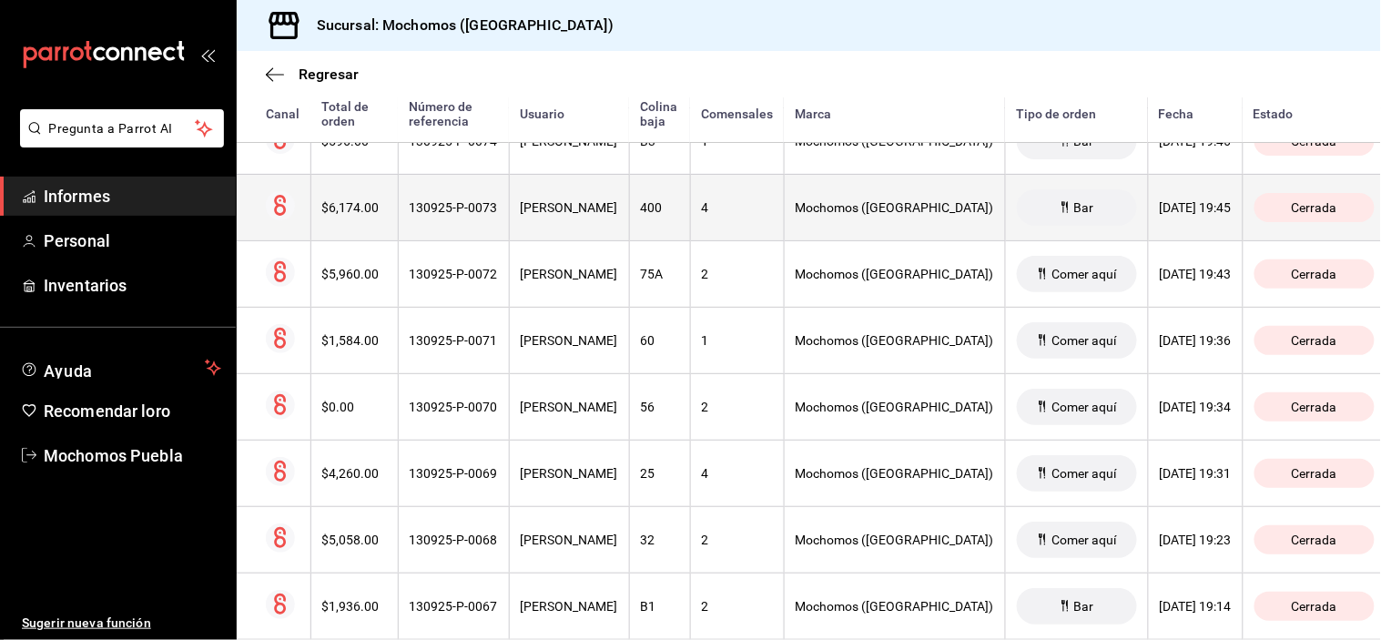
click at [564, 224] on th "[PERSON_NAME]" at bounding box center [569, 207] width 120 height 66
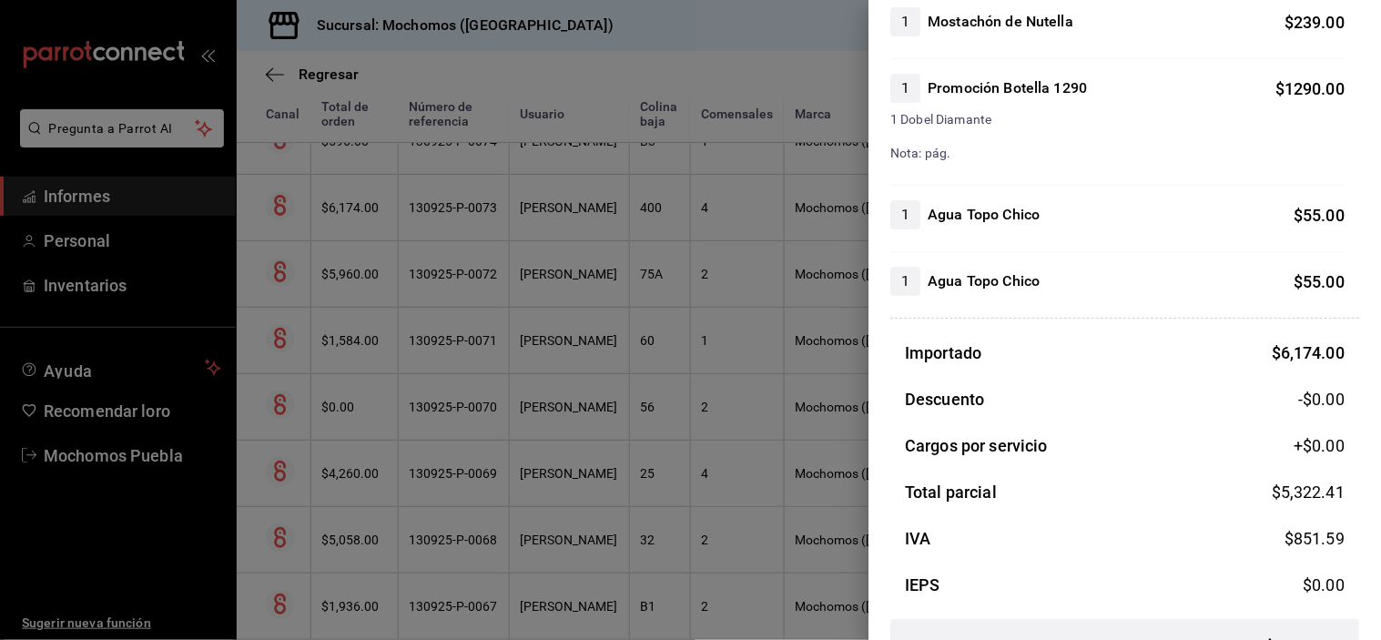
scroll to position [1775, 0]
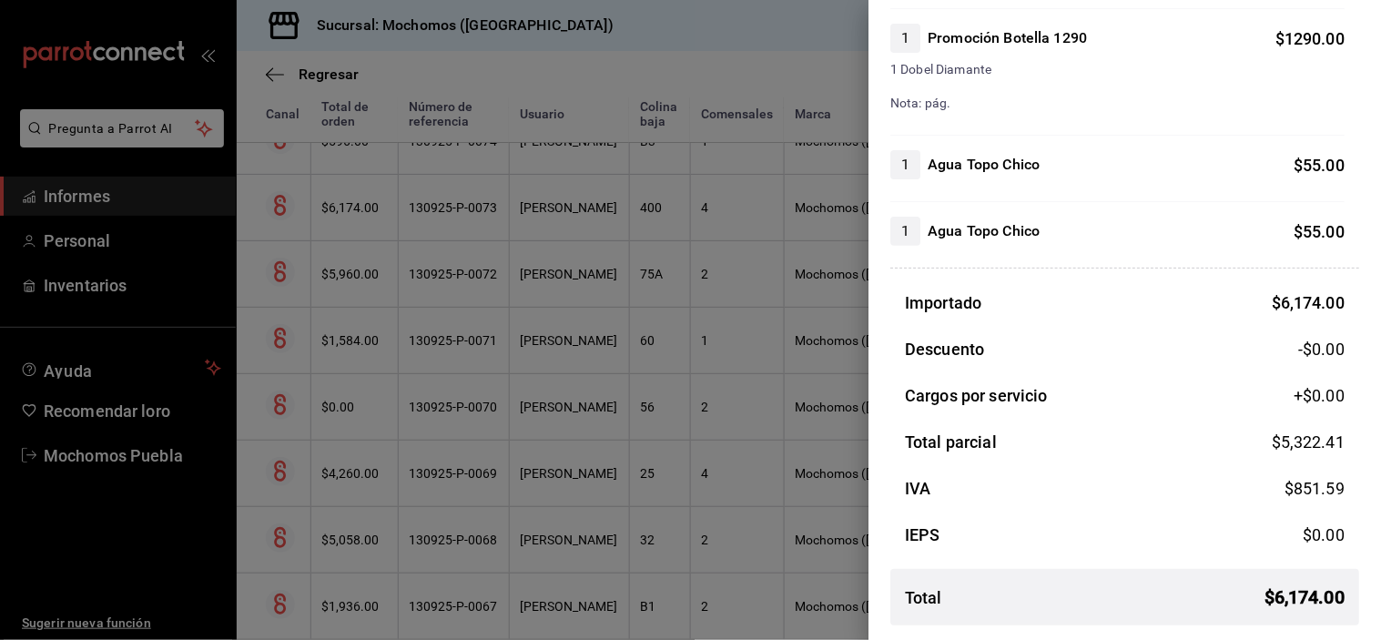
click at [563, 223] on div at bounding box center [690, 320] width 1381 height 640
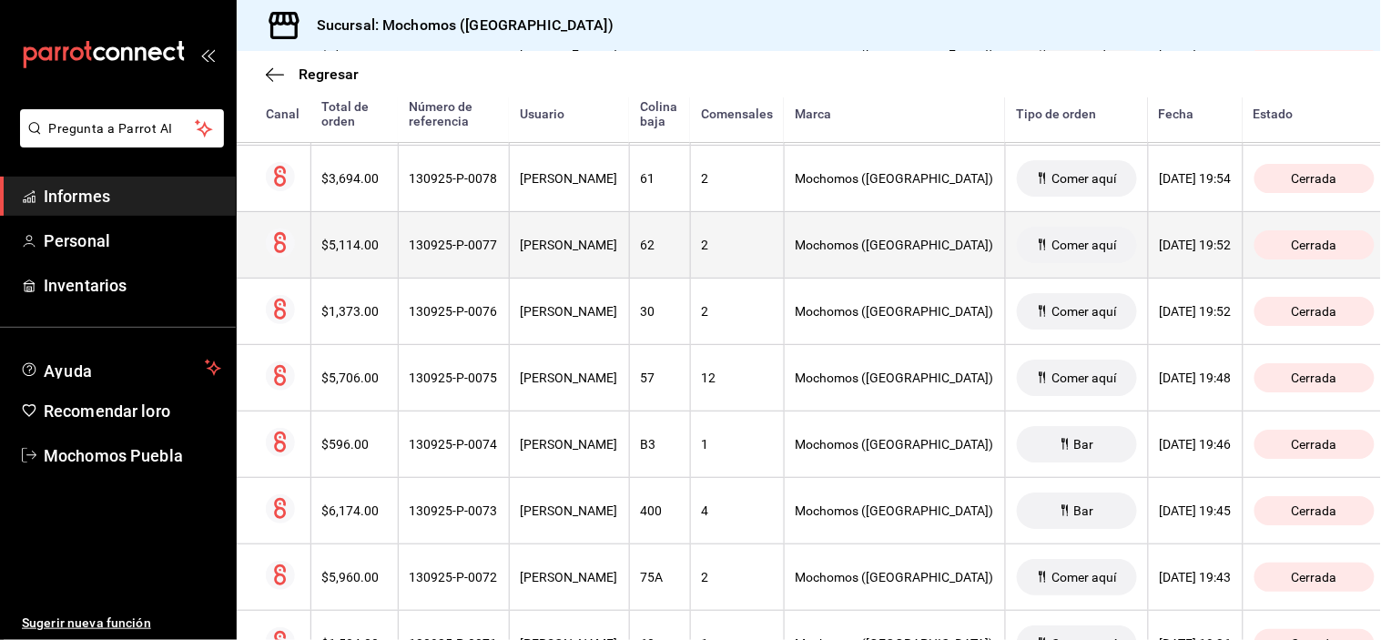
scroll to position [4954, 0]
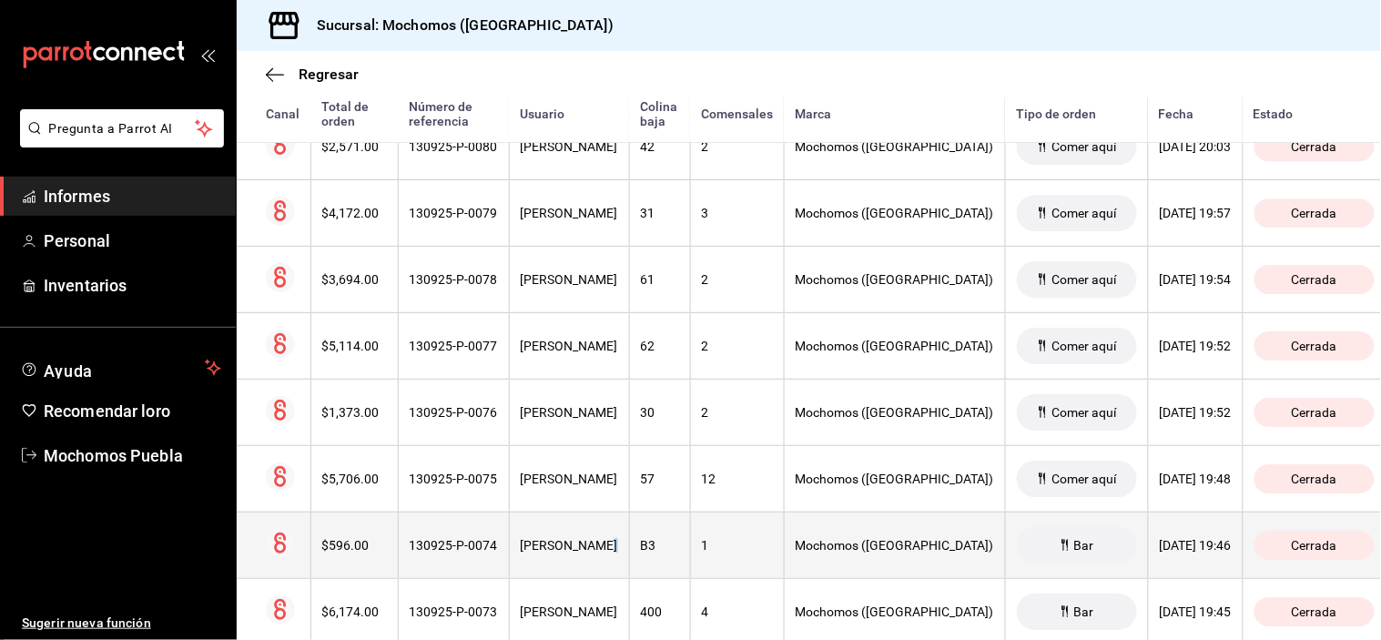
click at [597, 544] on th "[PERSON_NAME]" at bounding box center [569, 545] width 120 height 66
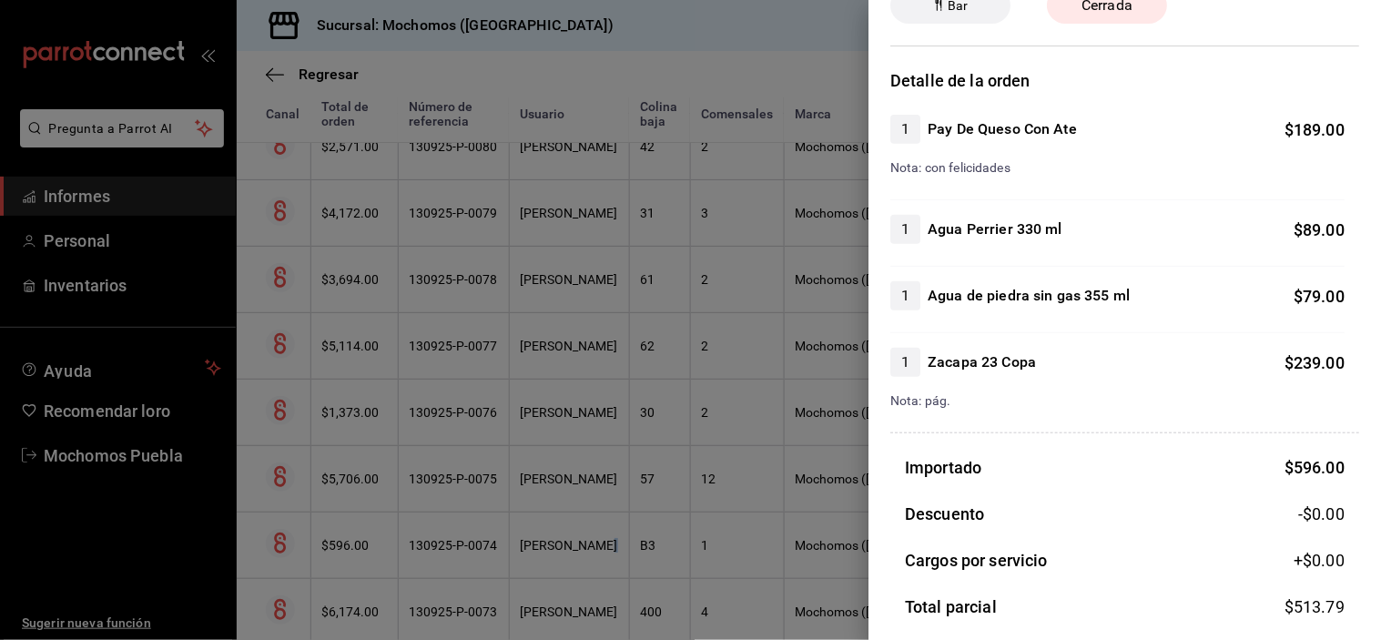
scroll to position [265, 0]
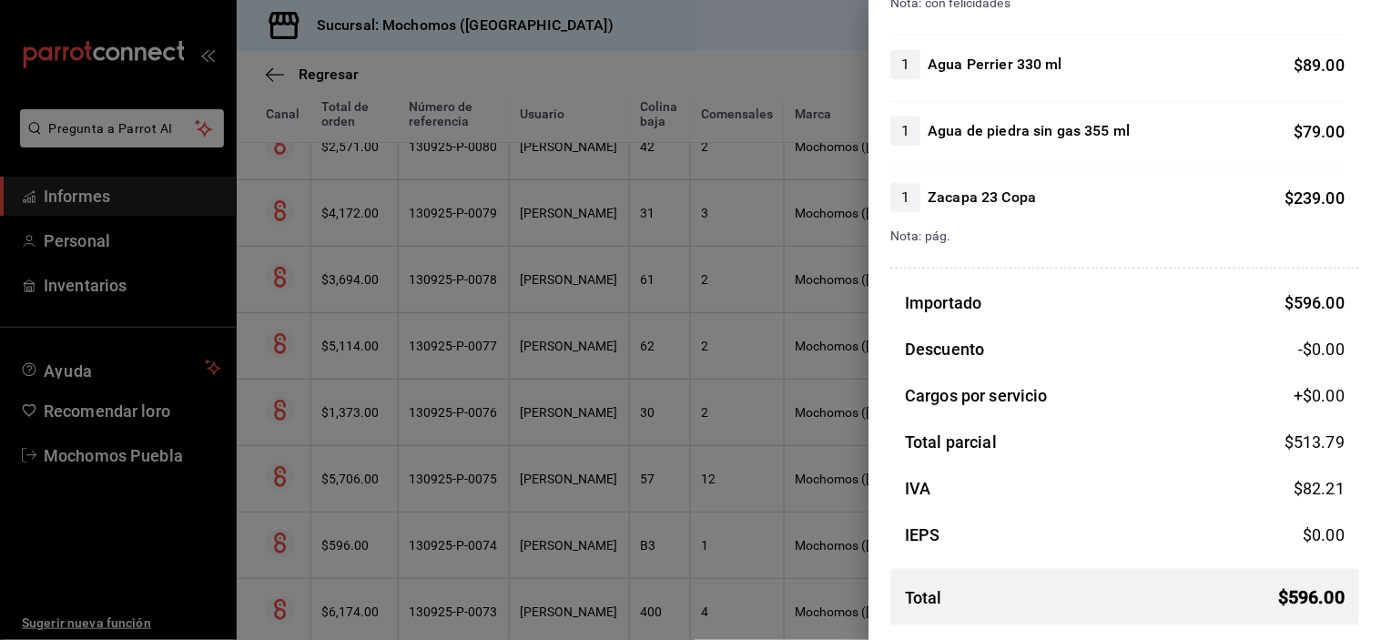
click at [596, 499] on div at bounding box center [690, 320] width 1381 height 640
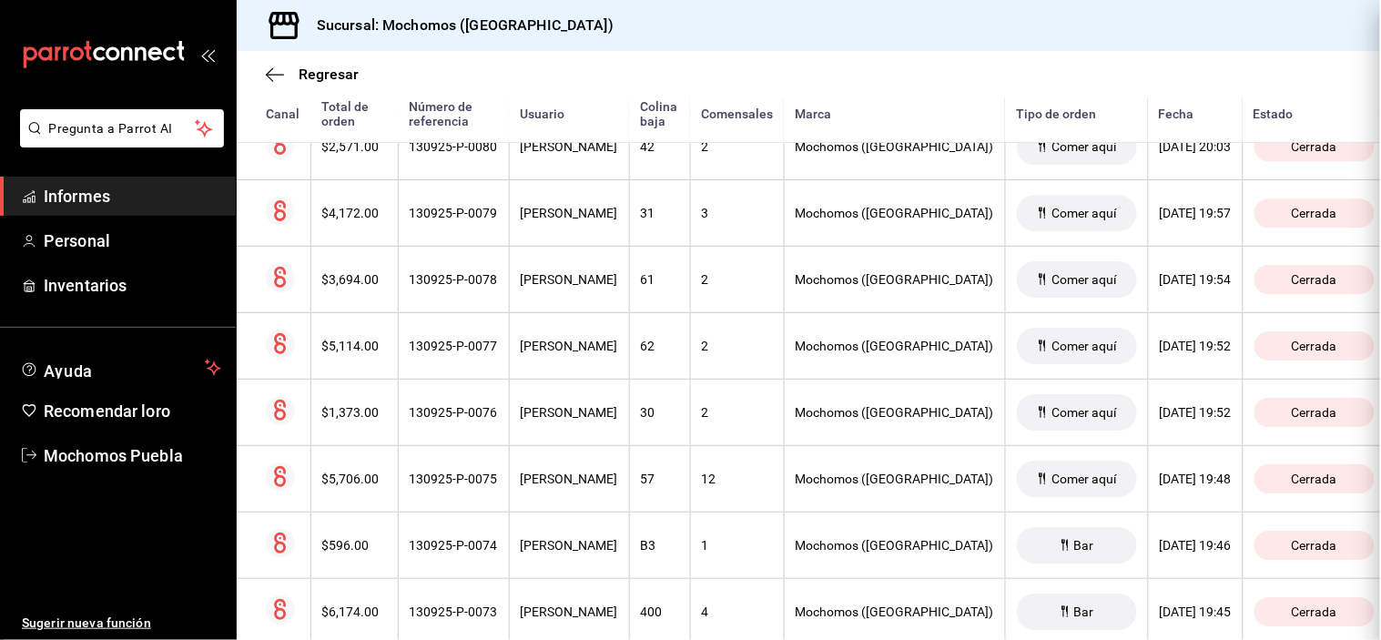
click at [594, 486] on font "[PERSON_NAME]" at bounding box center [569, 479] width 97 height 15
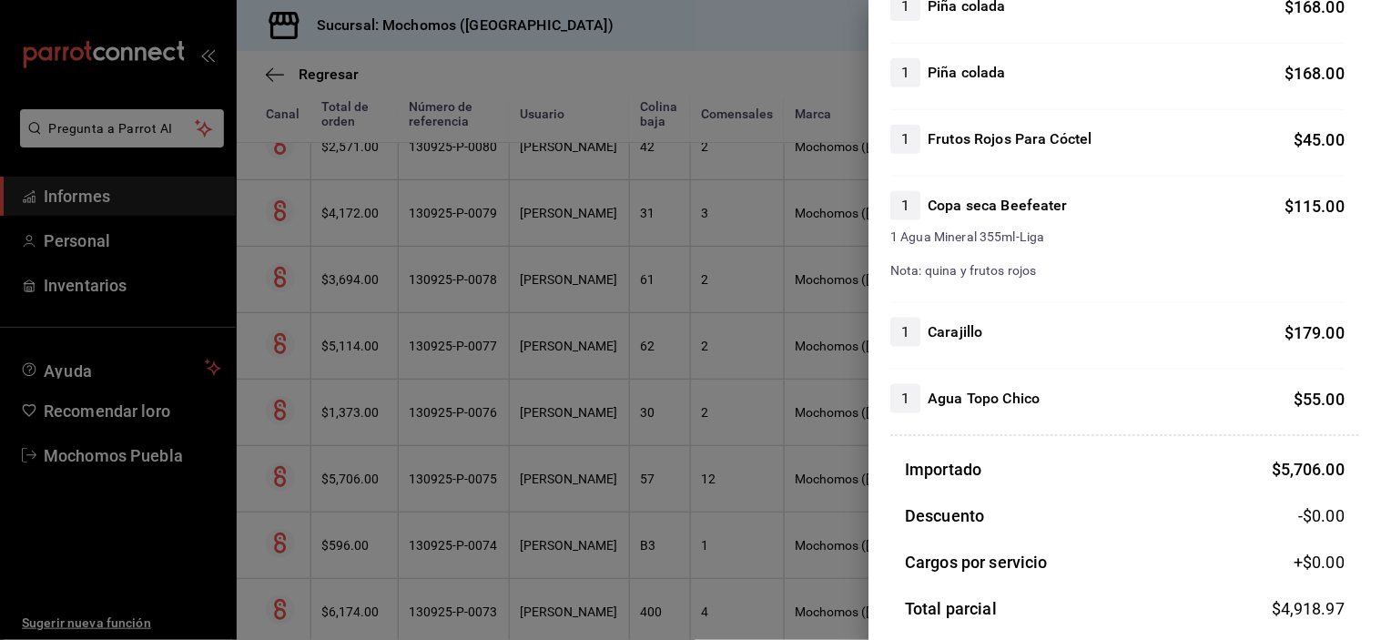
scroll to position [2394, 0]
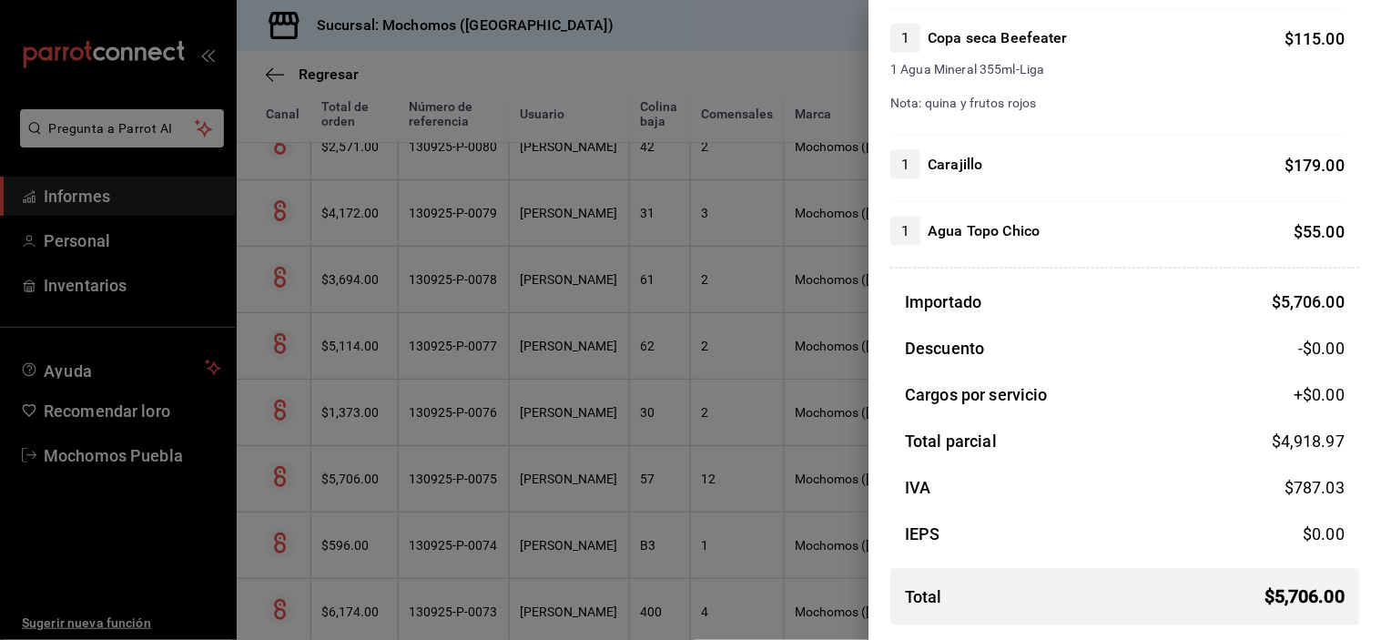
click at [602, 430] on div at bounding box center [690, 320] width 1381 height 640
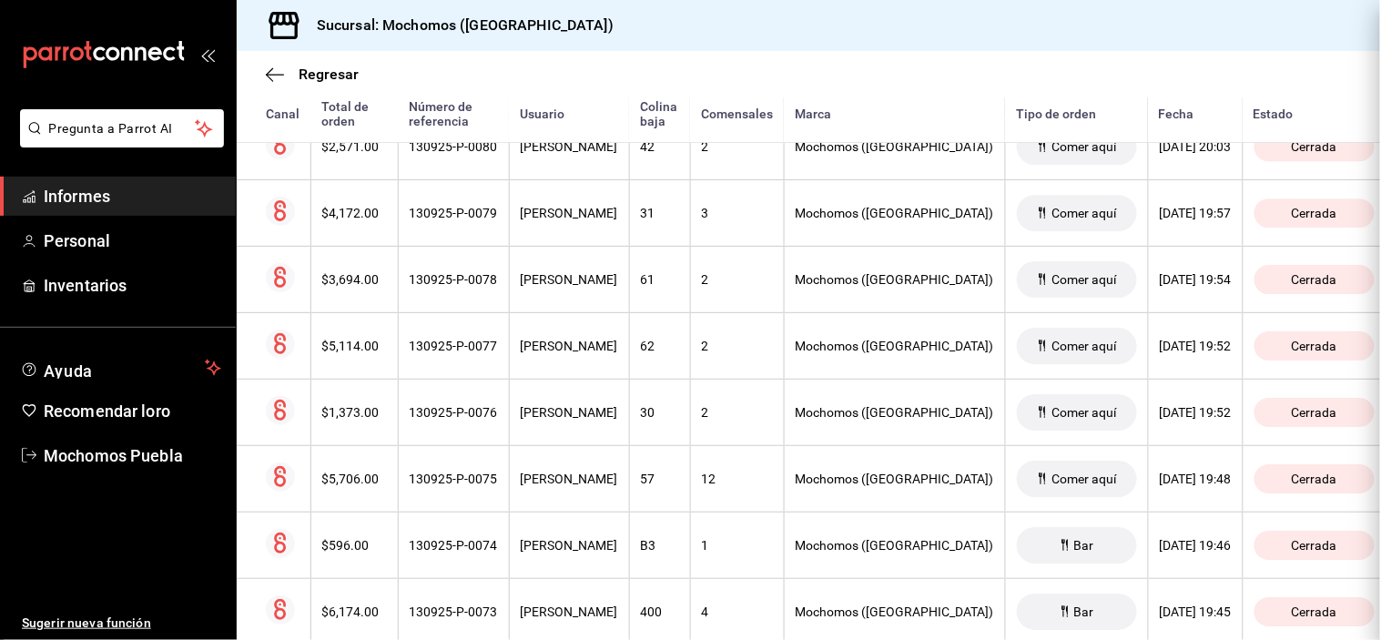
scroll to position [0, 0]
click at [602, 429] on div at bounding box center [690, 320] width 1381 height 640
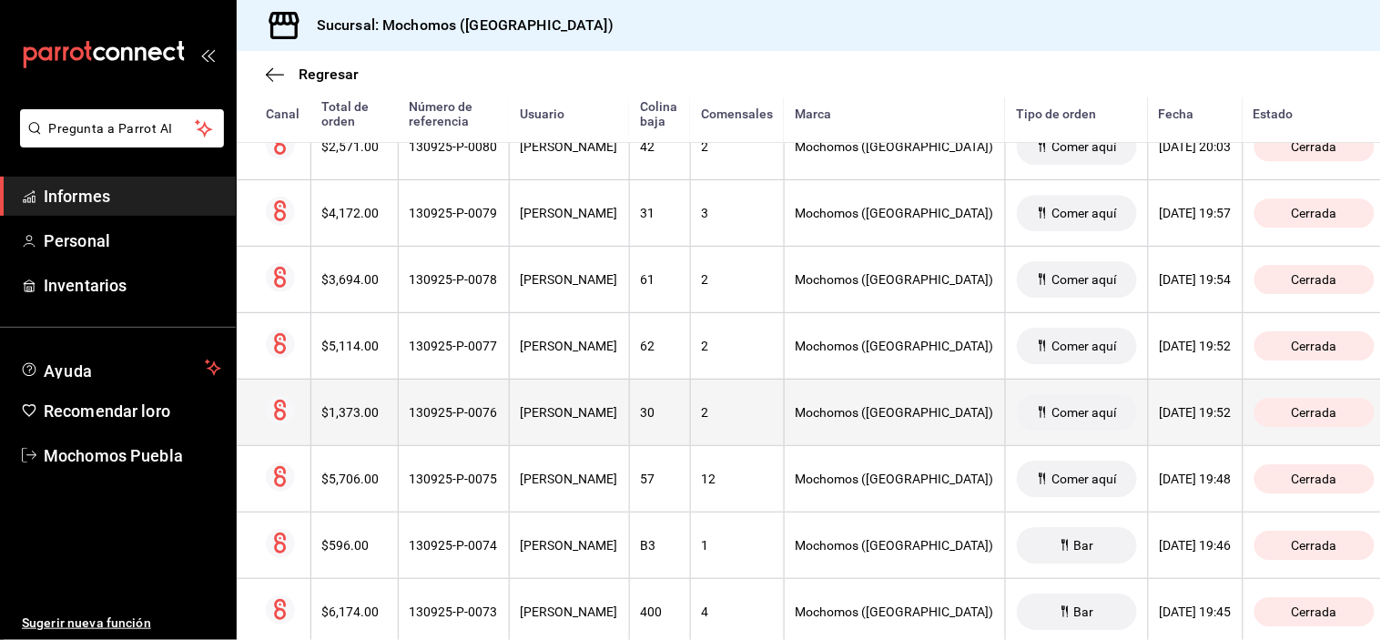
click at [602, 420] on font "[PERSON_NAME]" at bounding box center [569, 412] width 97 height 15
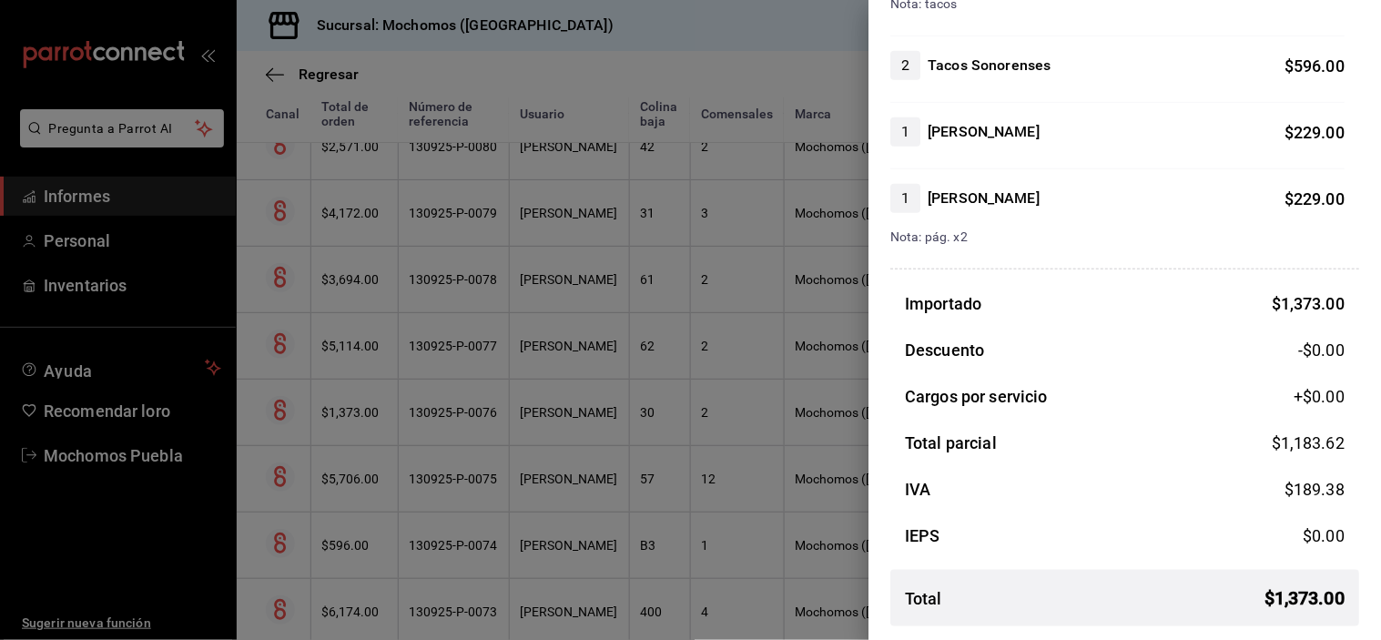
scroll to position [265, 0]
click at [566, 348] on div at bounding box center [690, 320] width 1381 height 640
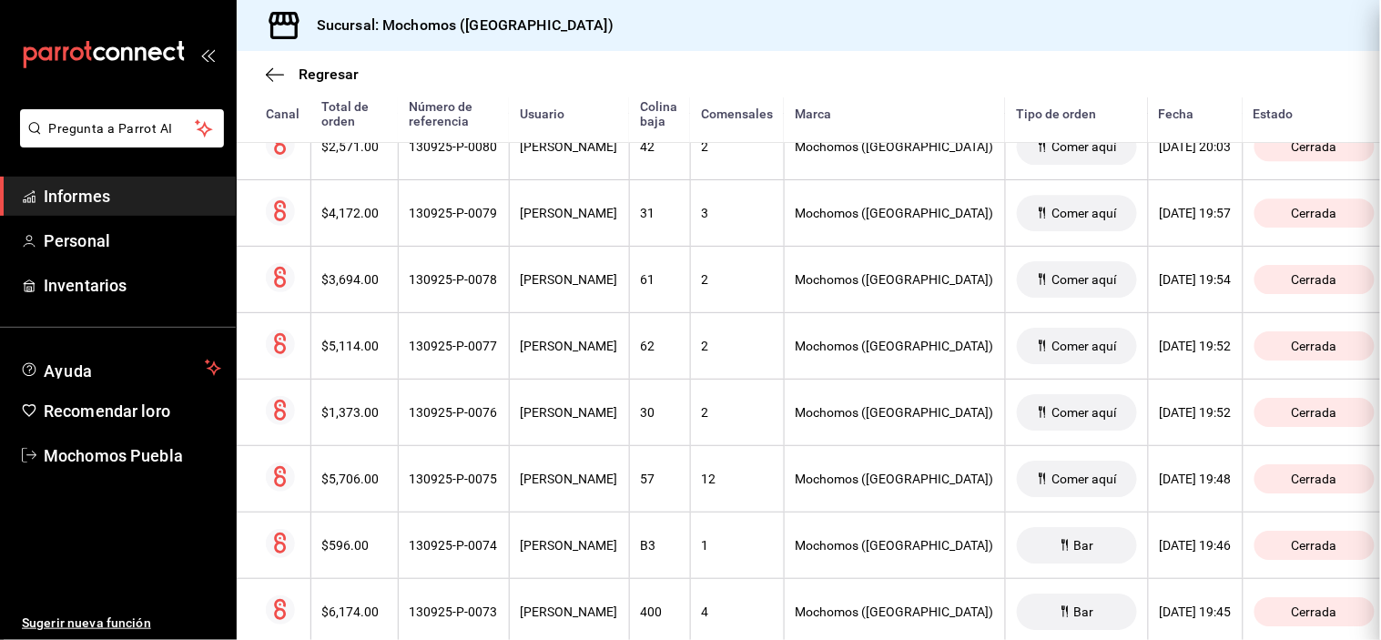
scroll to position [0, 0]
click at [566, 348] on div at bounding box center [690, 320] width 1381 height 640
click at [566, 348] on font "[PERSON_NAME]" at bounding box center [569, 346] width 97 height 15
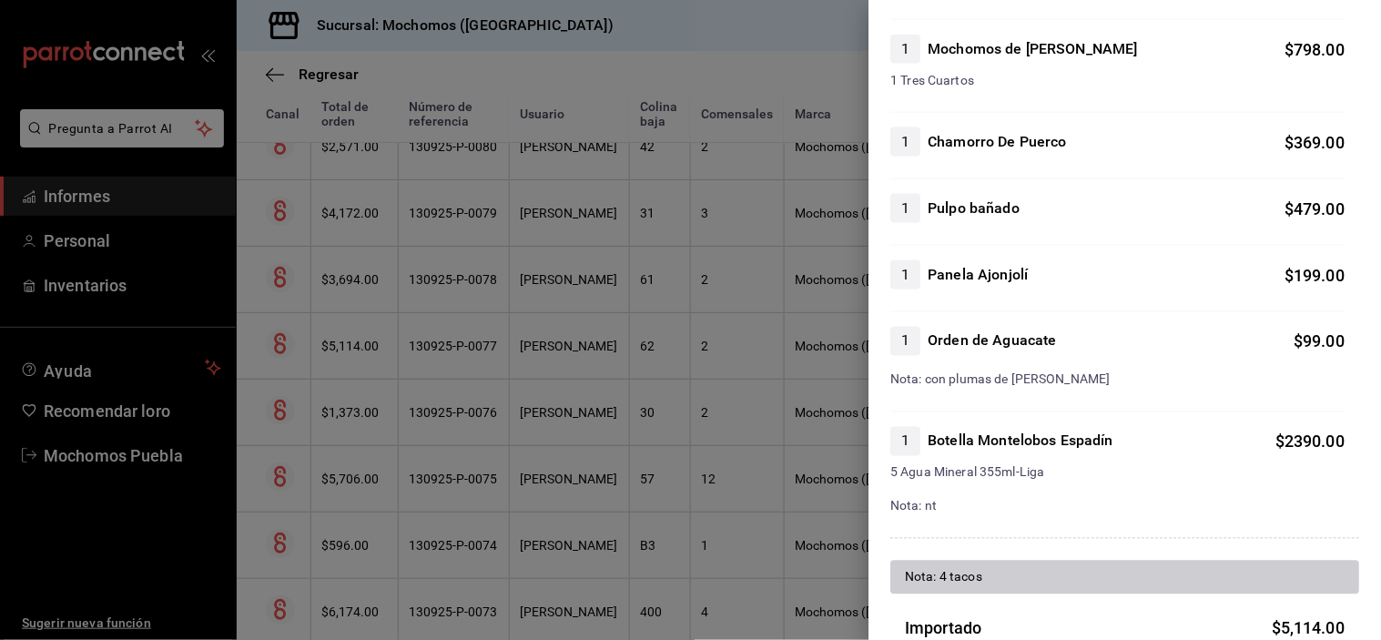
scroll to position [932, 0]
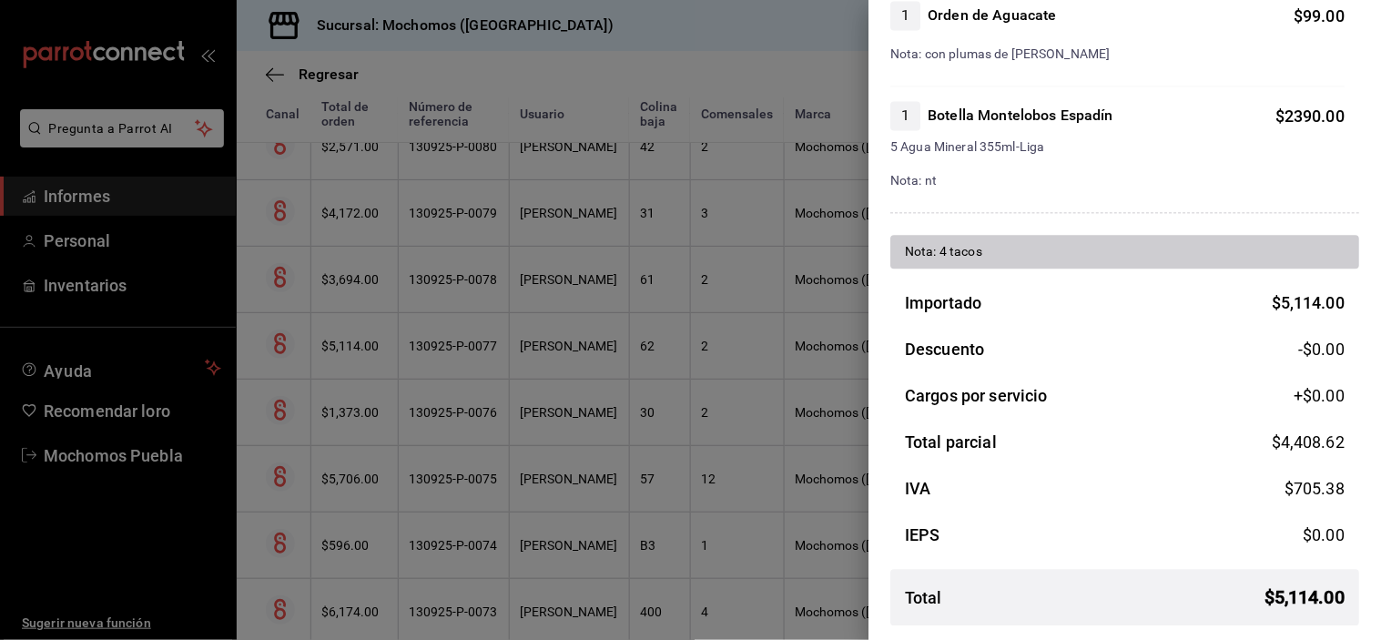
click at [547, 276] on div at bounding box center [690, 320] width 1381 height 640
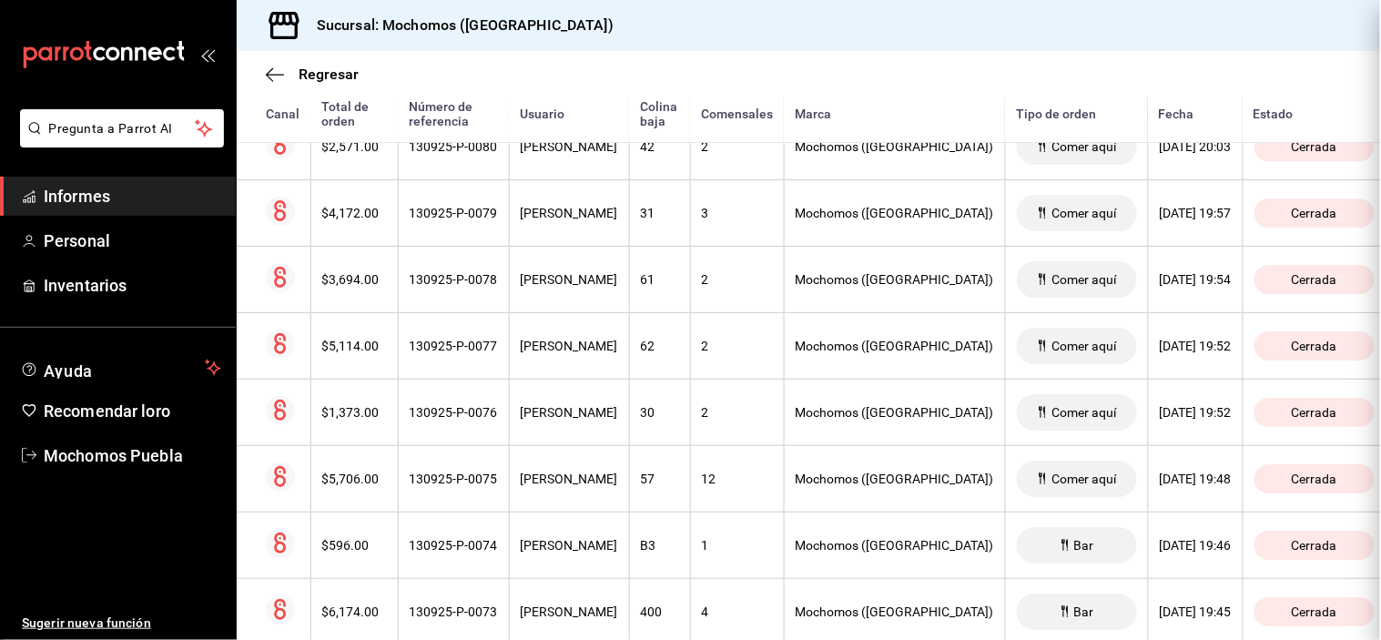
scroll to position [0, 0]
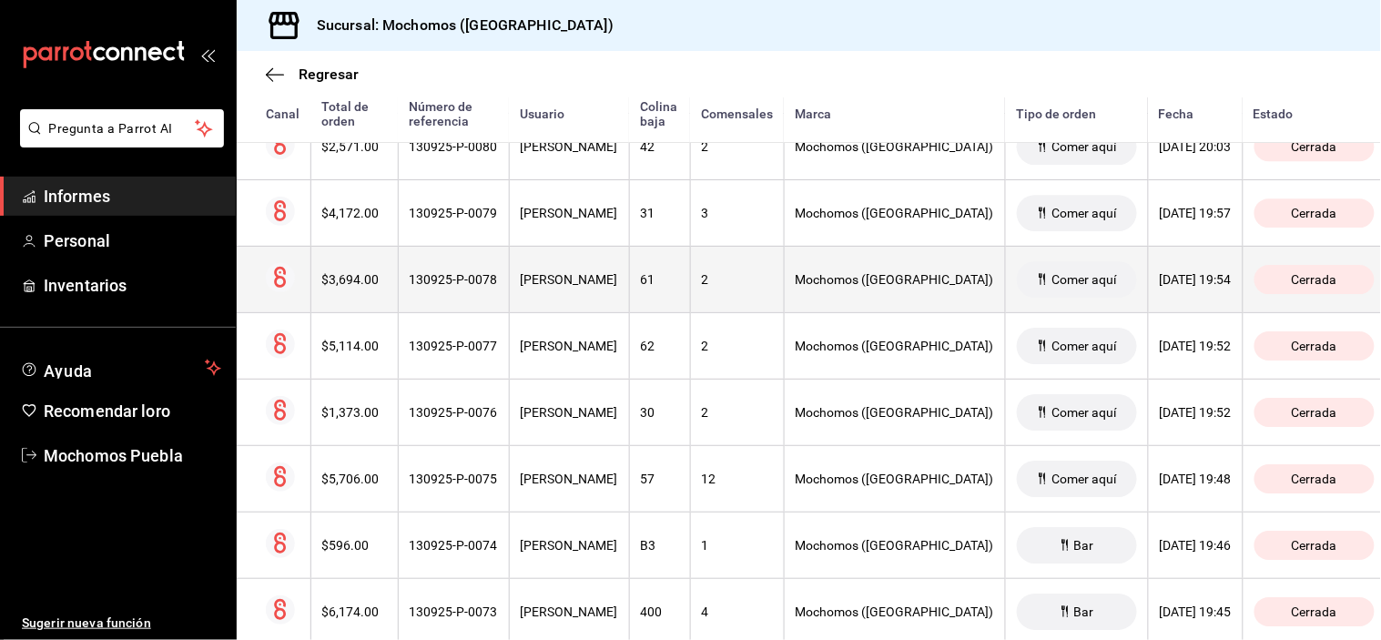
click at [549, 276] on th "[PERSON_NAME]" at bounding box center [569, 279] width 120 height 66
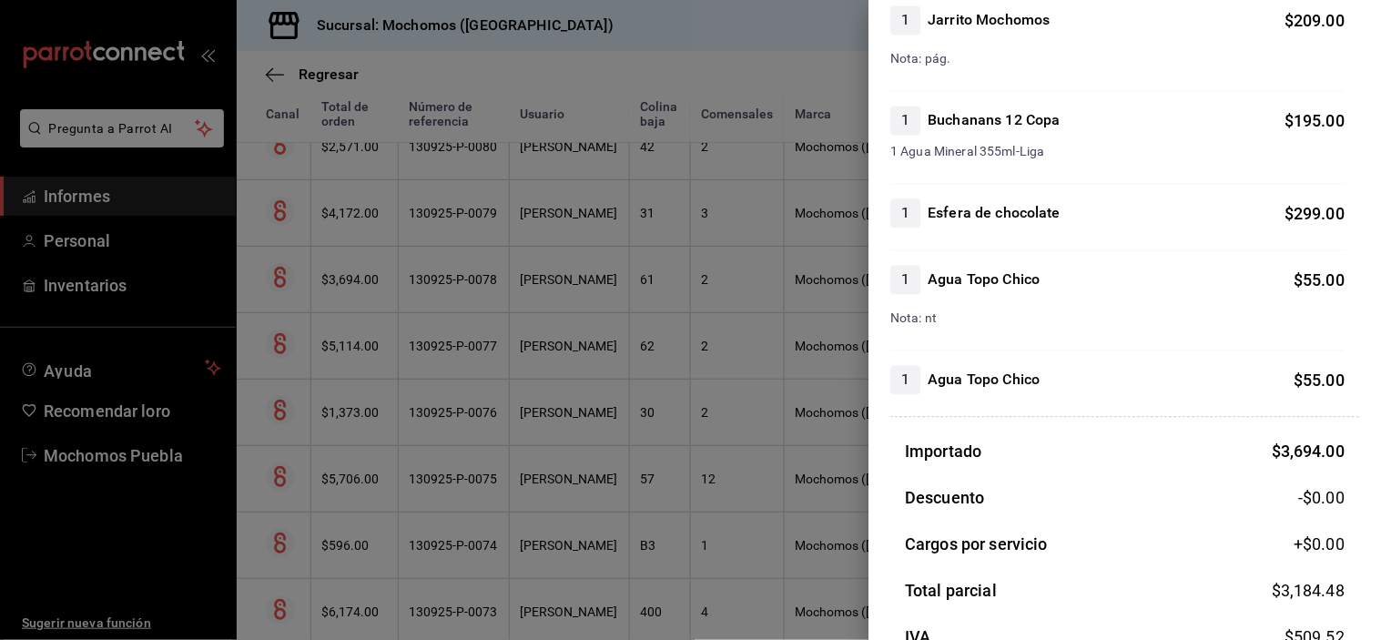
scroll to position [1103, 0]
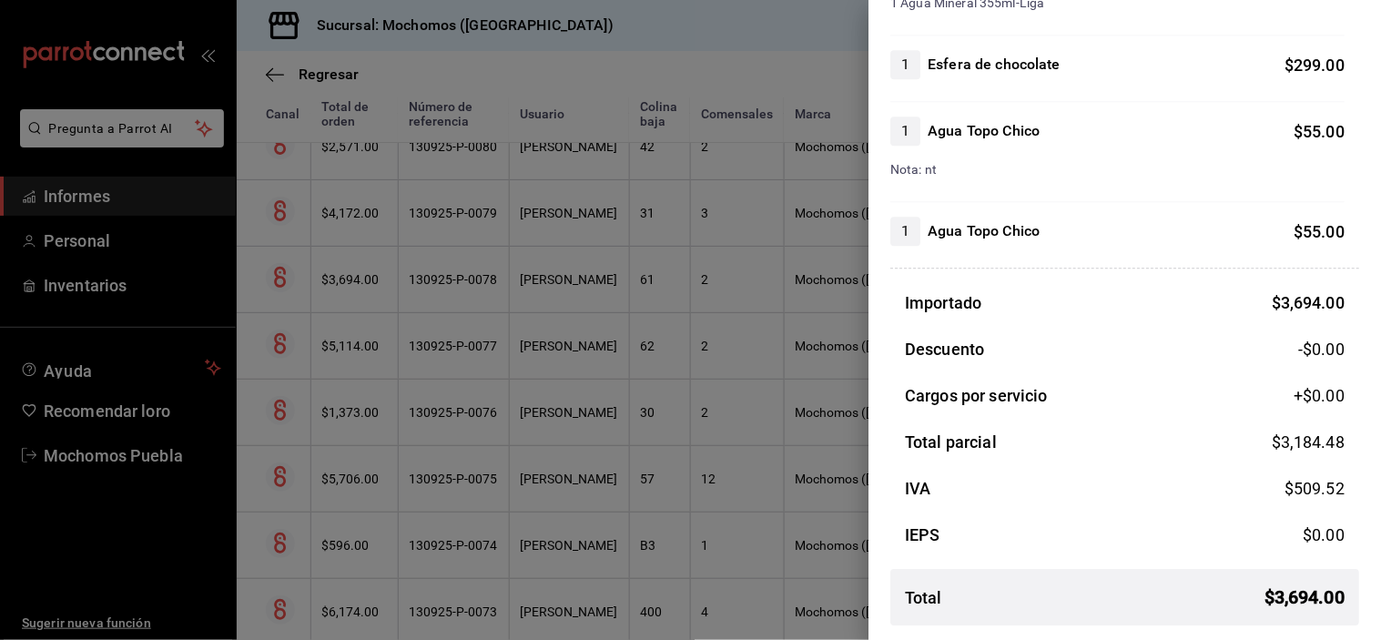
click at [568, 229] on div at bounding box center [690, 320] width 1381 height 640
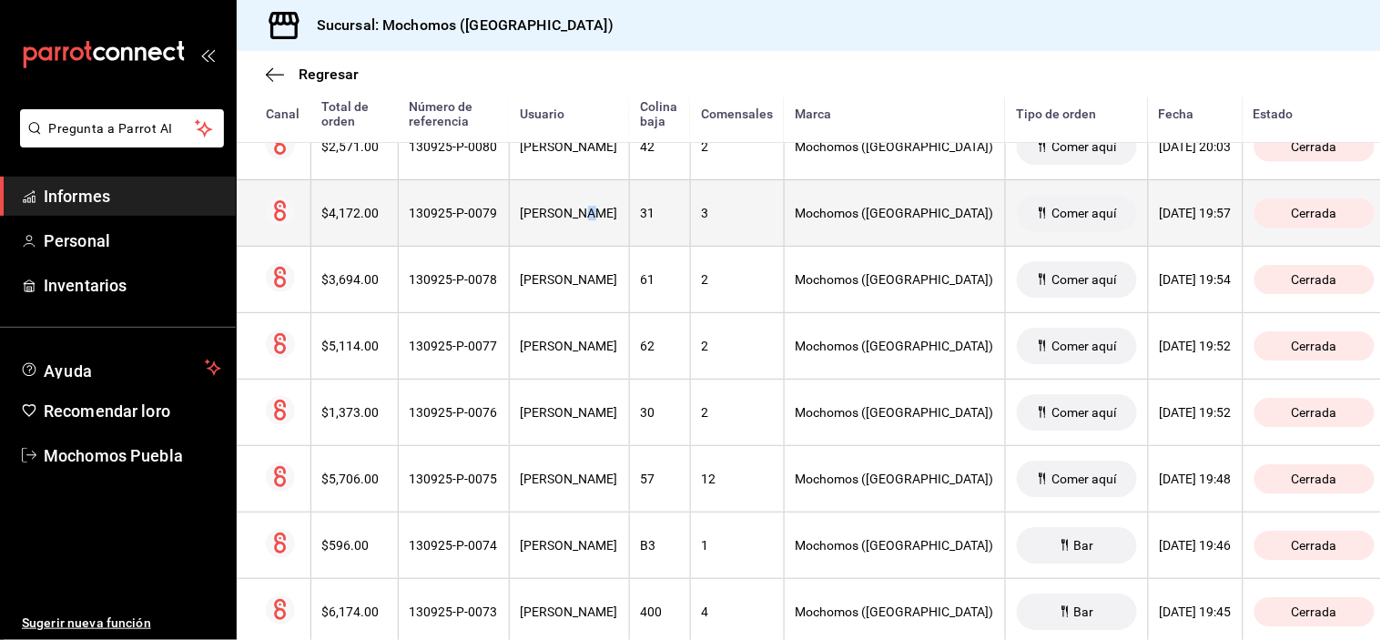
click at [571, 229] on th "[PERSON_NAME]" at bounding box center [569, 212] width 120 height 66
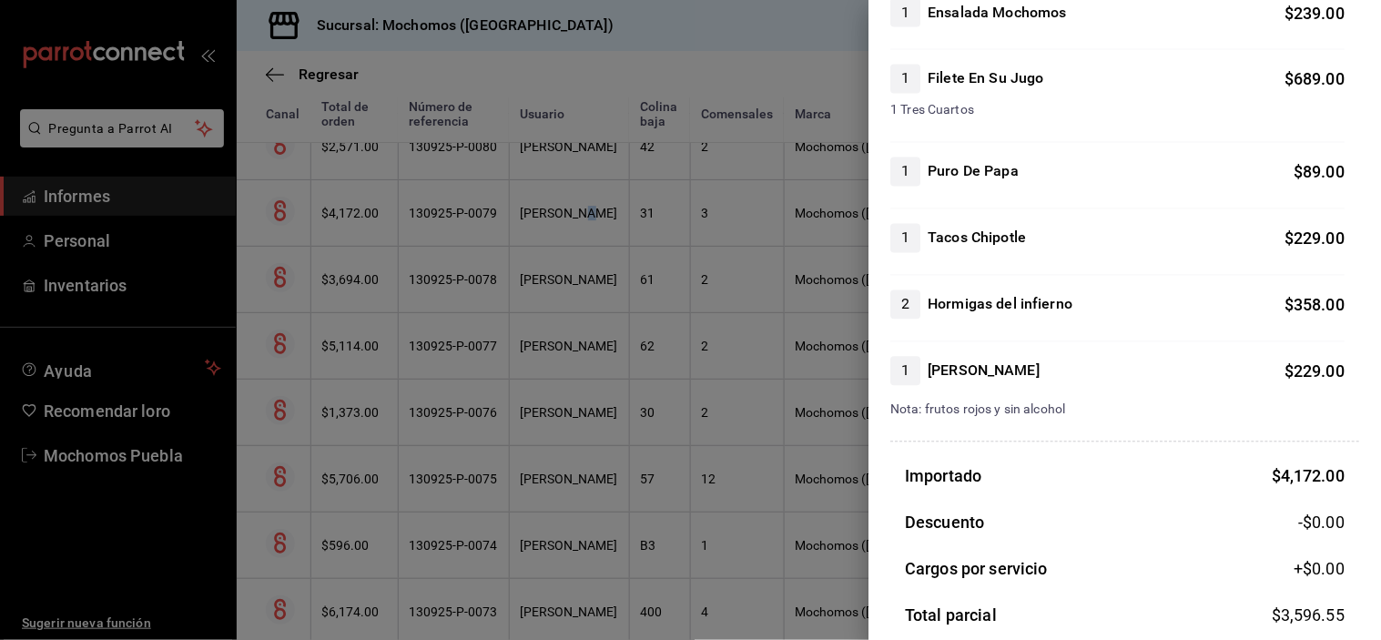
scroll to position [983, 0]
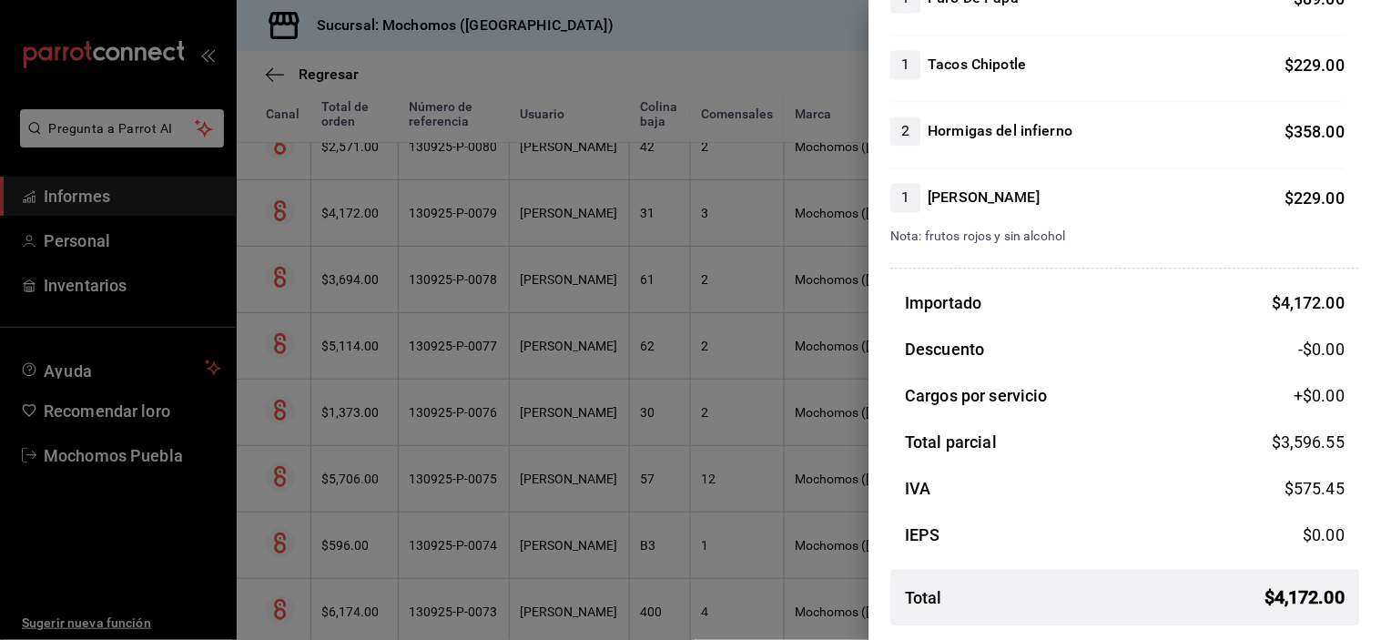
click at [575, 169] on div at bounding box center [690, 320] width 1381 height 640
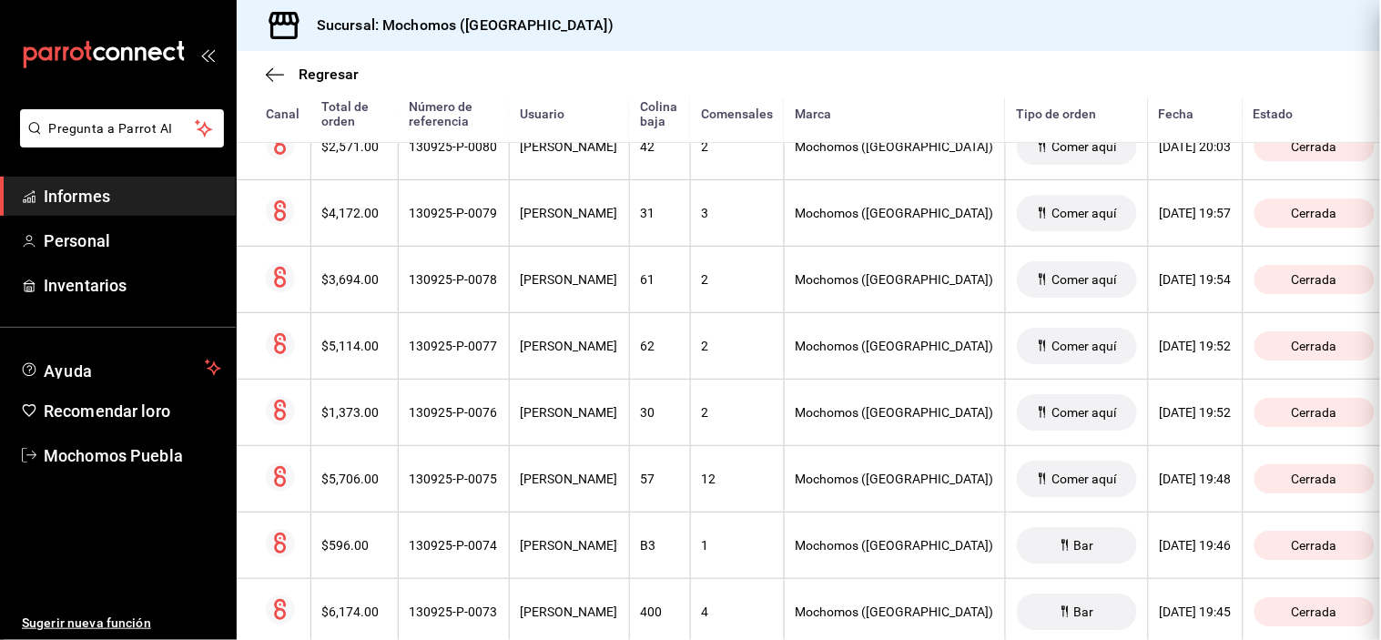
scroll to position [0, 0]
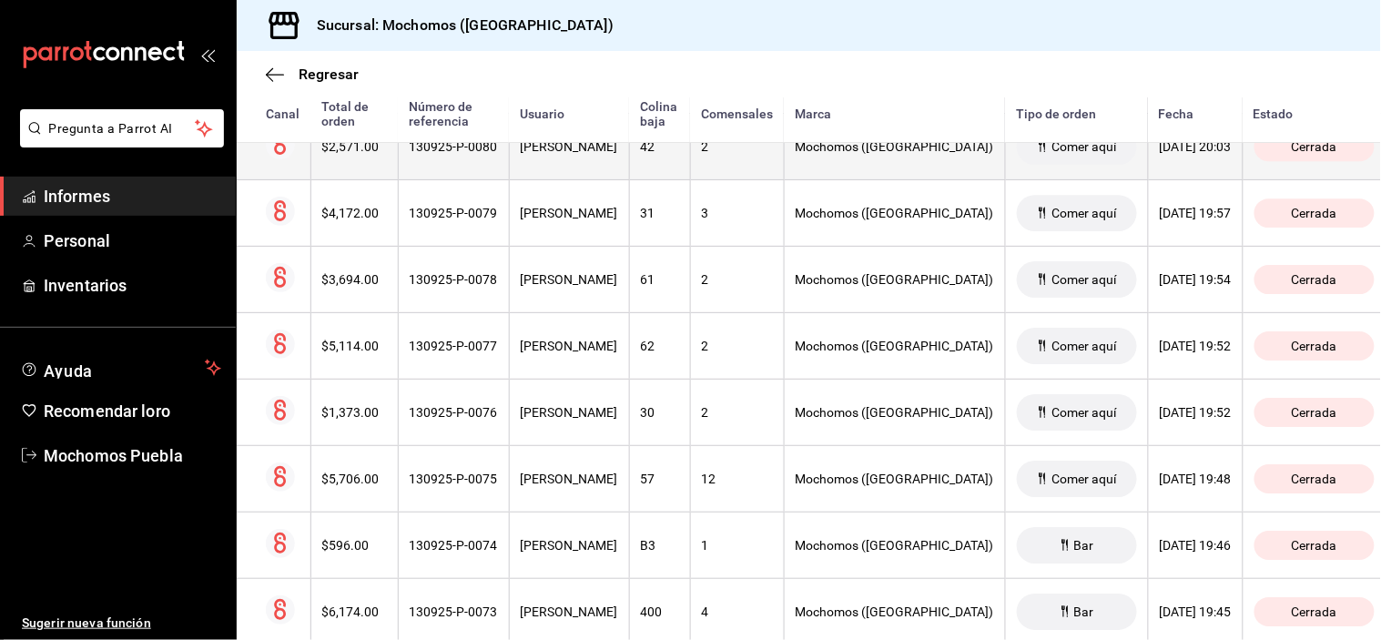
click at [570, 175] on th "[PERSON_NAME]" at bounding box center [569, 146] width 120 height 66
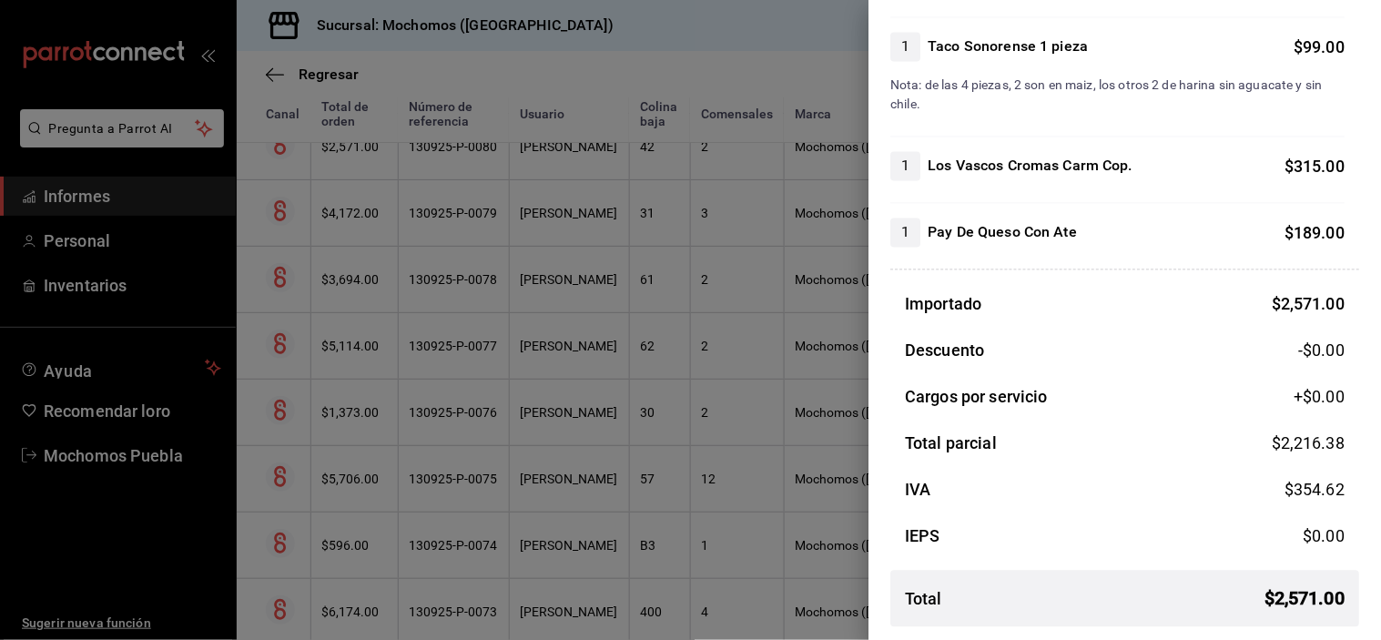
scroll to position [849, 0]
click at [650, 239] on div at bounding box center [690, 320] width 1381 height 640
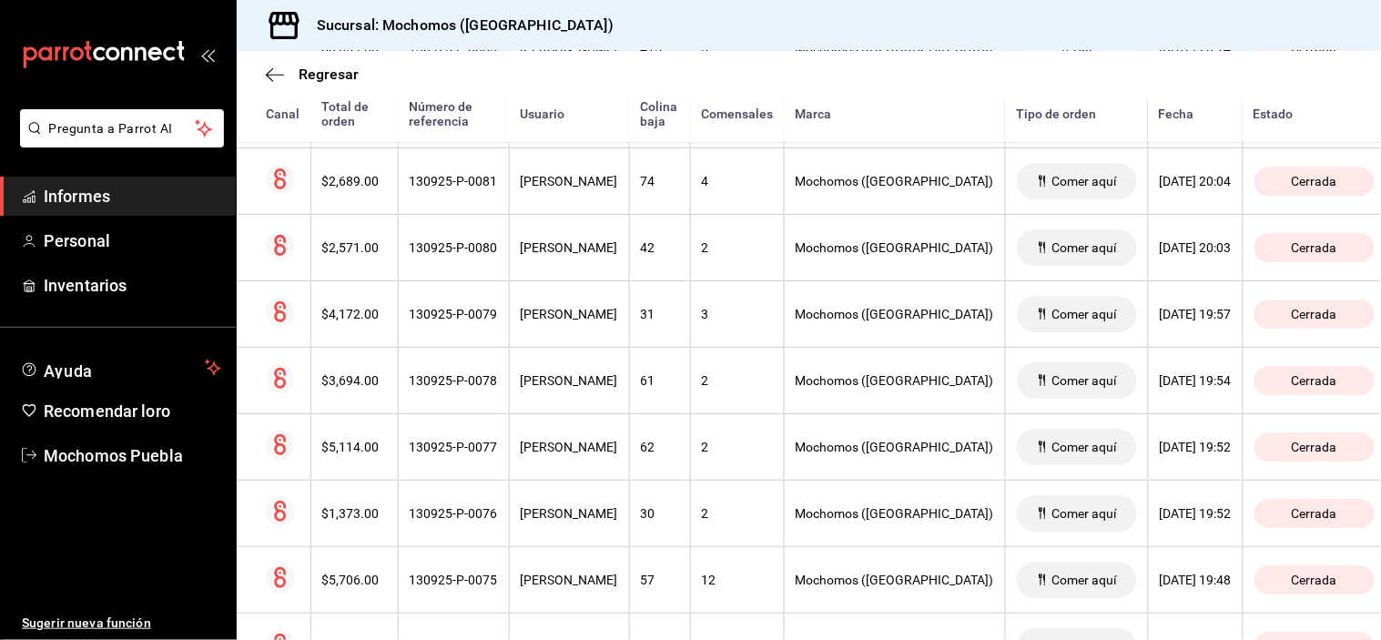
scroll to position [4750, 0]
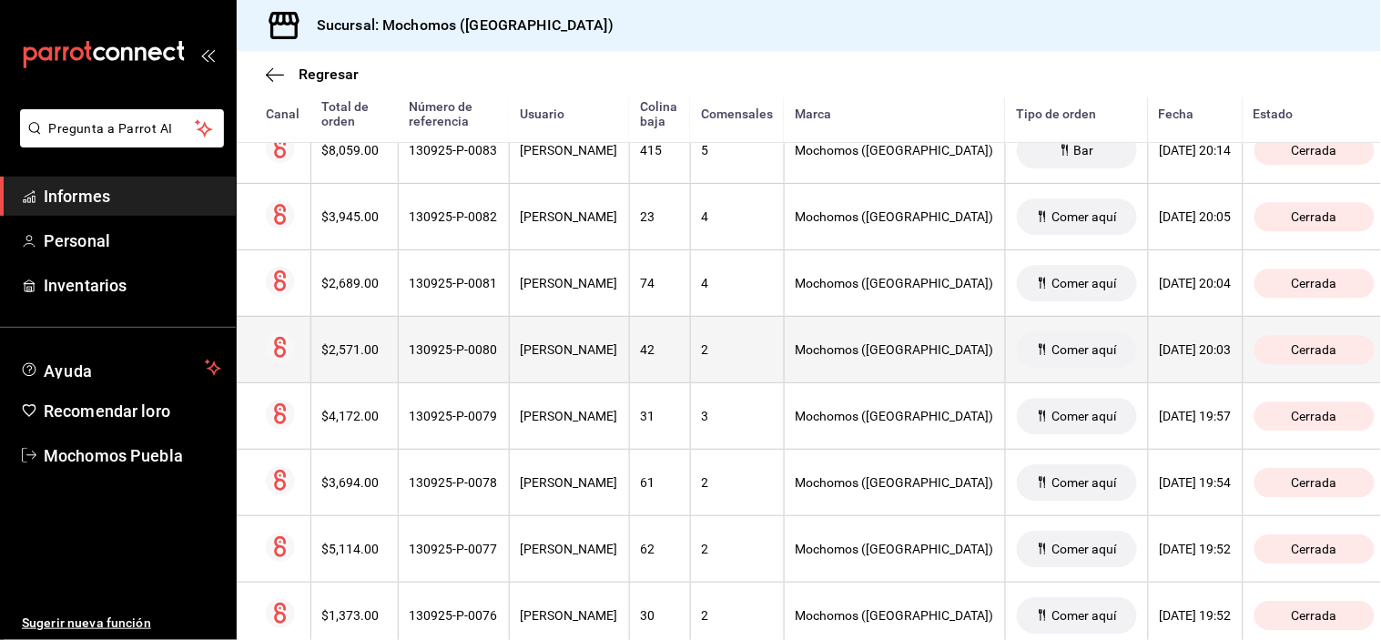
click at [618, 353] on font "[PERSON_NAME]" at bounding box center [569, 349] width 97 height 15
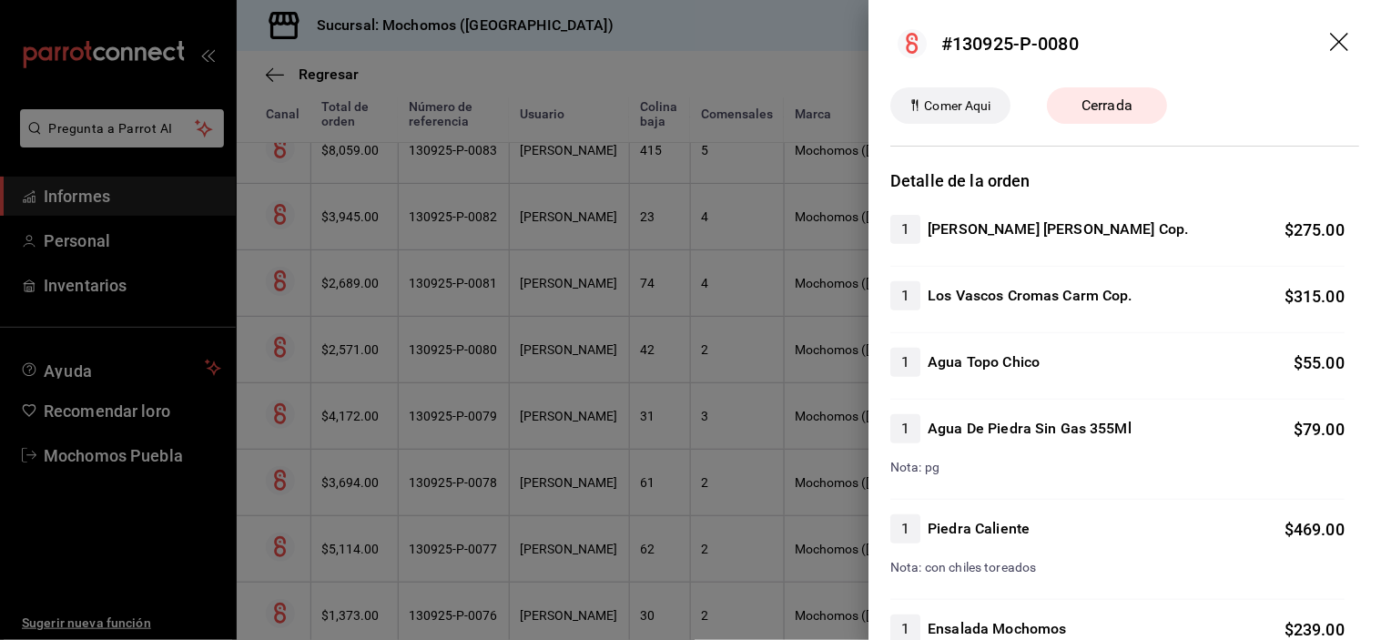
click at [633, 344] on div at bounding box center [690, 320] width 1381 height 640
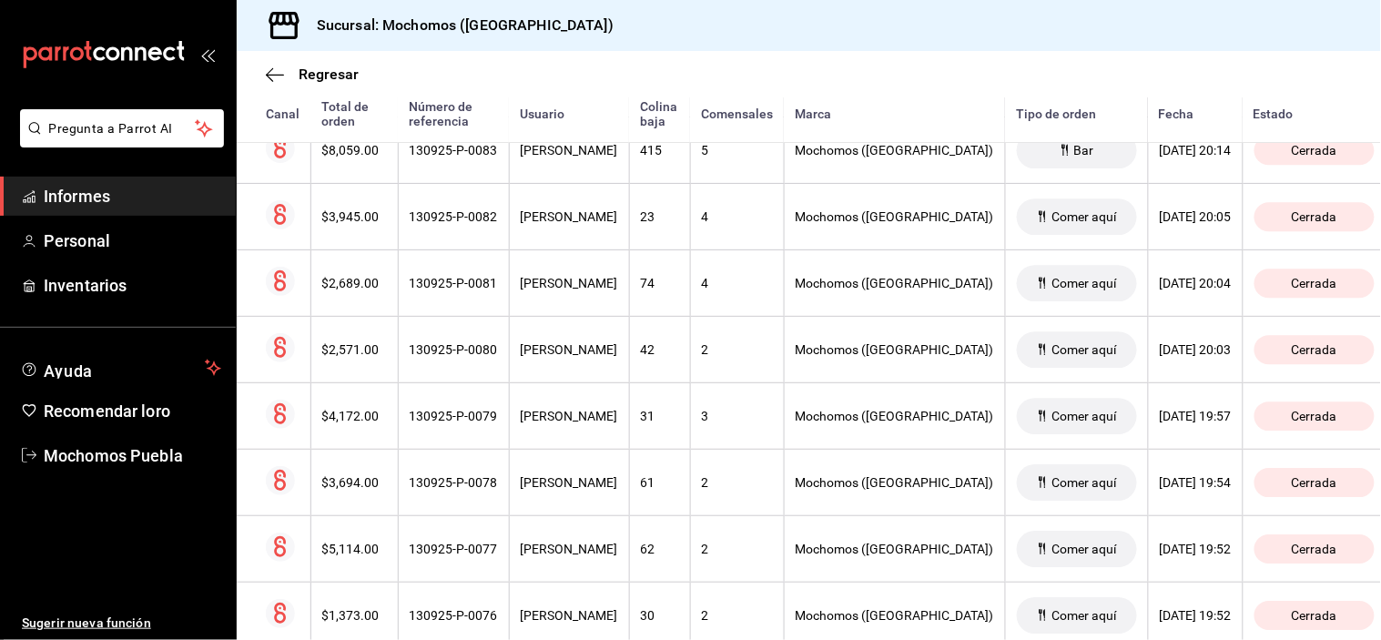
click at [629, 342] on th "[PERSON_NAME]" at bounding box center [569, 349] width 120 height 66
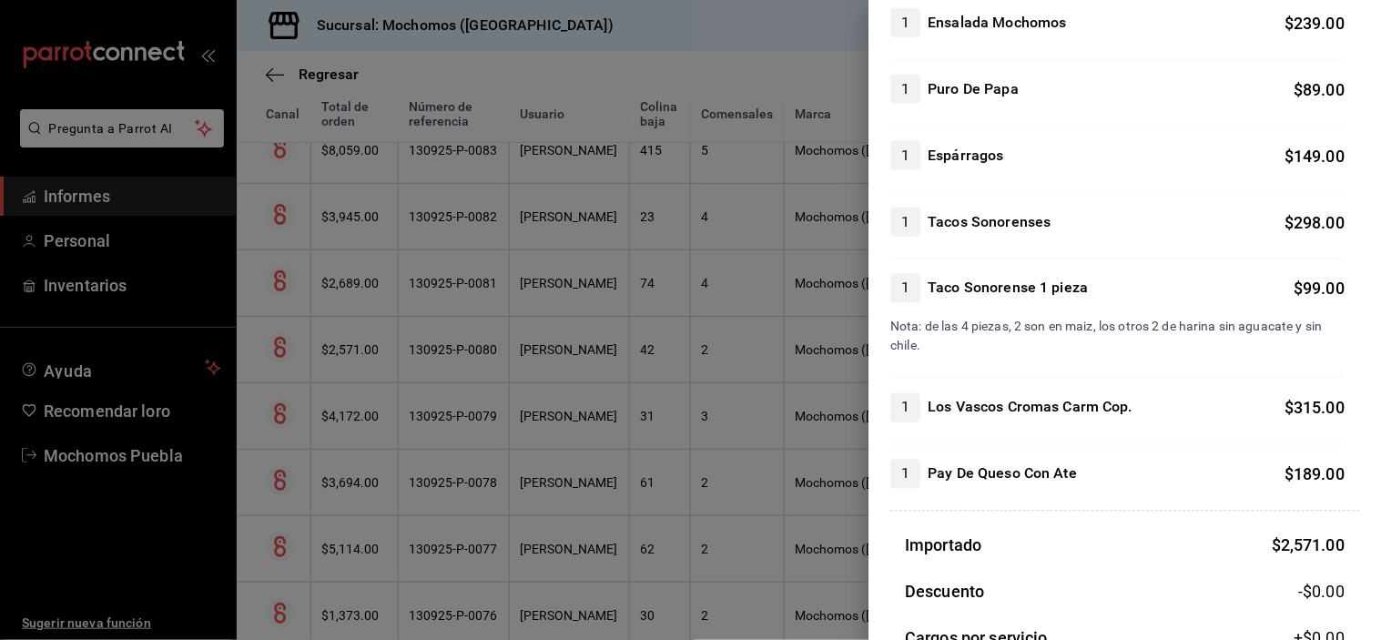
scroll to position [849, 0]
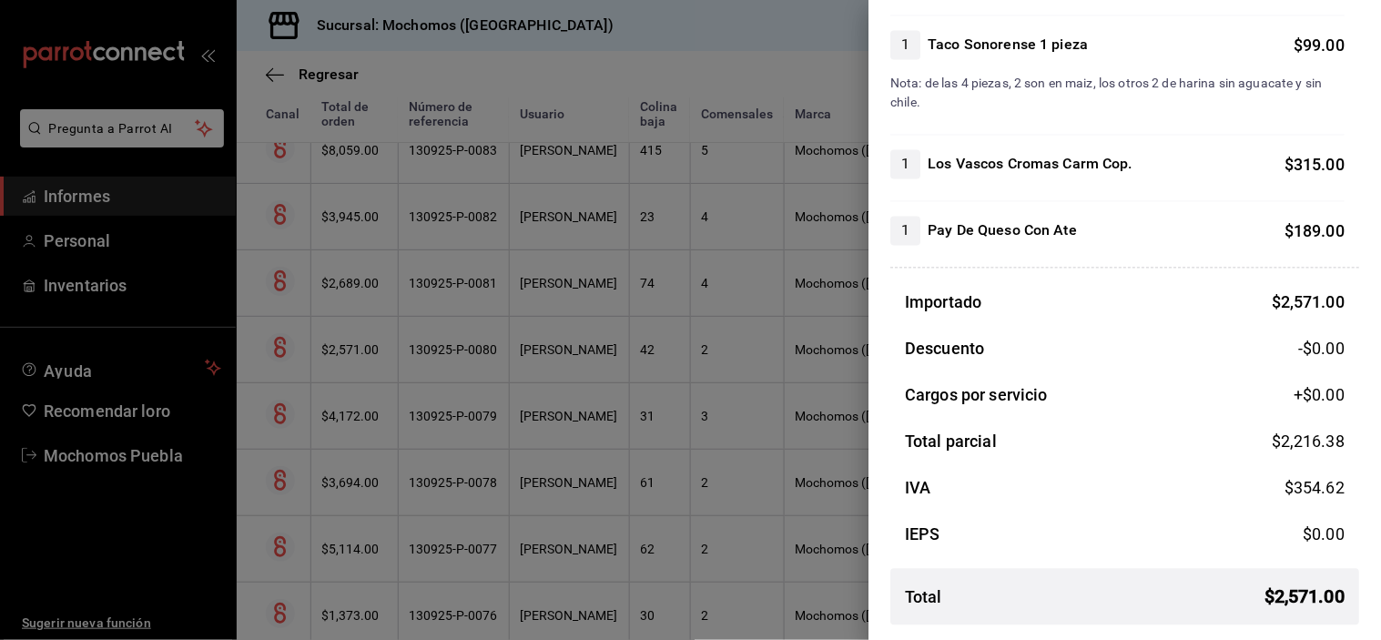
click at [523, 286] on div at bounding box center [690, 320] width 1381 height 640
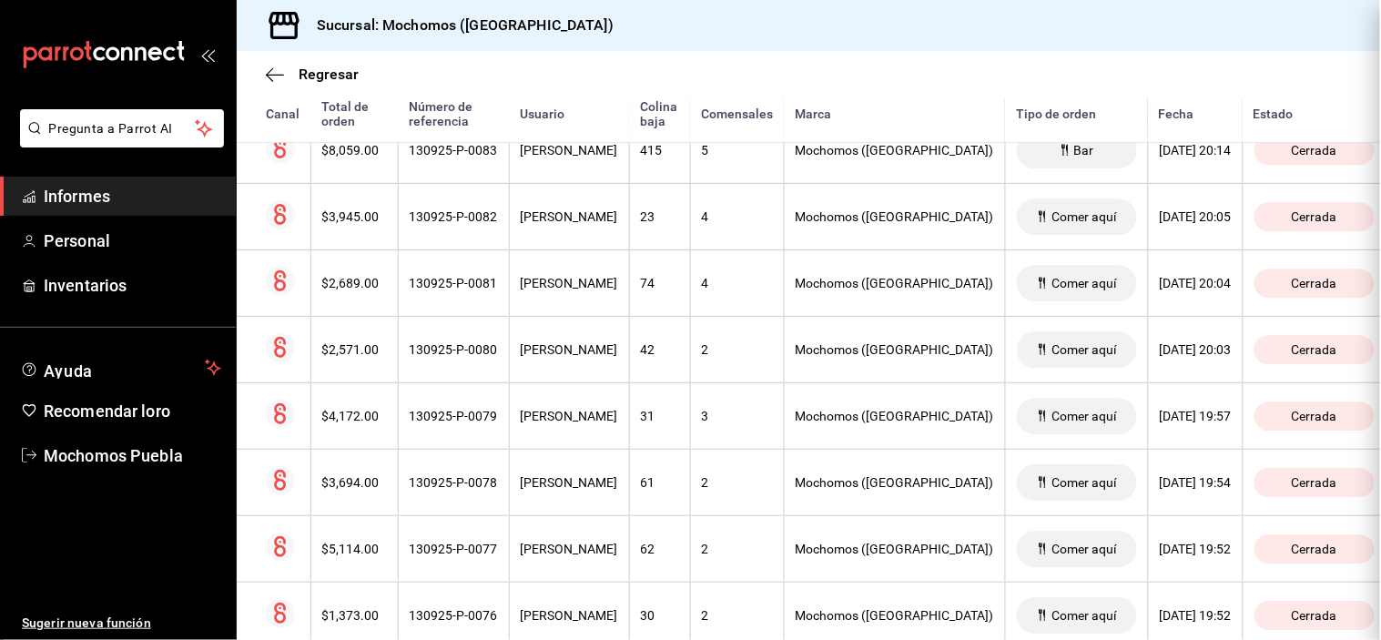
scroll to position [0, 0]
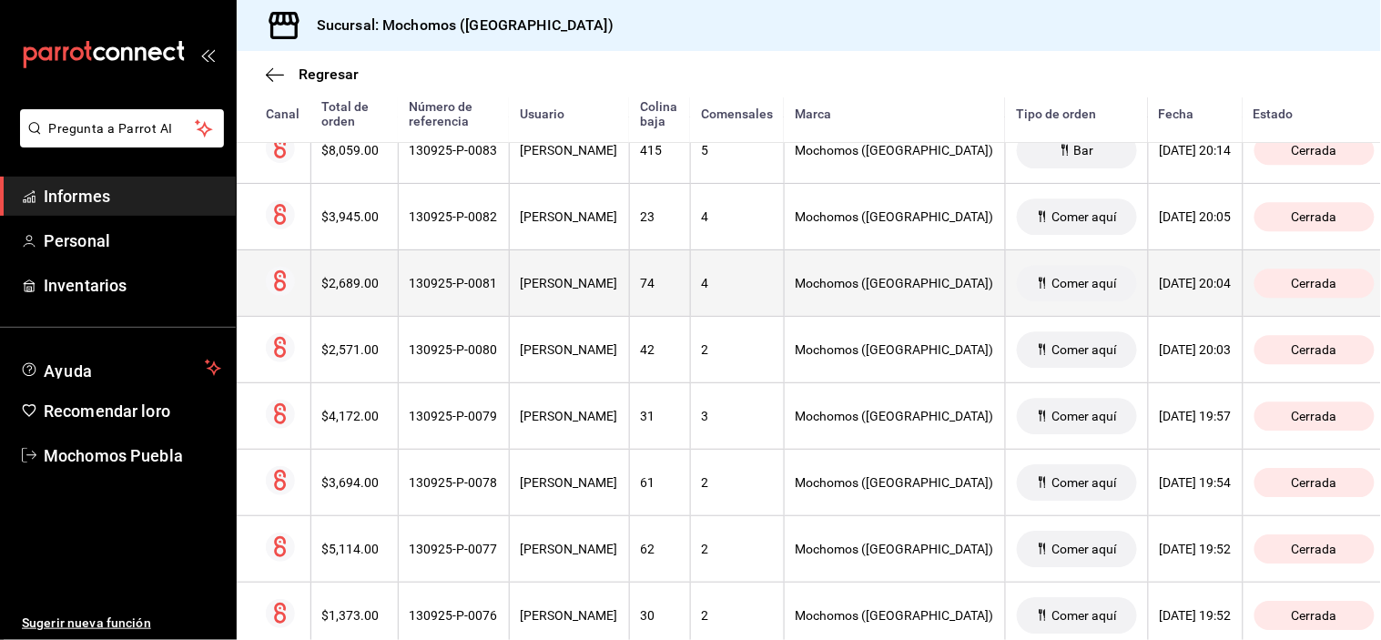
click at [526, 278] on th "[PERSON_NAME]" at bounding box center [569, 282] width 120 height 66
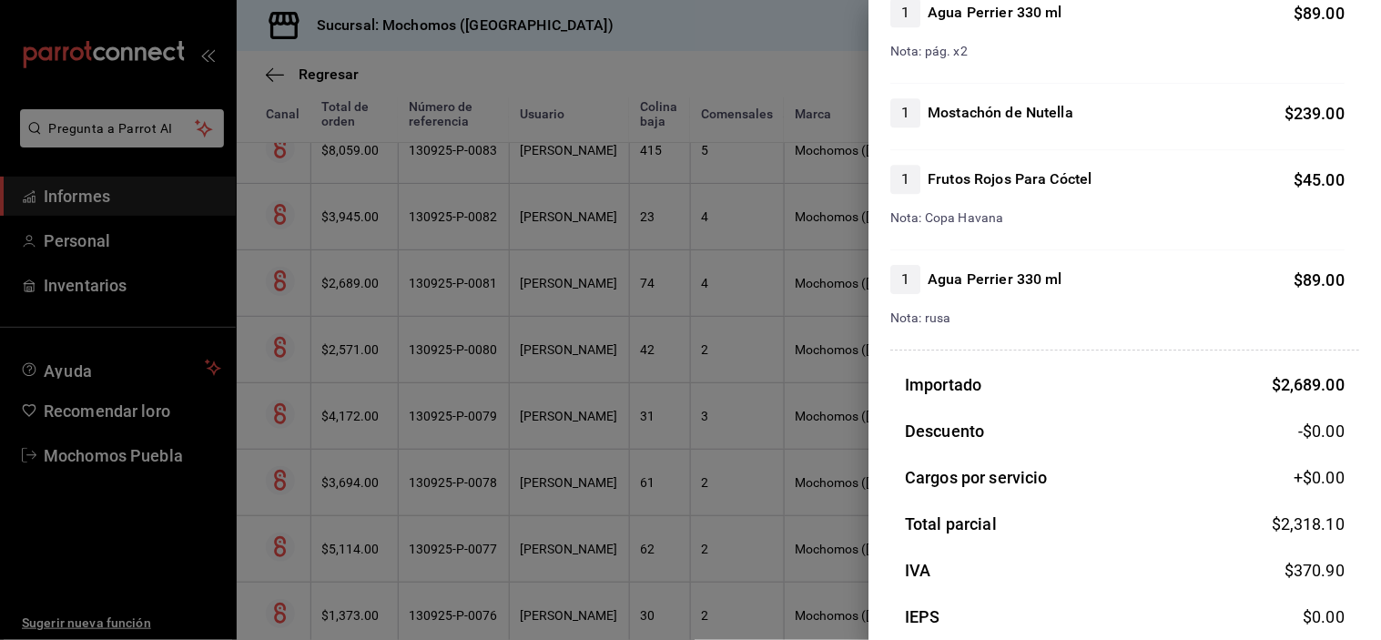
scroll to position [1397, 0]
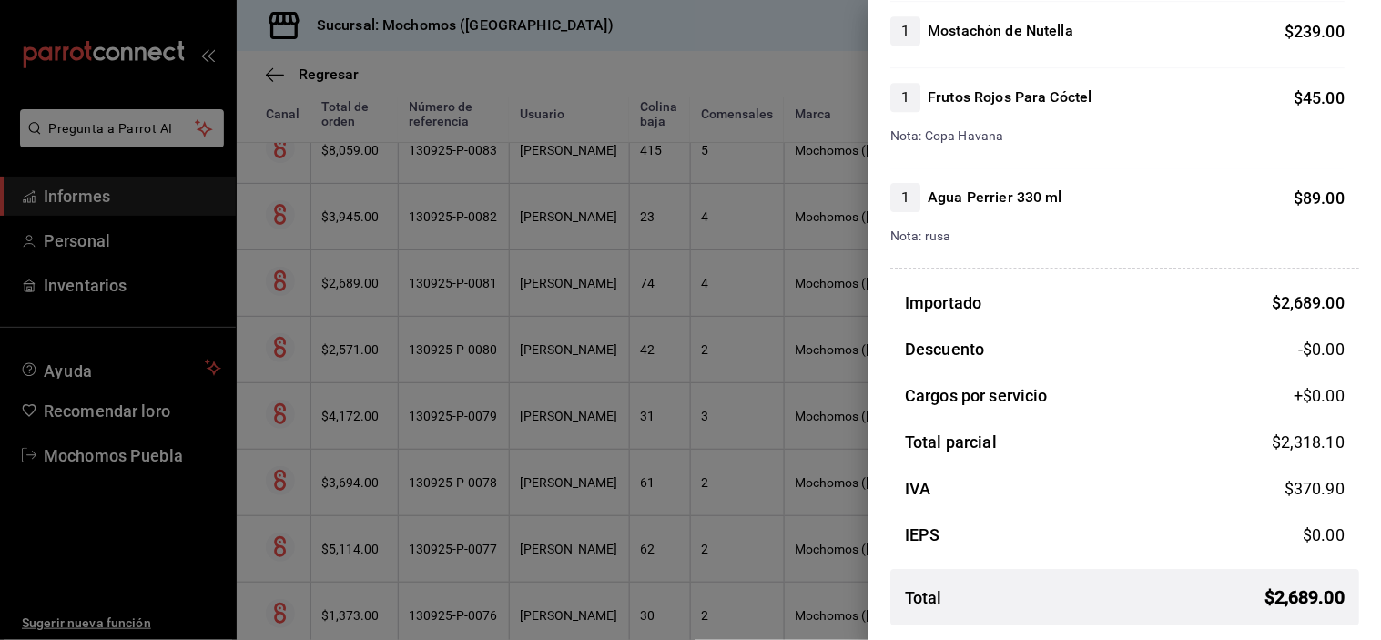
click at [567, 225] on div at bounding box center [690, 320] width 1381 height 640
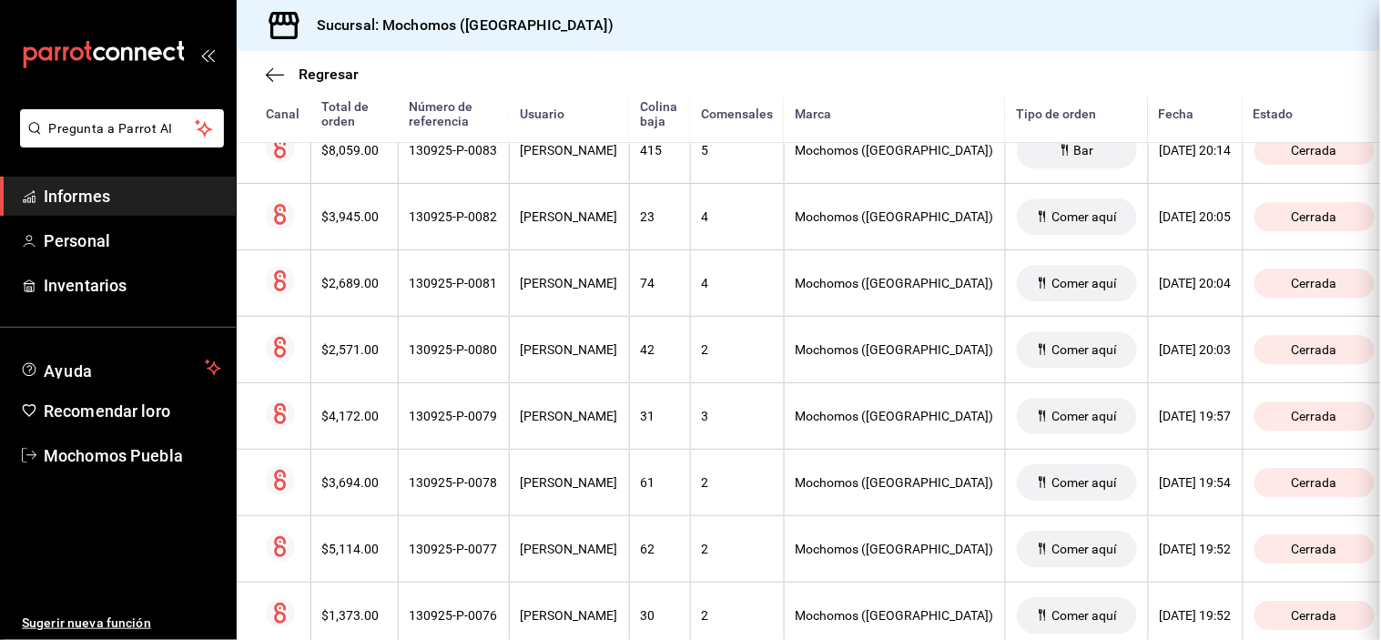
scroll to position [0, 0]
click at [567, 224] on font "[PERSON_NAME]" at bounding box center [569, 216] width 97 height 15
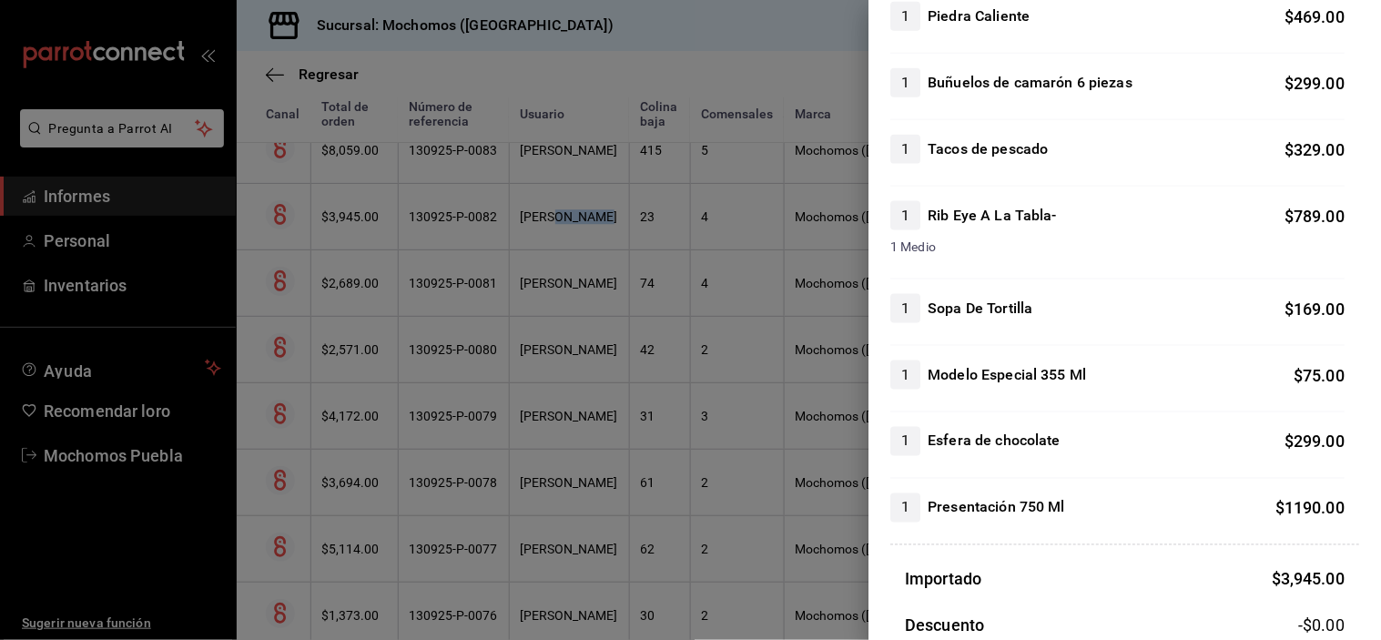
scroll to position [783, 0]
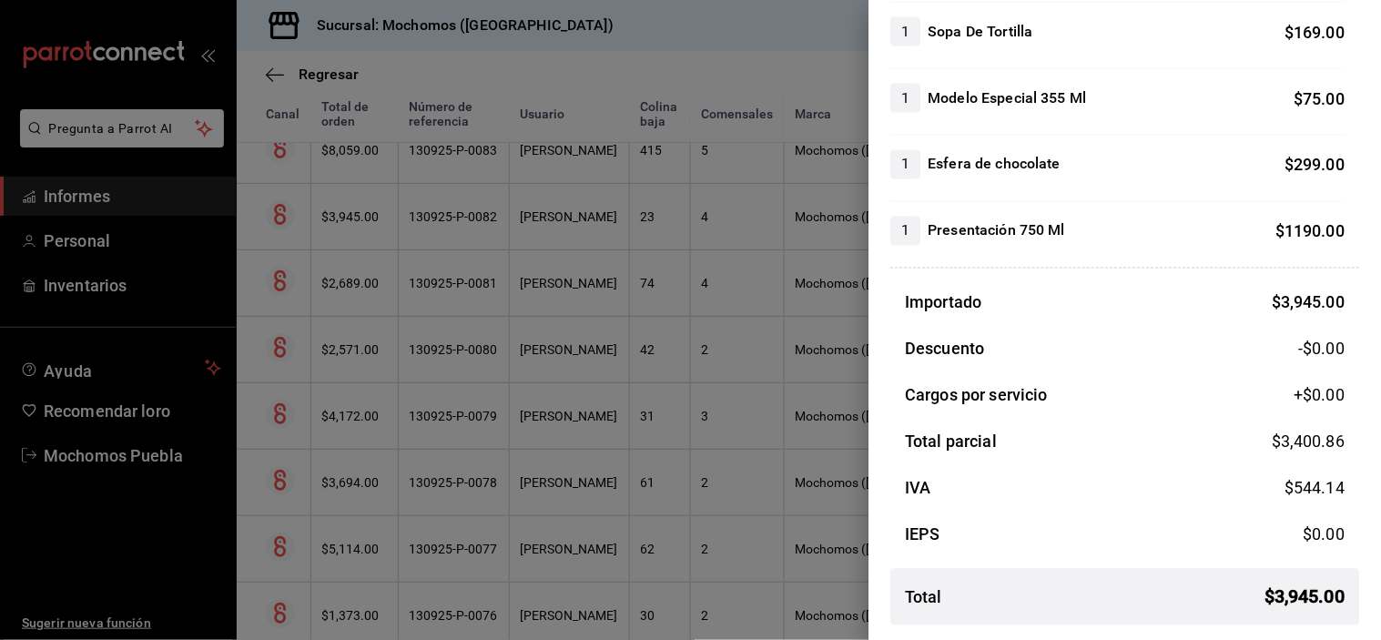
click at [587, 178] on div at bounding box center [690, 320] width 1381 height 640
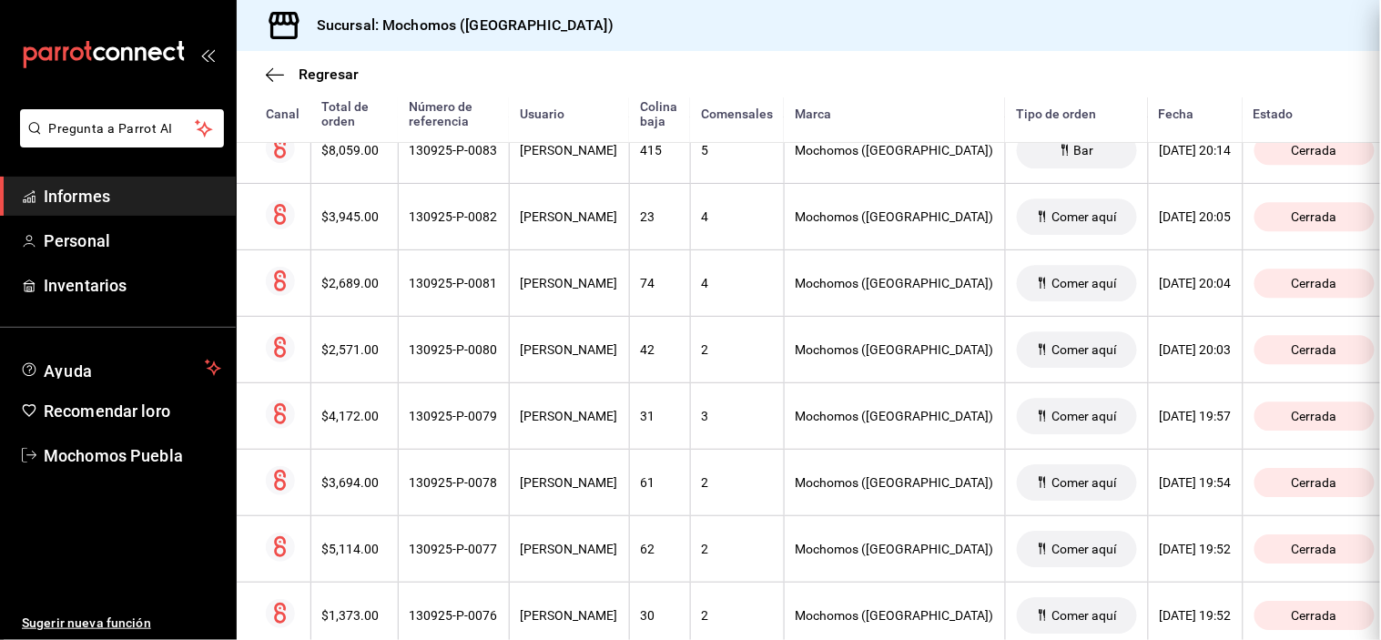
scroll to position [0, 0]
click at [587, 178] on th "[PERSON_NAME]" at bounding box center [569, 150] width 120 height 66
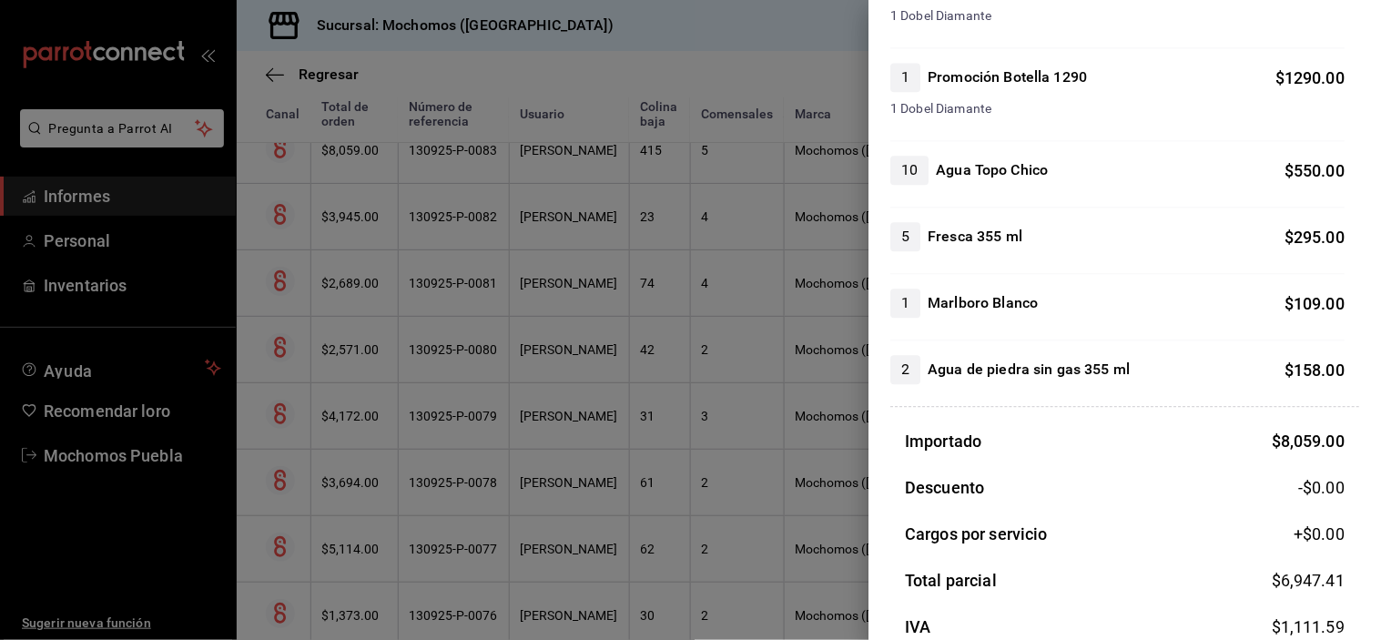
scroll to position [1175, 0]
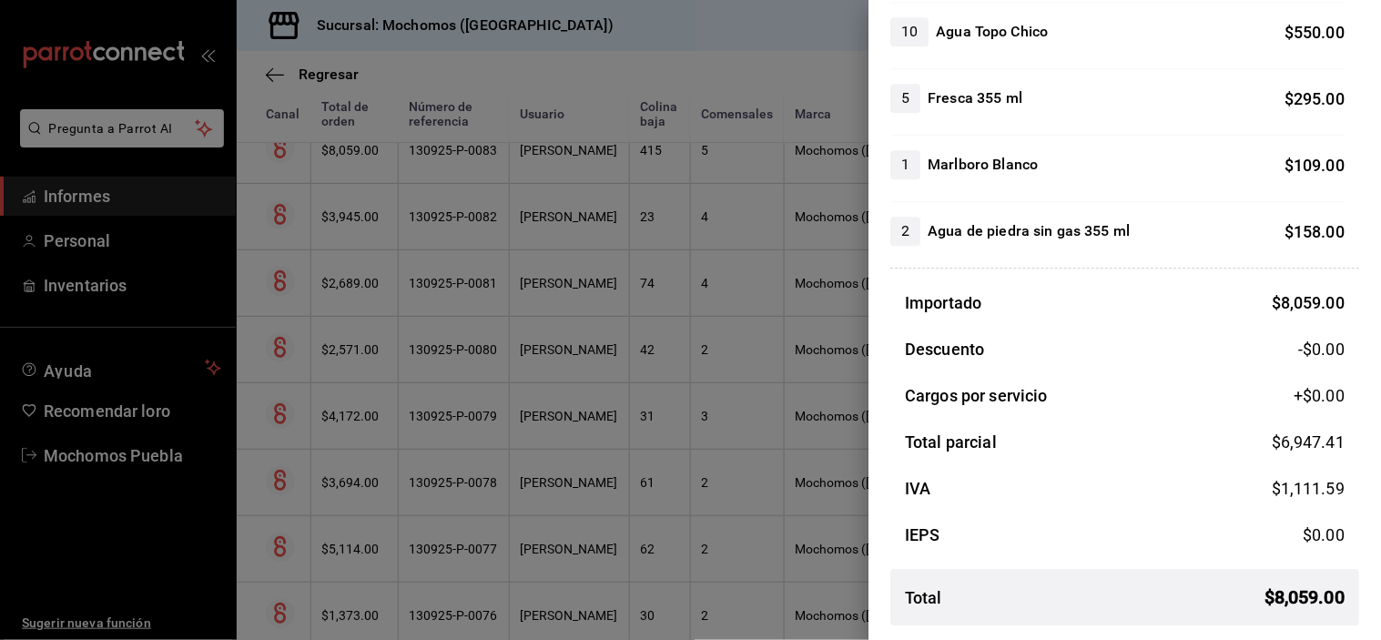
click at [625, 174] on div at bounding box center [690, 320] width 1381 height 640
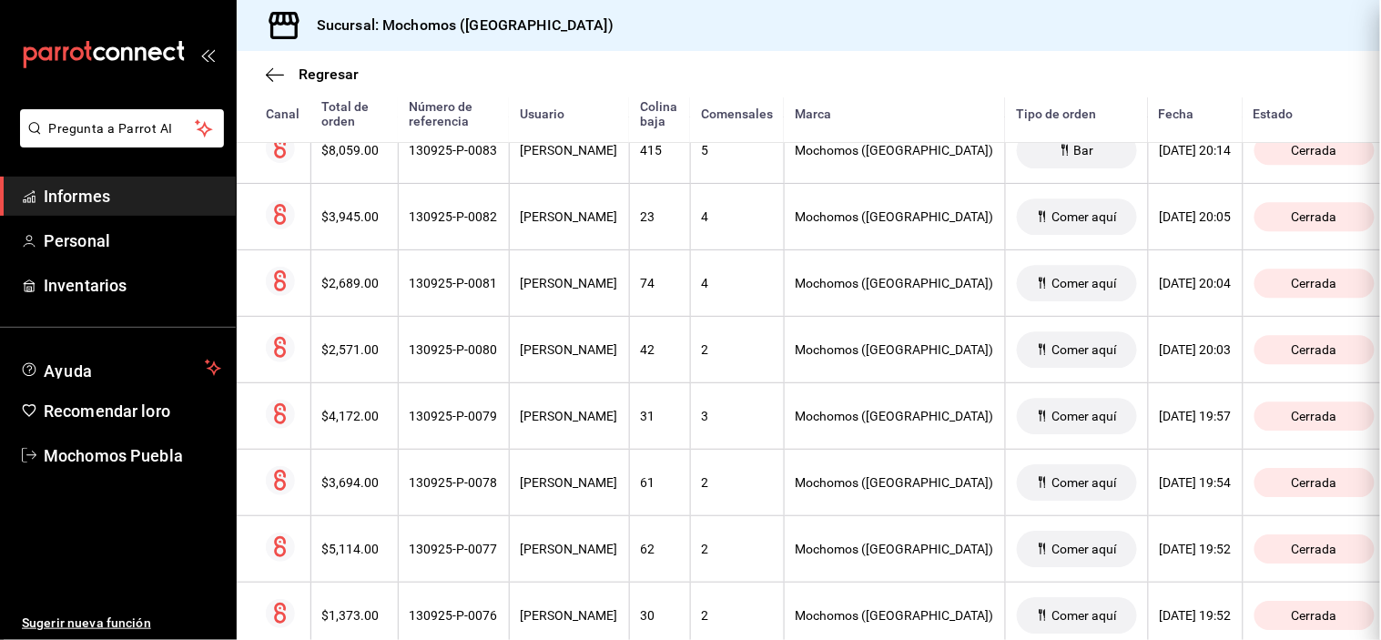
scroll to position [0, 0]
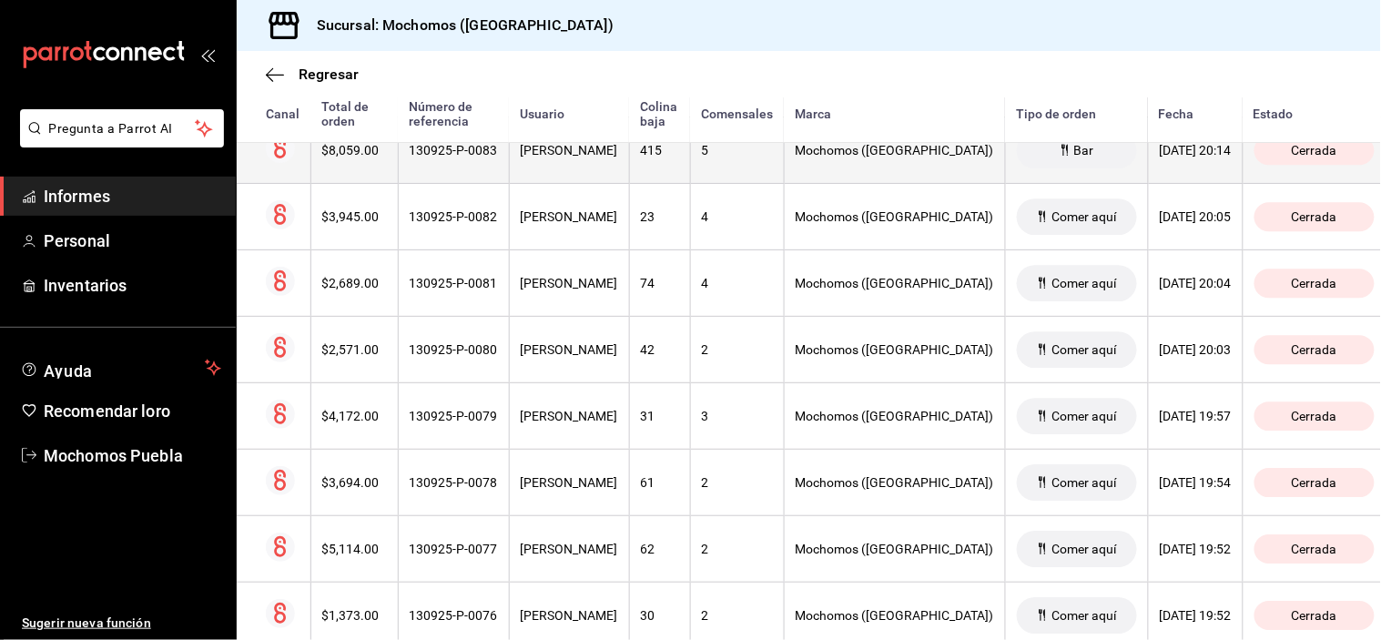
click at [624, 178] on th "[PERSON_NAME]" at bounding box center [569, 150] width 120 height 66
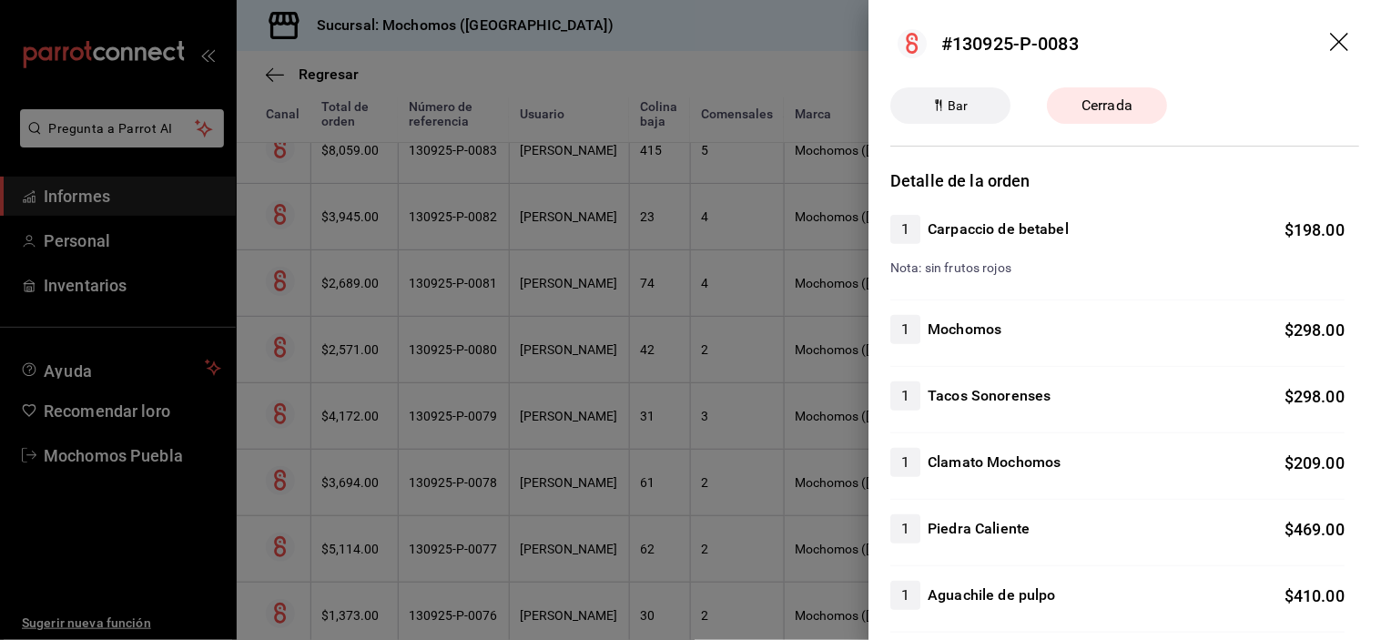
click at [631, 178] on div at bounding box center [690, 320] width 1381 height 640
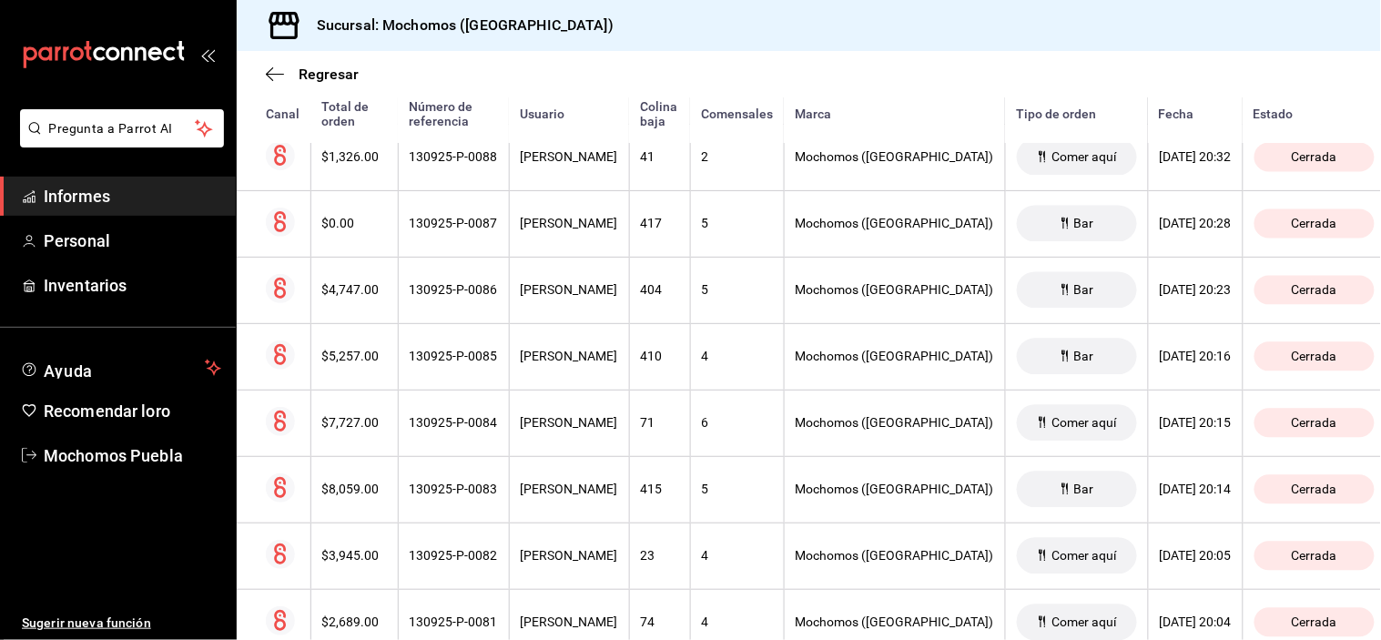
scroll to position [4447, 0]
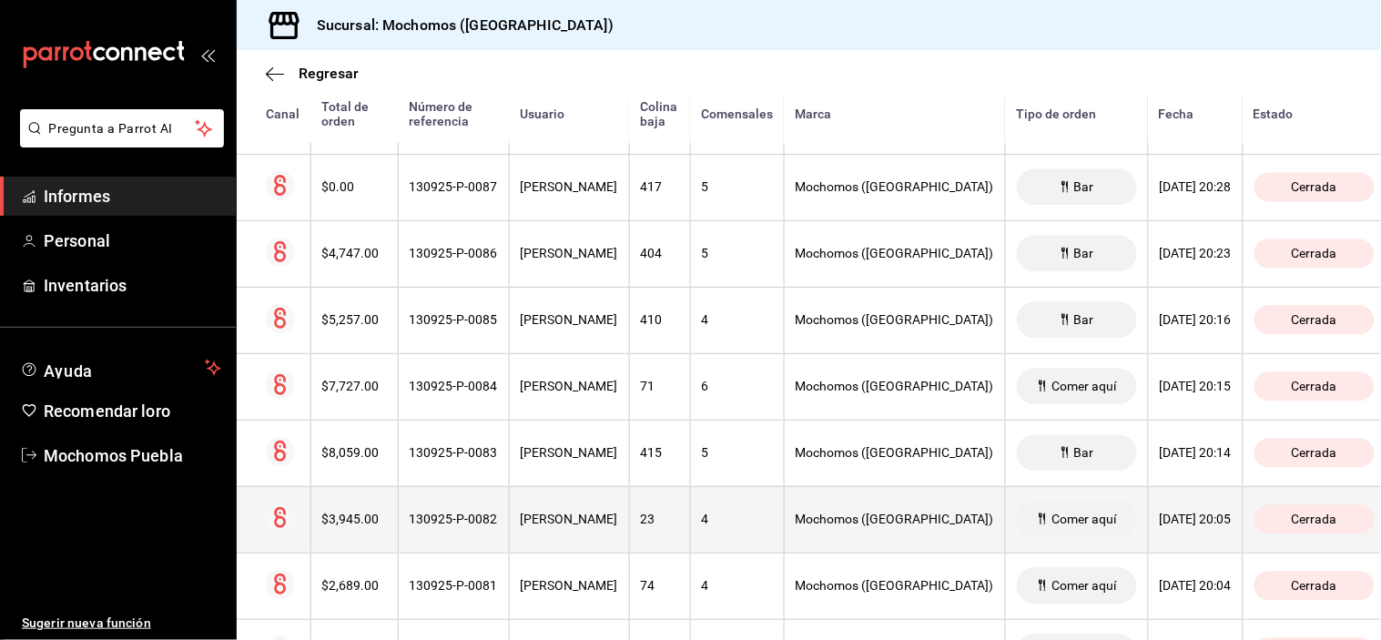
click at [629, 508] on th "[PERSON_NAME]" at bounding box center [569, 519] width 120 height 66
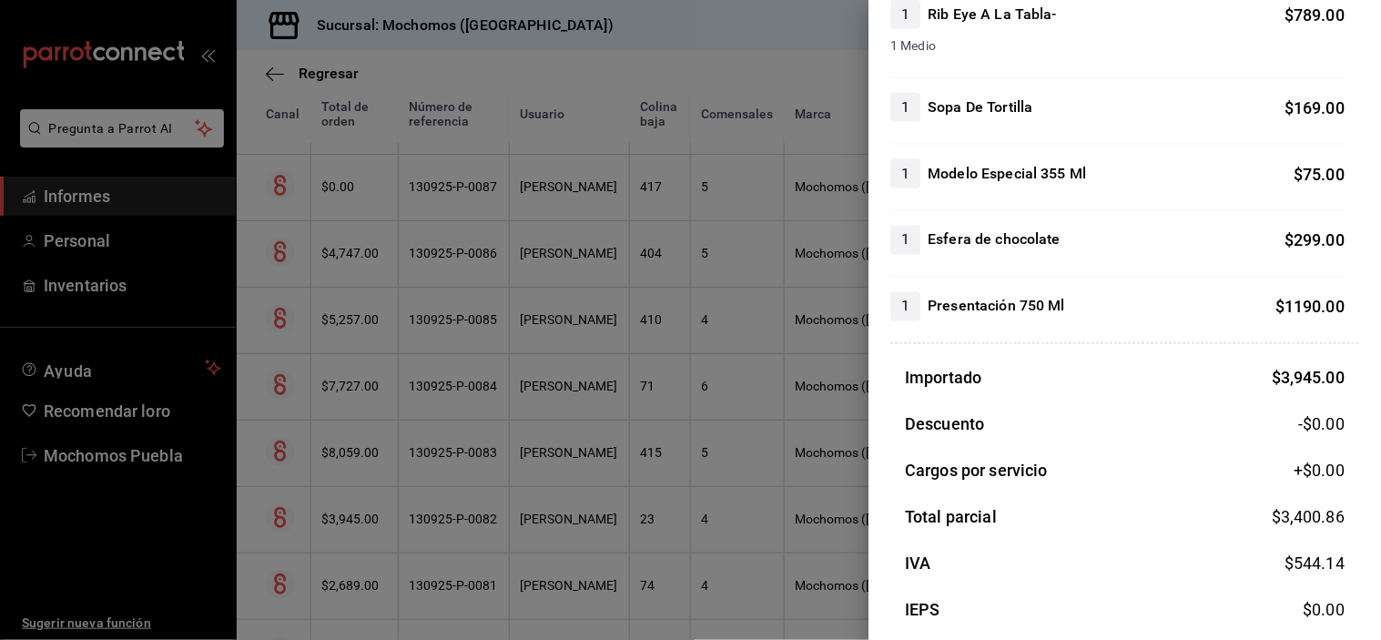
scroll to position [783, 0]
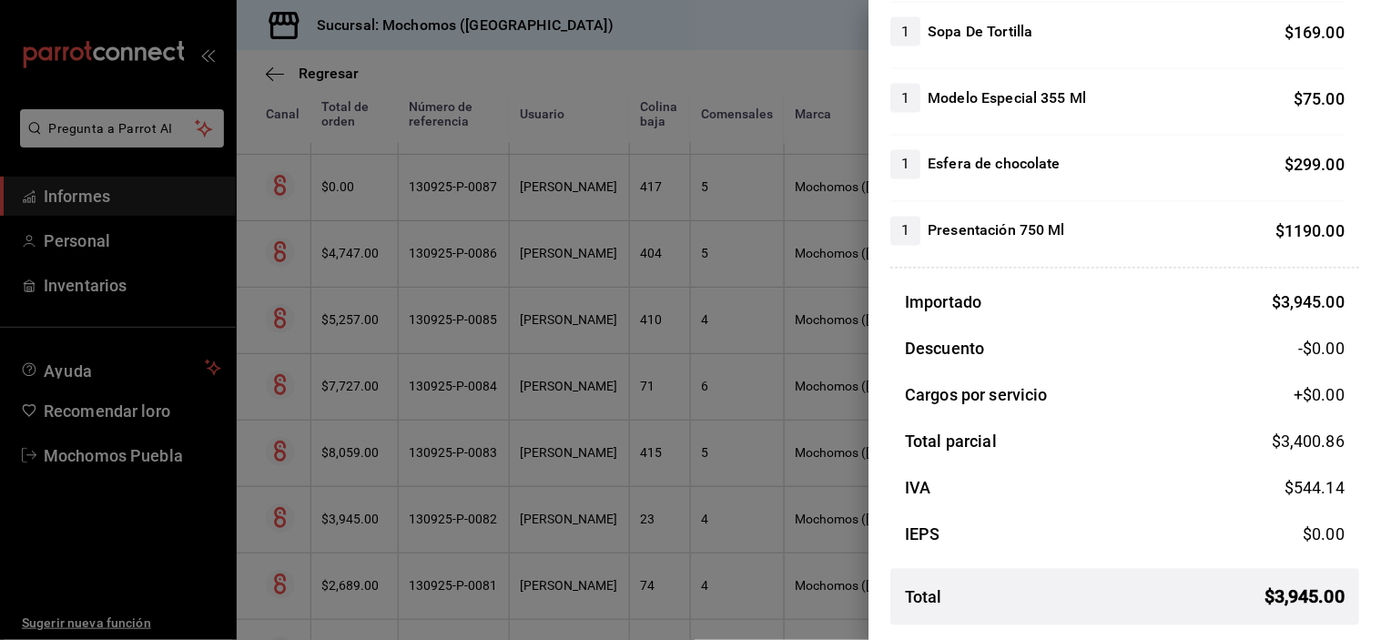
click at [585, 515] on div at bounding box center [690, 320] width 1381 height 640
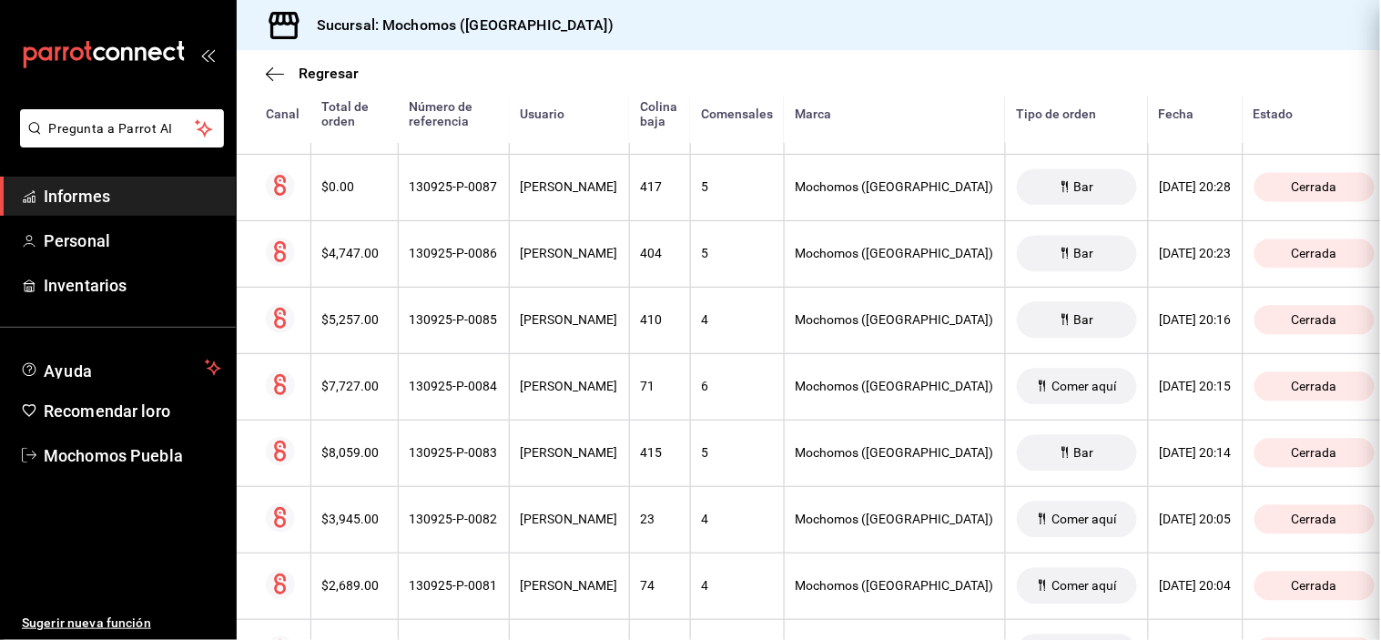
scroll to position [0, 0]
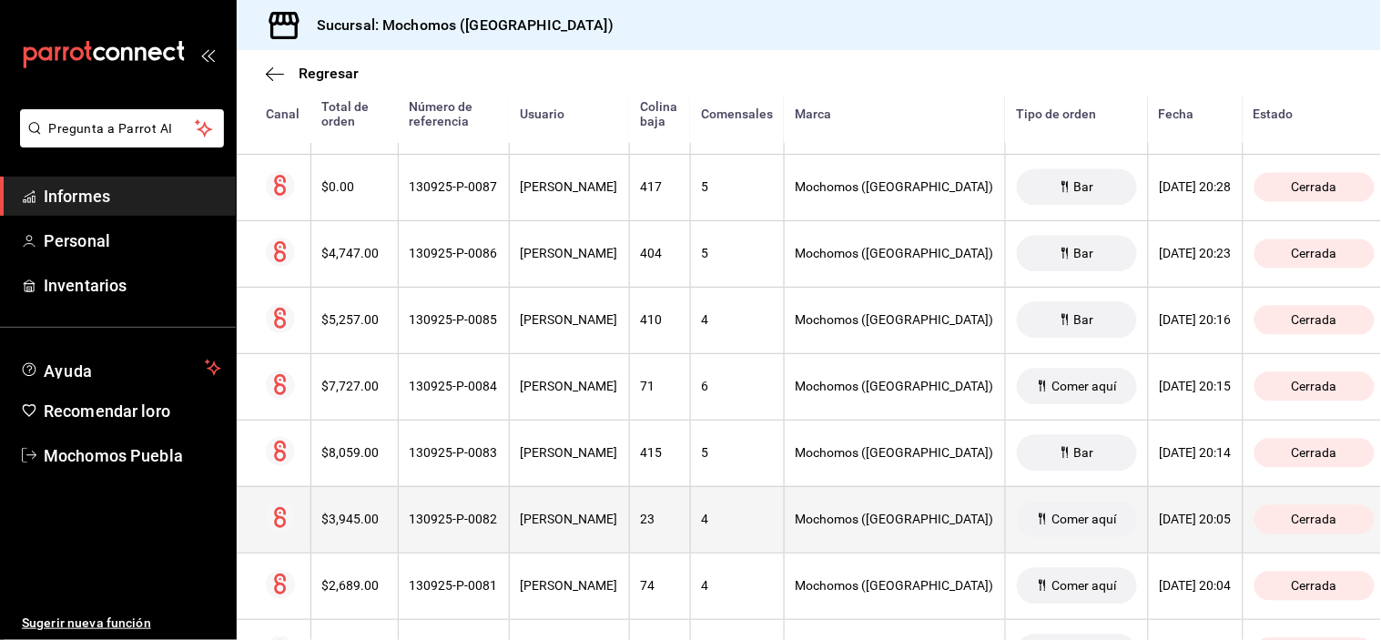
click at [590, 527] on font "[PERSON_NAME]" at bounding box center [569, 520] width 97 height 15
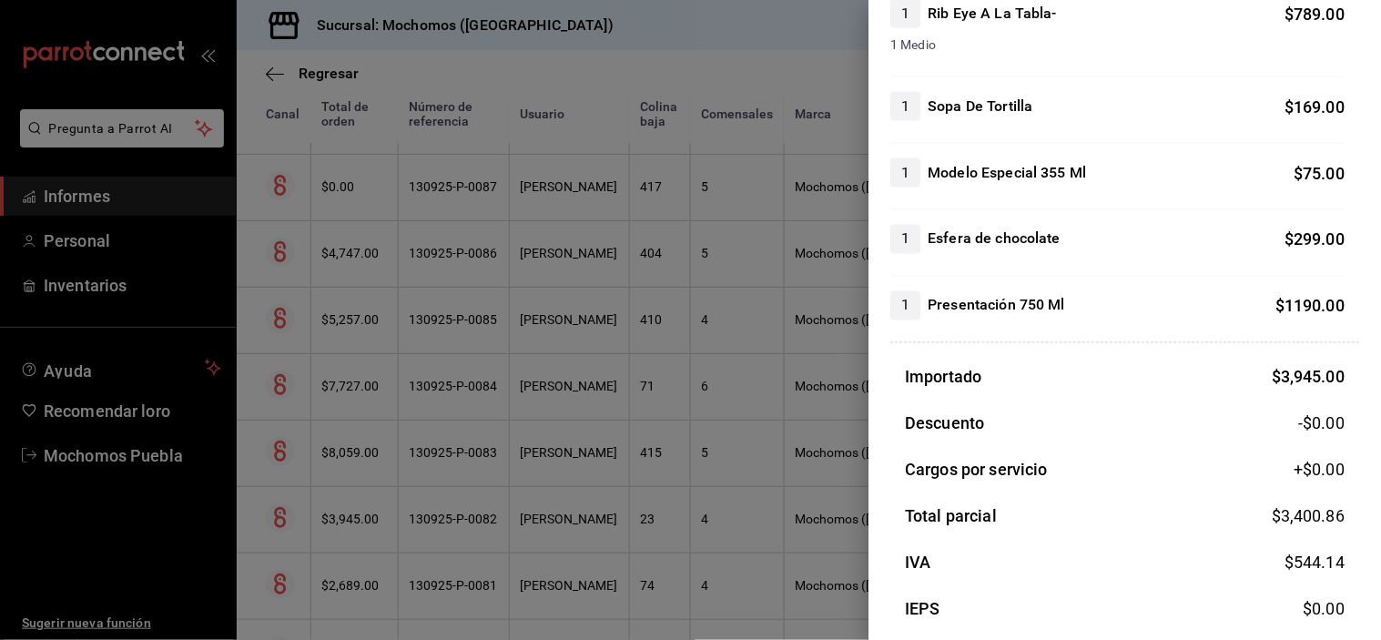
scroll to position [783, 0]
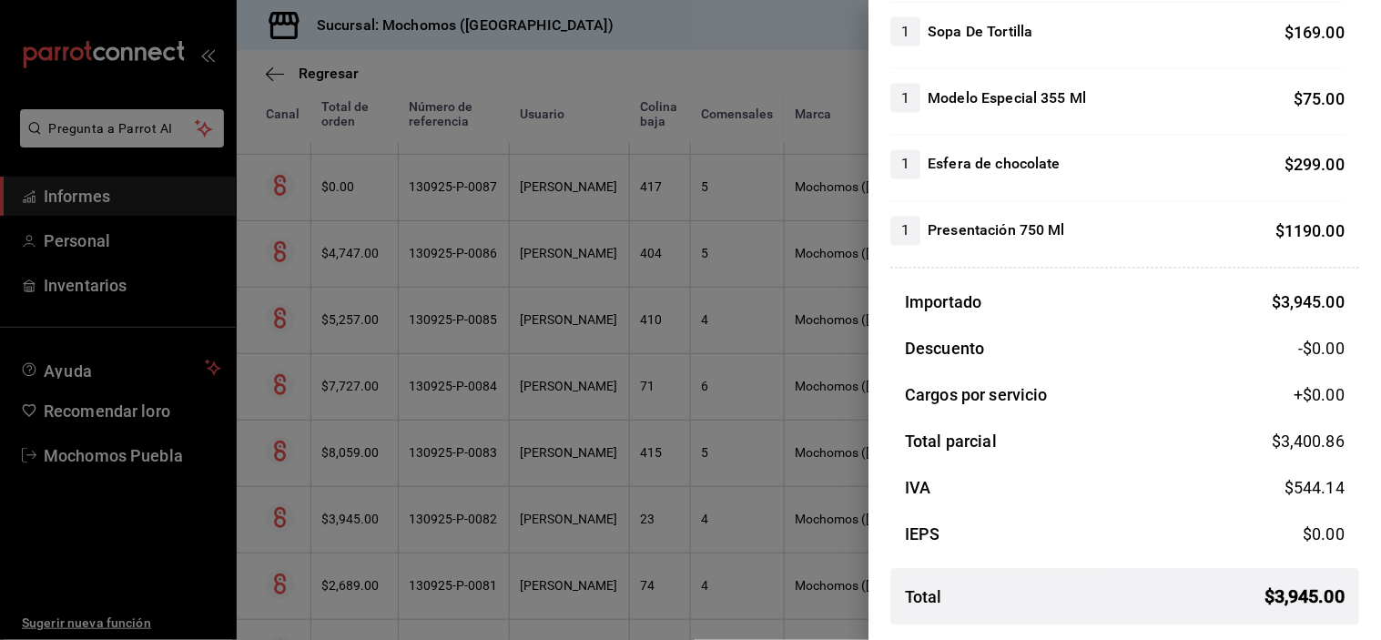
click at [602, 478] on div at bounding box center [690, 320] width 1381 height 640
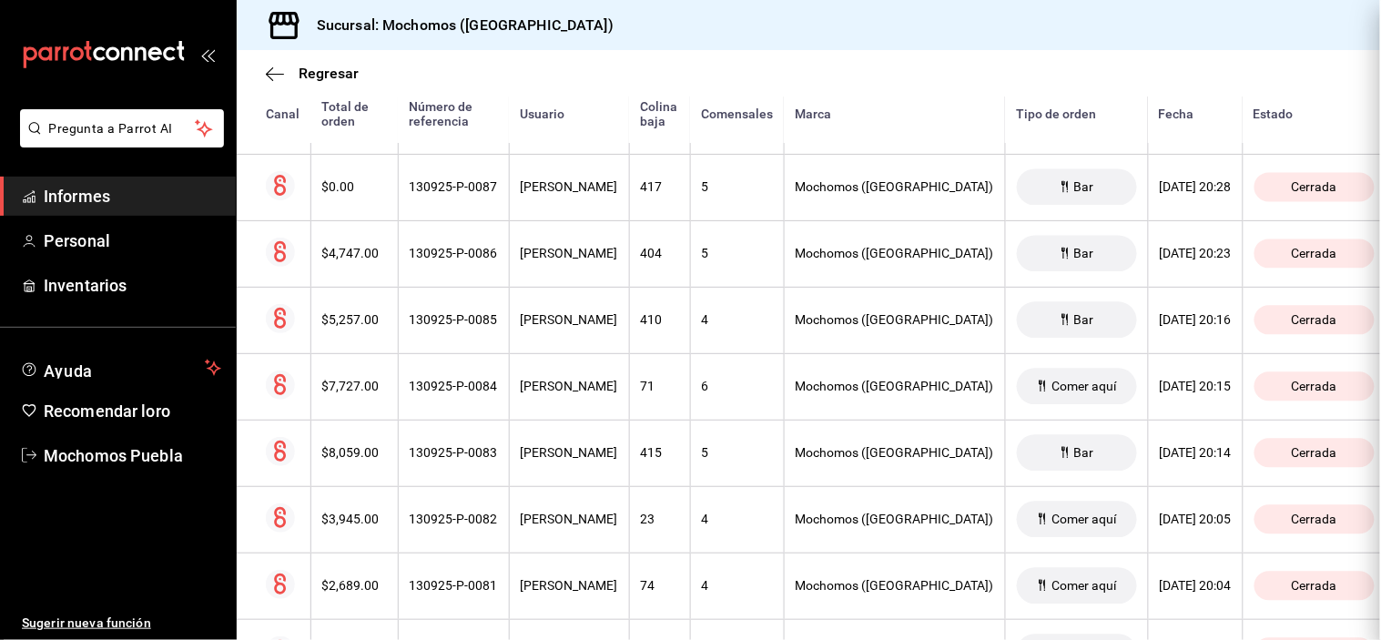
scroll to position [0, 0]
click at [602, 478] on th "[PERSON_NAME]" at bounding box center [569, 453] width 120 height 66
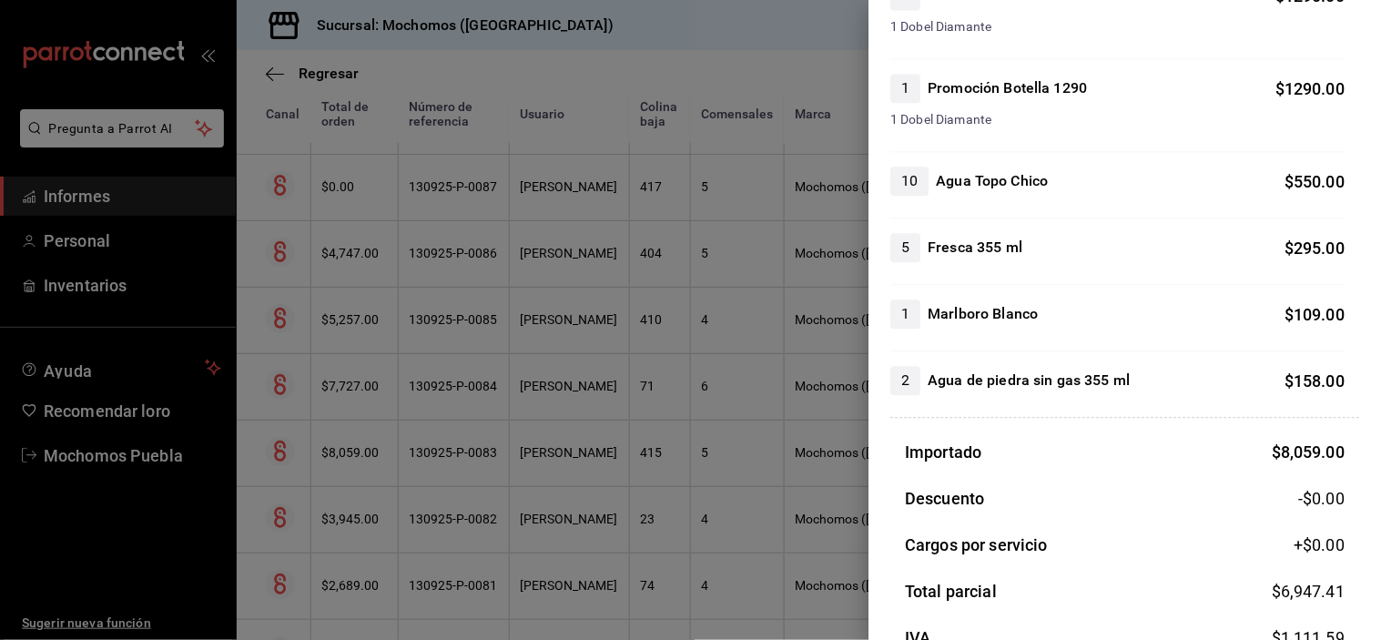
scroll to position [1175, 0]
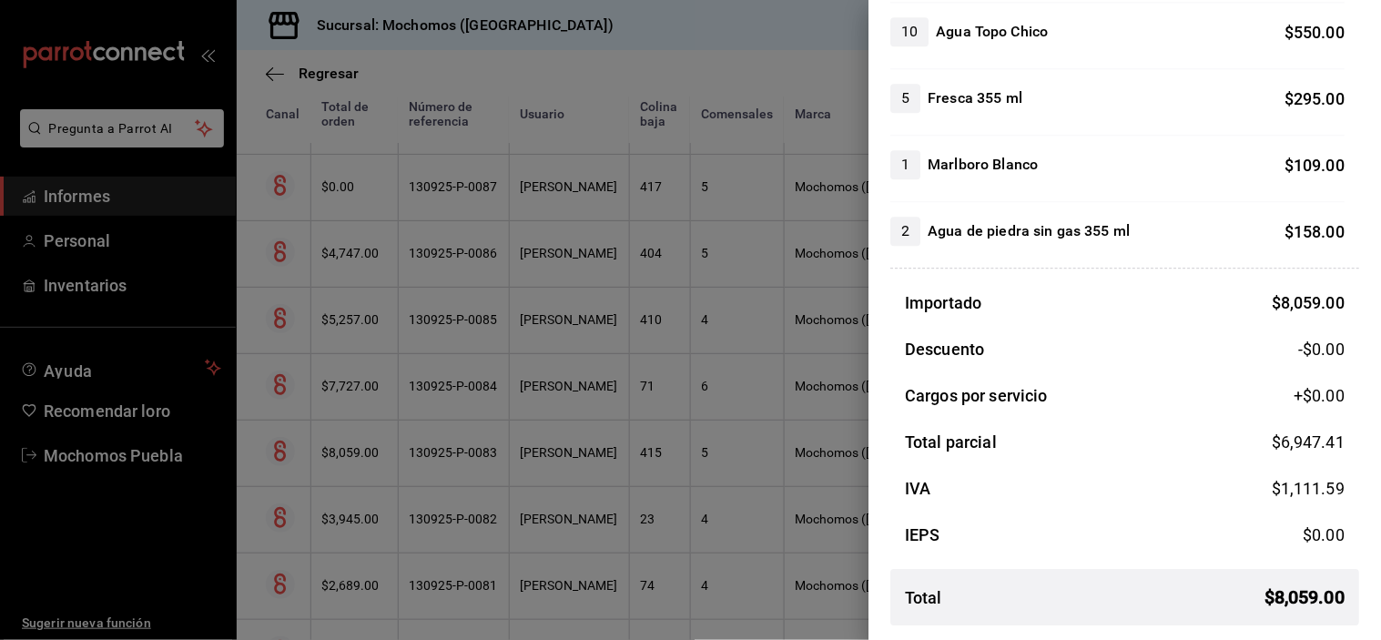
click at [593, 382] on div at bounding box center [690, 320] width 1381 height 640
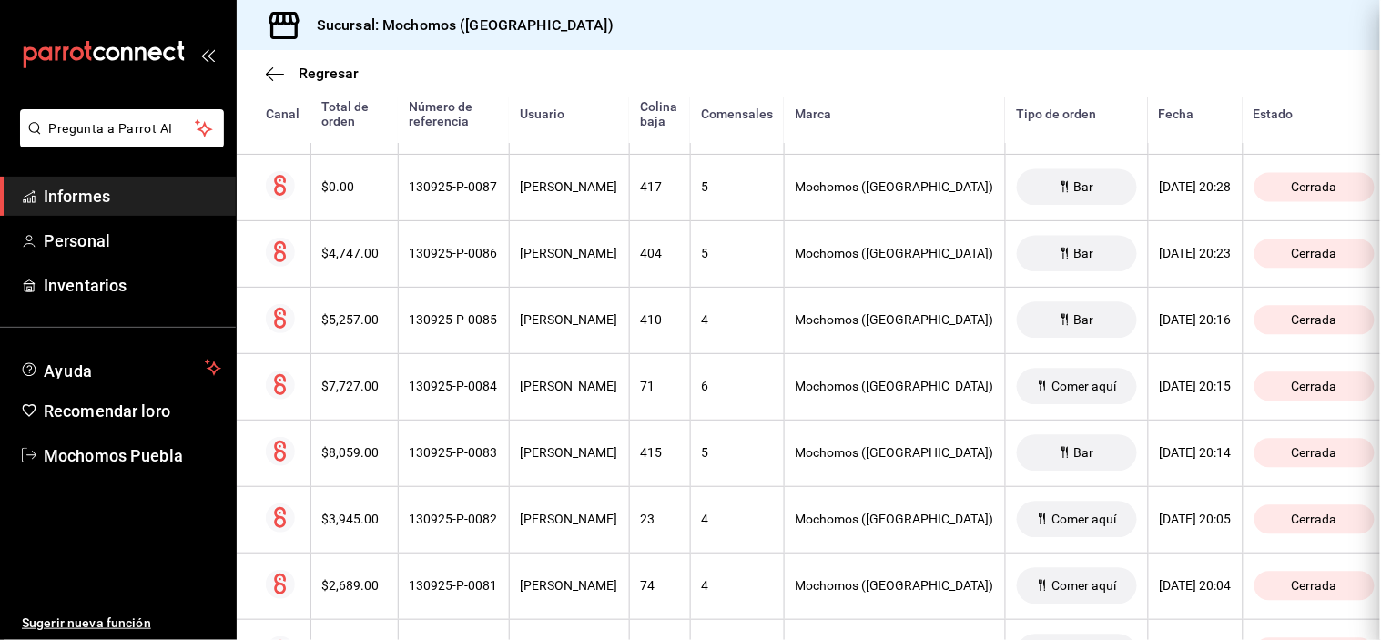
scroll to position [0, 0]
click at [592, 383] on th "[PERSON_NAME]" at bounding box center [569, 386] width 120 height 66
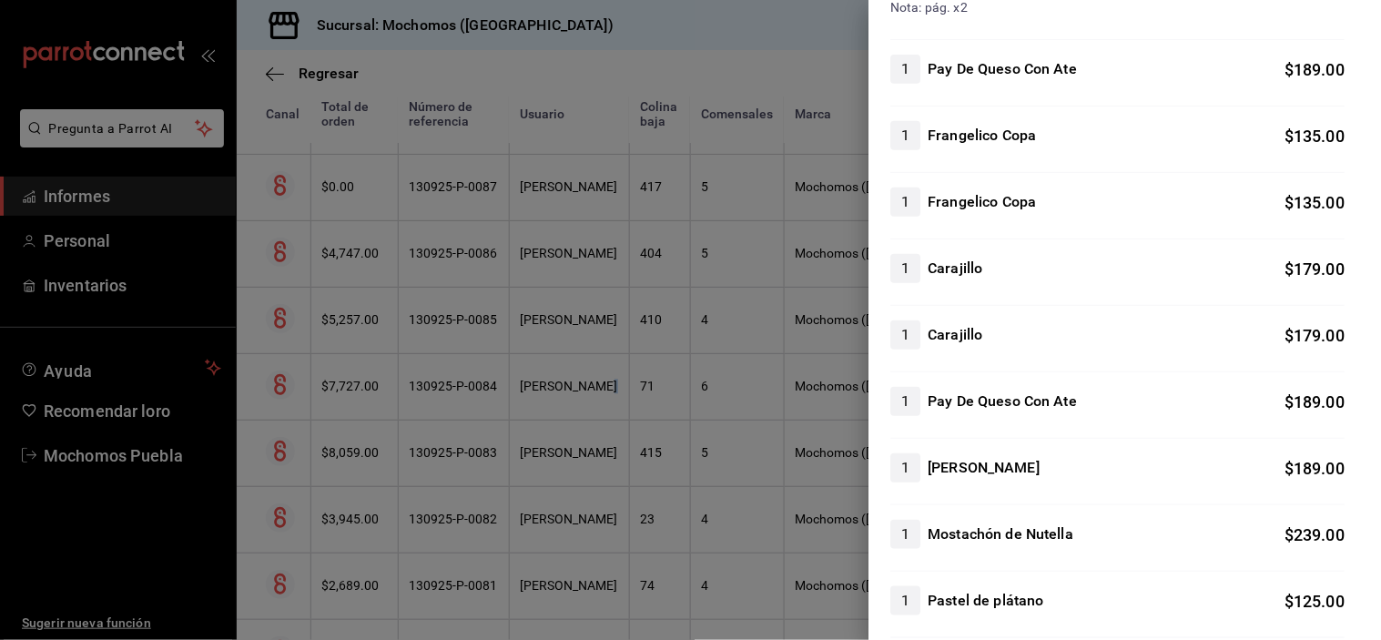
scroll to position [2360, 0]
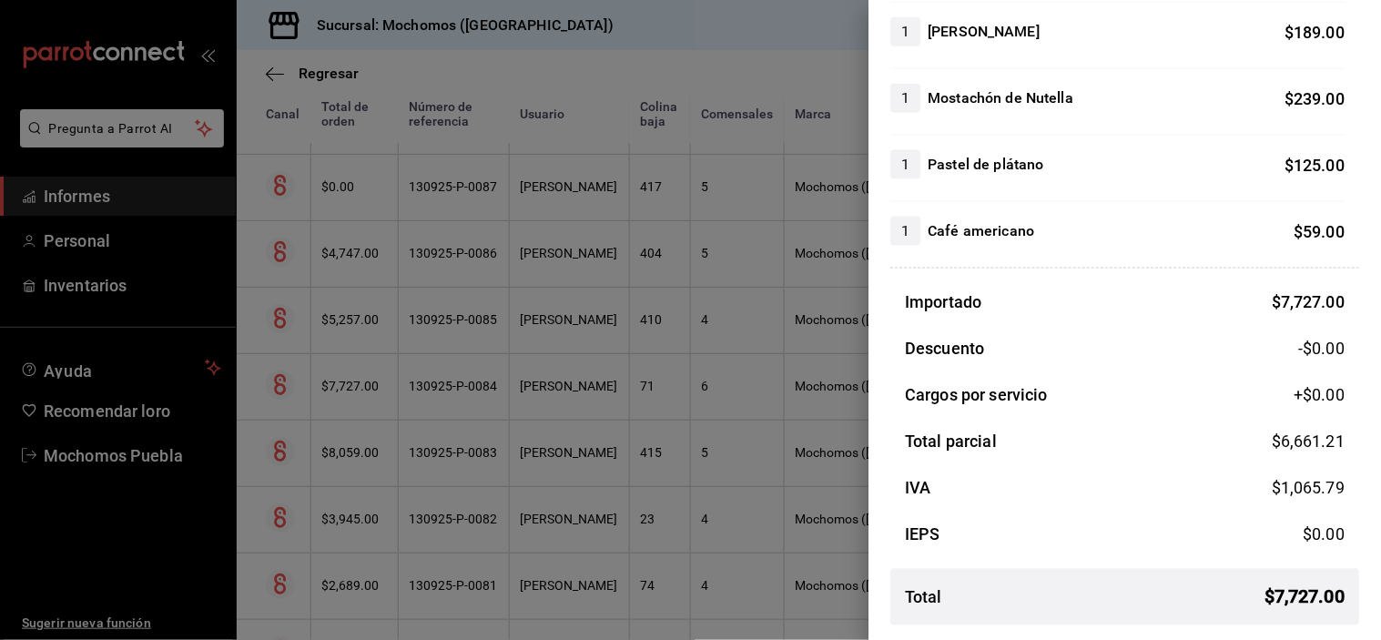
click at [649, 307] on div at bounding box center [690, 320] width 1381 height 640
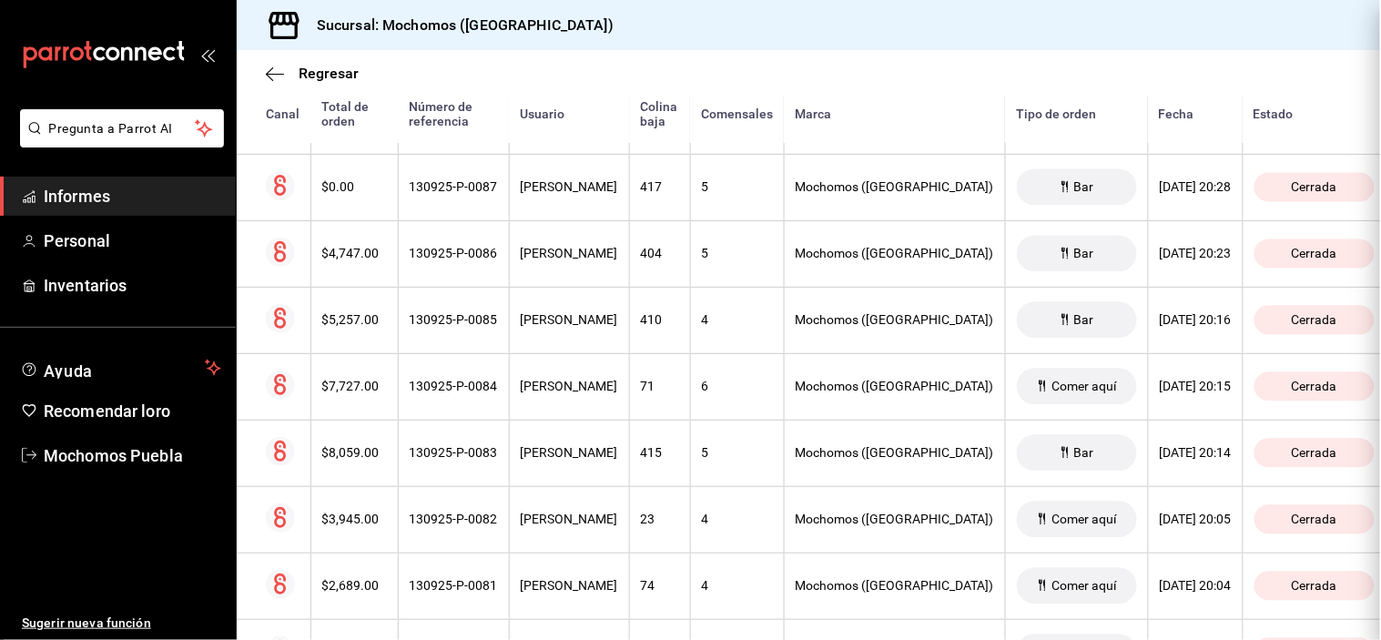
scroll to position [0, 0]
click at [629, 303] on th "[PERSON_NAME]" at bounding box center [569, 320] width 120 height 66
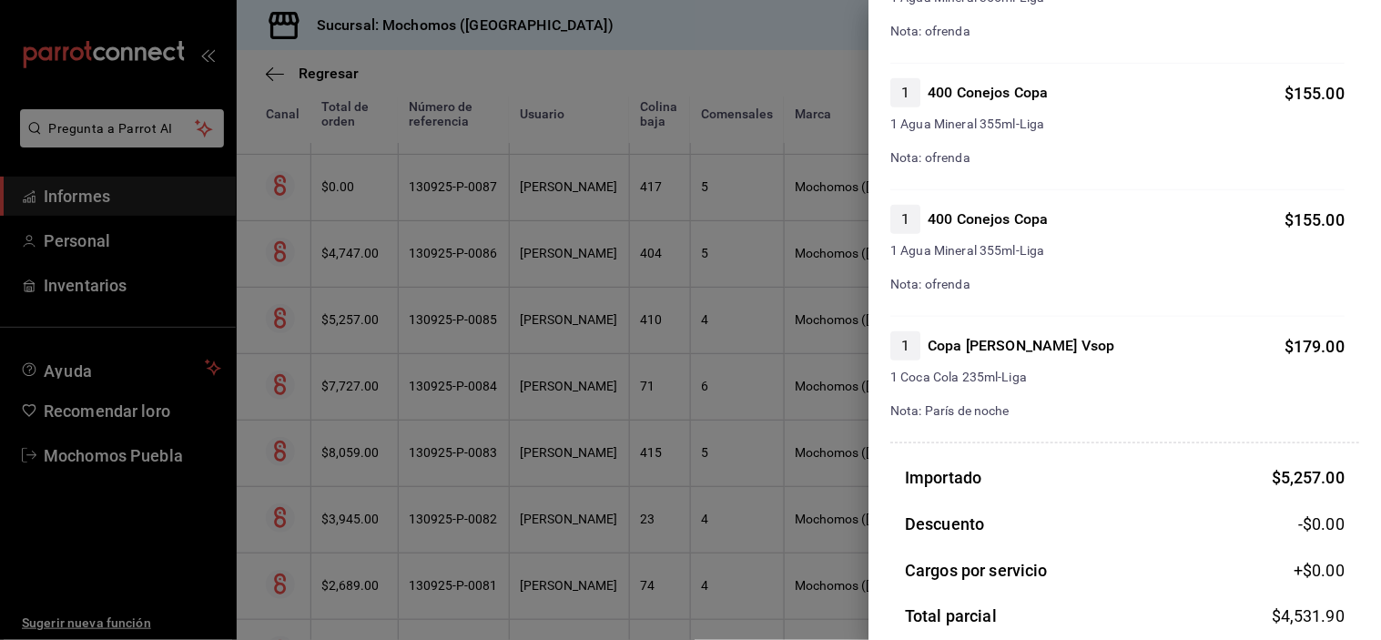
scroll to position [2247, 0]
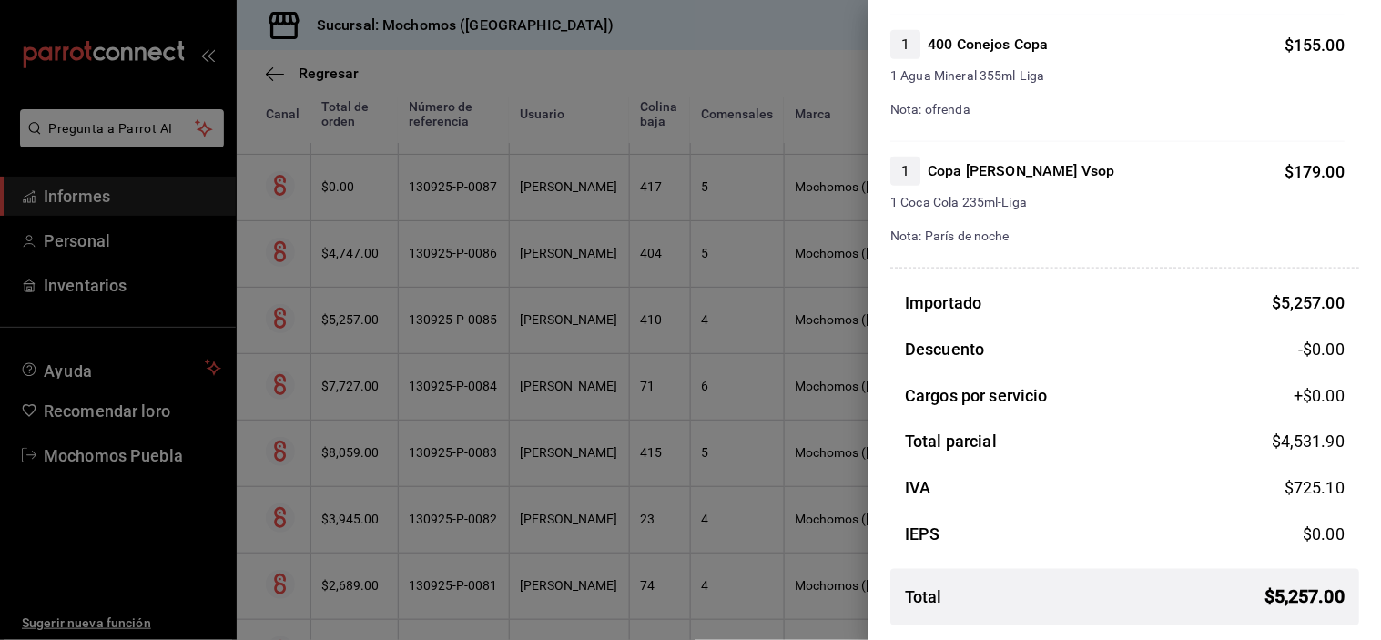
click at [562, 250] on div at bounding box center [690, 320] width 1381 height 640
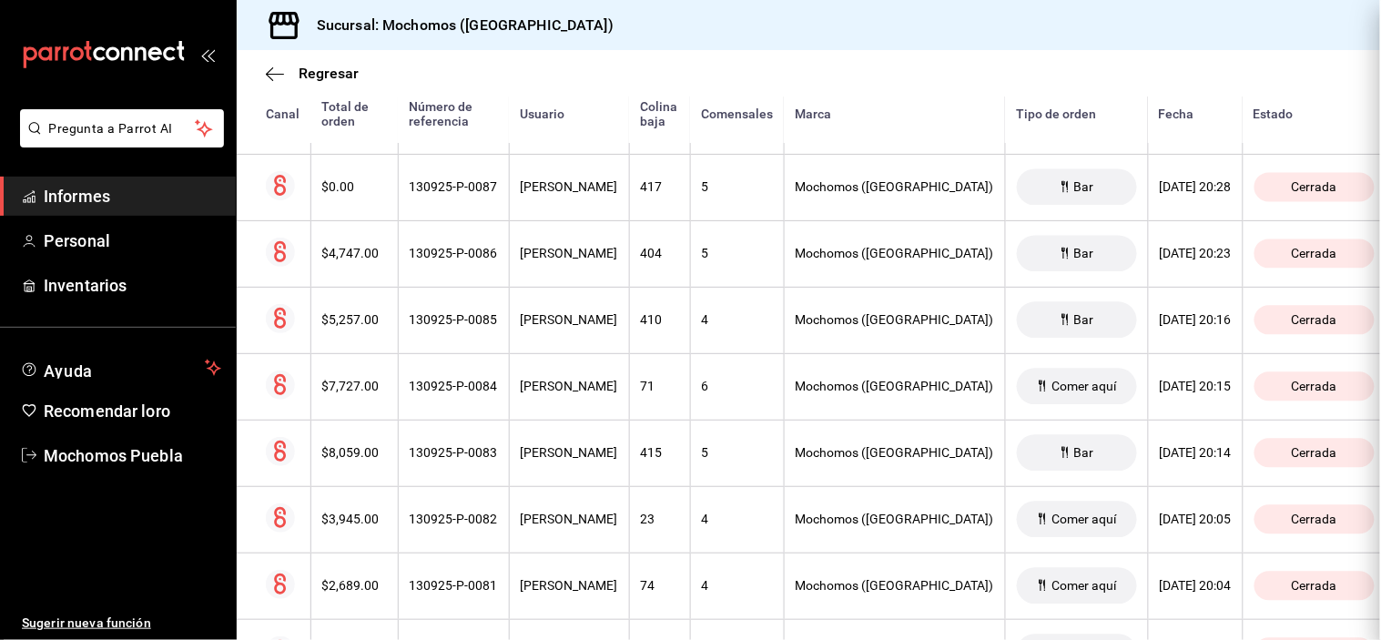
scroll to position [0, 0]
click at [562, 249] on div at bounding box center [690, 320] width 1381 height 640
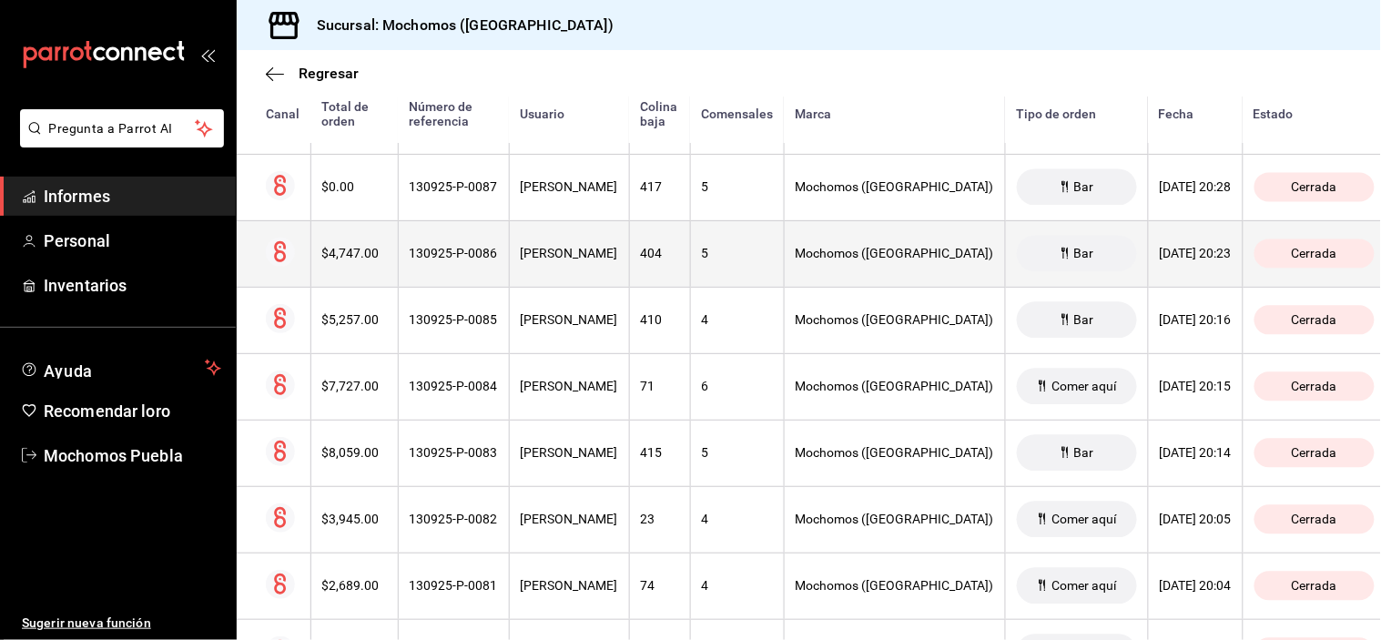
click at [563, 246] on th "[PERSON_NAME]" at bounding box center [569, 253] width 120 height 66
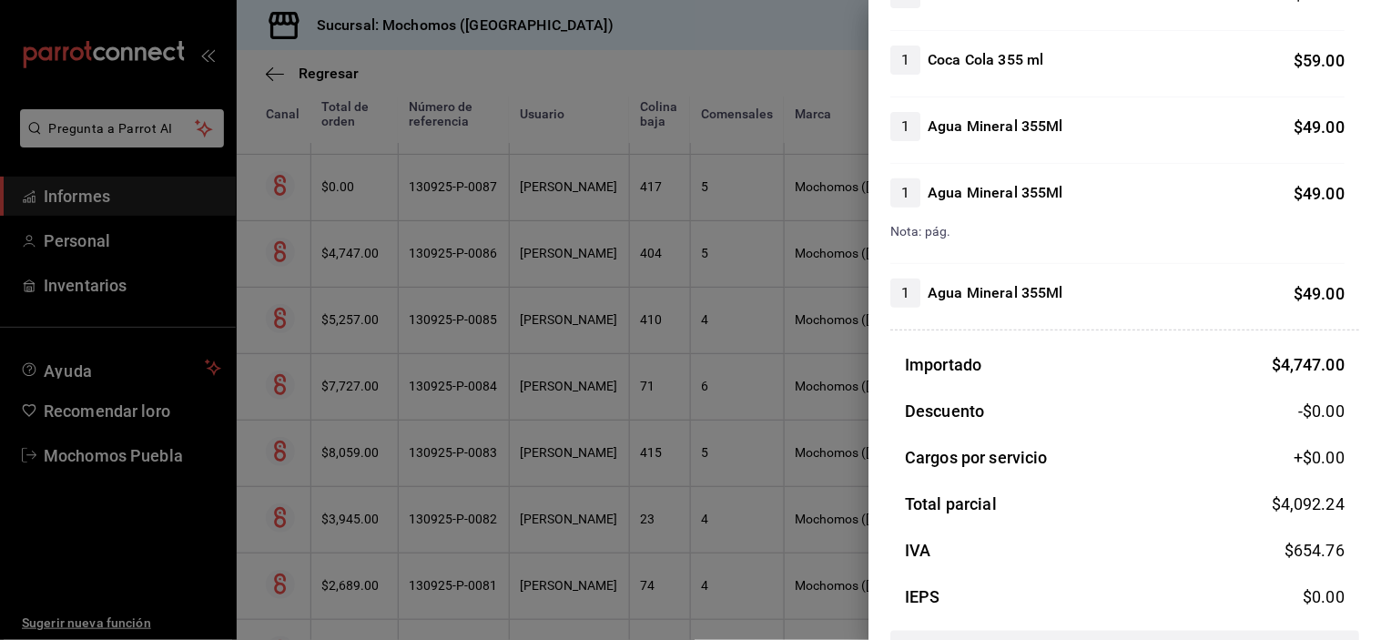
scroll to position [1885, 0]
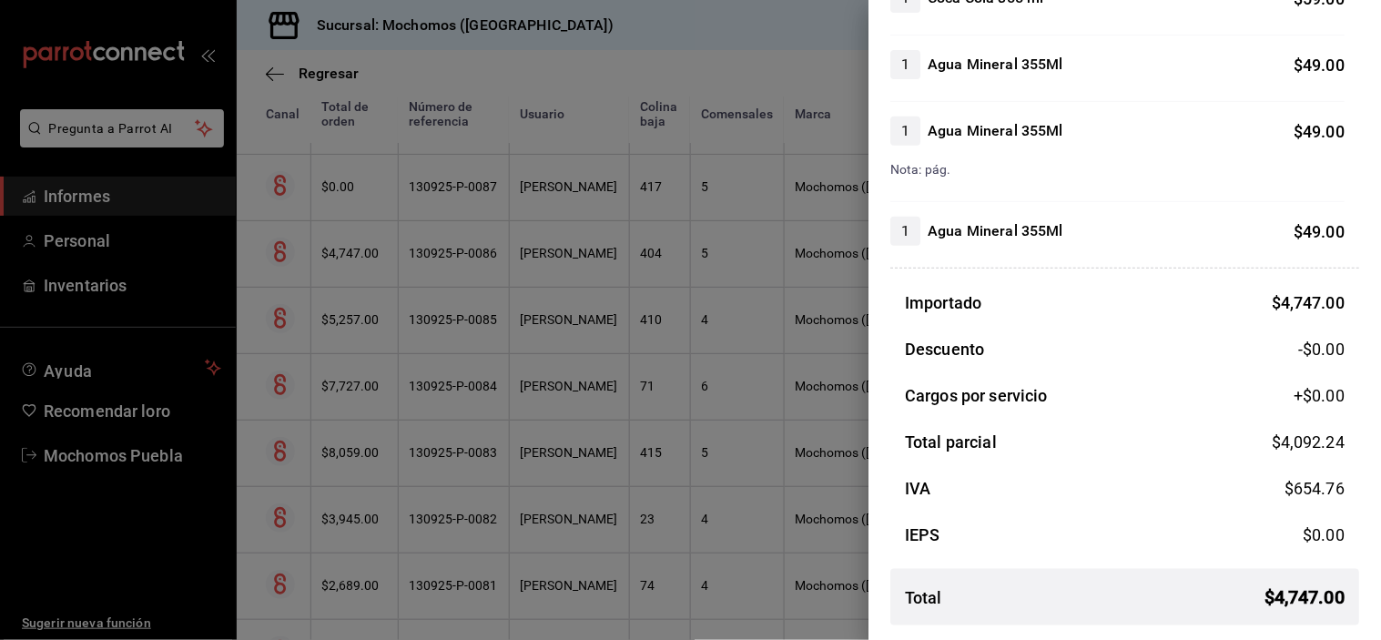
click at [574, 195] on div at bounding box center [690, 320] width 1381 height 640
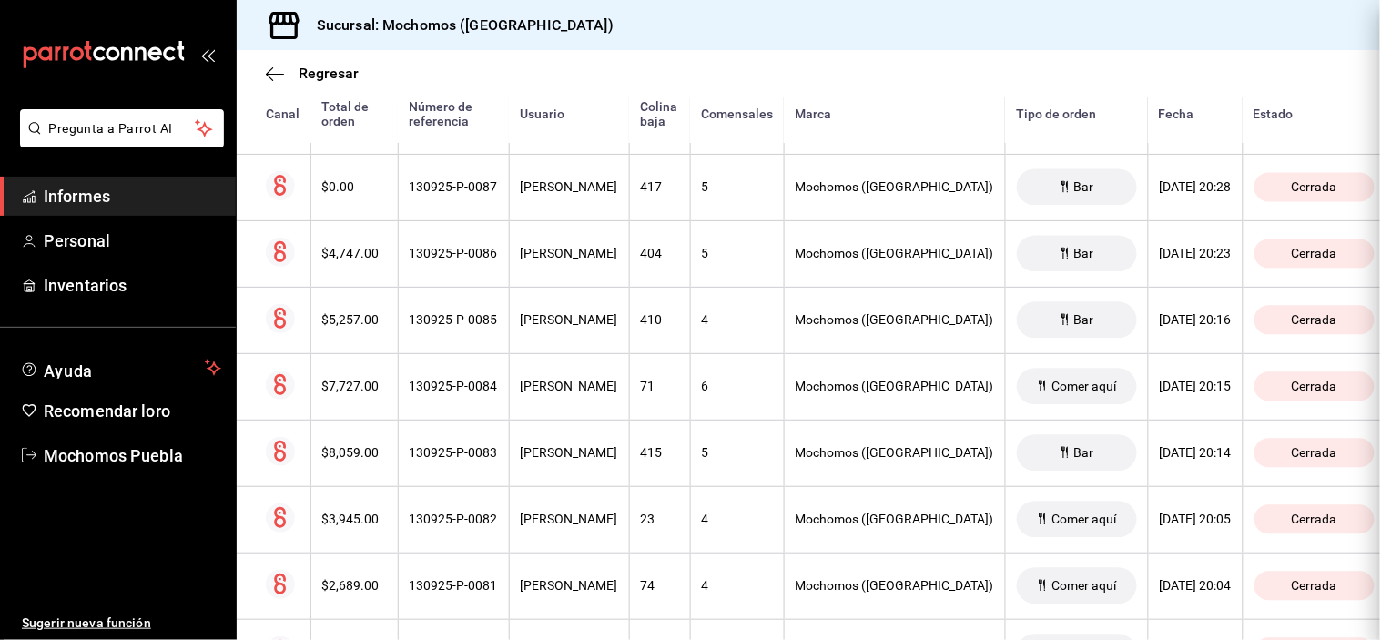
scroll to position [0, 0]
click at [574, 195] on div at bounding box center [690, 320] width 1381 height 640
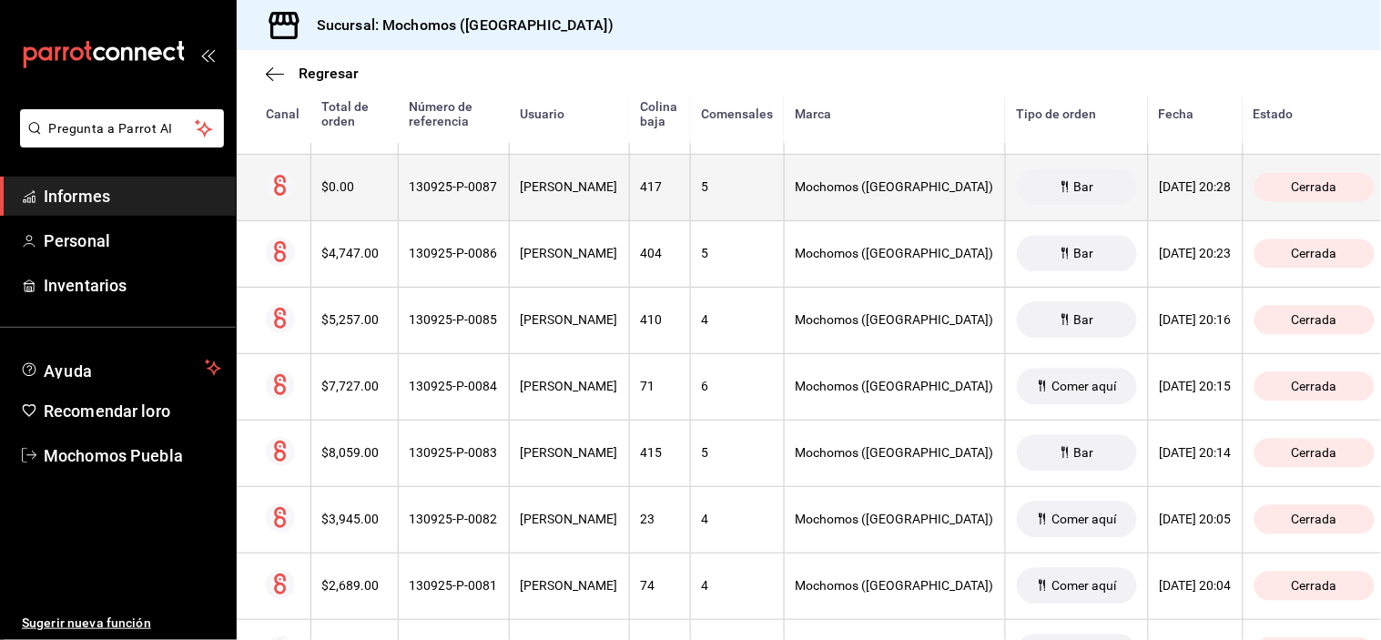
click at [575, 194] on font "[PERSON_NAME]" at bounding box center [569, 187] width 97 height 15
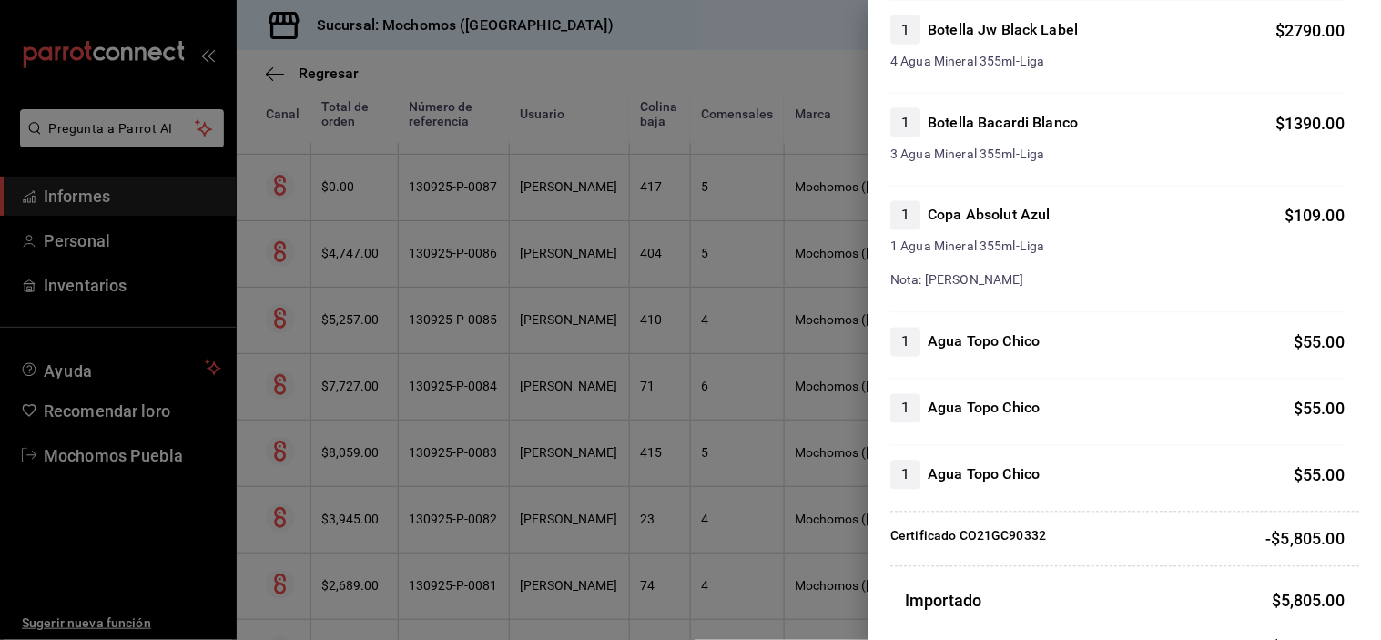
scroll to position [997, 0]
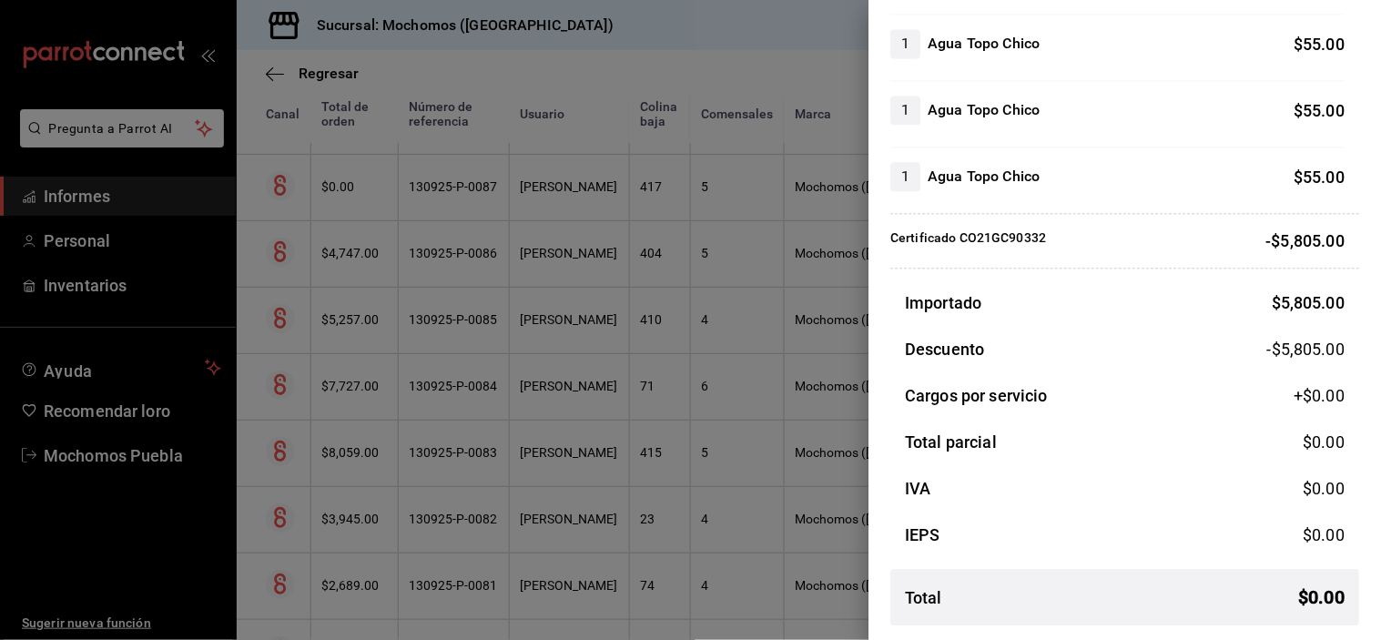
click at [544, 209] on div at bounding box center [690, 320] width 1381 height 640
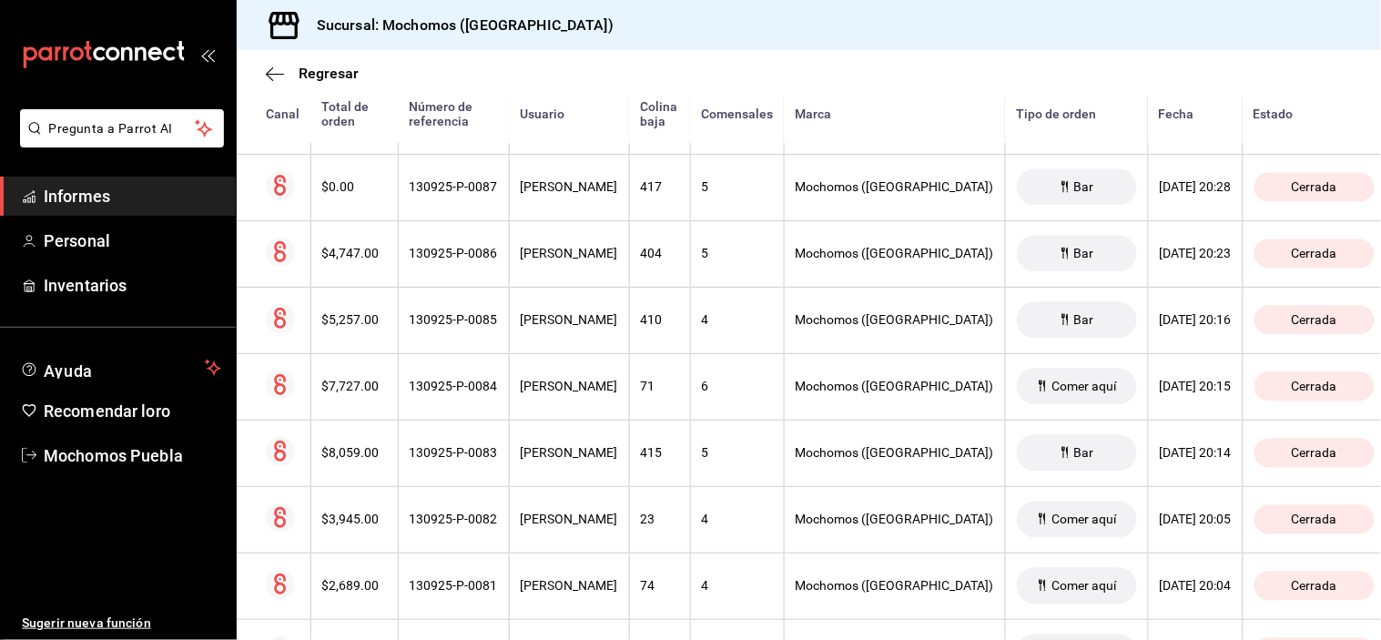
click at [544, 209] on th "[PERSON_NAME]" at bounding box center [569, 187] width 120 height 66
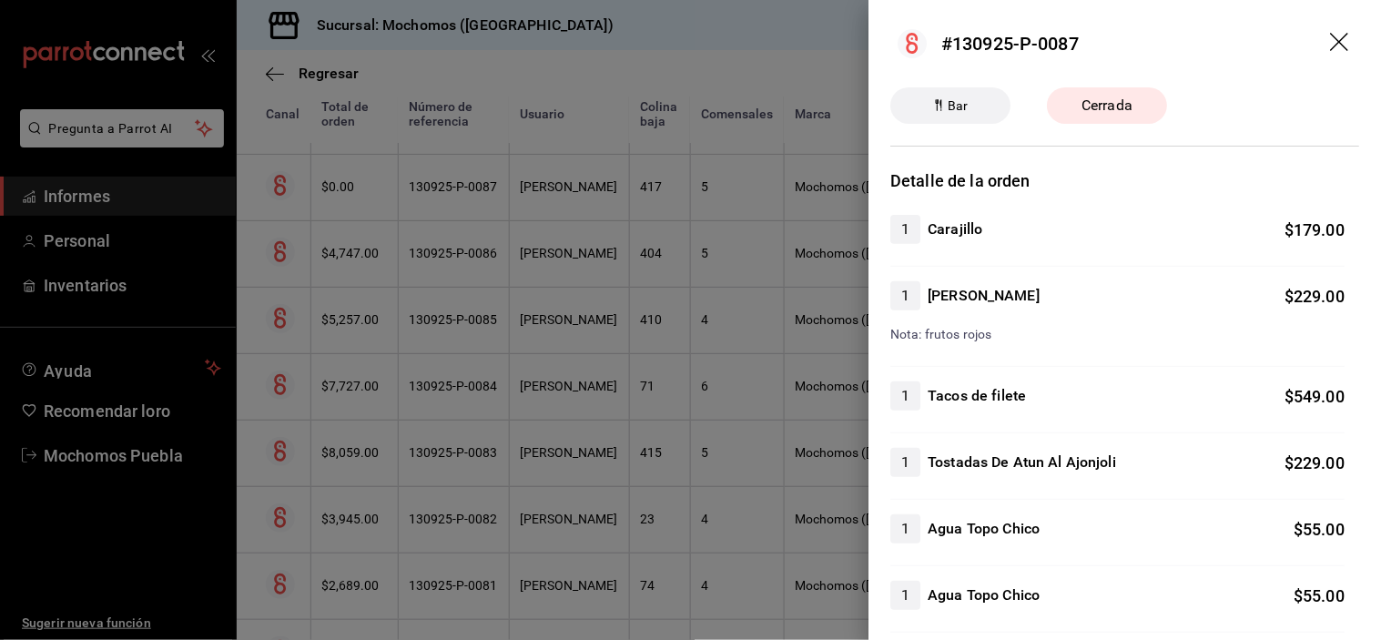
click at [544, 209] on div at bounding box center [690, 320] width 1381 height 640
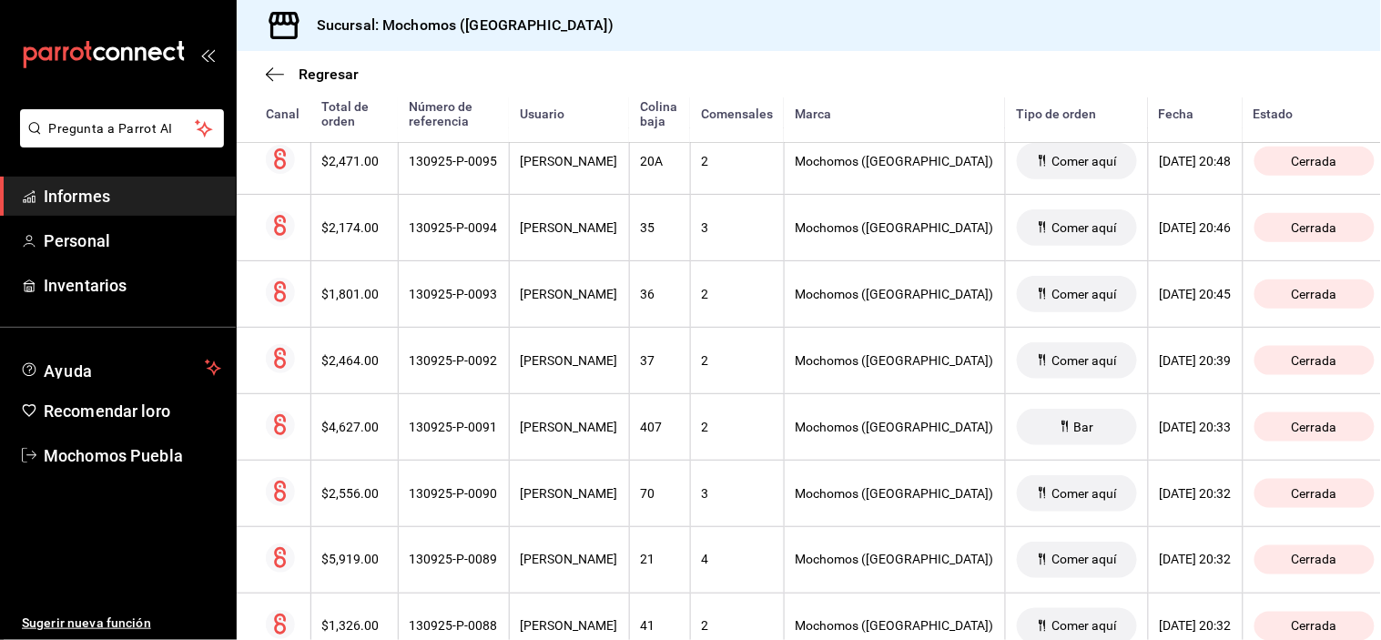
scroll to position [4043, 0]
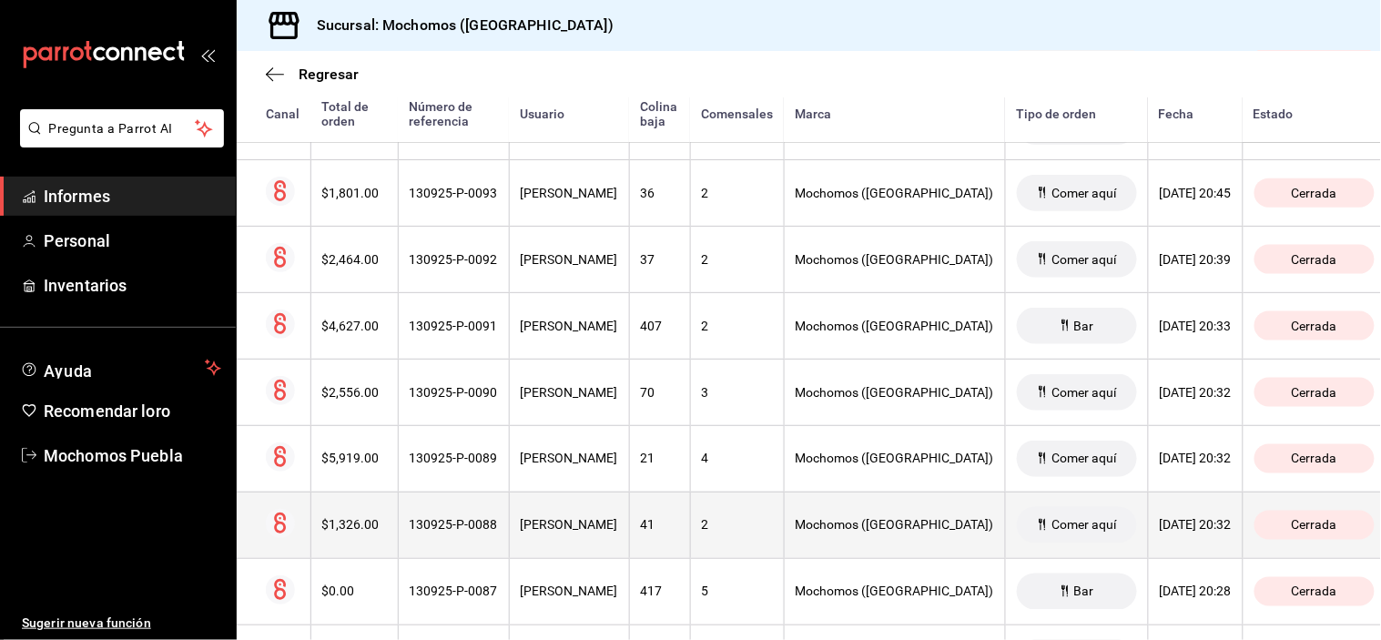
click at [571, 531] on font "[PERSON_NAME]" at bounding box center [569, 525] width 97 height 15
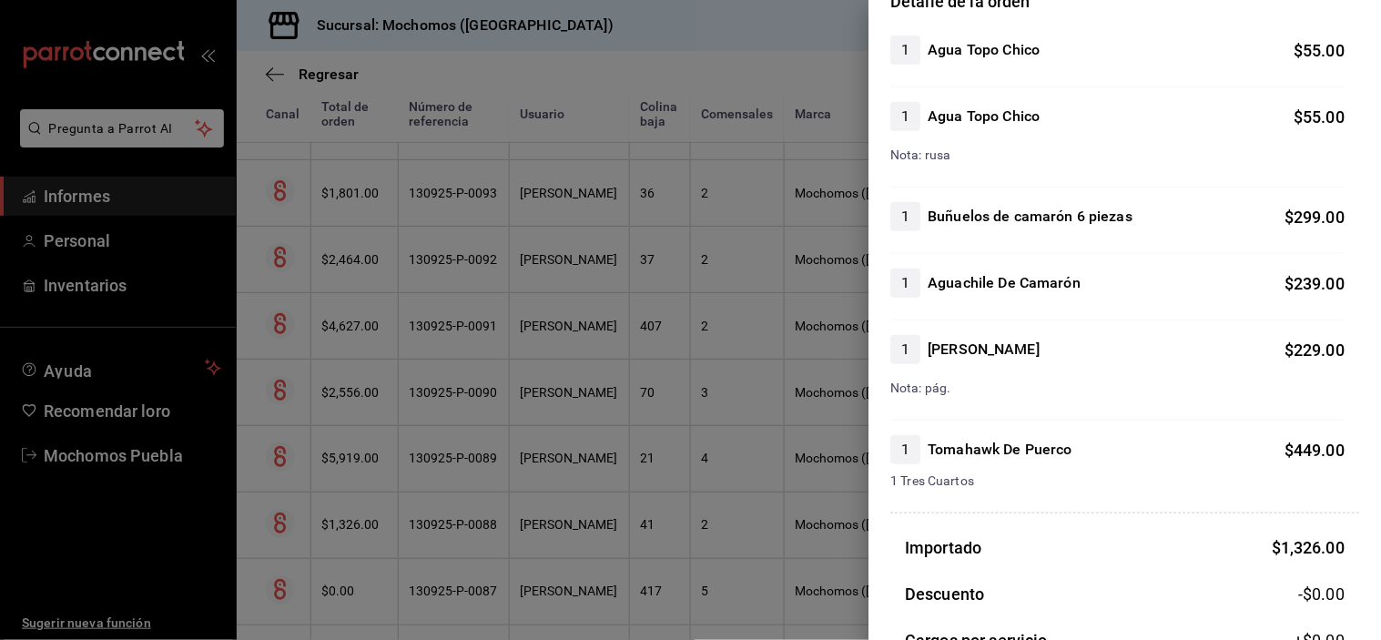
scroll to position [424, 0]
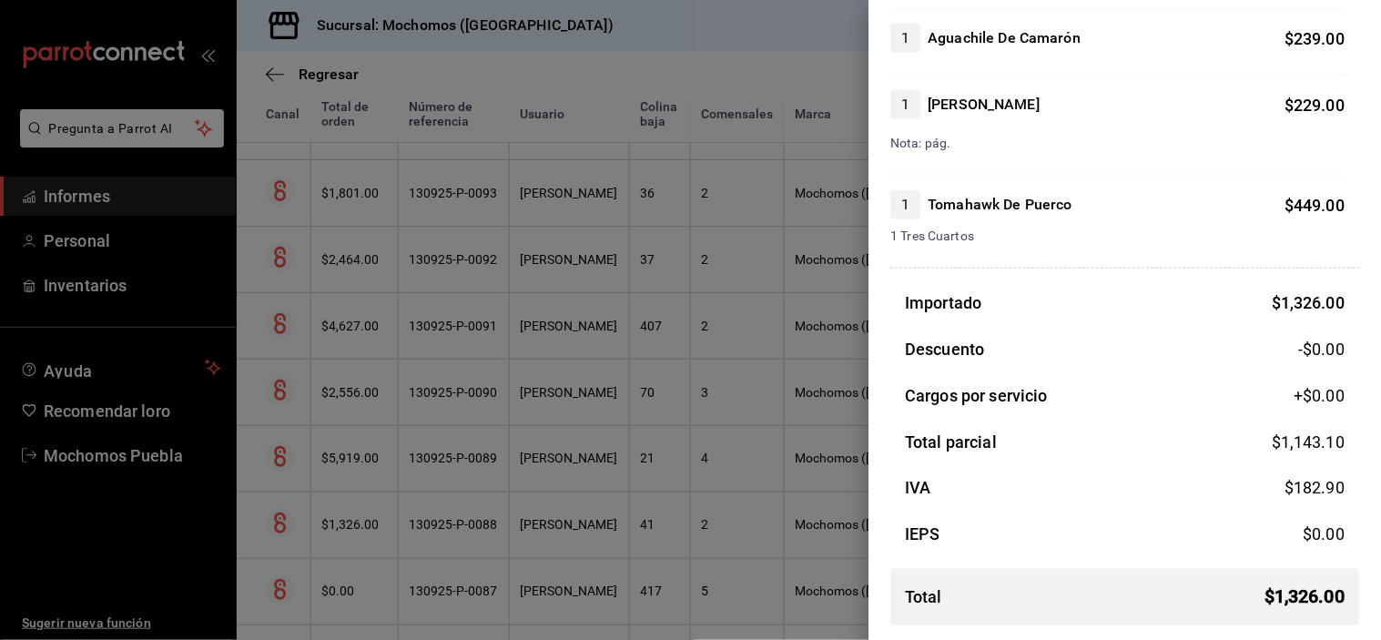
click at [583, 475] on div at bounding box center [690, 320] width 1381 height 640
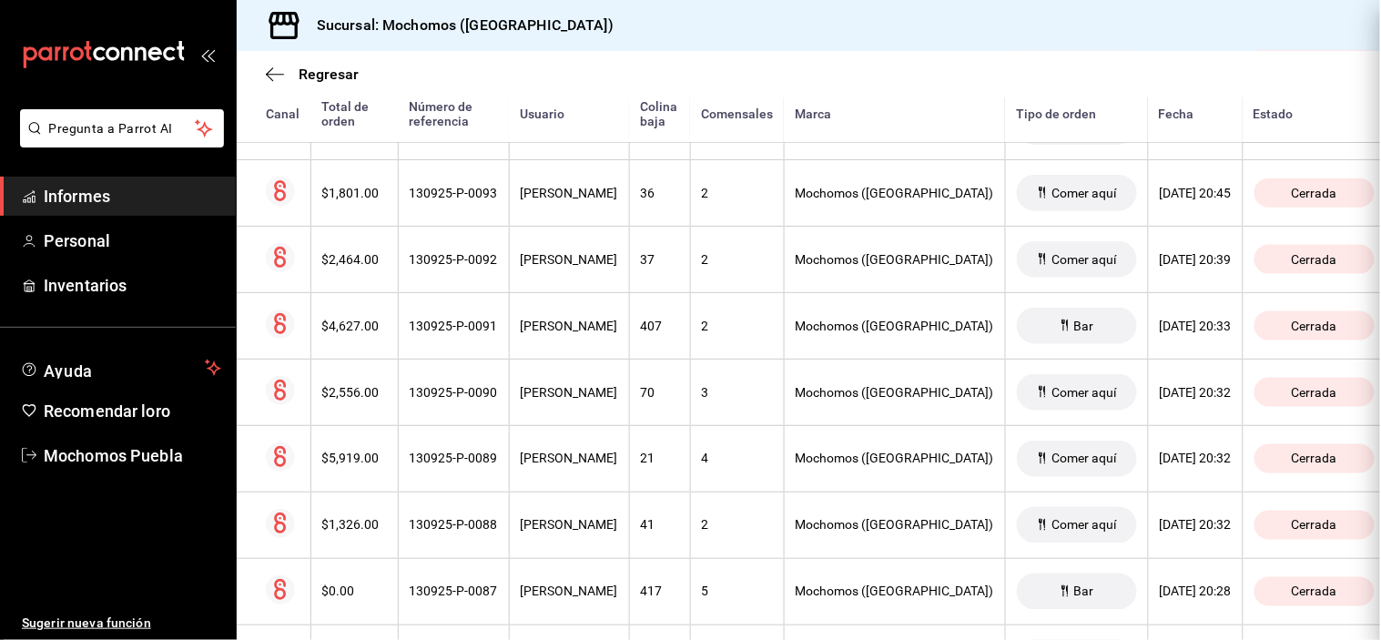
scroll to position [0, 0]
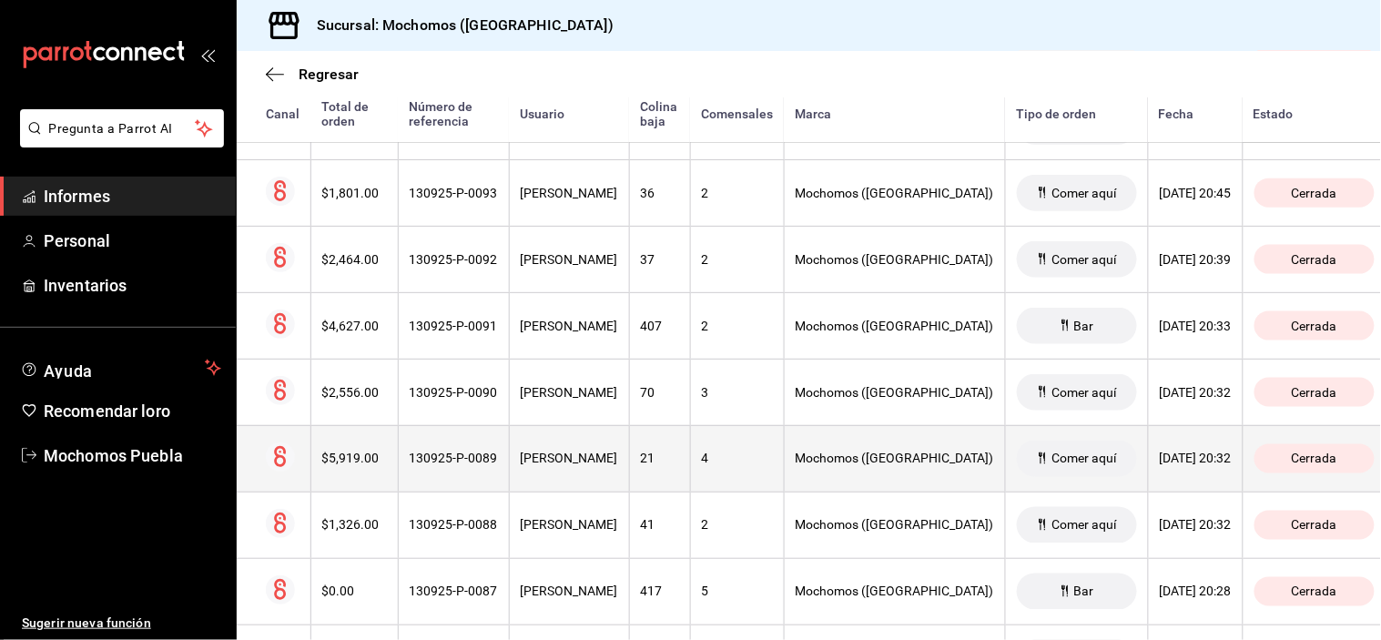
click at [583, 466] on font "[PERSON_NAME]" at bounding box center [569, 459] width 97 height 15
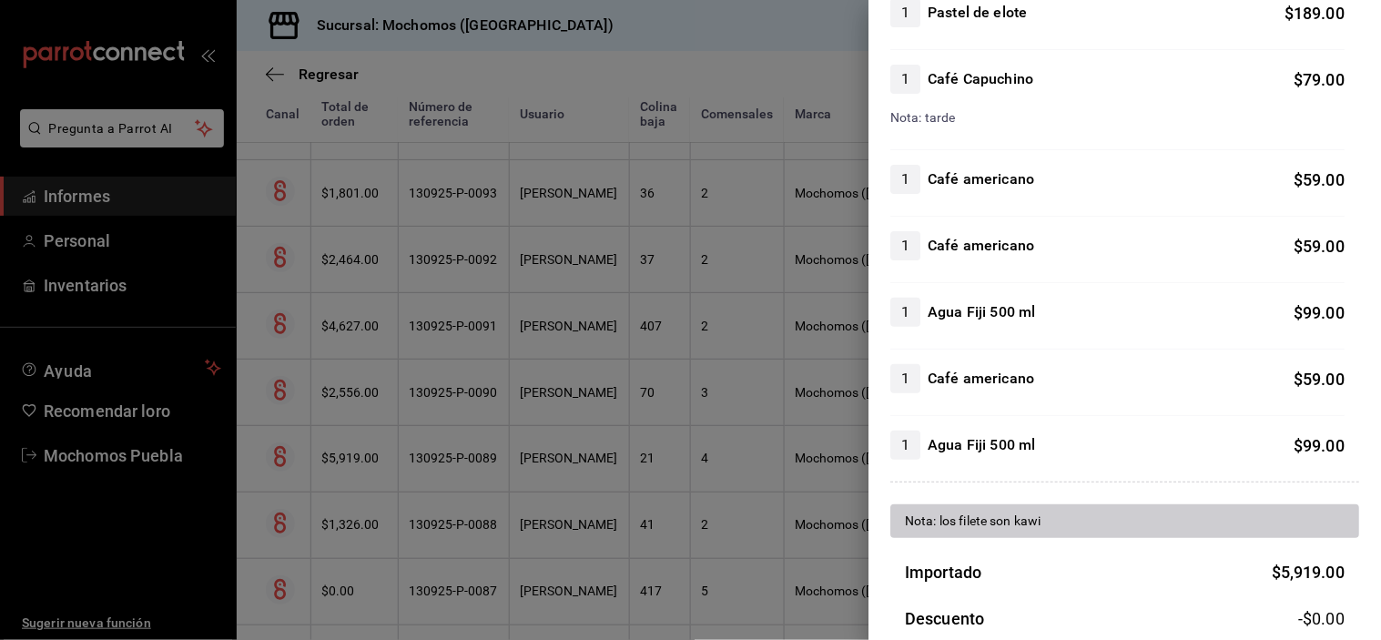
scroll to position [1989, 0]
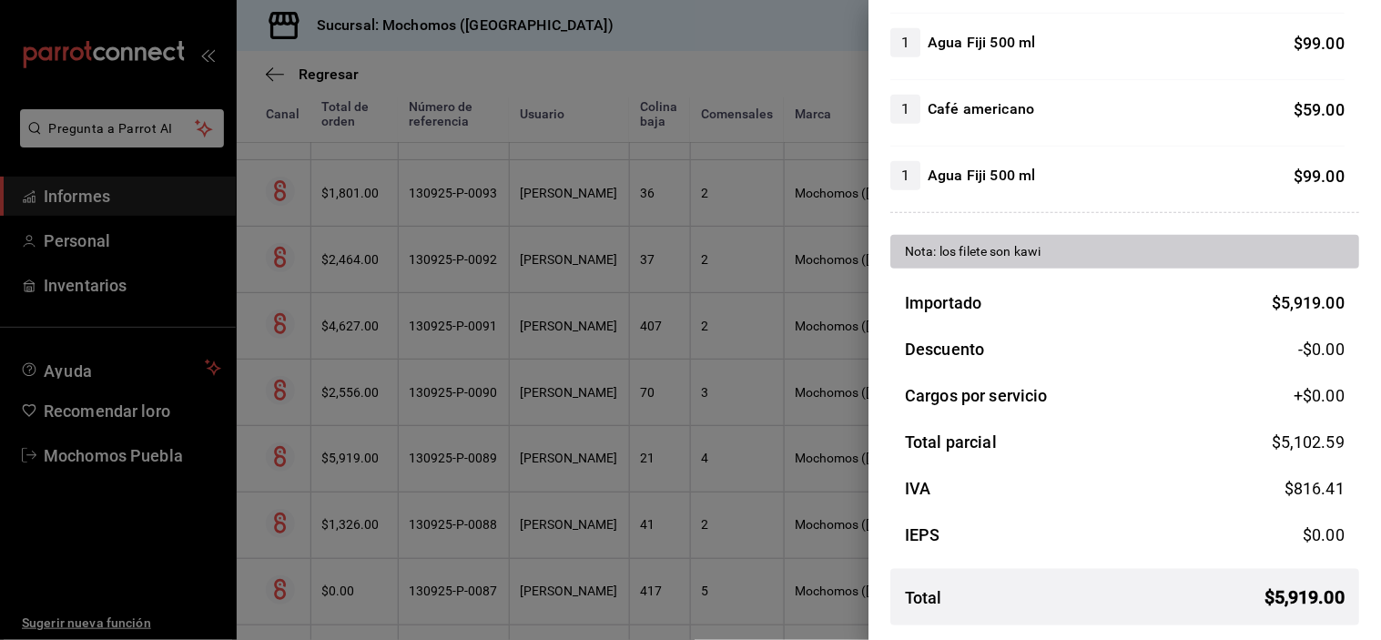
click at [570, 401] on div at bounding box center [690, 320] width 1381 height 640
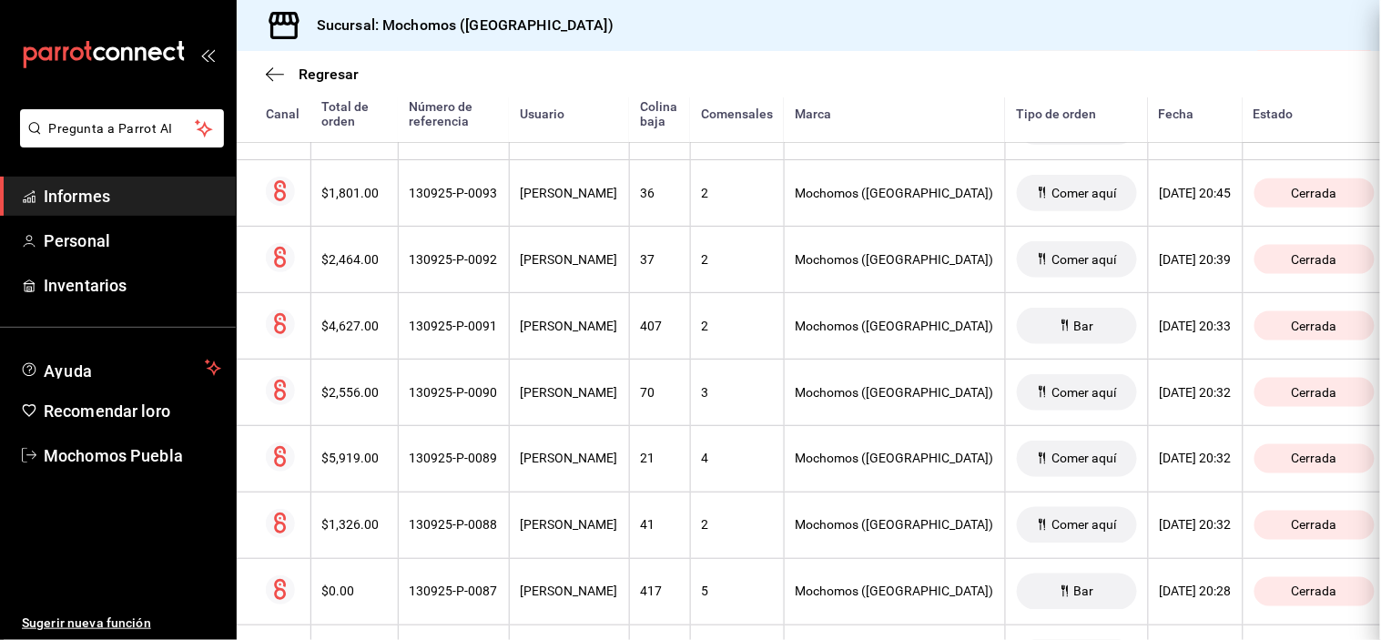
scroll to position [0, 0]
click at [570, 400] on font "[PERSON_NAME]" at bounding box center [569, 392] width 97 height 15
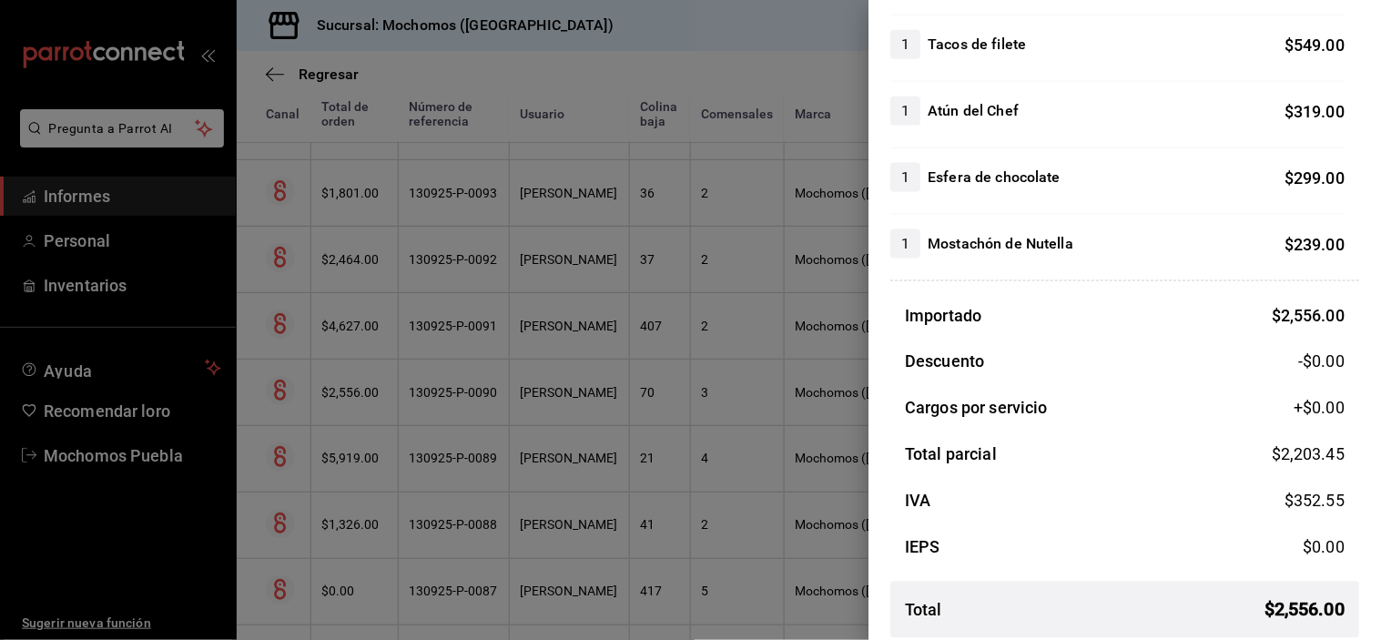
scroll to position [556, 0]
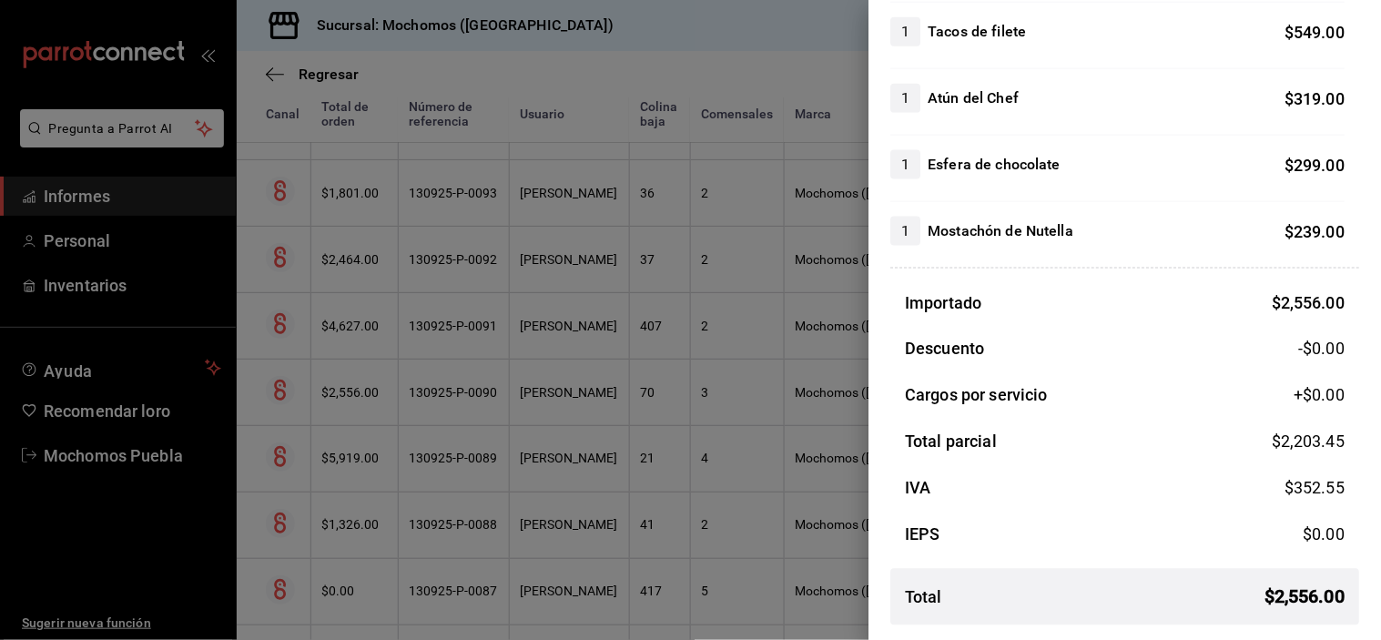
click at [554, 332] on div at bounding box center [690, 320] width 1381 height 640
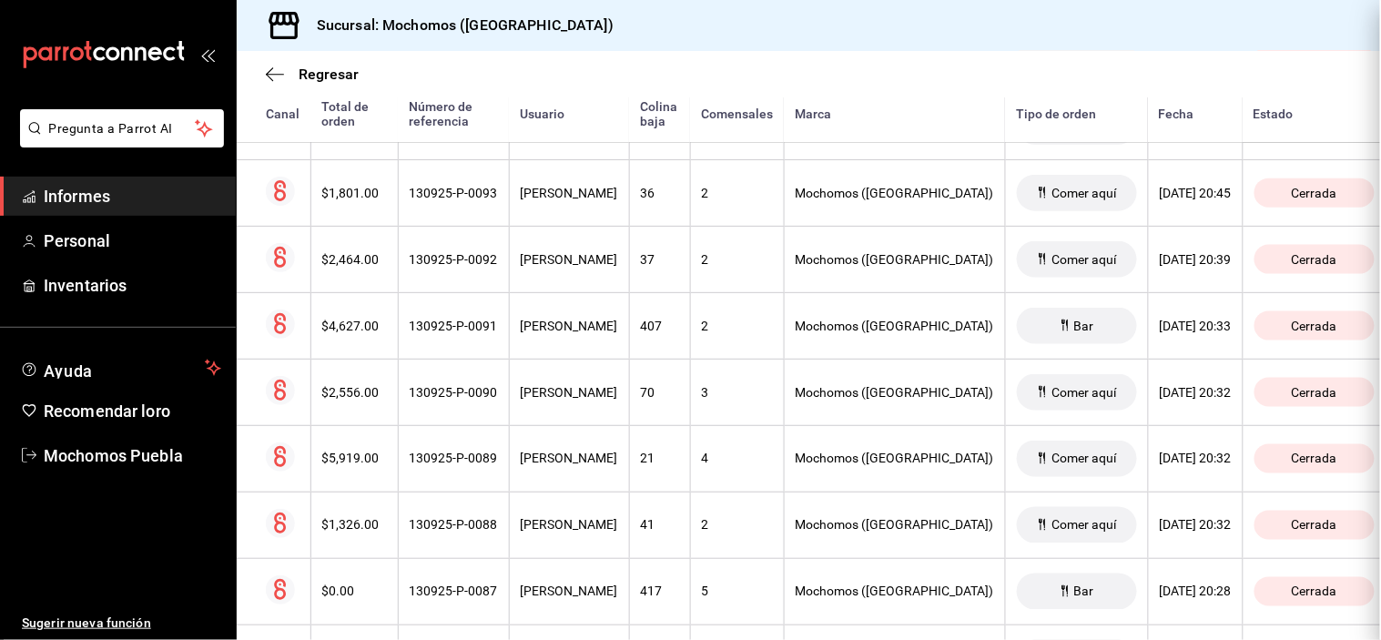
scroll to position [0, 0]
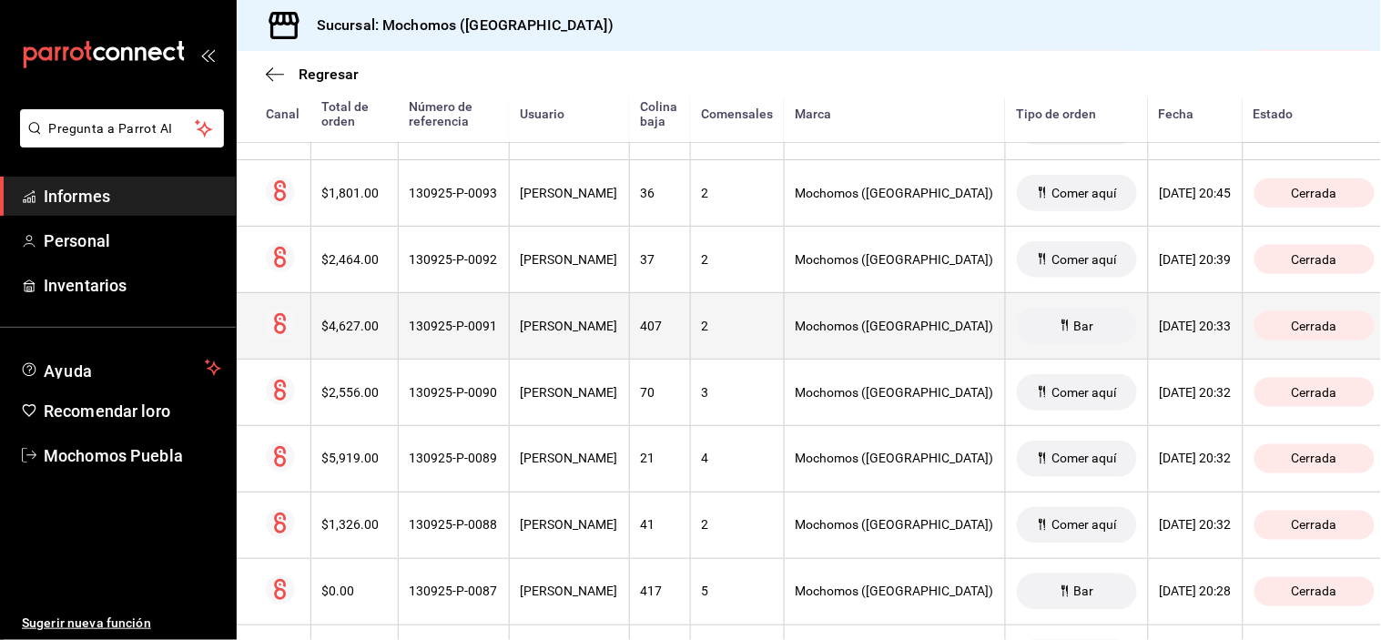
click at [559, 332] on font "[PERSON_NAME]" at bounding box center [569, 326] width 97 height 15
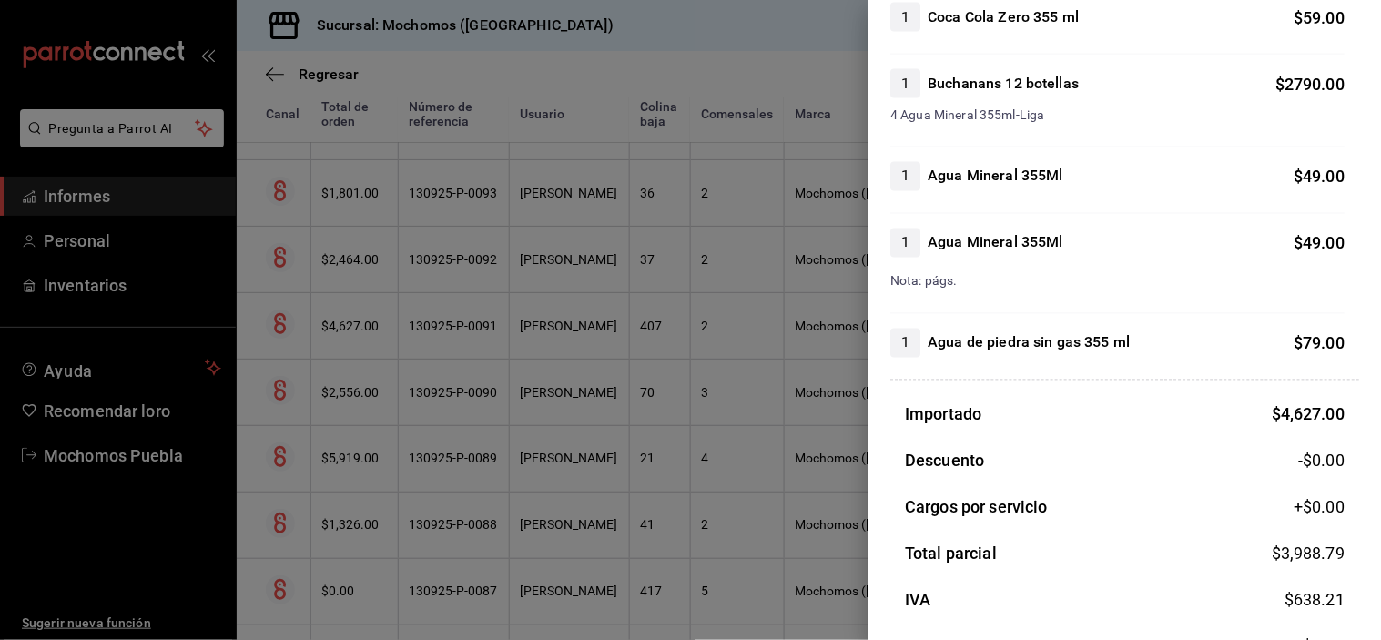
scroll to position [823, 0]
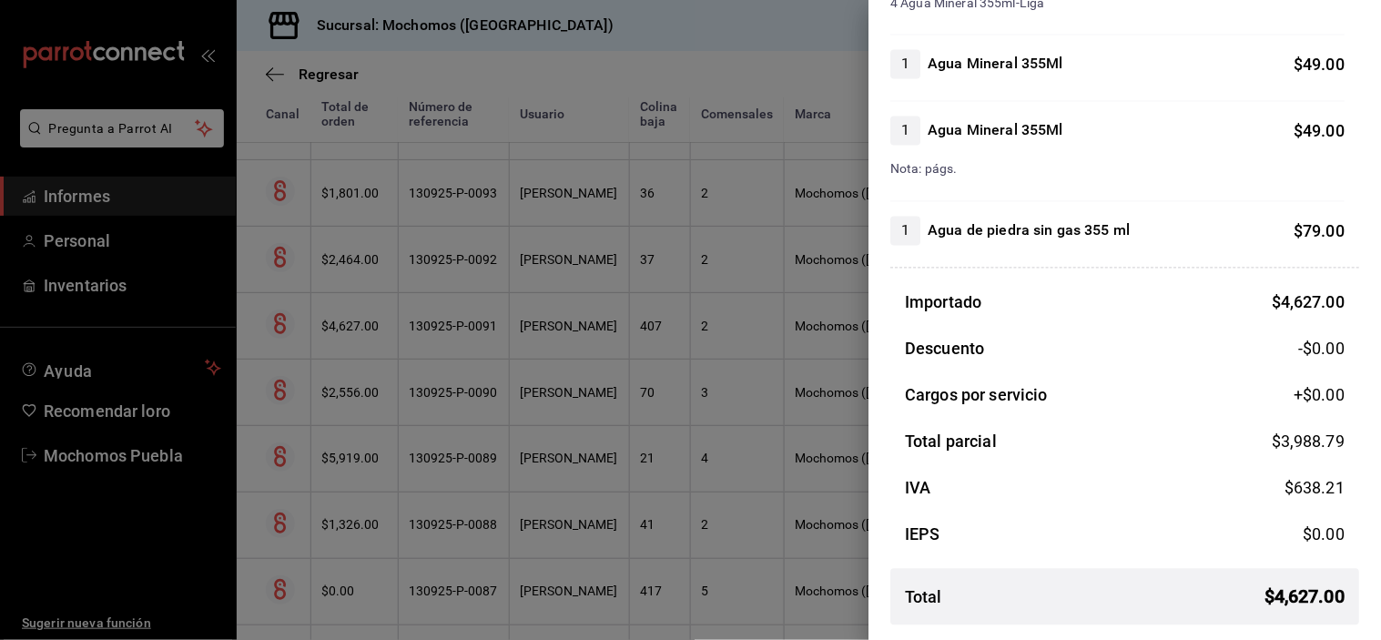
click at [554, 268] on div at bounding box center [690, 320] width 1381 height 640
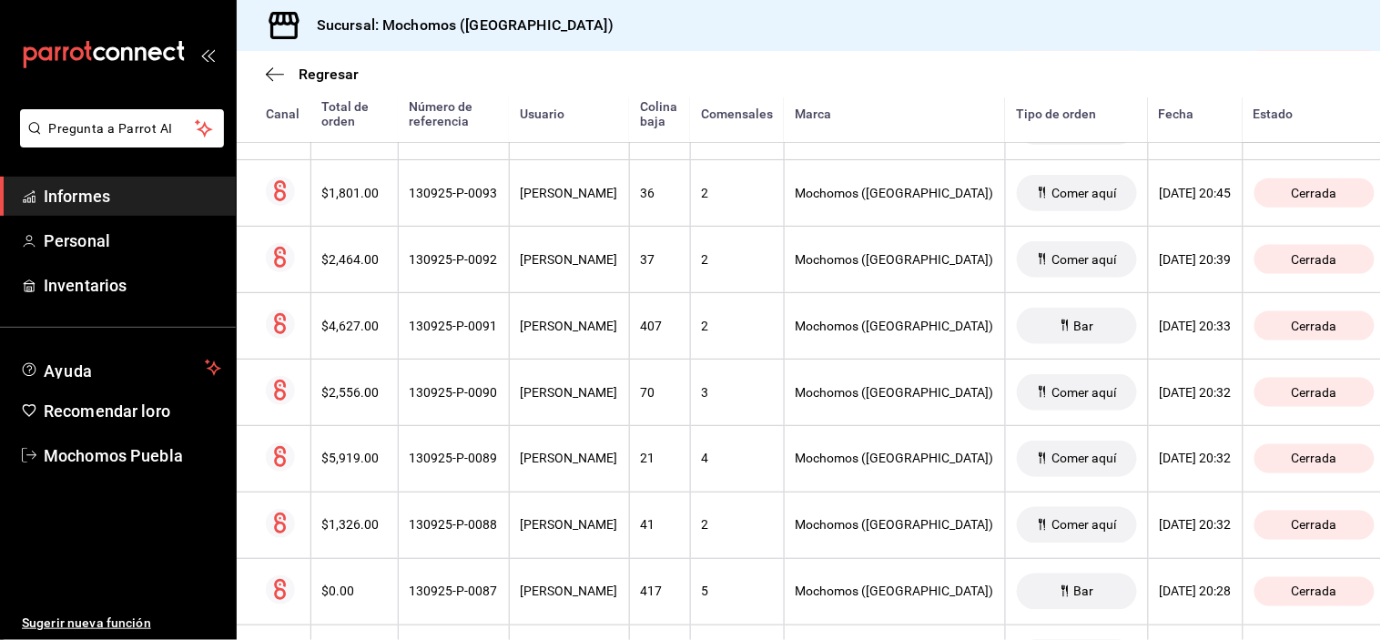
click at [554, 267] on font "[PERSON_NAME]" at bounding box center [569, 259] width 97 height 15
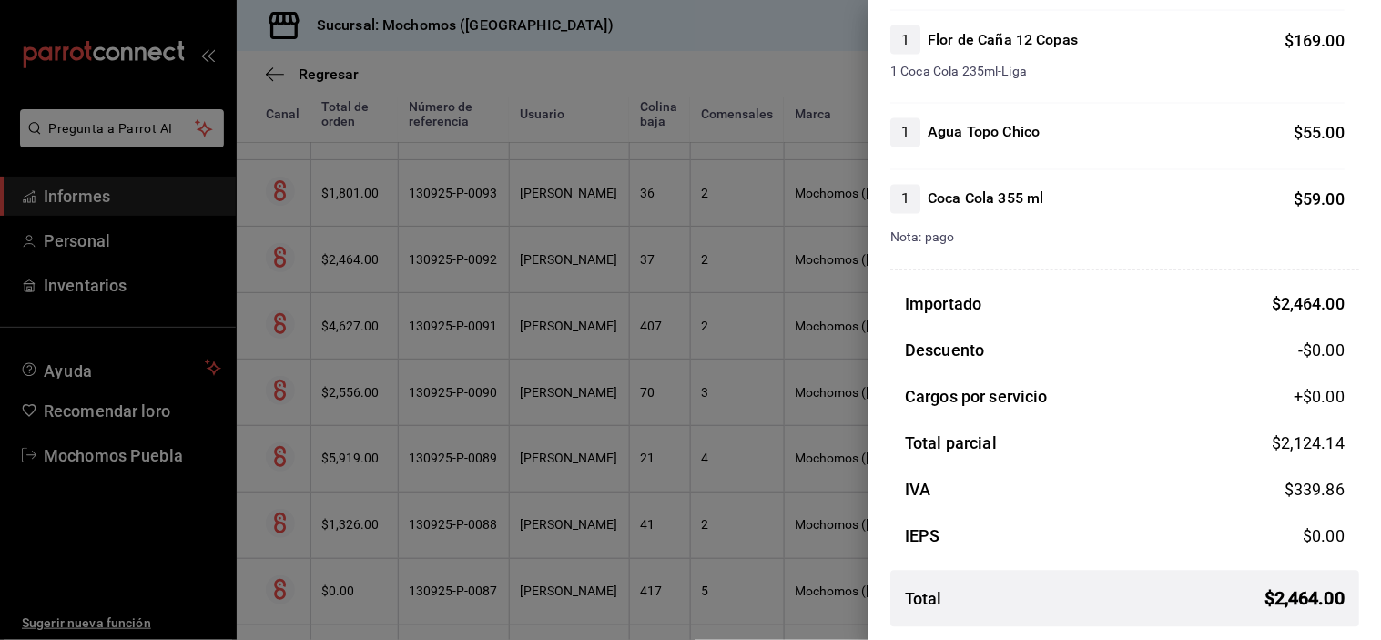
scroll to position [784, 0]
click at [555, 189] on div at bounding box center [690, 320] width 1381 height 640
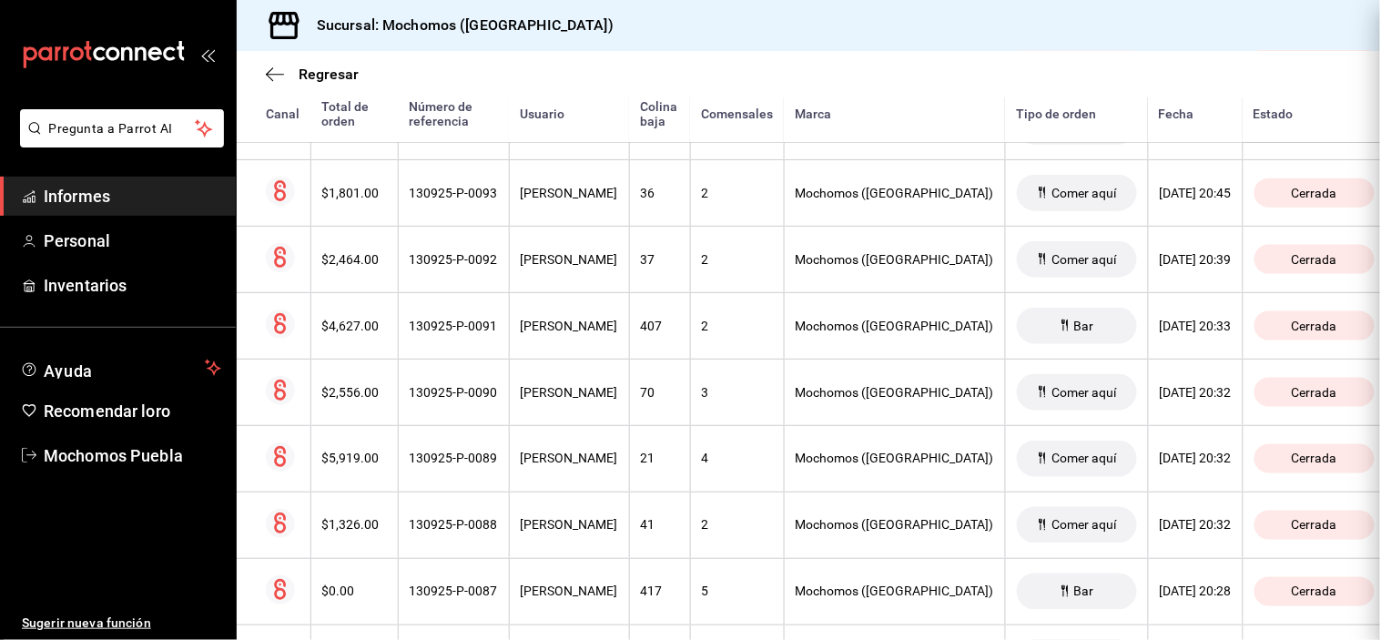
scroll to position [0, 0]
click at [555, 189] on th "[PERSON_NAME]" at bounding box center [569, 192] width 120 height 66
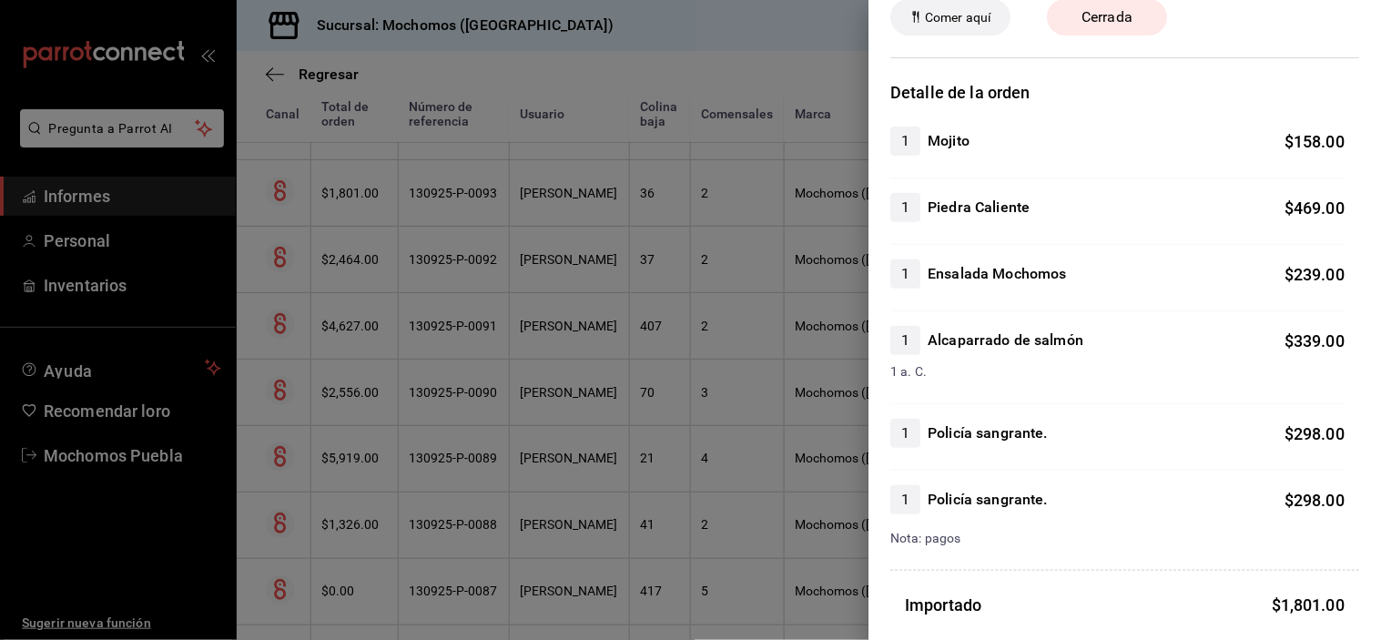
scroll to position [390, 0]
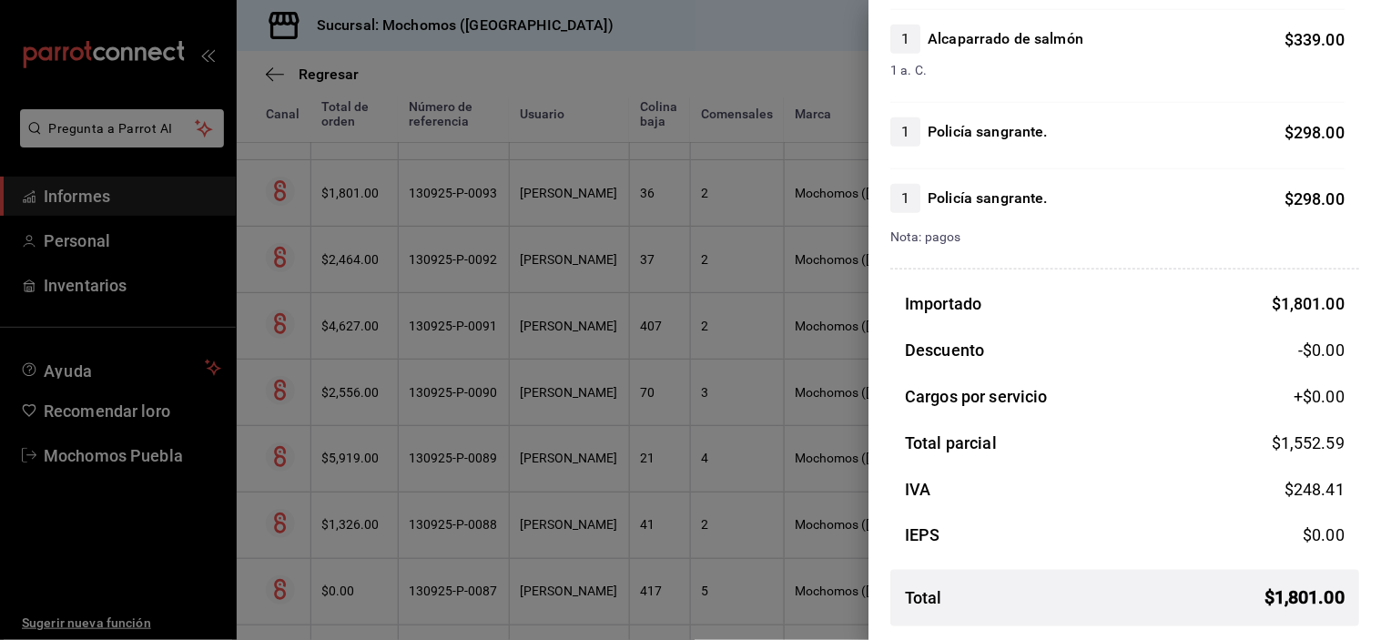
click at [565, 213] on div at bounding box center [690, 320] width 1381 height 640
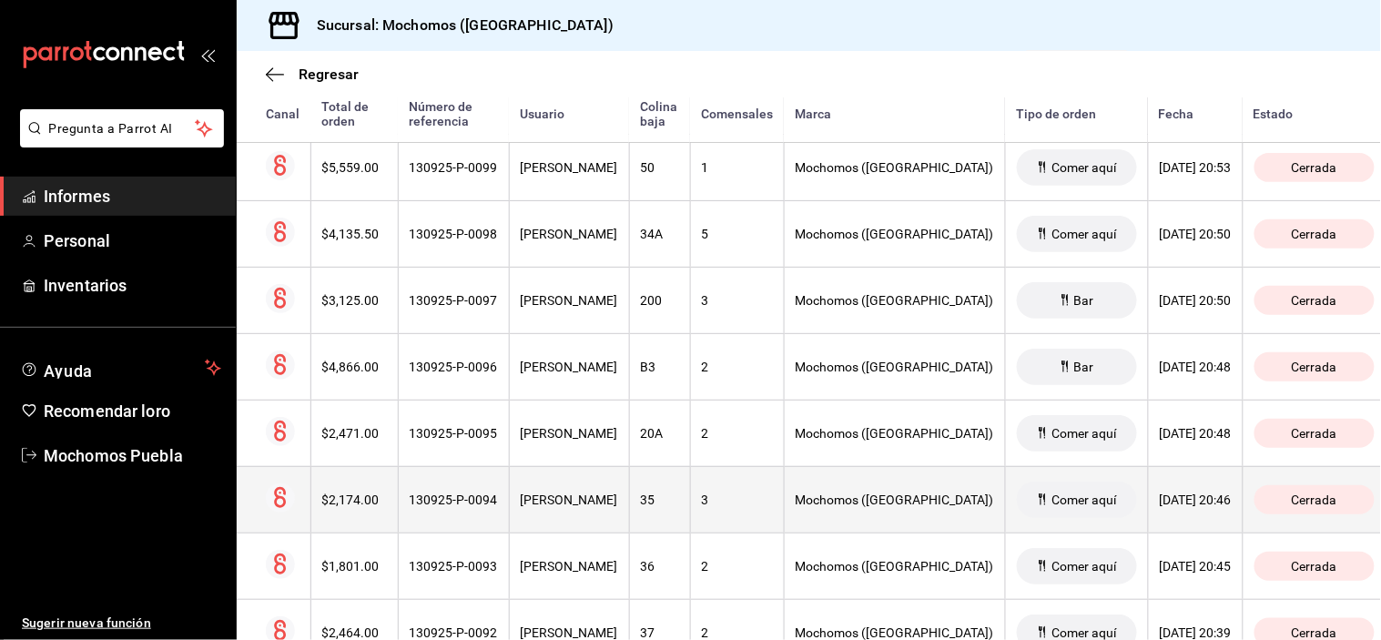
scroll to position [3638, 0]
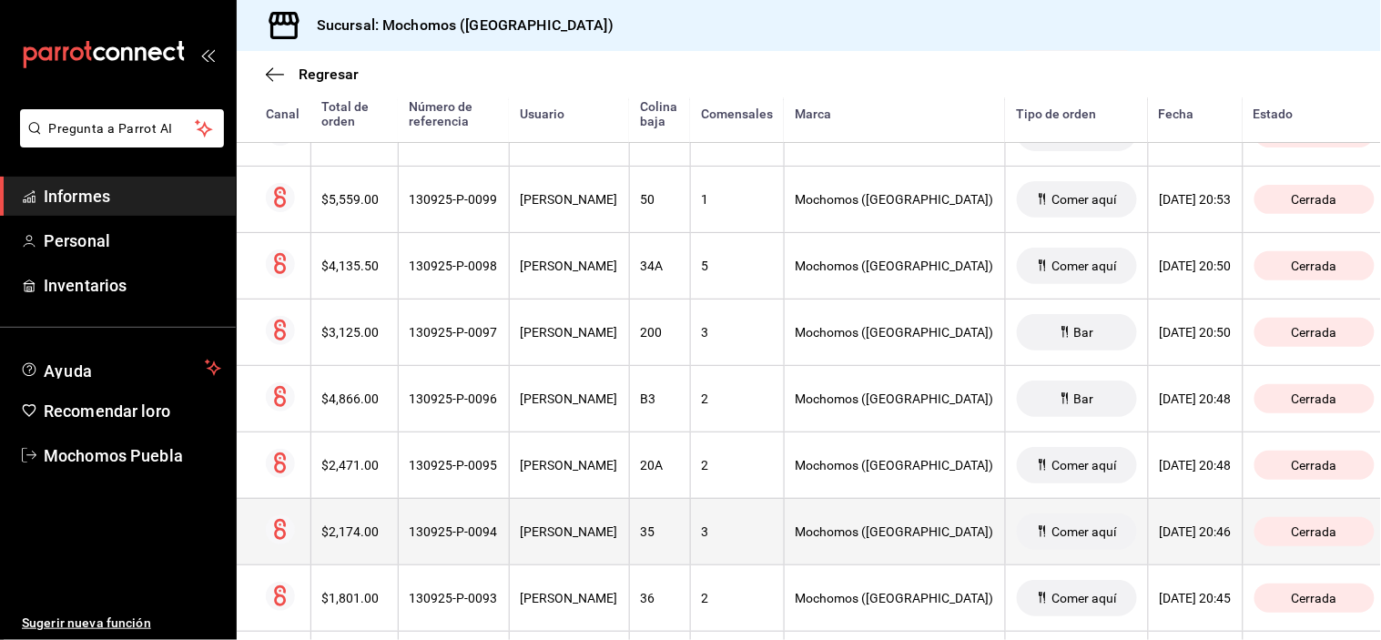
click at [580, 524] on th "[PERSON_NAME]" at bounding box center [569, 531] width 120 height 66
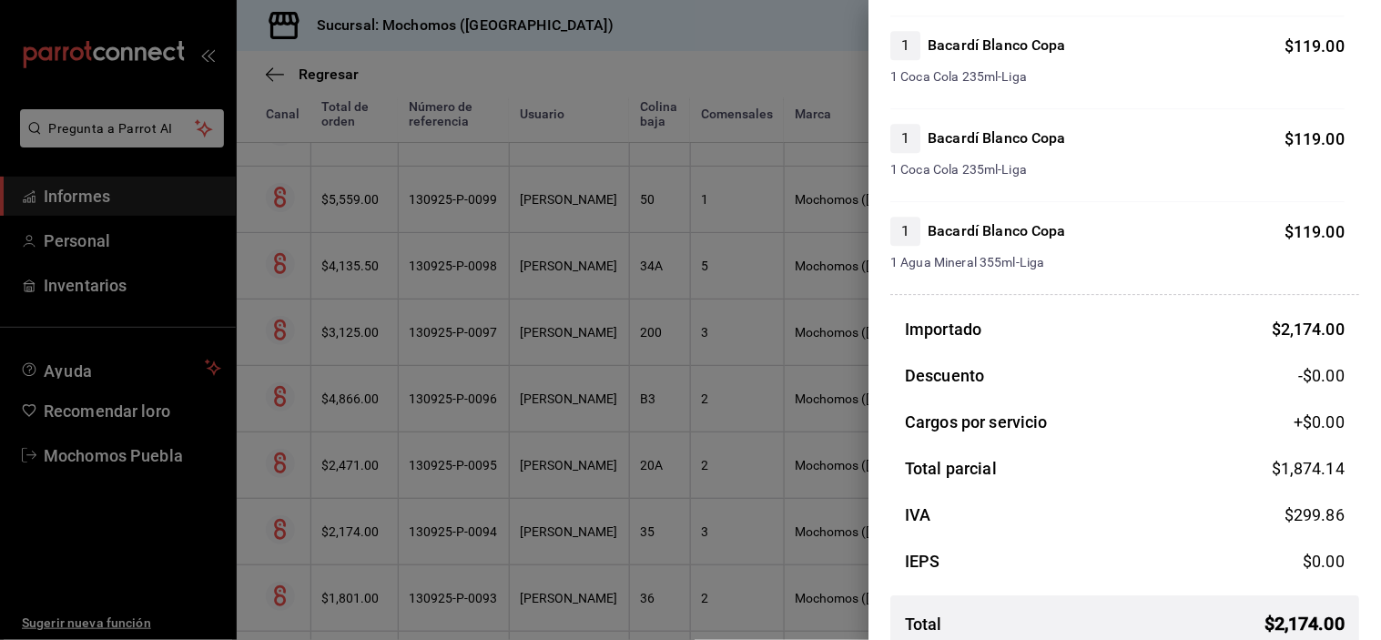
scroll to position [1333, 0]
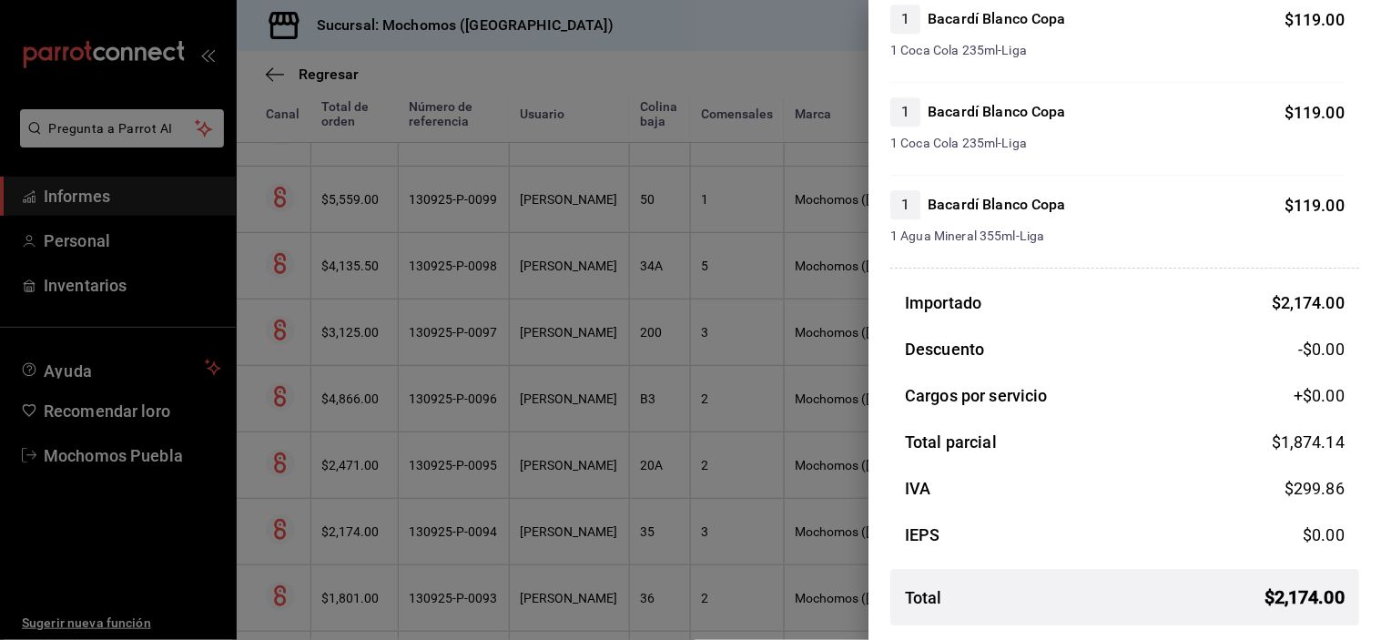
click at [570, 466] on div at bounding box center [690, 320] width 1381 height 640
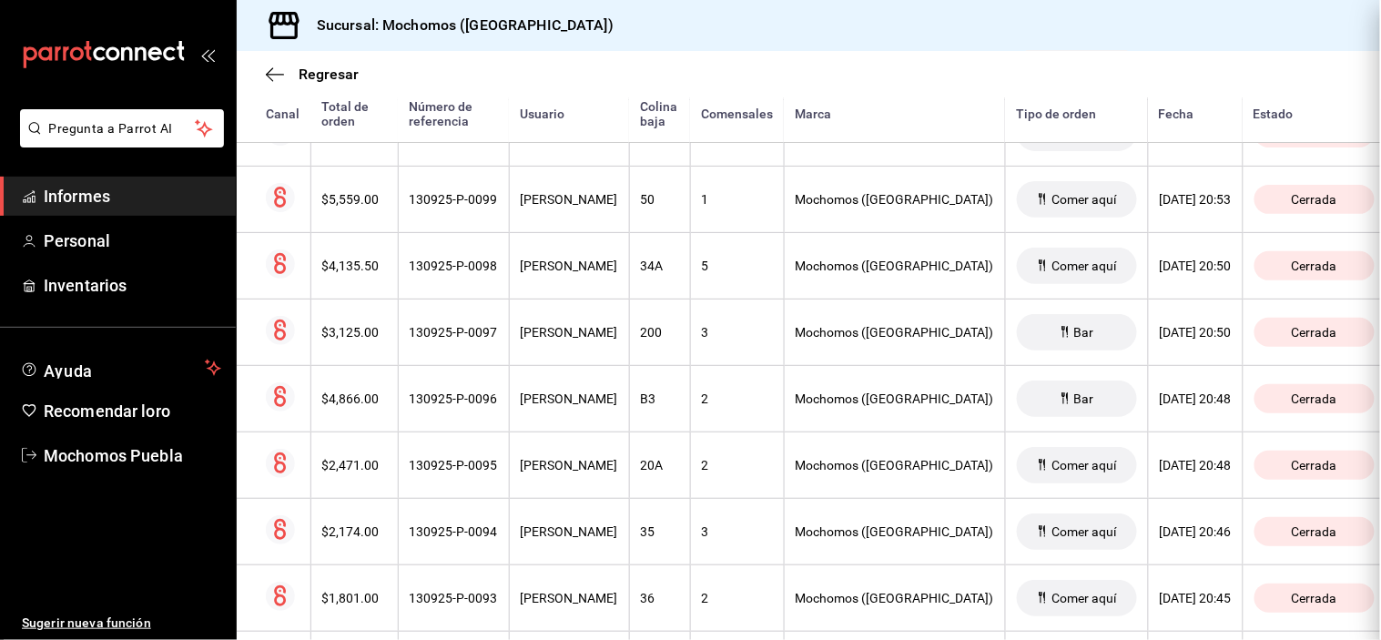
scroll to position [0, 0]
click at [570, 466] on font "[PERSON_NAME]" at bounding box center [569, 465] width 97 height 15
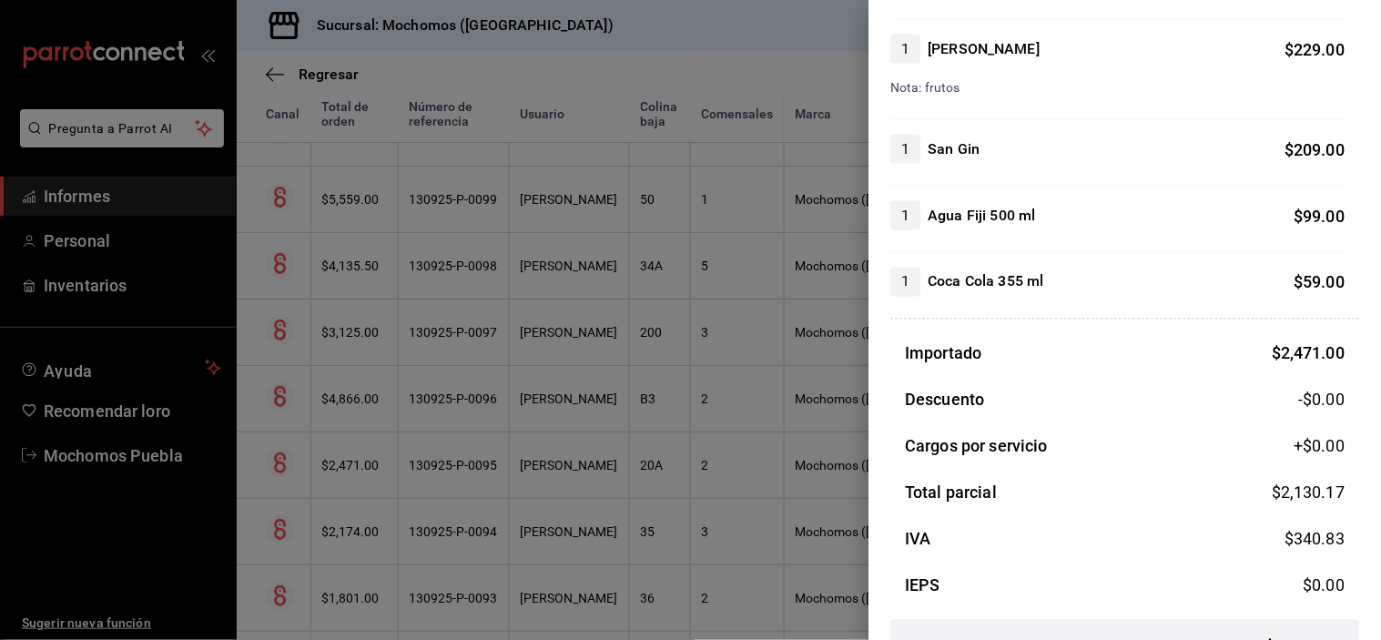
scroll to position [716, 0]
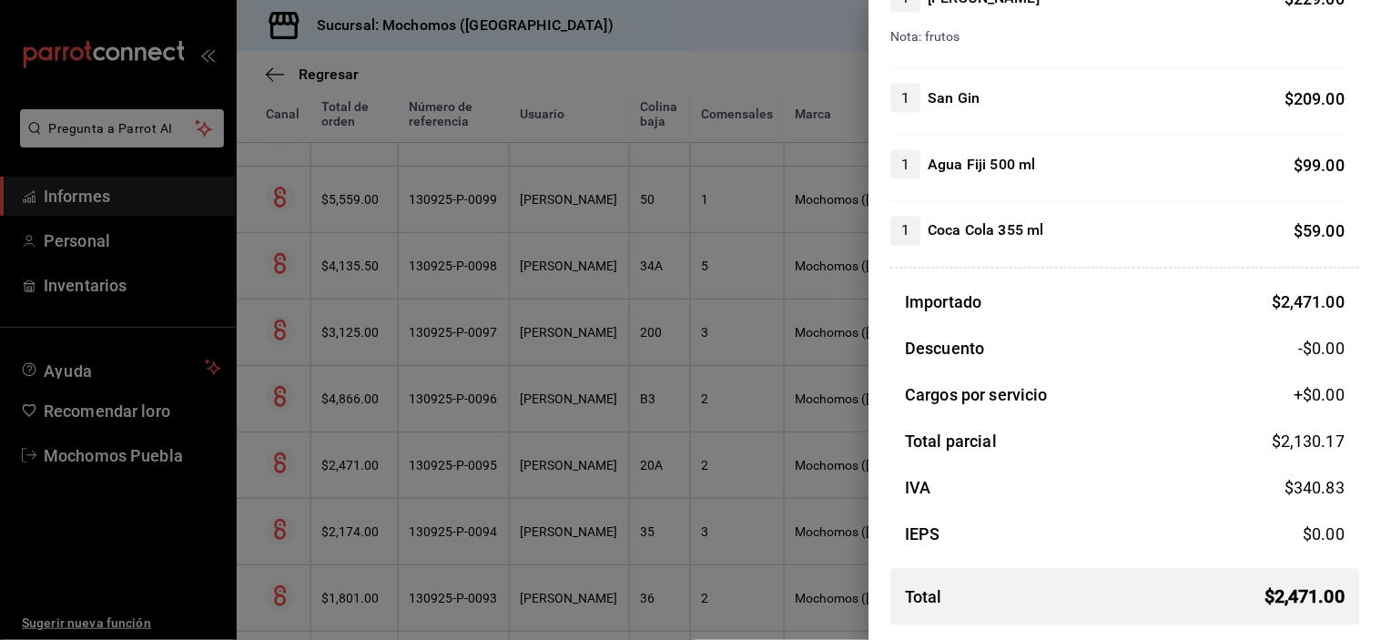
click at [623, 397] on div at bounding box center [690, 320] width 1381 height 640
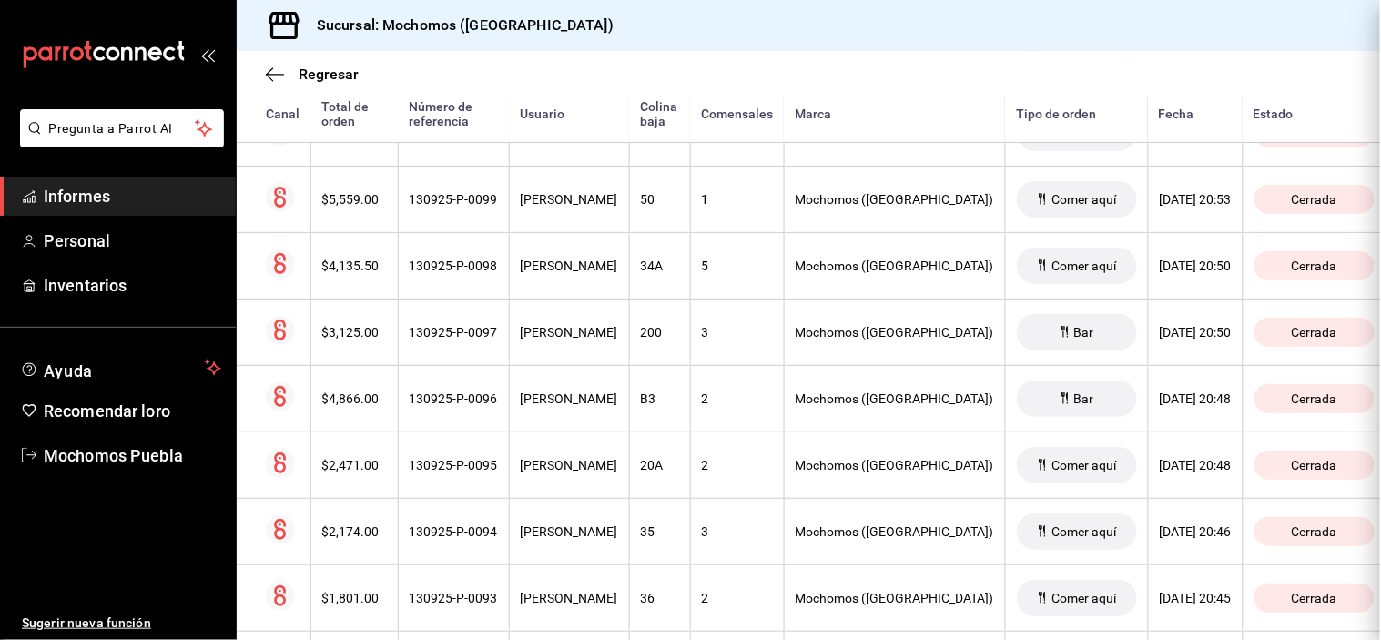
scroll to position [0, 0]
click at [617, 399] on font "[PERSON_NAME]" at bounding box center [569, 398] width 97 height 15
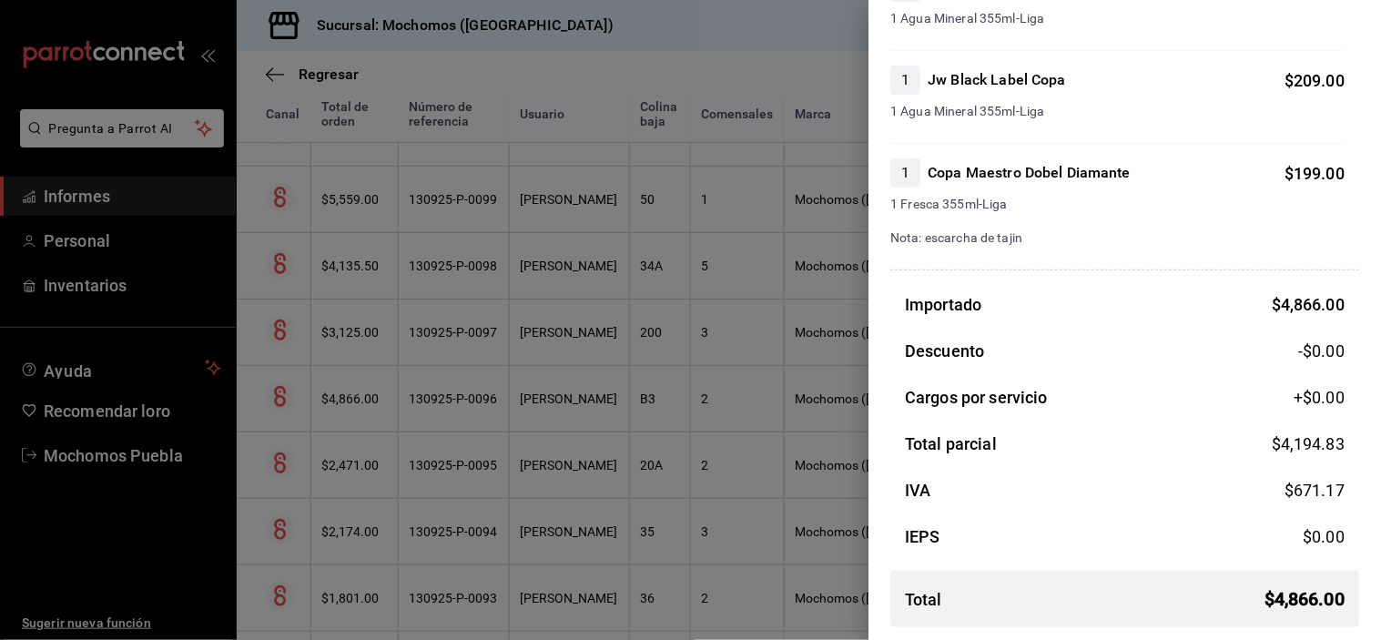
scroll to position [1867, 0]
click at [551, 334] on div at bounding box center [690, 320] width 1381 height 640
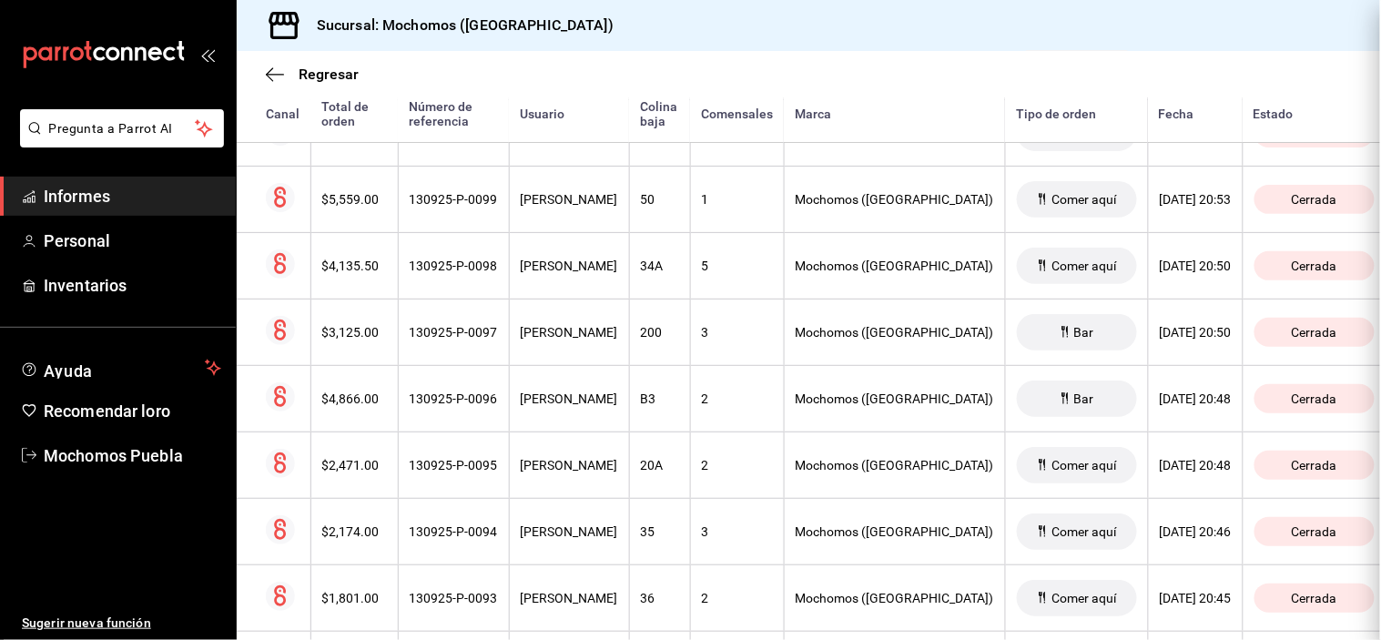
scroll to position [0, 0]
click at [551, 334] on font "[PERSON_NAME]" at bounding box center [569, 332] width 97 height 15
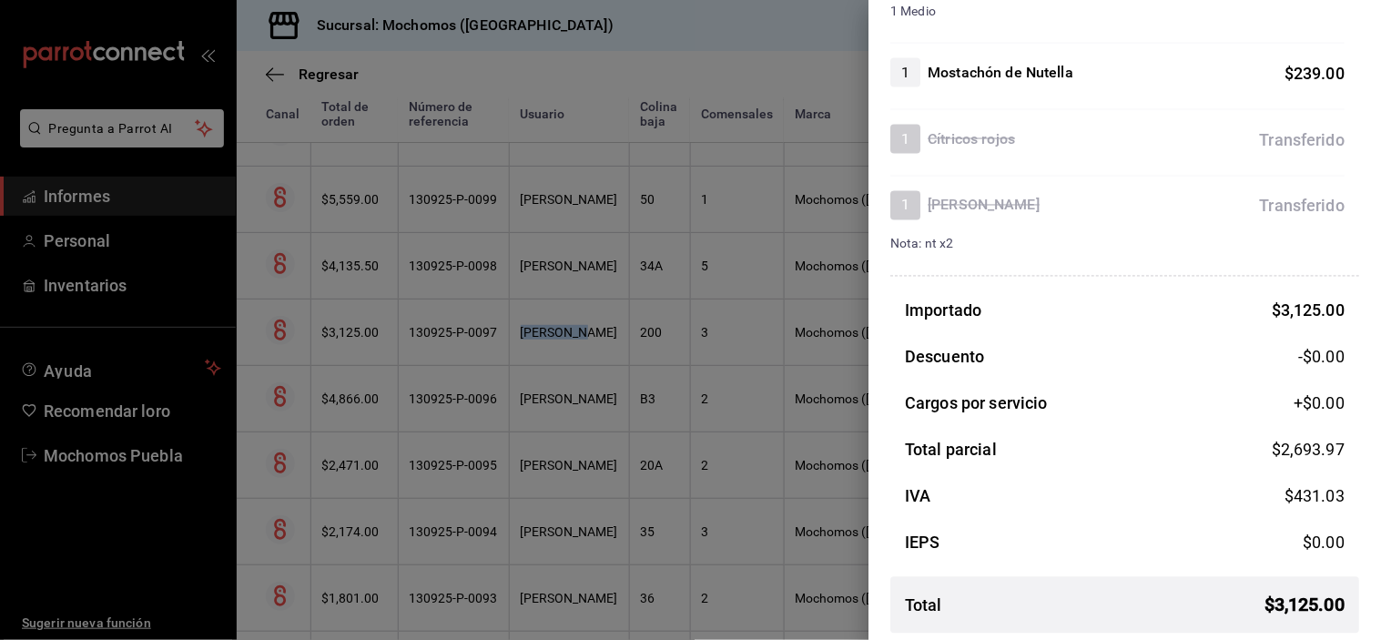
scroll to position [743, 0]
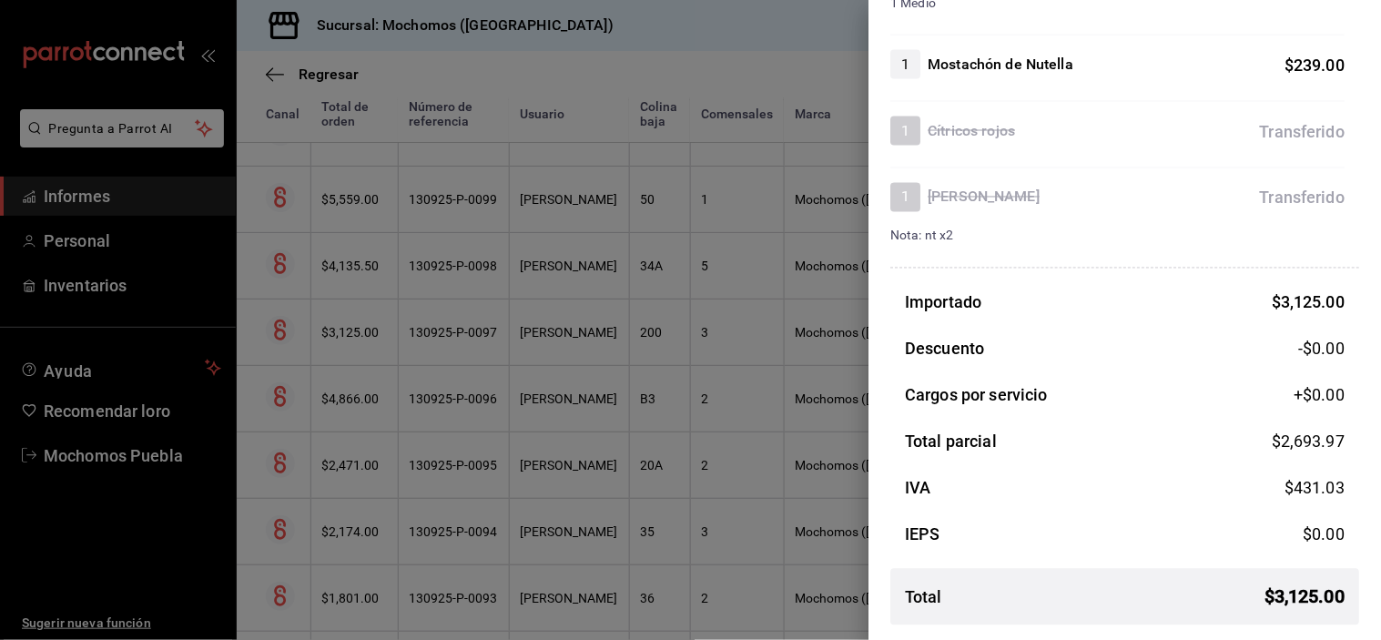
click at [564, 285] on div at bounding box center [690, 320] width 1381 height 640
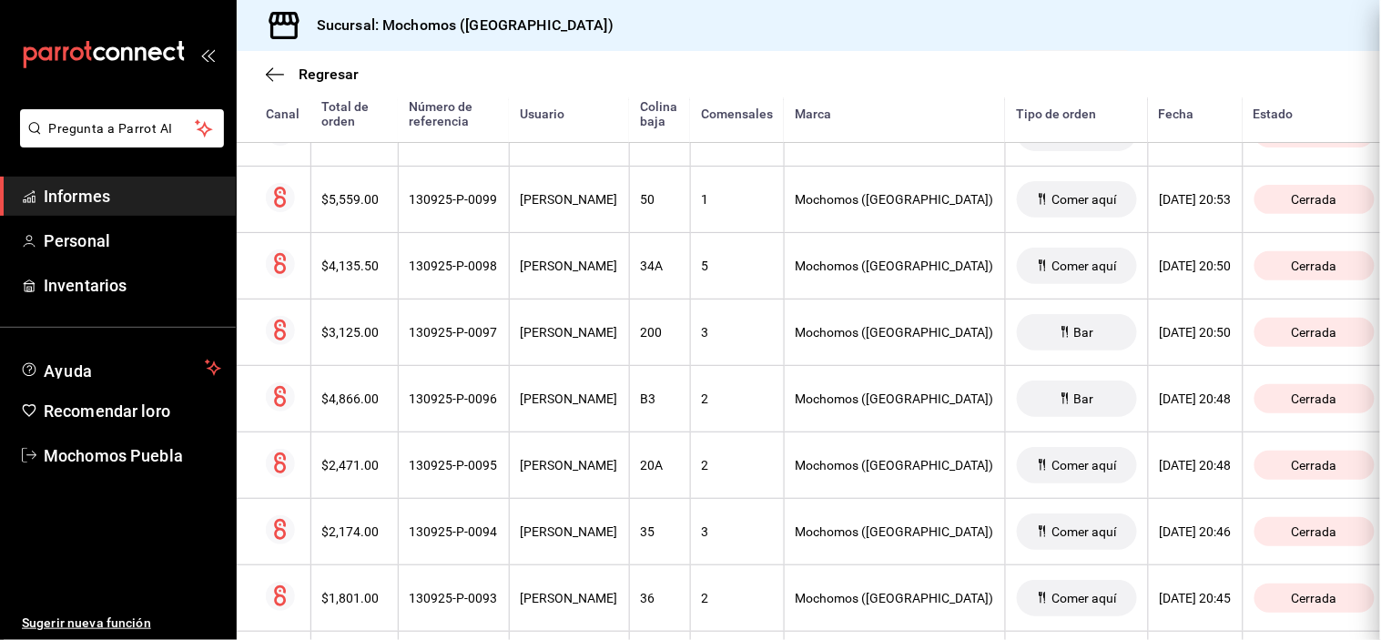
scroll to position [0, 0]
click at [564, 285] on th "[PERSON_NAME]" at bounding box center [569, 265] width 120 height 66
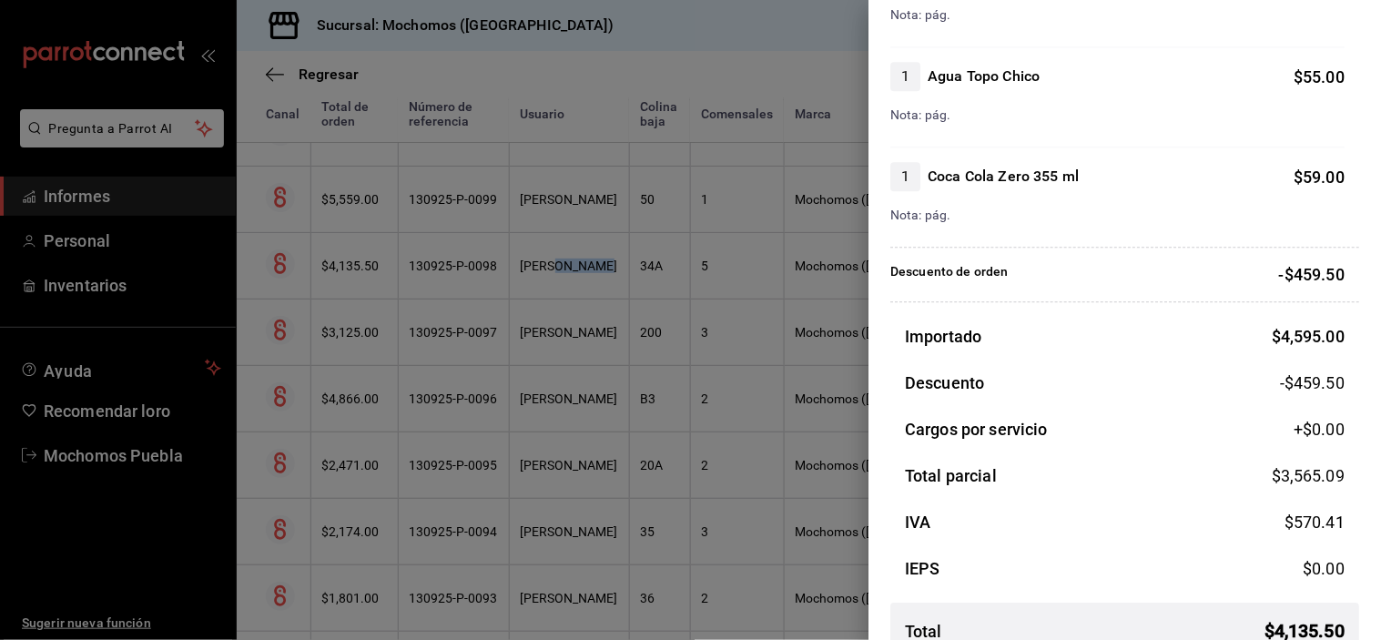
scroll to position [1105, 0]
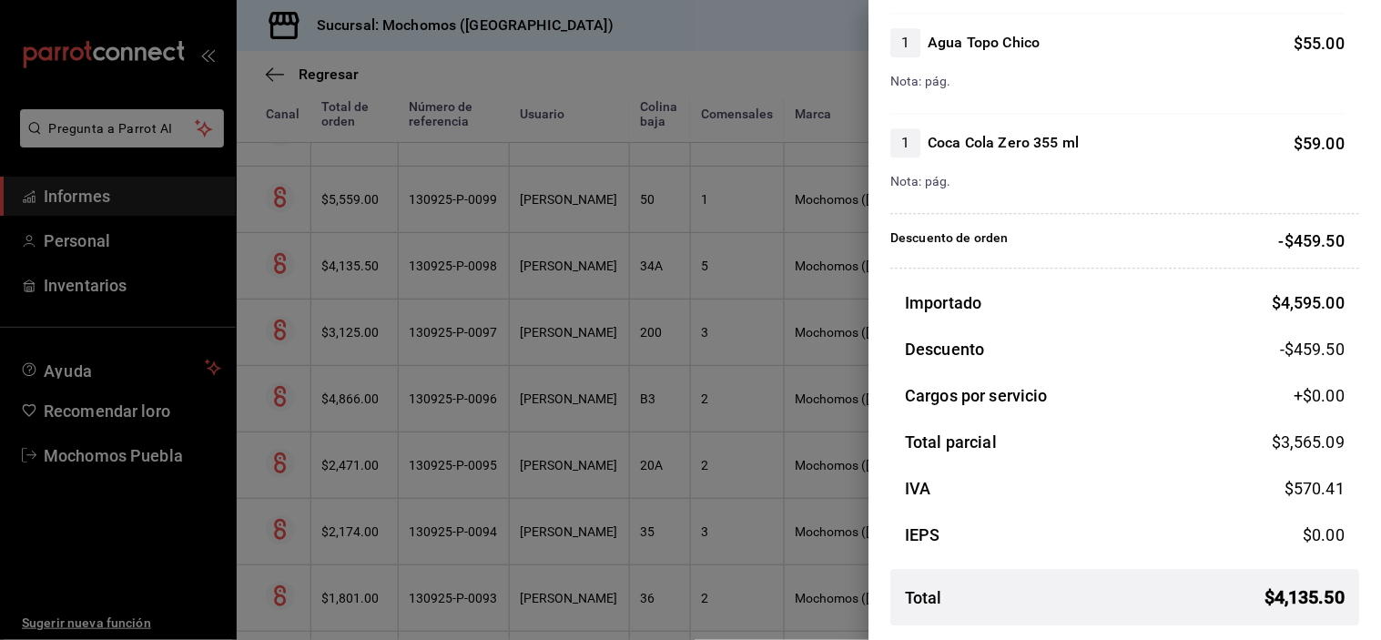
click at [335, 274] on div at bounding box center [690, 320] width 1381 height 640
